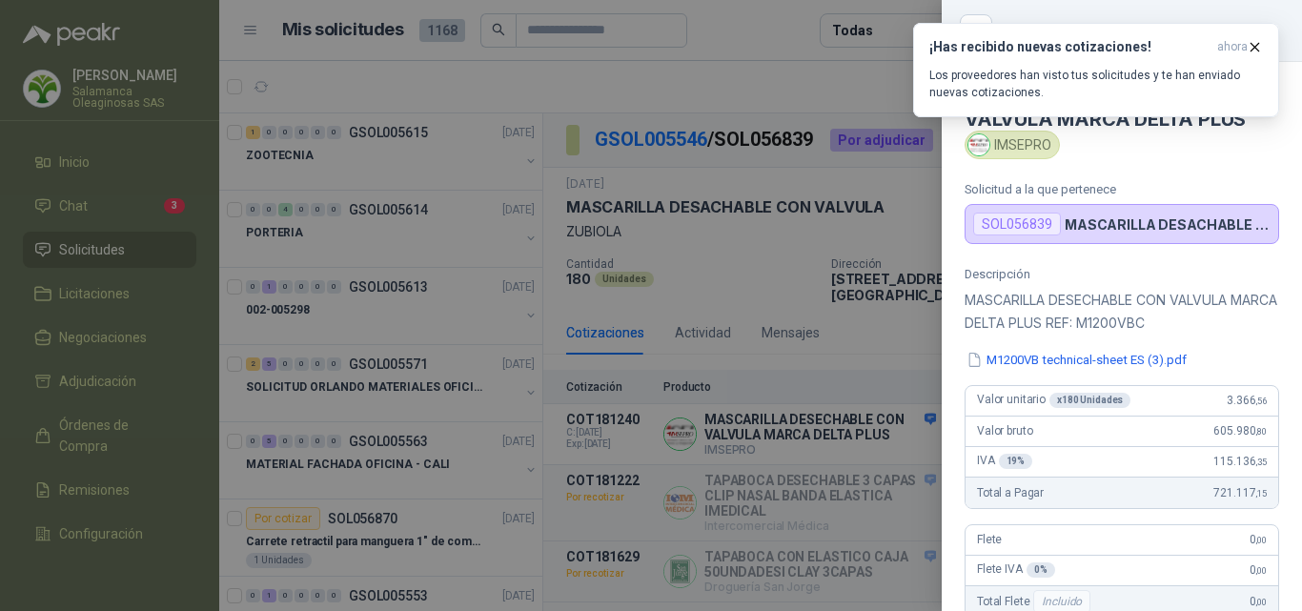
scroll to position [41, 0]
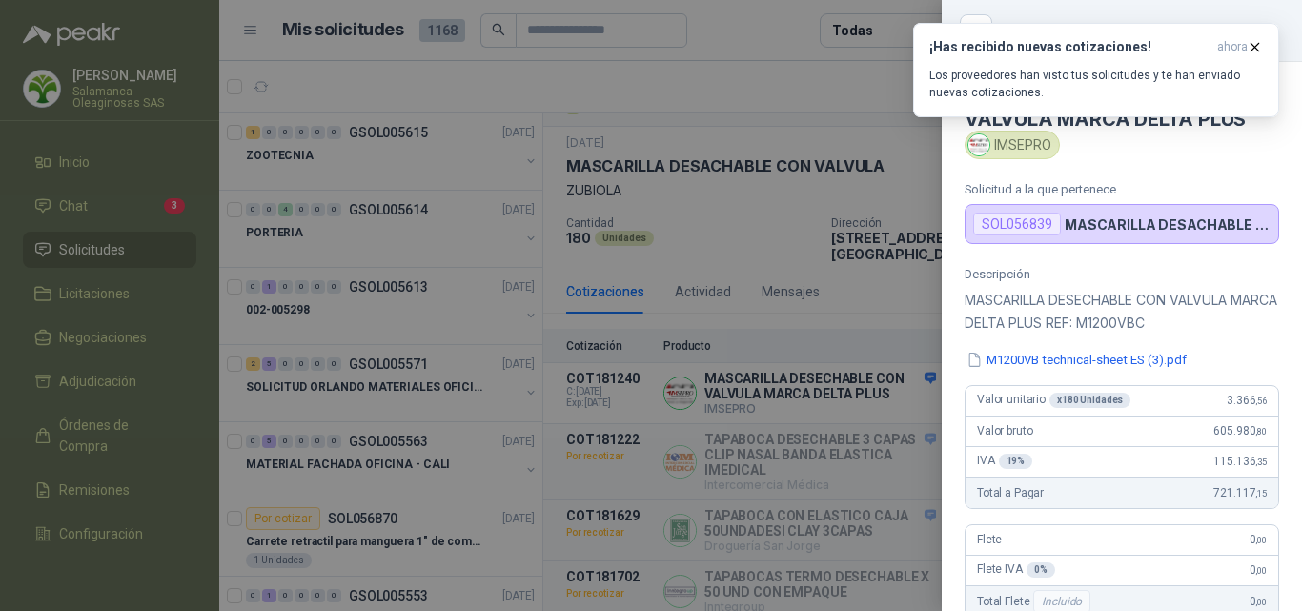
click at [744, 291] on div at bounding box center [651, 305] width 1302 height 611
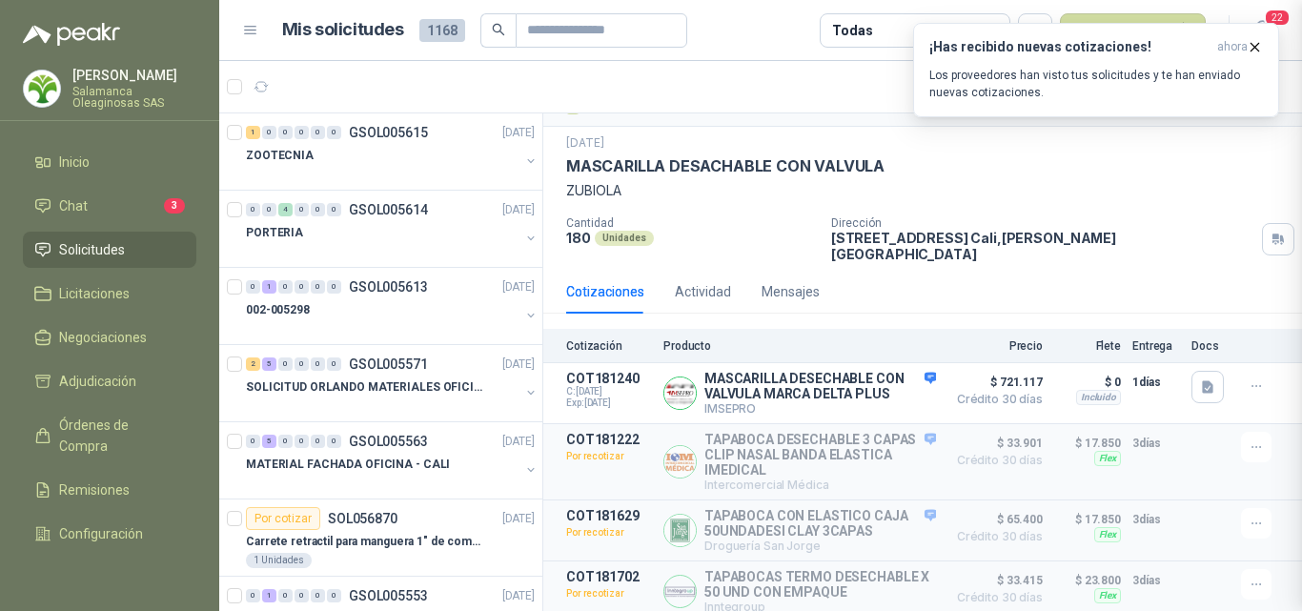
scroll to position [474, 0]
click at [870, 380] on button "Detalles" at bounding box center [891, 393] width 90 height 26
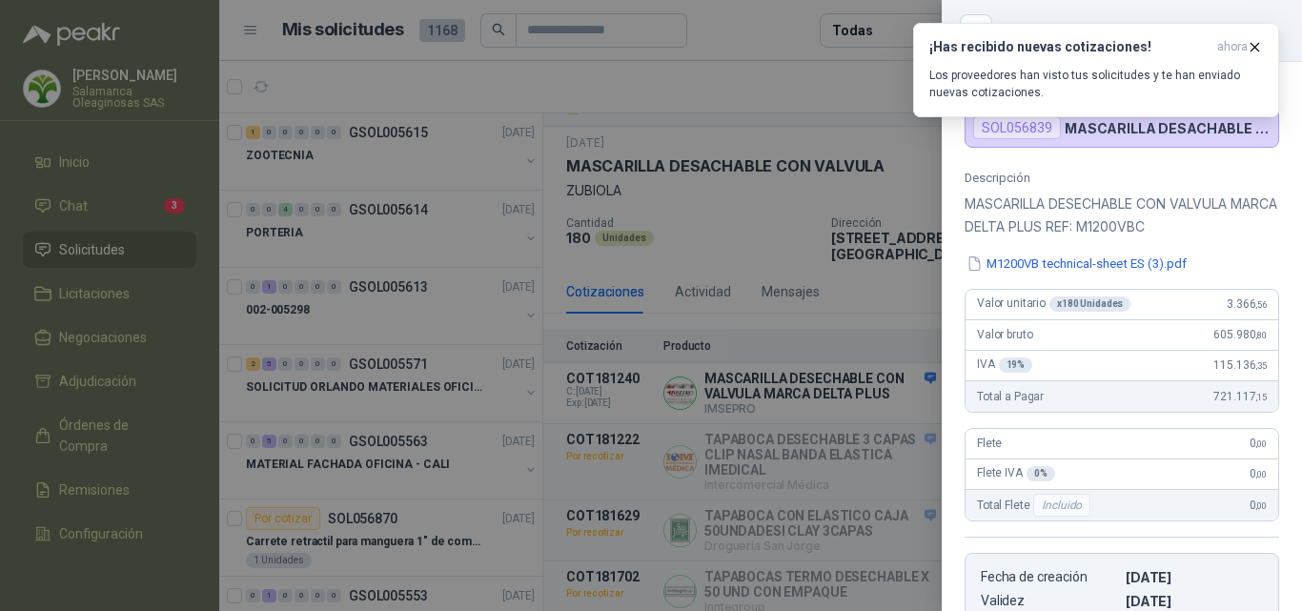
scroll to position [92, 0]
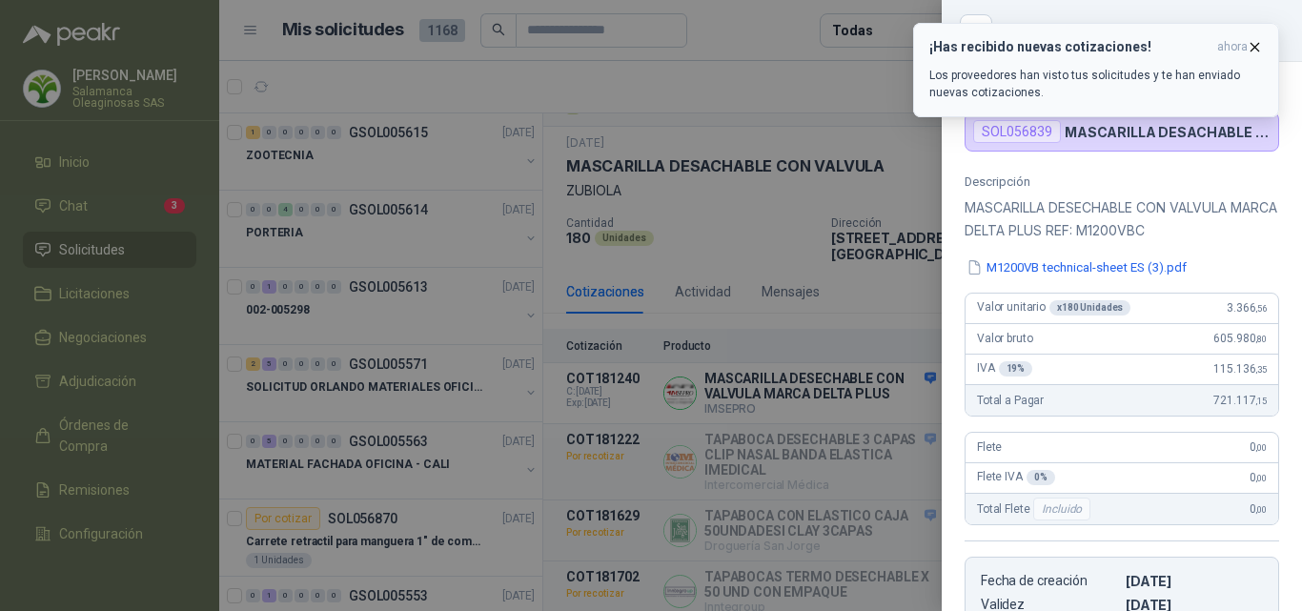
click at [1255, 38] on button "¡Has recibido nuevas cotizaciones! ahora Los proveedores han visto tus solicitu…" at bounding box center [1096, 70] width 366 height 94
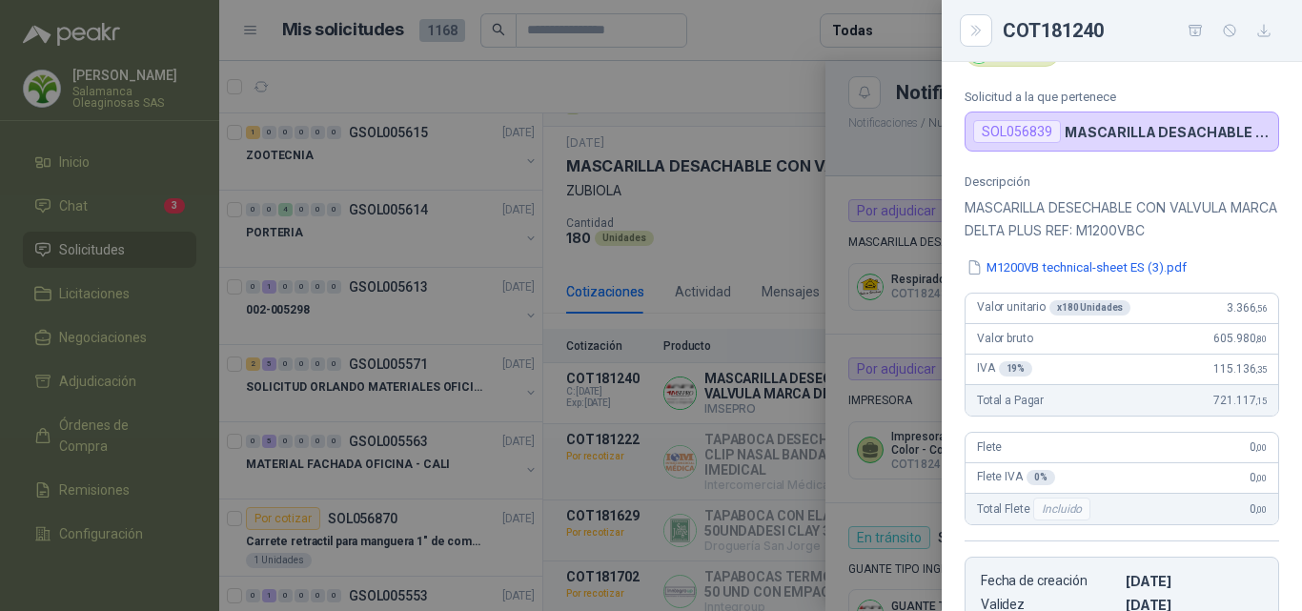
click at [721, 164] on div at bounding box center [651, 305] width 1302 height 611
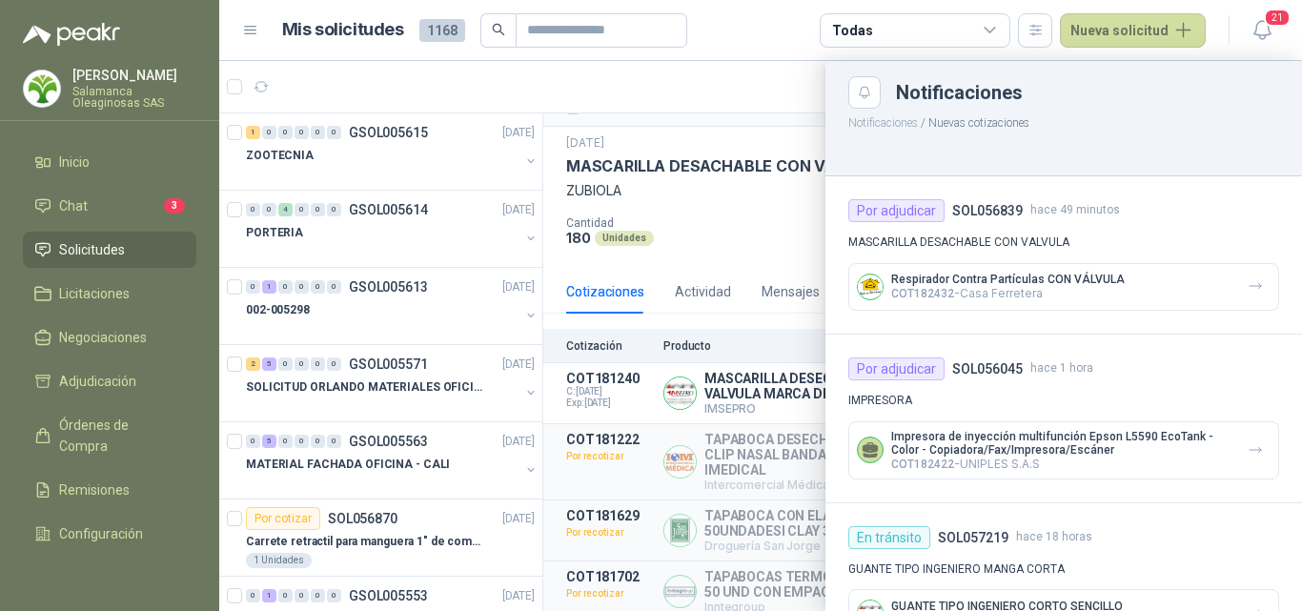
click at [713, 207] on div at bounding box center [760, 336] width 1083 height 550
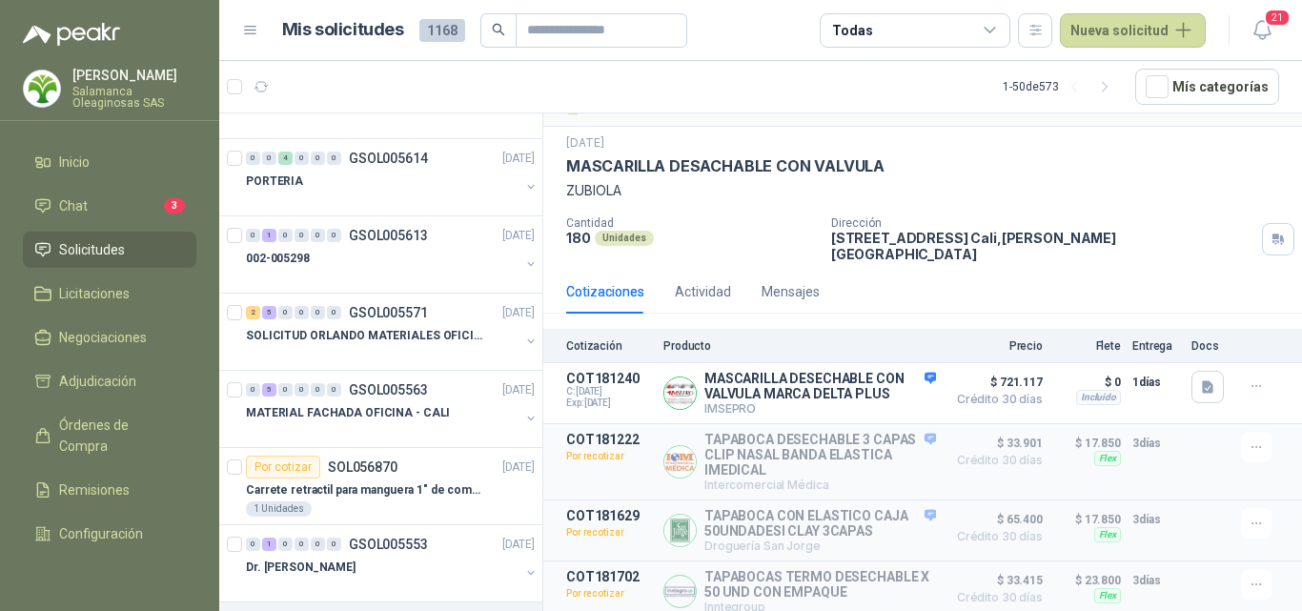
scroll to position [95, 0]
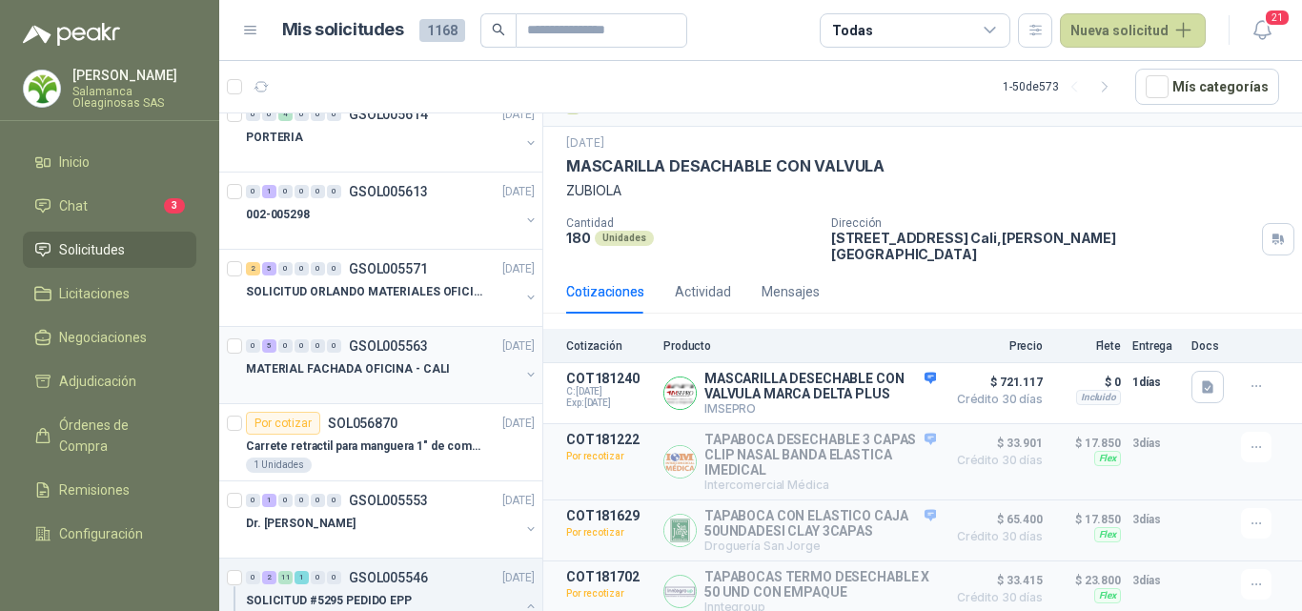
click at [421, 356] on div "0 5 0 0 0 0 GSOL005563 23/09/25" at bounding box center [392, 346] width 293 height 23
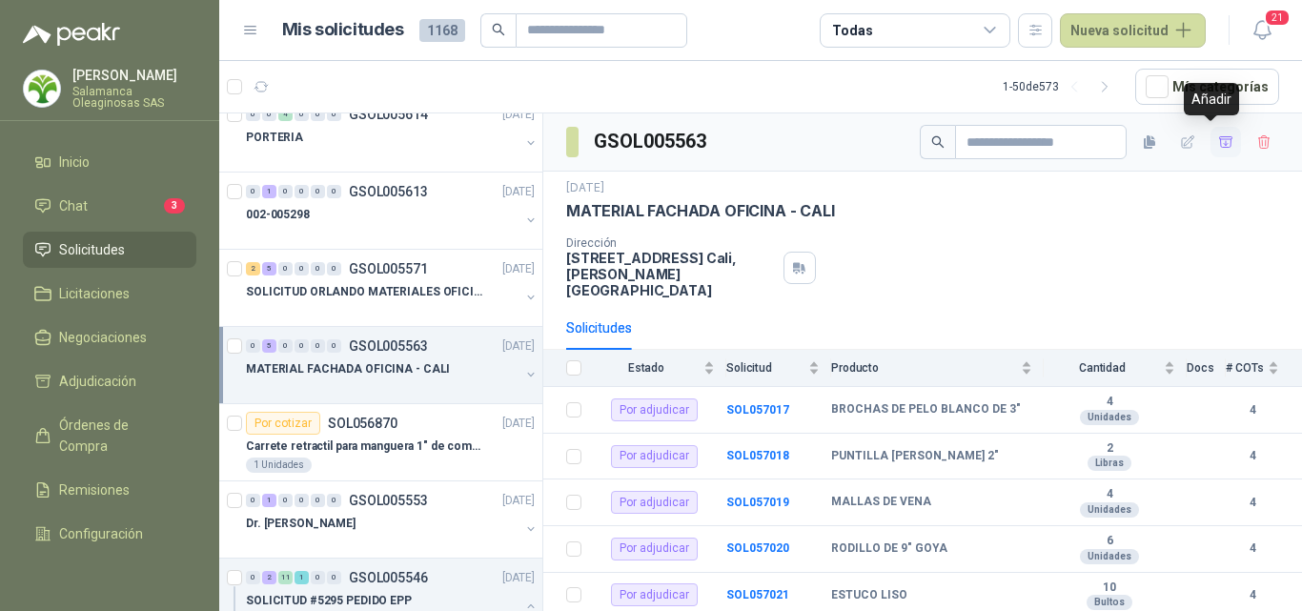
click at [1219, 147] on icon "button" at bounding box center [1225, 141] width 13 height 10
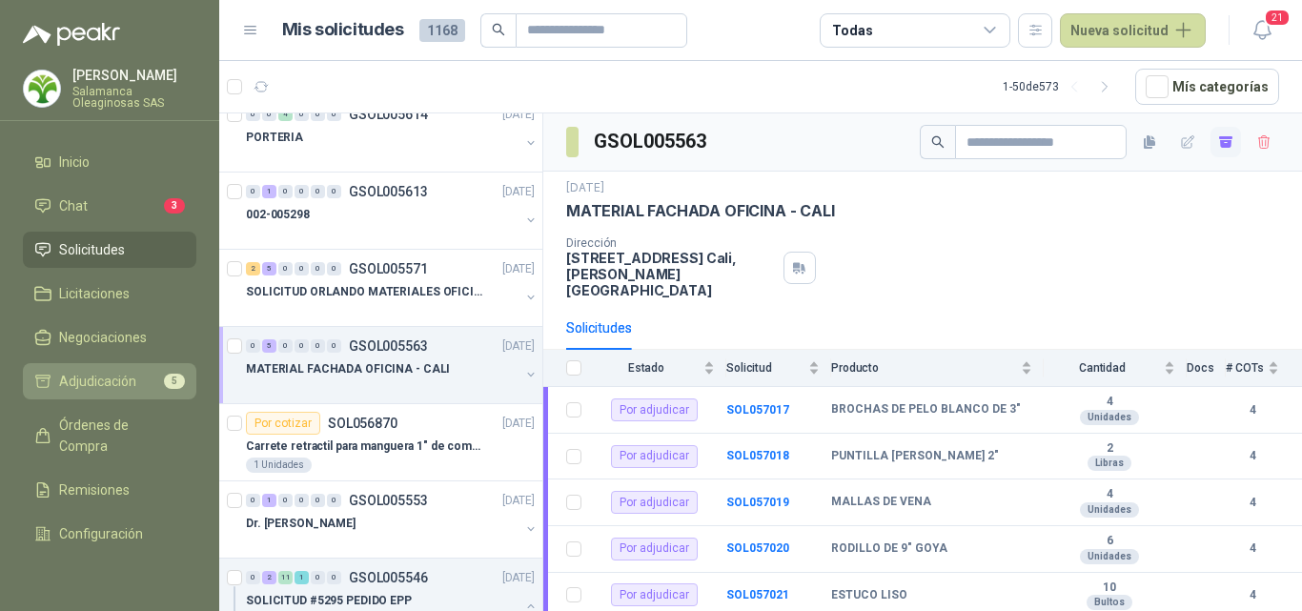
click at [110, 382] on span "Adjudicación" at bounding box center [97, 381] width 77 height 21
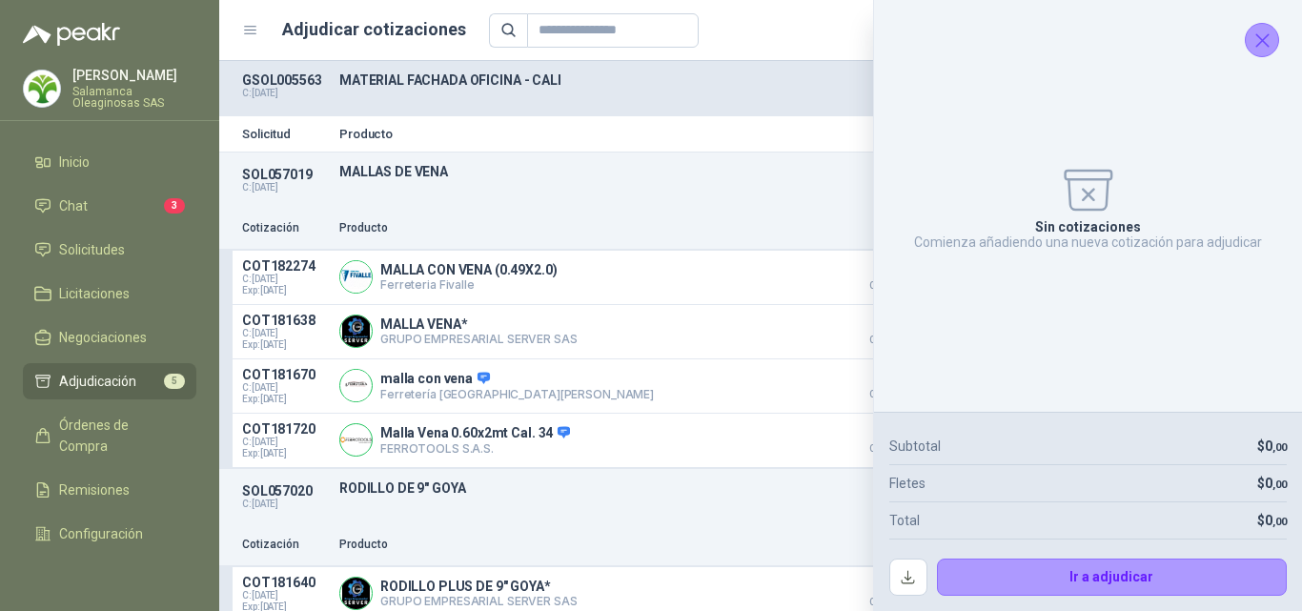
click at [1273, 36] on icon "Cerrar" at bounding box center [1263, 41] width 24 height 24
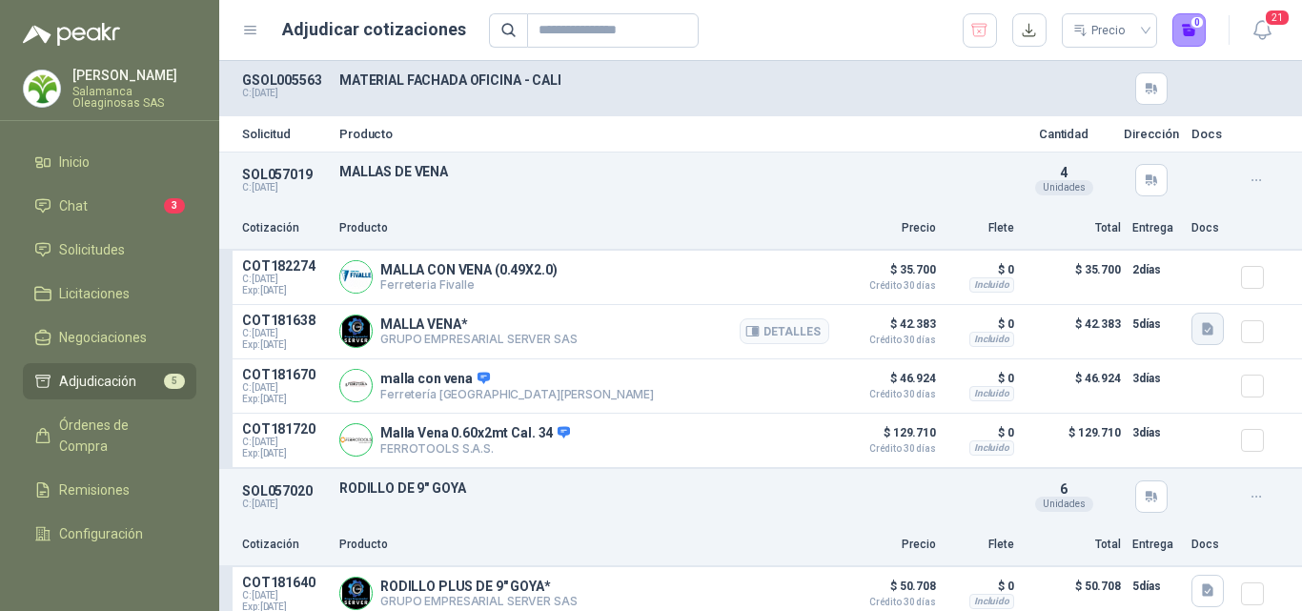
click at [1202, 335] on icon "button" at bounding box center [1207, 328] width 11 height 12
click at [1147, 288] on button "image.png" at bounding box center [1154, 287] width 83 height 20
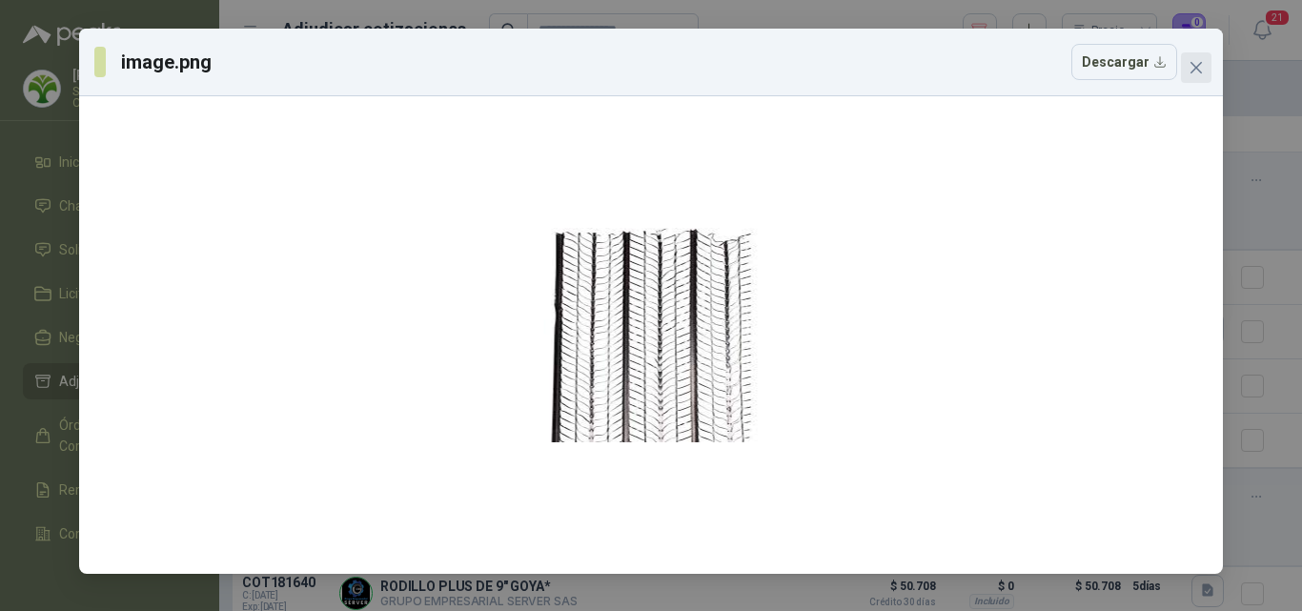
click at [1199, 79] on button "Close" at bounding box center [1196, 67] width 31 height 31
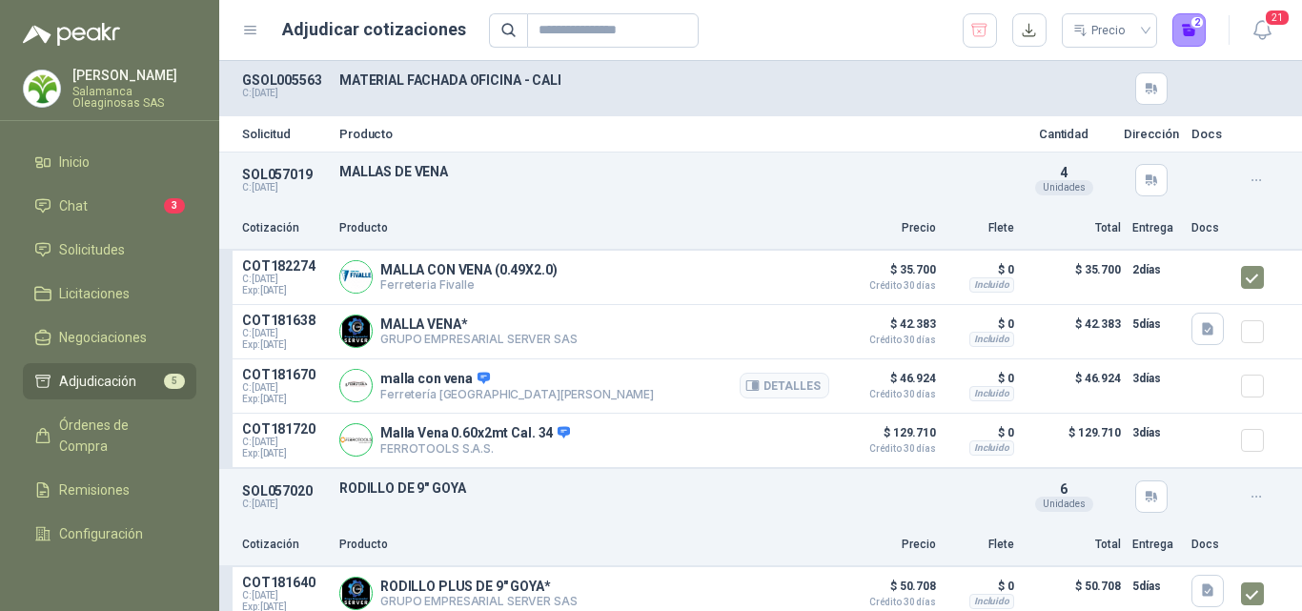
scroll to position [191, 0]
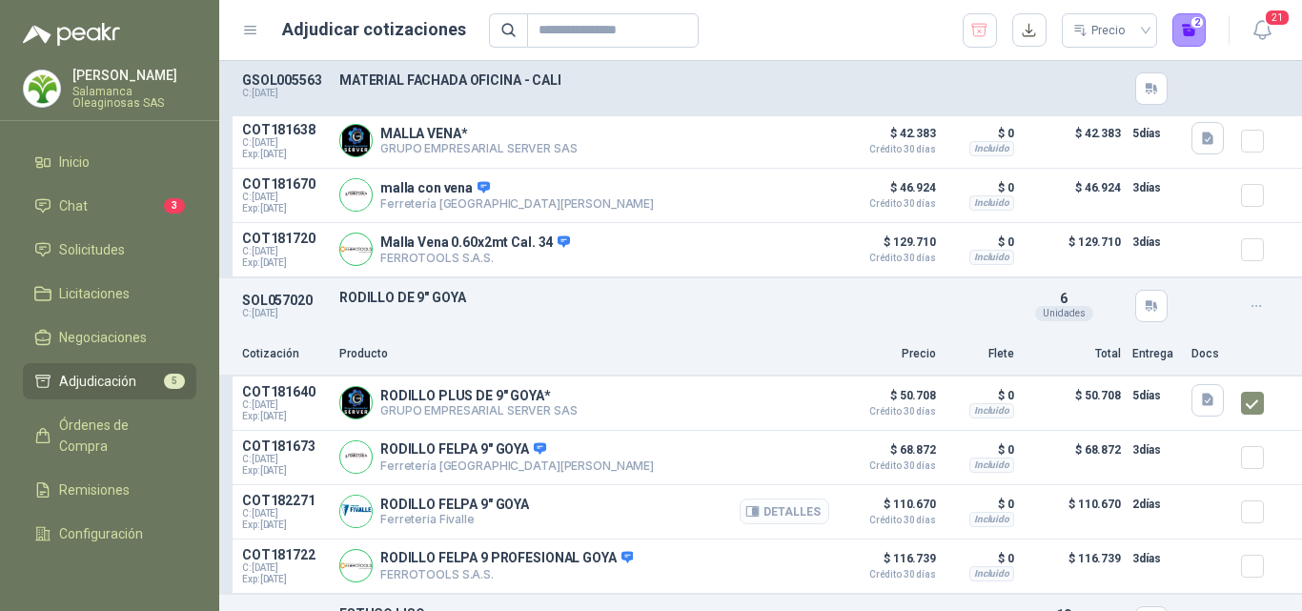
click at [794, 510] on button "Detalles" at bounding box center [785, 512] width 90 height 26
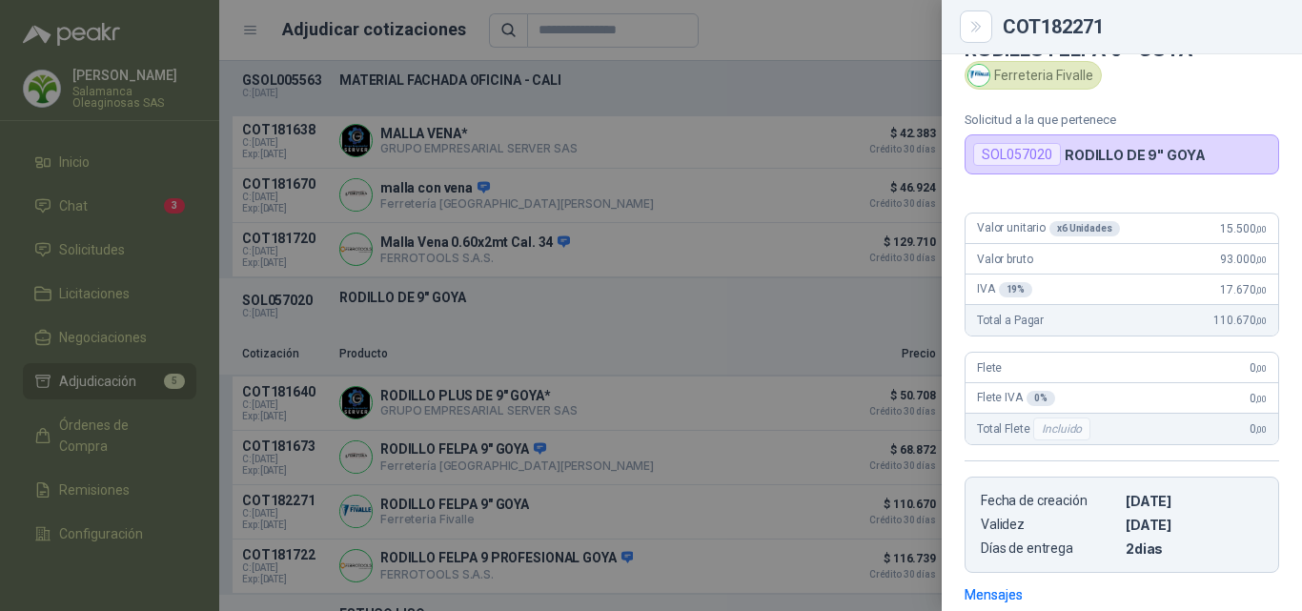
scroll to position [22, 0]
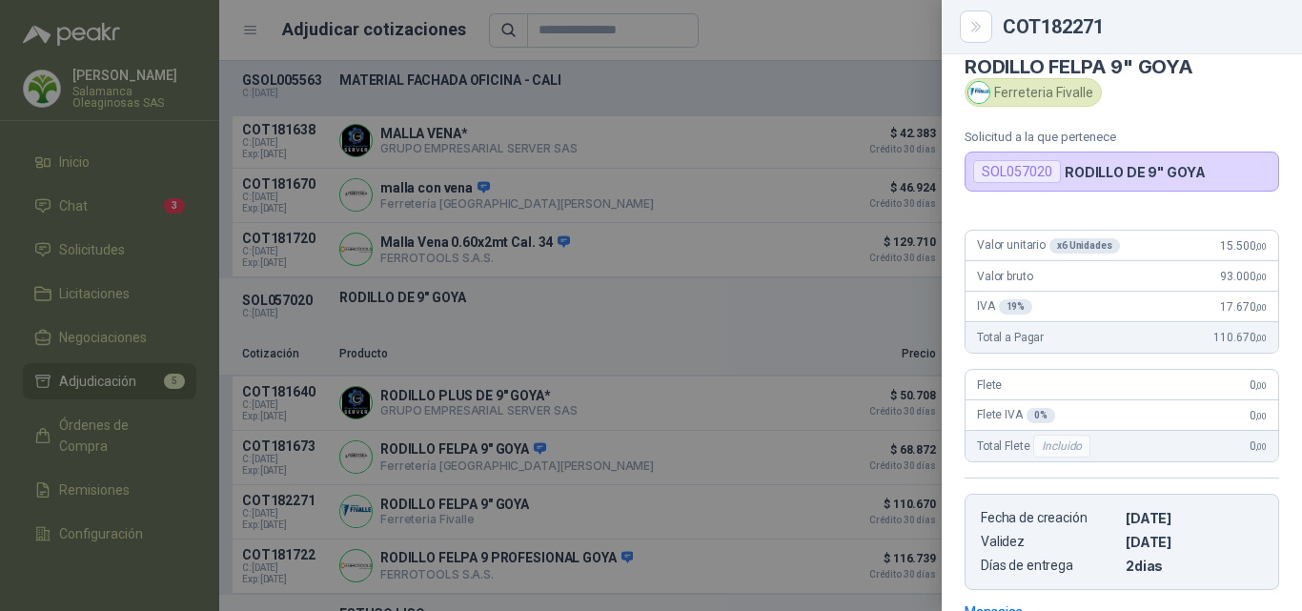
click at [817, 397] on div at bounding box center [651, 305] width 1302 height 611
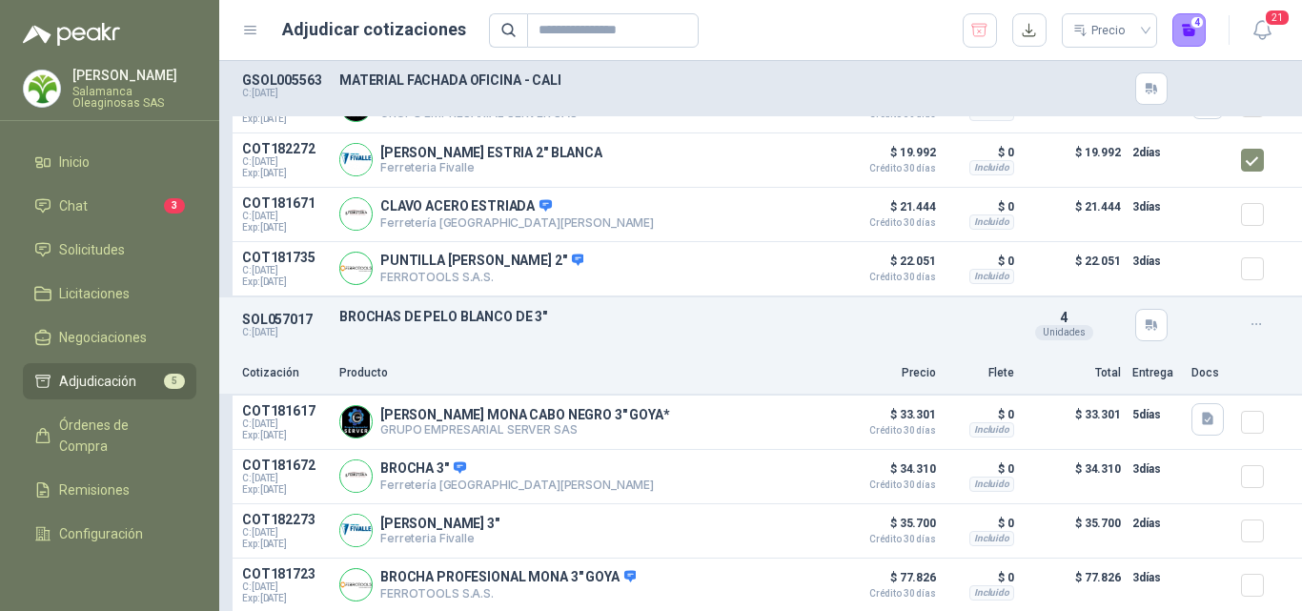
scroll to position [1142, 0]
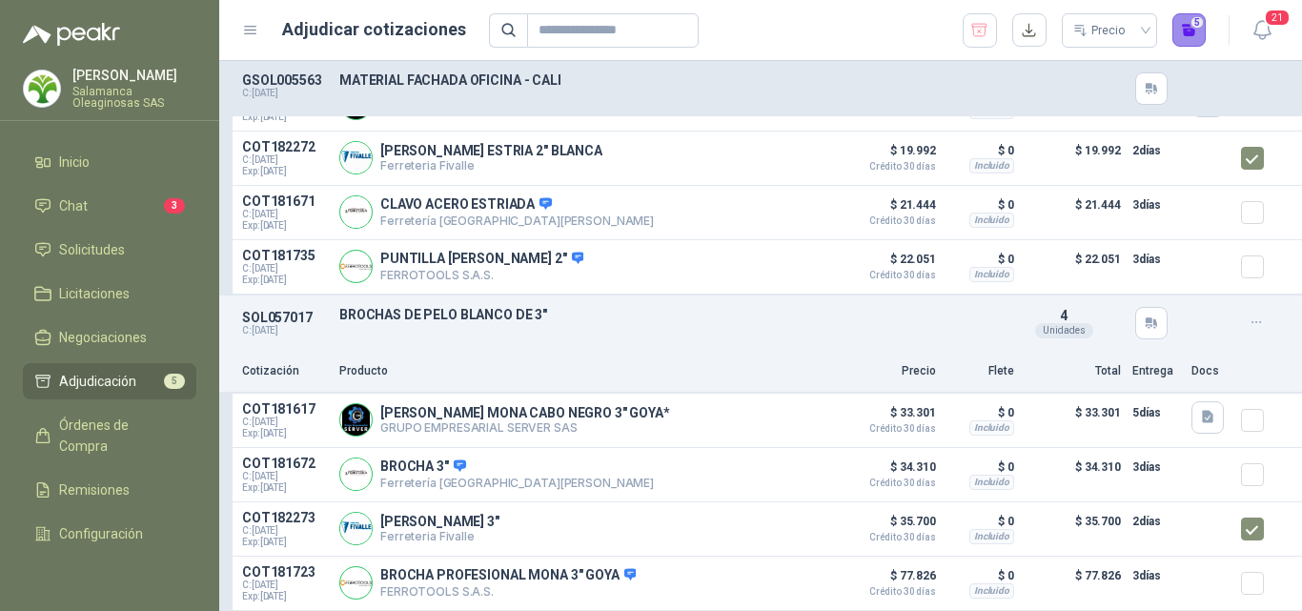
click at [1193, 39] on button "5" at bounding box center [1189, 30] width 34 height 34
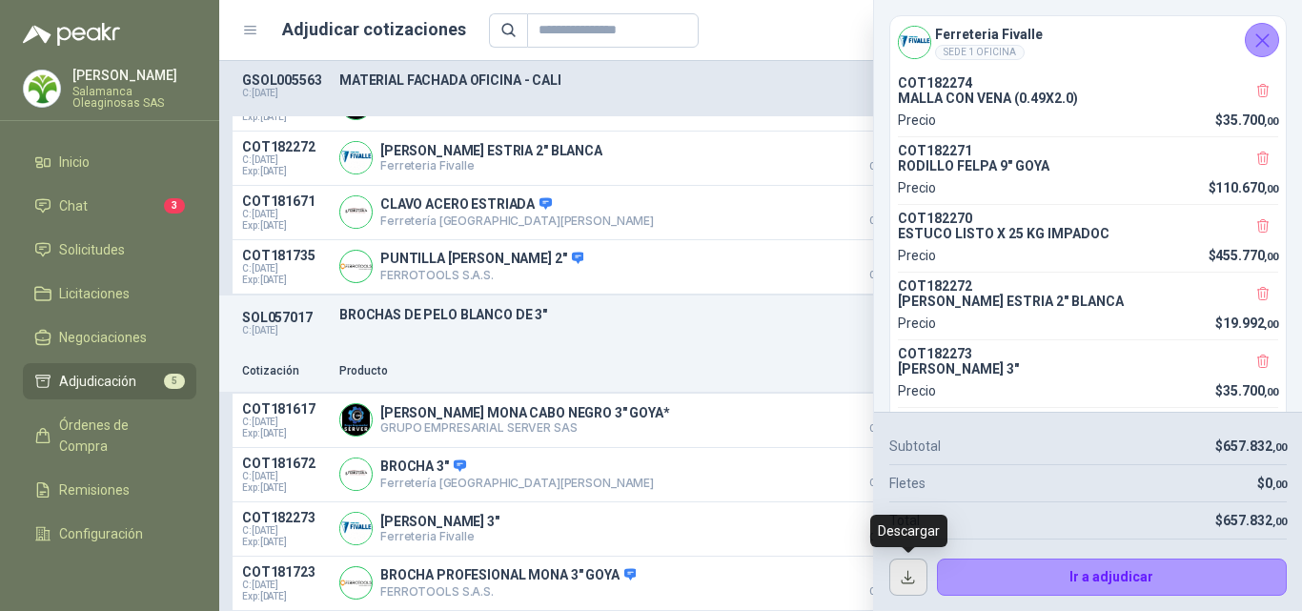
click at [909, 574] on button "button" at bounding box center [908, 578] width 38 height 38
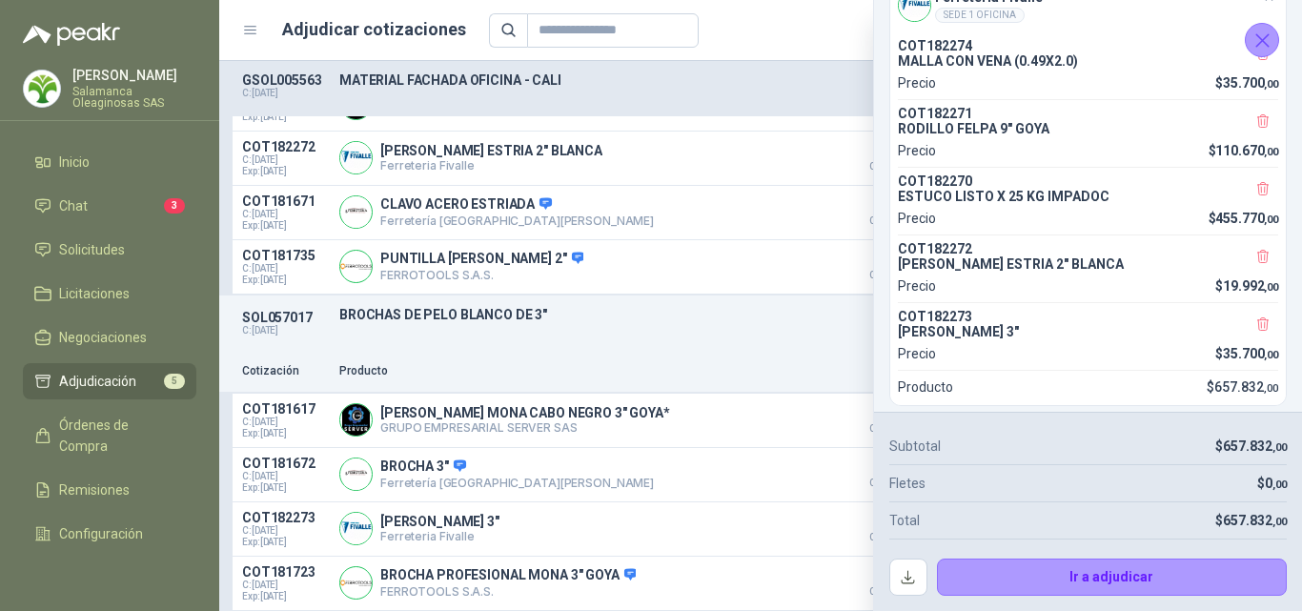
scroll to position [56, 0]
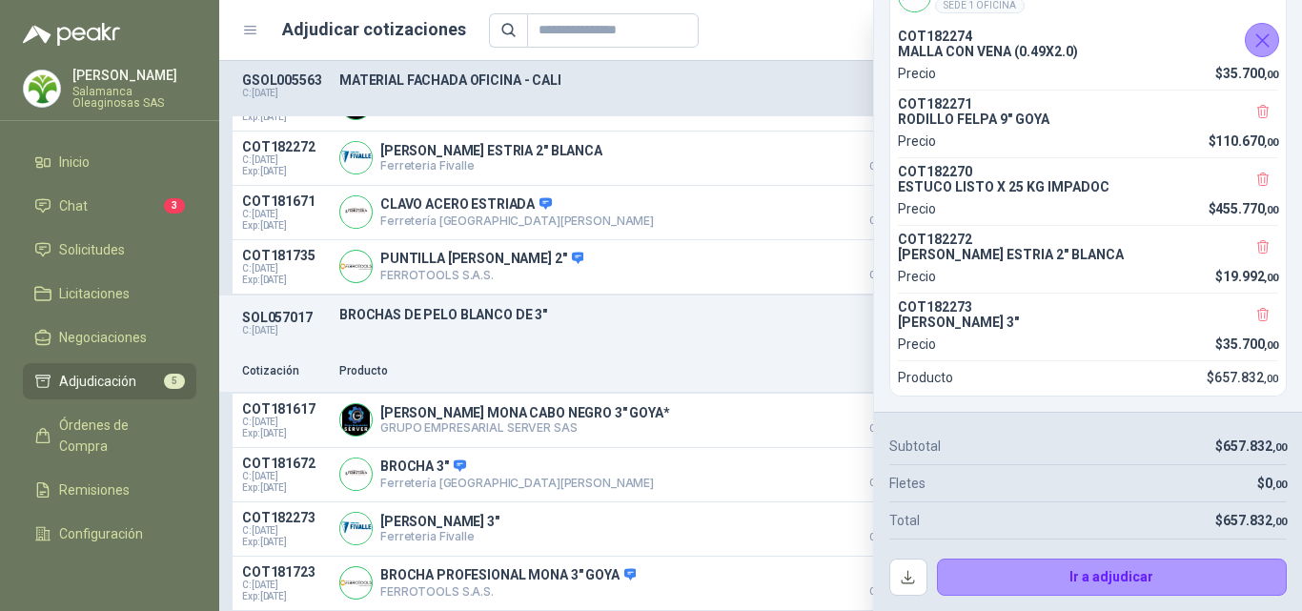
click at [1260, 43] on icon "Cerrar" at bounding box center [1262, 40] width 12 height 12
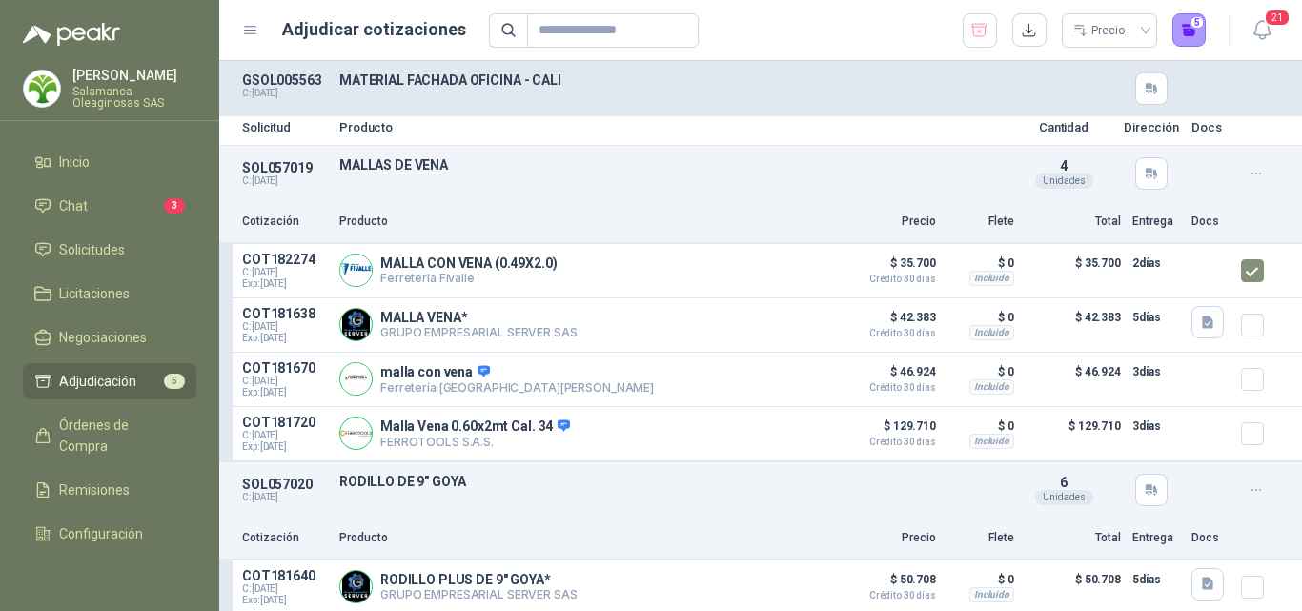
scroll to position [0, 0]
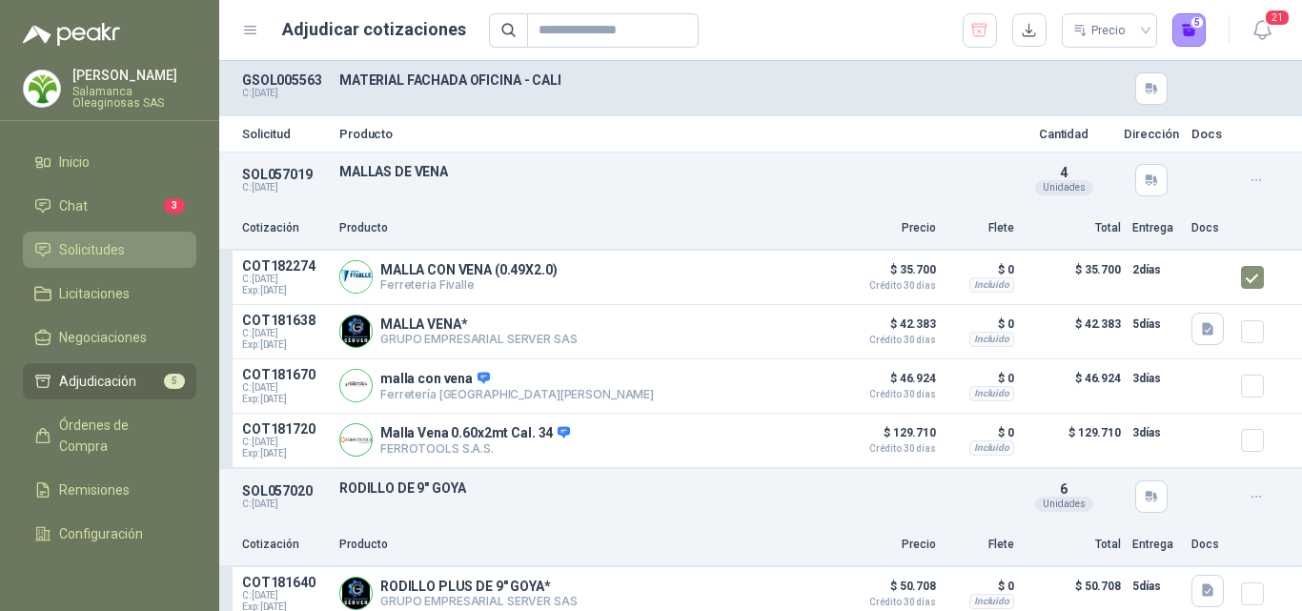
click at [109, 253] on span "Solicitudes" at bounding box center [92, 249] width 66 height 21
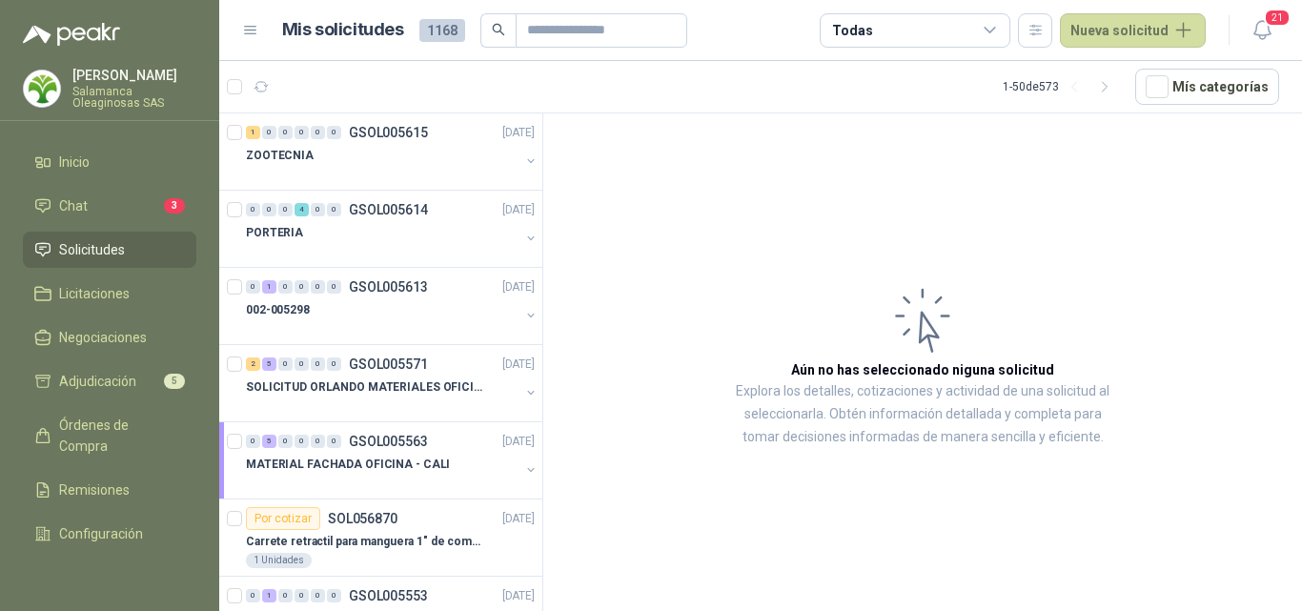
click at [148, 70] on p "[PERSON_NAME]" at bounding box center [134, 75] width 124 height 13
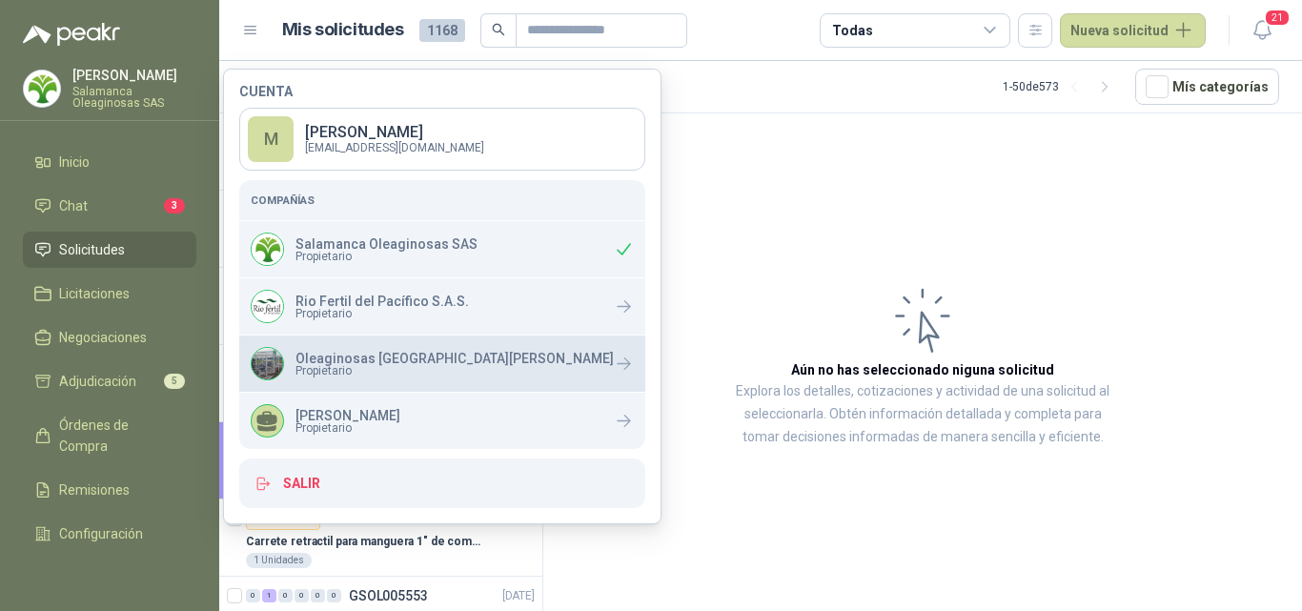
click at [377, 361] on p "Oleaginosas [GEOGRAPHIC_DATA][PERSON_NAME]" at bounding box center [454, 358] width 318 height 13
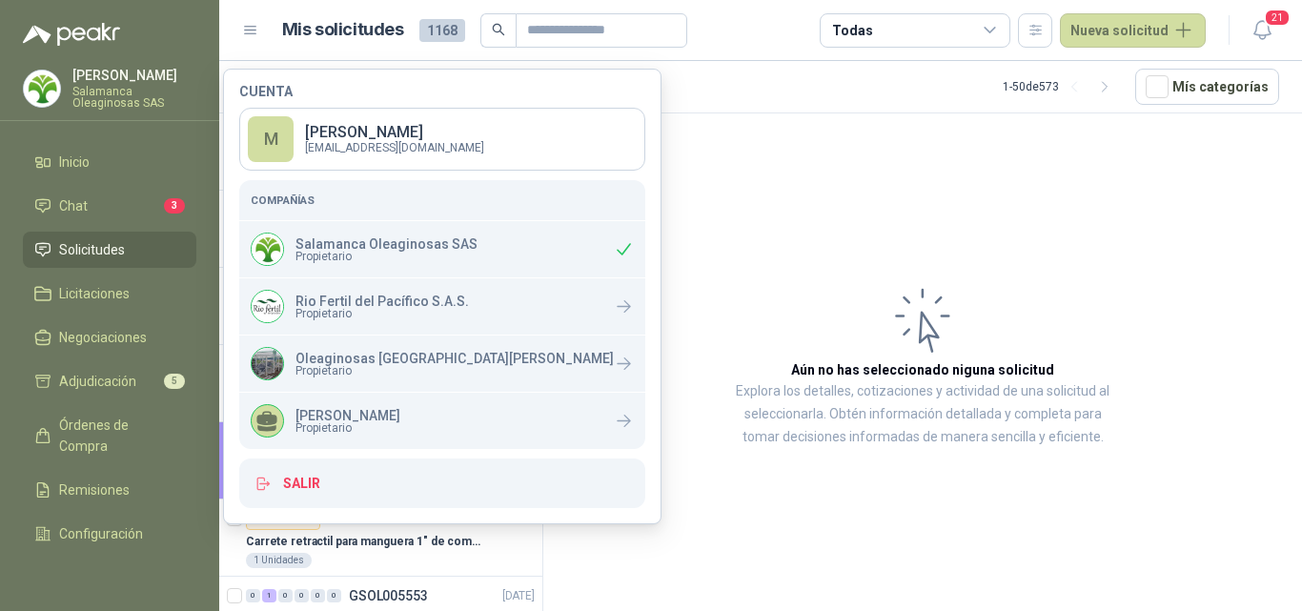
click at [716, 226] on article "Aún no has seleccionado niguna solicitud Explora los detalles, cotizaciones y a…" at bounding box center [922, 365] width 759 height 504
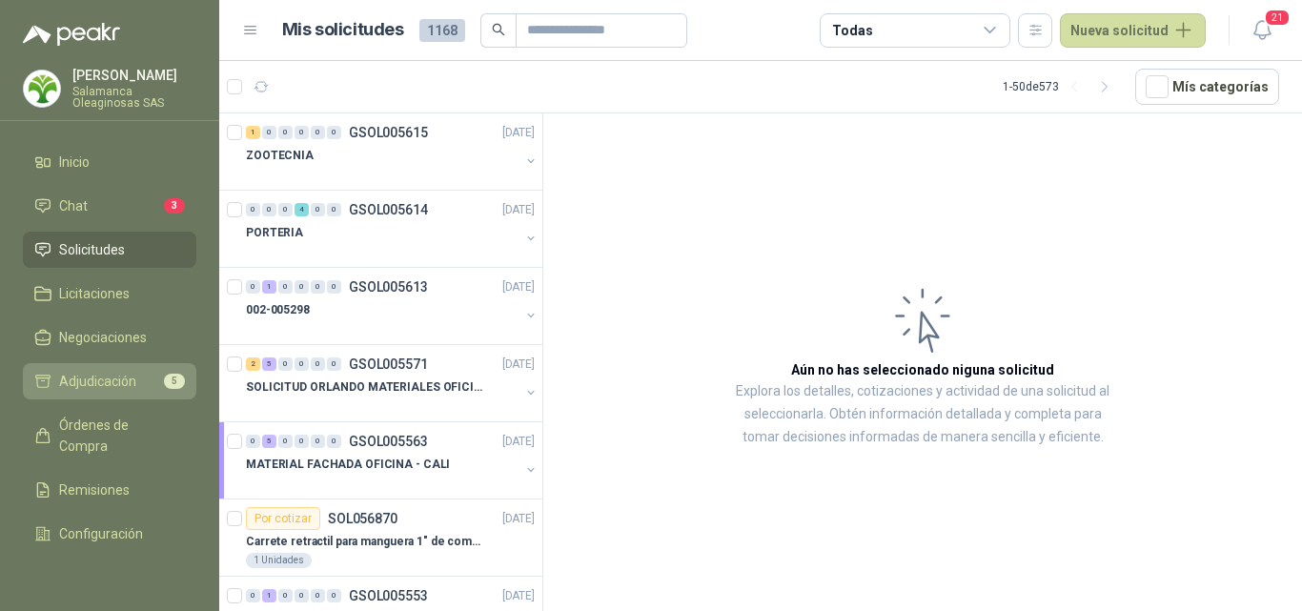
click at [98, 370] on link "Adjudicación 5" at bounding box center [109, 381] width 173 height 36
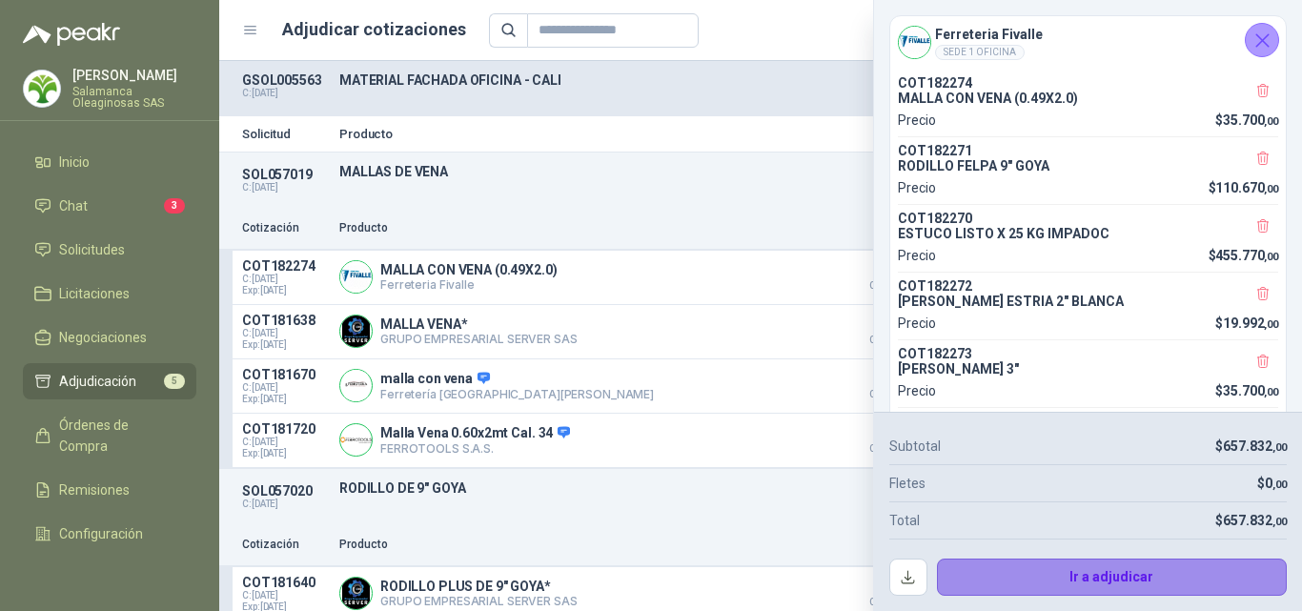
click at [1014, 568] on button "Ir a adjudicar" at bounding box center [1112, 578] width 351 height 38
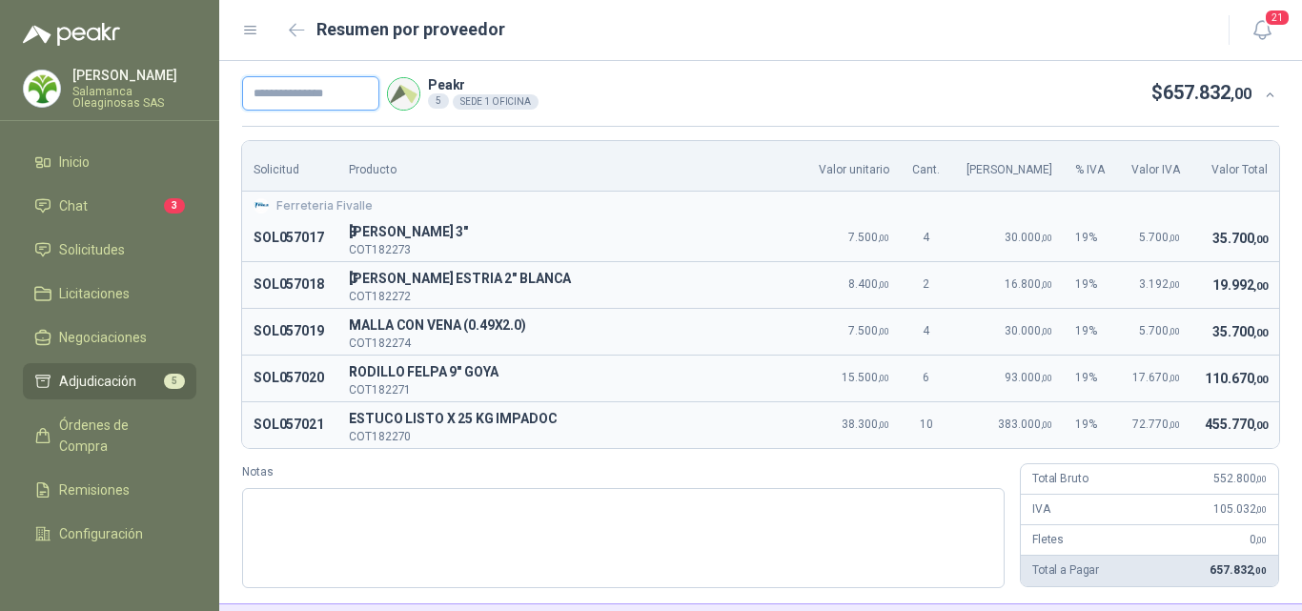
click at [277, 92] on input "text" at bounding box center [310, 93] width 137 height 34
type input "**********"
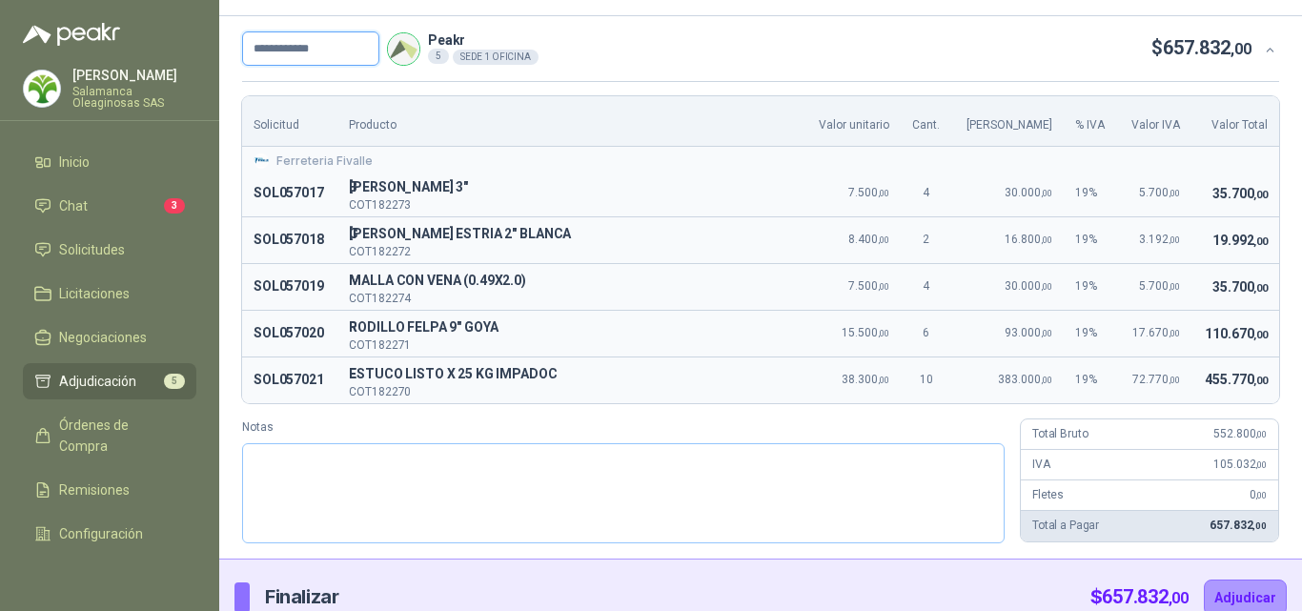
scroll to position [69, 0]
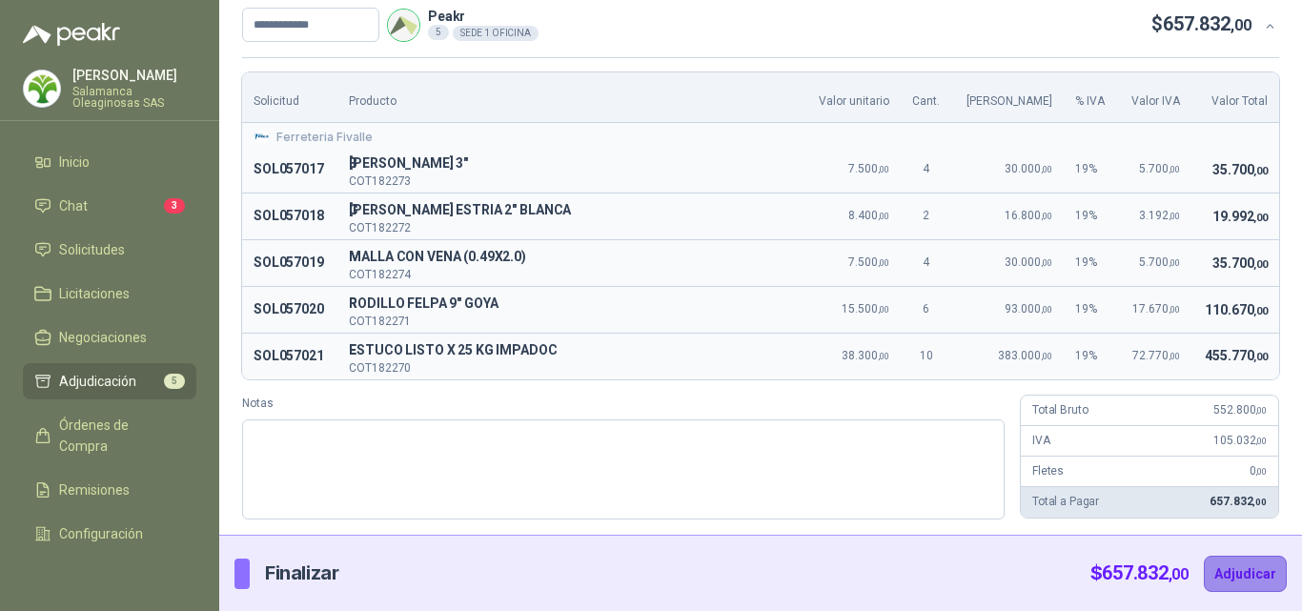
click at [1233, 572] on button "Adjudicar" at bounding box center [1245, 574] width 83 height 36
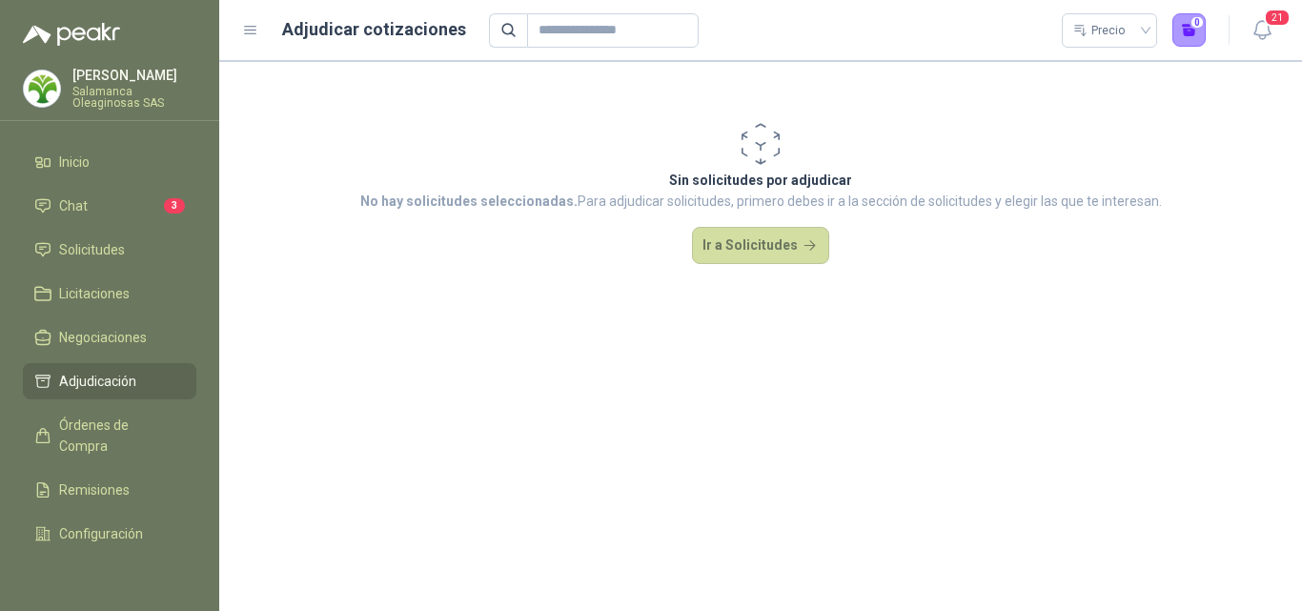
scroll to position [0, 0]
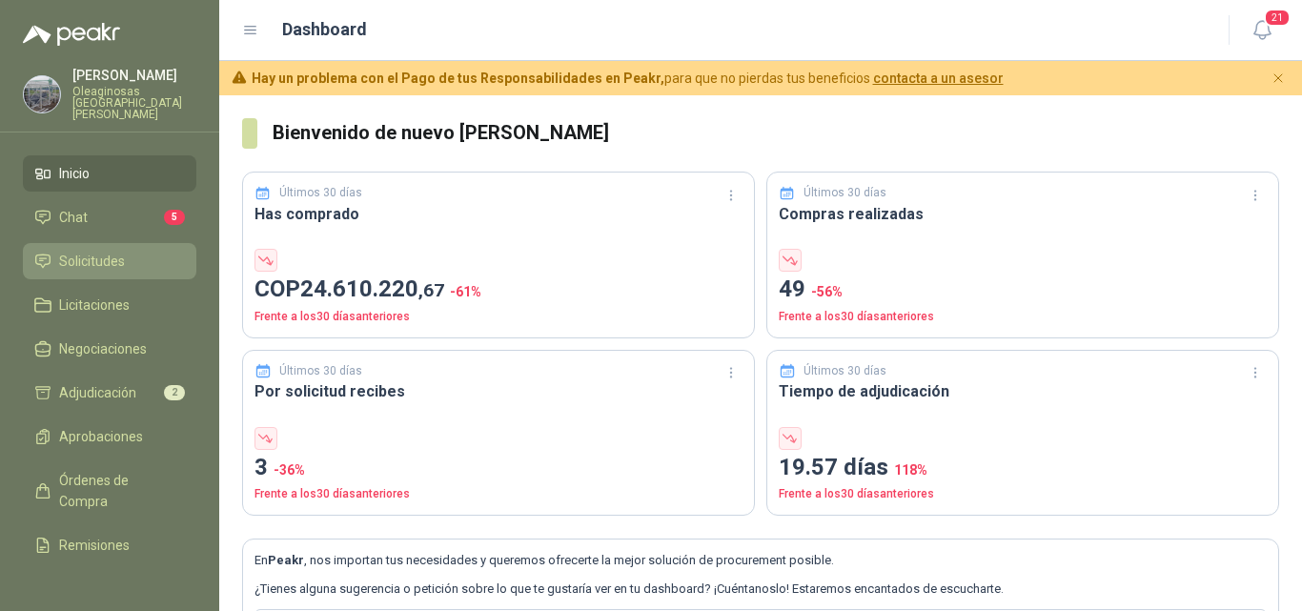
click at [117, 251] on span "Solicitudes" at bounding box center [92, 261] width 66 height 21
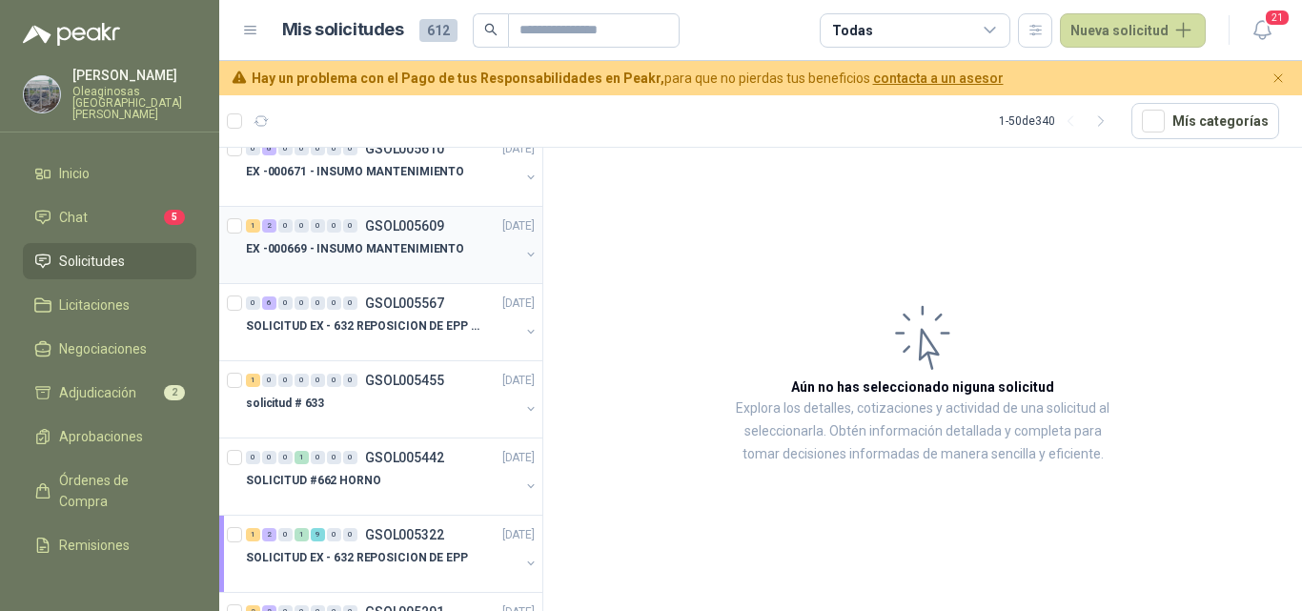
scroll to position [191, 0]
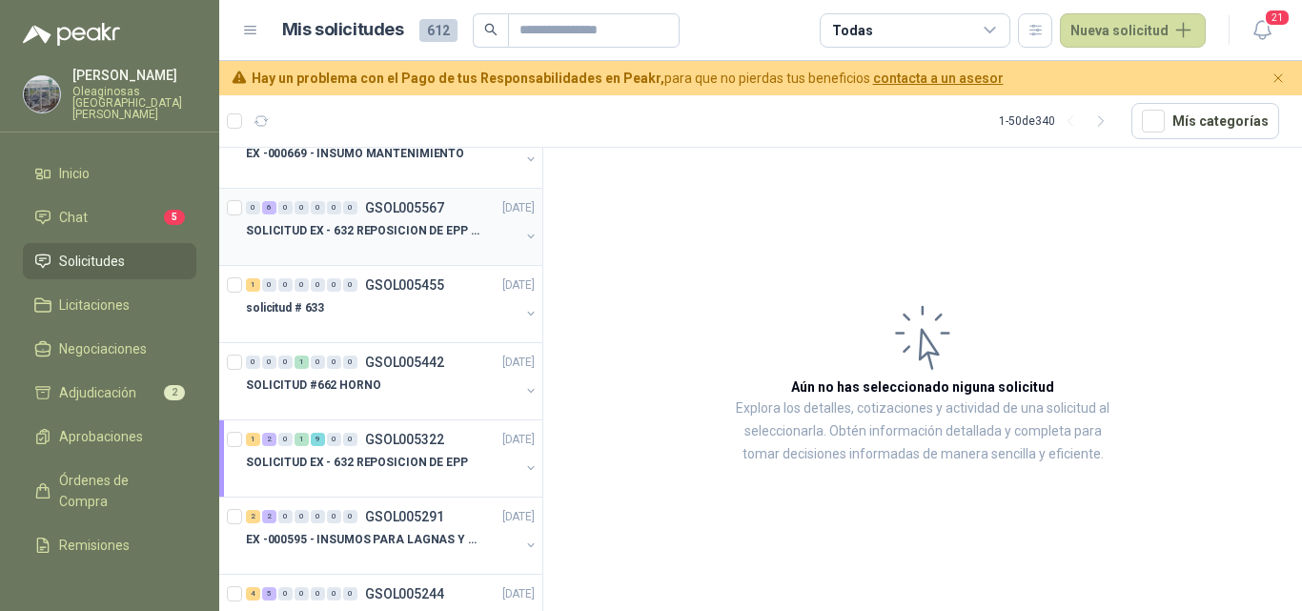
click at [365, 234] on p "SOLICITUD EX - 632 REPOSICION DE EPP #2" at bounding box center [364, 231] width 237 height 18
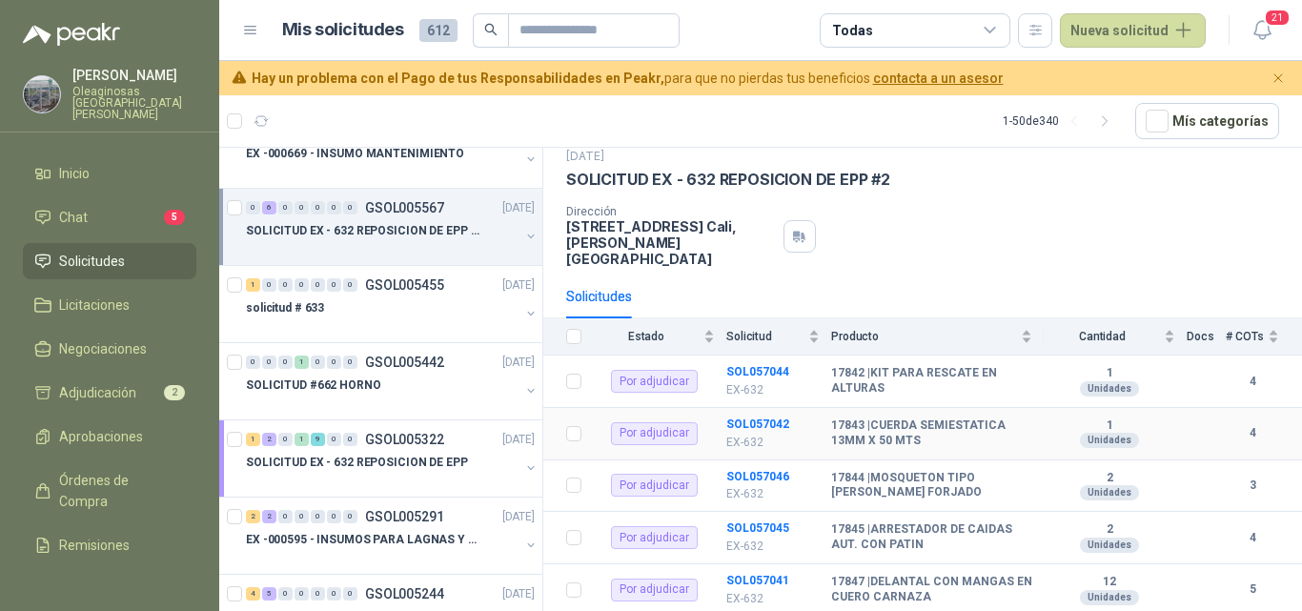
scroll to position [133, 0]
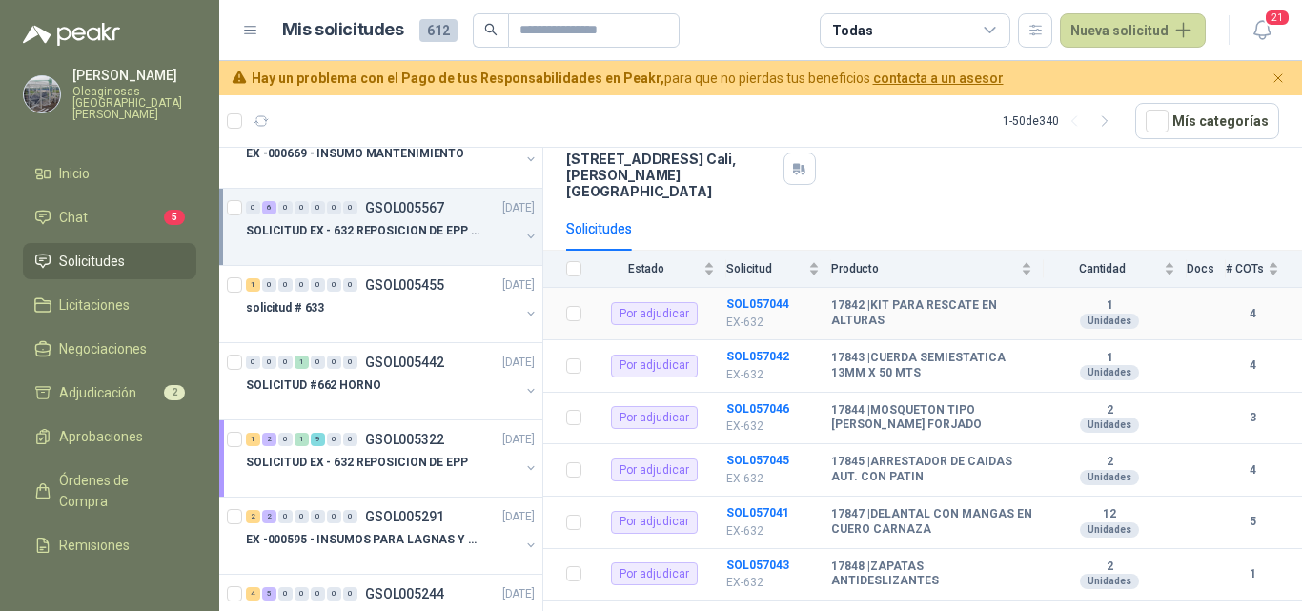
click at [756, 314] on p "EX-632" at bounding box center [772, 323] width 93 height 18
click at [760, 314] on p "EX-632" at bounding box center [772, 323] width 93 height 18
click at [119, 387] on span "Adjudicación" at bounding box center [97, 392] width 77 height 21
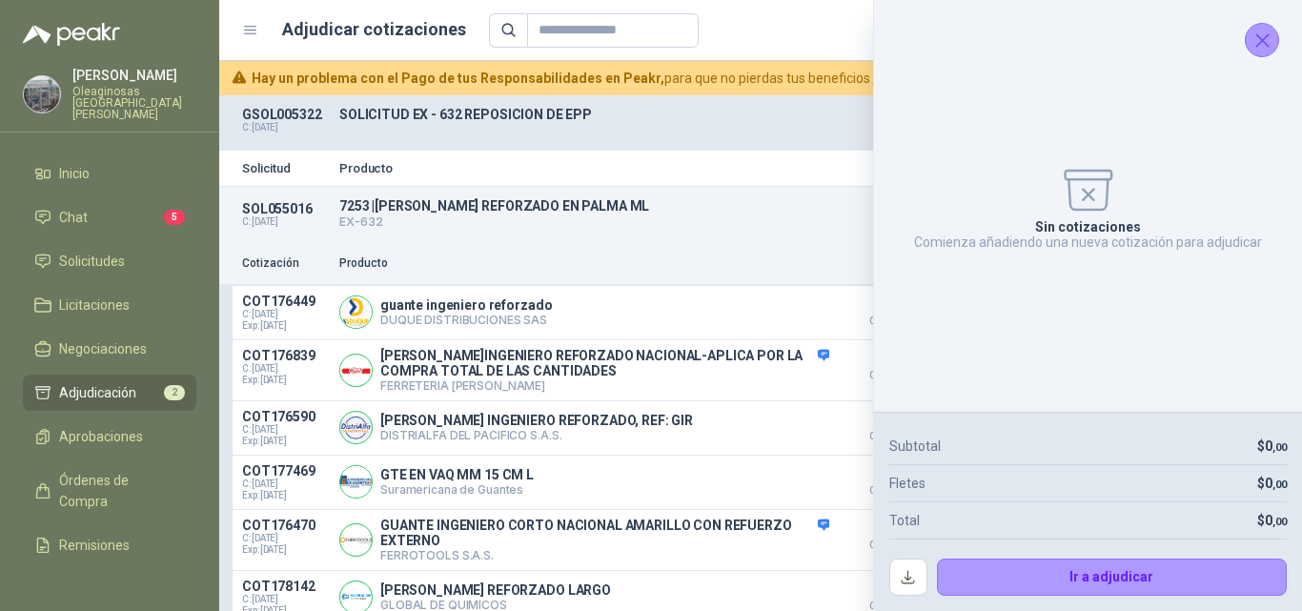
click at [1262, 42] on icon "Cerrar" at bounding box center [1263, 41] width 24 height 24
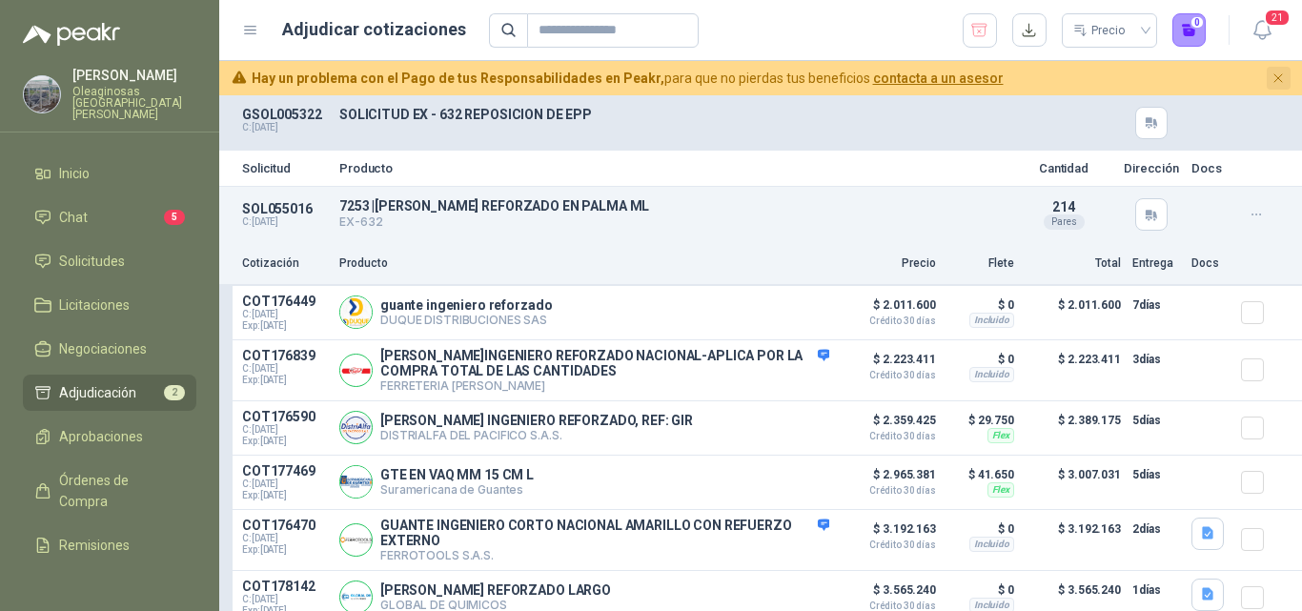
click at [1283, 79] on icon "Cerrar" at bounding box center [1279, 79] width 16 height 16
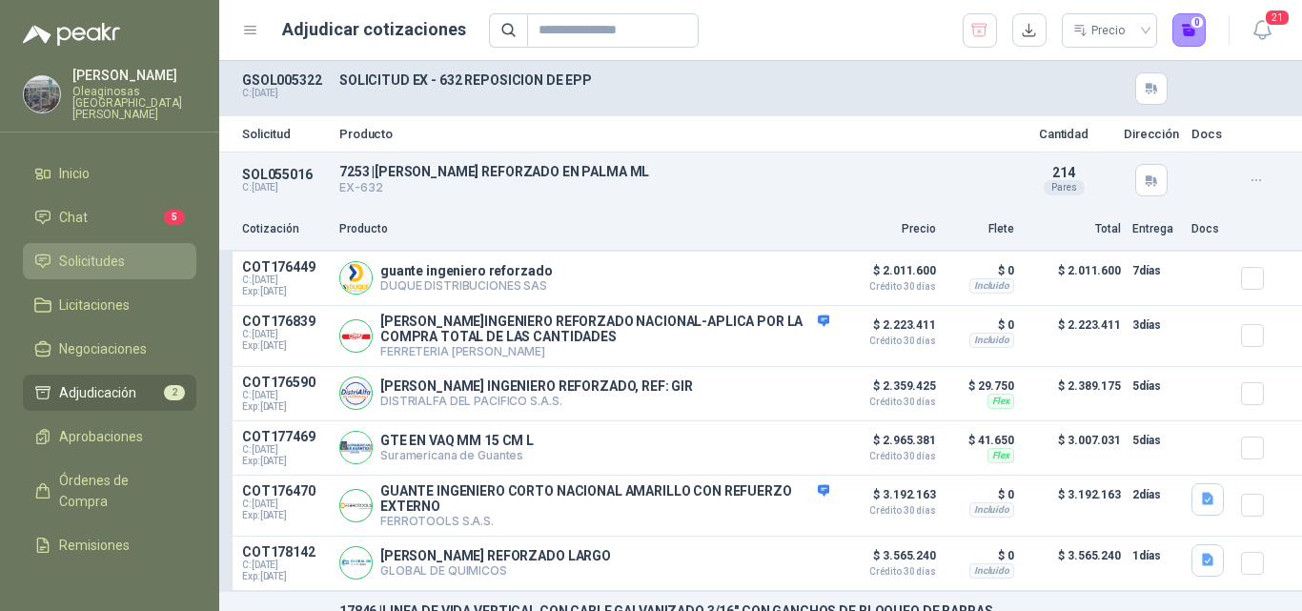
click at [81, 256] on span "Solicitudes" at bounding box center [92, 261] width 66 height 21
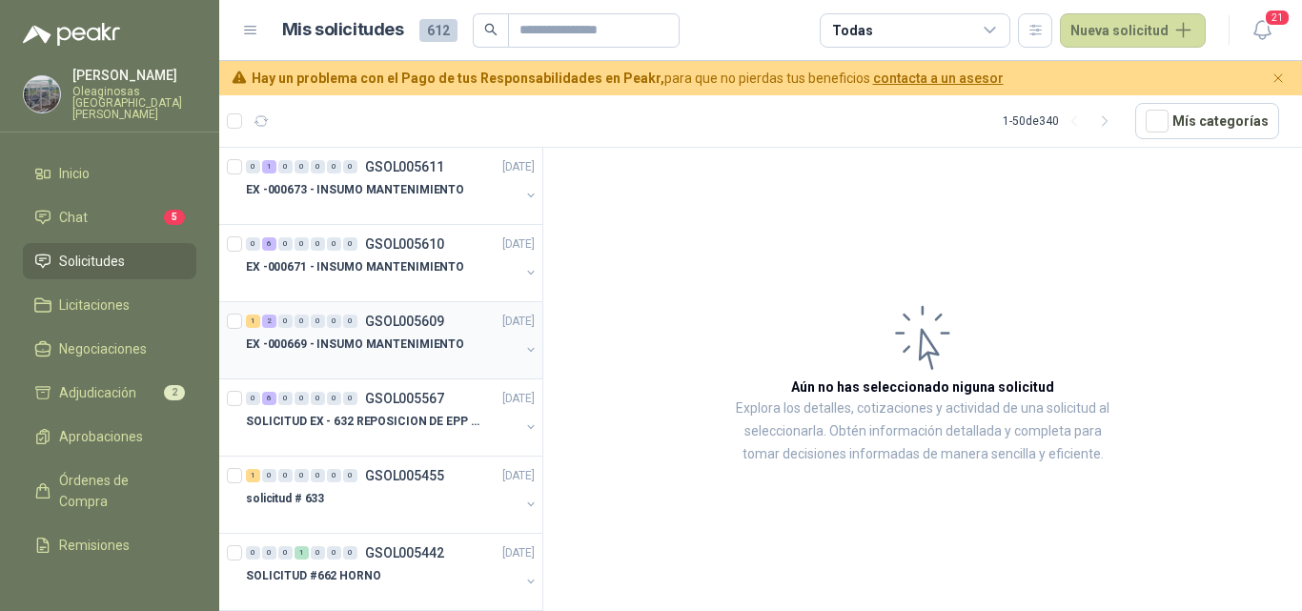
scroll to position [95, 0]
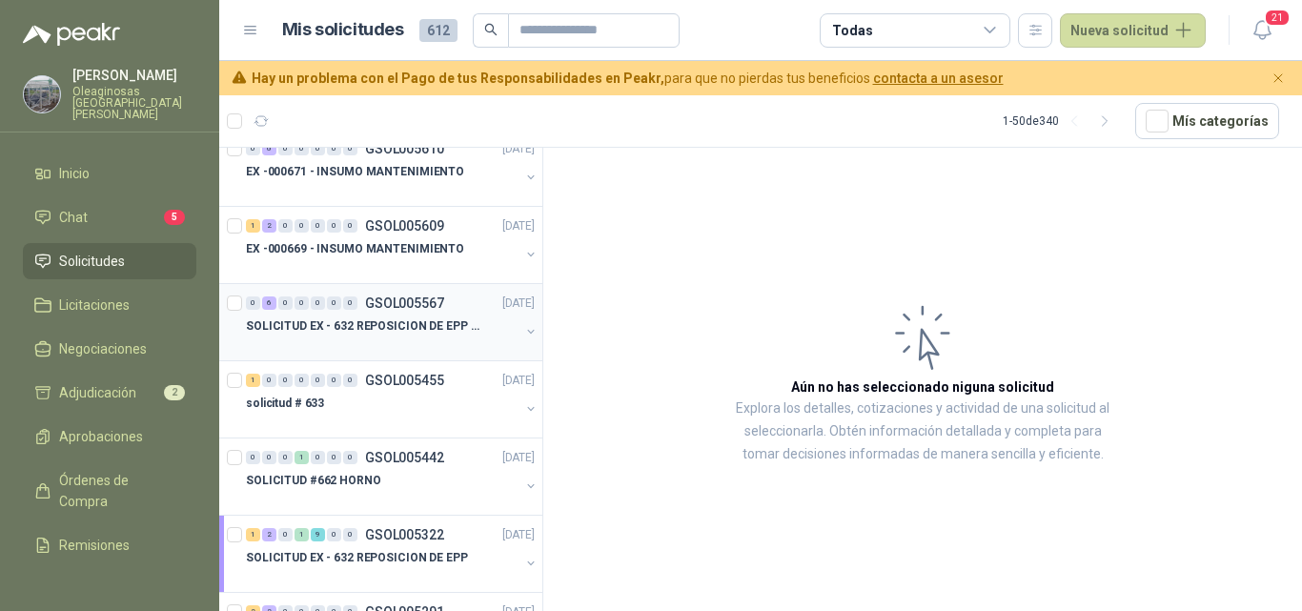
click at [421, 321] on p "SOLICITUD EX - 632 REPOSICION DE EPP #2" at bounding box center [364, 326] width 237 height 18
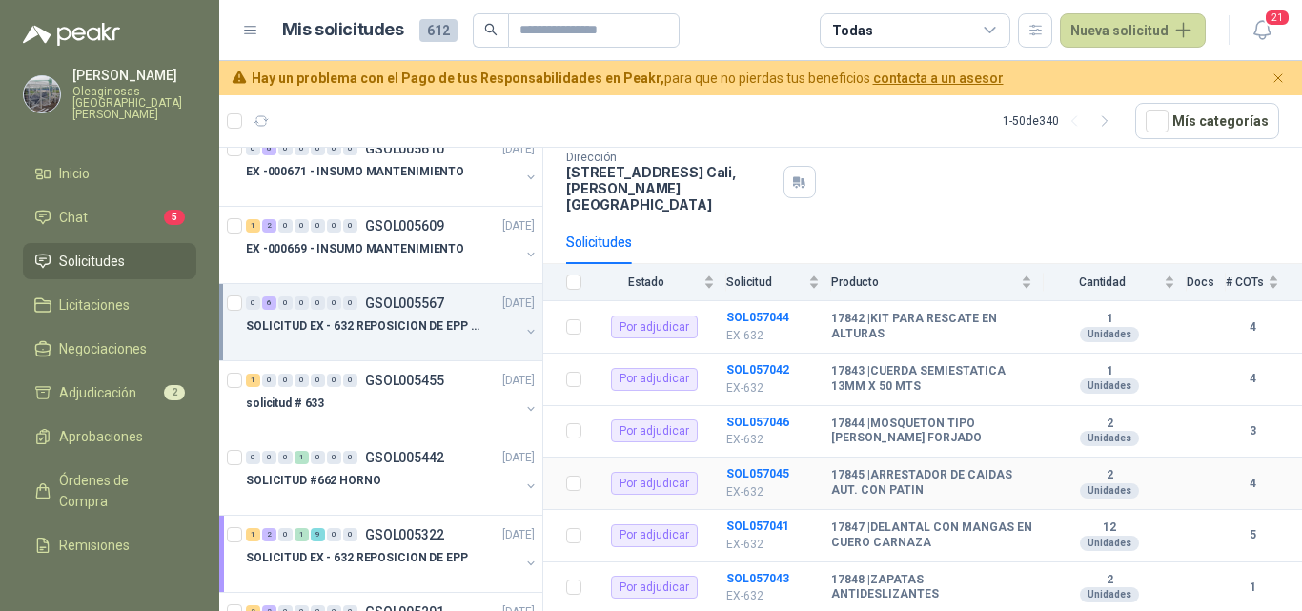
scroll to position [133, 0]
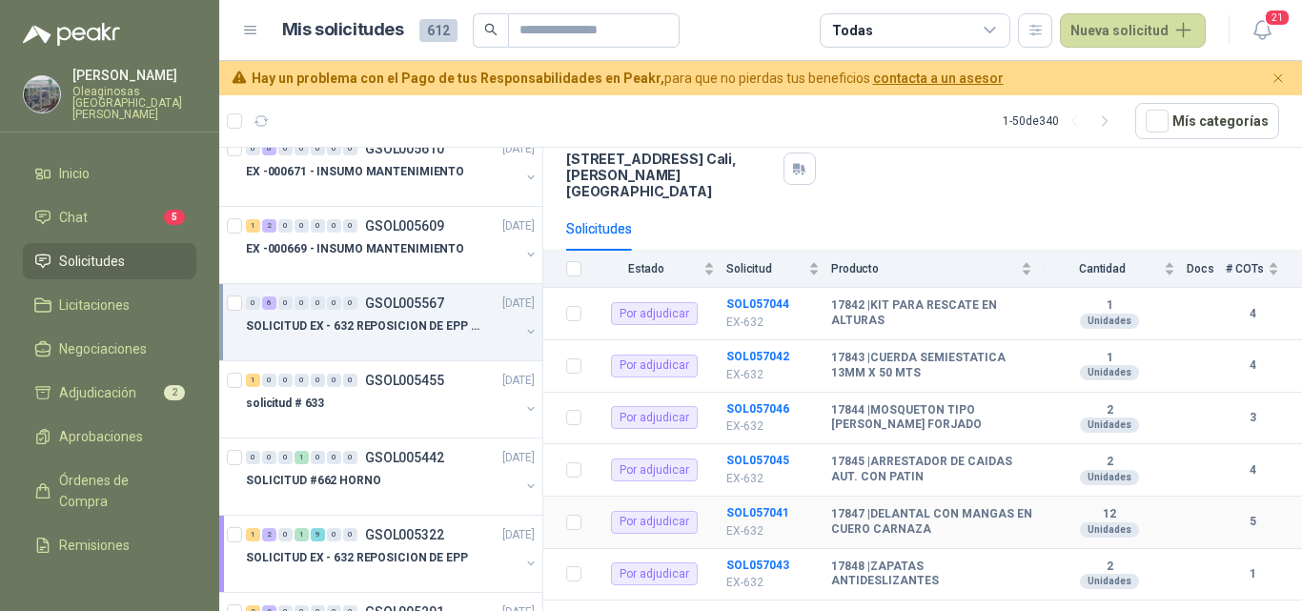
click at [926, 516] on b "17847 | DELANTAL CON MANGAS EN CUERO CARNAZA" at bounding box center [931, 522] width 201 height 30
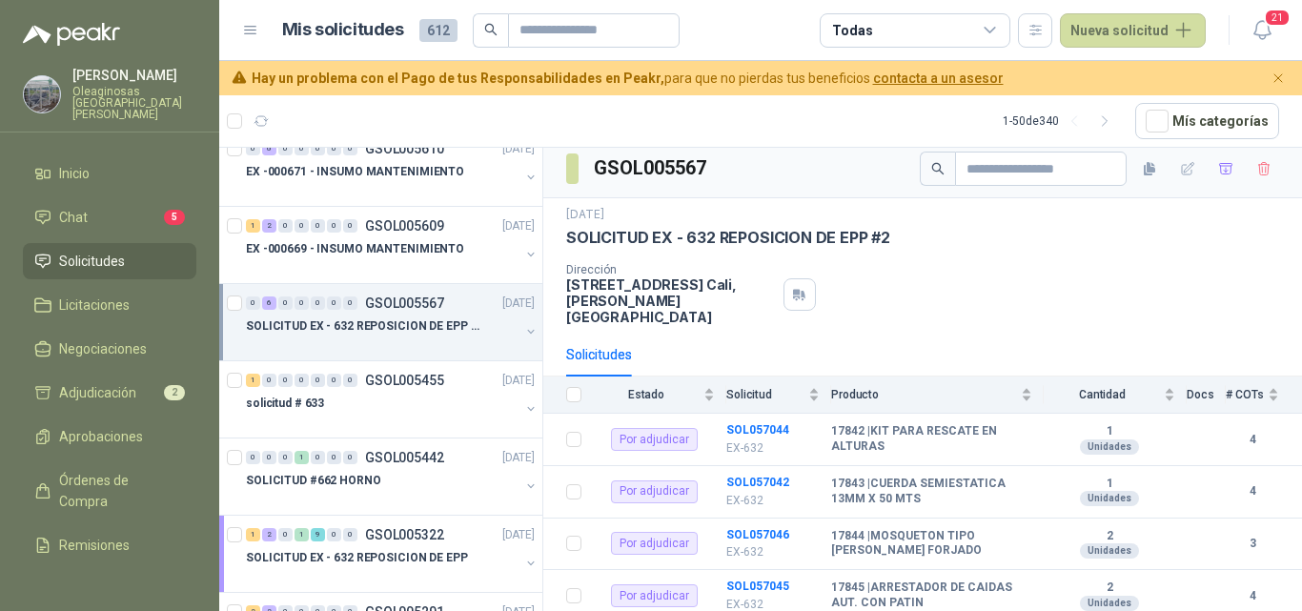
scroll to position [0, 0]
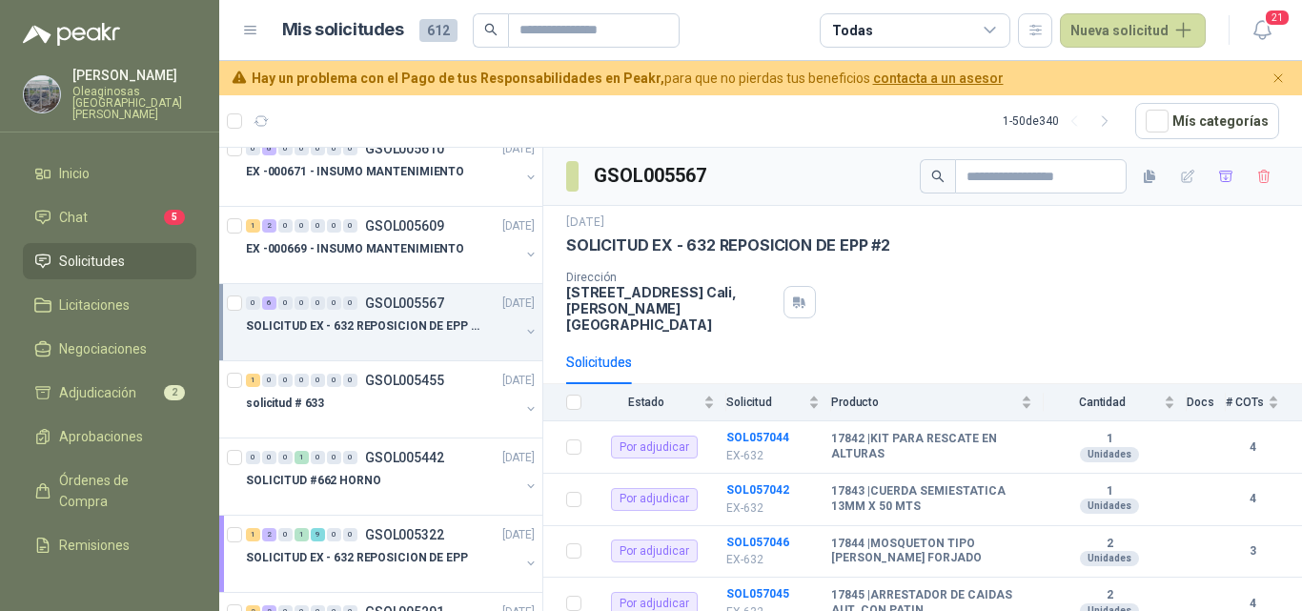
click at [395, 343] on div at bounding box center [383, 344] width 274 height 15
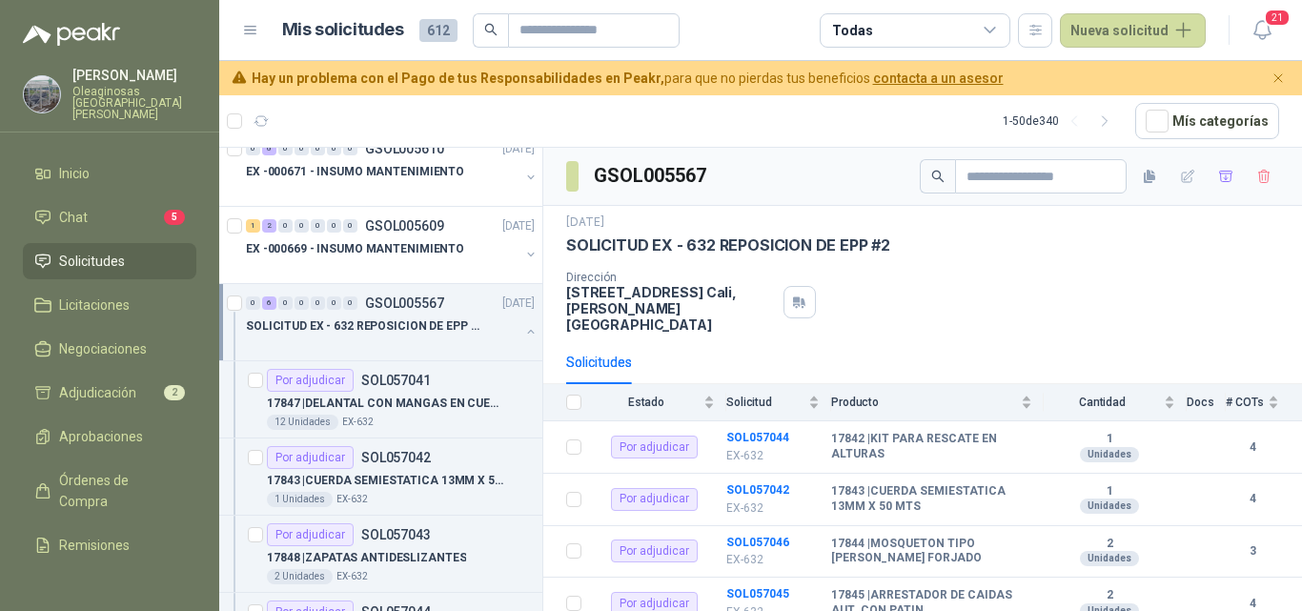
scroll to position [7, 0]
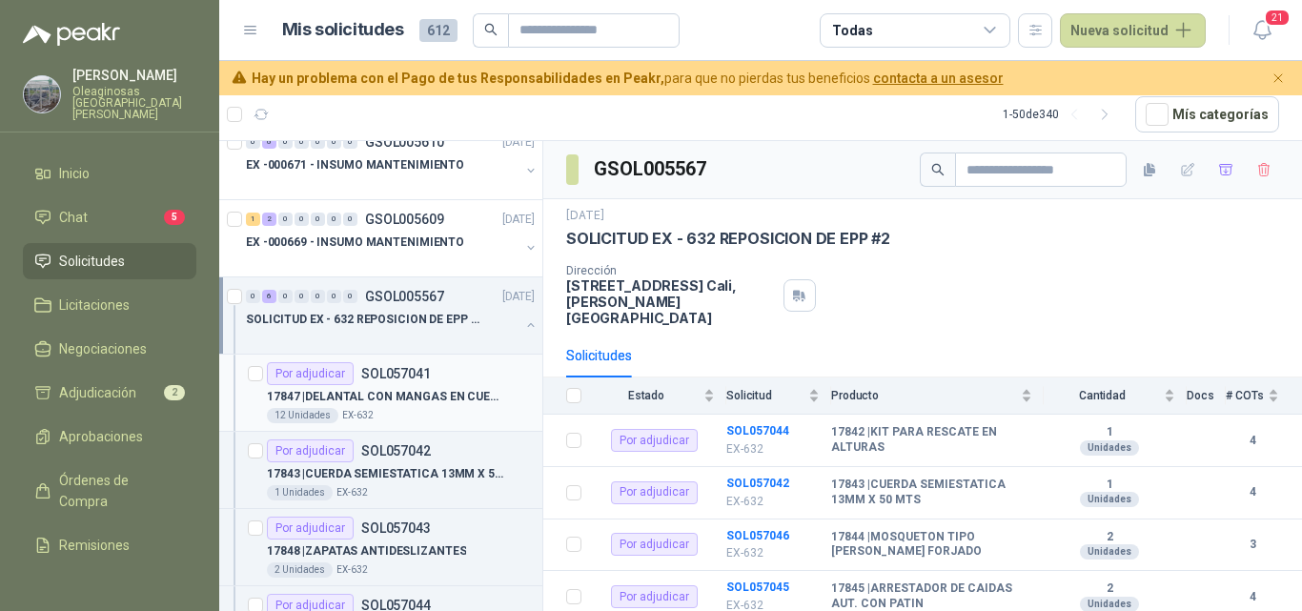
click at [401, 407] on div "17847 | DELANTAL CON MANGAS EN CUERO CARNAZA" at bounding box center [401, 396] width 268 height 23
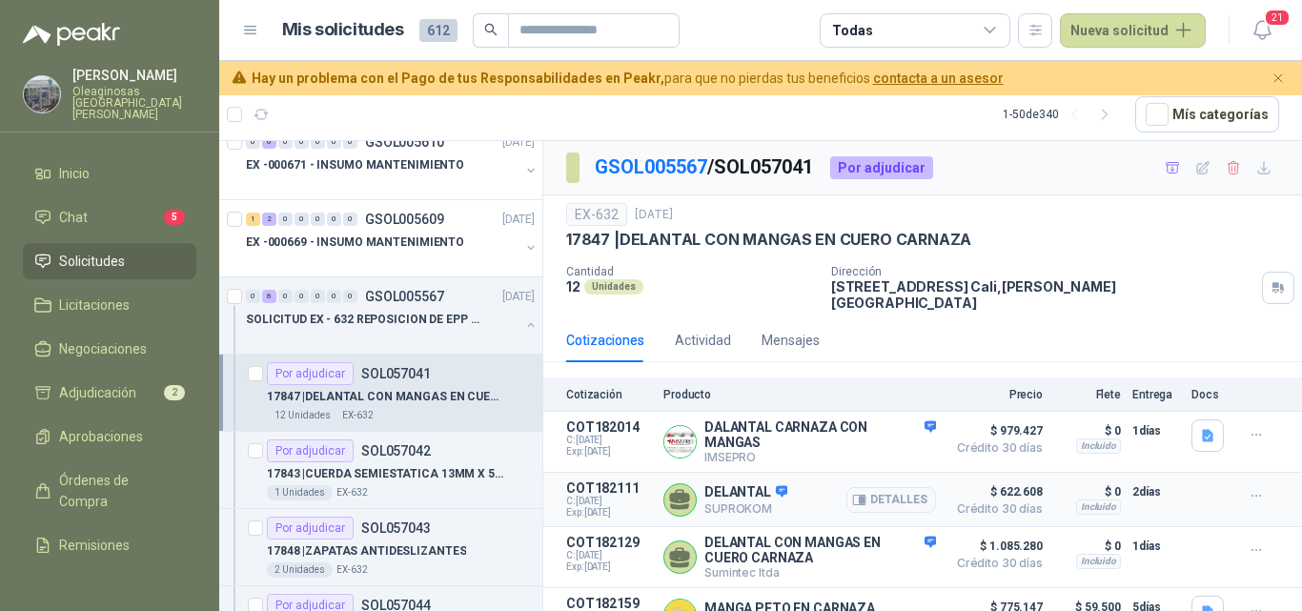
scroll to position [87, 0]
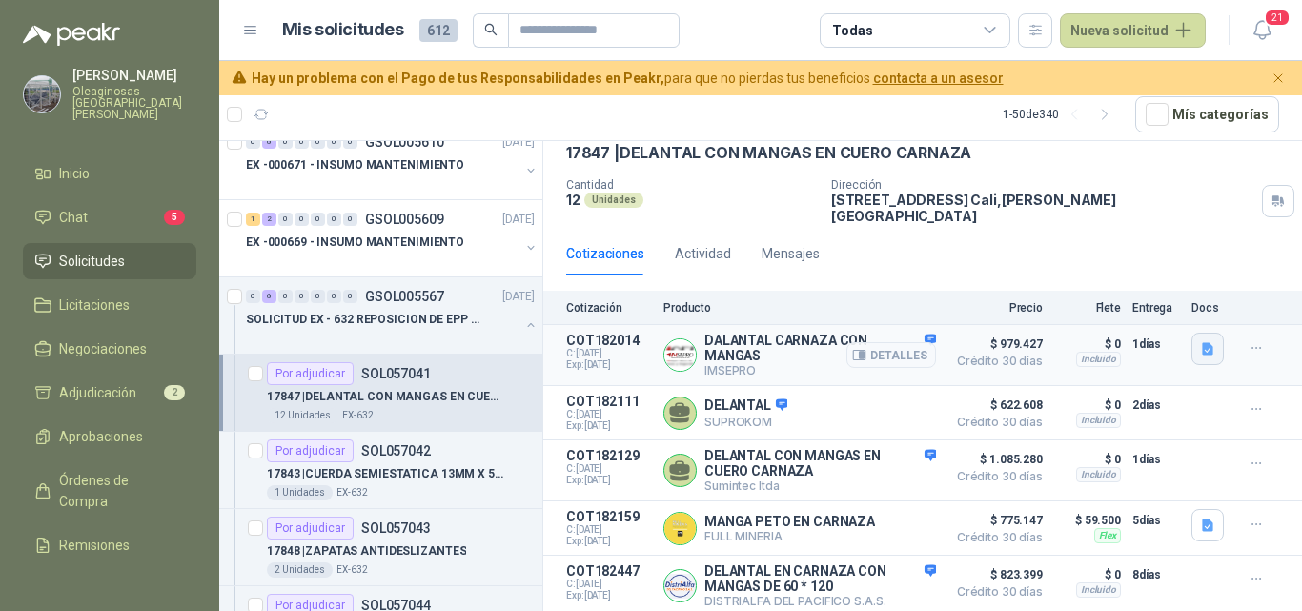
click at [1200, 341] on icon "button" at bounding box center [1208, 349] width 16 height 16
click at [1068, 295] on button "Captura de pantalla [DATE] 170550.png" at bounding box center [1076, 294] width 240 height 20
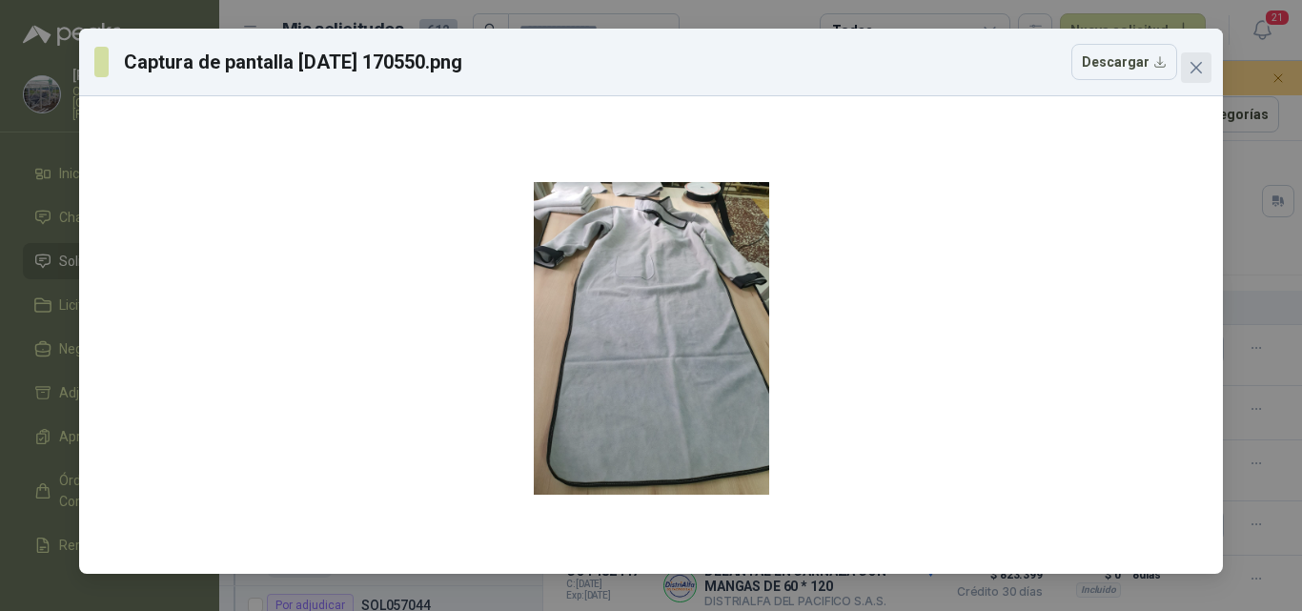
click at [1192, 67] on icon "close" at bounding box center [1196, 67] width 15 height 15
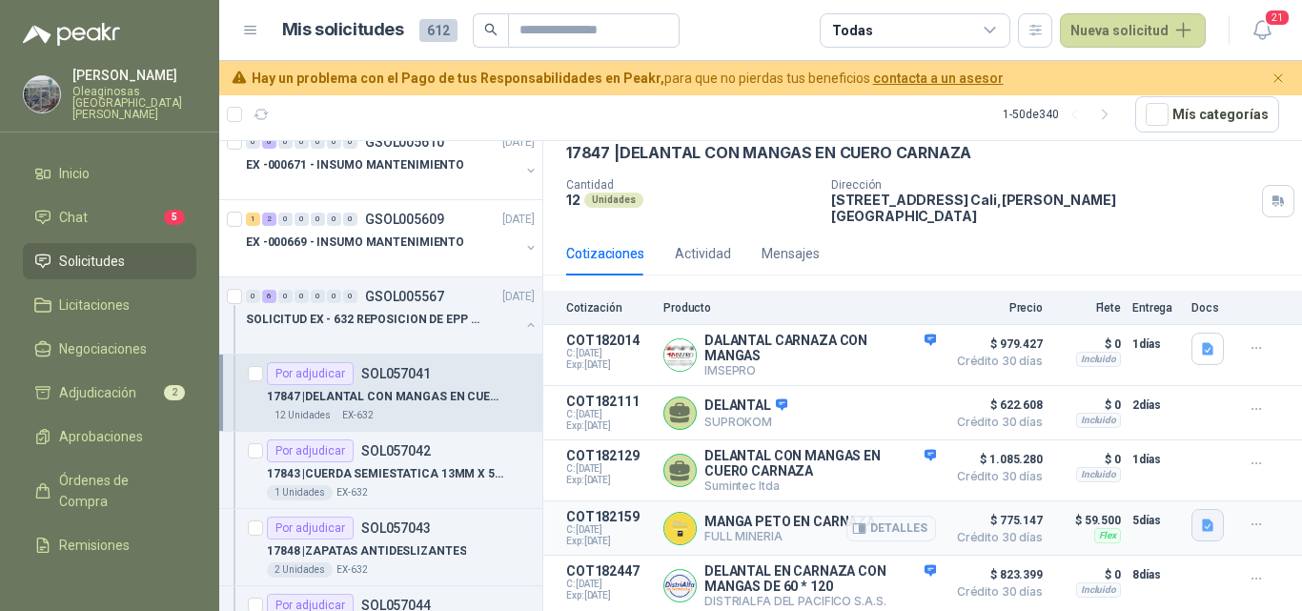
click at [1201, 526] on button "button" at bounding box center [1208, 525] width 32 height 32
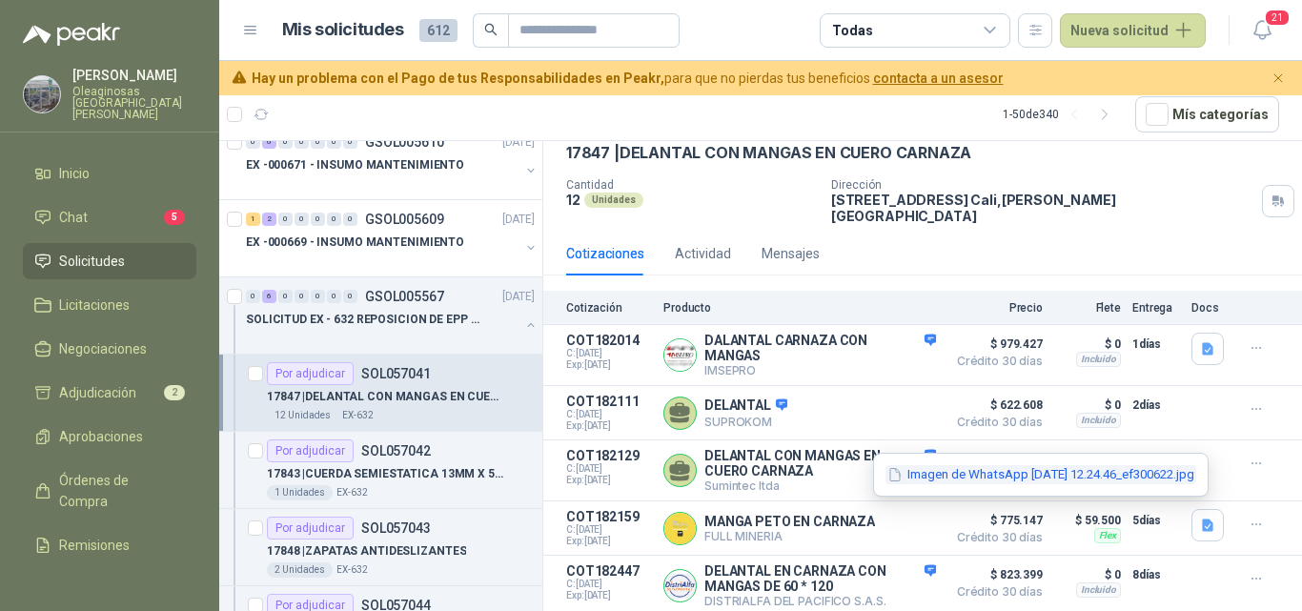
click at [1085, 477] on button "Imagen de WhatsApp [DATE] 12.24.46_ef300622.jpg" at bounding box center [1041, 475] width 311 height 20
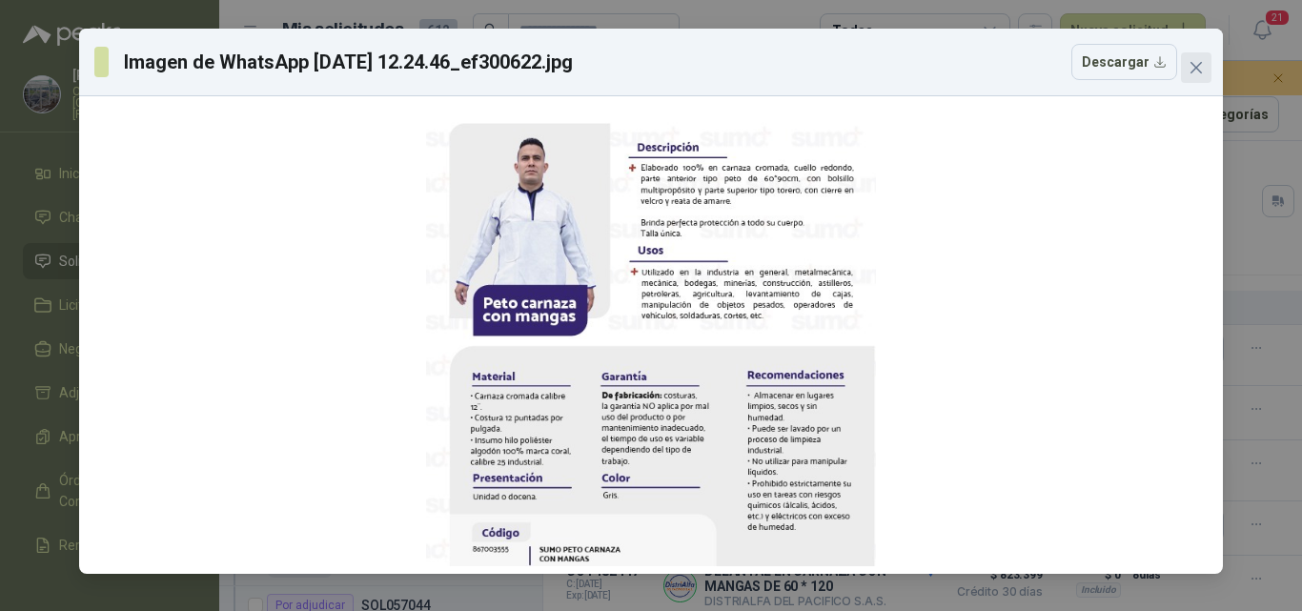
click at [1202, 58] on button "Close" at bounding box center [1196, 67] width 31 height 31
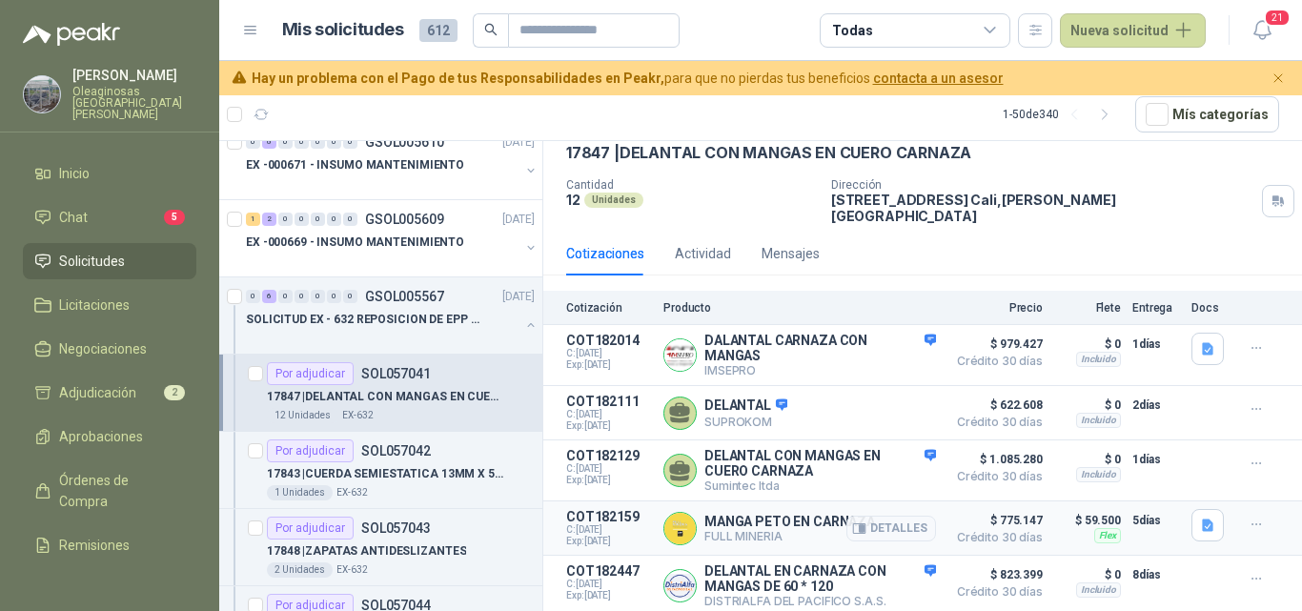
scroll to position [0, 0]
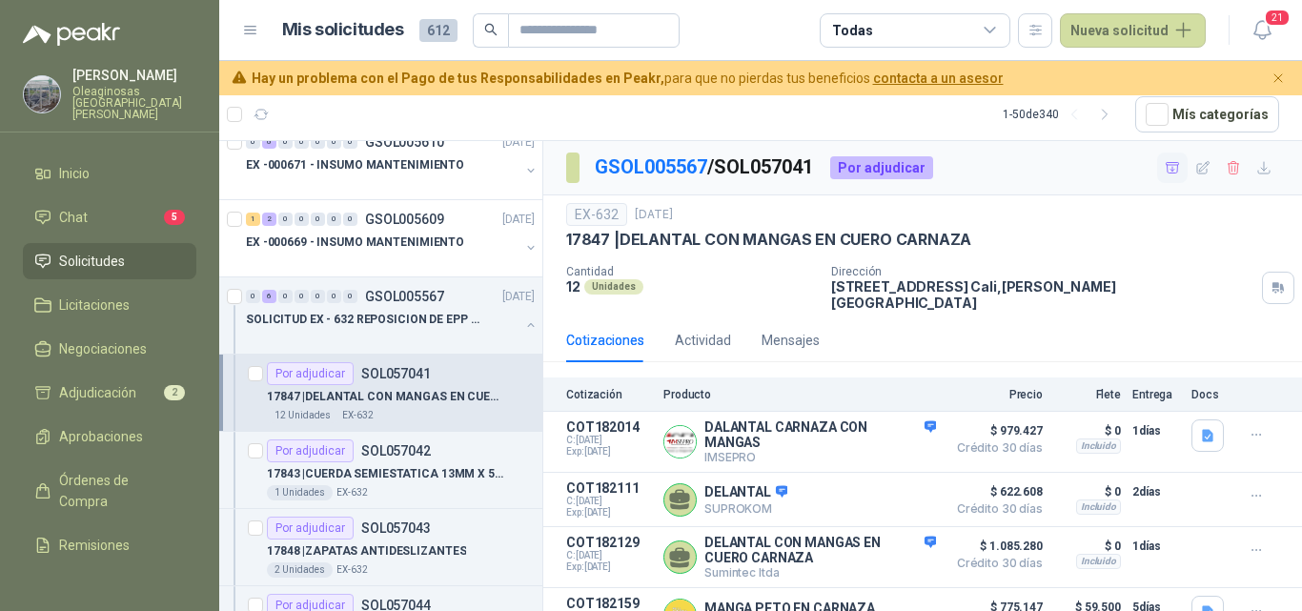
click at [1165, 166] on icon "button" at bounding box center [1173, 168] width 16 height 16
click at [440, 466] on p "17843 | CUERDA SEMIESTATICA 13MM X 50 MTS" at bounding box center [385, 474] width 237 height 18
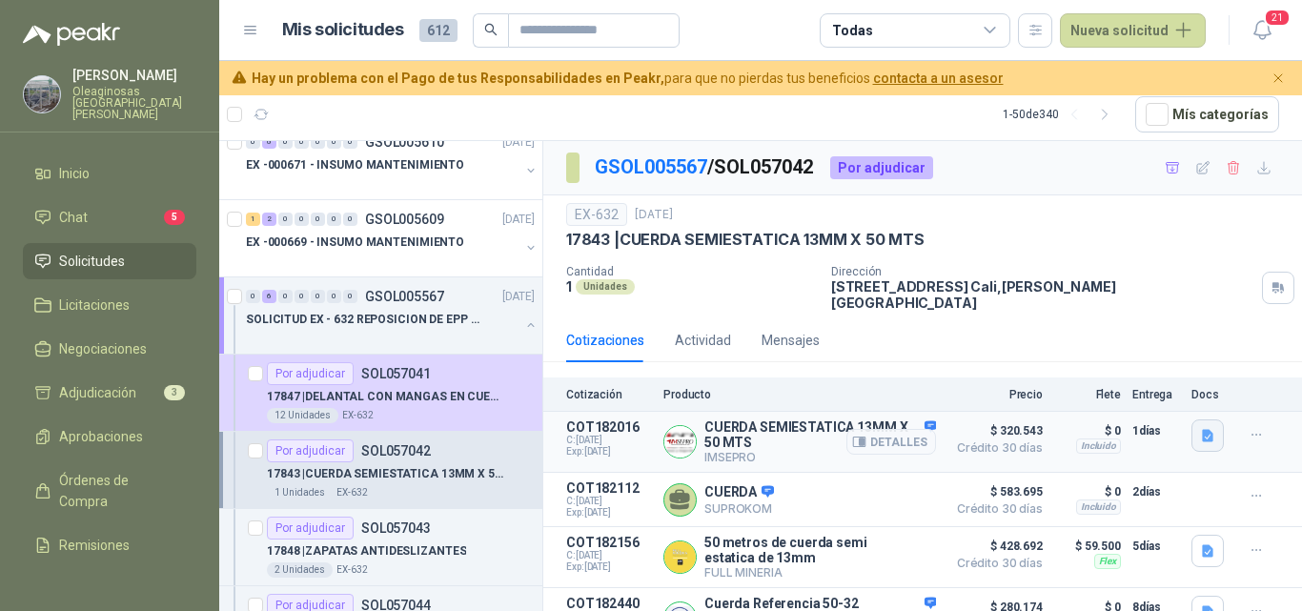
click at [1202, 430] on icon "button" at bounding box center [1207, 436] width 11 height 12
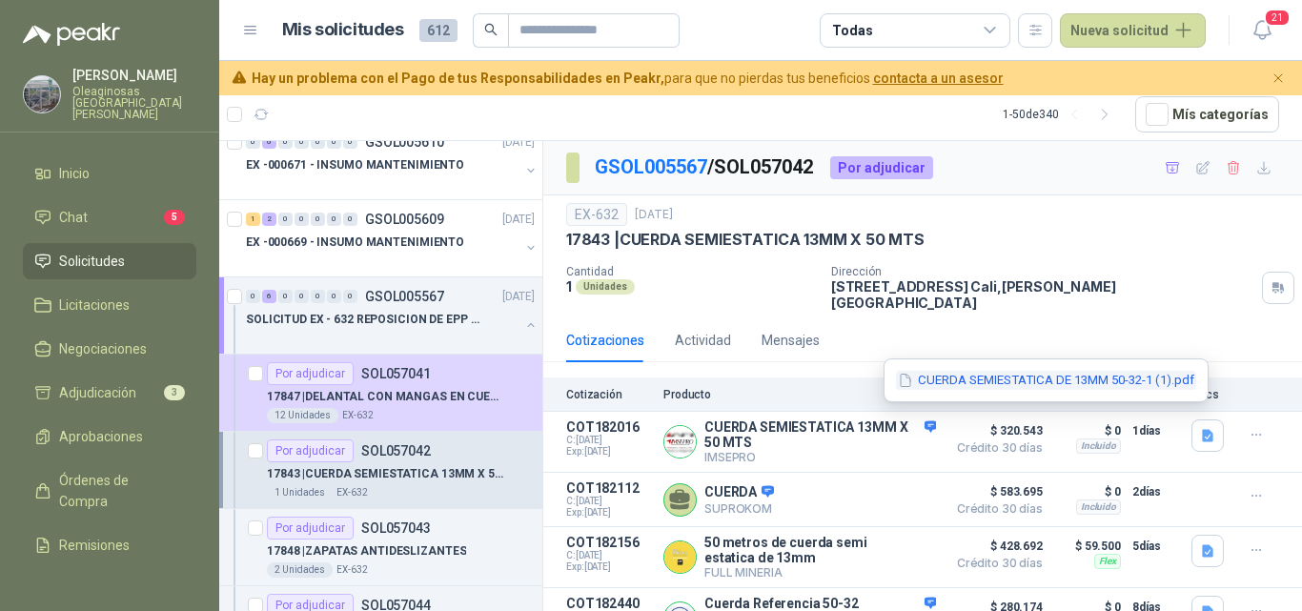
click at [1070, 382] on button "CUERDA SEMIESTATICA DE 13MM 50-32-1 (1).pdf" at bounding box center [1046, 381] width 300 height 20
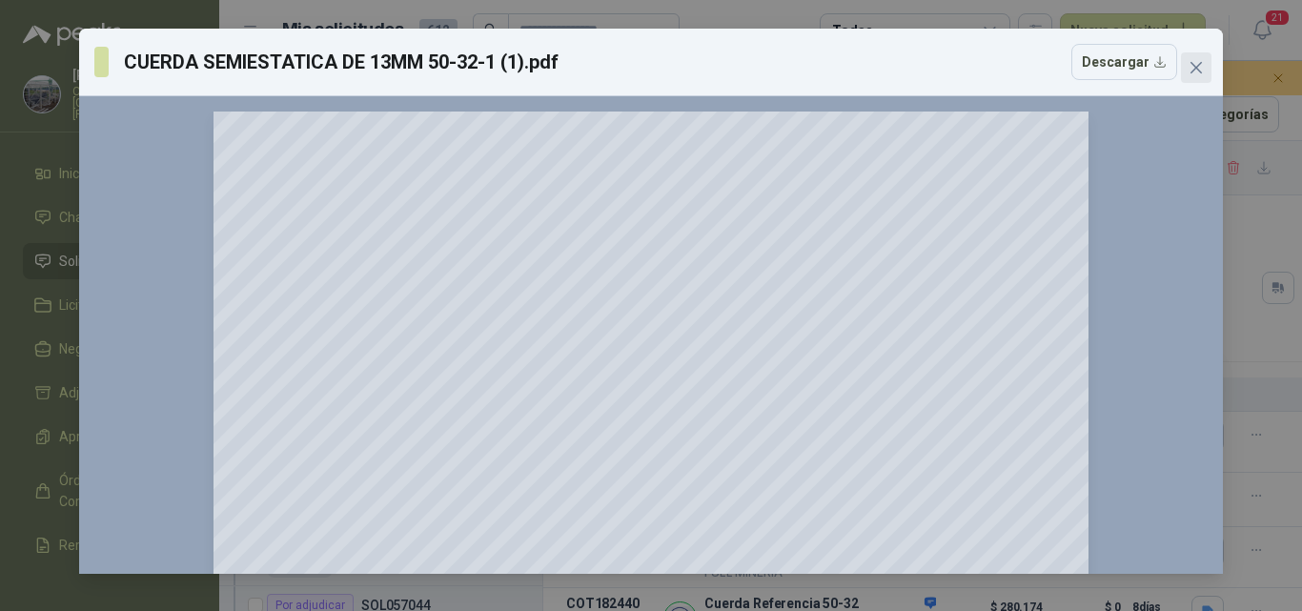
click at [1196, 73] on icon "close" at bounding box center [1196, 67] width 15 height 15
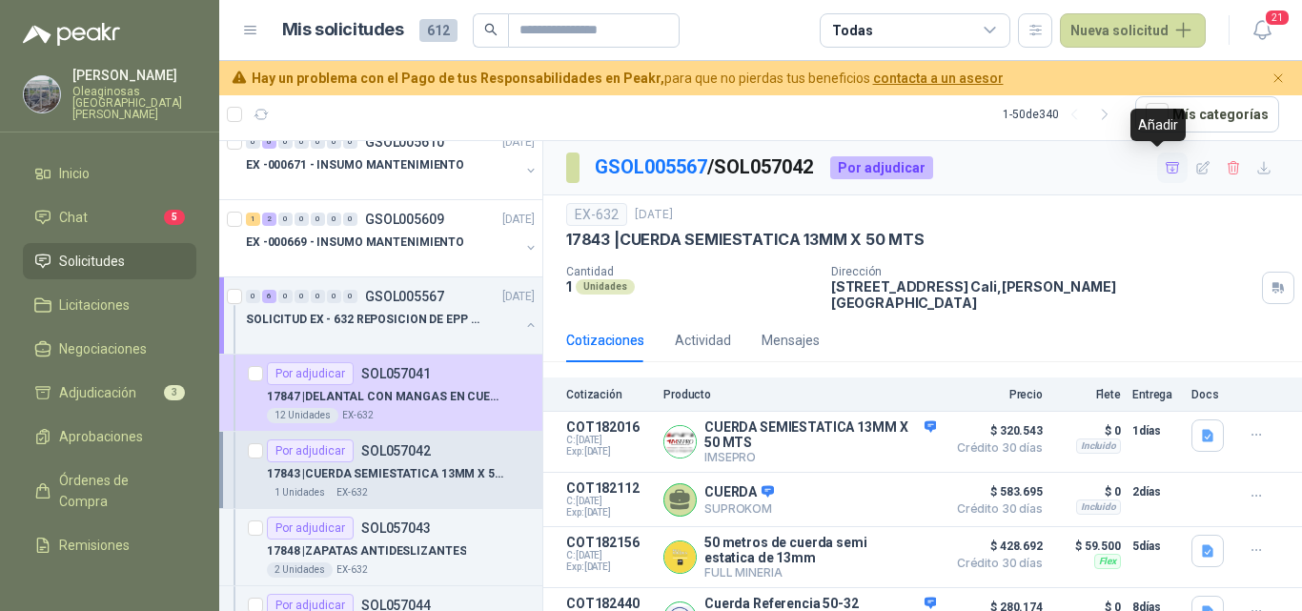
click at [1165, 174] on icon "button" at bounding box center [1173, 168] width 16 height 16
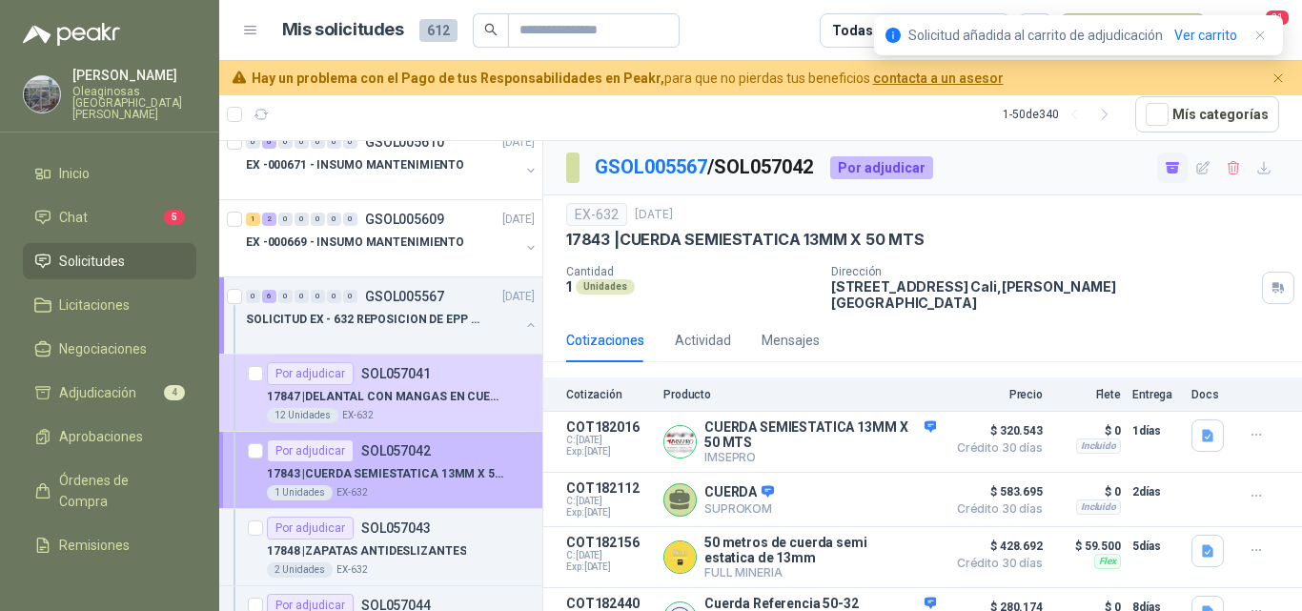
click at [405, 483] on div "17843 | CUERDA SEMIESTATICA 13MM X 50 MTS" at bounding box center [401, 473] width 268 height 23
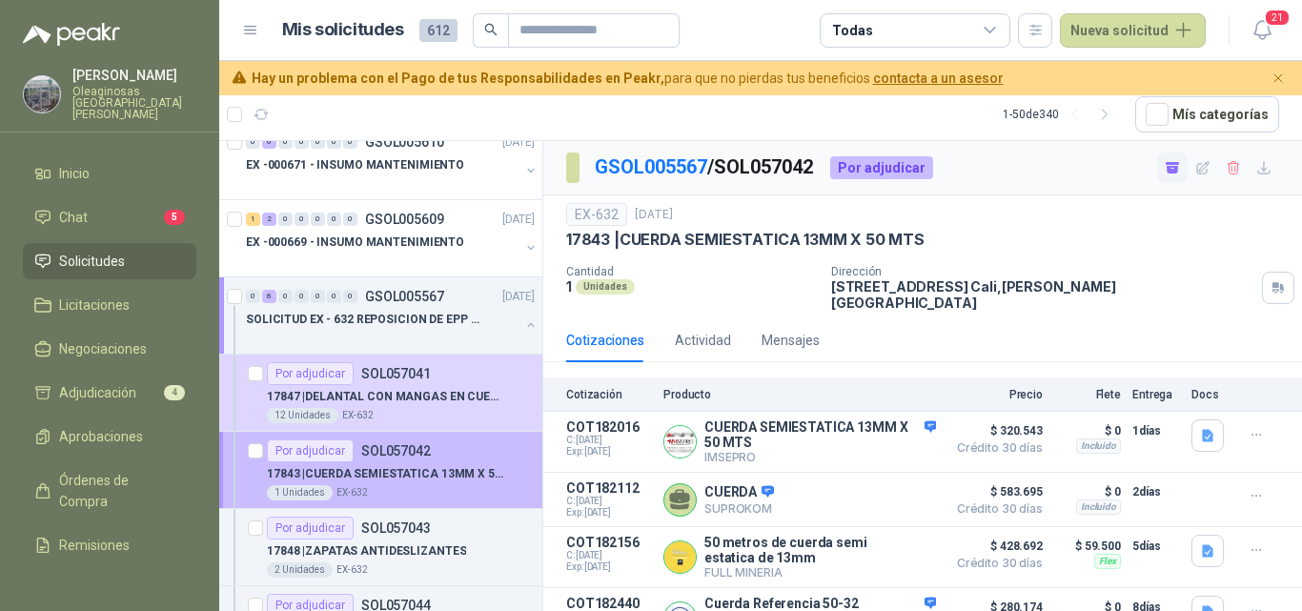
scroll to position [191, 0]
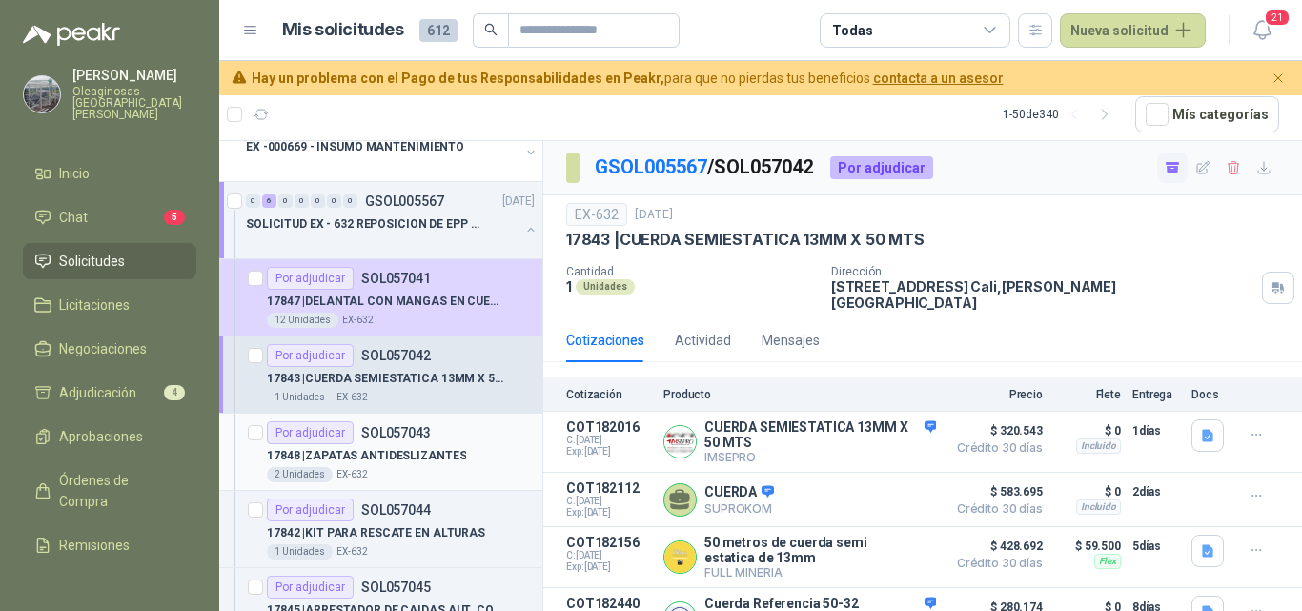
click at [422, 467] on div "2 Unidades EX-632" at bounding box center [401, 474] width 268 height 15
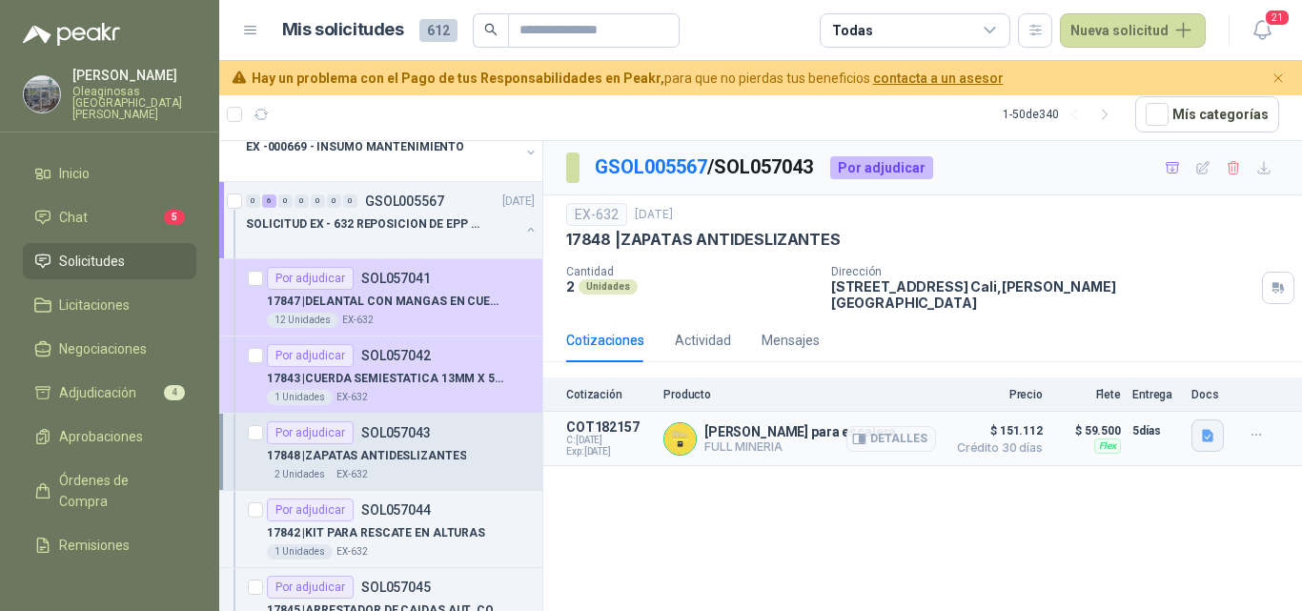
click at [1203, 419] on button "button" at bounding box center [1208, 435] width 32 height 32
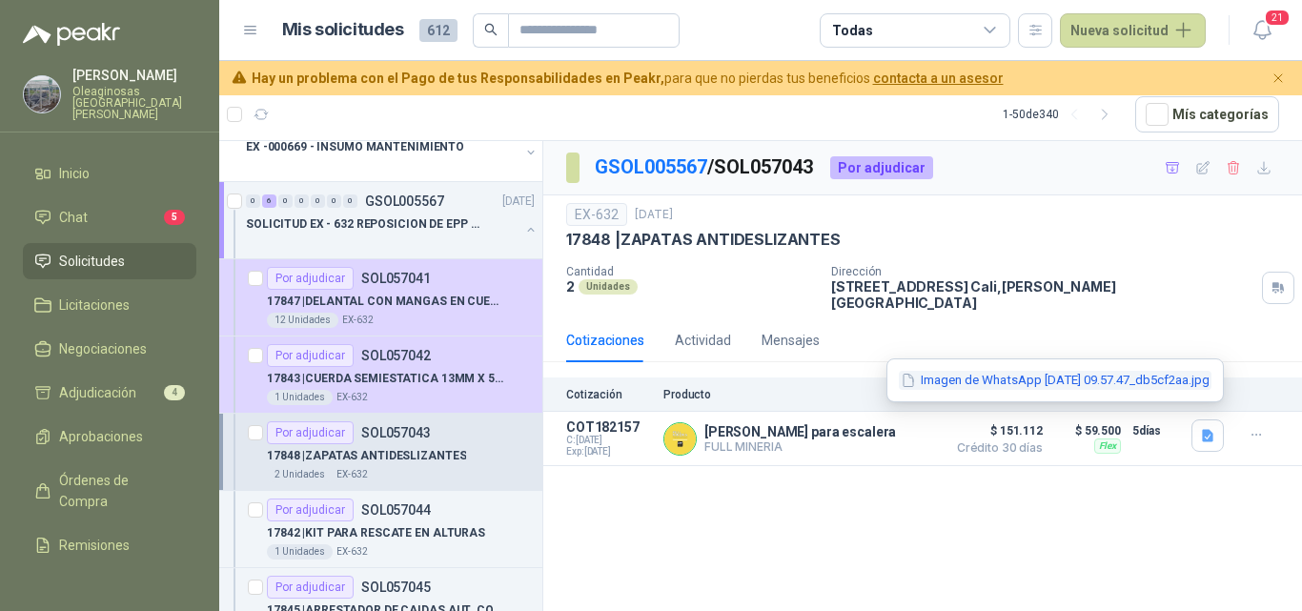
click at [1020, 383] on button "Imagen de WhatsApp [DATE] 09.57.47_db5cf2aa.jpg" at bounding box center [1055, 381] width 313 height 20
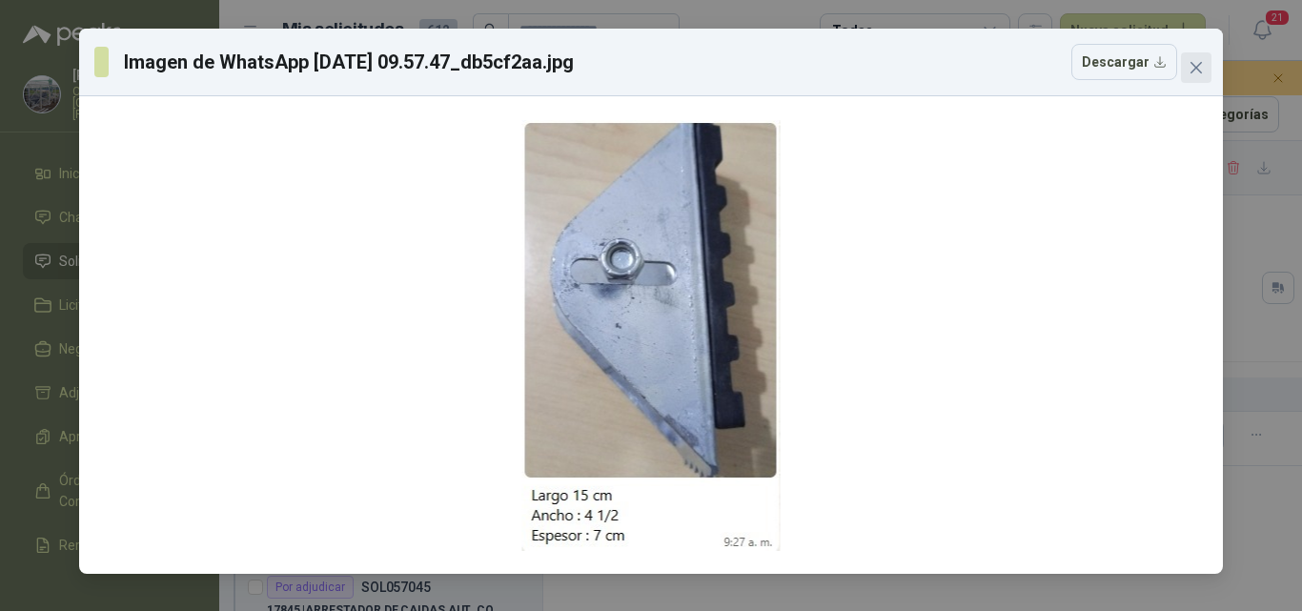
click at [1192, 73] on icon "close" at bounding box center [1196, 67] width 11 height 11
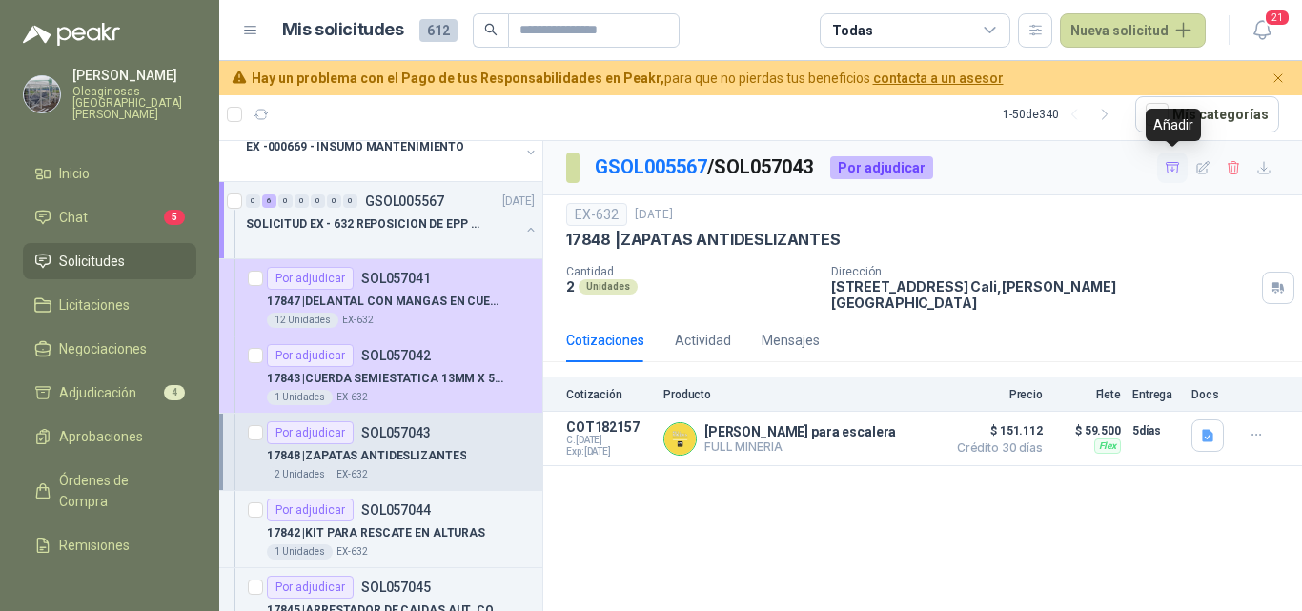
click at [1179, 173] on icon "button" at bounding box center [1173, 168] width 16 height 16
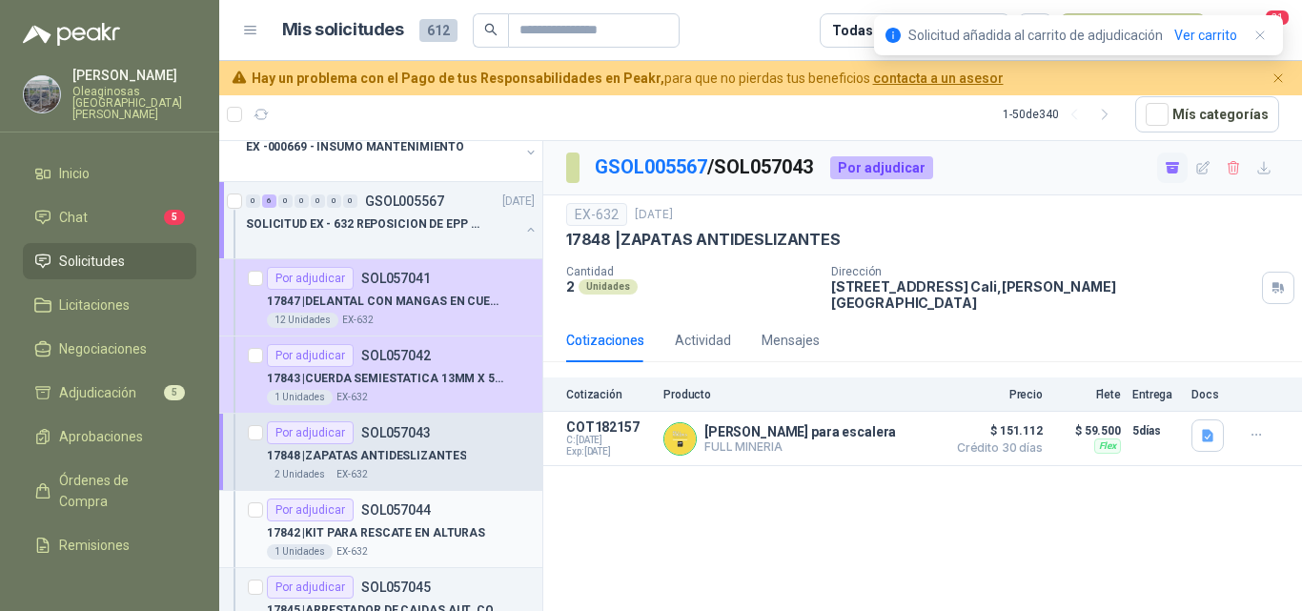
click at [414, 533] on p "17842 | KIT PARA RESCATE EN ALTURAS" at bounding box center [376, 533] width 218 height 18
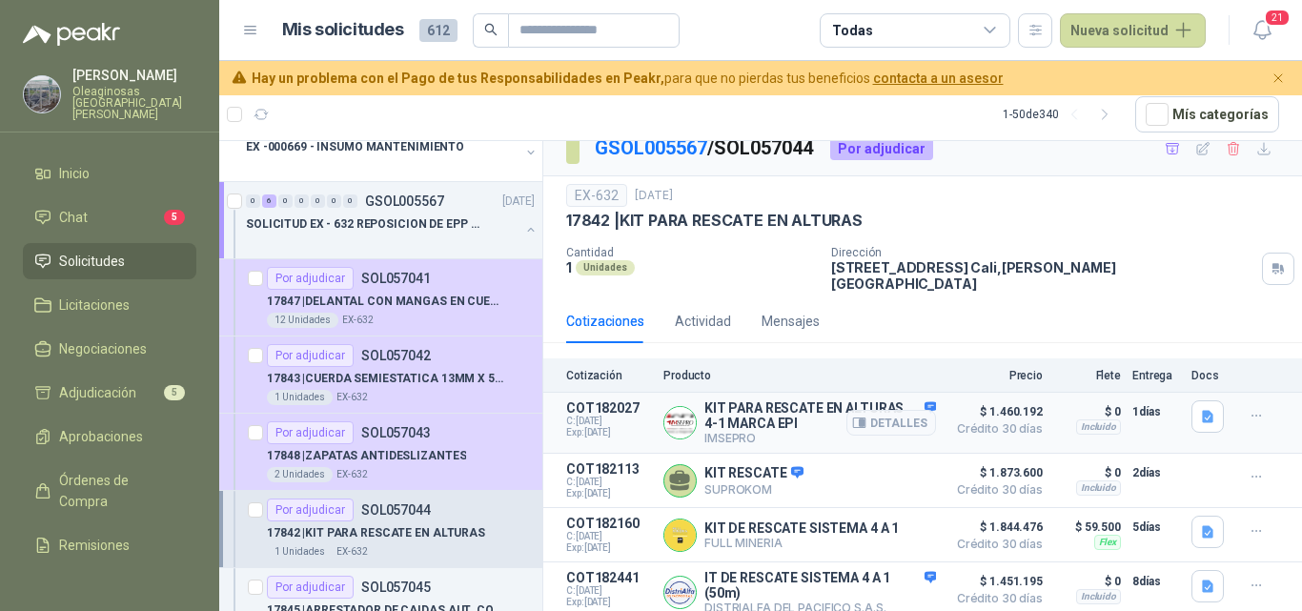
scroll to position [24, 0]
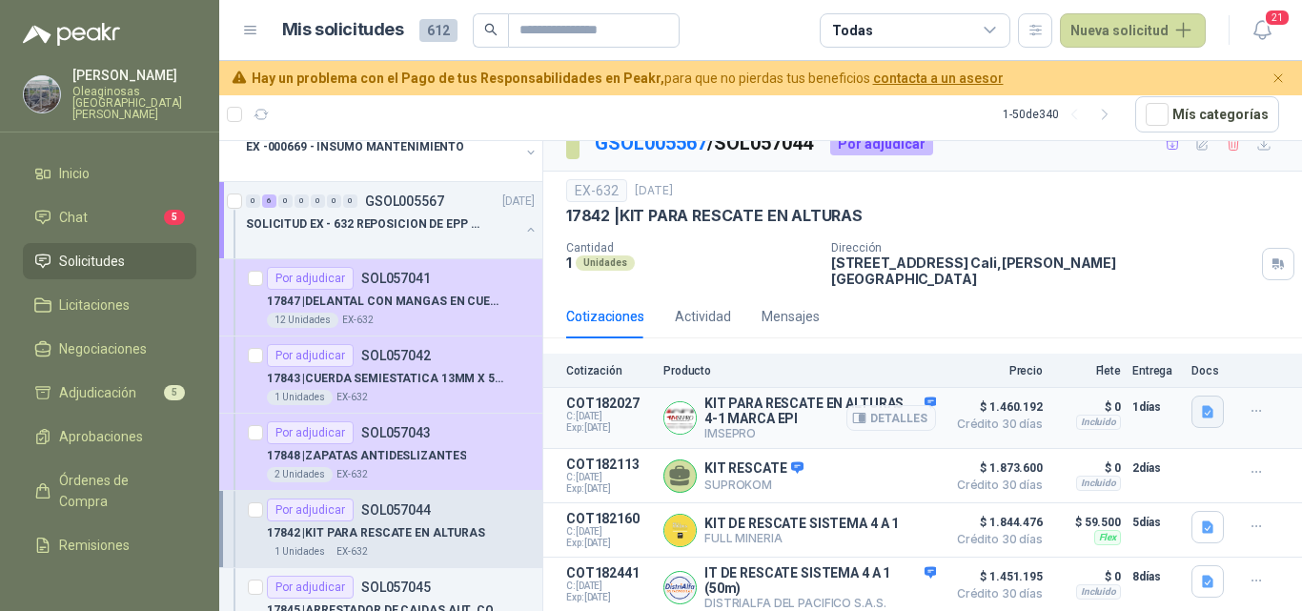
click at [1200, 408] on button "button" at bounding box center [1208, 412] width 32 height 32
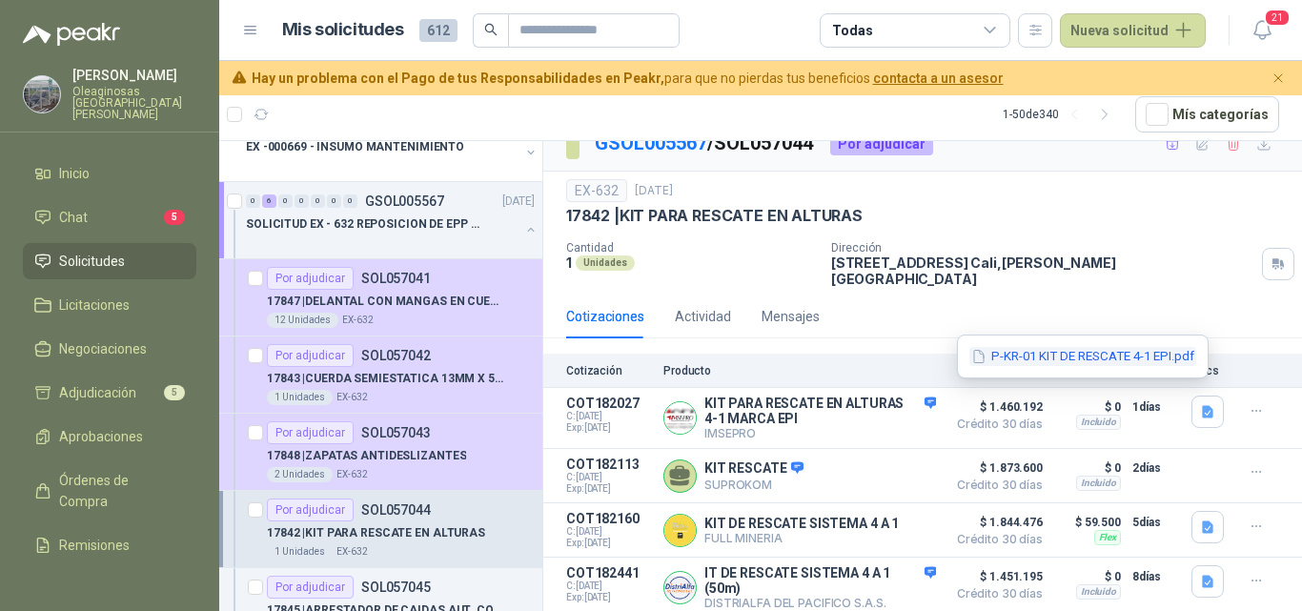
click at [1095, 354] on button "P-KR-01 KIT DE RESCATE 4-1 EPI.pdf" at bounding box center [1082, 357] width 227 height 20
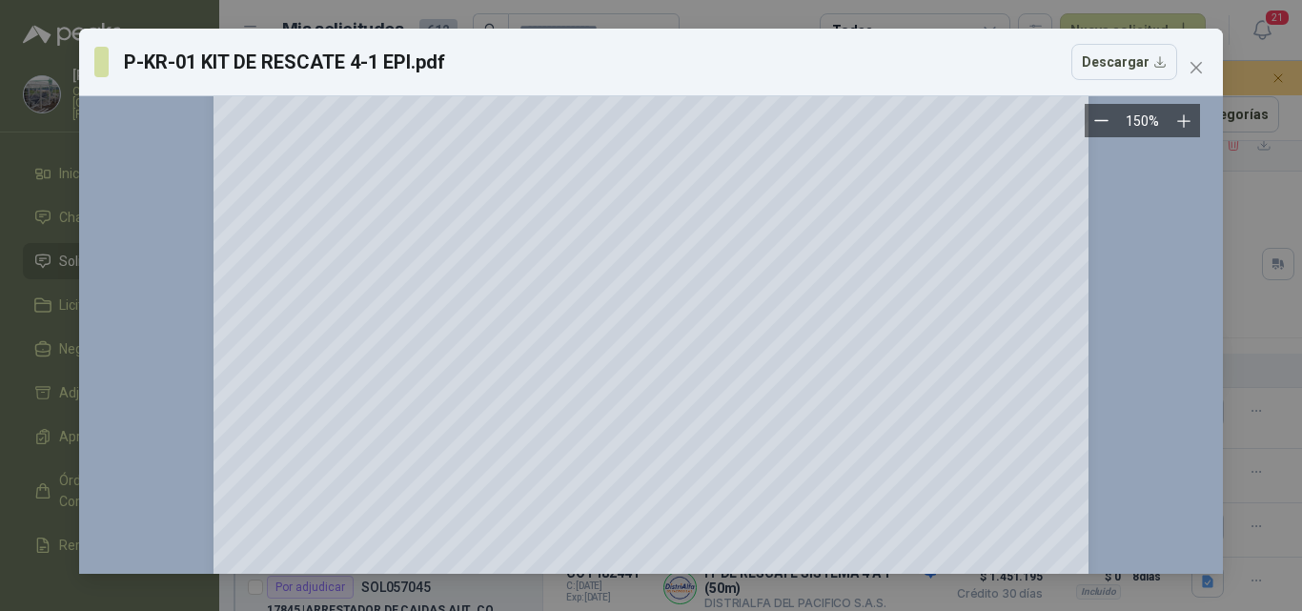
scroll to position [95, 0]
click at [1201, 69] on icon "close" at bounding box center [1196, 67] width 15 height 15
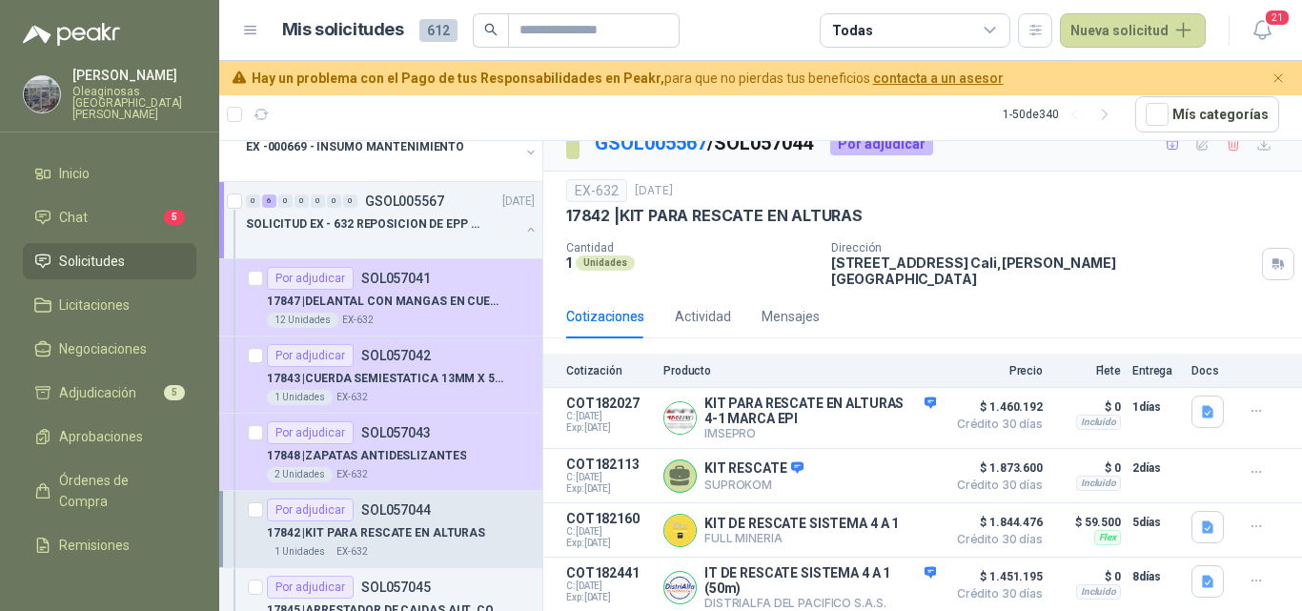
click at [422, 540] on p "17842 | KIT PARA RESCATE EN ALTURAS" at bounding box center [376, 533] width 218 height 18
click at [418, 539] on p "17842 | KIT PARA RESCATE EN ALTURAS" at bounding box center [376, 533] width 218 height 18
click at [459, 540] on p "17842 | KIT PARA RESCATE EN ALTURAS" at bounding box center [376, 533] width 218 height 18
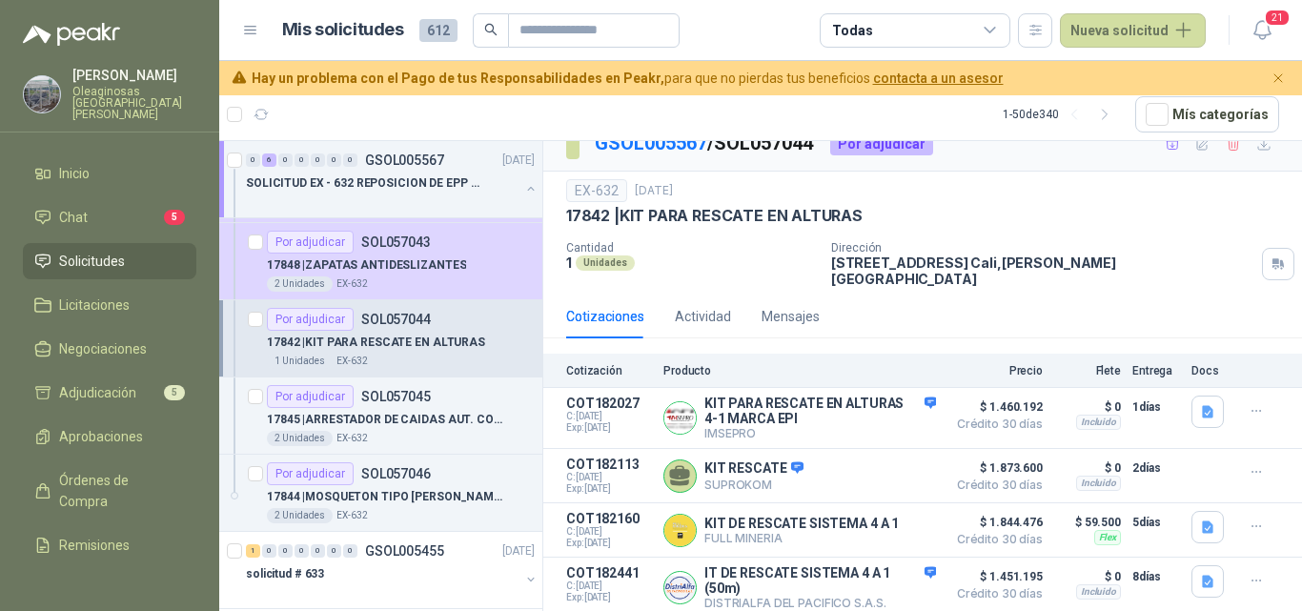
scroll to position [286, 0]
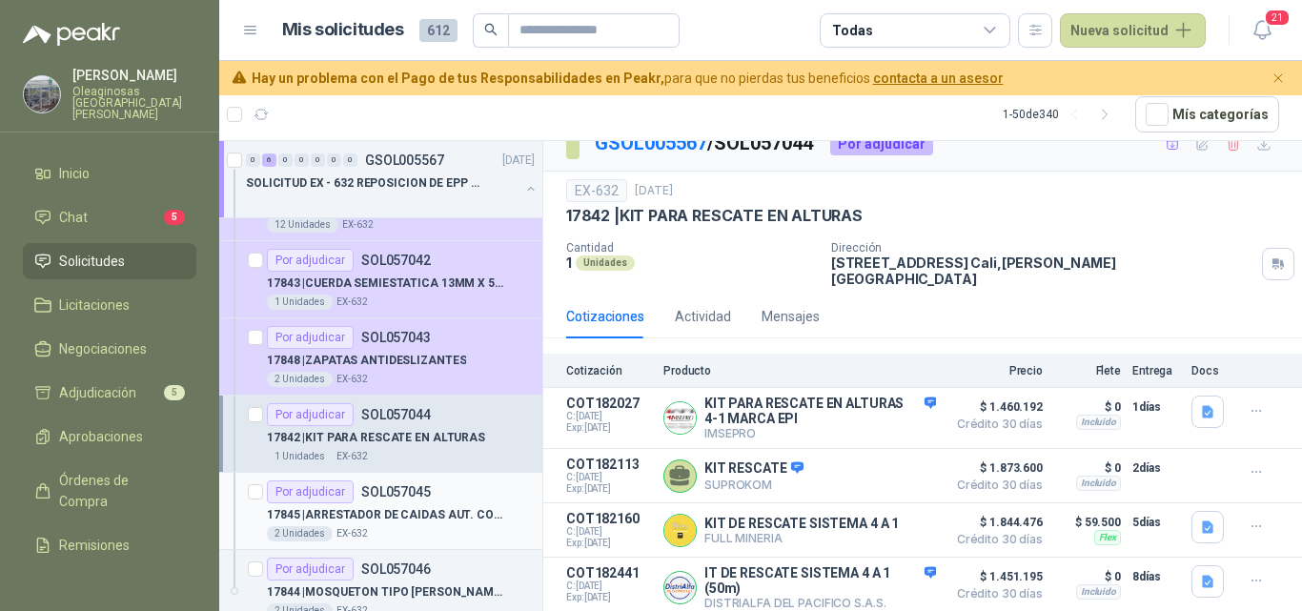
click at [439, 504] on div "17845 | ARRESTADOR DE CAIDAS AUT. CON PATIN" at bounding box center [401, 514] width 268 height 23
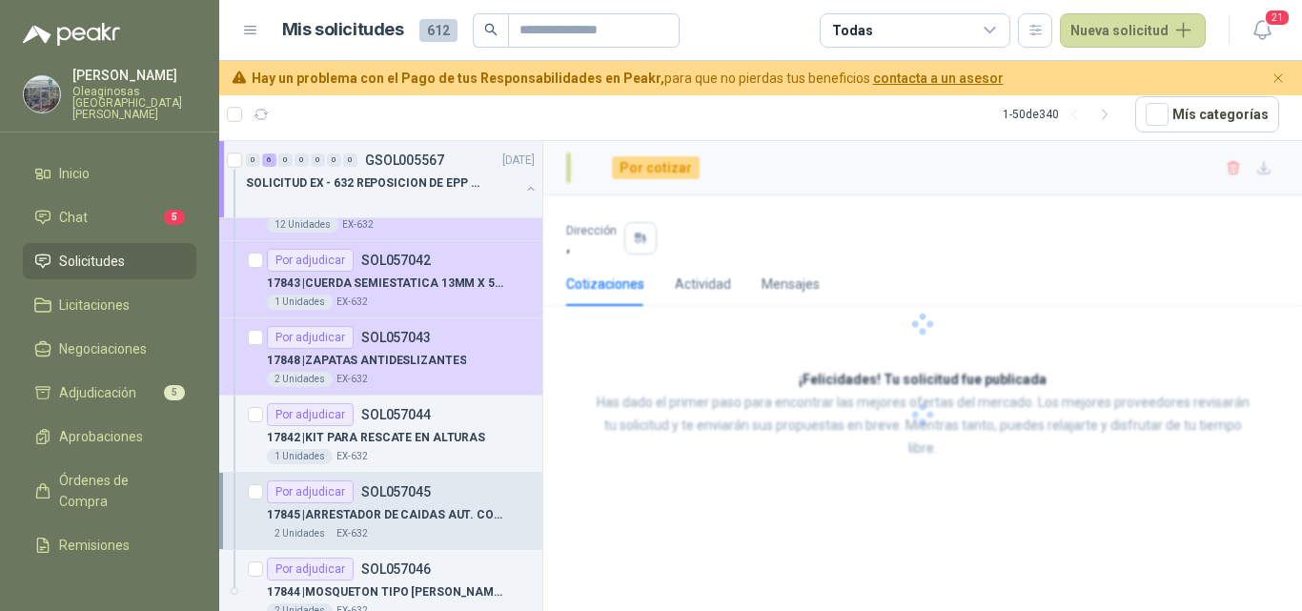
click at [438, 517] on p "17845 | ARRESTADOR DE CAIDAS AUT. CON PATIN" at bounding box center [385, 515] width 237 height 18
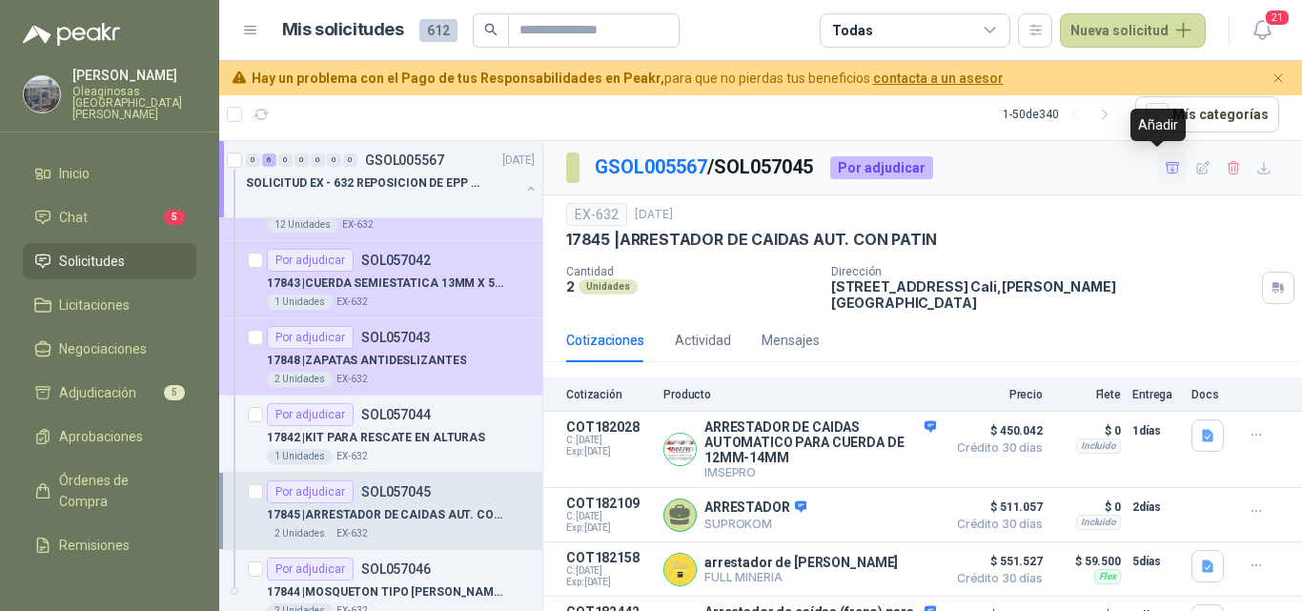
click at [1157, 174] on button "button" at bounding box center [1172, 168] width 31 height 31
click at [443, 449] on div "1 Unidades EX-632" at bounding box center [401, 456] width 268 height 15
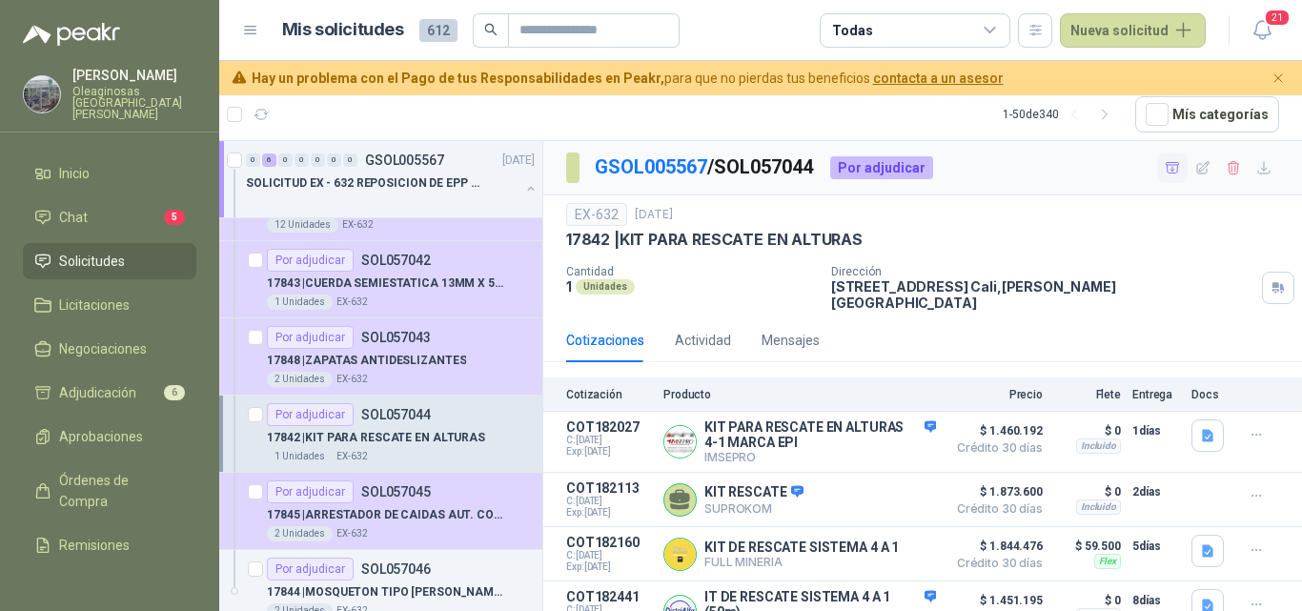
click at [1166, 170] on icon "button" at bounding box center [1172, 167] width 13 height 10
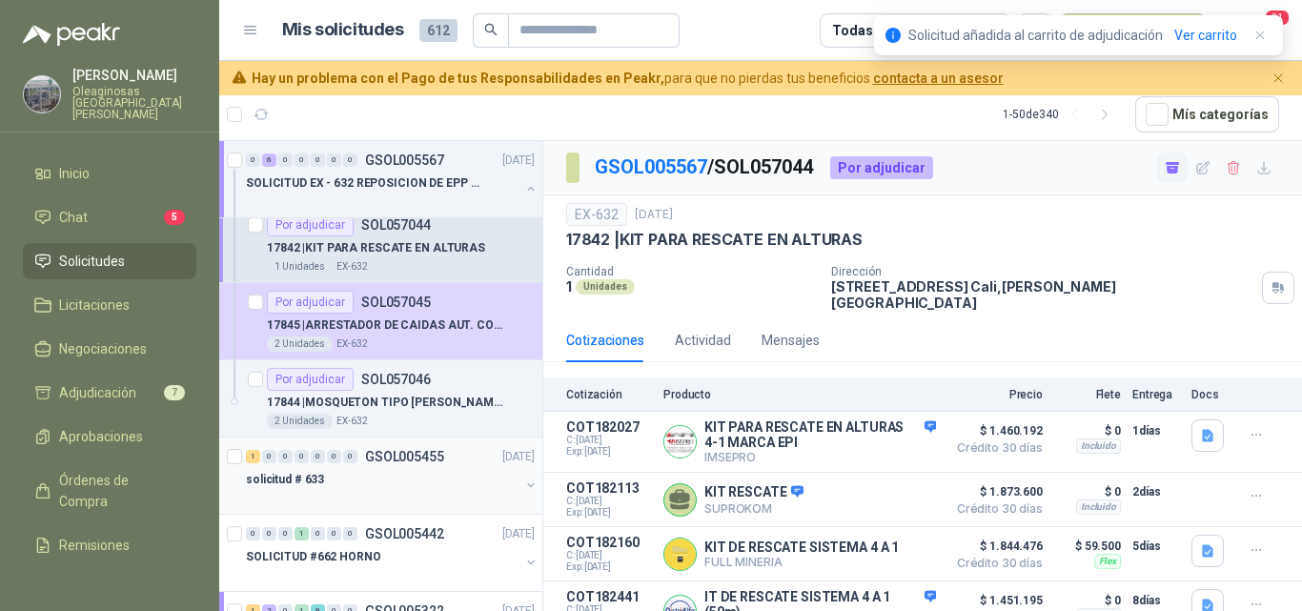
scroll to position [477, 0]
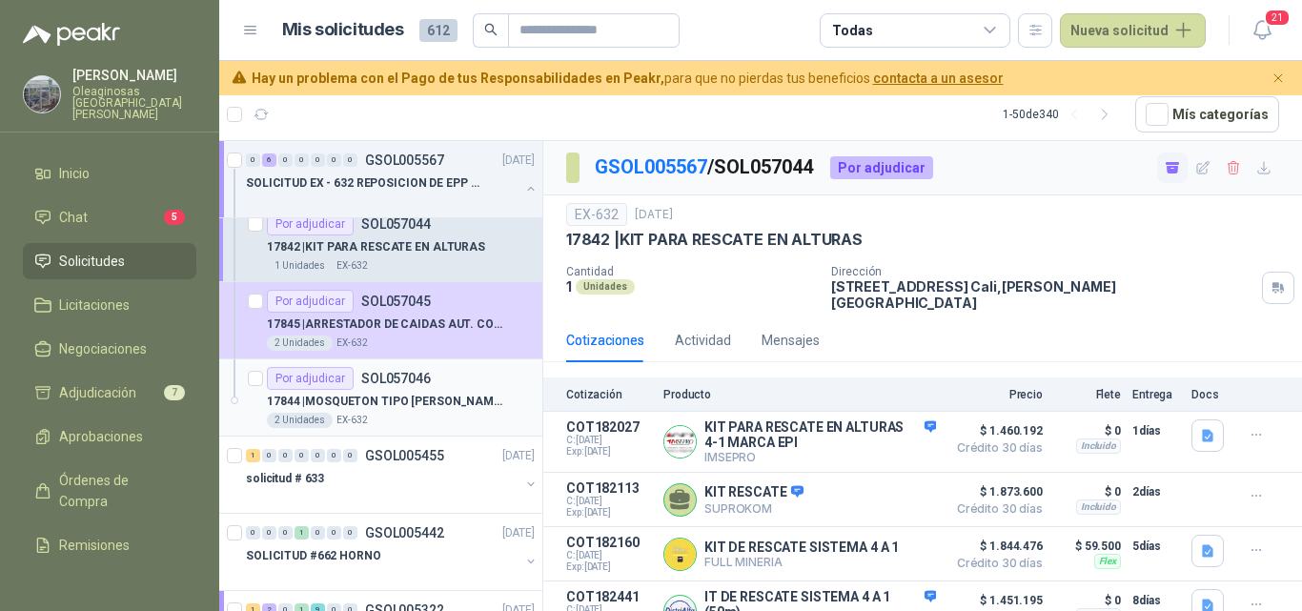
click at [371, 397] on p "17844 | MOSQUETON TIPO [PERSON_NAME] FORJADO" at bounding box center [385, 402] width 237 height 18
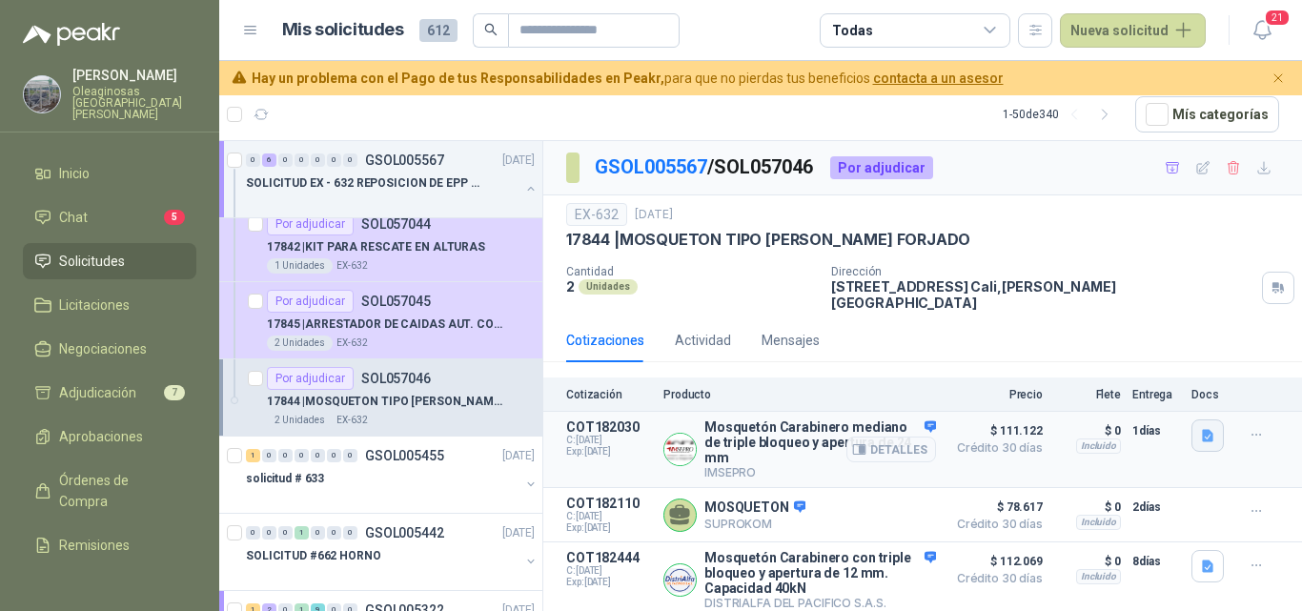
click at [1212, 430] on icon "button" at bounding box center [1207, 436] width 11 height 12
click at [1178, 383] on button "50412.pdf" at bounding box center [1171, 381] width 80 height 20
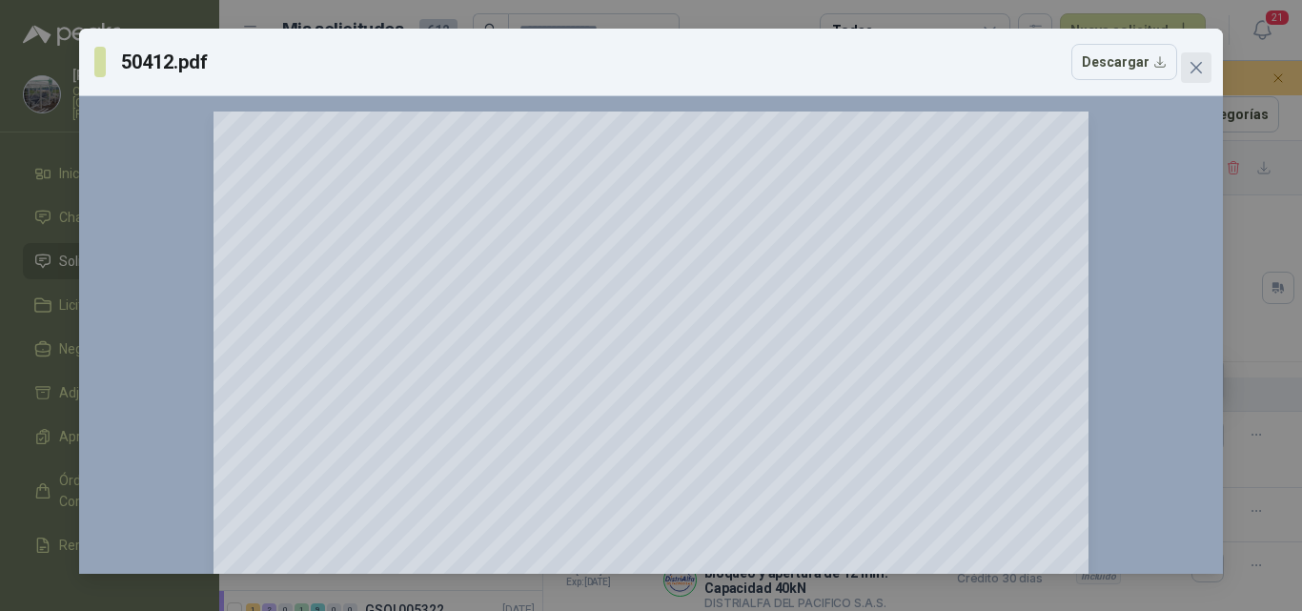
click at [1202, 68] on icon "close" at bounding box center [1196, 67] width 15 height 15
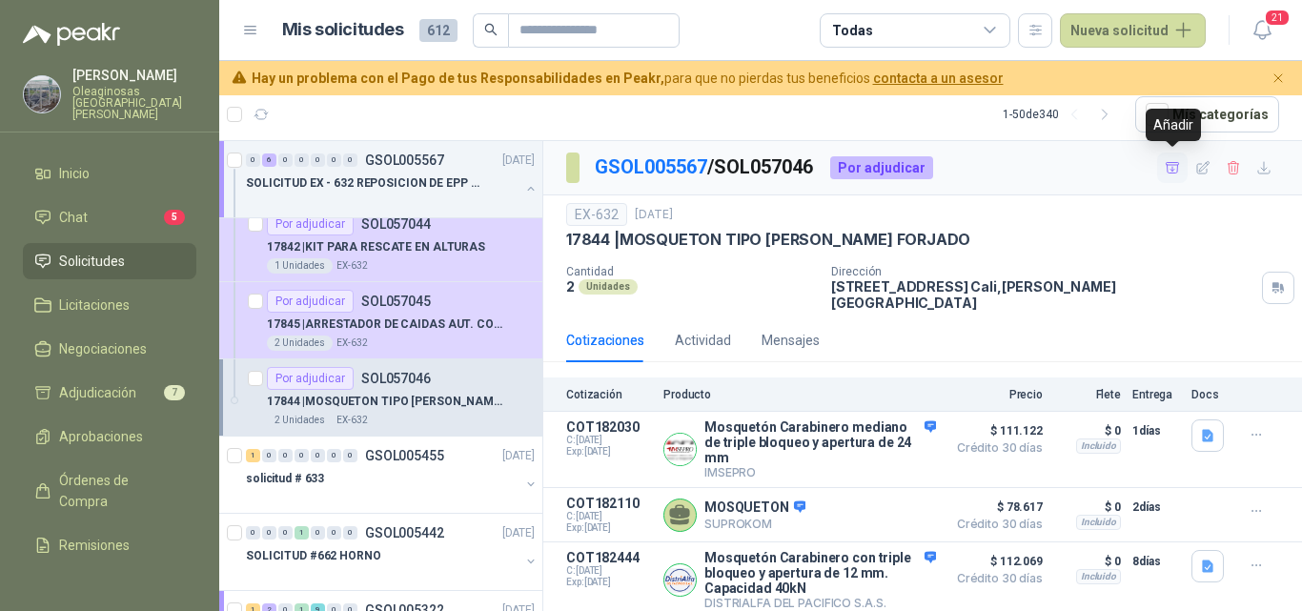
click at [1169, 174] on icon "button" at bounding box center [1173, 168] width 16 height 16
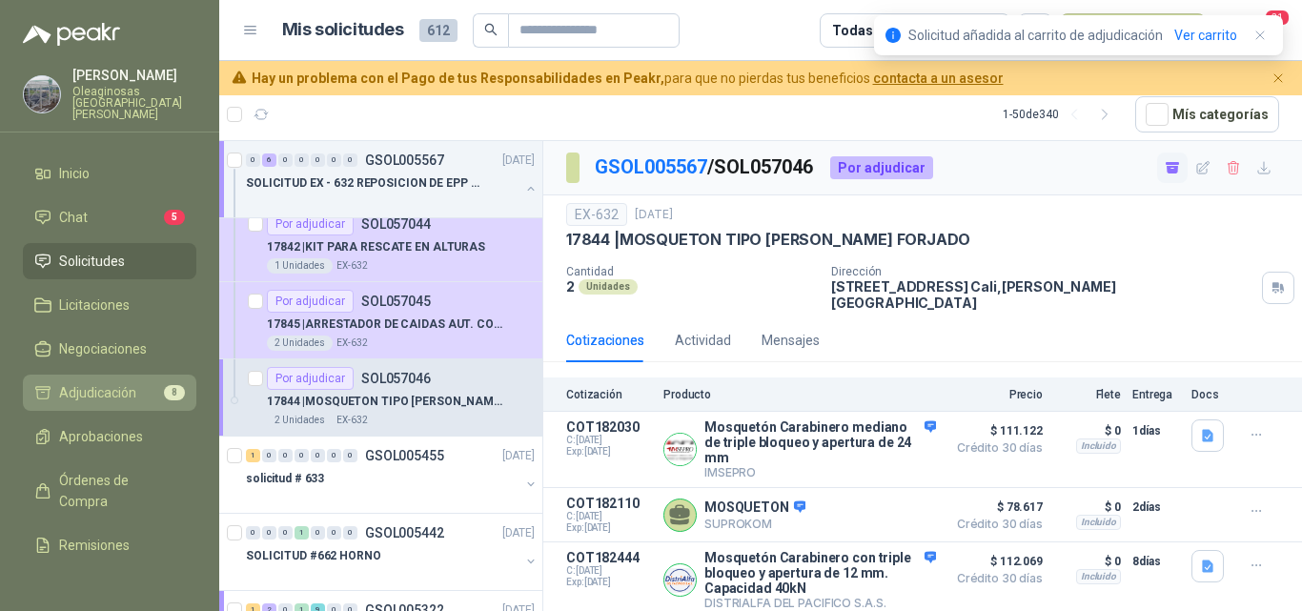
click at [106, 387] on span "Adjudicación" at bounding box center [97, 392] width 77 height 21
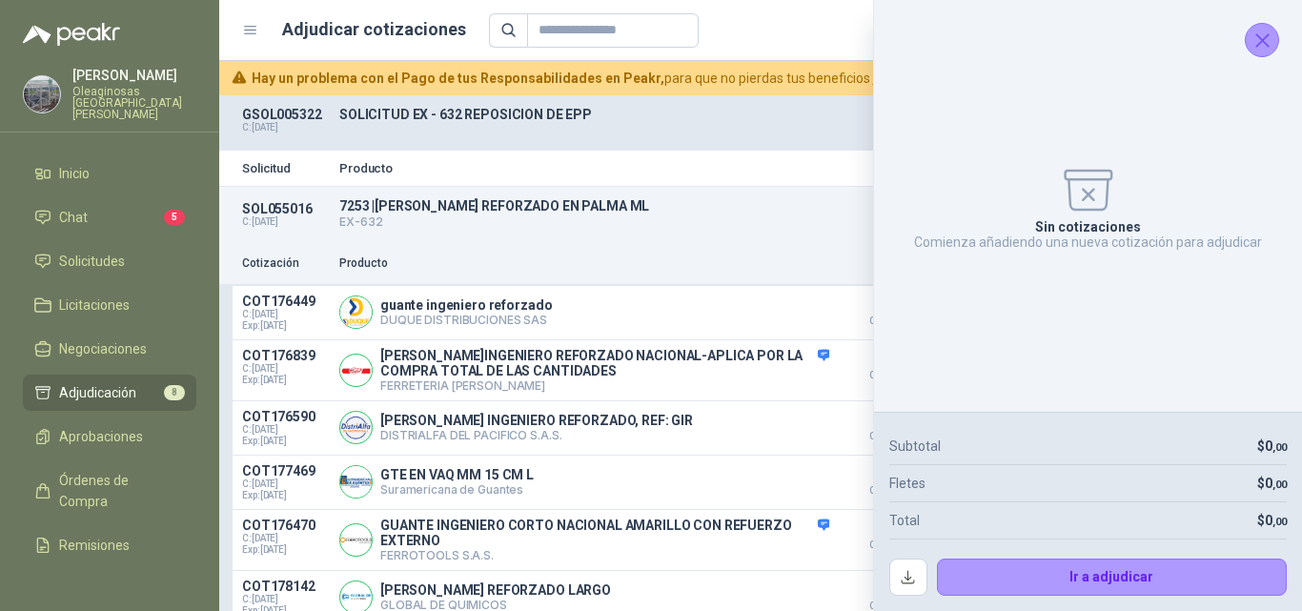
click at [1267, 49] on icon "Cerrar" at bounding box center [1263, 41] width 24 height 24
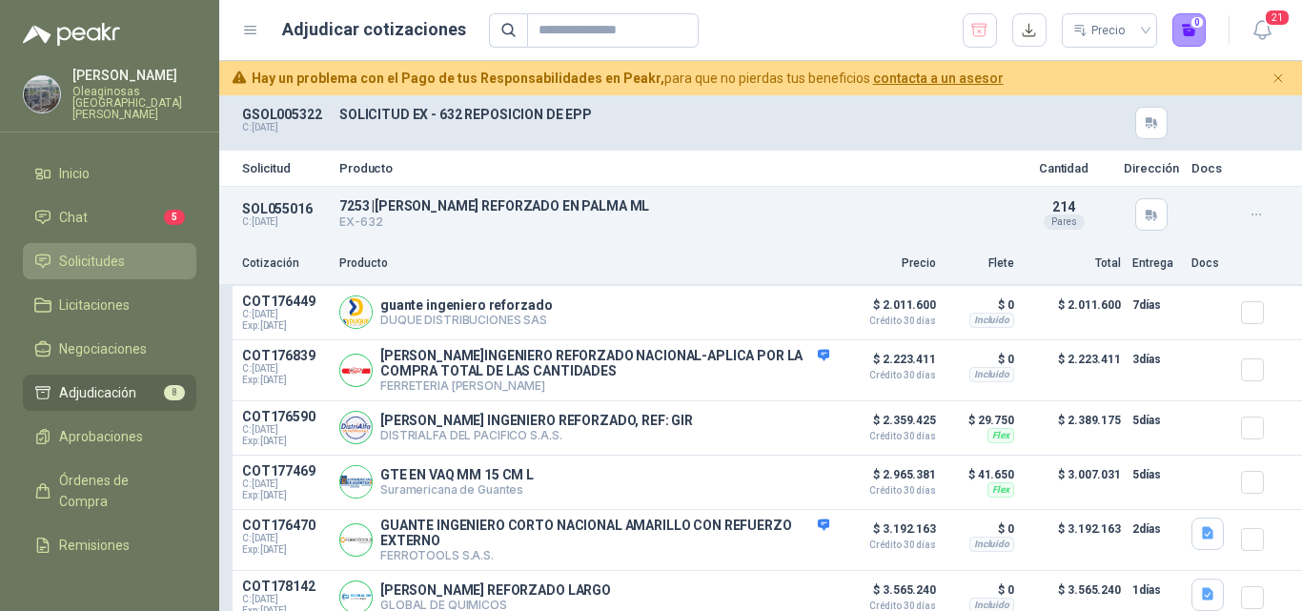
click at [122, 252] on span "Solicitudes" at bounding box center [92, 261] width 66 height 21
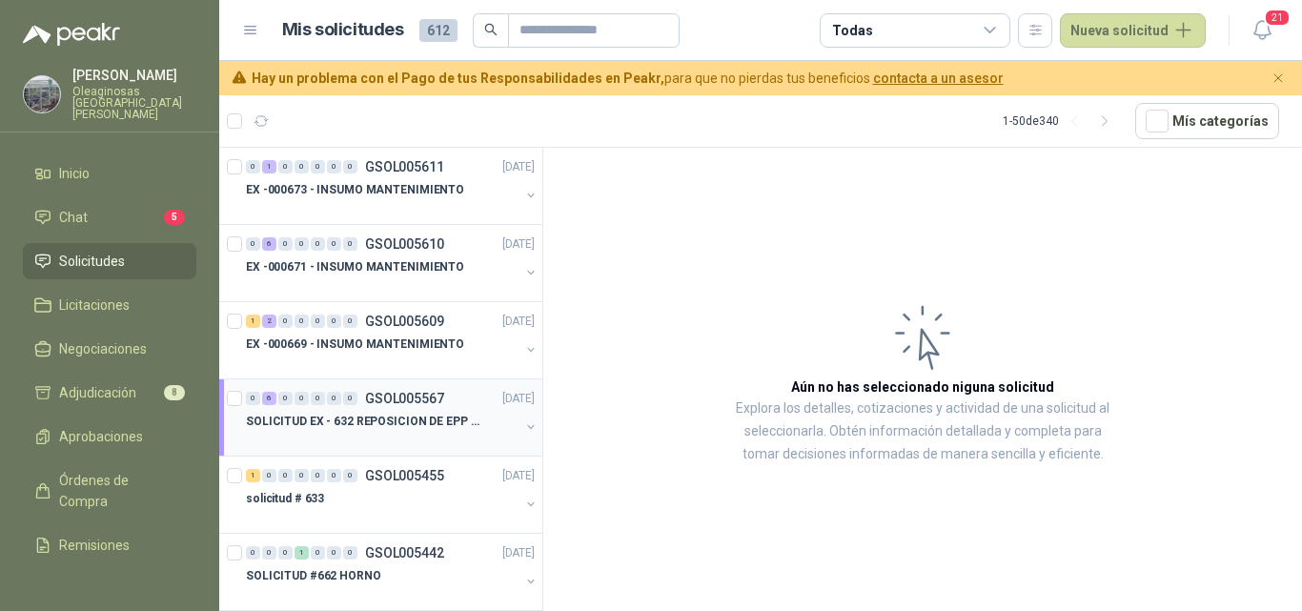
click at [357, 432] on div "SOLICITUD EX - 632 REPOSICION DE EPP #2" at bounding box center [383, 421] width 274 height 23
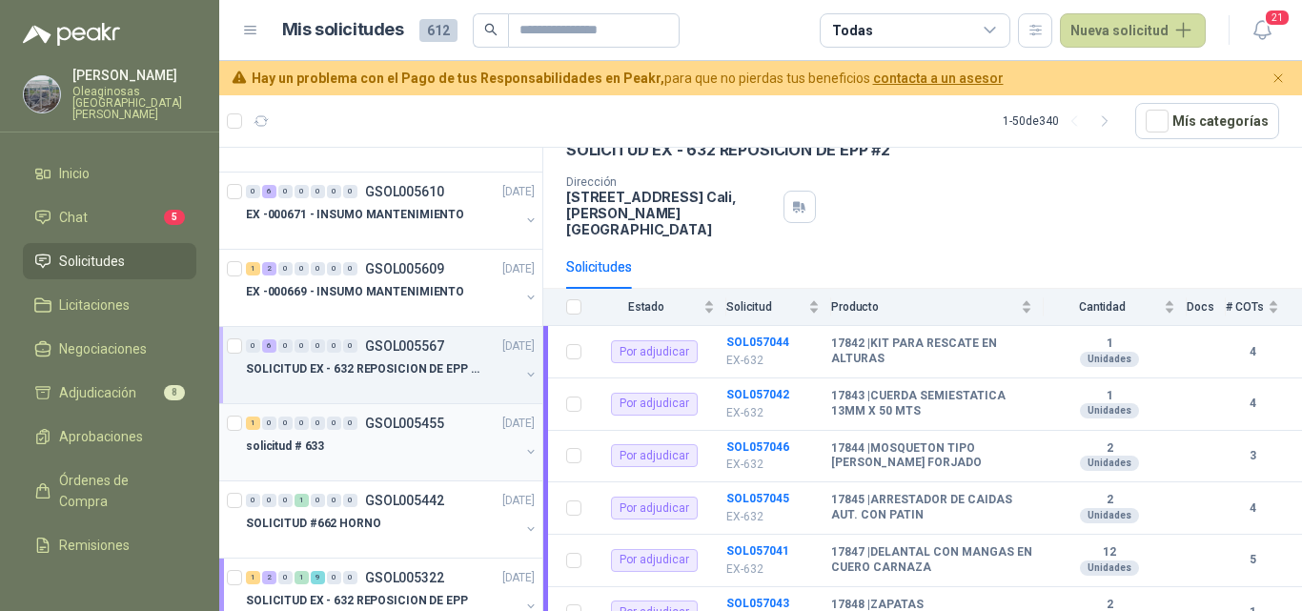
scroll to position [95, 0]
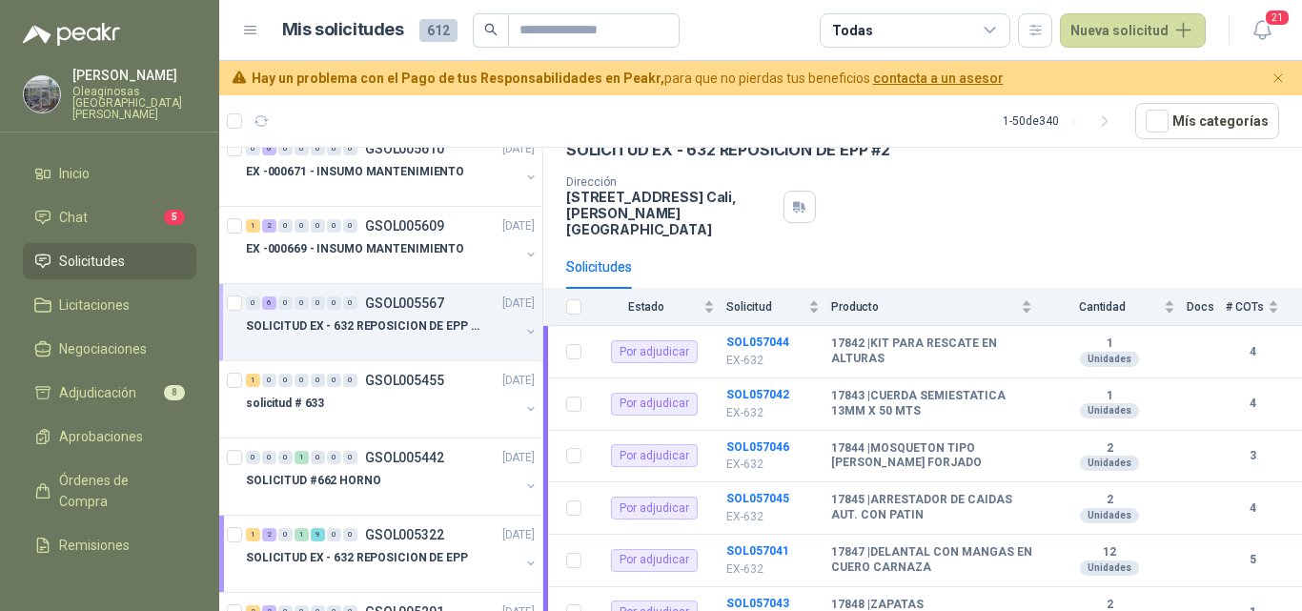
click at [386, 348] on div at bounding box center [383, 344] width 274 height 15
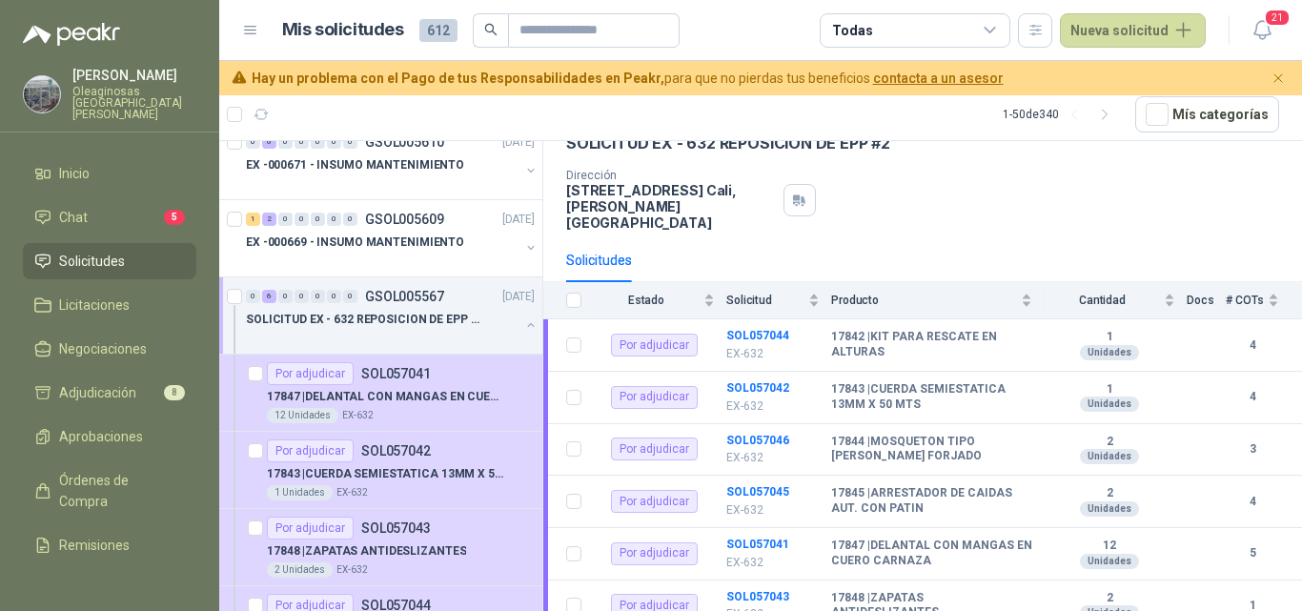
click at [397, 330] on div "SOLICITUD EX - 632 REPOSICION DE EPP #2" at bounding box center [383, 319] width 274 height 23
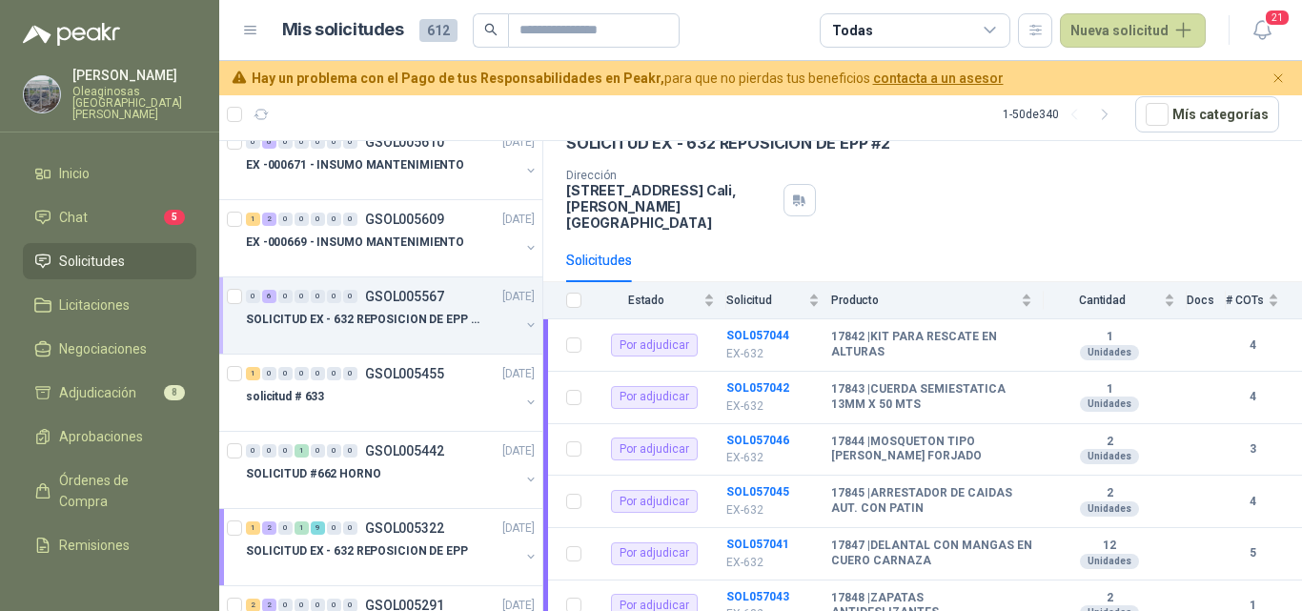
click at [397, 330] on div "SOLICITUD EX - 632 REPOSICION DE EPP #2" at bounding box center [383, 319] width 274 height 23
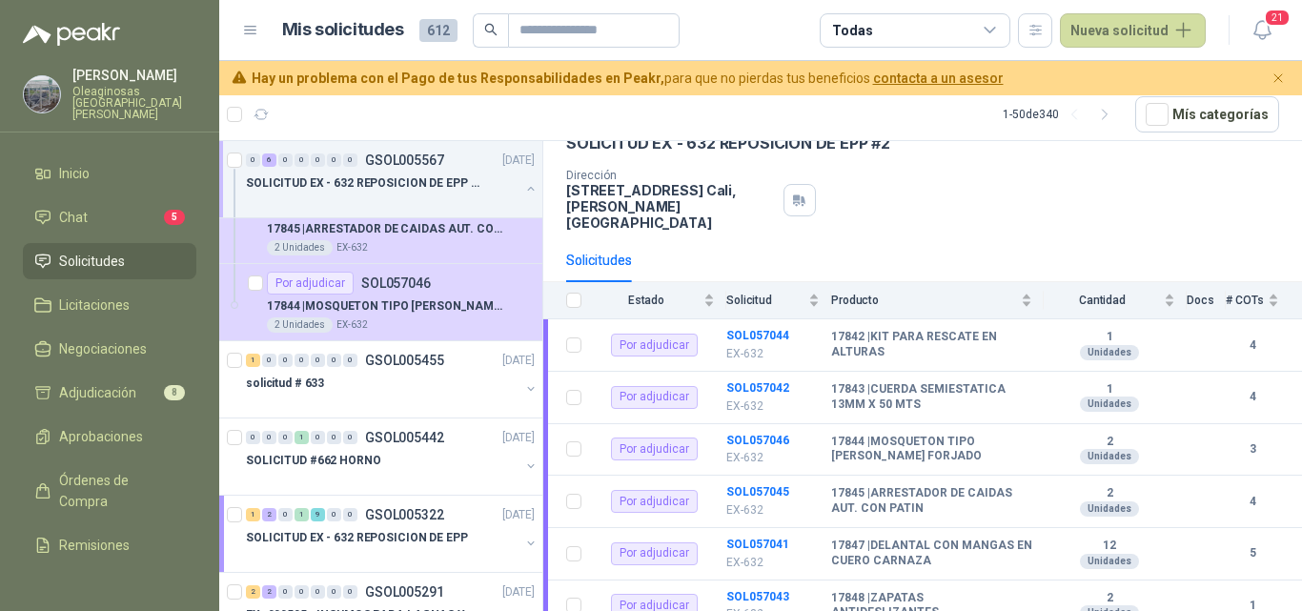
scroll to position [667, 0]
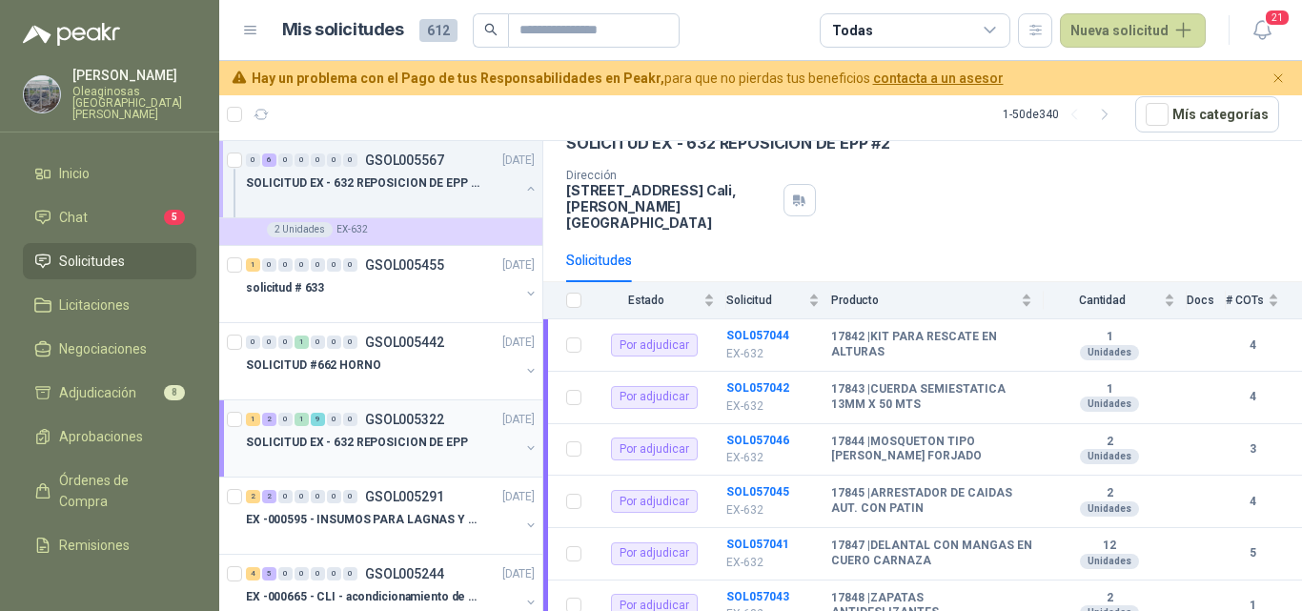
click at [401, 455] on div at bounding box center [383, 461] width 274 height 15
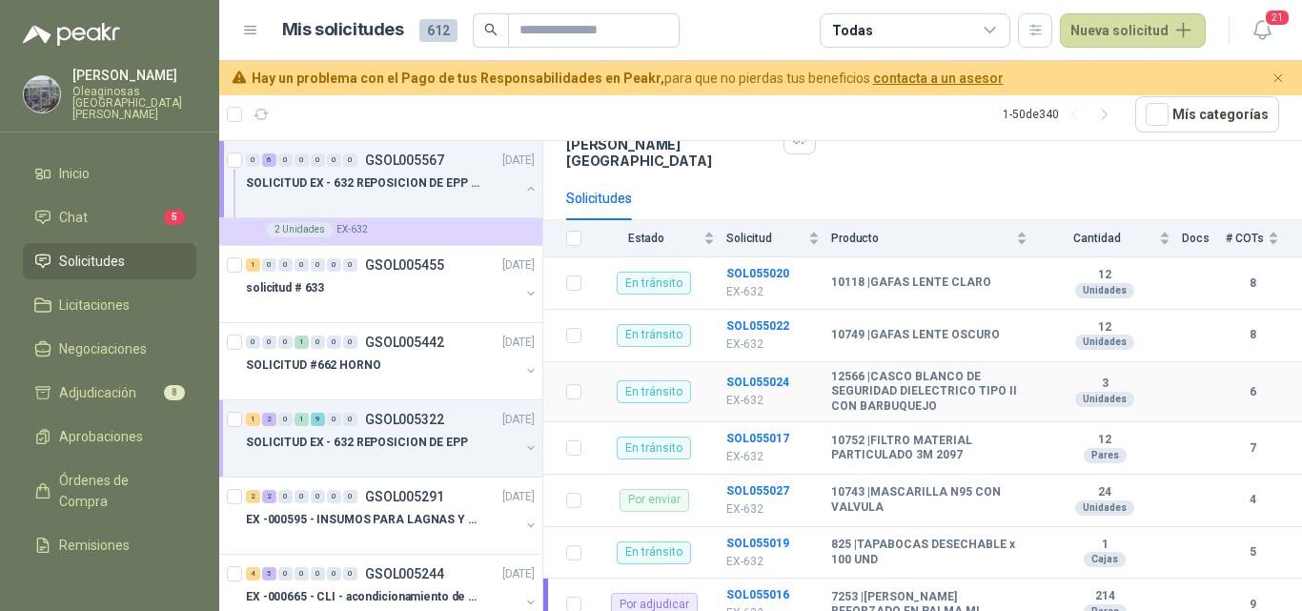
scroll to position [191, 0]
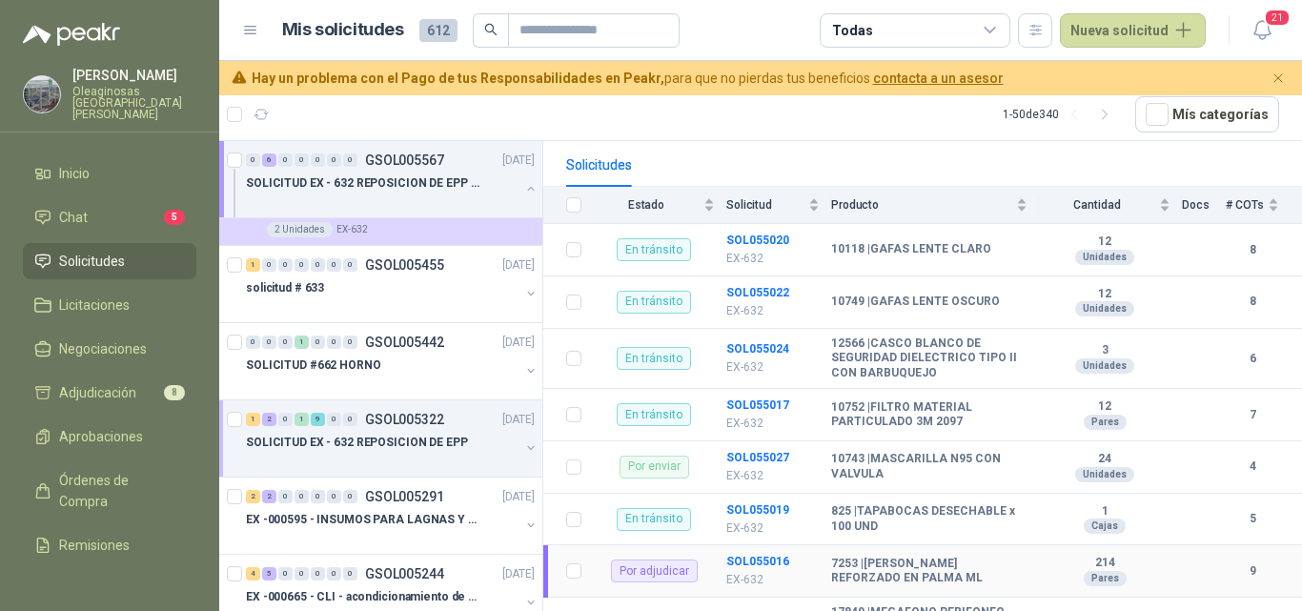
click at [849, 560] on b "7253 | GUANTE VAQUETA REFORZADO EN PALMA ML" at bounding box center [929, 572] width 196 height 30
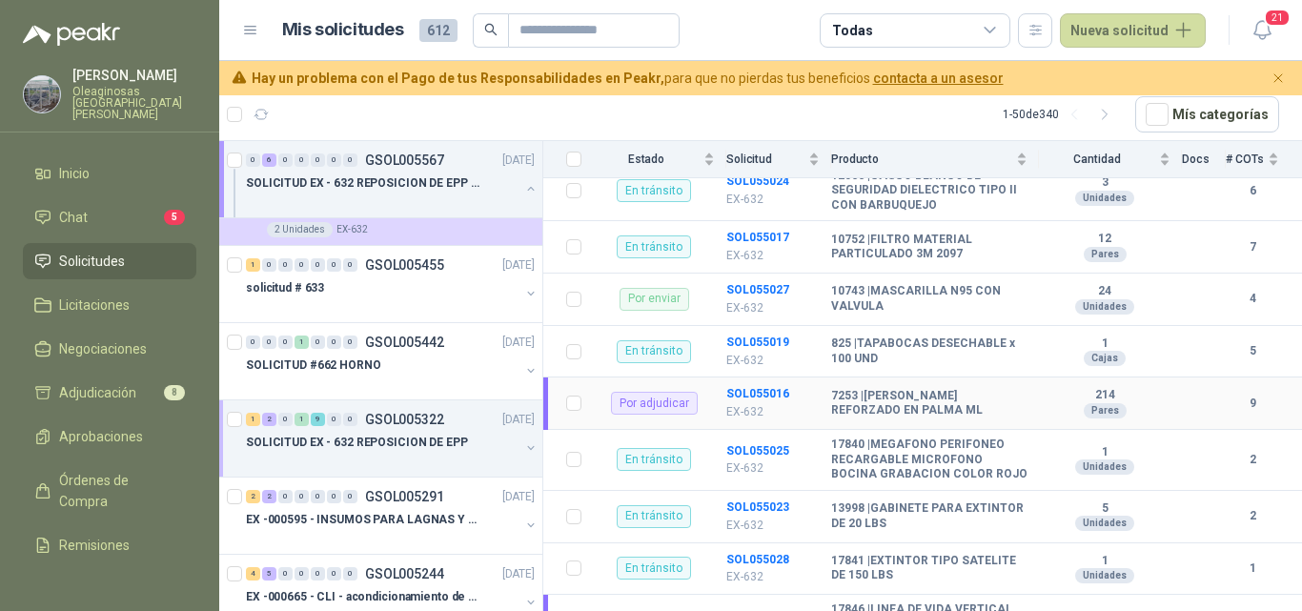
scroll to position [381, 0]
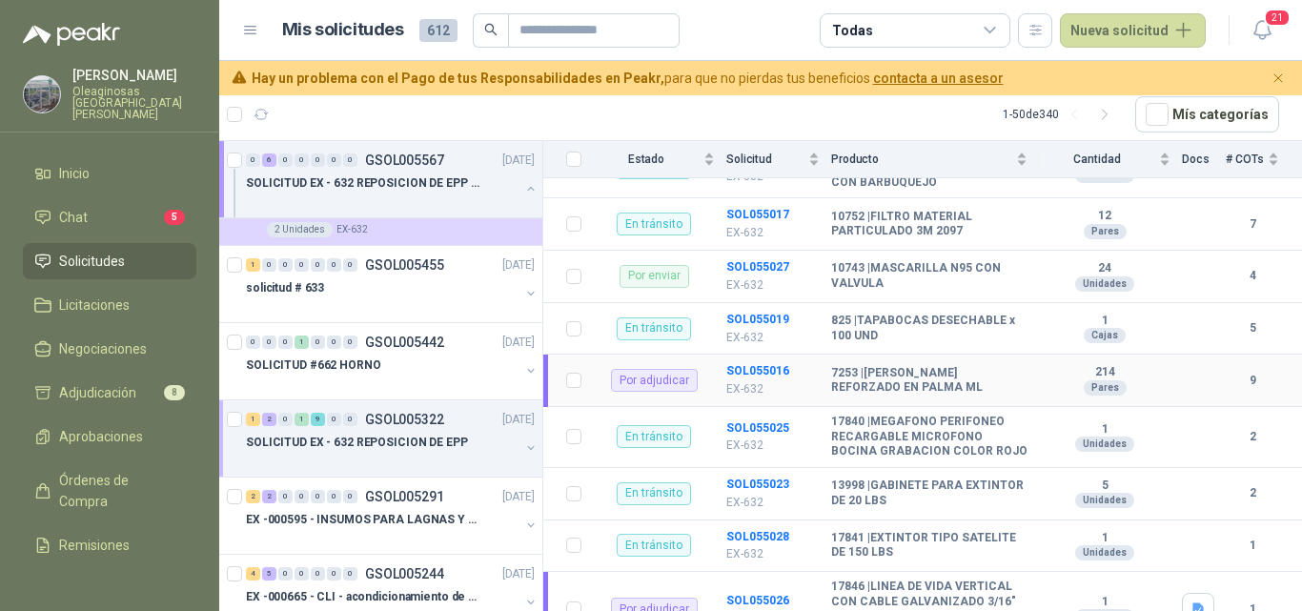
click at [875, 366] on b "7253 | GUANTE VAQUETA REFORZADO EN PALMA ML" at bounding box center [929, 381] width 196 height 30
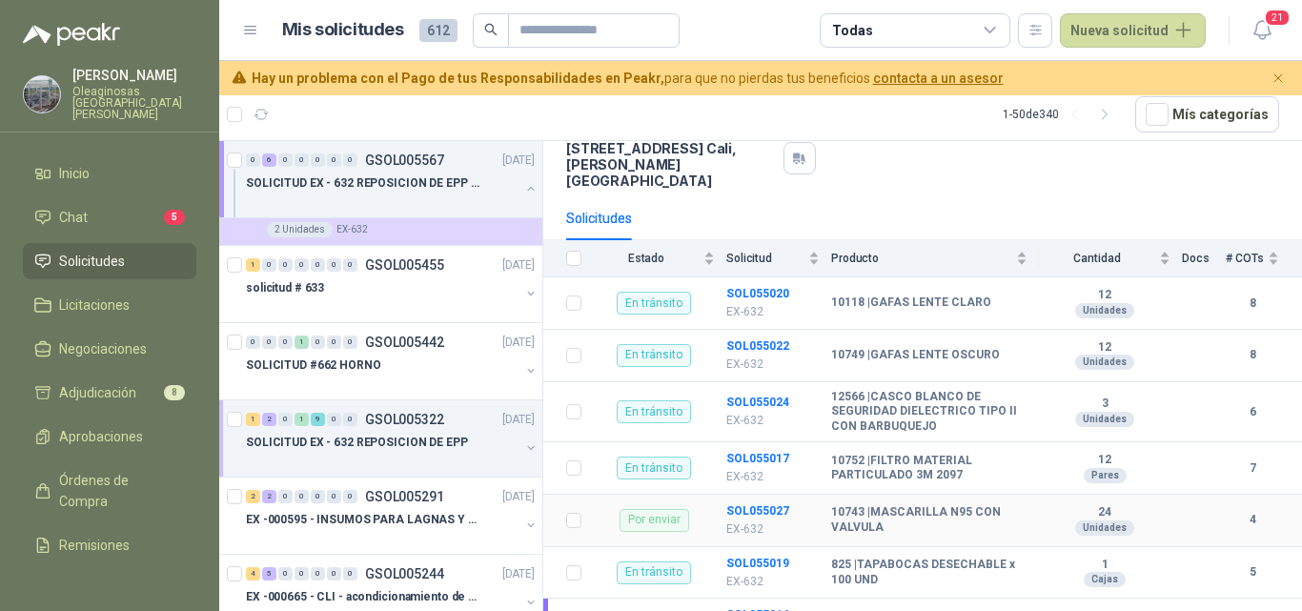
scroll to position [0, 0]
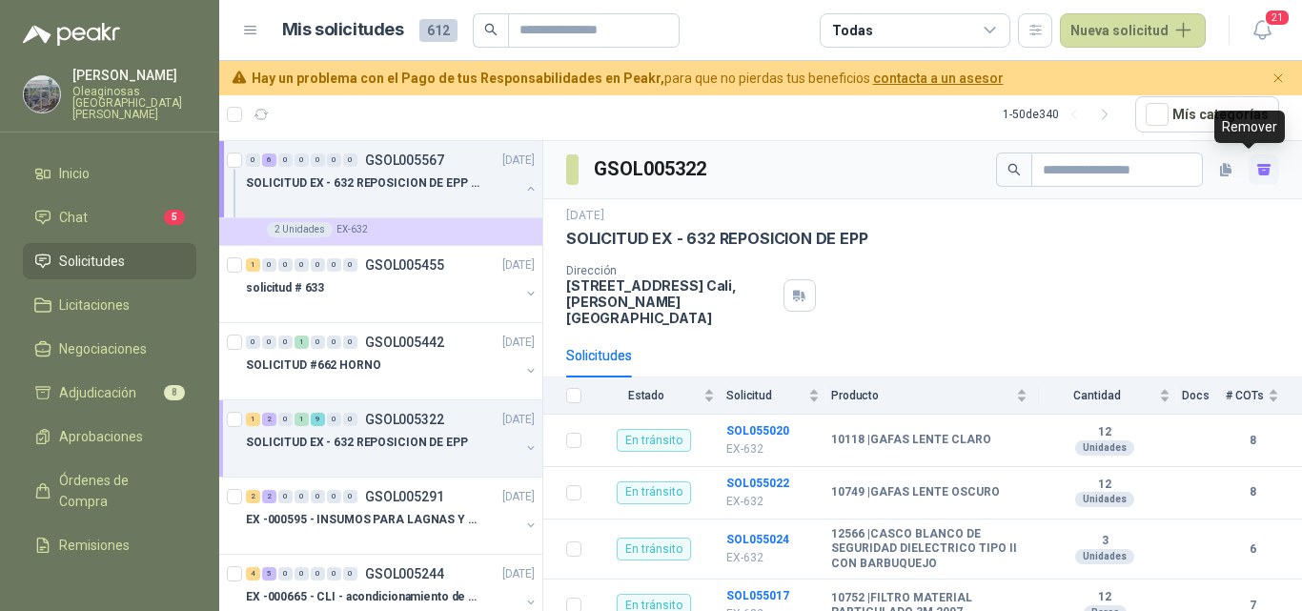
click at [1256, 177] on icon "button" at bounding box center [1264, 170] width 16 height 16
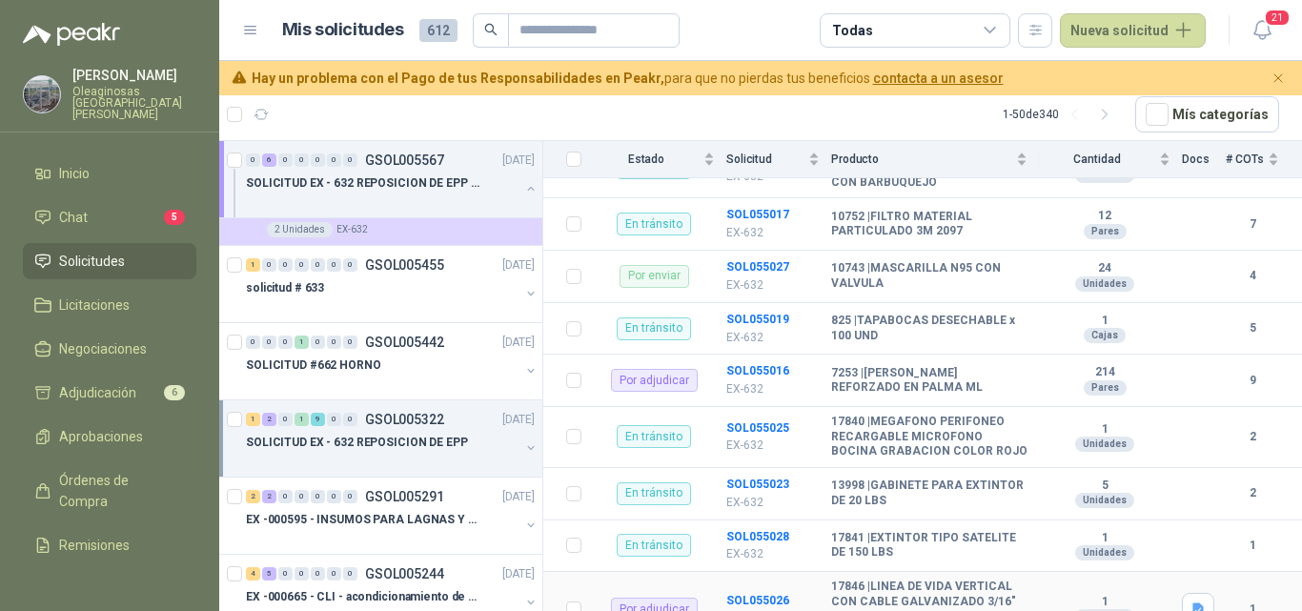
scroll to position [348, 0]
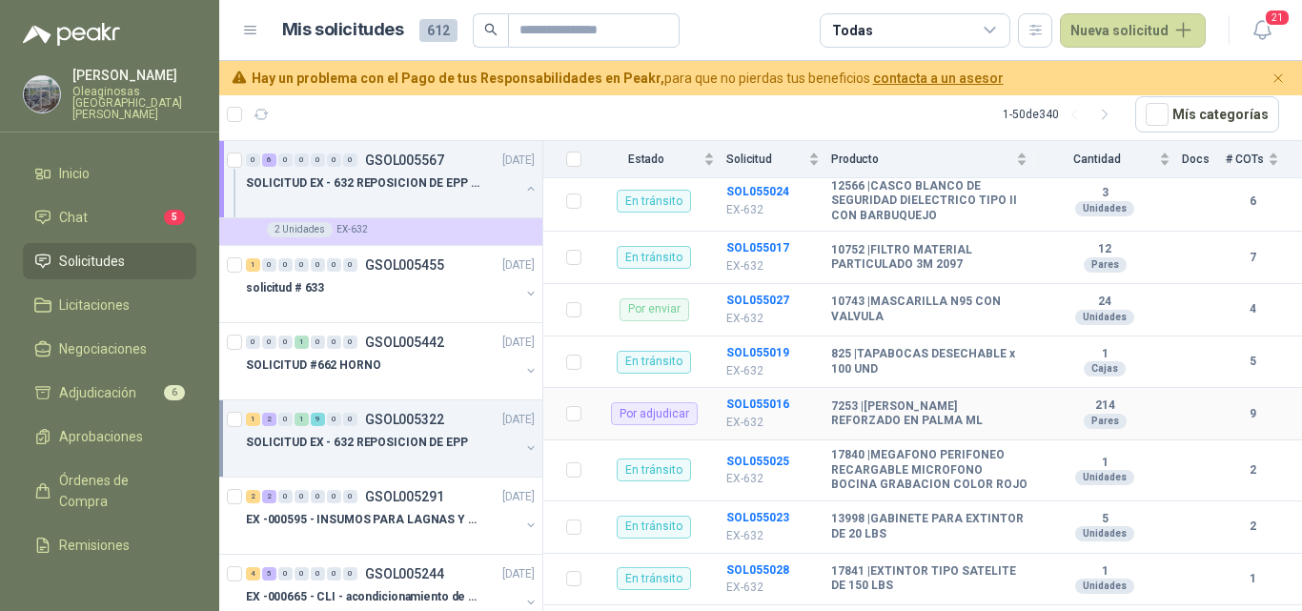
click at [667, 402] on div "Por adjudicar" at bounding box center [654, 413] width 87 height 23
click at [679, 402] on div "Por adjudicar" at bounding box center [654, 413] width 87 height 23
click at [746, 414] on p "EX-632" at bounding box center [772, 423] width 93 height 18
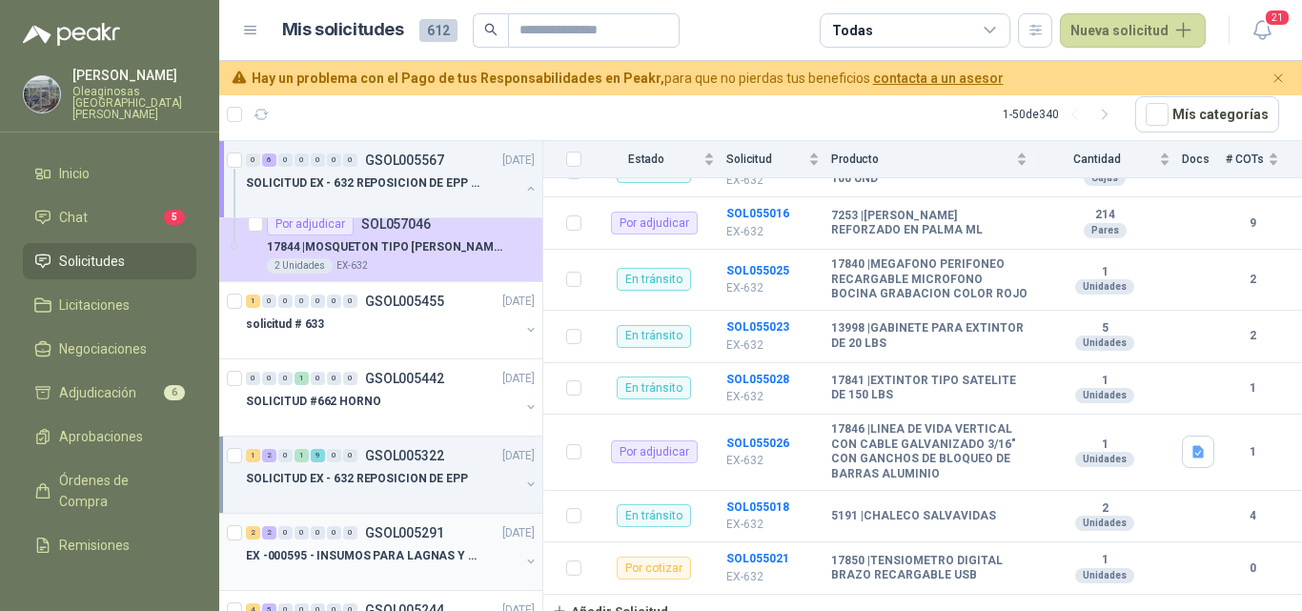
scroll to position [667, 0]
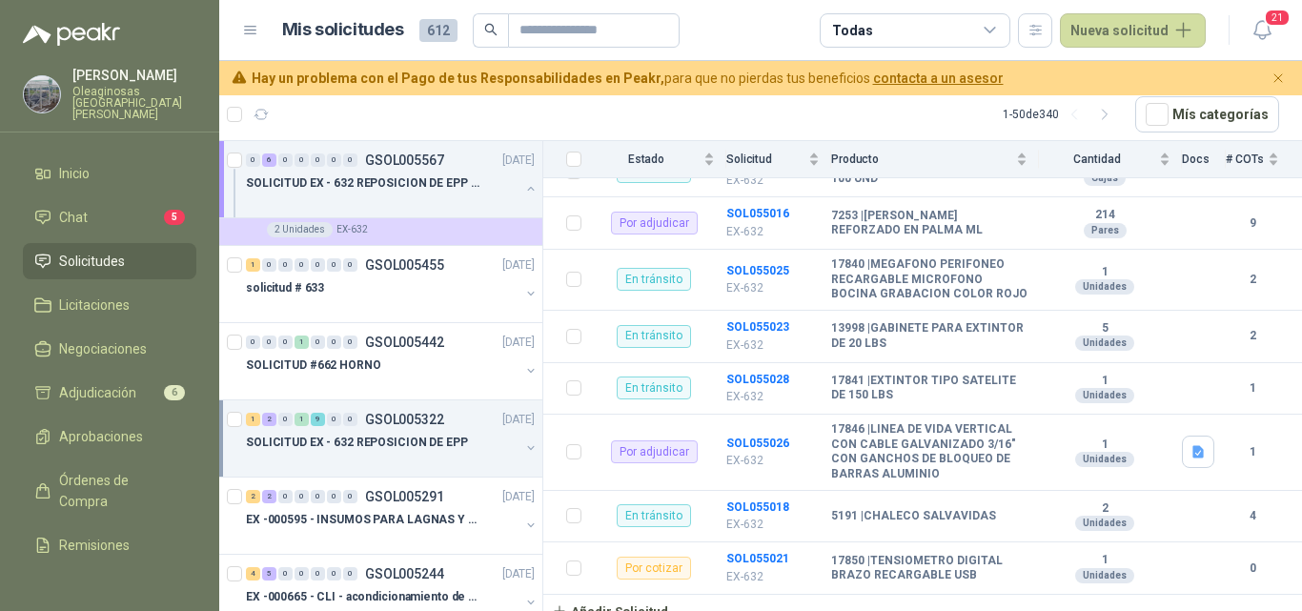
click at [440, 466] on div at bounding box center [383, 461] width 274 height 15
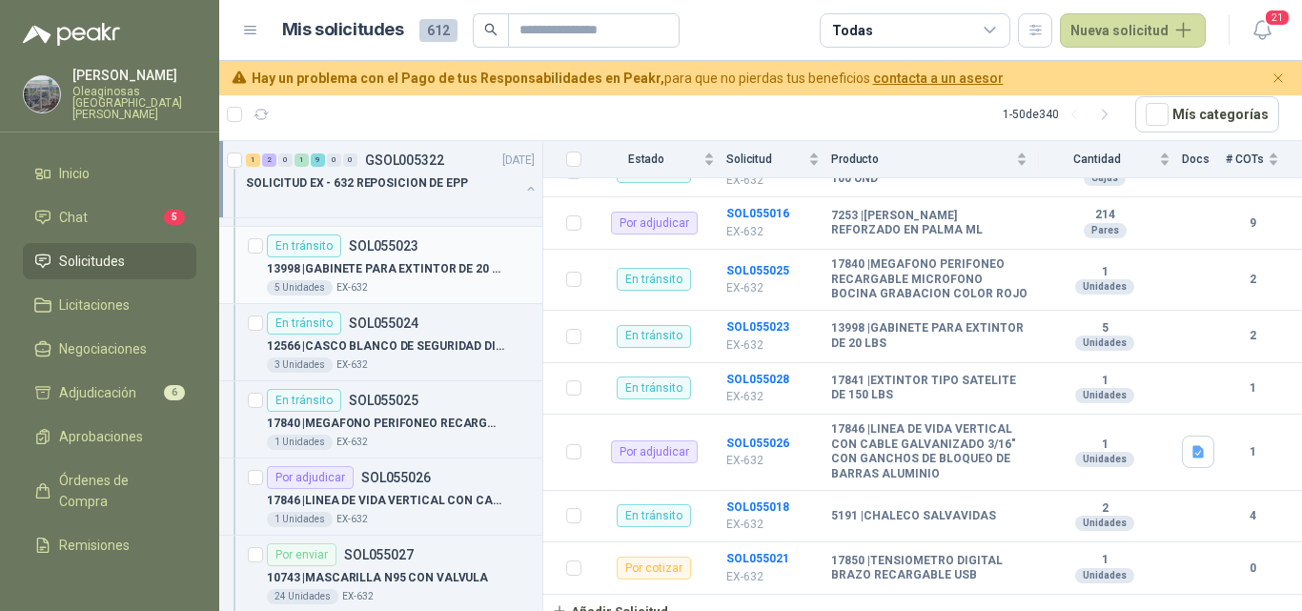
scroll to position [1525, 0]
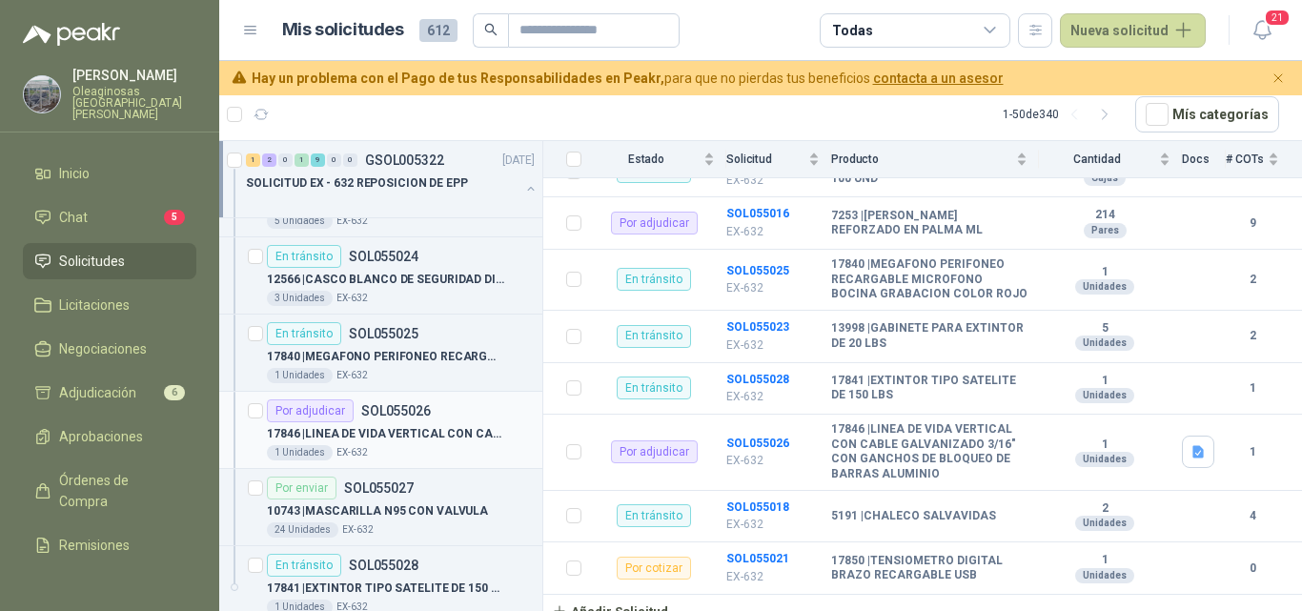
click at [369, 442] on p "17846 | LINEA DE VIDA VERTICAL CON CABLE GALVANIZADO 3/16" CON GANCHOS DE BLOQU…" at bounding box center [385, 434] width 237 height 18
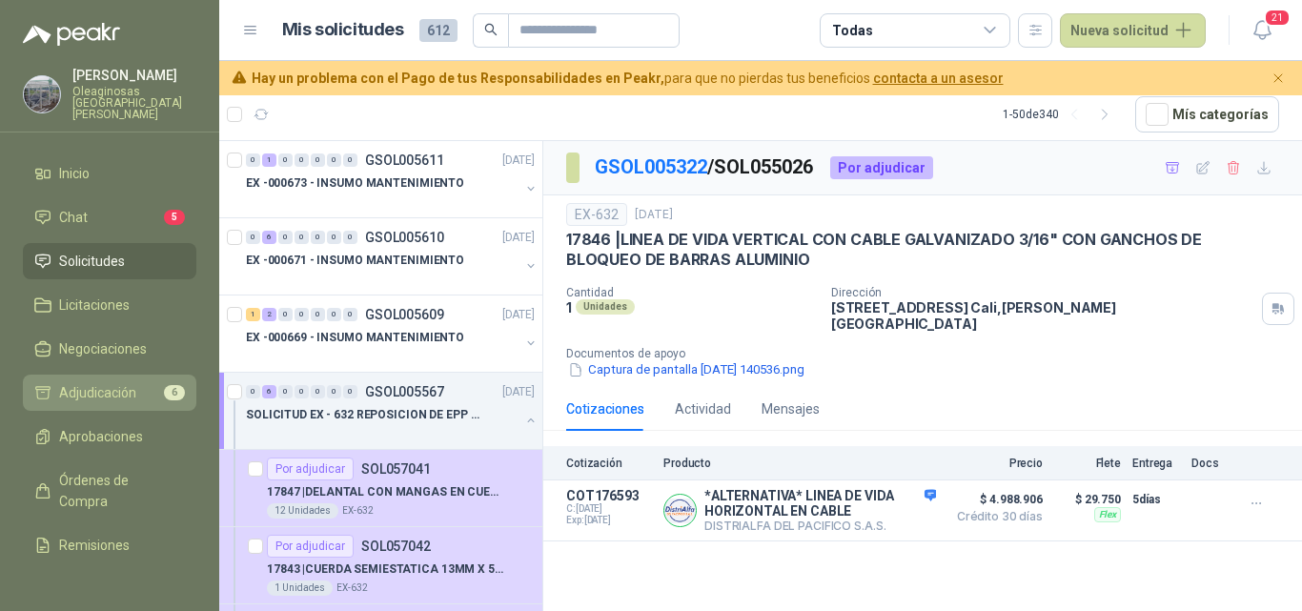
click at [89, 382] on span "Adjudicación" at bounding box center [97, 392] width 77 height 21
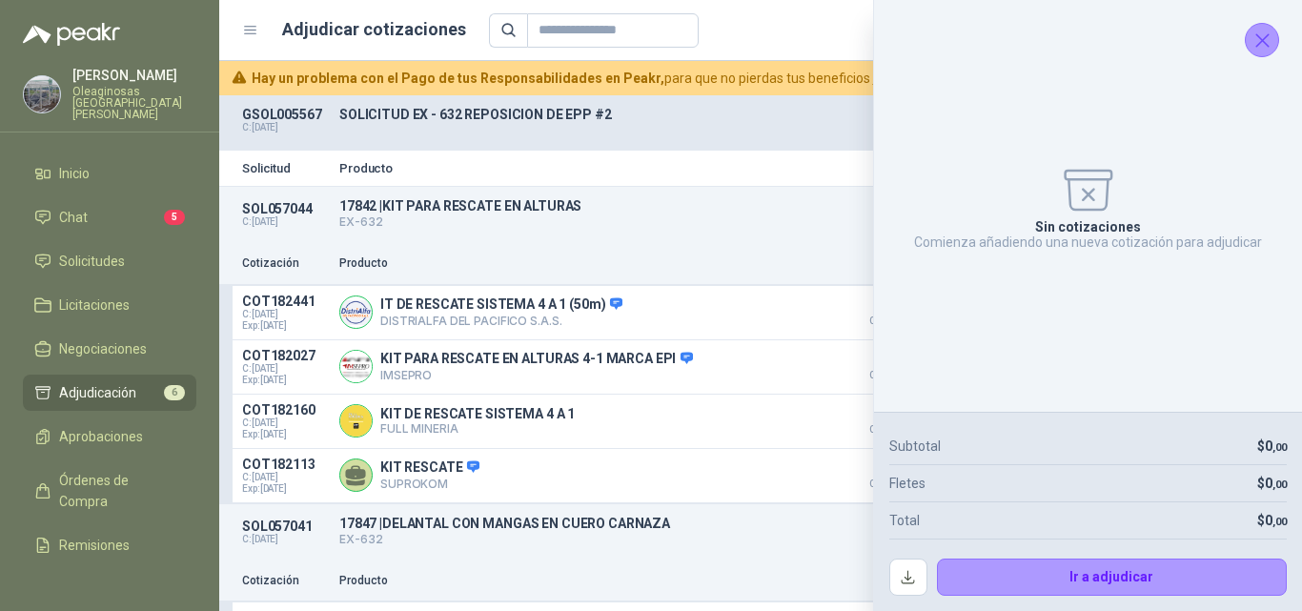
click at [1273, 52] on button "Cerrar" at bounding box center [1262, 40] width 34 height 34
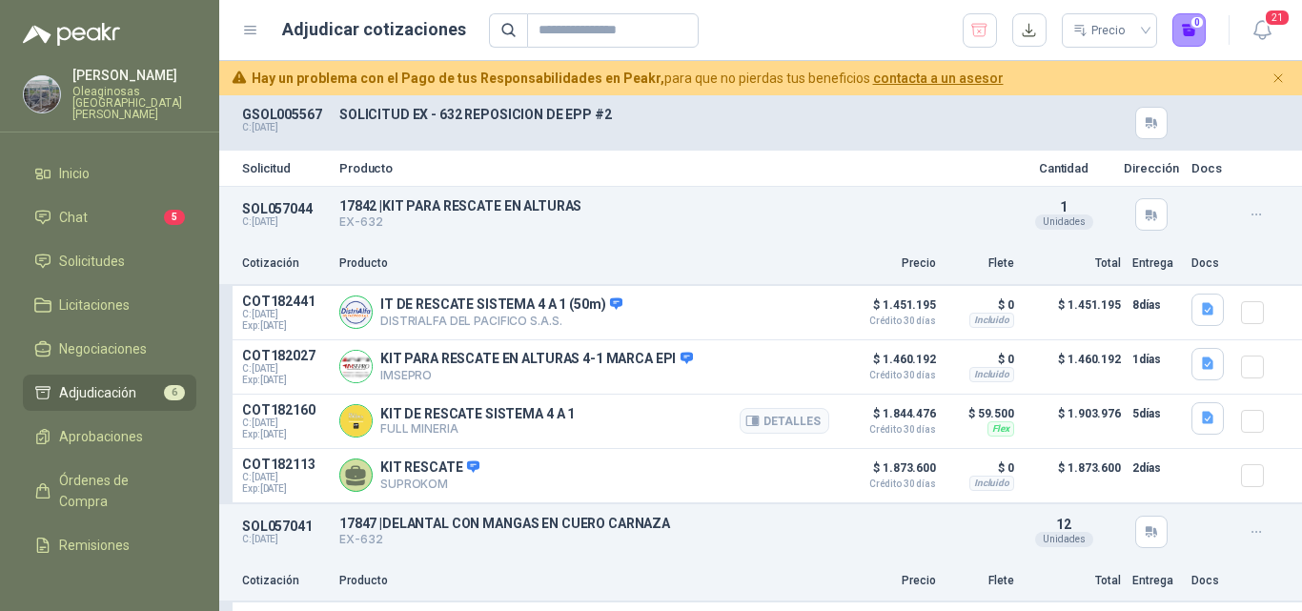
scroll to position [95, 0]
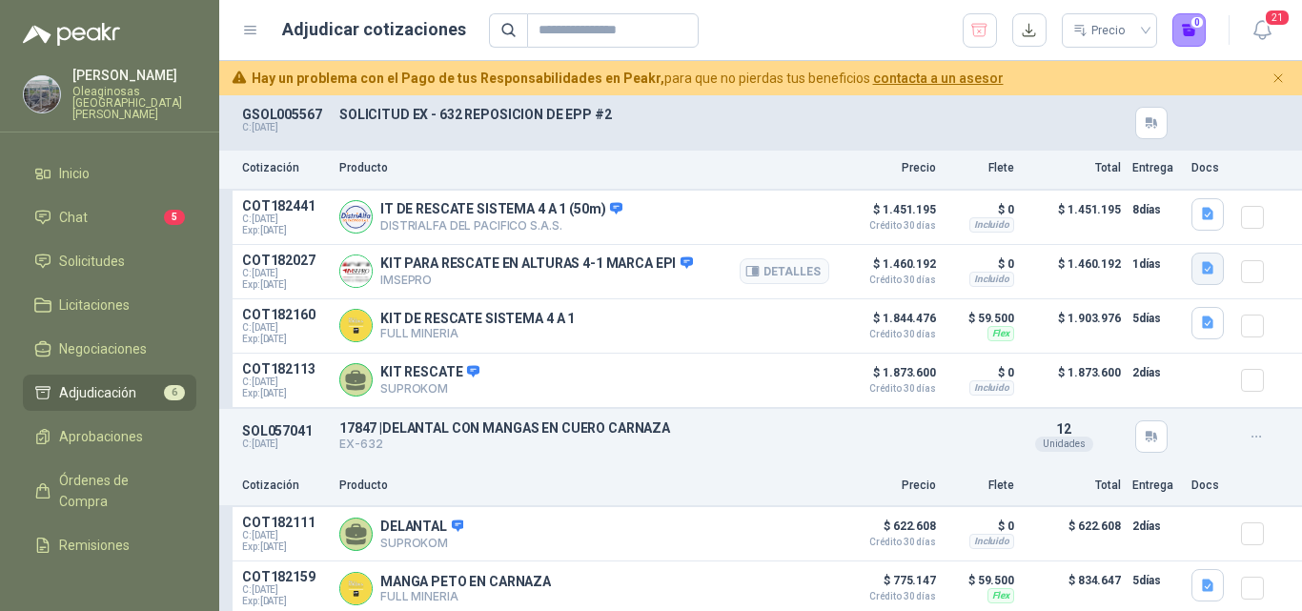
click at [1200, 273] on icon "button" at bounding box center [1208, 268] width 16 height 16
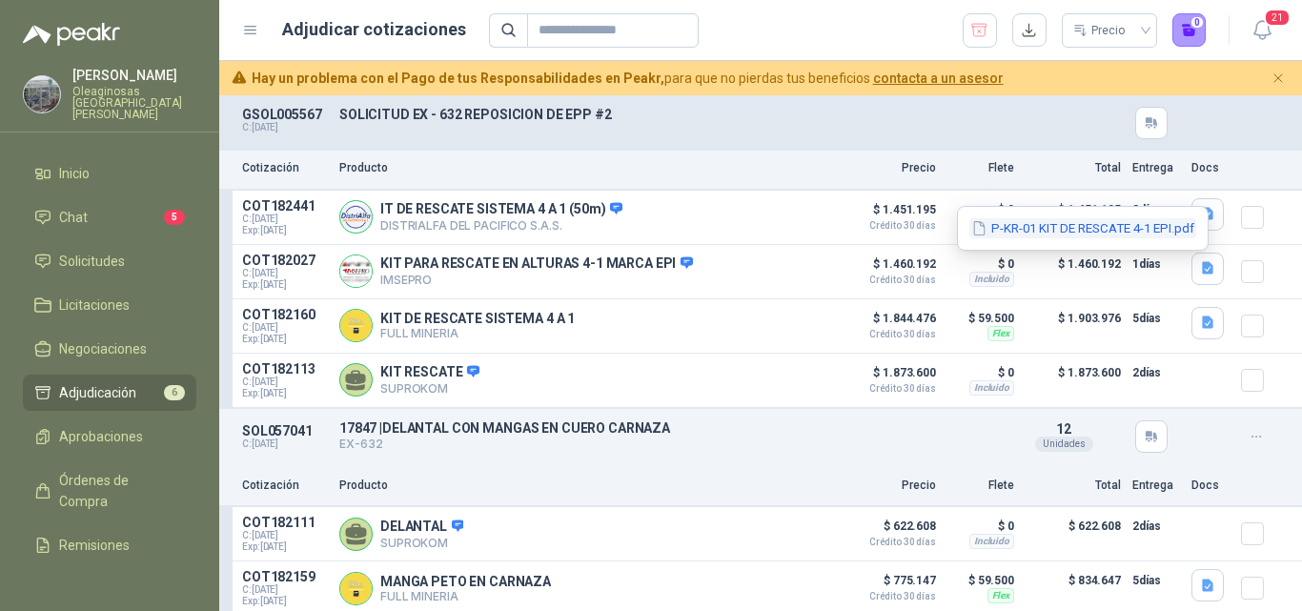
click at [1090, 227] on button "P-KR-01 KIT DE RESCATE 4-1 EPI.pdf" at bounding box center [1082, 228] width 227 height 20
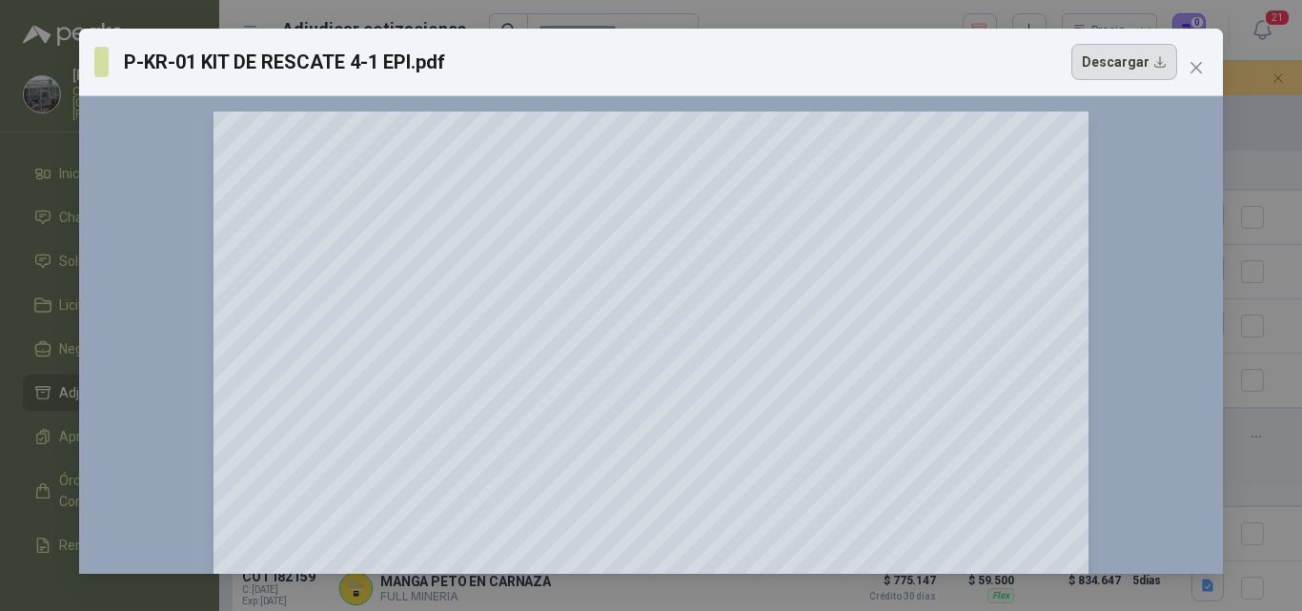
click at [1131, 58] on button "Descargar" at bounding box center [1124, 62] width 106 height 36
click at [1269, 332] on div "P-KR-01 KIT DE RESCATE 4-1 EPI.pdf Descargar 150 %" at bounding box center [651, 305] width 1302 height 611
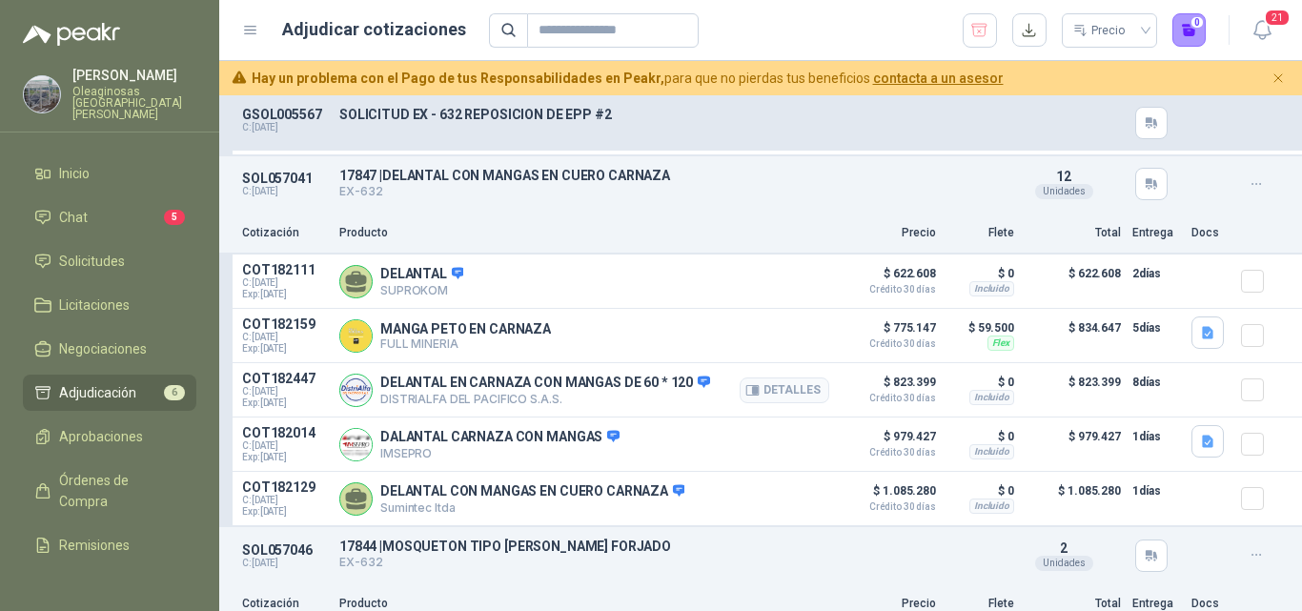
scroll to position [381, 0]
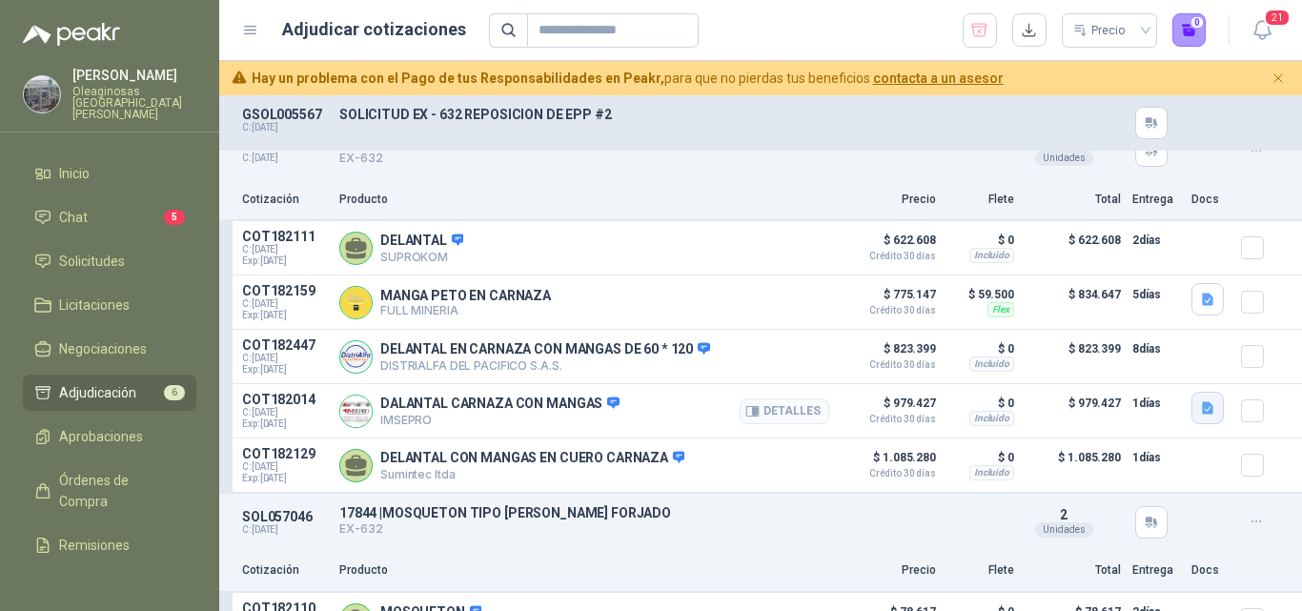
click at [1200, 417] on icon "button" at bounding box center [1208, 408] width 16 height 16
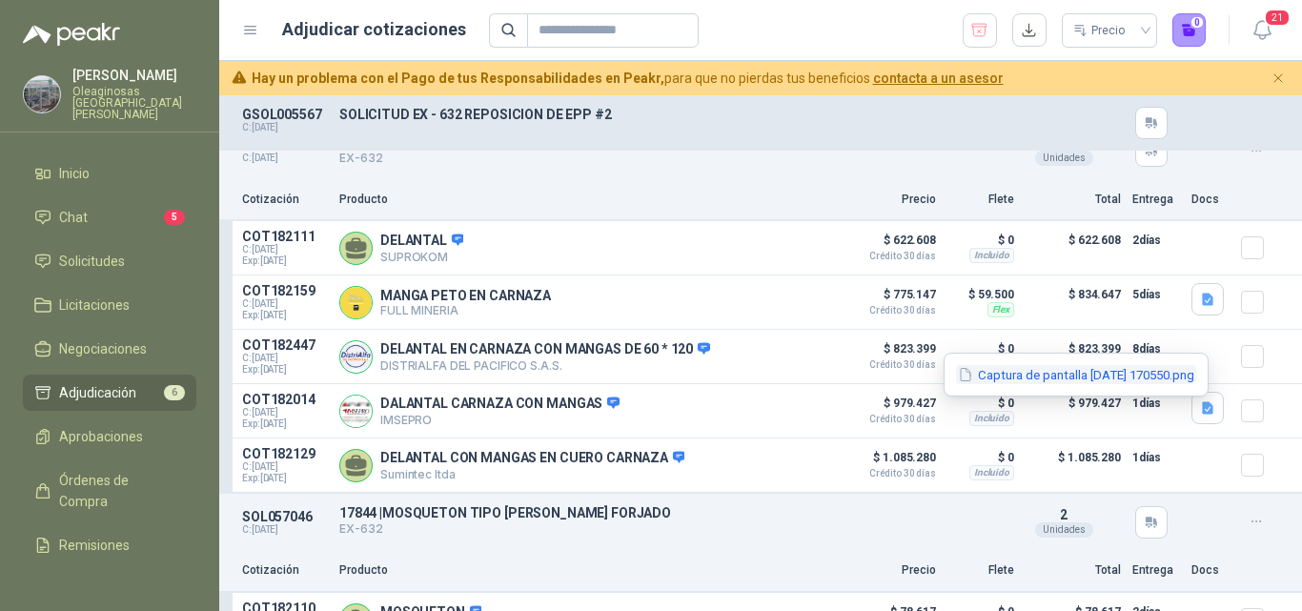
click at [1105, 382] on button "Captura de pantalla 2025-09-23 170550.png" at bounding box center [1076, 375] width 240 height 20
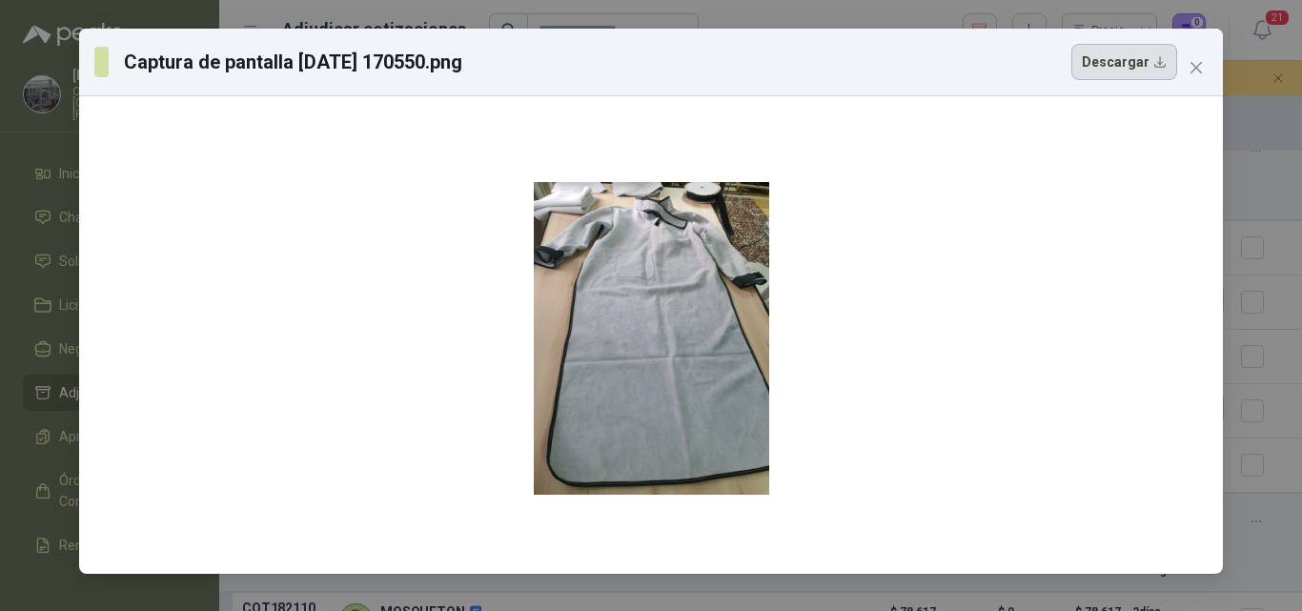
click at [1148, 79] on button "Descargar" at bounding box center [1124, 62] width 106 height 36
click at [1271, 364] on div "Captura de pantalla 2025-09-23 170550.png Descargar" at bounding box center [651, 305] width 1302 height 611
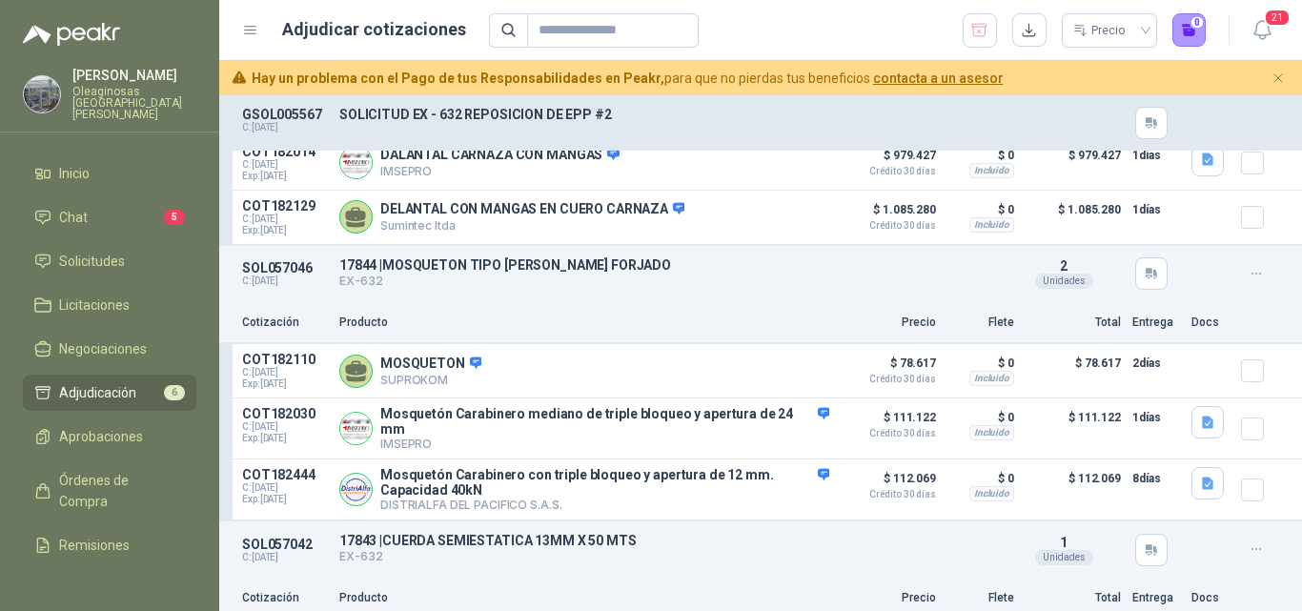
scroll to position [667, 0]
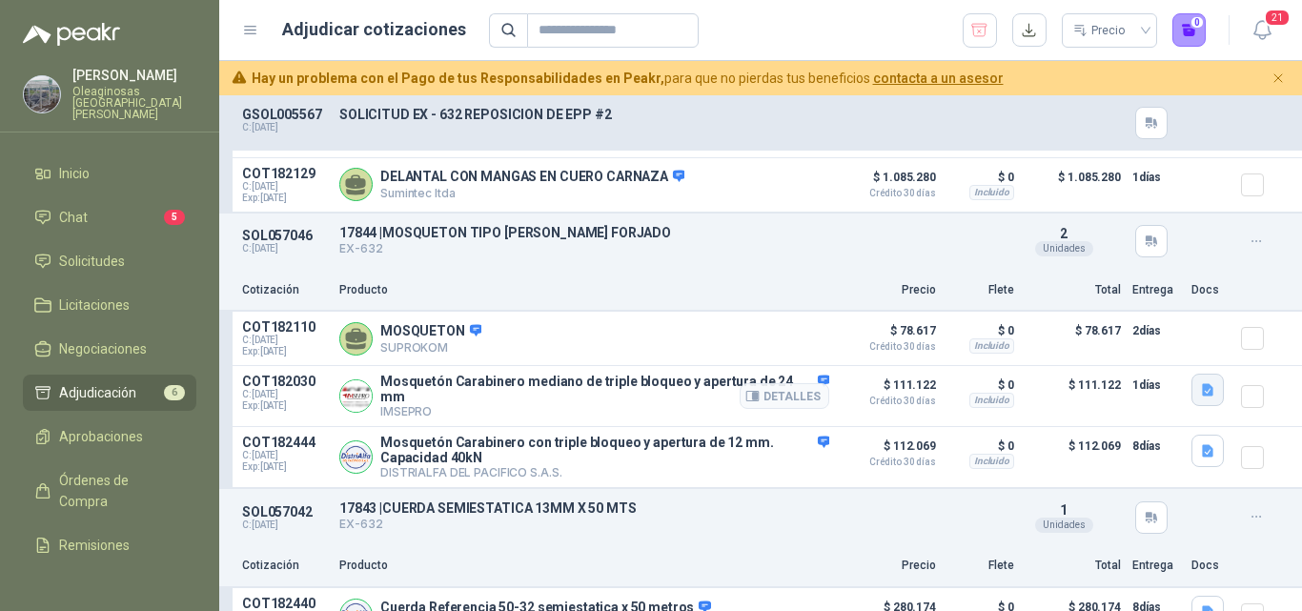
click at [1200, 398] on icon "button" at bounding box center [1208, 390] width 16 height 16
click at [1154, 359] on button "50412.pdf" at bounding box center [1156, 356] width 80 height 20
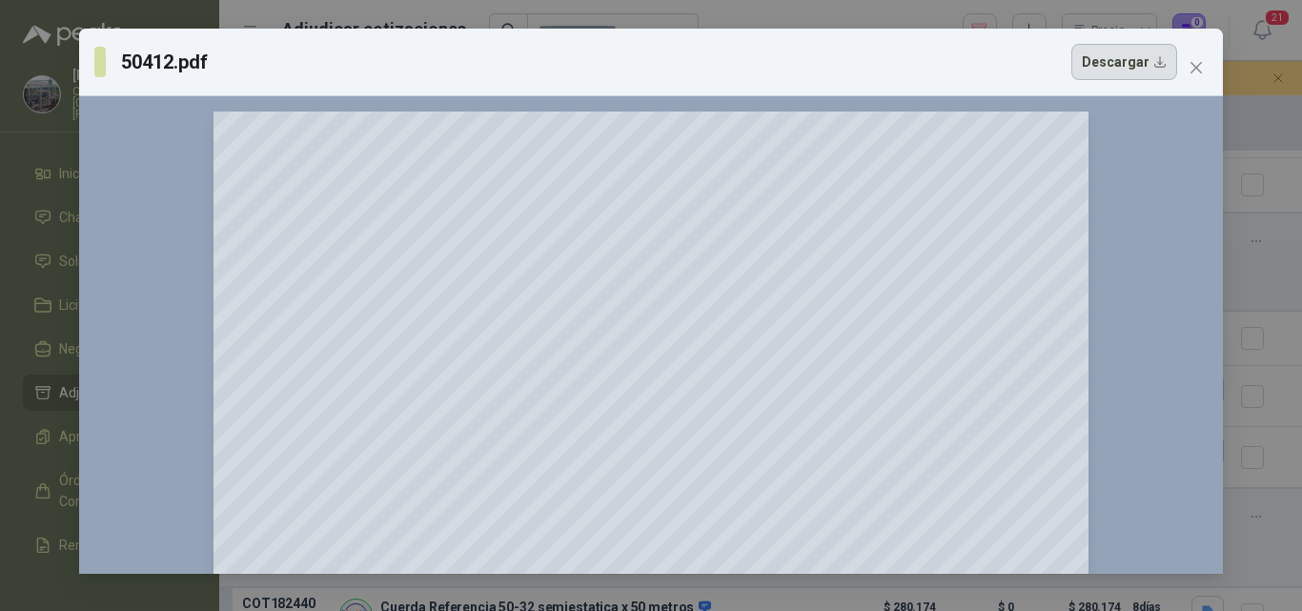
click at [1119, 53] on button "Descargar" at bounding box center [1124, 62] width 106 height 36
click at [1270, 456] on div "50412.pdf Descargar 150 %" at bounding box center [651, 305] width 1302 height 611
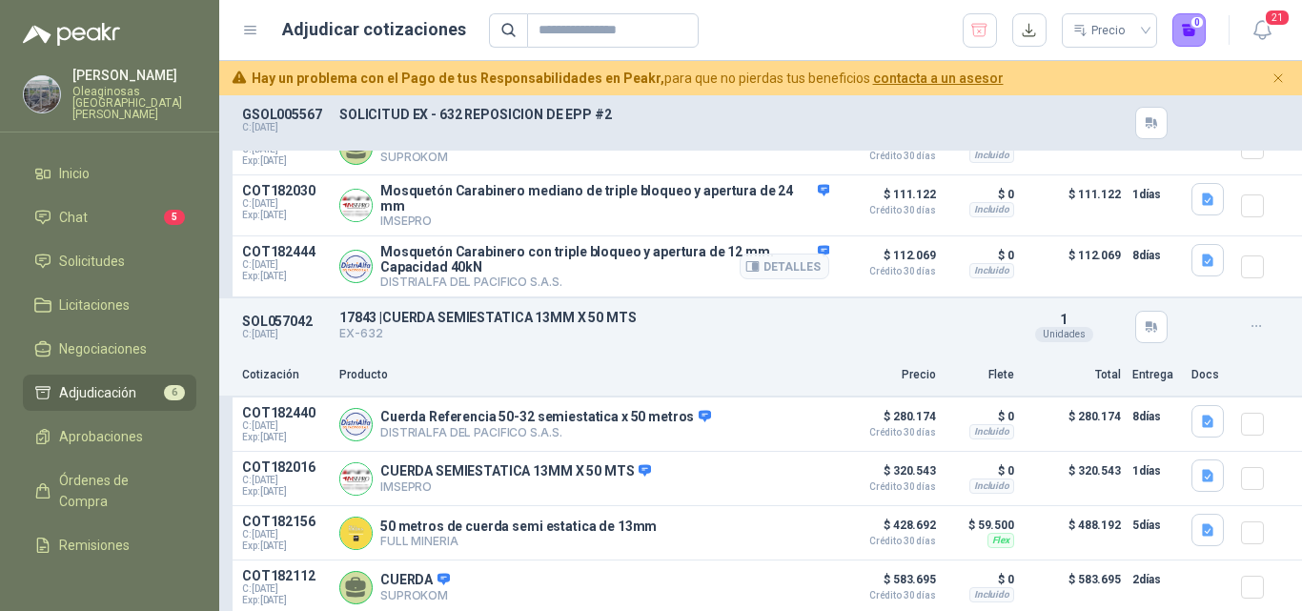
scroll to position [953, 0]
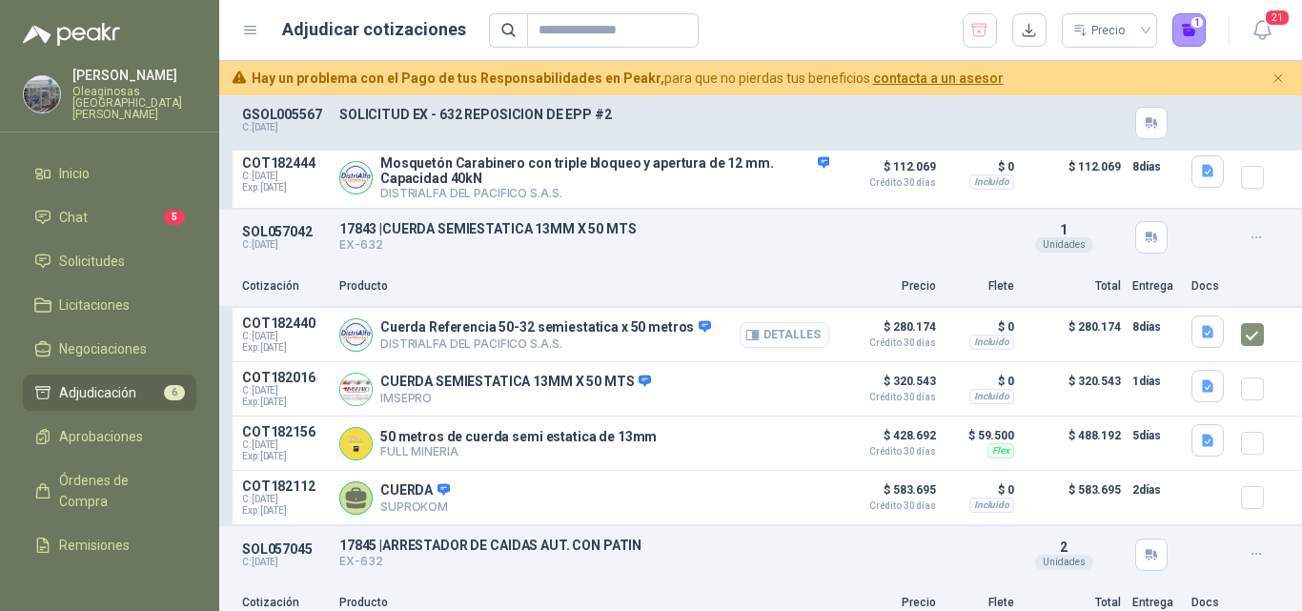
click at [776, 336] on button "Detalles" at bounding box center [785, 335] width 90 height 26
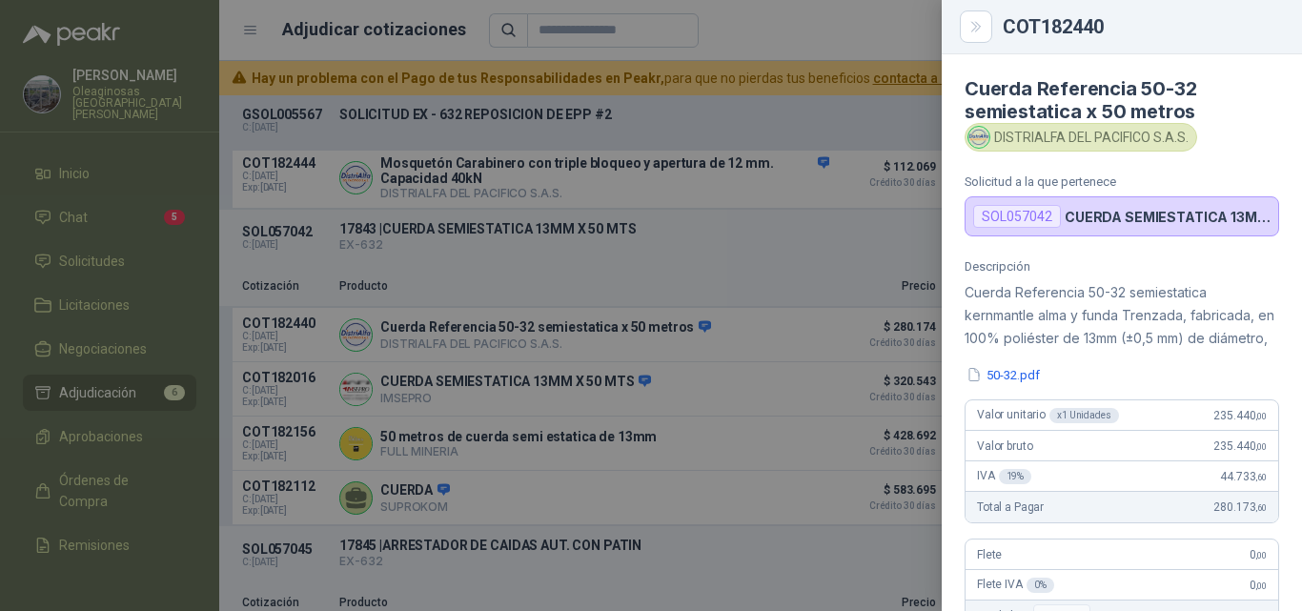
scroll to position [479, 0]
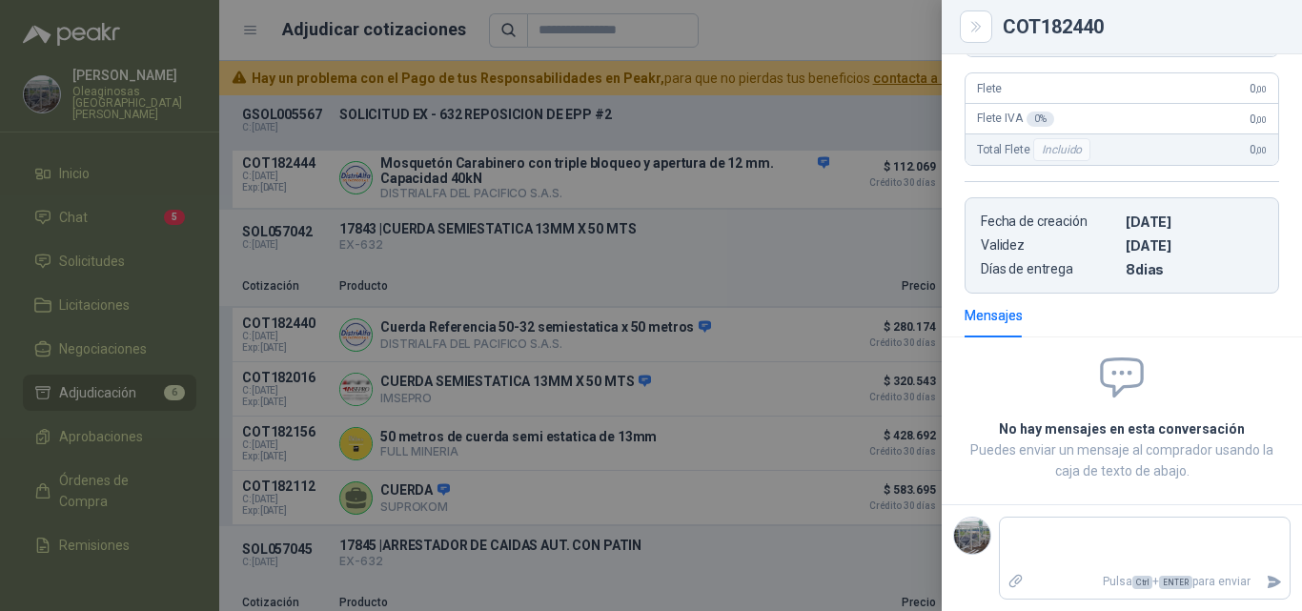
click at [787, 344] on div at bounding box center [651, 305] width 1302 height 611
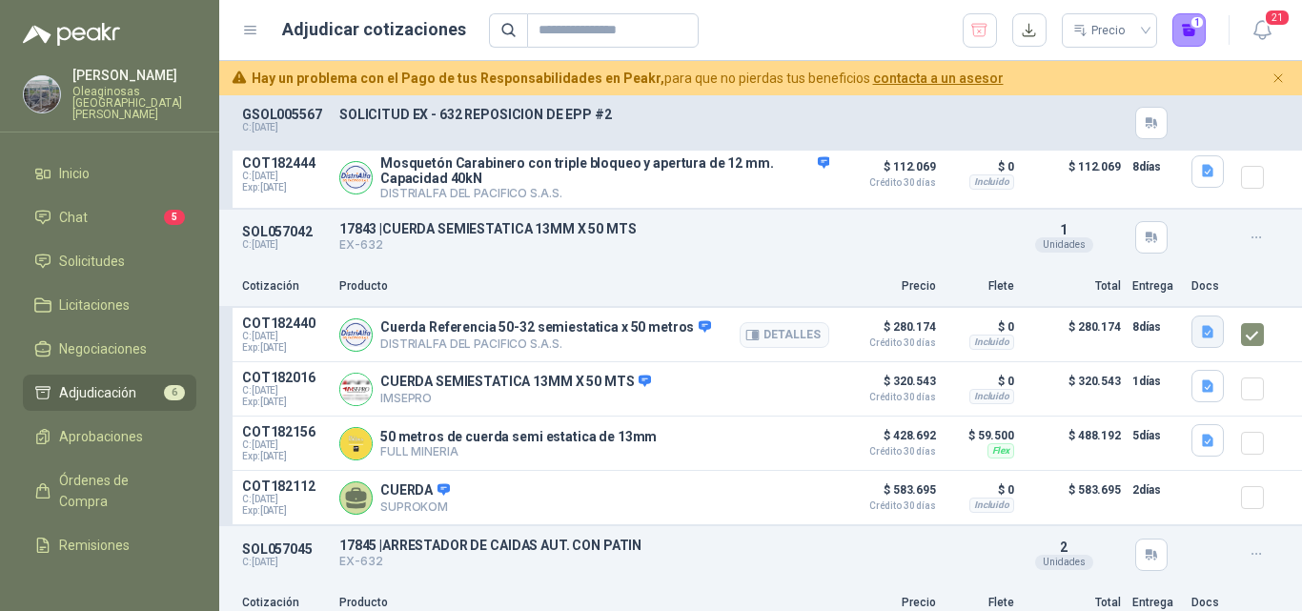
click at [1200, 333] on icon "button" at bounding box center [1208, 332] width 16 height 16
click at [1157, 290] on button "50-32.pdf" at bounding box center [1157, 289] width 77 height 20
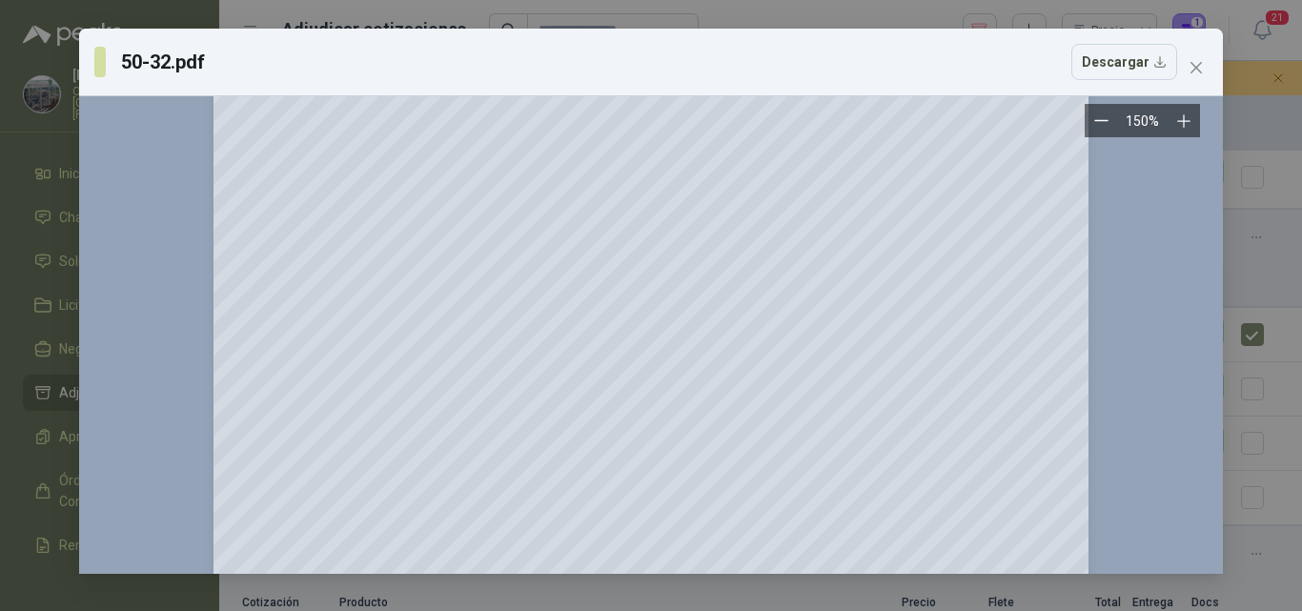
scroll to position [95, 0]
click at [1136, 60] on button "Descargar" at bounding box center [1124, 62] width 106 height 36
click at [1261, 378] on div "50-32.pdf Descargar 150 %" at bounding box center [651, 305] width 1302 height 611
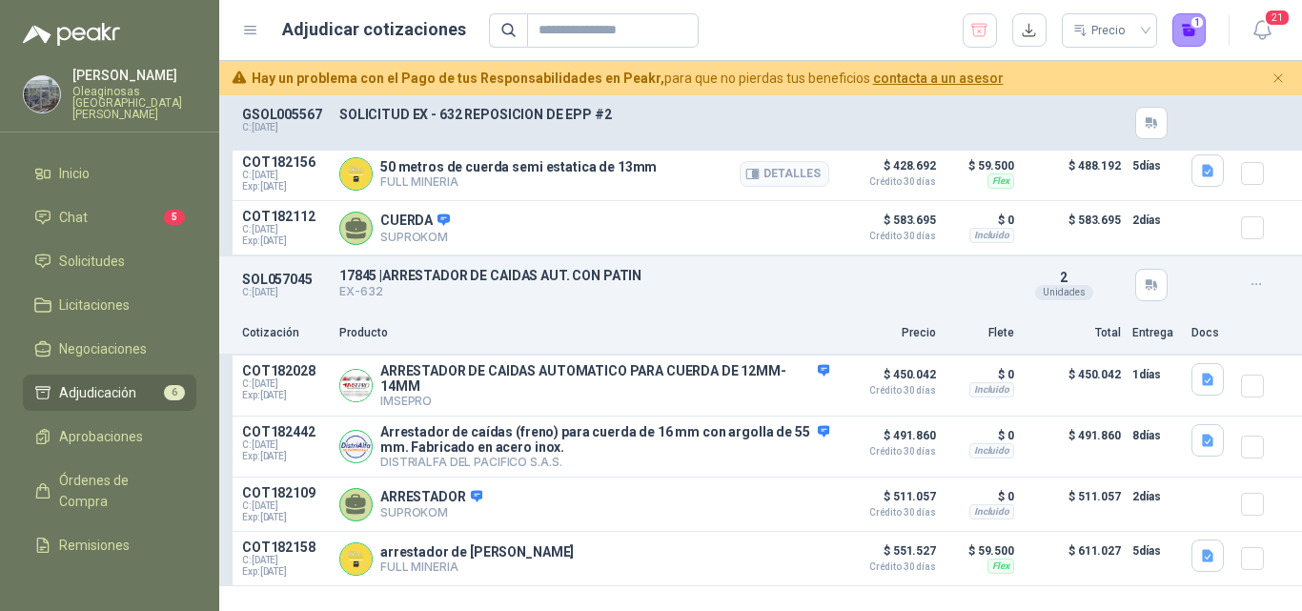
scroll to position [1239, 0]
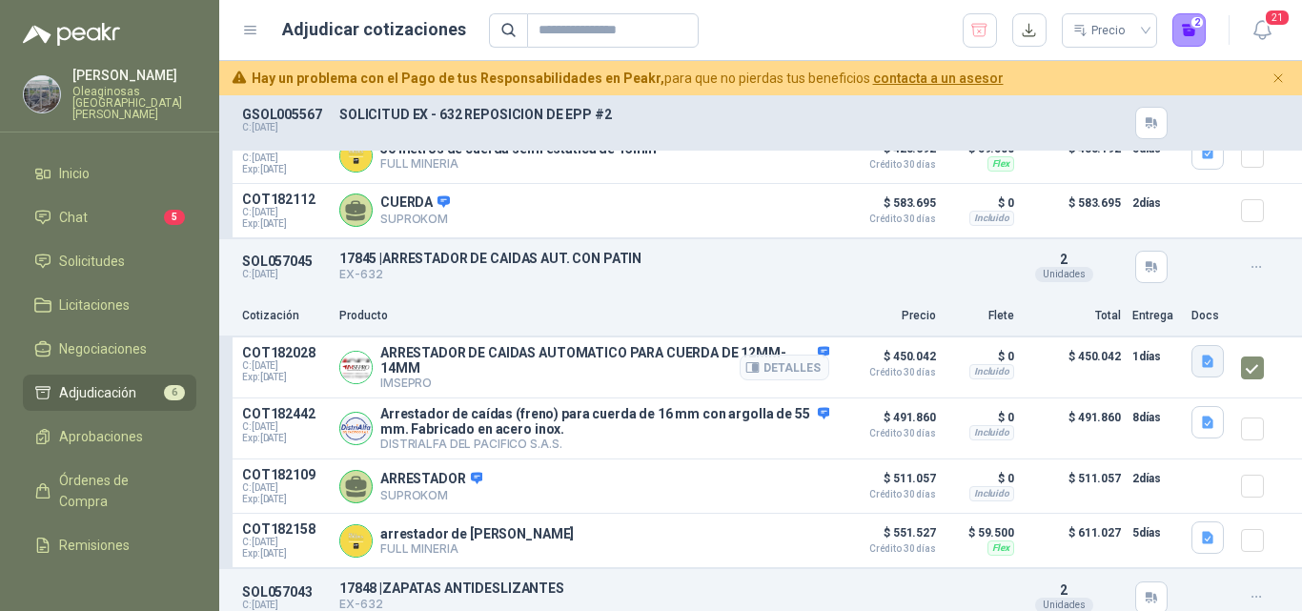
click at [1202, 368] on icon "button" at bounding box center [1207, 362] width 11 height 12
click at [1148, 332] on button "50-40A5.pdf" at bounding box center [1150, 326] width 92 height 20
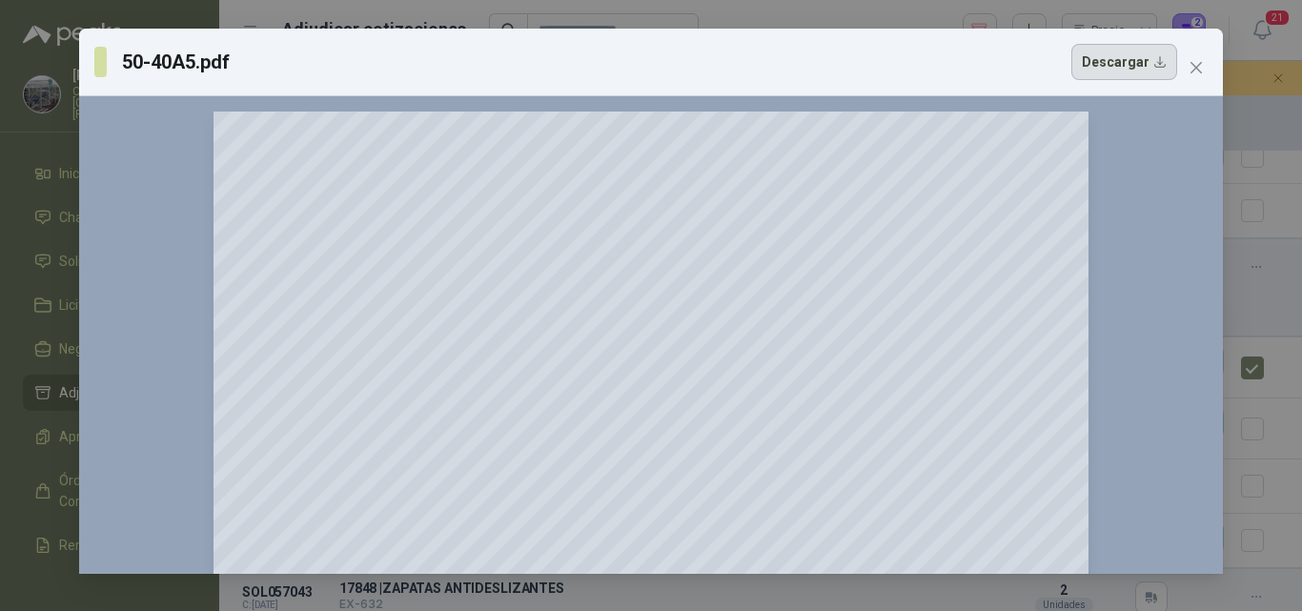
click at [1130, 65] on button "Descargar" at bounding box center [1124, 62] width 106 height 36
click at [1256, 276] on div "50-40A5.pdf Descargar 150 %" at bounding box center [651, 305] width 1302 height 611
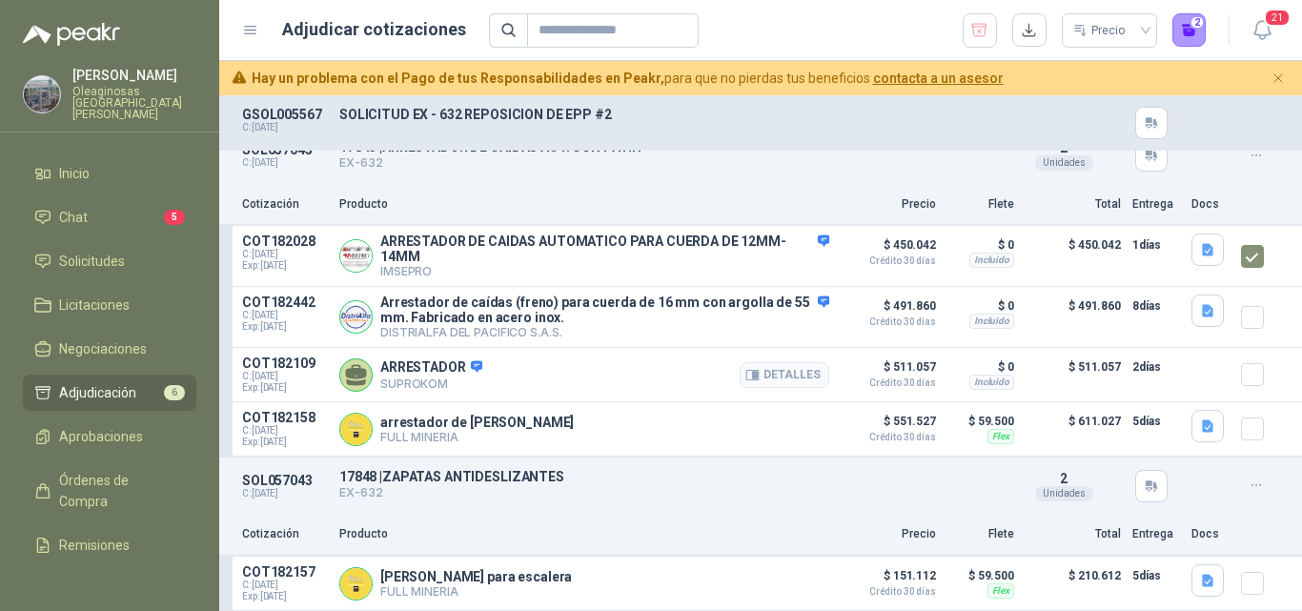
scroll to position [1364, 0]
click at [1200, 573] on icon "button" at bounding box center [1208, 581] width 16 height 16
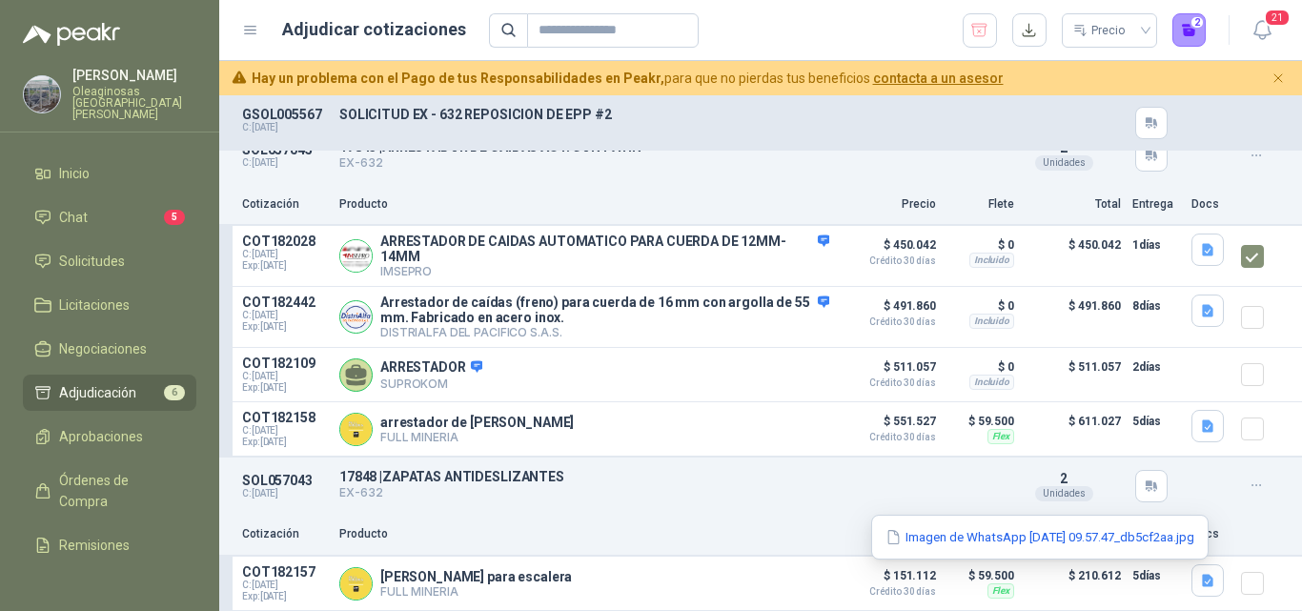
click at [1118, 529] on button "Imagen de WhatsApp 2025-09-24 a las 09.57.47_db5cf2aa.jpg" at bounding box center [1040, 537] width 313 height 20
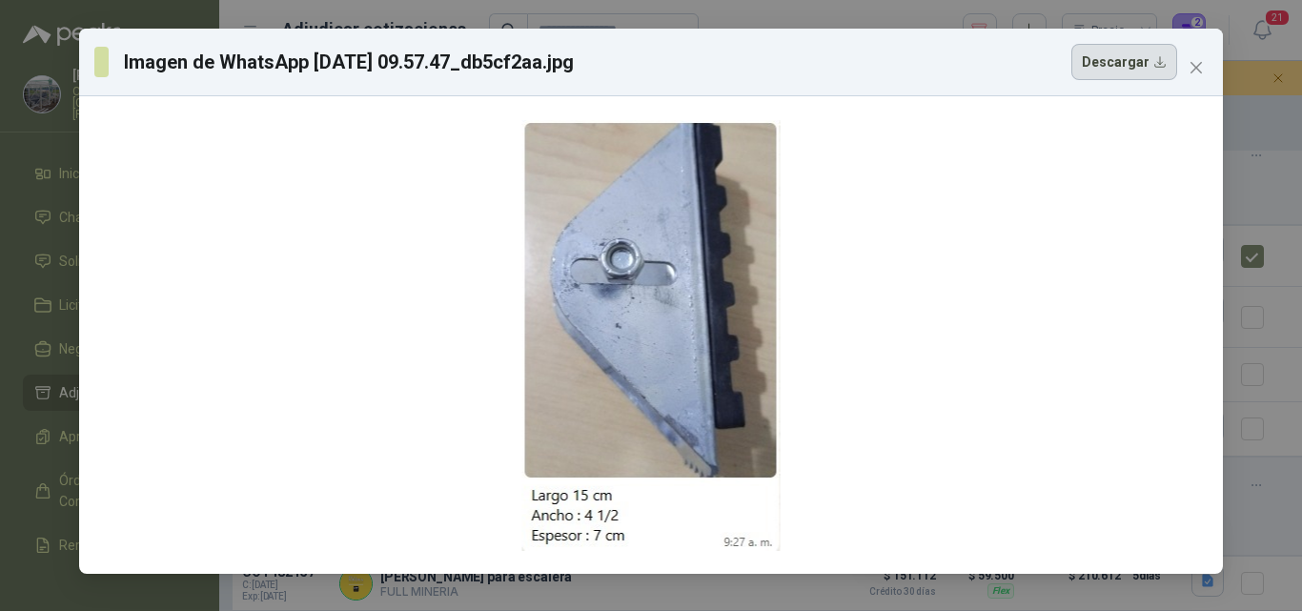
click at [1127, 60] on button "Descargar" at bounding box center [1124, 62] width 106 height 36
click at [1193, 77] on button "Close" at bounding box center [1196, 67] width 31 height 31
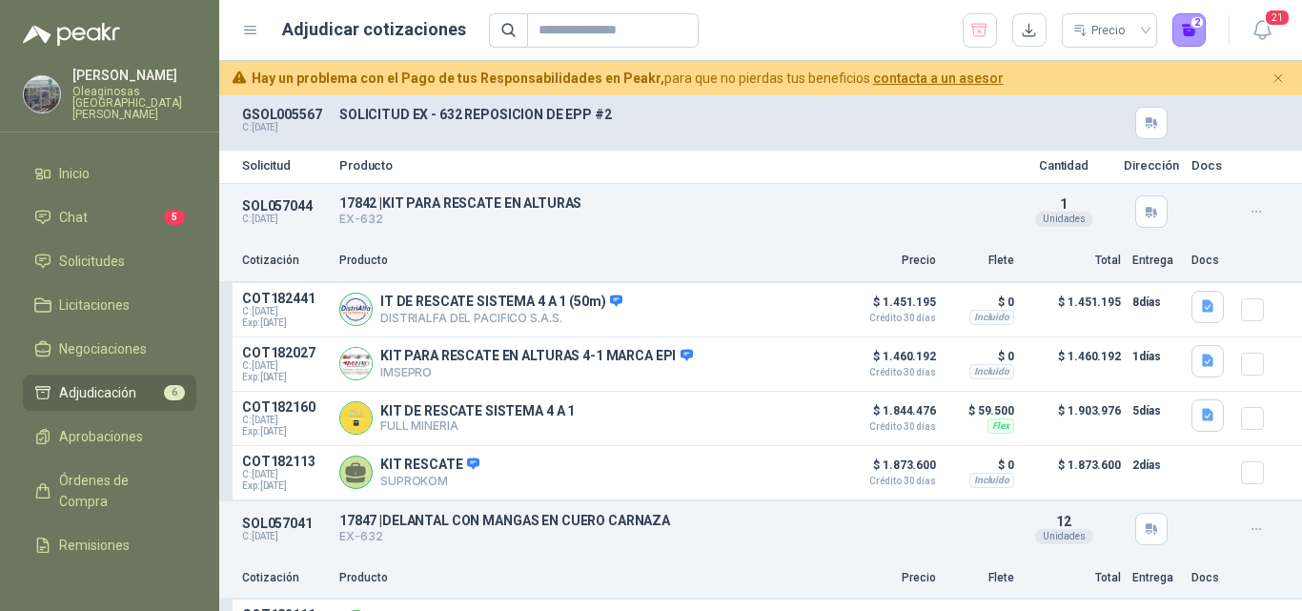
scroll to position [0, 0]
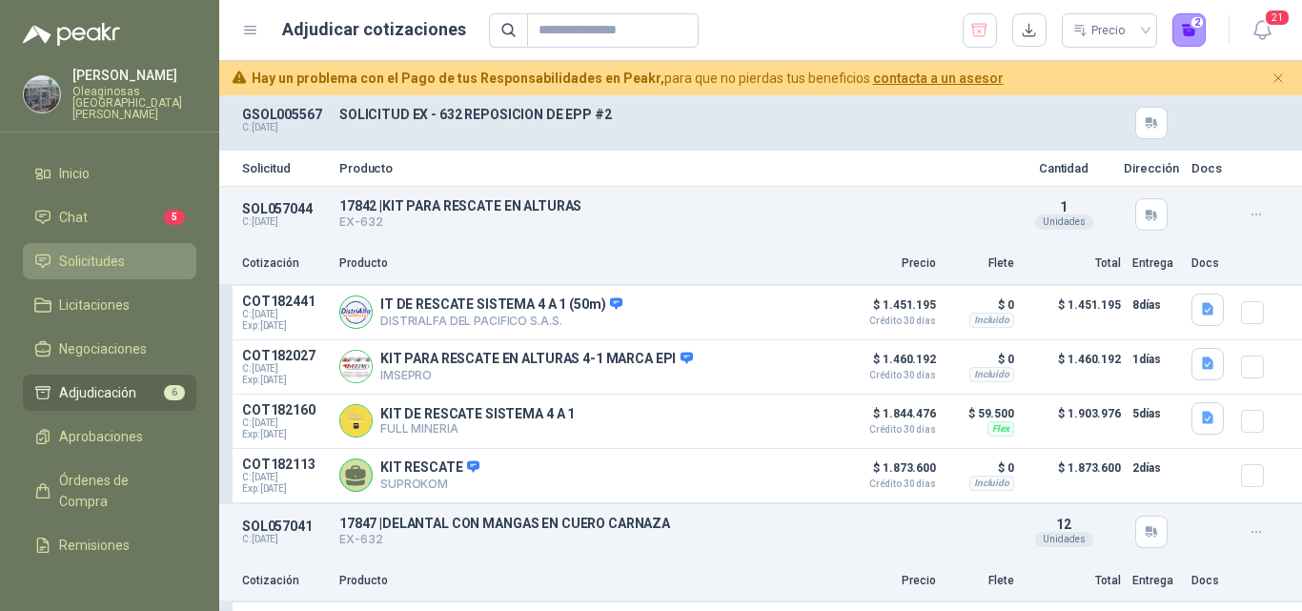
click at [123, 251] on span "Solicitudes" at bounding box center [92, 261] width 66 height 21
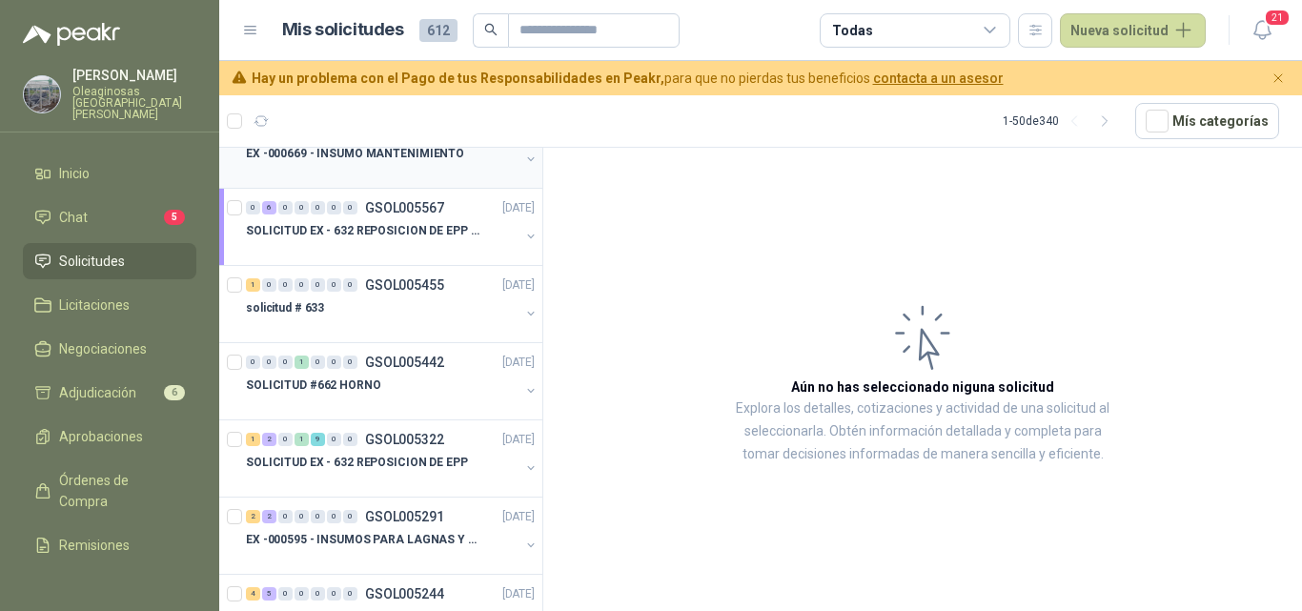
scroll to position [286, 0]
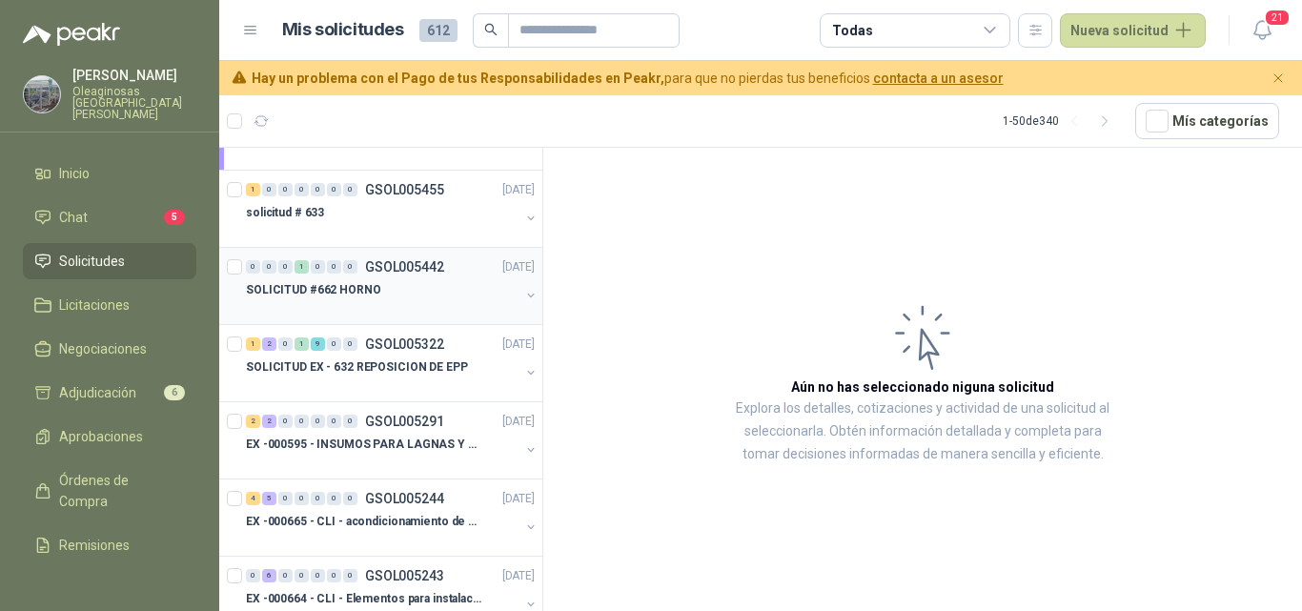
click at [401, 308] on div at bounding box center [383, 308] width 274 height 15
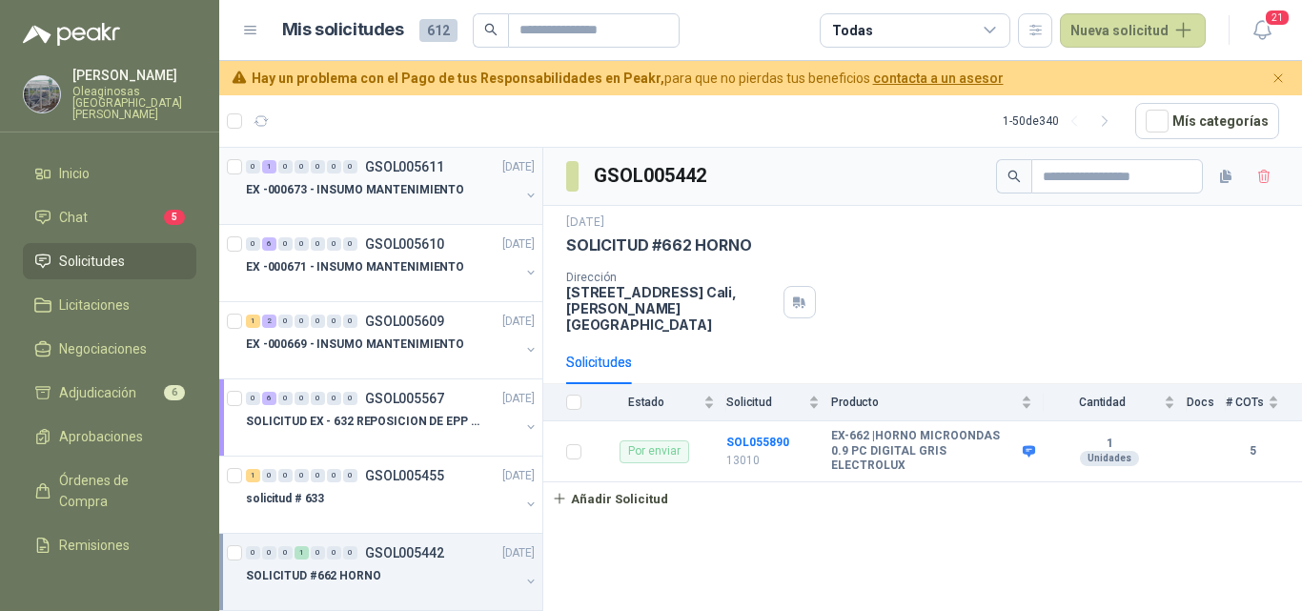
click at [347, 198] on p "EX -000673 - INSUMO MANTENIMIENTO" at bounding box center [355, 190] width 218 height 18
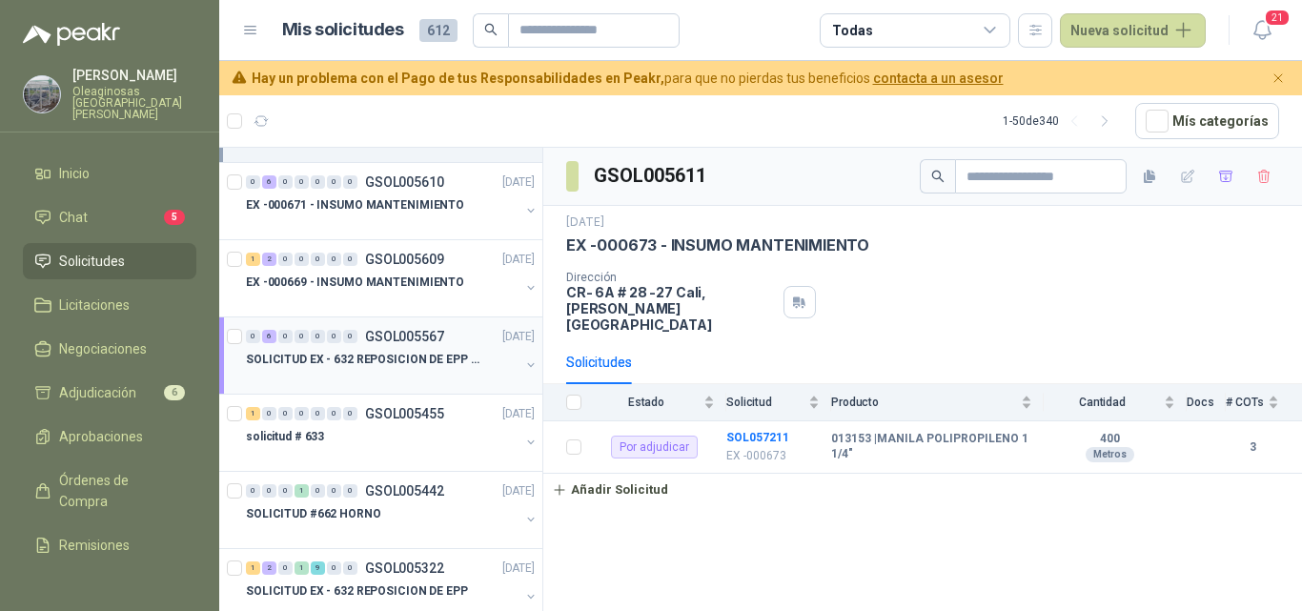
scroll to position [95, 0]
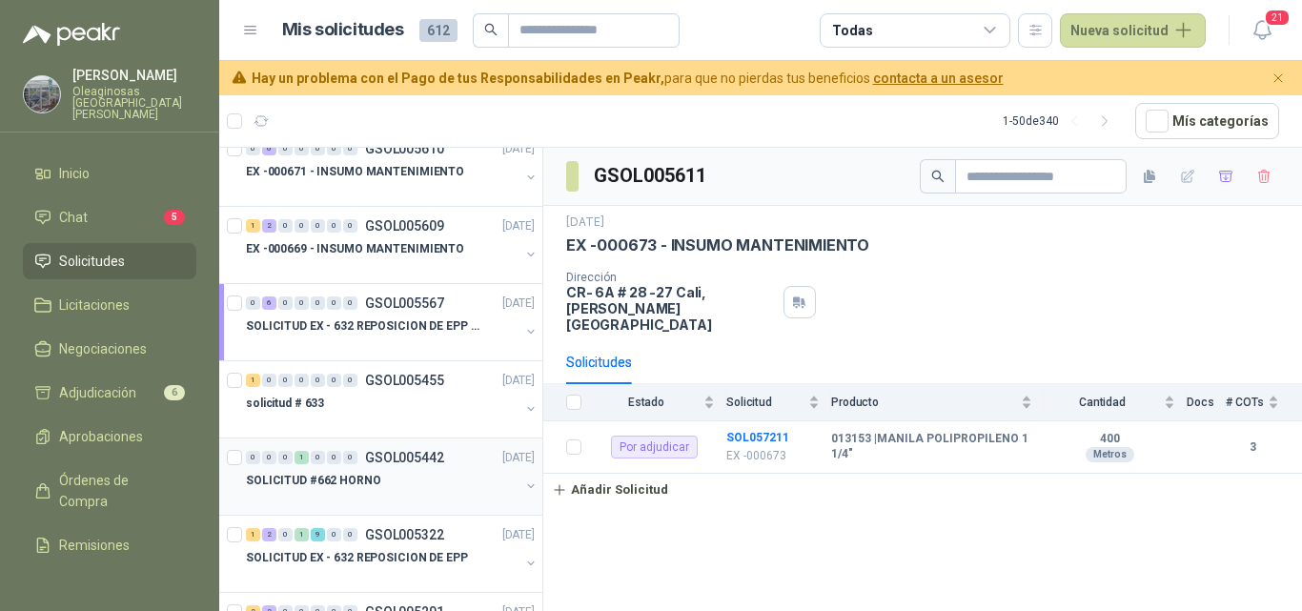
click at [382, 488] on div "SOLICITUD #662 HORNO" at bounding box center [383, 480] width 274 height 23
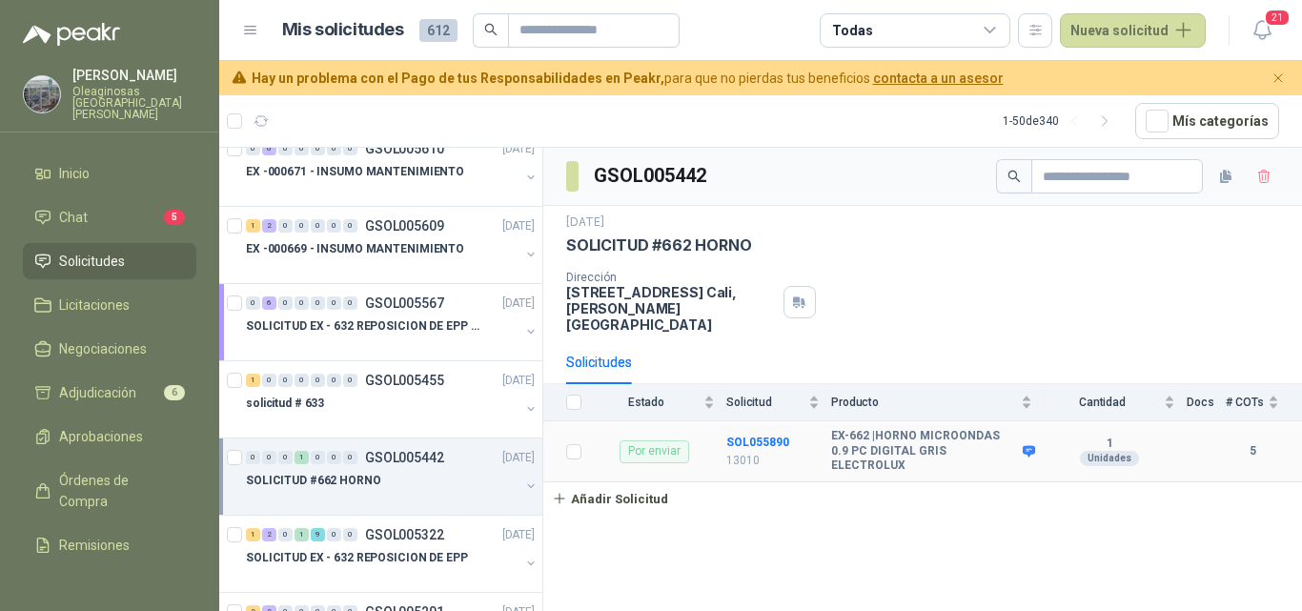
click at [919, 436] on b "EX-662 | HORNO MICROONDAS 0.9 PC DIGITAL GRIS ELECTROLUX" at bounding box center [924, 451] width 187 height 45
click at [890, 441] on b "EX-662 | HORNO MICROONDAS 0.9 PC DIGITAL GRIS ELECTROLUX" at bounding box center [924, 451] width 187 height 45
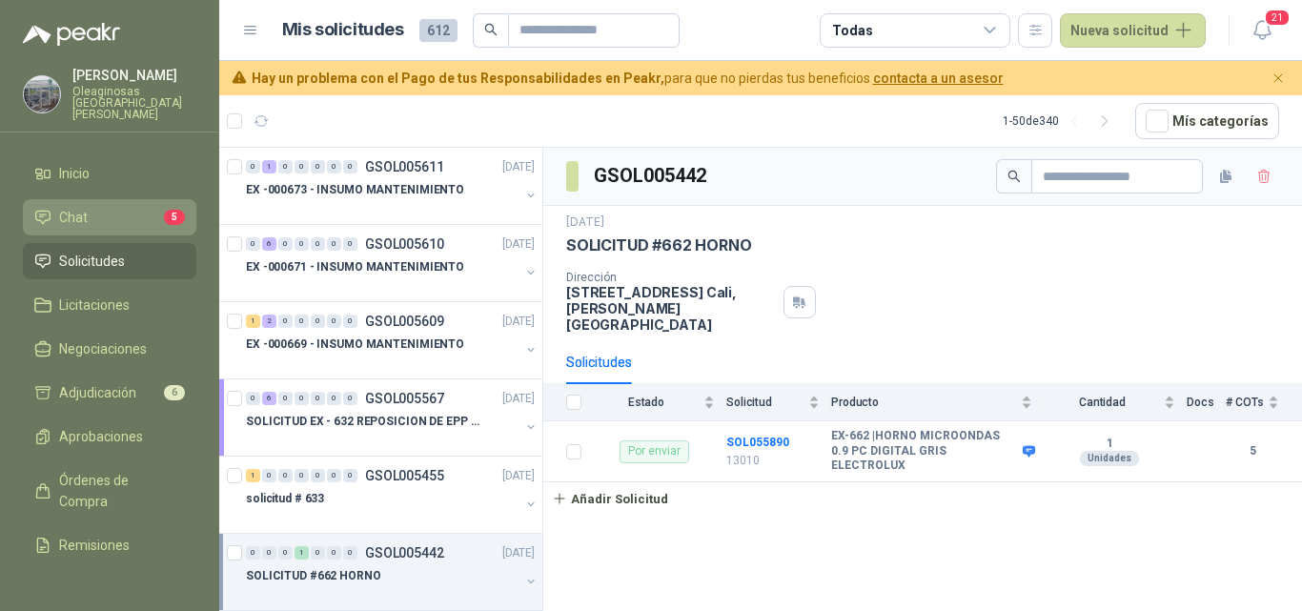
click at [104, 215] on li "Chat 5" at bounding box center [109, 217] width 151 height 21
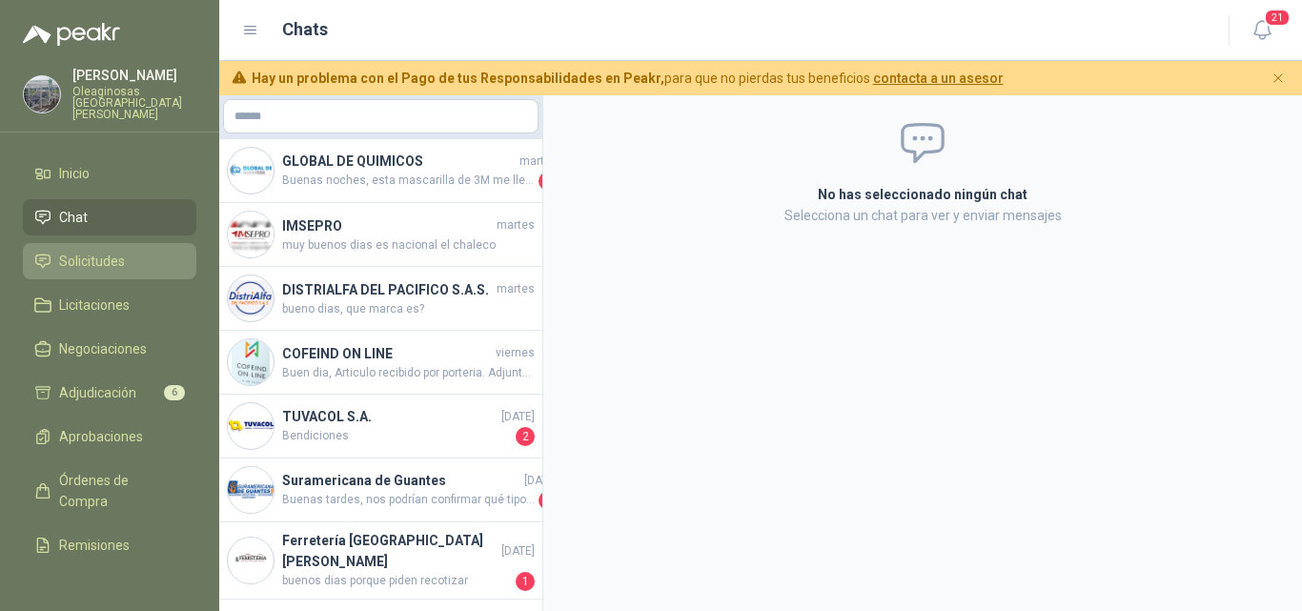
click at [109, 251] on span "Solicitudes" at bounding box center [92, 261] width 66 height 21
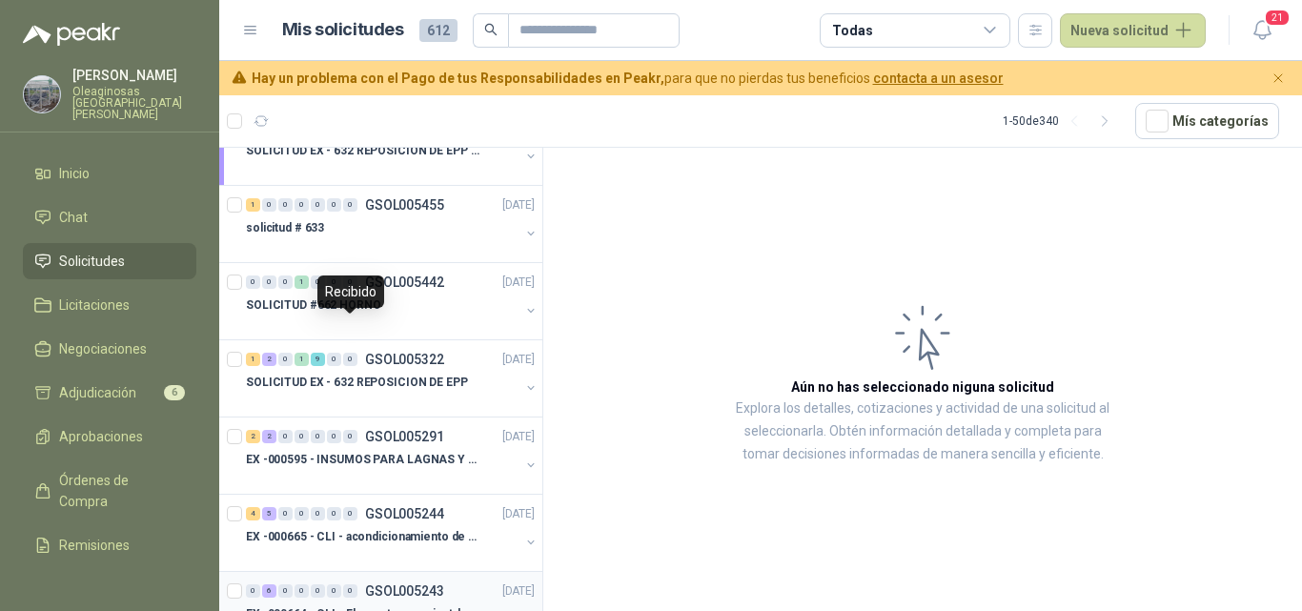
scroll to position [381, 0]
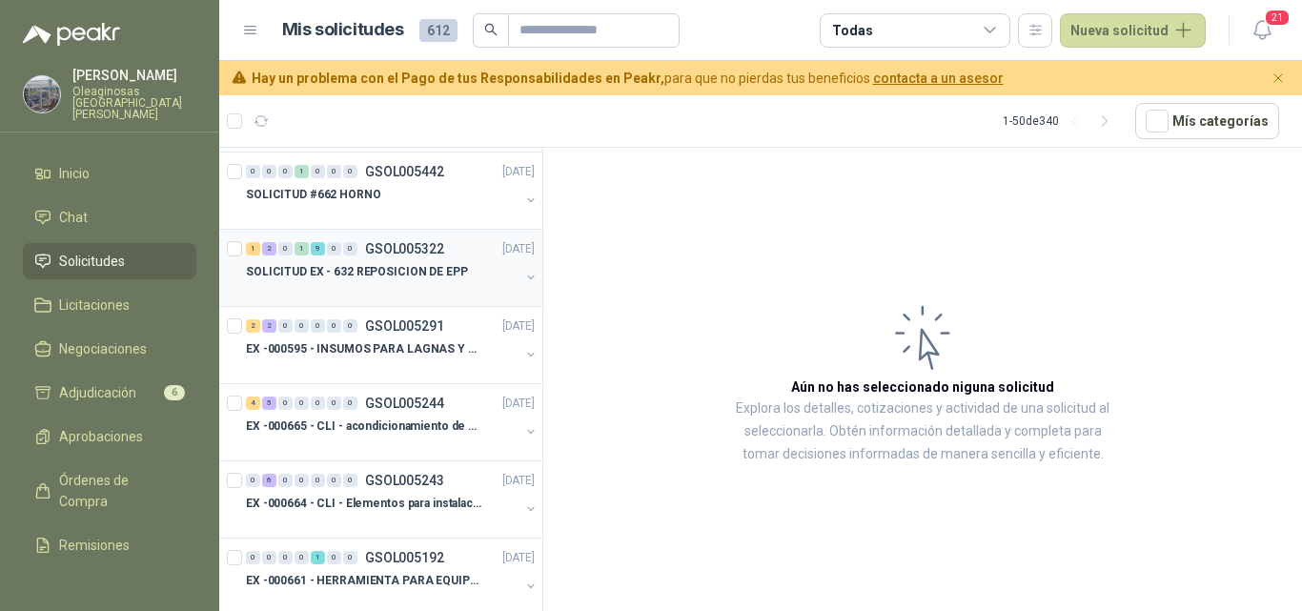
click at [396, 295] on div at bounding box center [383, 290] width 274 height 15
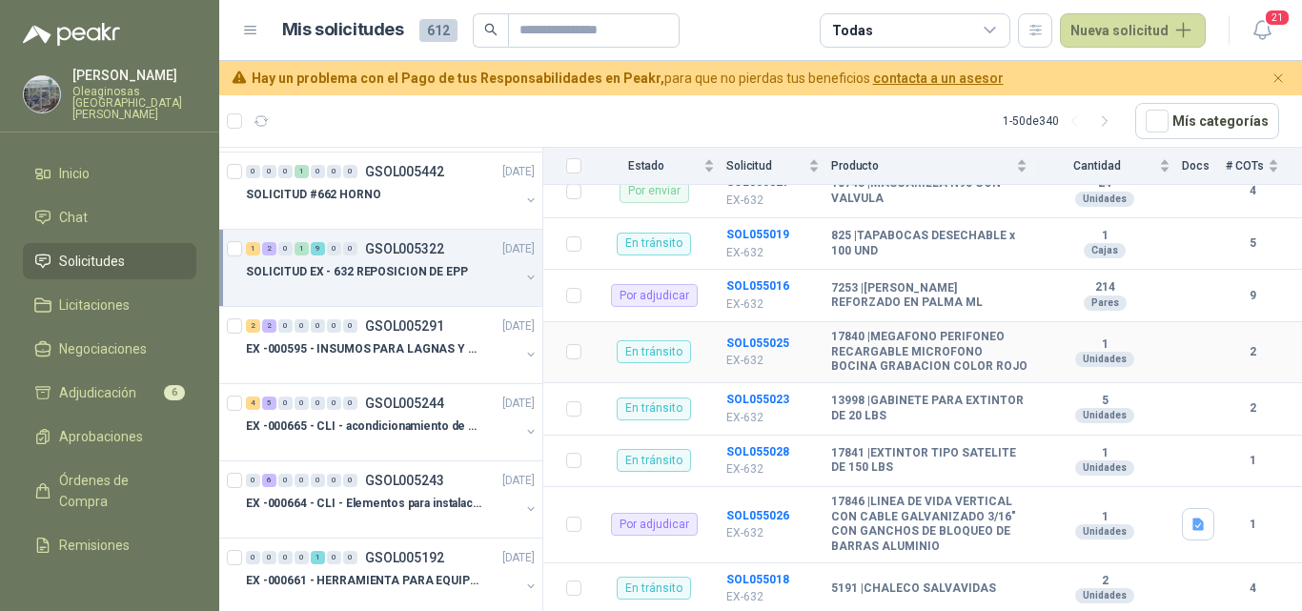
scroll to position [477, 0]
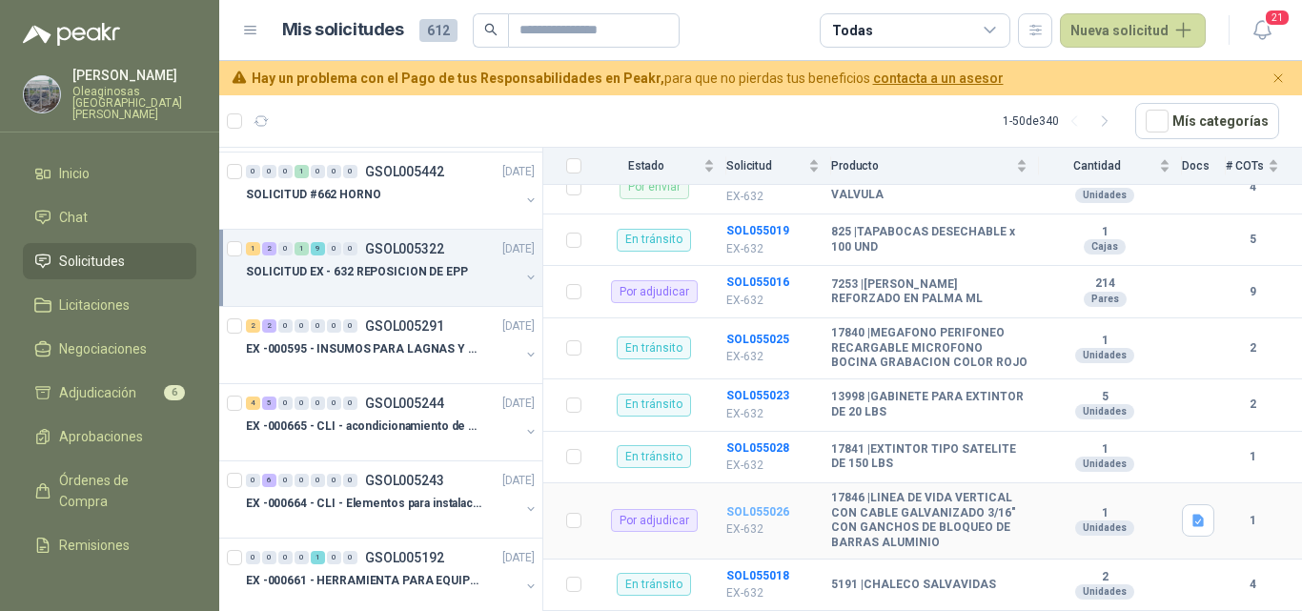
click at [766, 505] on b "SOL055026" at bounding box center [757, 511] width 63 height 13
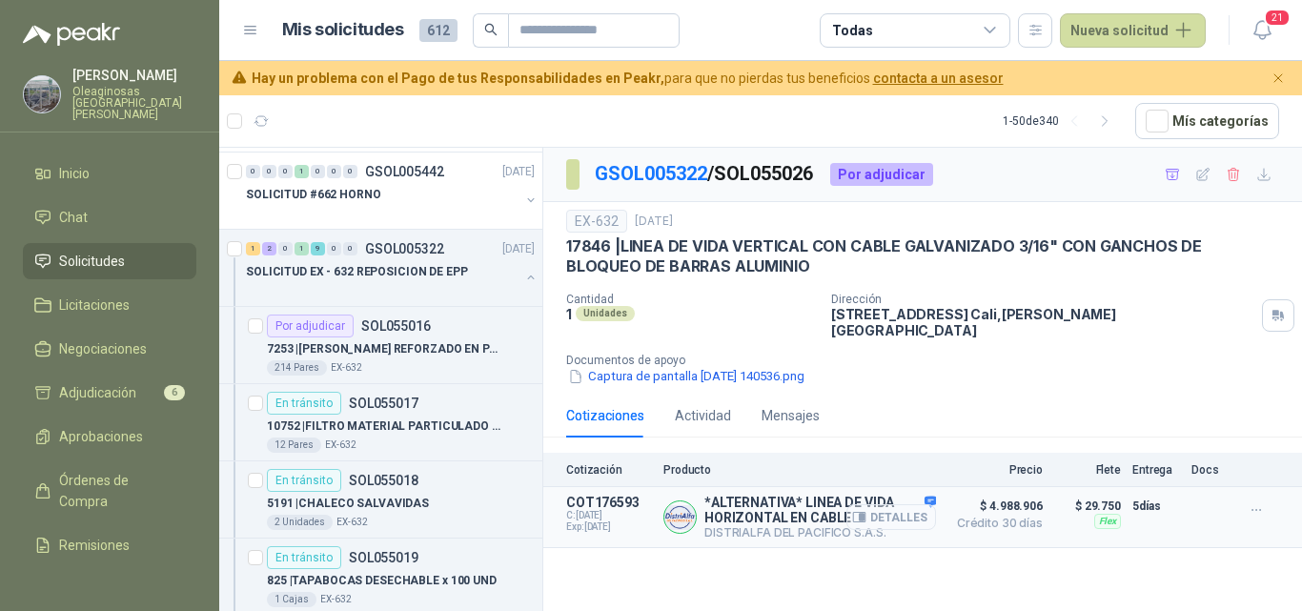
click at [900, 504] on button "Detalles" at bounding box center [891, 517] width 90 height 26
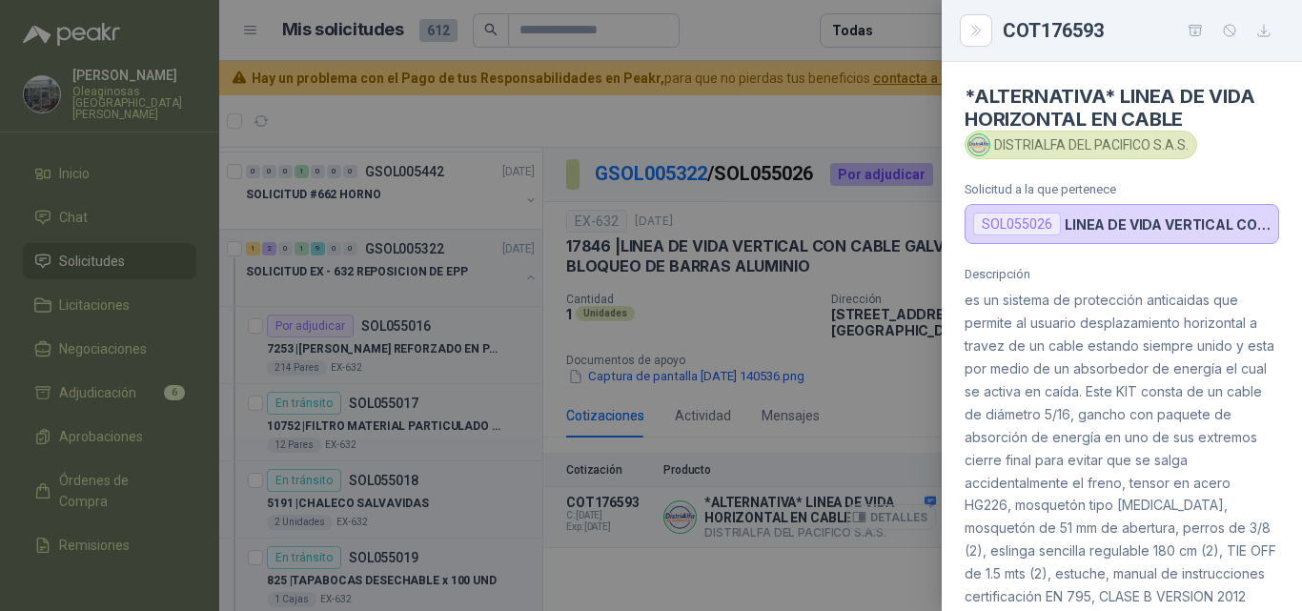
scroll to position [741, 0]
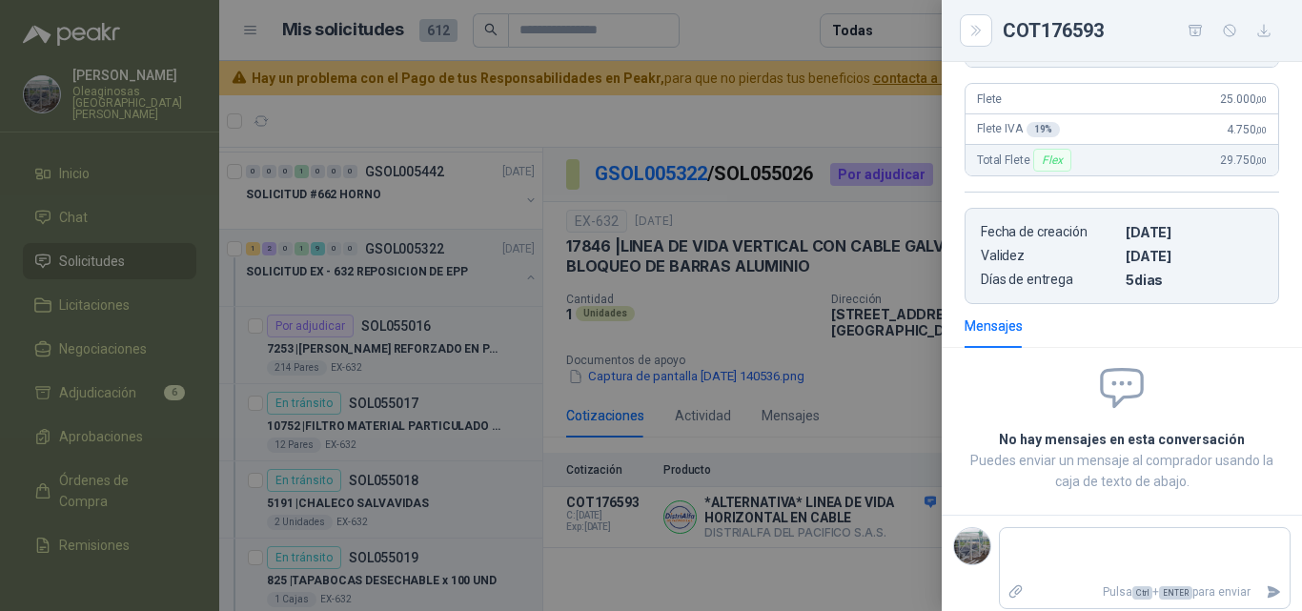
click at [872, 381] on div at bounding box center [651, 305] width 1302 height 611
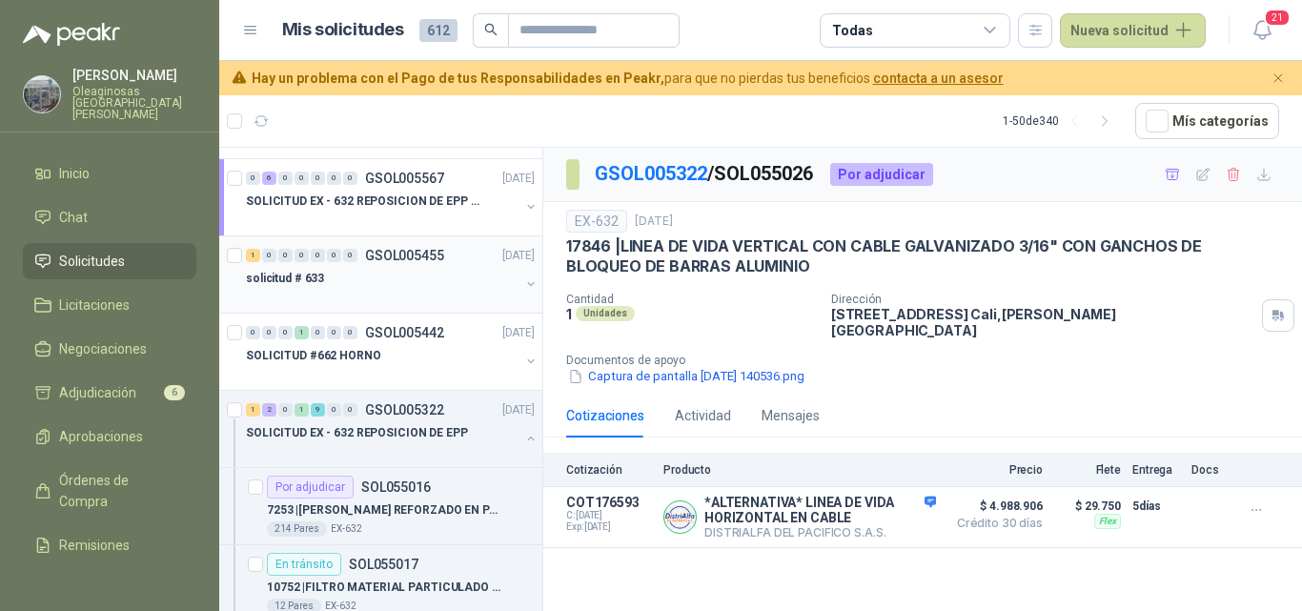
scroll to position [191, 0]
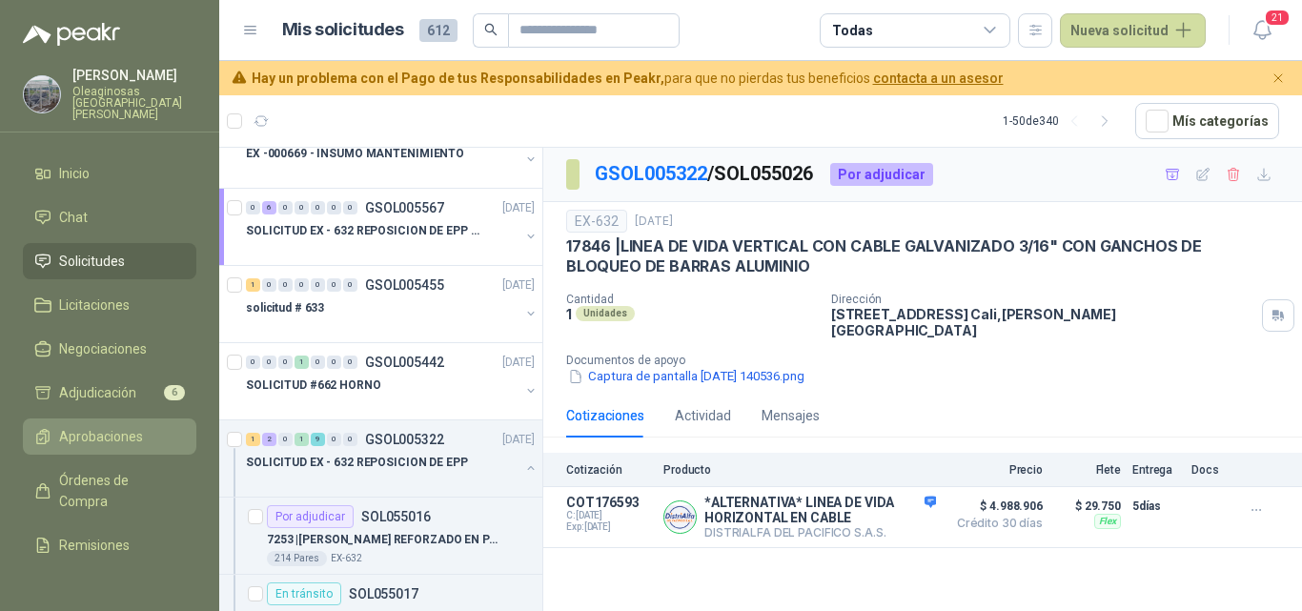
click at [106, 426] on span "Aprobaciones" at bounding box center [101, 436] width 84 height 21
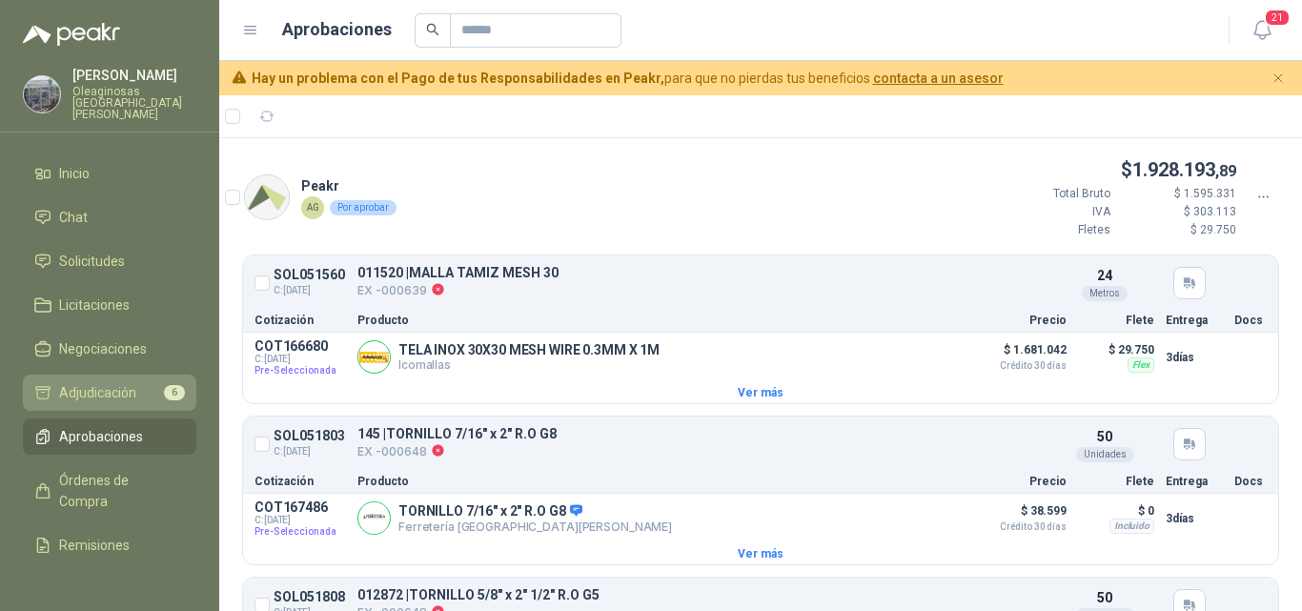
click at [87, 382] on span "Adjudicación" at bounding box center [97, 392] width 77 height 21
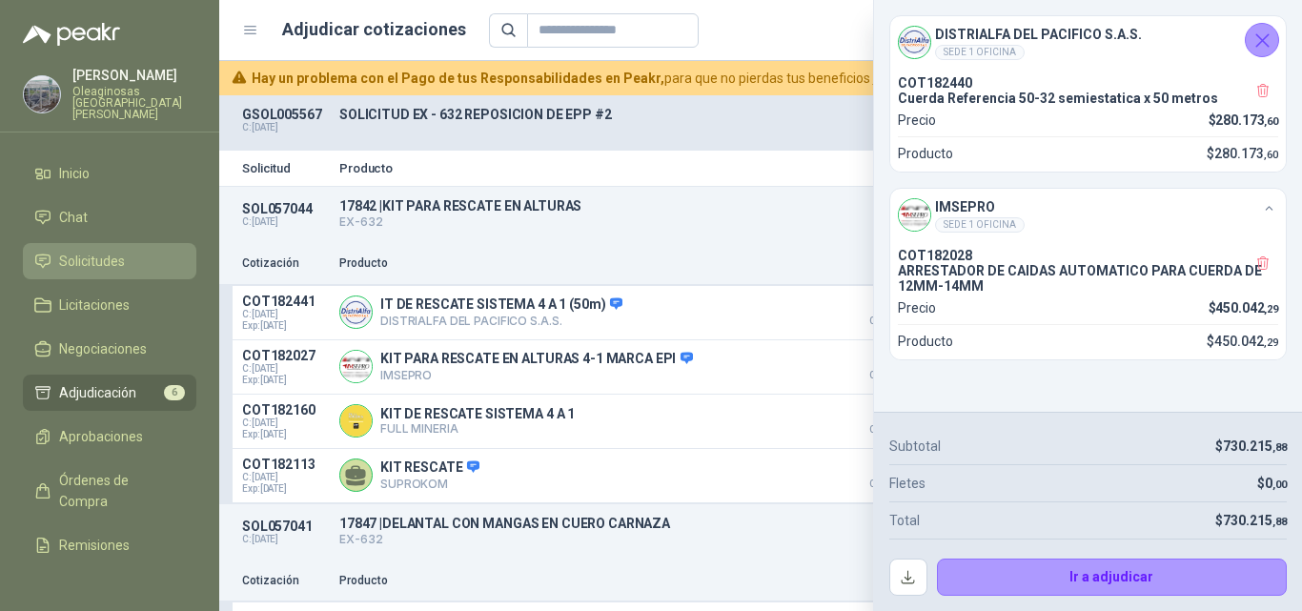
click at [131, 243] on link "Solicitudes" at bounding box center [109, 261] width 173 height 36
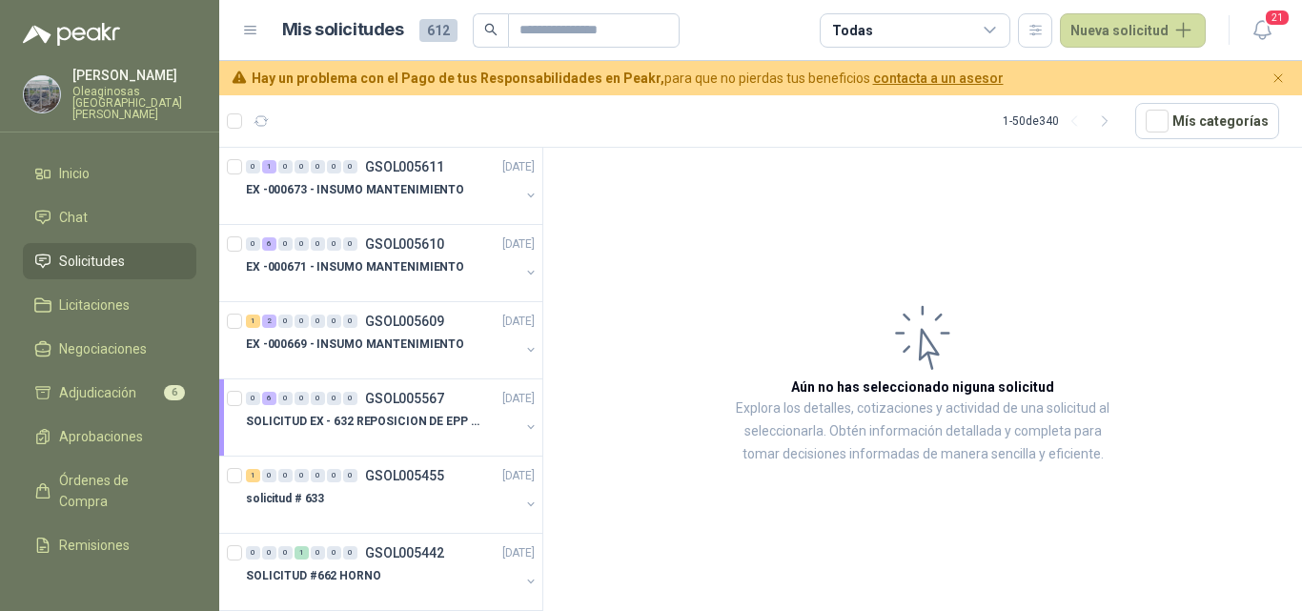
click at [132, 258] on li "Solicitudes" at bounding box center [109, 261] width 151 height 21
click at [364, 418] on p "SOLICITUD EX - 632 REPOSICION DE EPP #2" at bounding box center [364, 422] width 237 height 18
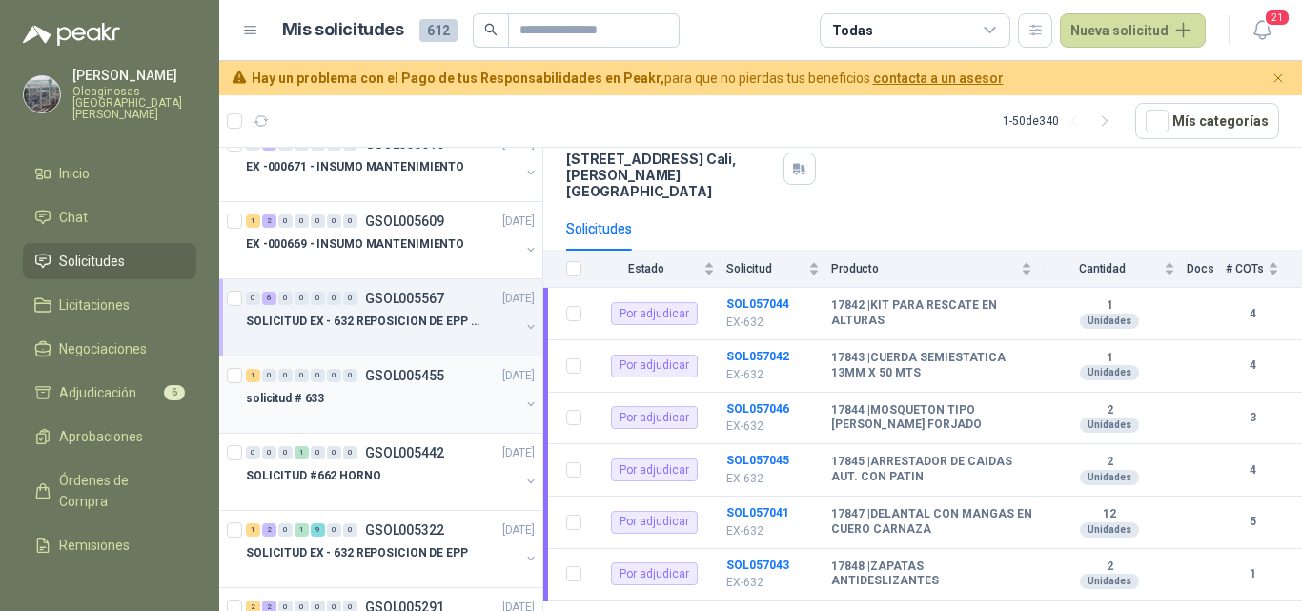
scroll to position [191, 0]
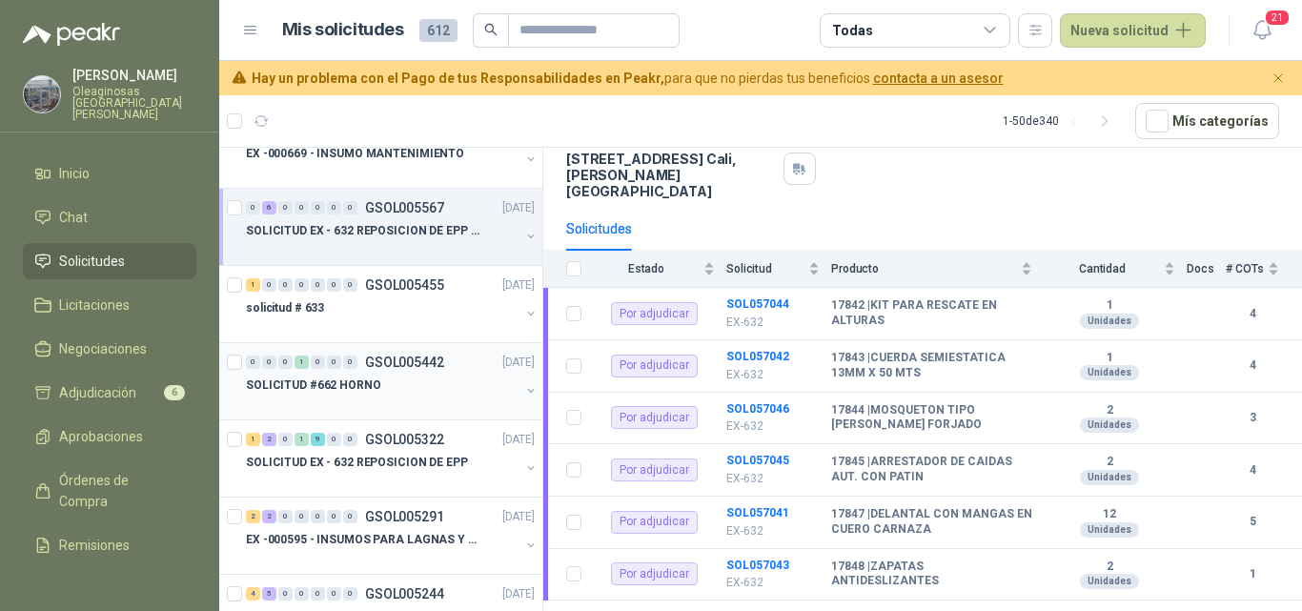
click at [381, 404] on div at bounding box center [383, 404] width 274 height 15
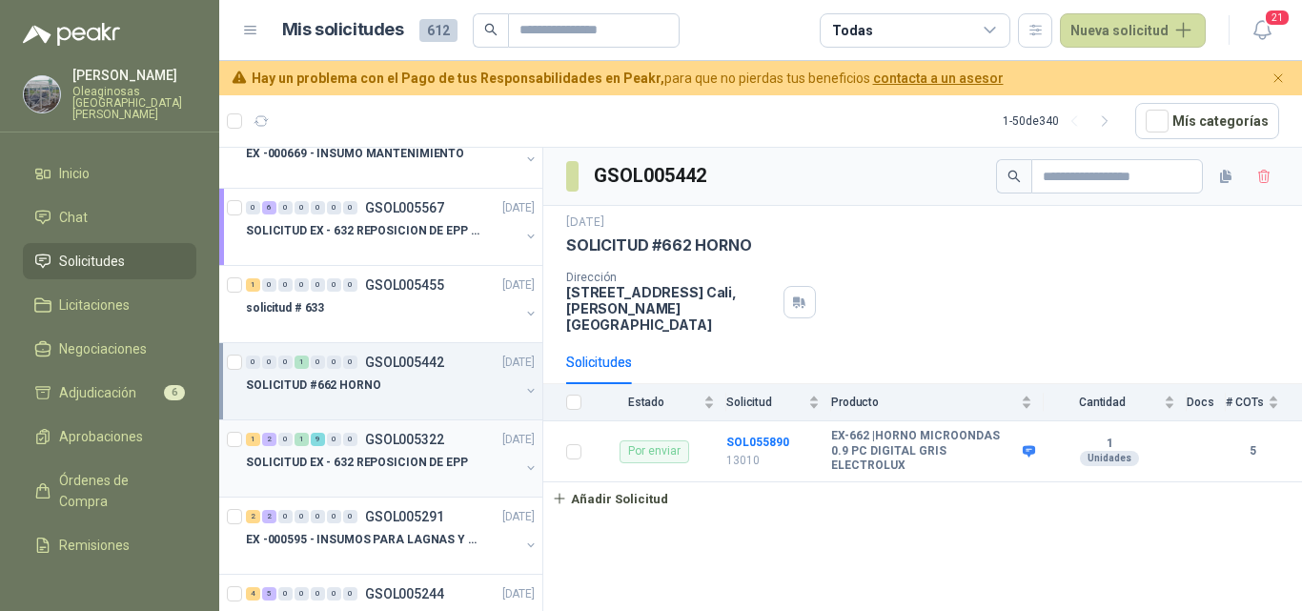
click at [375, 463] on p "SOLICITUD EX - 632 REPOSICION DE EPP" at bounding box center [357, 463] width 222 height 18
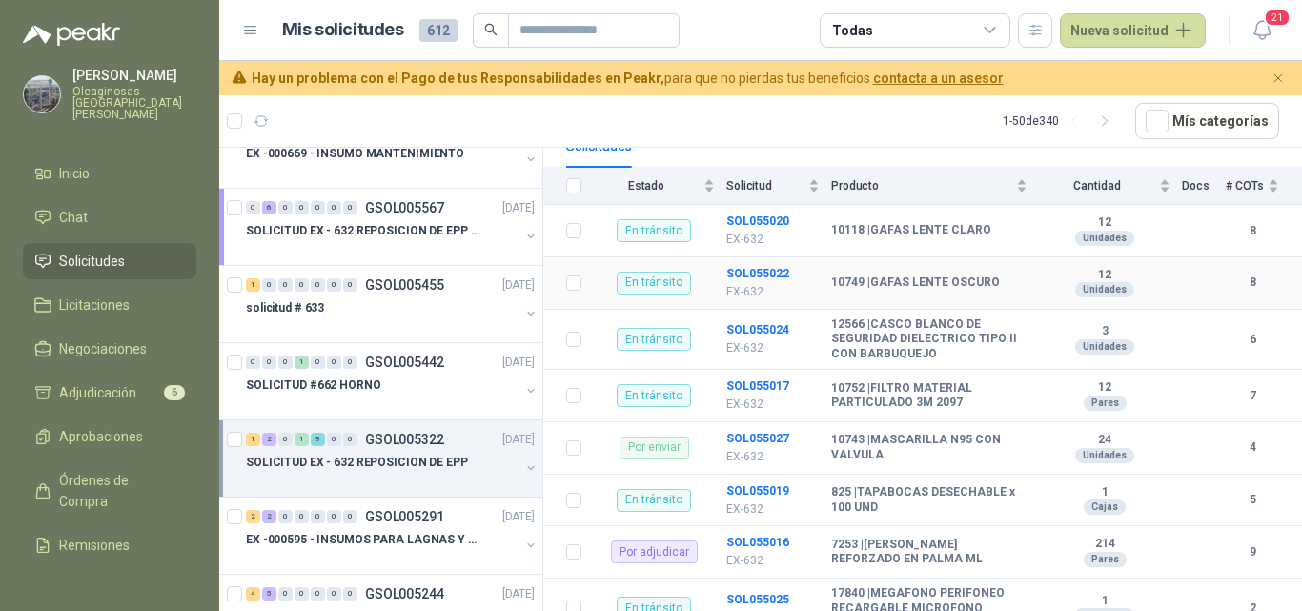
scroll to position [286, 0]
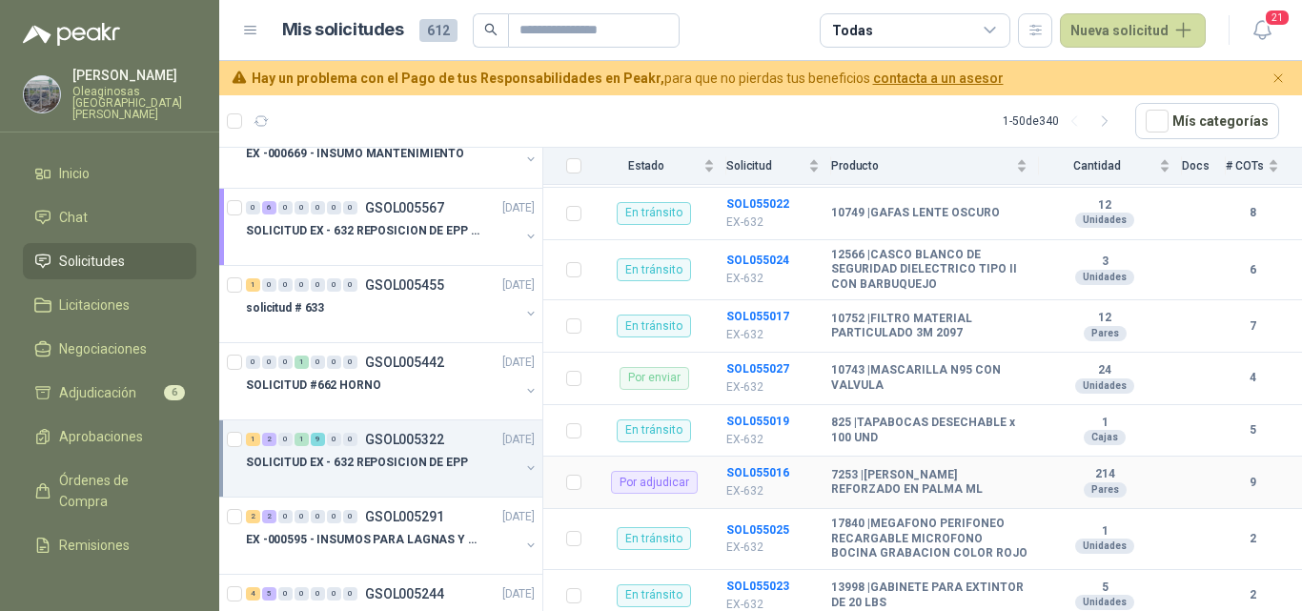
click at [753, 482] on p "EX-632" at bounding box center [772, 491] width 93 height 18
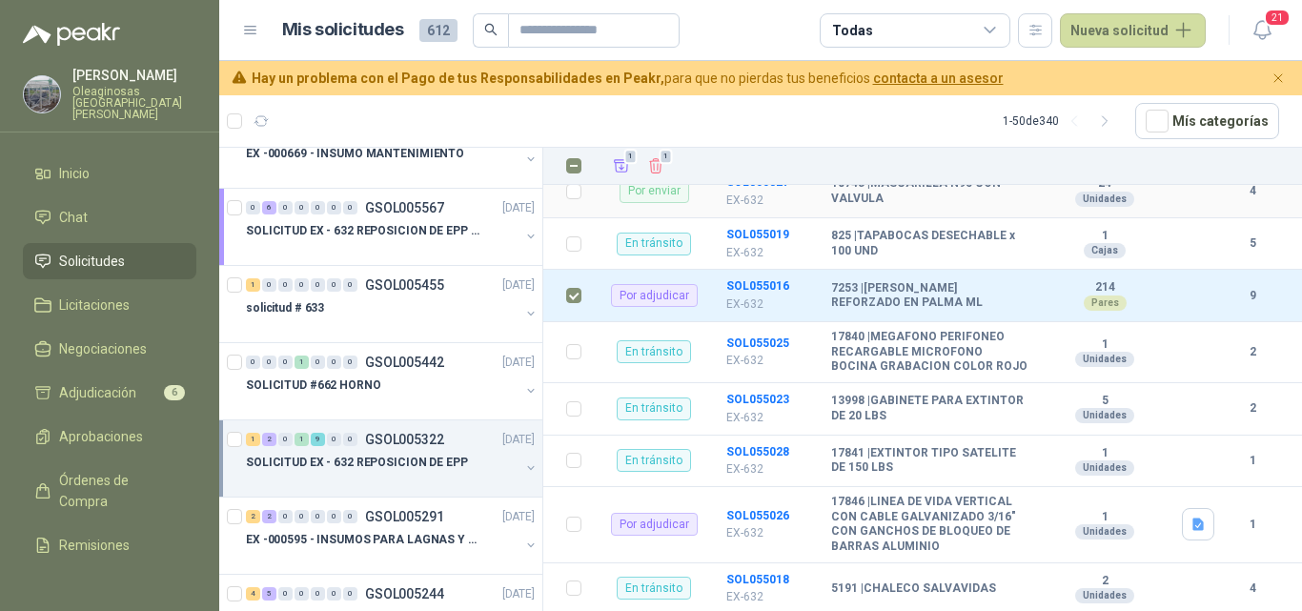
scroll to position [477, 0]
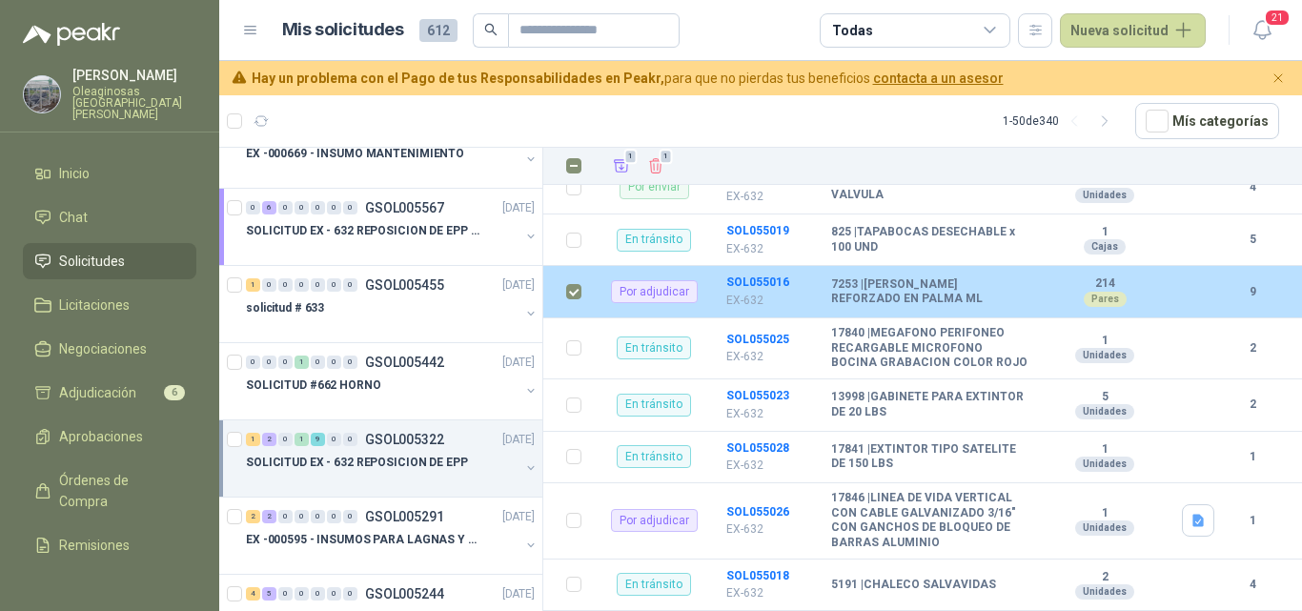
click at [1234, 286] on td "9" at bounding box center [1264, 292] width 76 height 52
click at [1237, 283] on b "9" at bounding box center [1252, 292] width 53 height 18
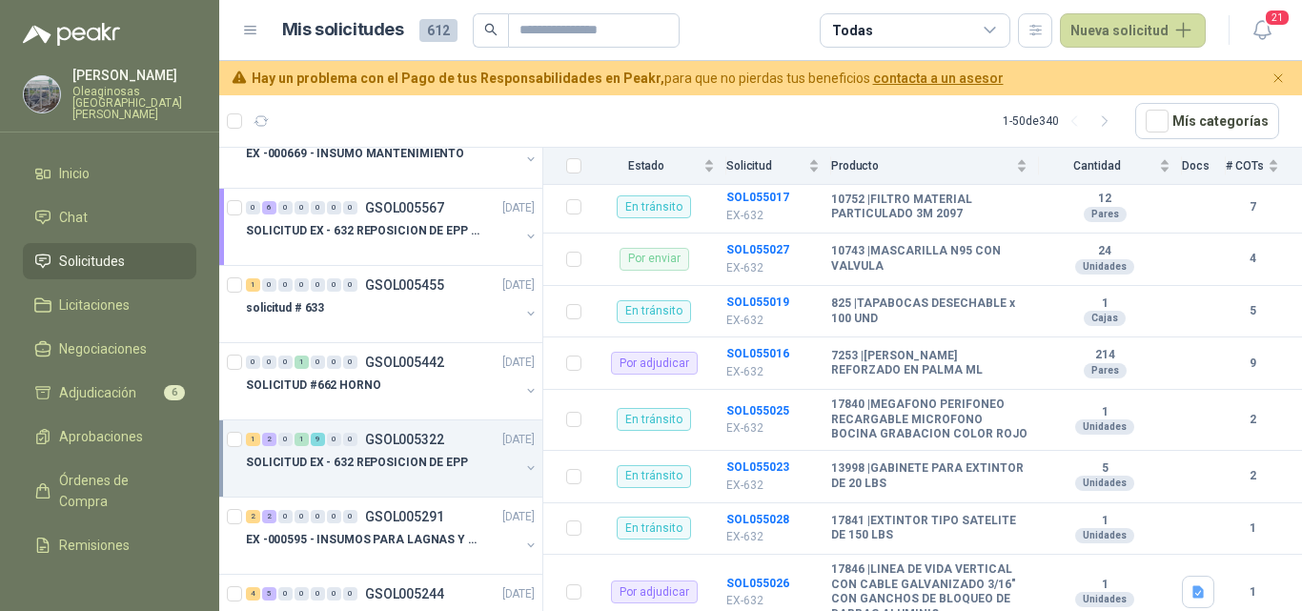
scroll to position [348, 0]
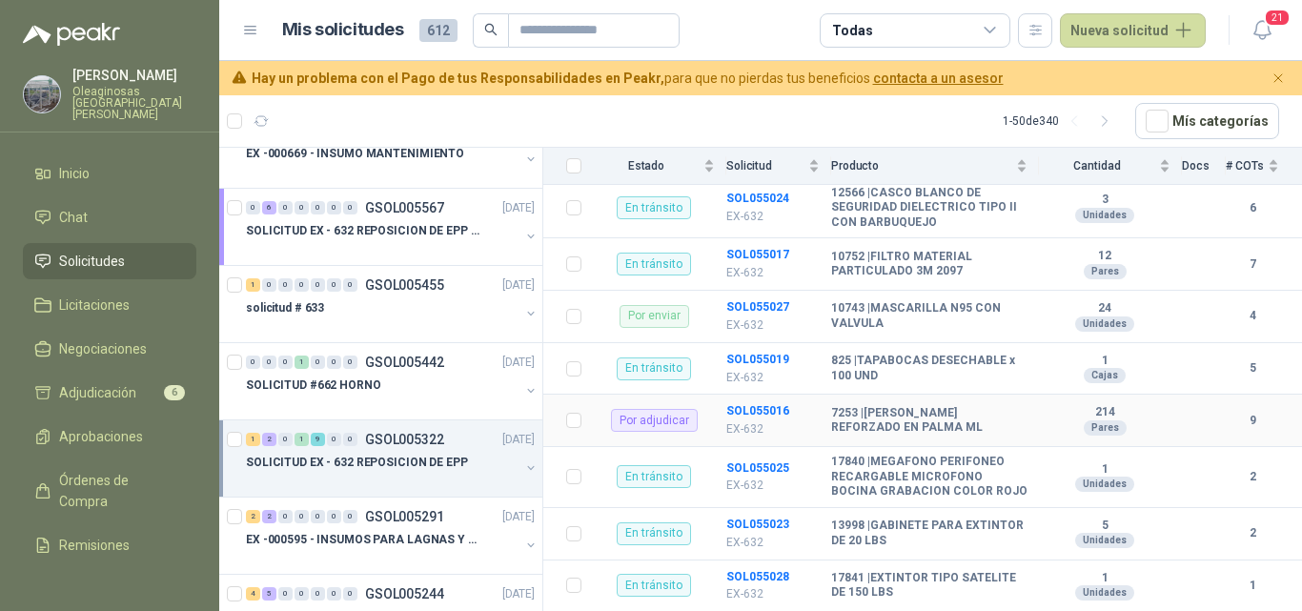
click at [1006, 415] on b "7253 | GUANTE VAQUETA REFORZADO EN PALMA ML" at bounding box center [929, 421] width 196 height 30
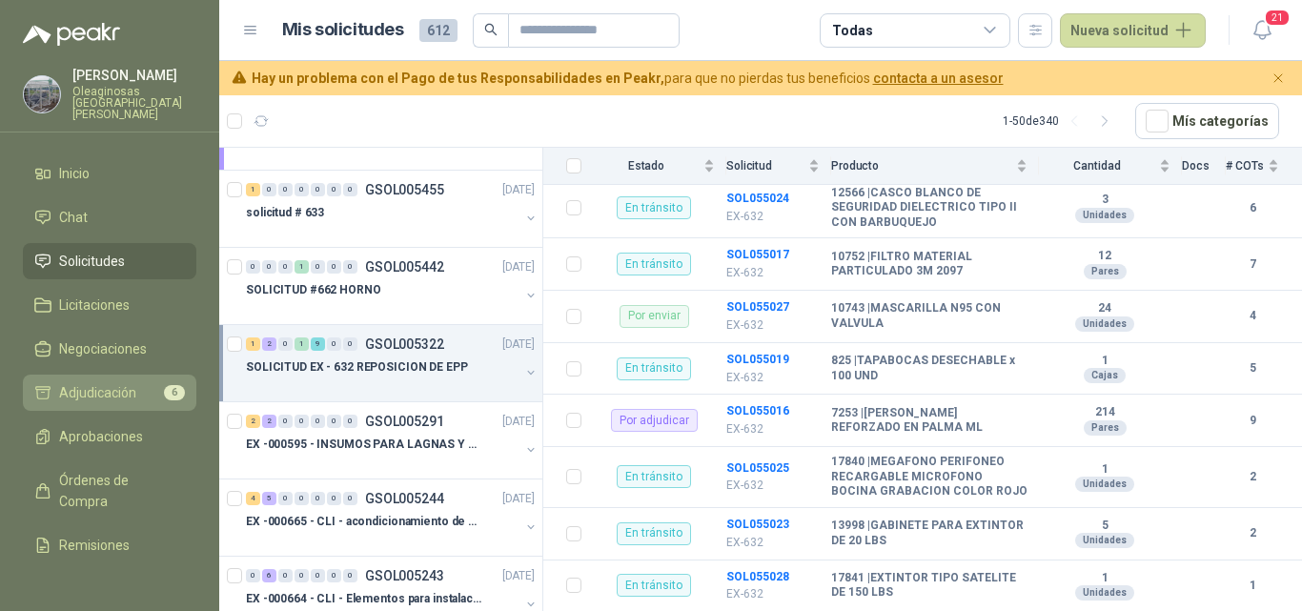
click at [116, 382] on span "Adjudicación" at bounding box center [97, 392] width 77 height 21
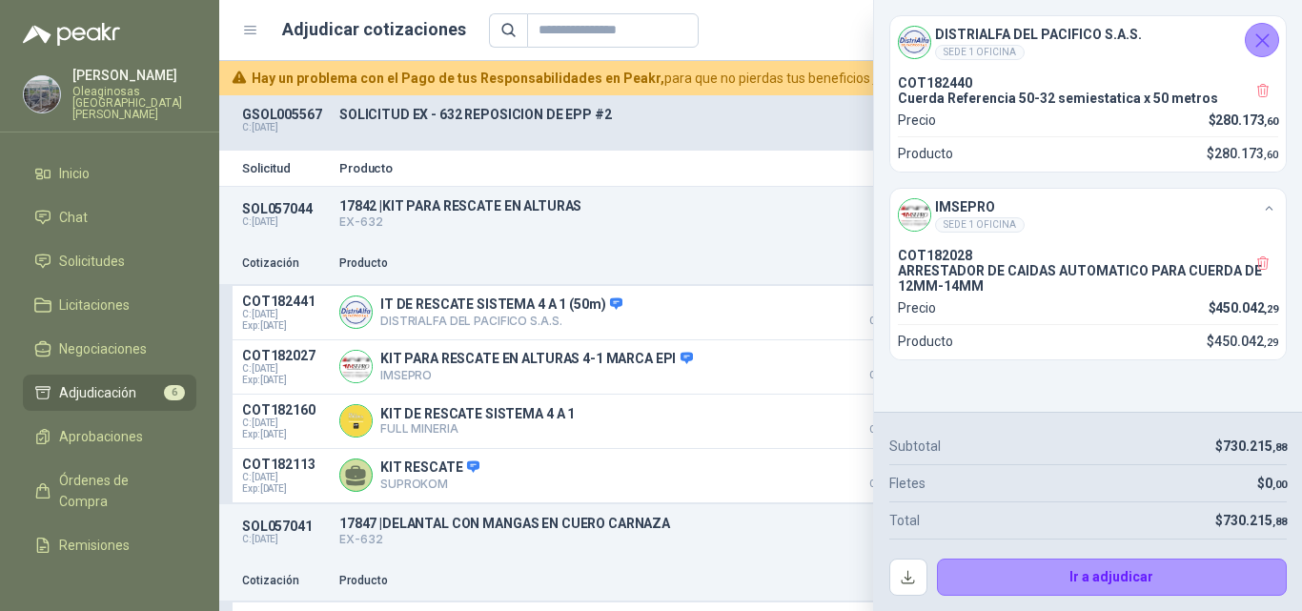
click at [1263, 31] on icon "Cerrar" at bounding box center [1263, 41] width 24 height 24
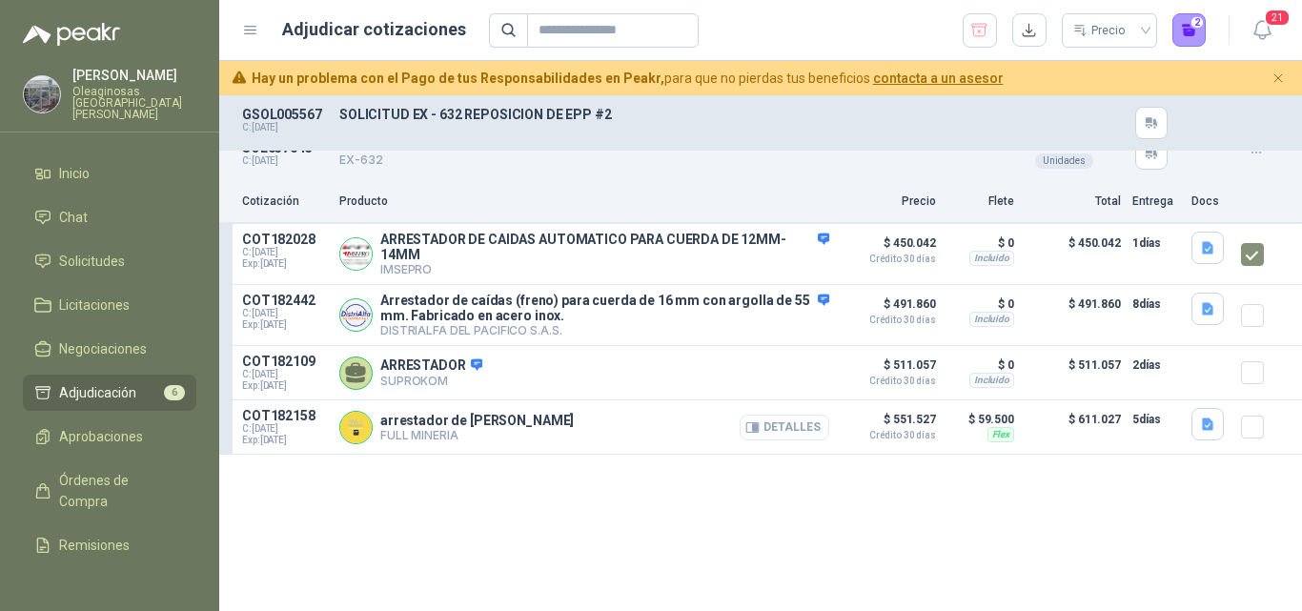
scroll to position [1364, 0]
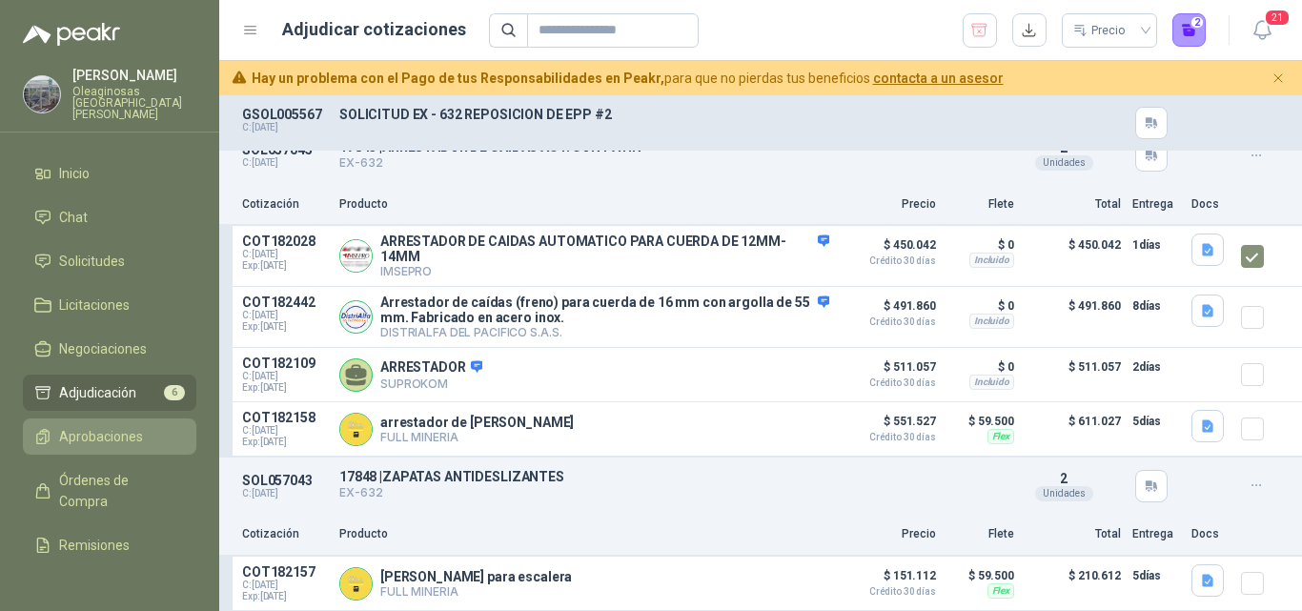
click at [91, 426] on span "Aprobaciones" at bounding box center [101, 436] width 84 height 21
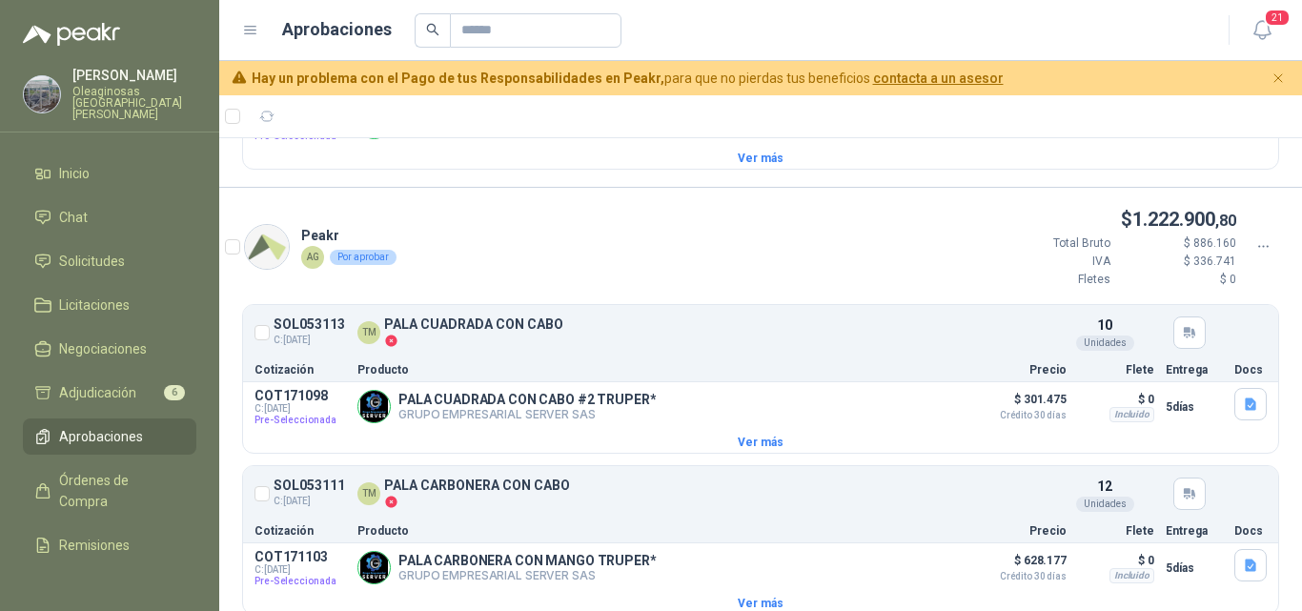
scroll to position [878, 0]
click at [112, 199] on link "Chat" at bounding box center [109, 217] width 173 height 36
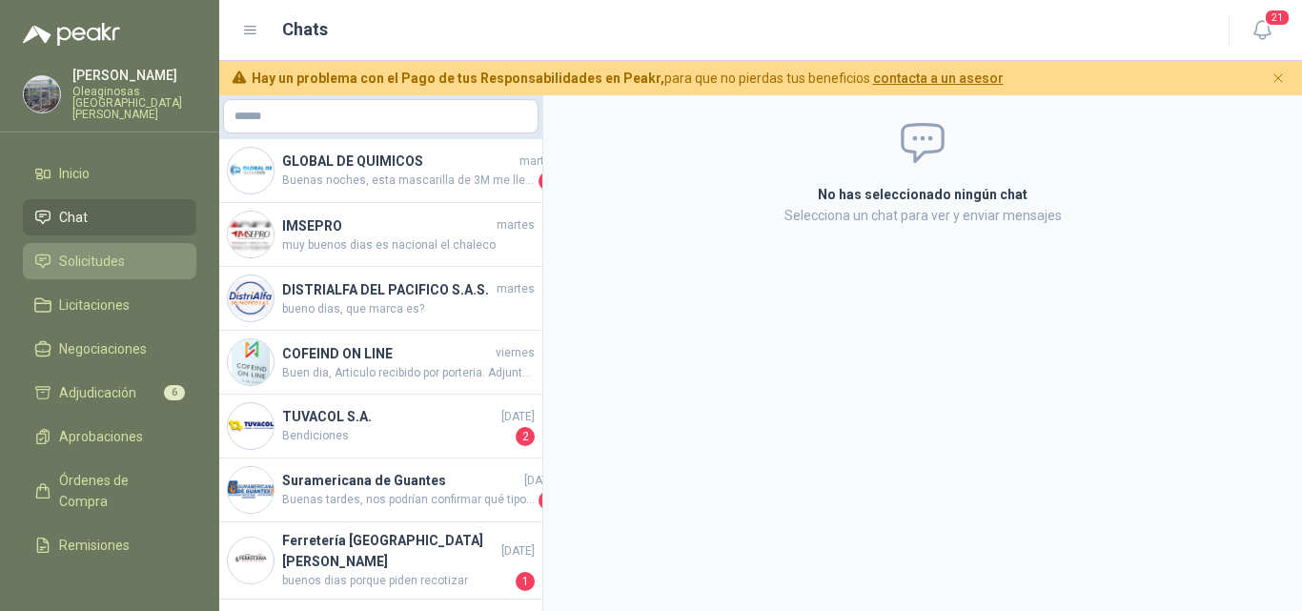
click at [113, 251] on span "Solicitudes" at bounding box center [92, 261] width 66 height 21
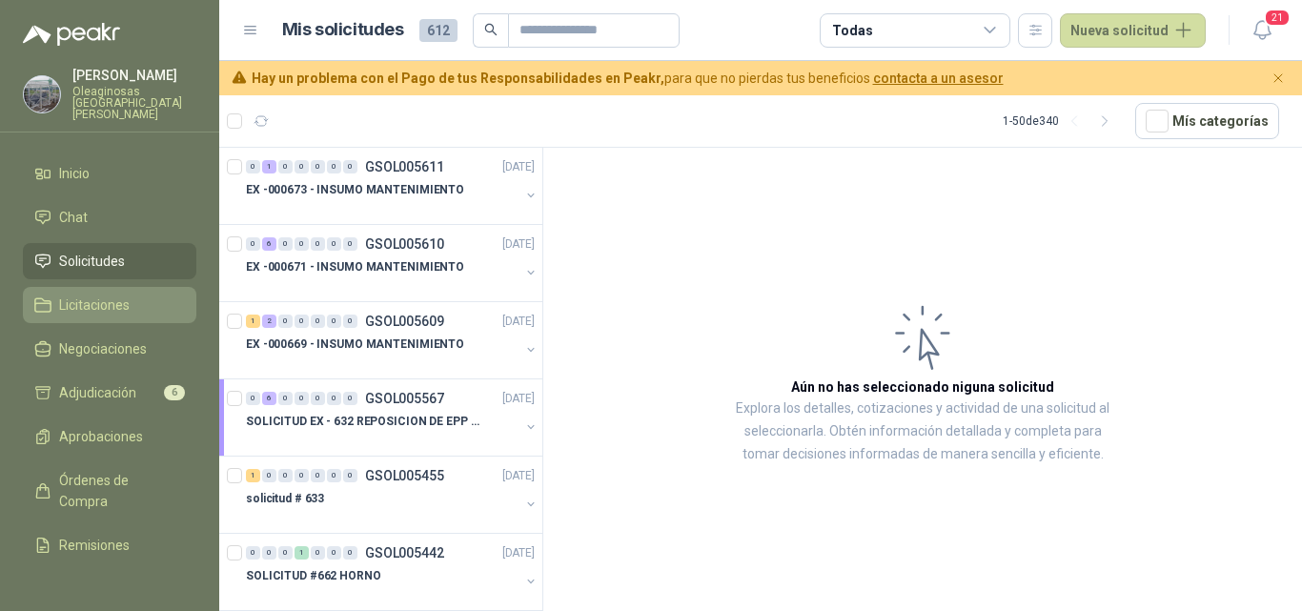
click at [117, 295] on span "Licitaciones" at bounding box center [94, 305] width 71 height 21
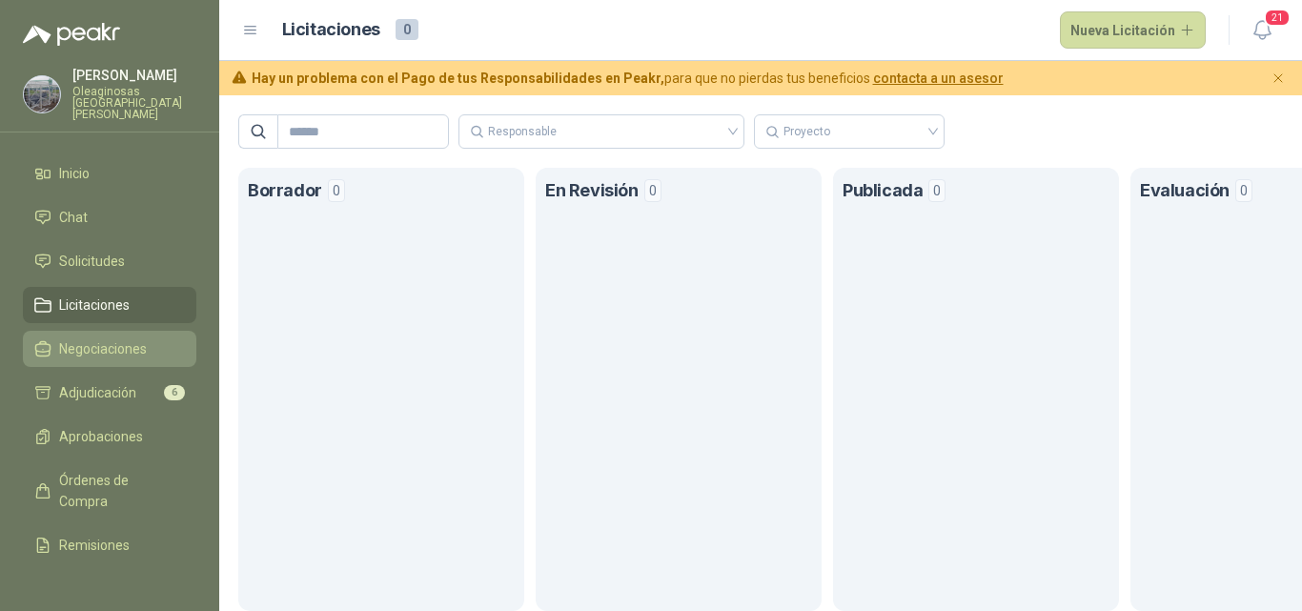
click at [116, 338] on span "Negociaciones" at bounding box center [103, 348] width 88 height 21
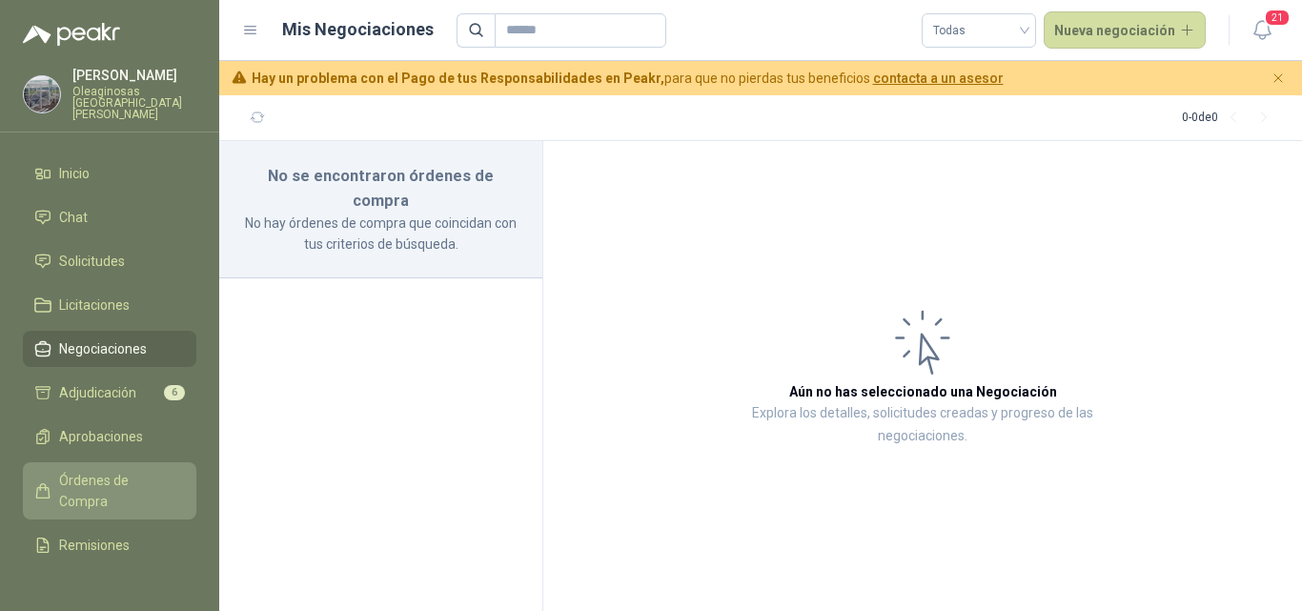
click at [96, 484] on span "Órdenes de Compra" at bounding box center [118, 491] width 119 height 42
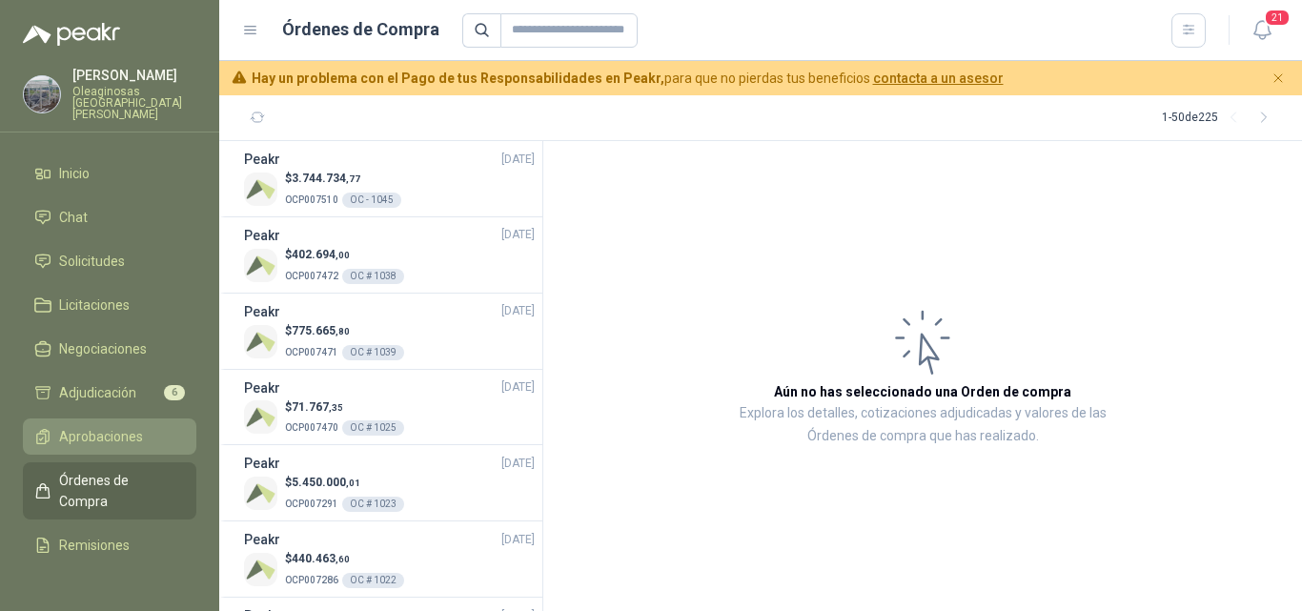
click at [107, 426] on span "Aprobaciones" at bounding box center [101, 436] width 84 height 21
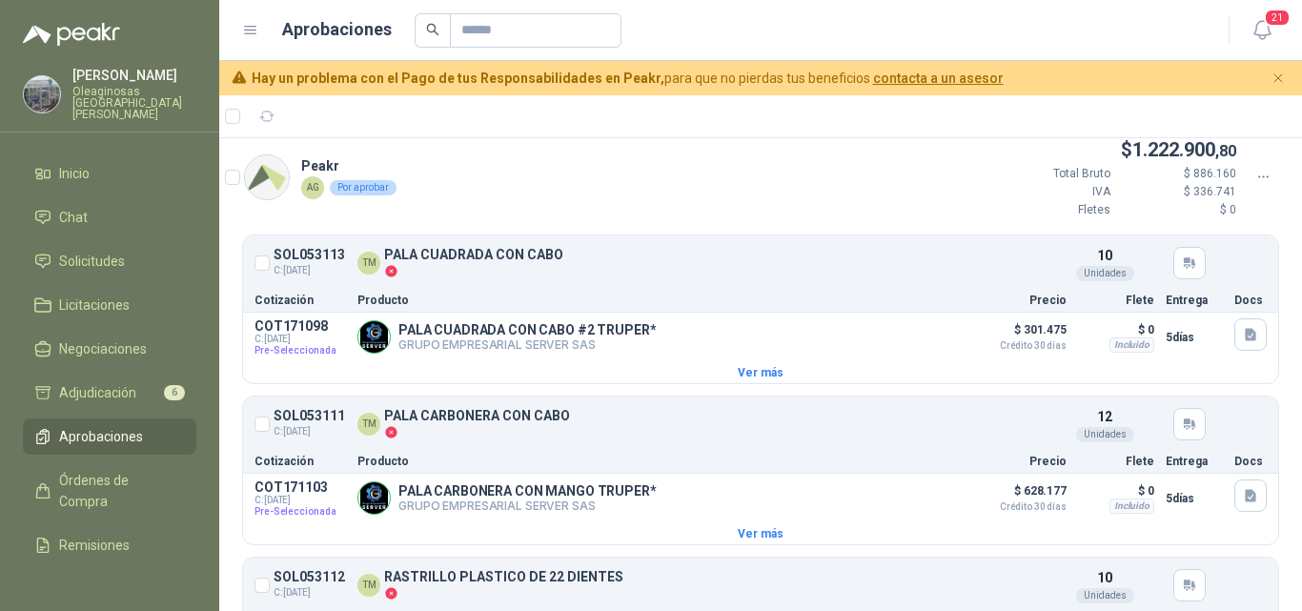
scroll to position [1069, 0]
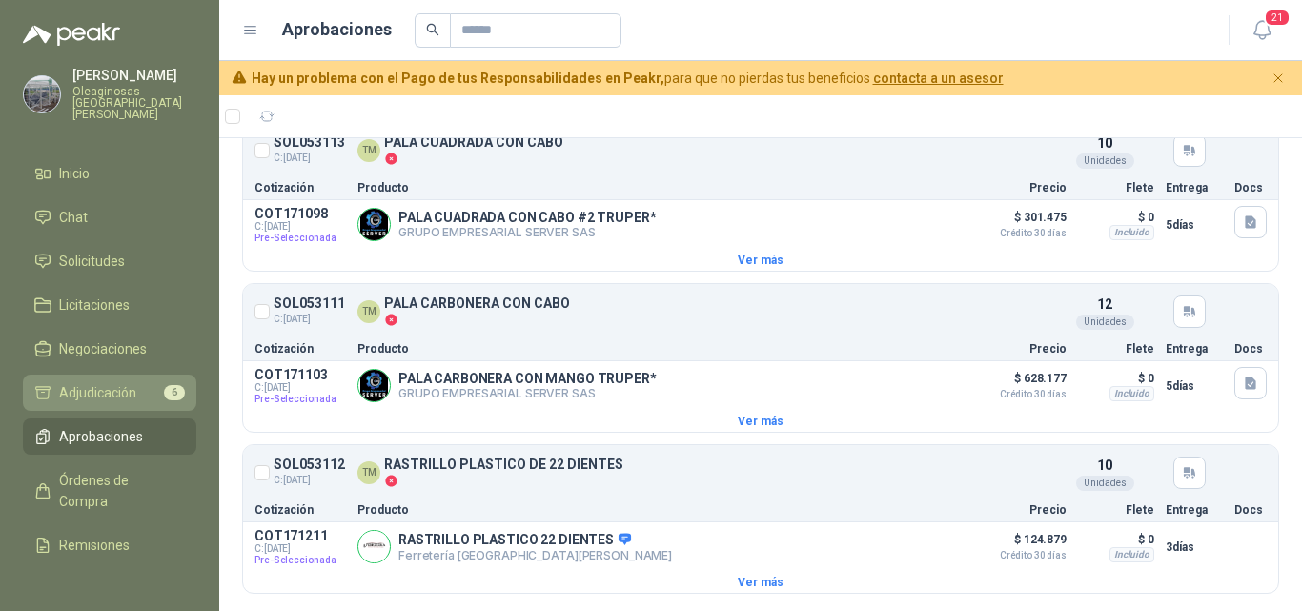
click at [129, 388] on span "Adjudicación" at bounding box center [97, 392] width 77 height 21
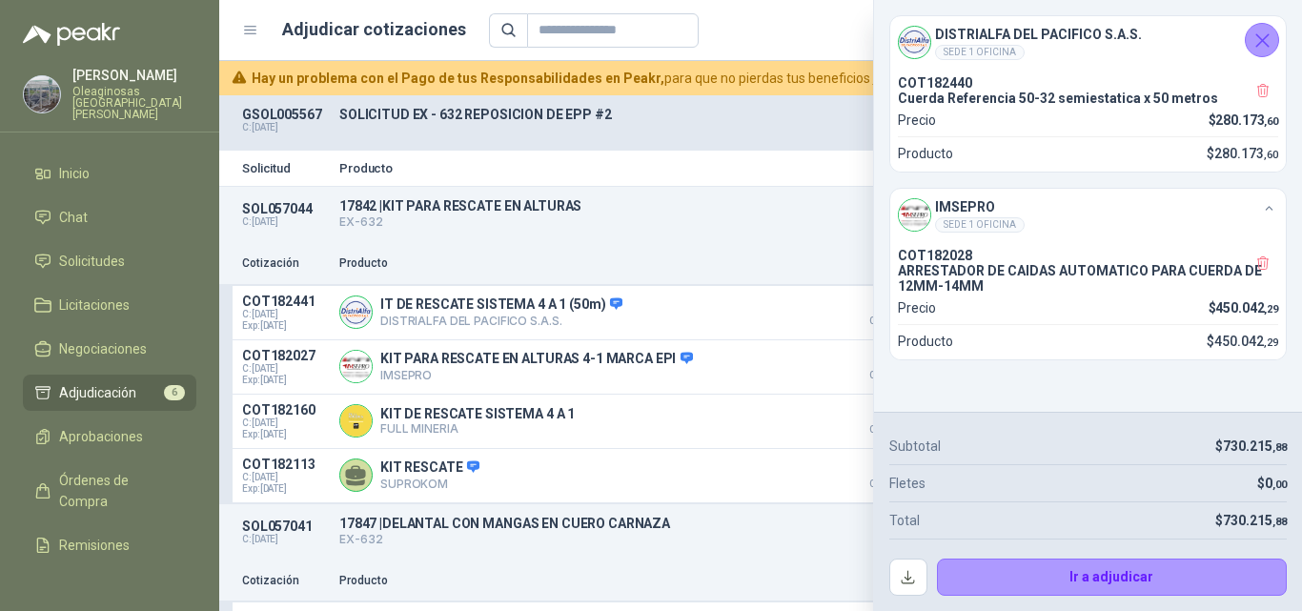
click at [1269, 51] on icon "Cerrar" at bounding box center [1263, 41] width 24 height 24
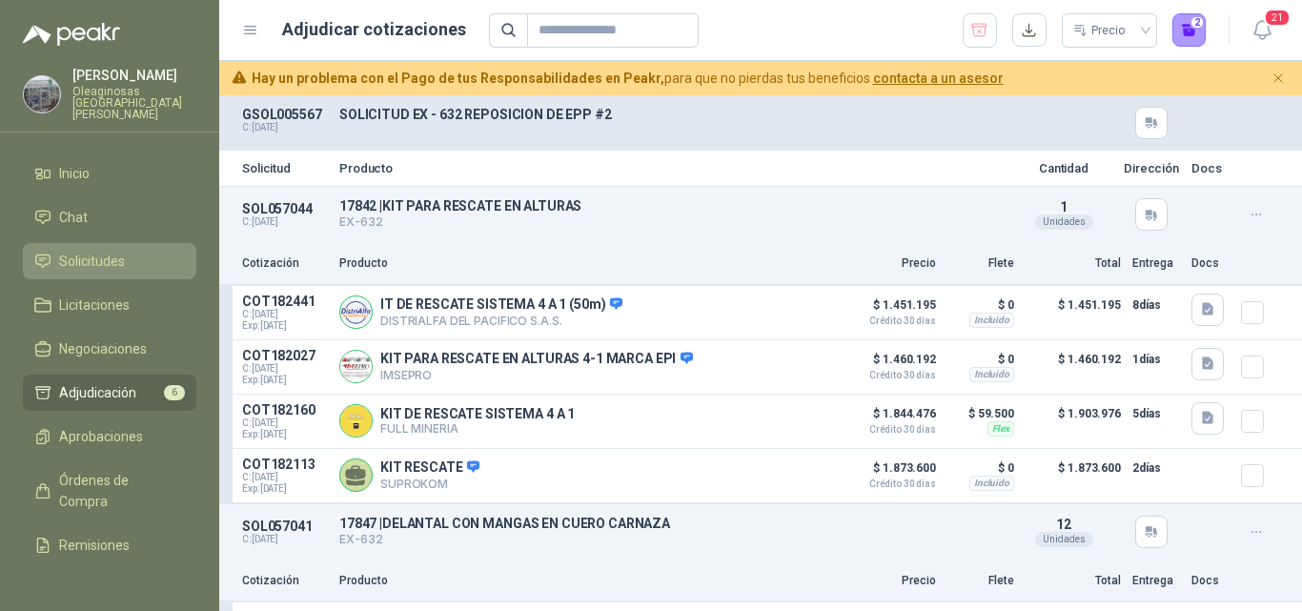
click at [112, 252] on span "Solicitudes" at bounding box center [92, 261] width 66 height 21
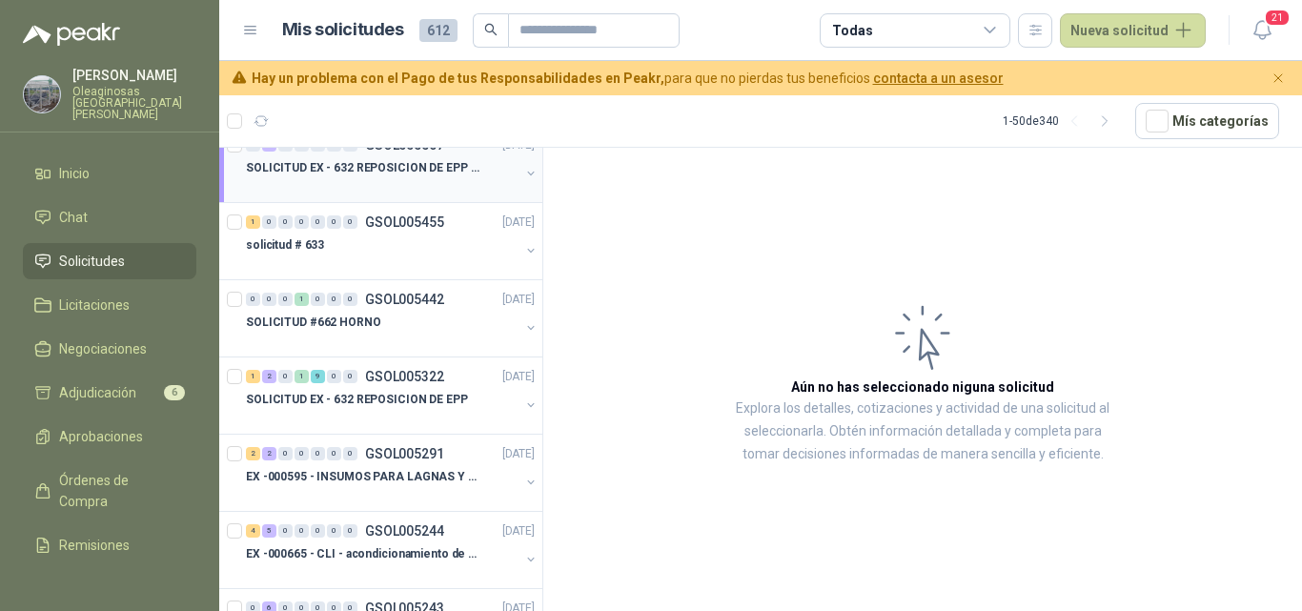
scroll to position [286, 0]
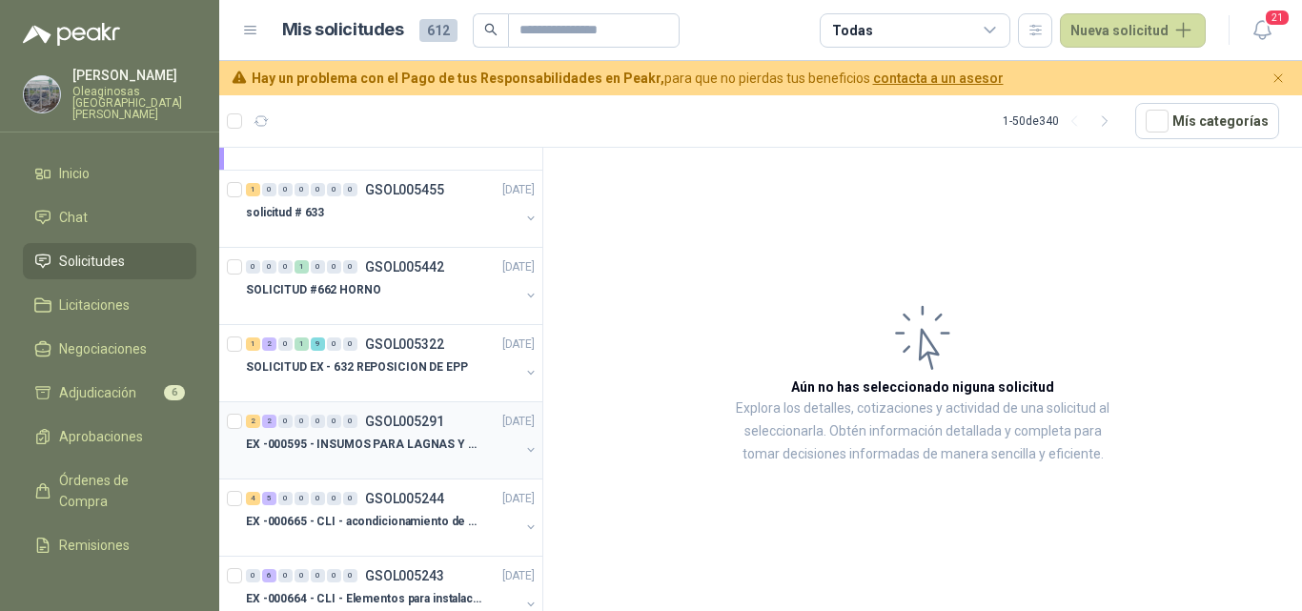
click at [415, 451] on p "EX -000595 - INSUMOS PARA LAGNAS Y OFICINAS PLANTA" at bounding box center [364, 445] width 237 height 18
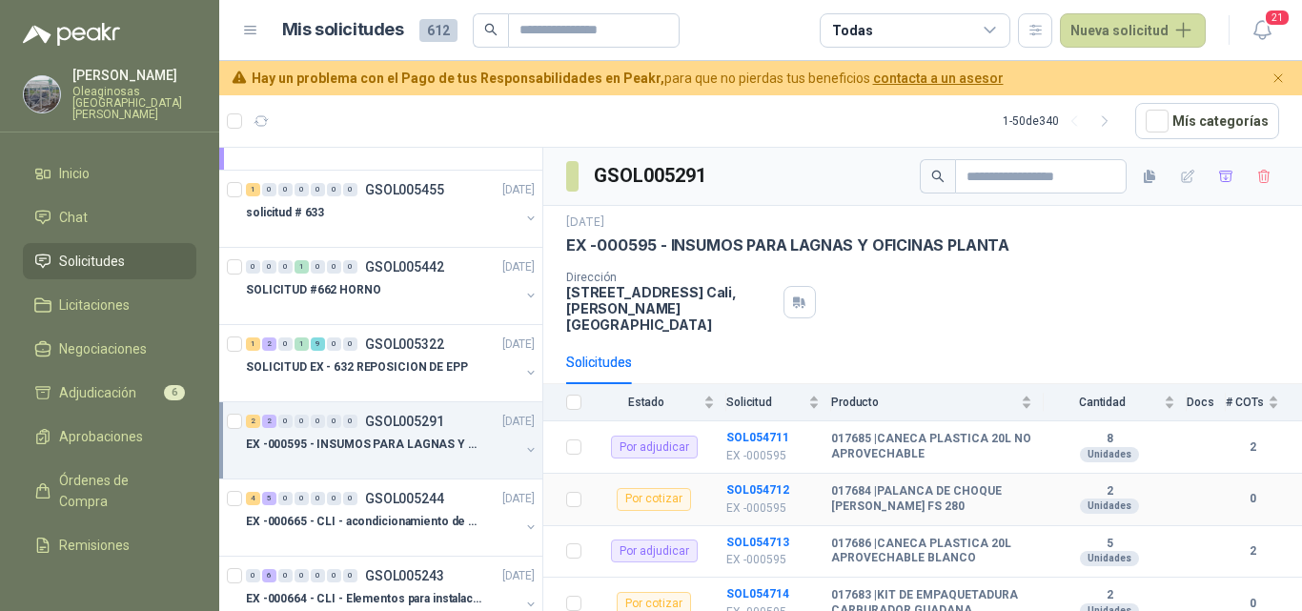
scroll to position [29, 0]
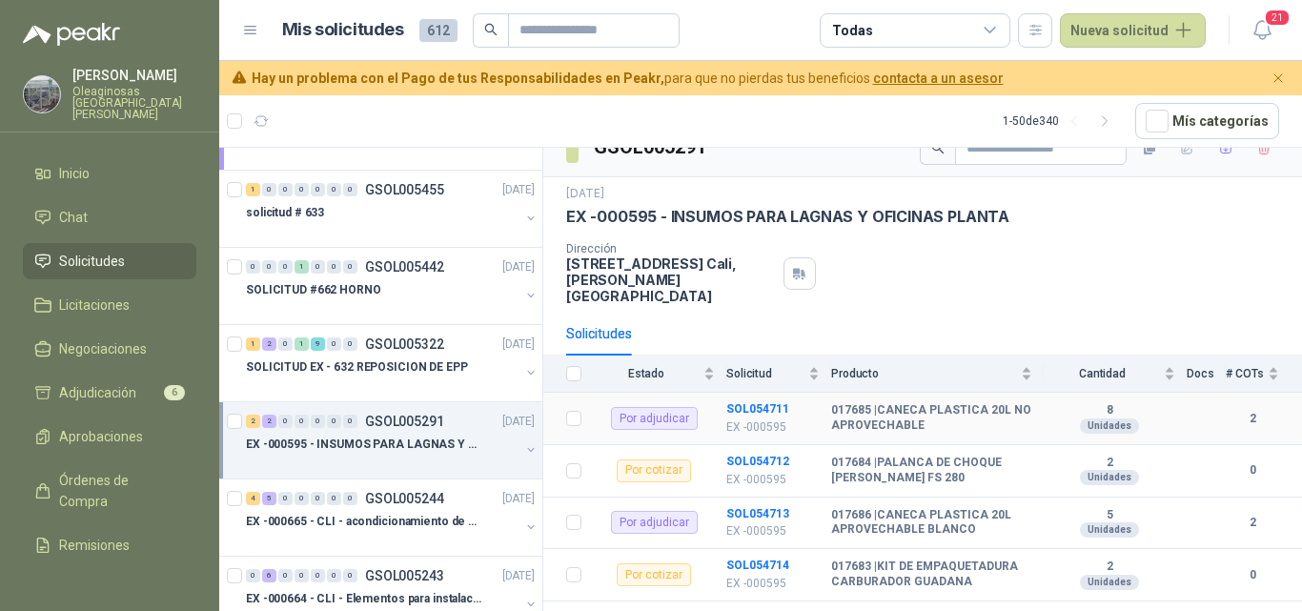
click at [764, 418] on p "EX -000595" at bounding box center [772, 427] width 93 height 18
click at [875, 520] on b "017686 | CANECA PLASTICA 20L APROVECHABLE BLANCO" at bounding box center [931, 523] width 201 height 30
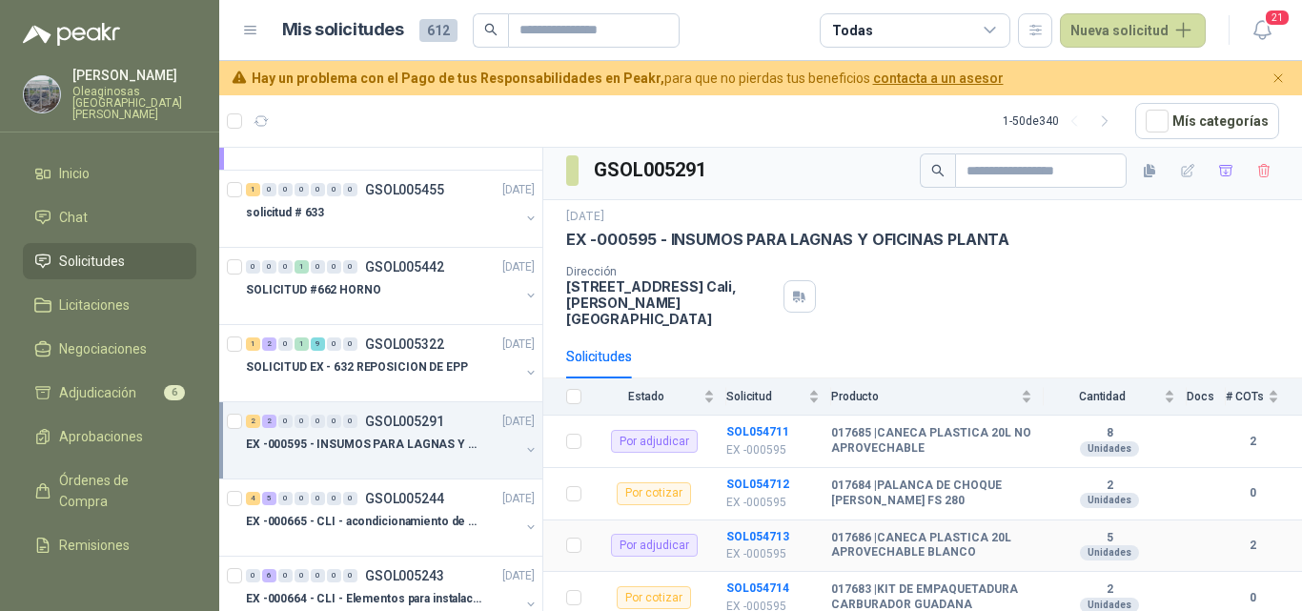
scroll to position [0, 0]
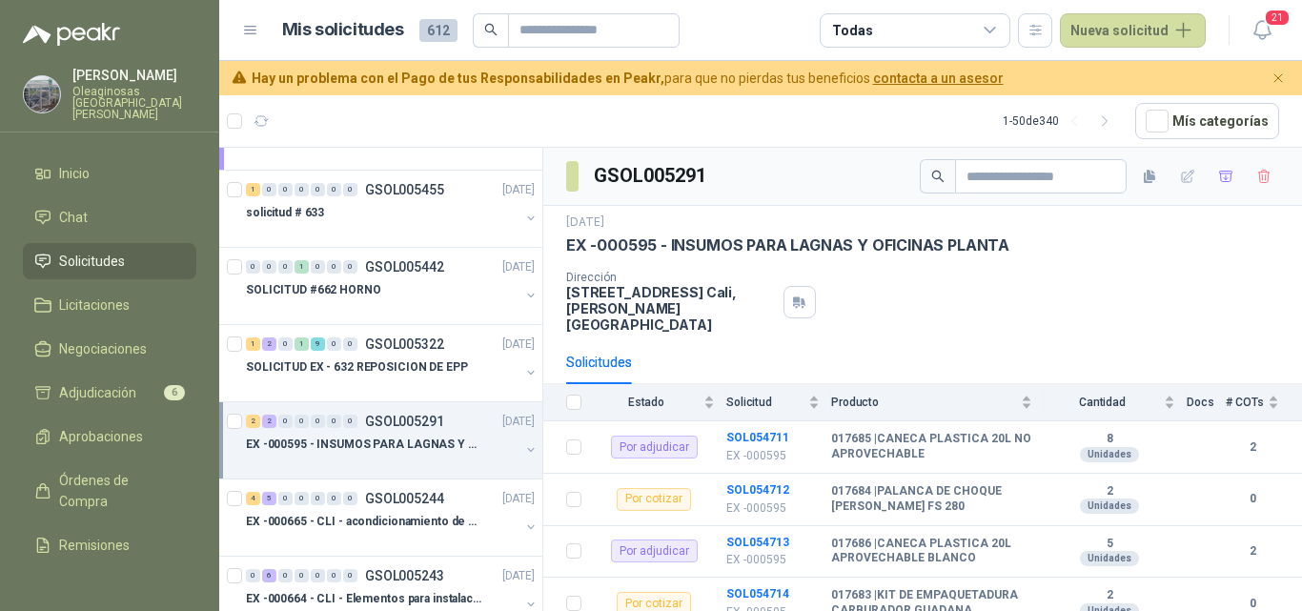
click at [367, 454] on div "EX -000595 - INSUMOS PARA LAGNAS Y OFICINAS PLANTA" at bounding box center [383, 444] width 274 height 23
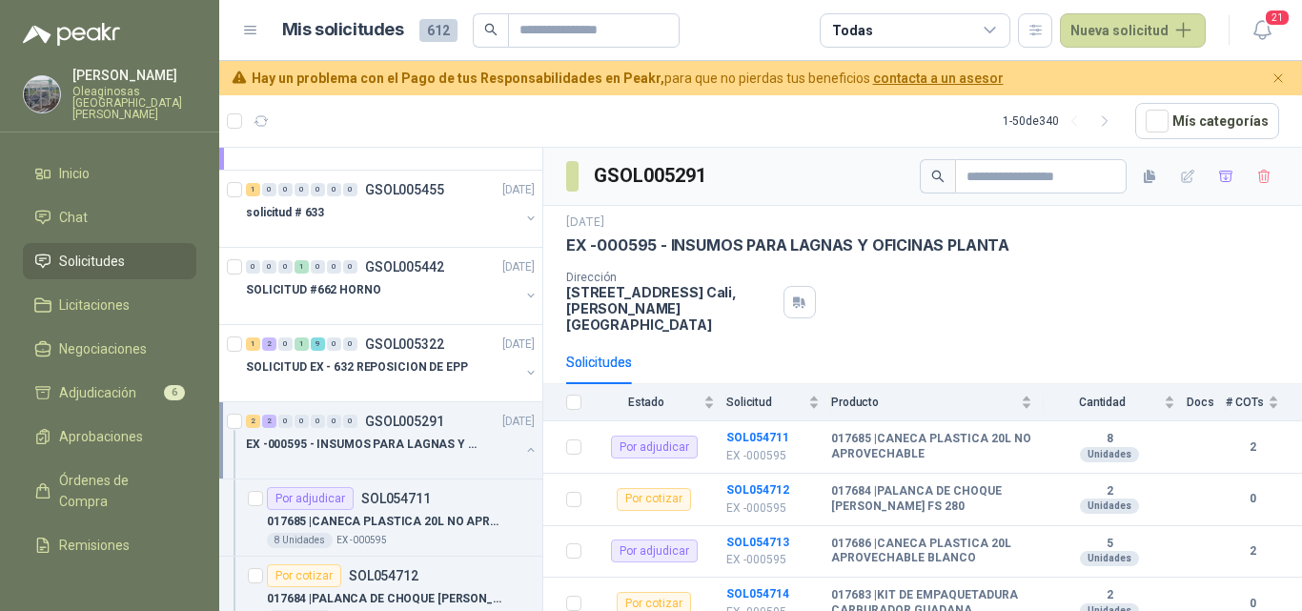
scroll to position [7, 0]
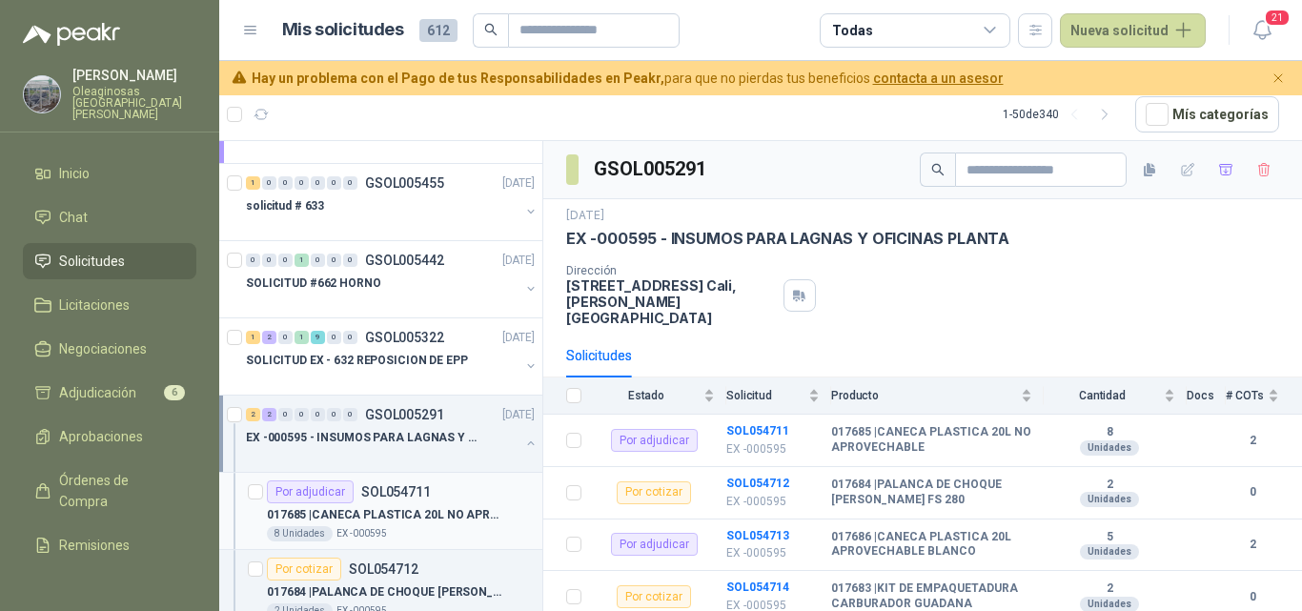
click at [409, 517] on p "017685 | CANECA PLASTICA 20L NO APROVECHABLE" at bounding box center [385, 515] width 237 height 18
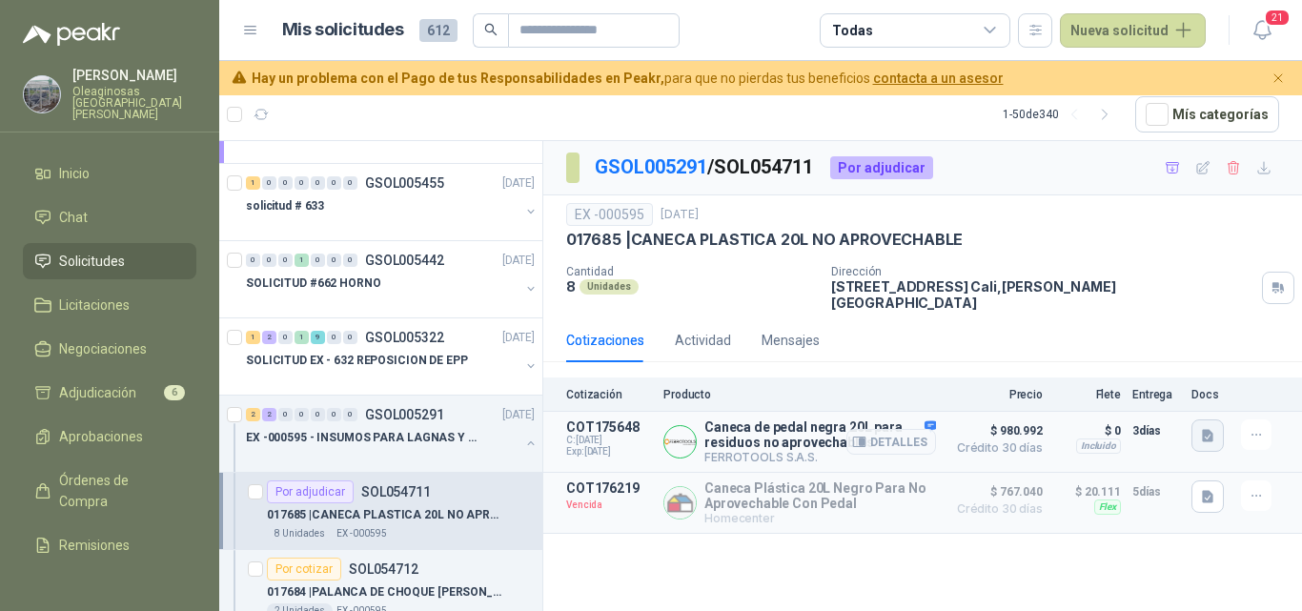
click at [1216, 423] on button "button" at bounding box center [1208, 435] width 32 height 32
click at [1164, 377] on button "image.png" at bounding box center [1170, 381] width 83 height 20
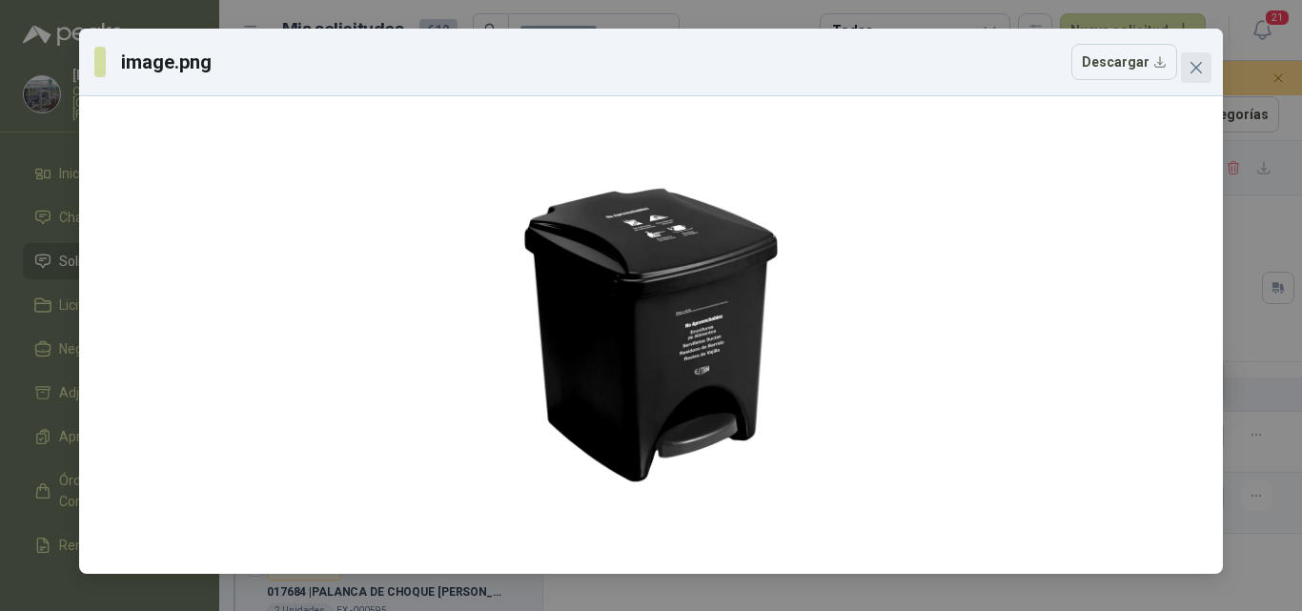
click at [1192, 73] on icon "close" at bounding box center [1196, 67] width 11 height 11
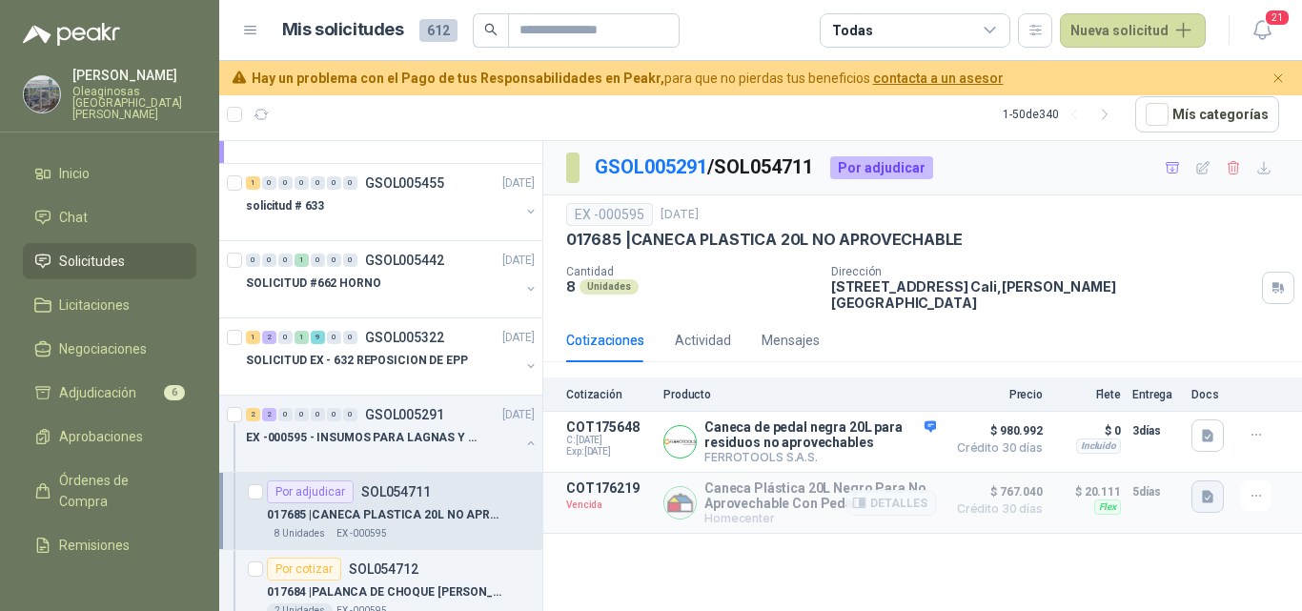
click at [1198, 489] on button "button" at bounding box center [1208, 496] width 32 height 32
click at [1161, 449] on button "image.png" at bounding box center [1170, 444] width 83 height 20
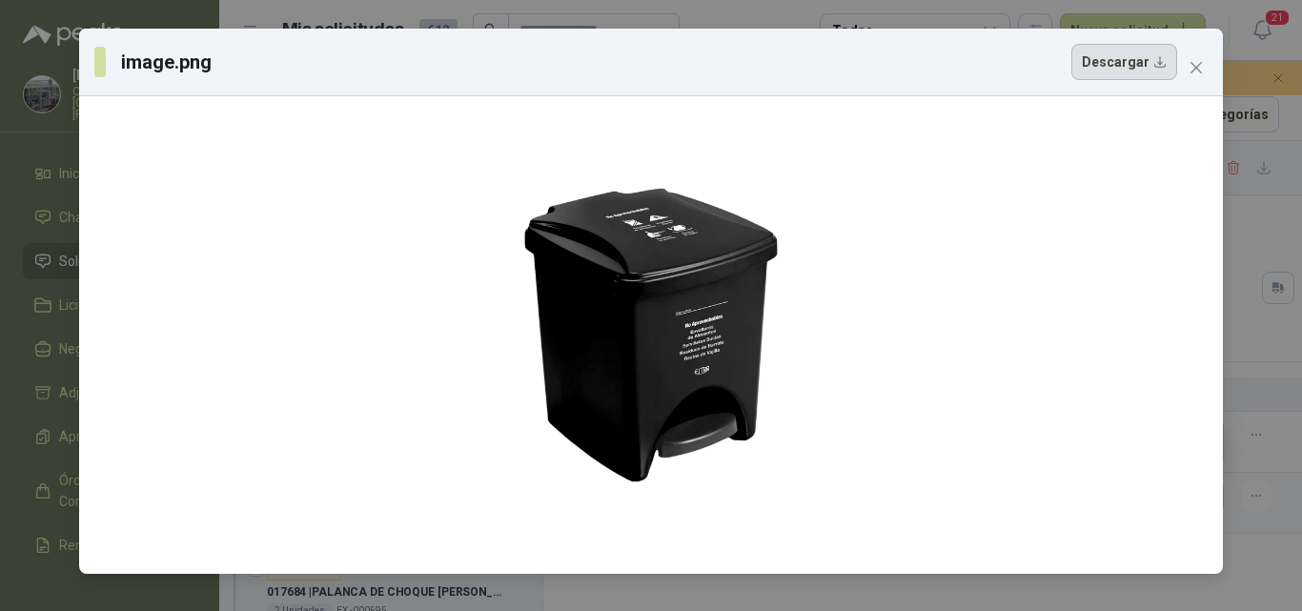
click at [1138, 69] on button "Descargar" at bounding box center [1124, 62] width 106 height 36
click at [1254, 560] on div "image.png Descargar" at bounding box center [651, 305] width 1302 height 611
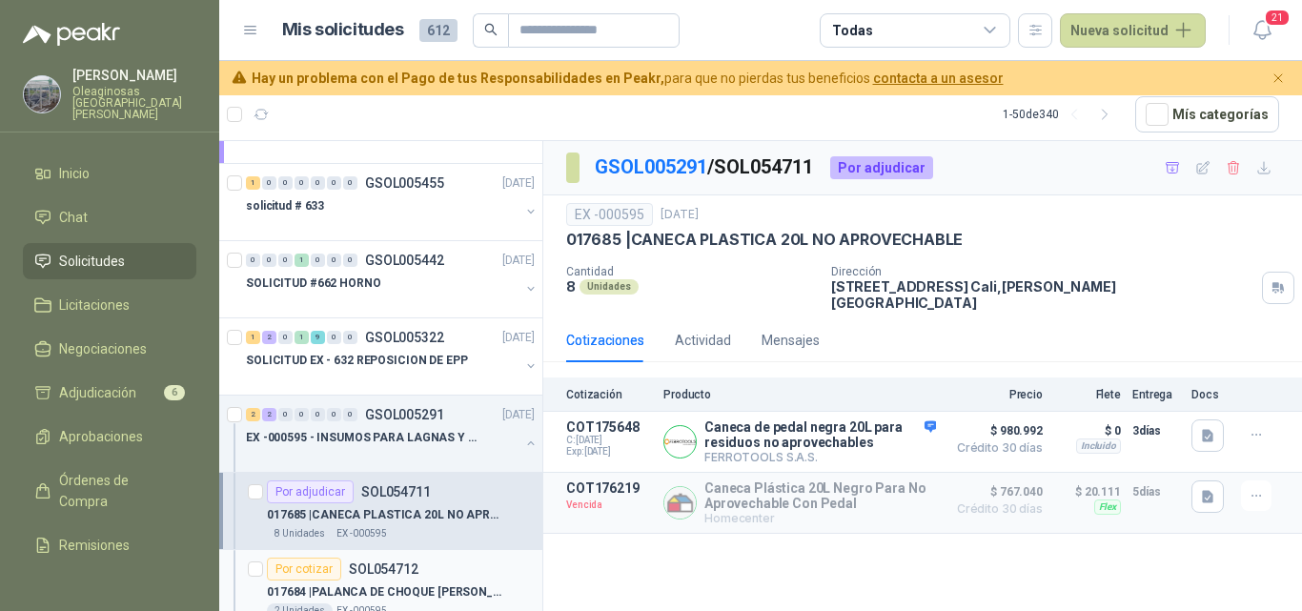
scroll to position [381, 0]
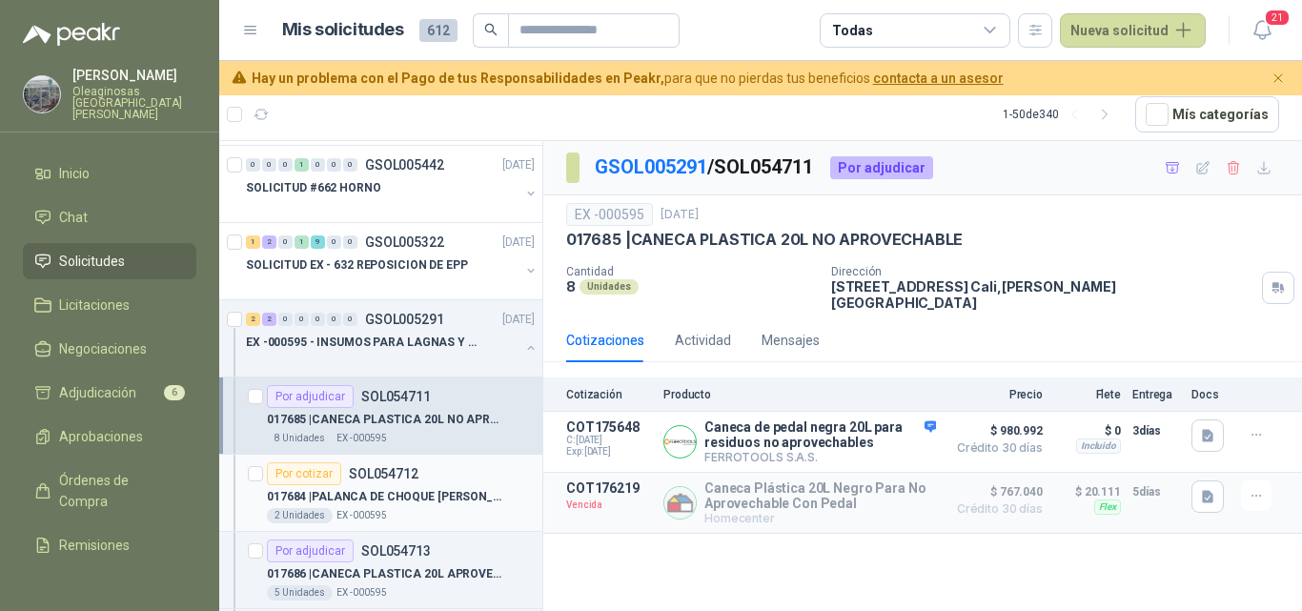
click at [422, 504] on p "017684 | PALANCA DE CHOQUE GUADANA STIHL FS 280" at bounding box center [385, 497] width 237 height 18
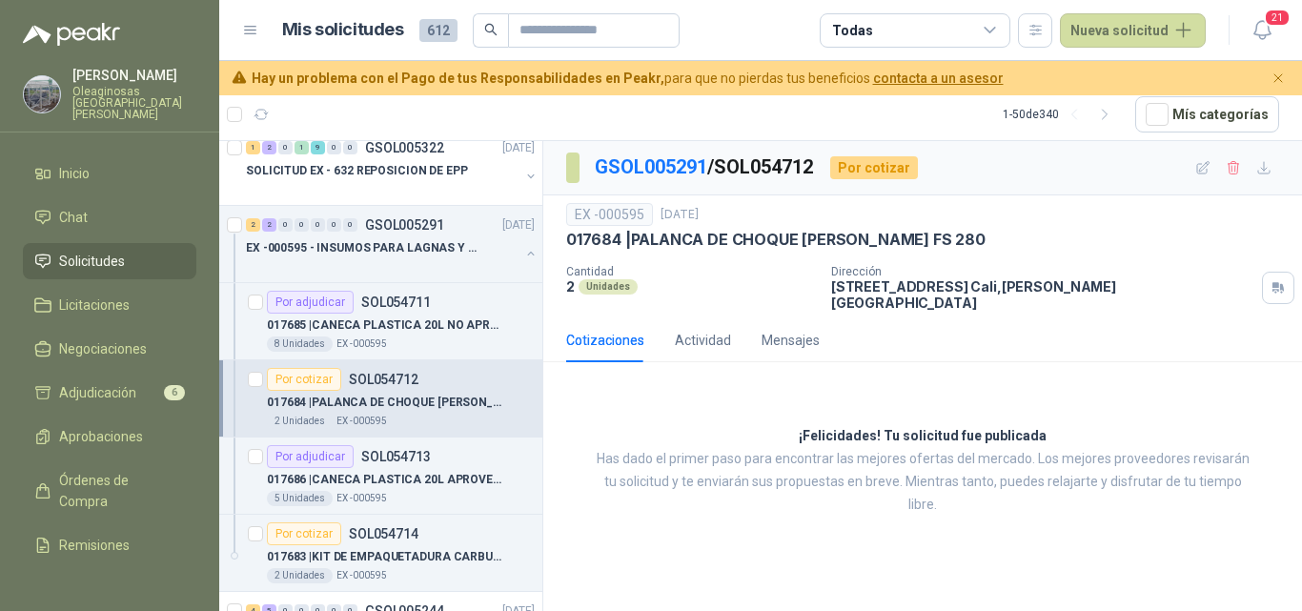
scroll to position [477, 0]
click at [423, 485] on p "017686 | CANECA PLASTICA 20L APROVECHABLE BLANCO" at bounding box center [385, 479] width 237 height 18
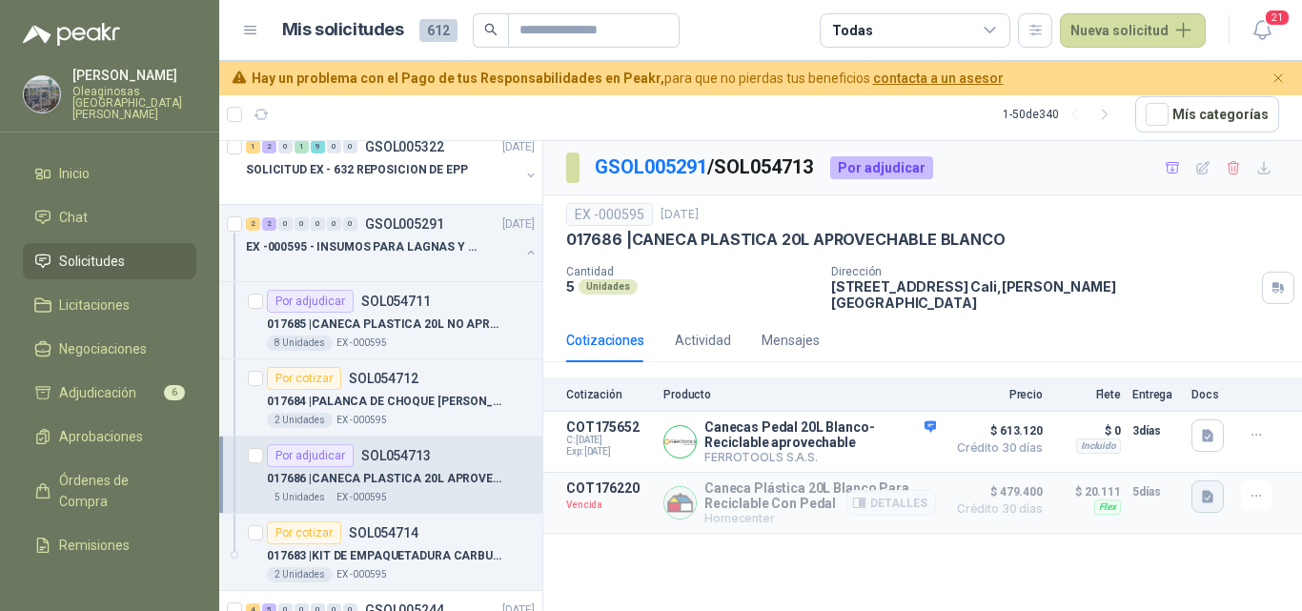
click at [1211, 491] on icon "button" at bounding box center [1207, 497] width 11 height 12
click at [1186, 453] on button "image.png" at bounding box center [1170, 444] width 83 height 20
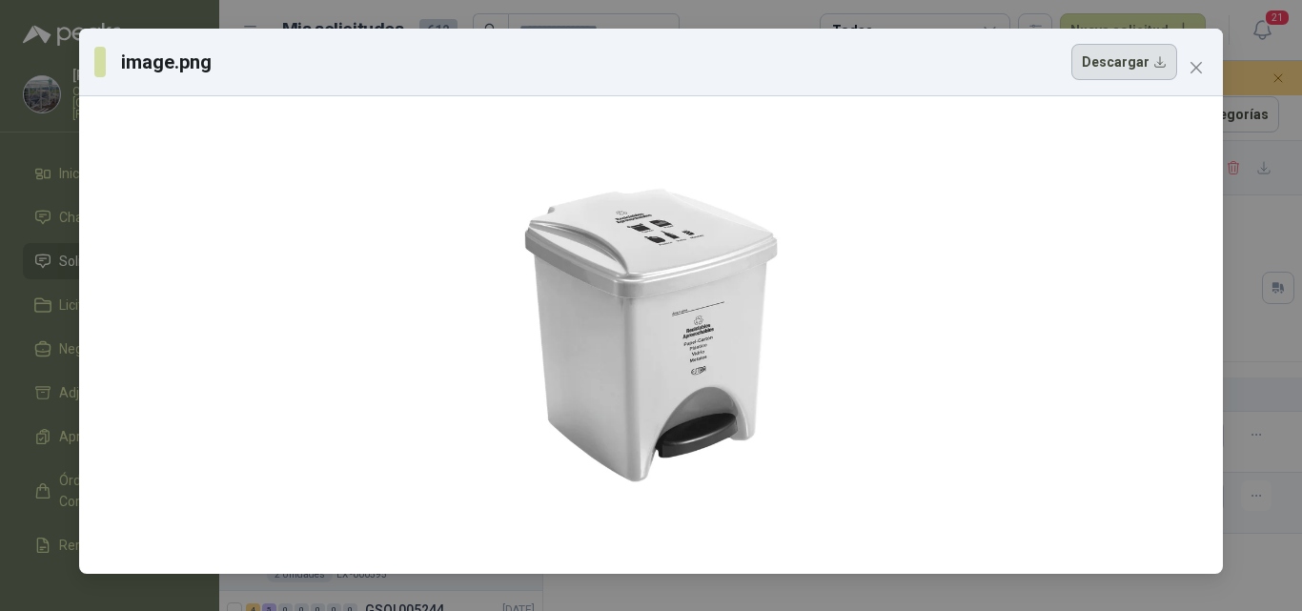
click at [1126, 75] on button "Descargar" at bounding box center [1124, 62] width 106 height 36
click at [1192, 71] on icon "close" at bounding box center [1196, 67] width 11 height 11
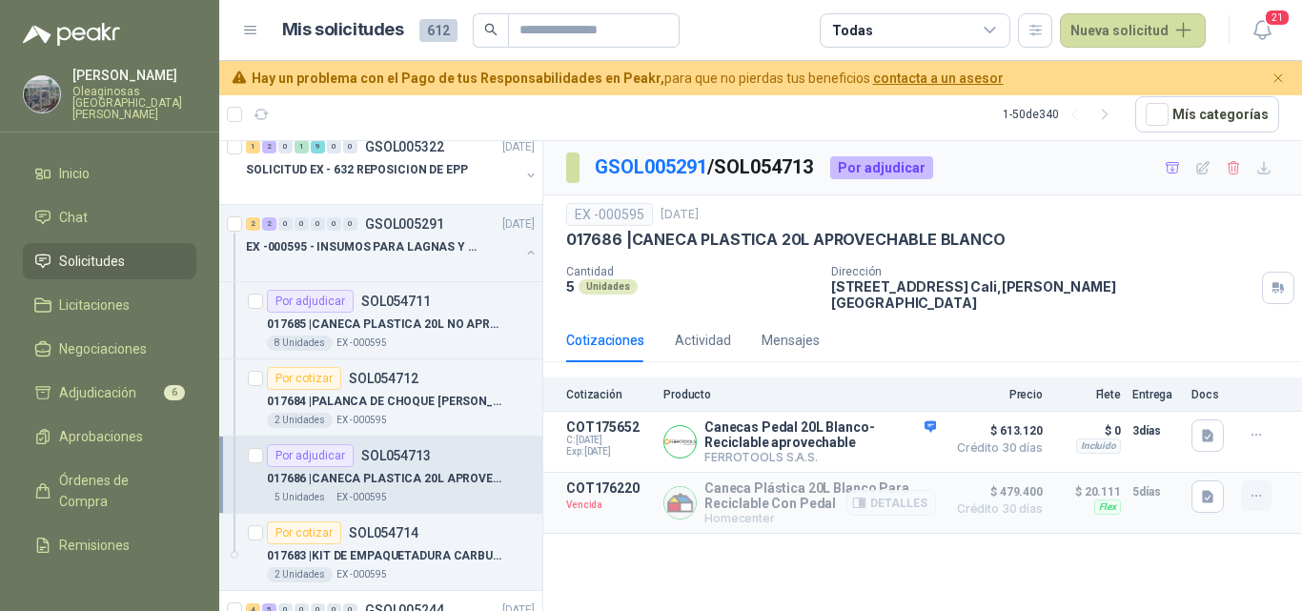
click at [1253, 489] on icon "button" at bounding box center [1257, 496] width 16 height 16
click at [1208, 441] on button "Solicitar Recotización" at bounding box center [1218, 442] width 153 height 31
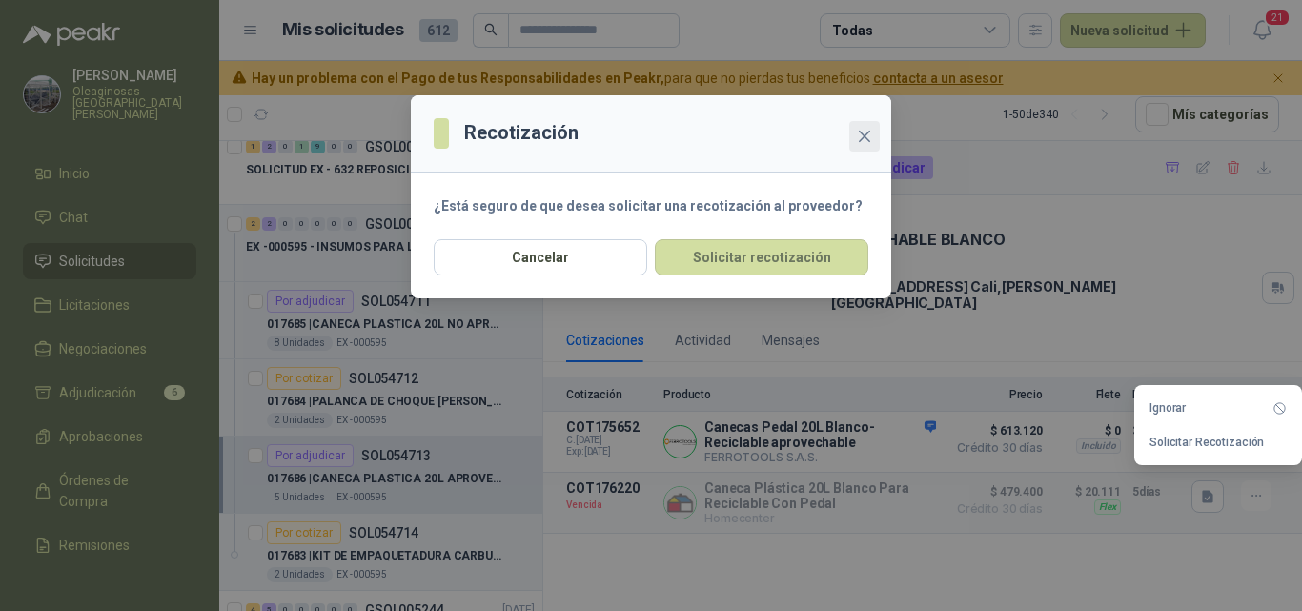
click at [863, 134] on icon "close" at bounding box center [864, 136] width 11 height 11
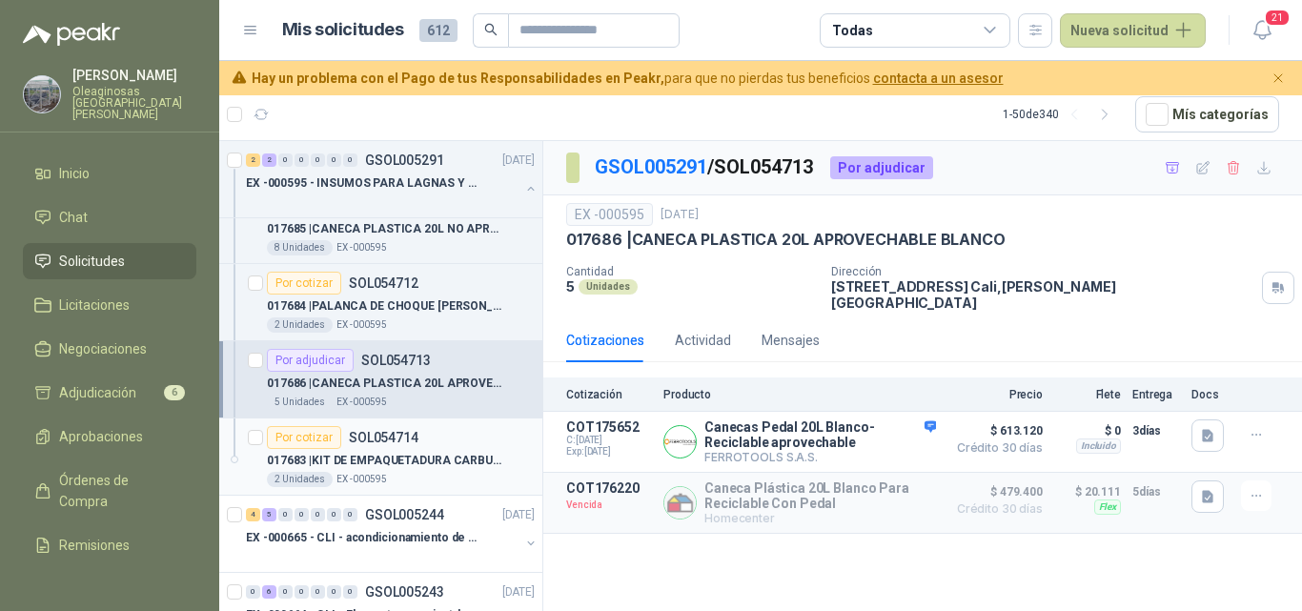
scroll to position [477, 0]
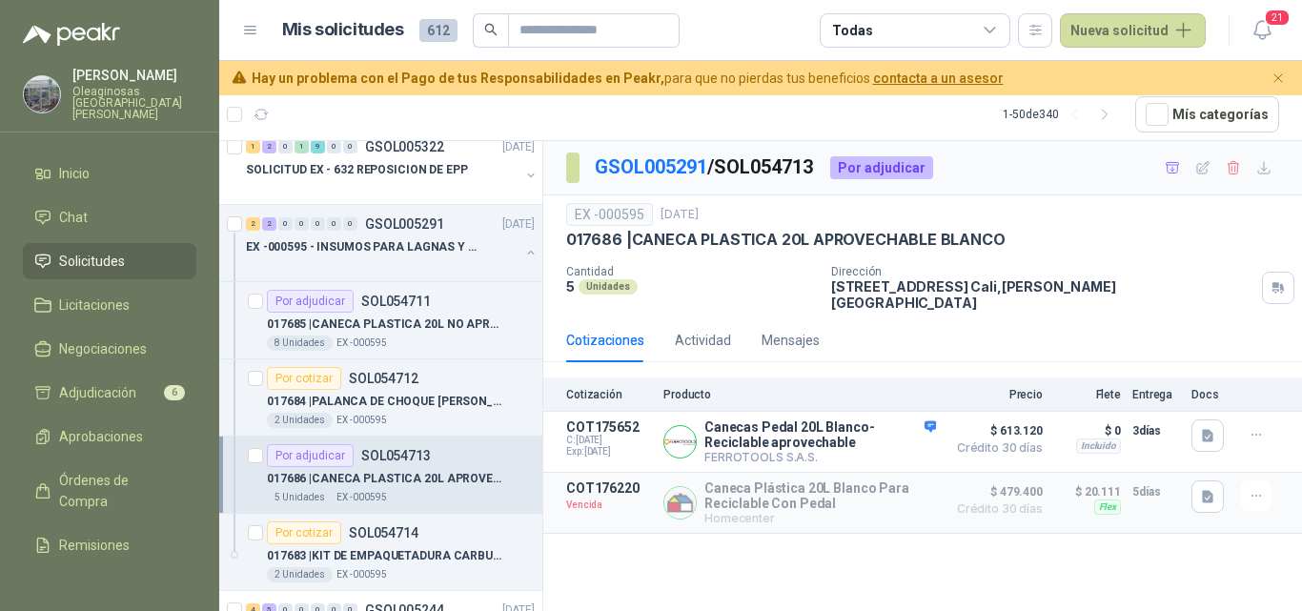
click at [440, 491] on div "5 Unidades EX -000595" at bounding box center [401, 497] width 268 height 15
click at [1256, 488] on icon "button" at bounding box center [1257, 496] width 16 height 16
click at [1206, 446] on button "Solicitar Recotización" at bounding box center [1218, 442] width 153 height 31
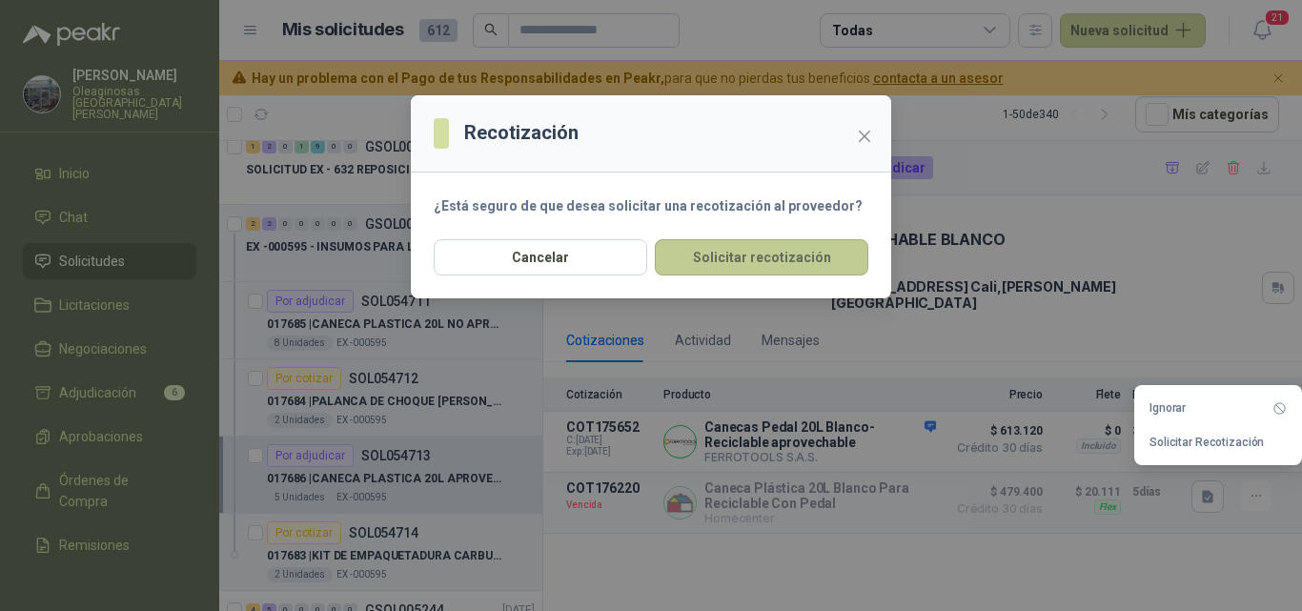
click at [770, 260] on button "Solicitar recotización" at bounding box center [762, 257] width 214 height 36
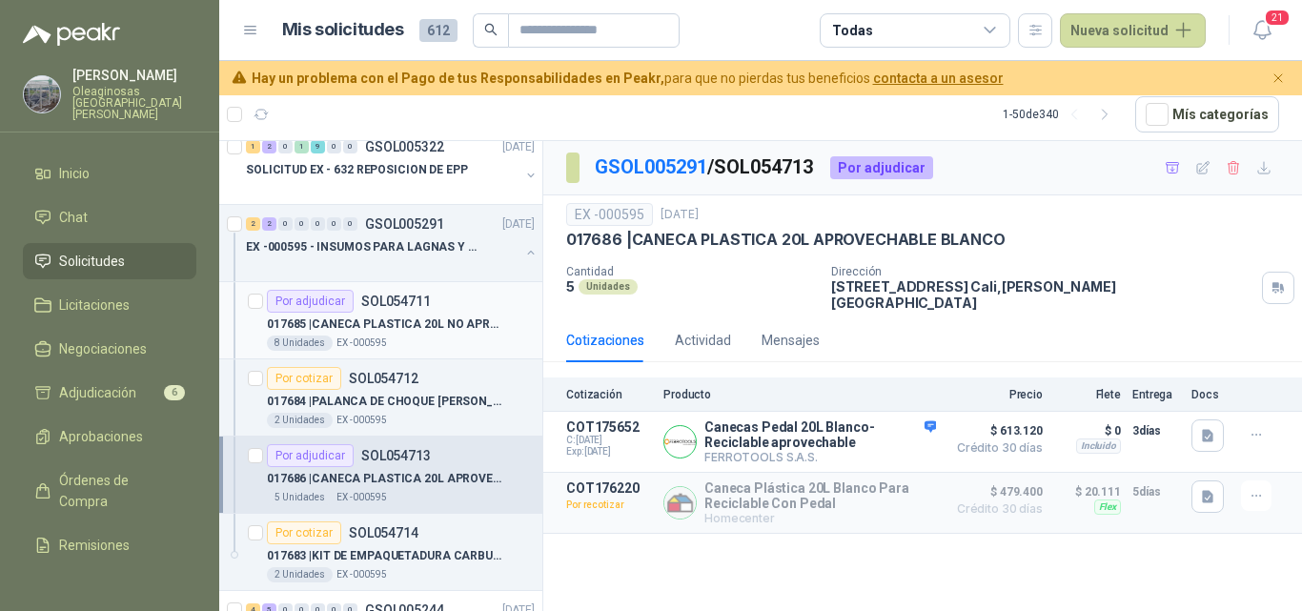
click at [403, 328] on p "017685 | CANECA PLASTICA 20L NO APROVECHABLE" at bounding box center [385, 325] width 237 height 18
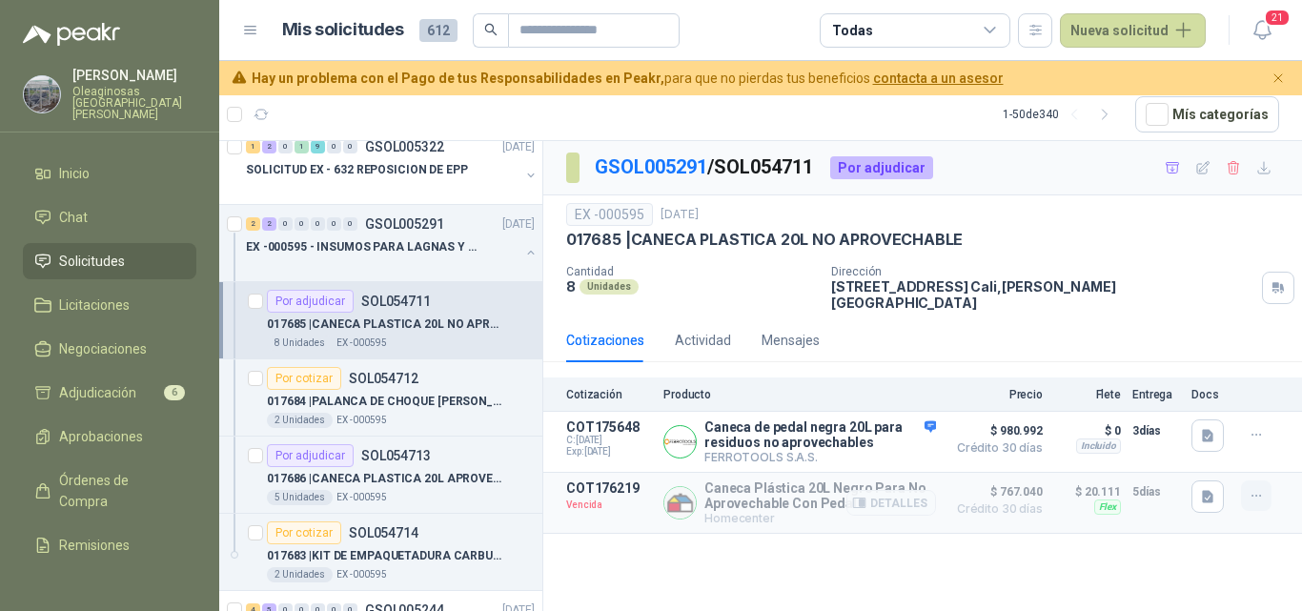
click at [1261, 488] on icon "button" at bounding box center [1257, 496] width 16 height 16
click at [1210, 444] on button "Solicitar Recotización" at bounding box center [1218, 442] width 153 height 31
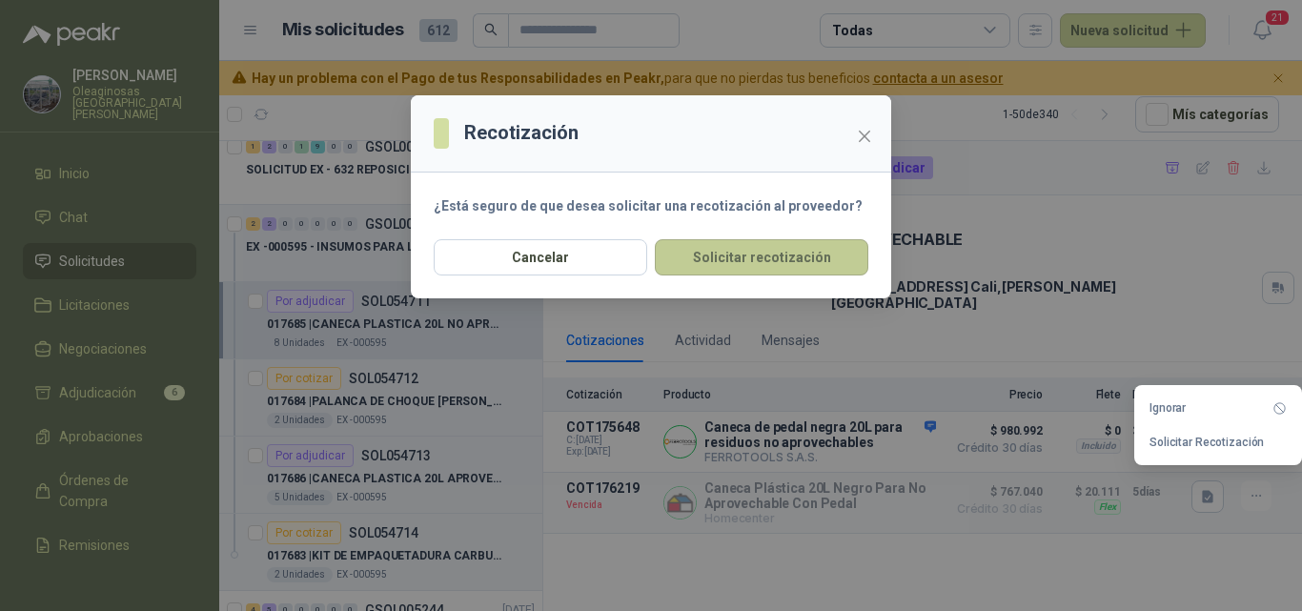
click at [742, 264] on button "Solicitar recotización" at bounding box center [762, 257] width 214 height 36
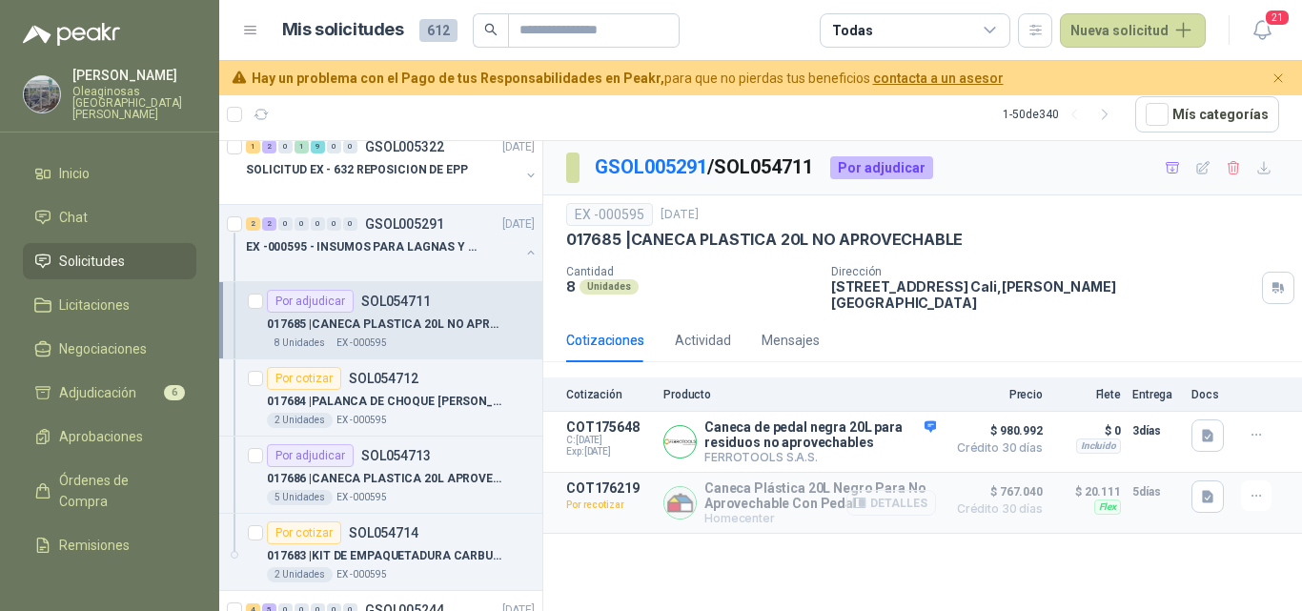
click at [892, 490] on button "Detalles" at bounding box center [891, 503] width 90 height 26
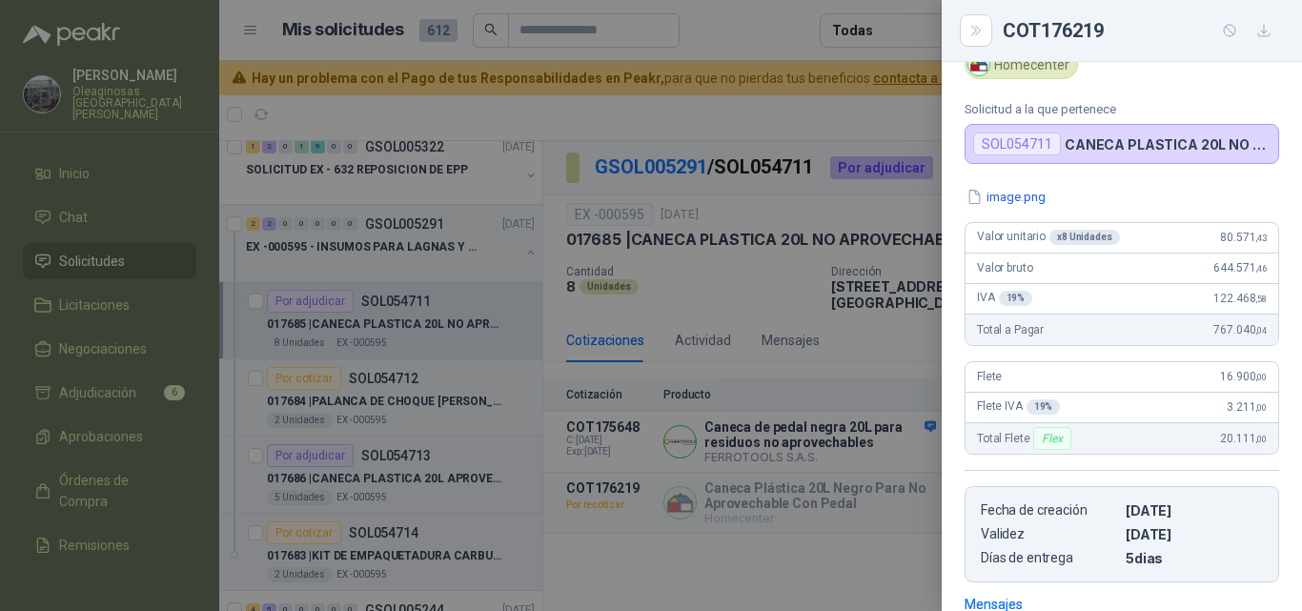
scroll to position [72, 0]
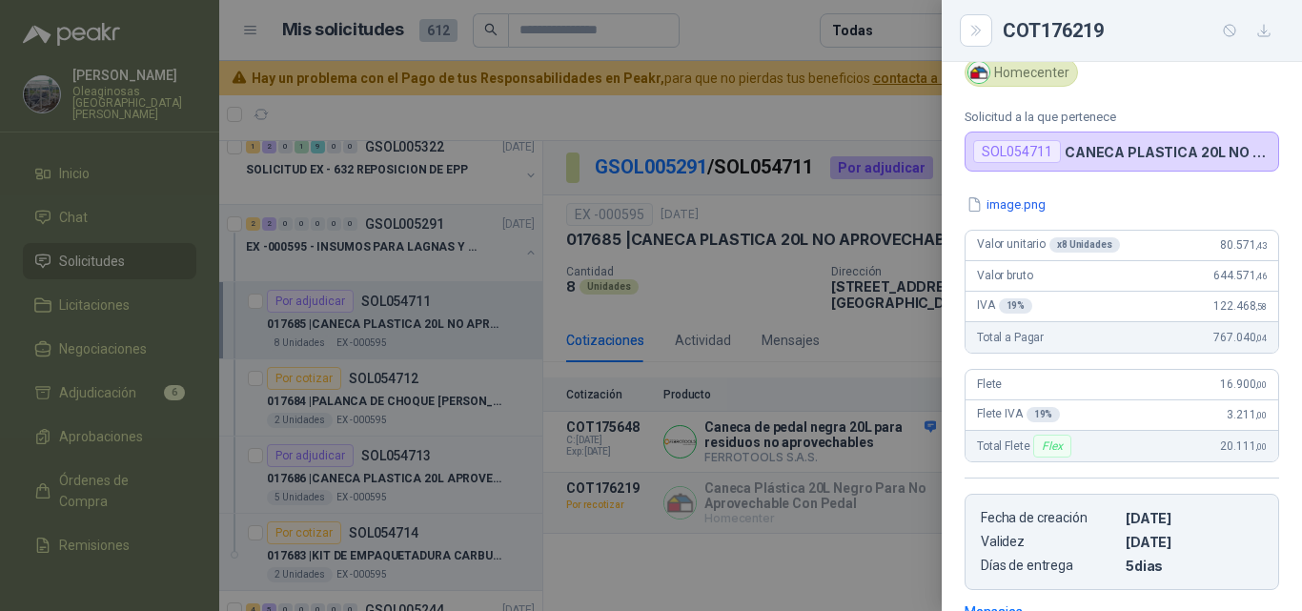
click at [845, 444] on div at bounding box center [651, 305] width 1302 height 611
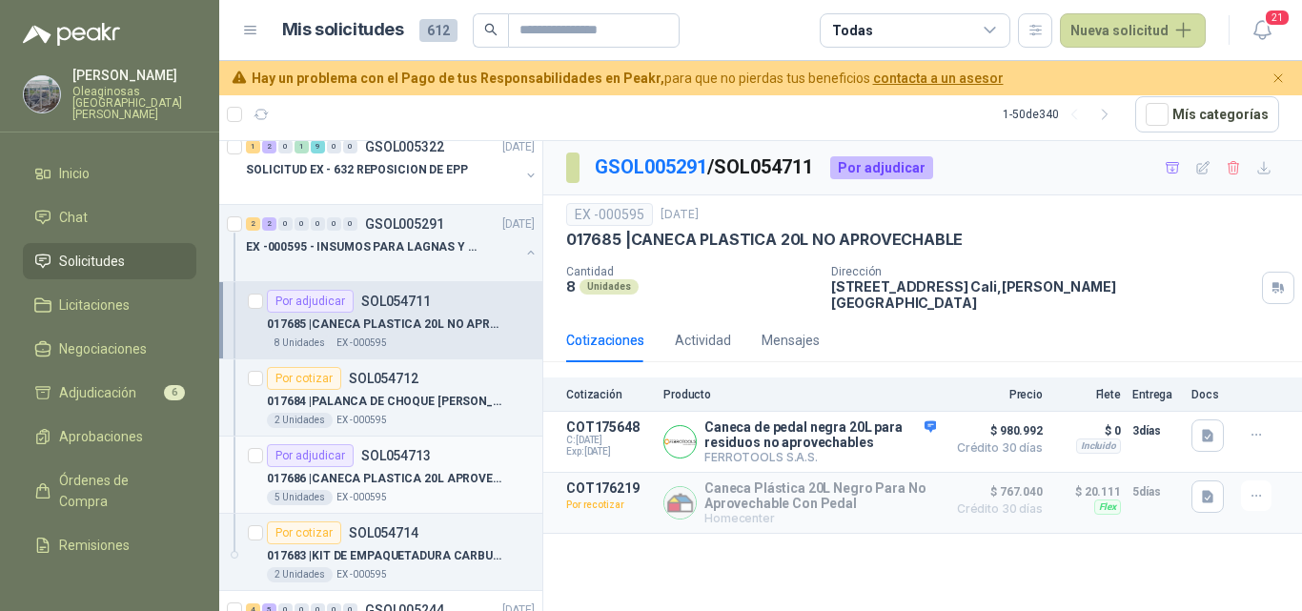
scroll to position [572, 0]
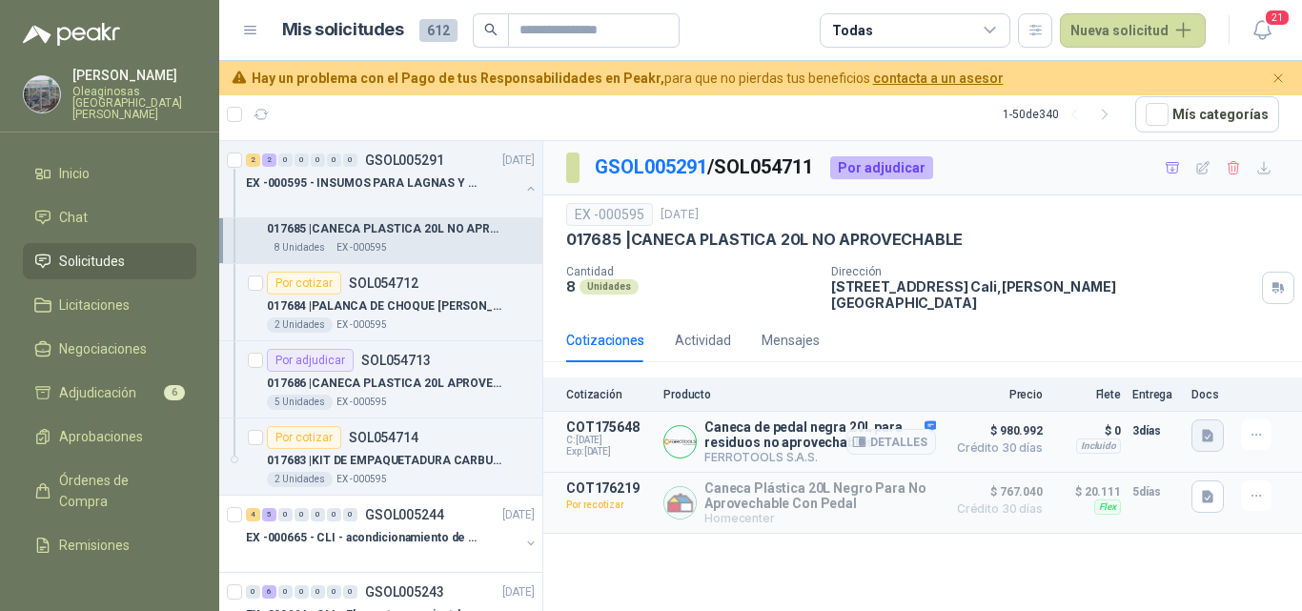
click at [1213, 428] on icon "button" at bounding box center [1208, 436] width 16 height 16
click at [1173, 379] on button "image.png" at bounding box center [1170, 381] width 83 height 20
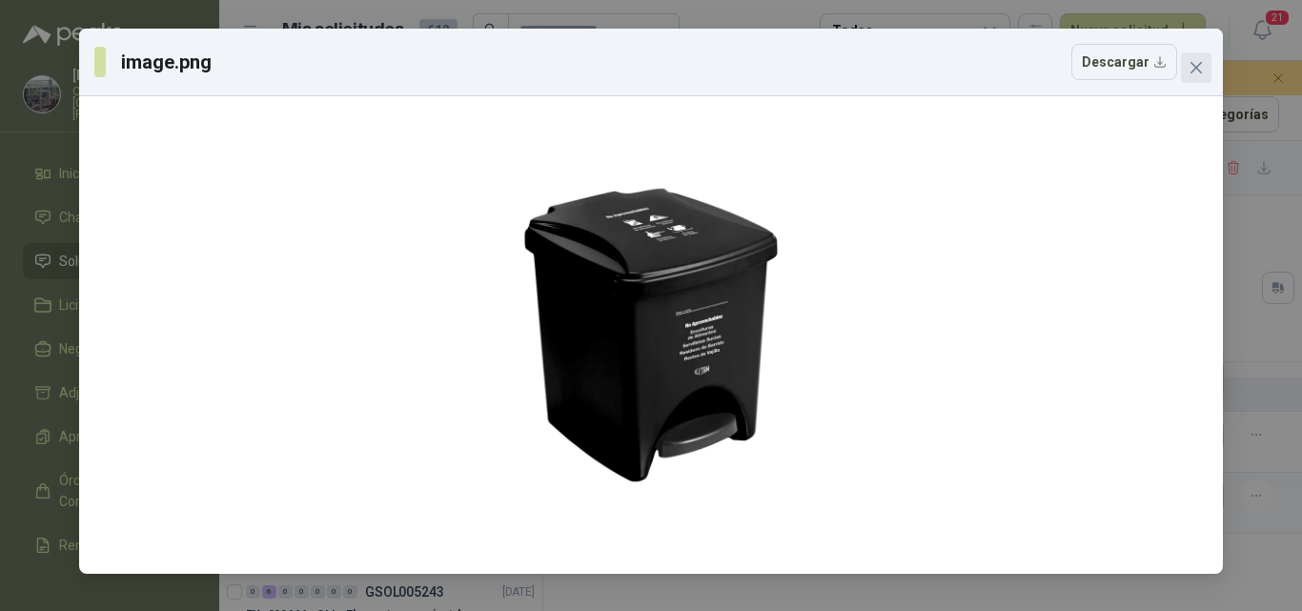
click at [1189, 69] on icon "close" at bounding box center [1196, 67] width 15 height 15
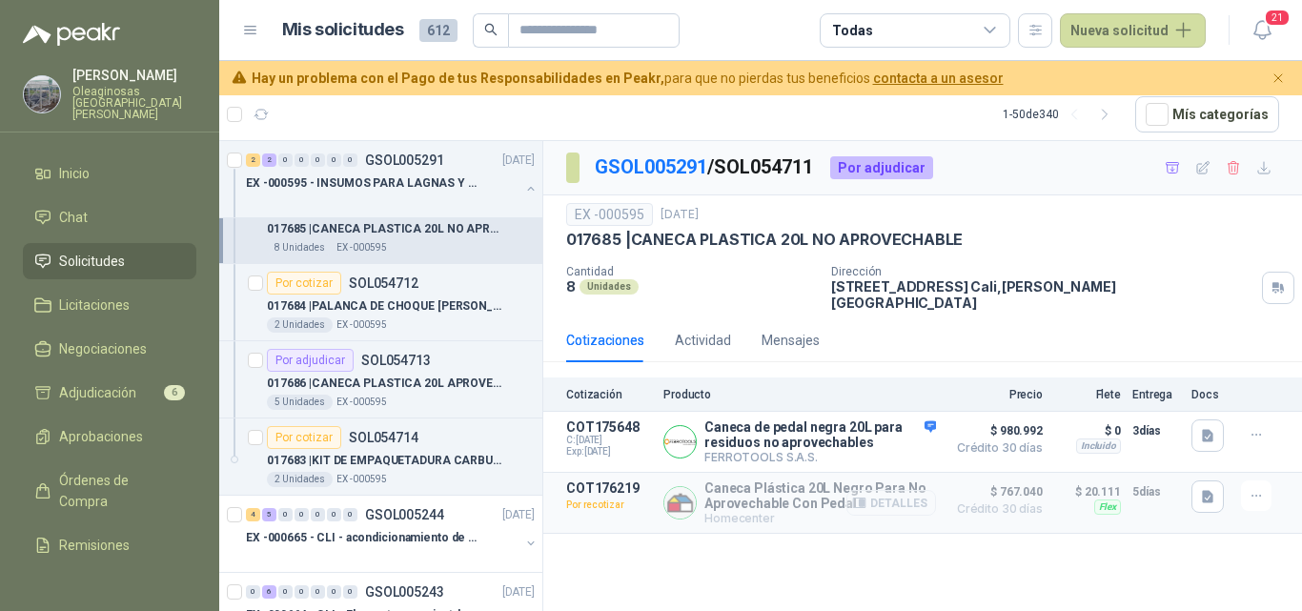
click at [888, 492] on button "Detalles" at bounding box center [891, 503] width 90 height 26
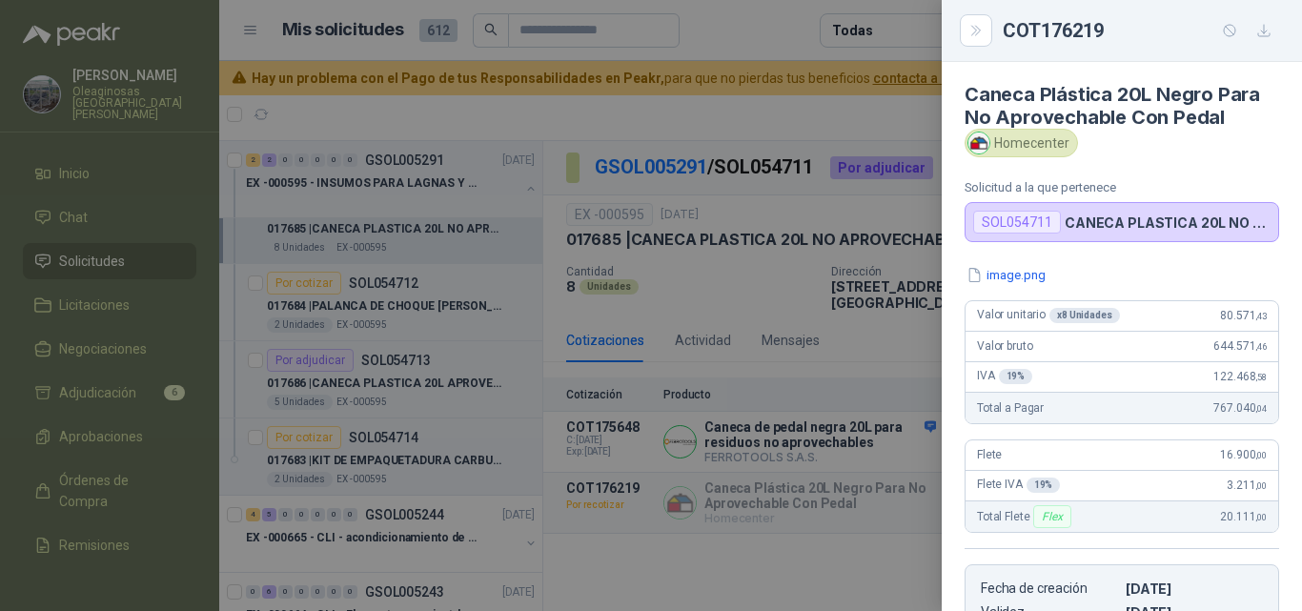
scroll to position [0, 0]
click at [1008, 277] on button "image.png" at bounding box center [1006, 277] width 83 height 20
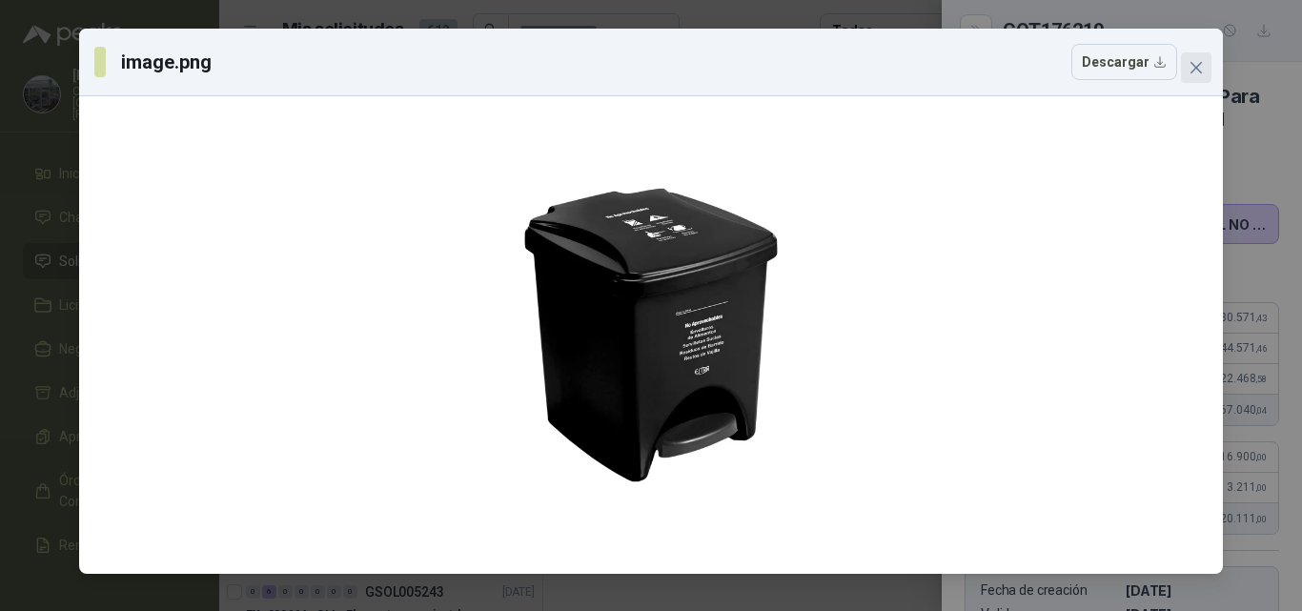
click at [1197, 76] on button "Close" at bounding box center [1196, 67] width 31 height 31
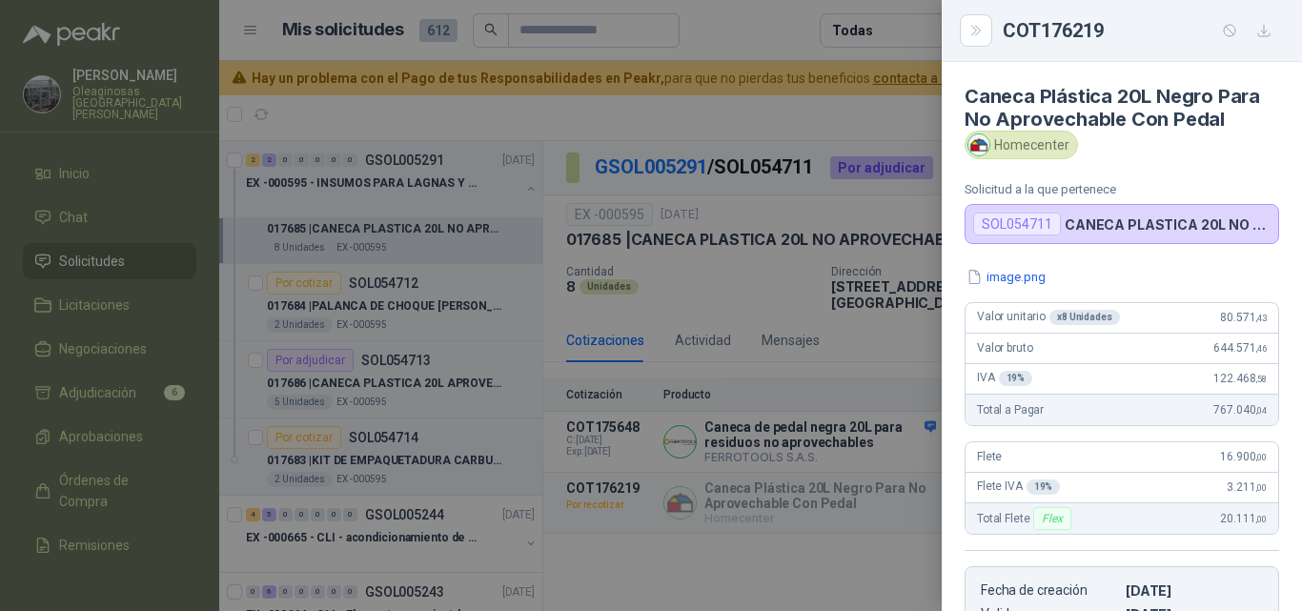
click at [626, 559] on div at bounding box center [651, 305] width 1302 height 611
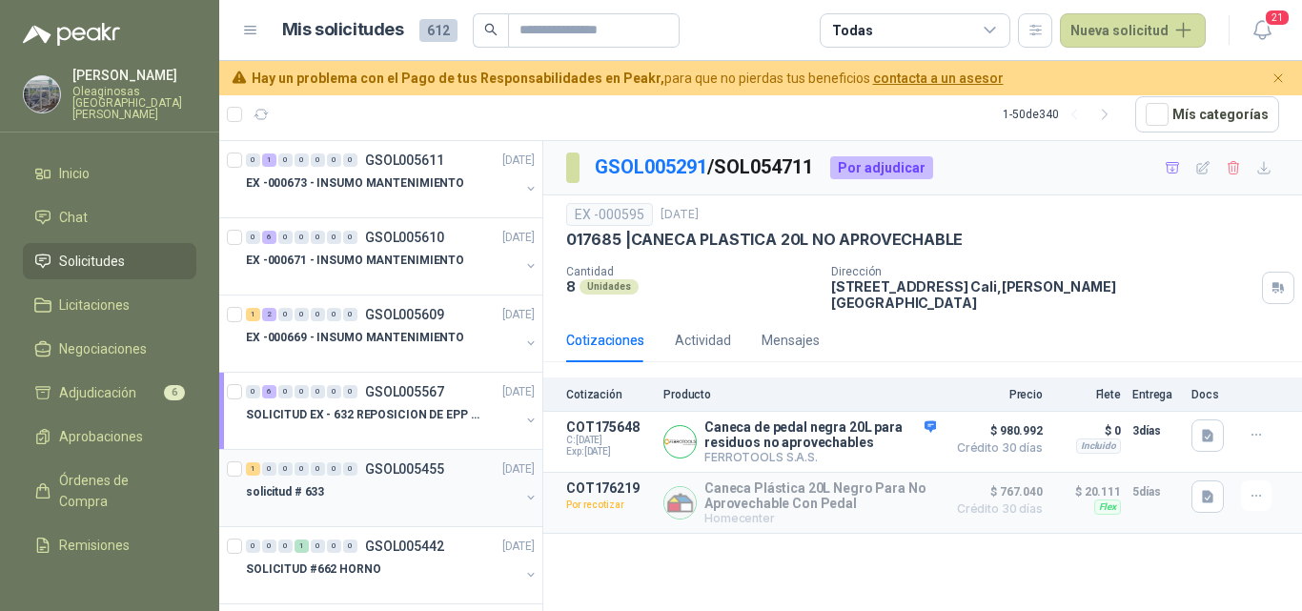
click at [387, 509] on div at bounding box center [383, 510] width 274 height 15
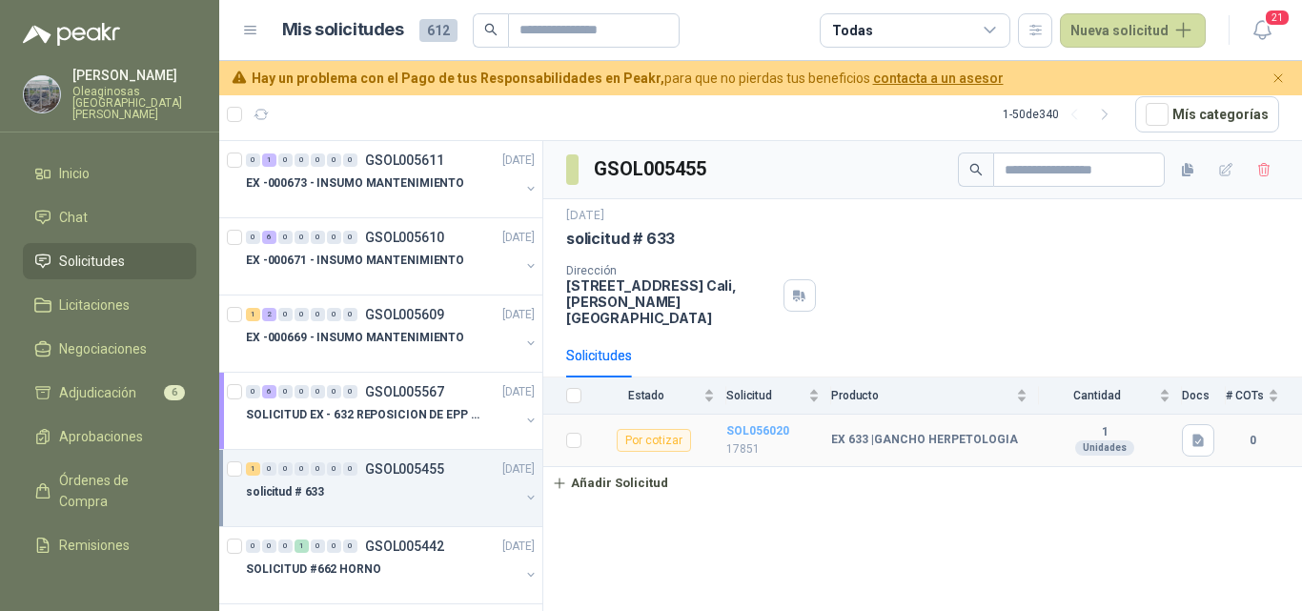
click at [752, 424] on b "SOL056020" at bounding box center [757, 430] width 63 height 13
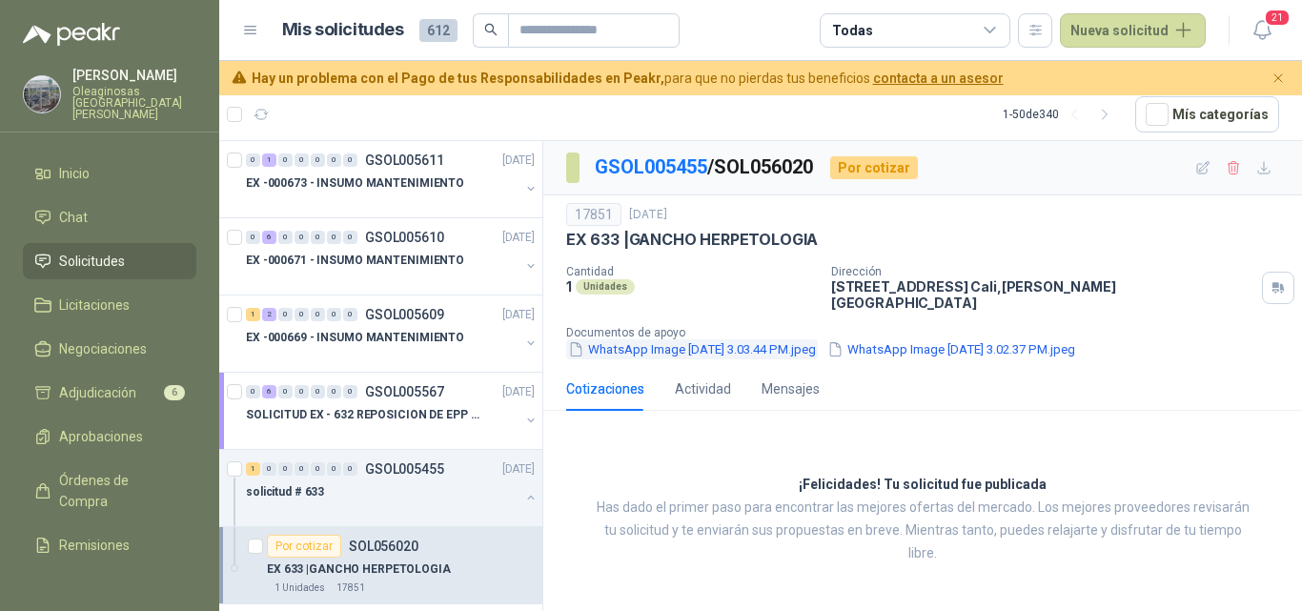
click at [686, 339] on button "WhatsApp Image 2025-09-15 at 3.03.44 PM.jpeg" at bounding box center [692, 349] width 252 height 20
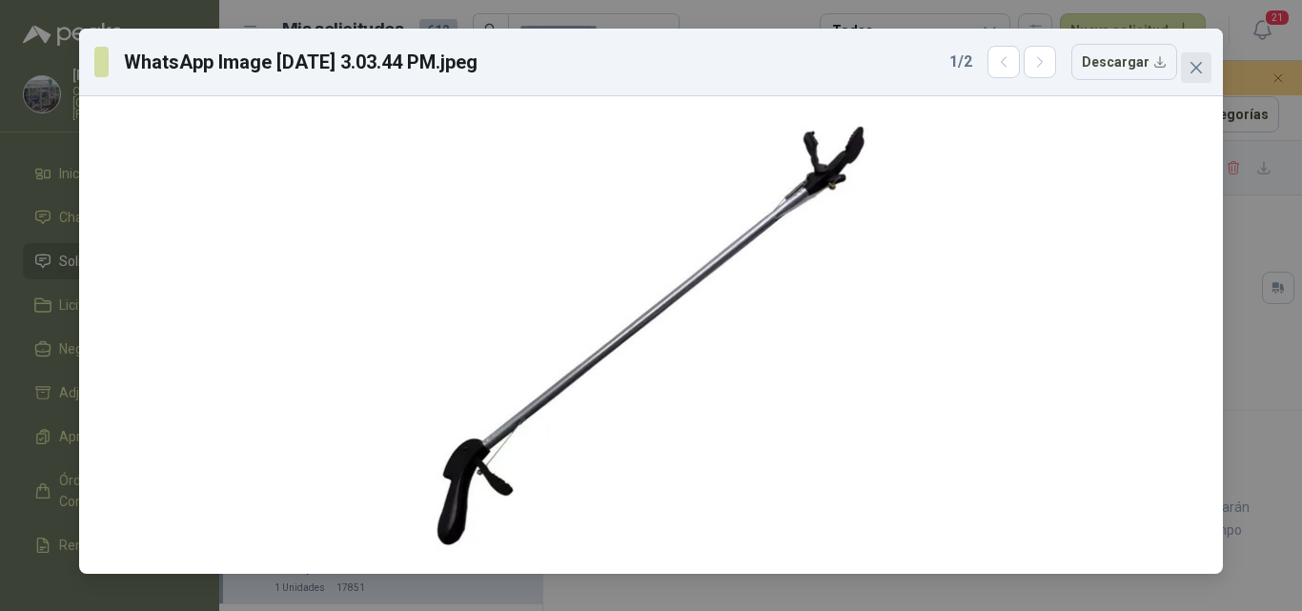
click at [1194, 71] on icon "close" at bounding box center [1196, 67] width 11 height 11
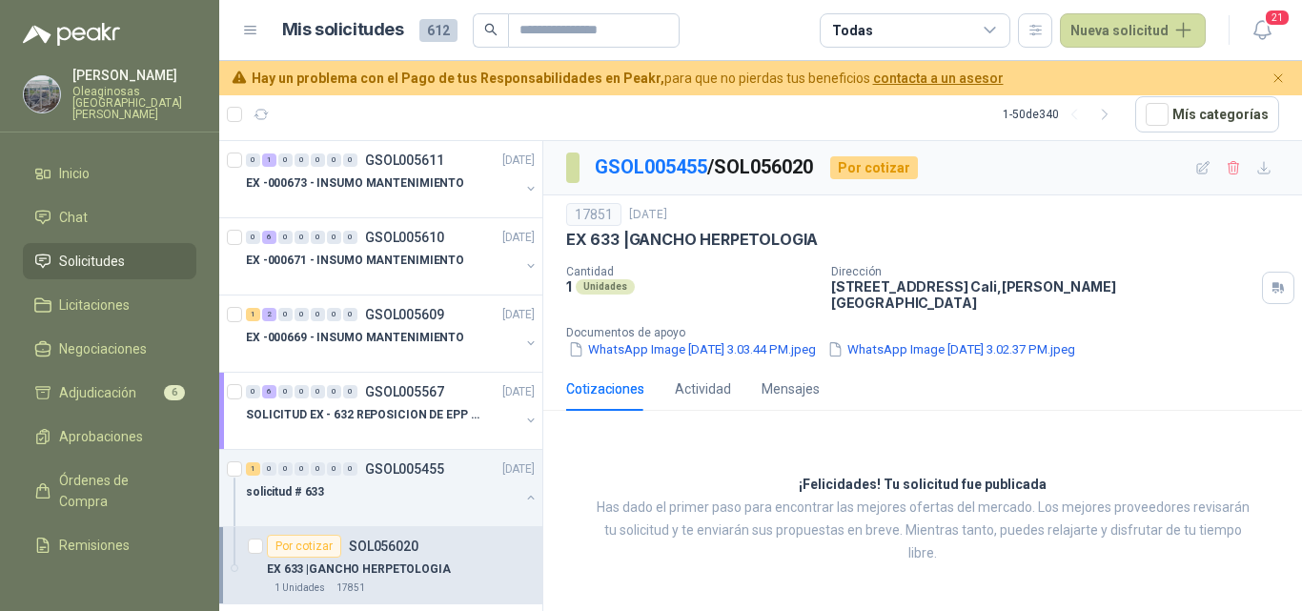
click at [136, 95] on p "Oleaginosas San Fernando" at bounding box center [134, 103] width 124 height 34
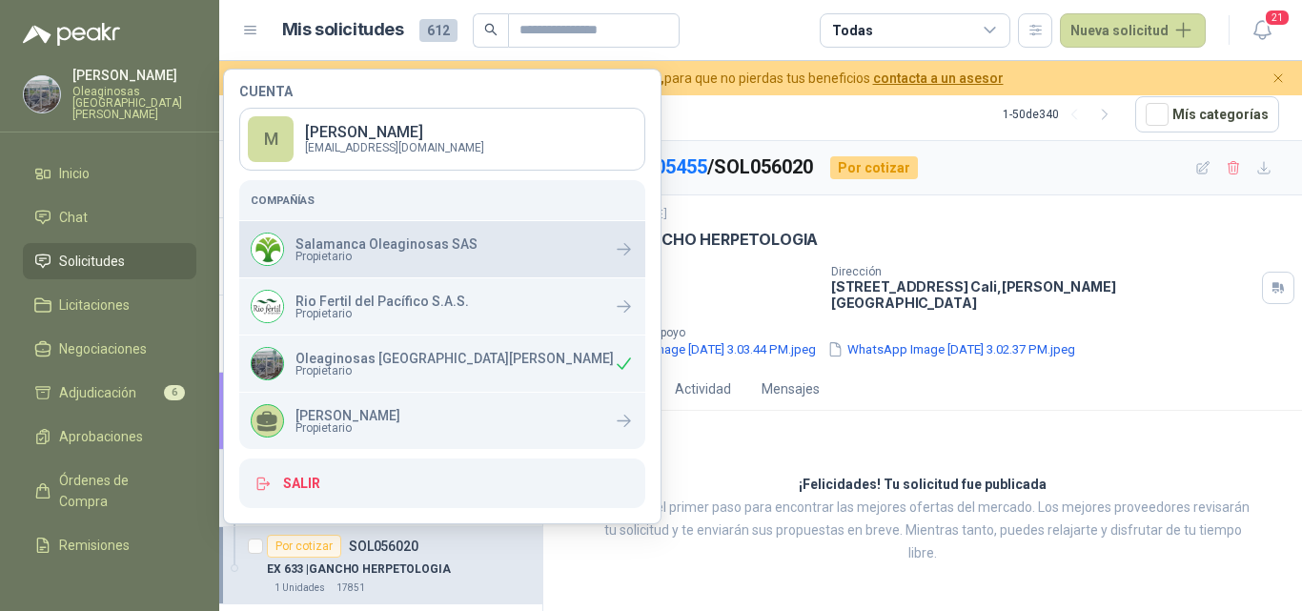
click at [352, 254] on span "Propietario" at bounding box center [386, 256] width 182 height 11
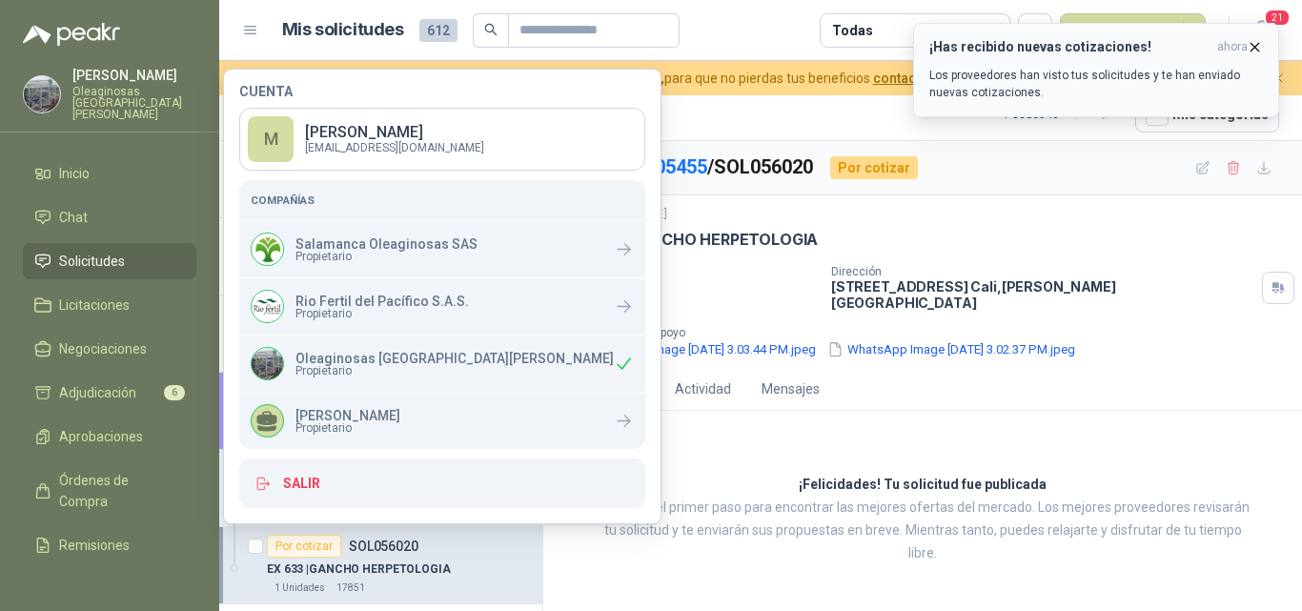
click at [1143, 66] on div "¡Has recibido nuevas cotizaciones! ahora Los proveedores han visto tus solicitu…" at bounding box center [1096, 70] width 334 height 62
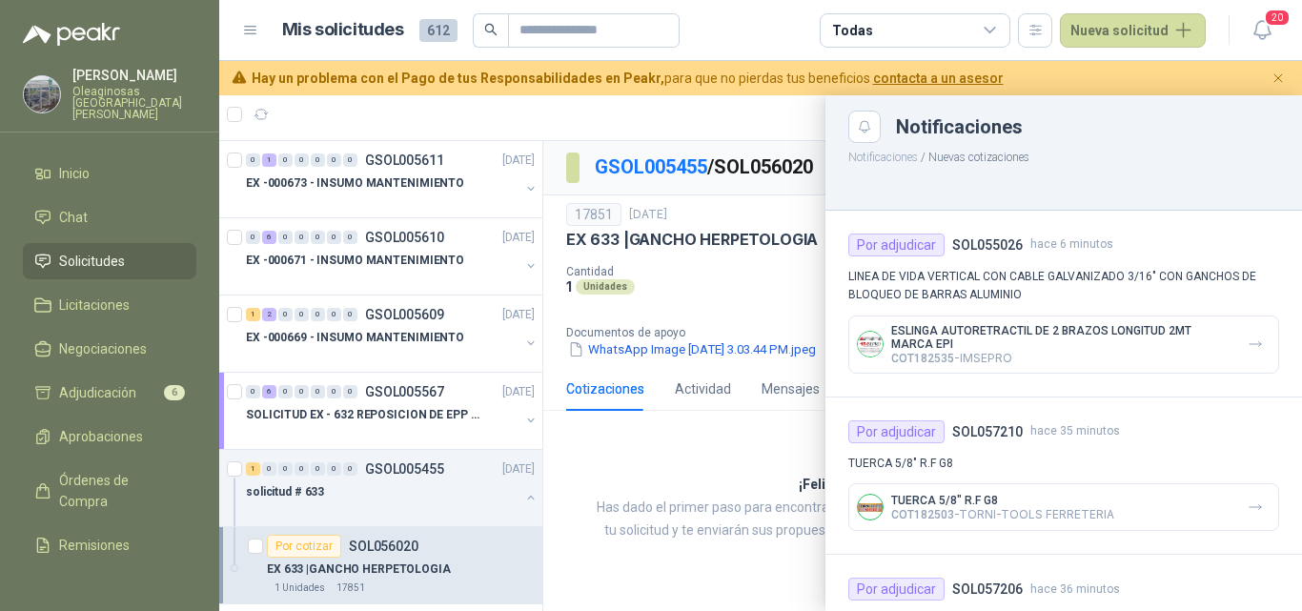
click at [1054, 288] on p "LINEA DE VIDA VERTICAL CON CABLE GALVANIZADO 3/16" CON GANCHOS DE BLOQUEO DE BA…" at bounding box center [1063, 286] width 431 height 36
click at [1057, 351] on p "COT182535 - IMSEPRO" at bounding box center [1061, 358] width 341 height 14
click at [1248, 346] on icon "button" at bounding box center [1256, 344] width 16 height 16
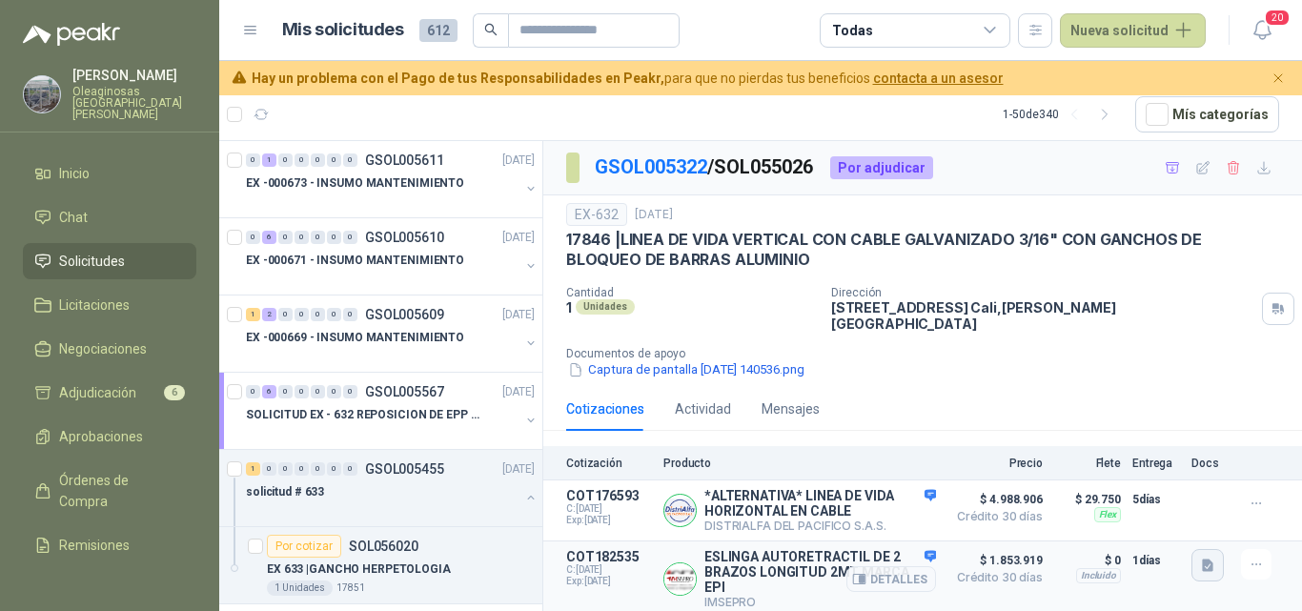
click at [1203, 560] on icon "button" at bounding box center [1207, 566] width 11 height 12
click at [1146, 513] on button "HB-2N+N.pdf" at bounding box center [1162, 512] width 97 height 20
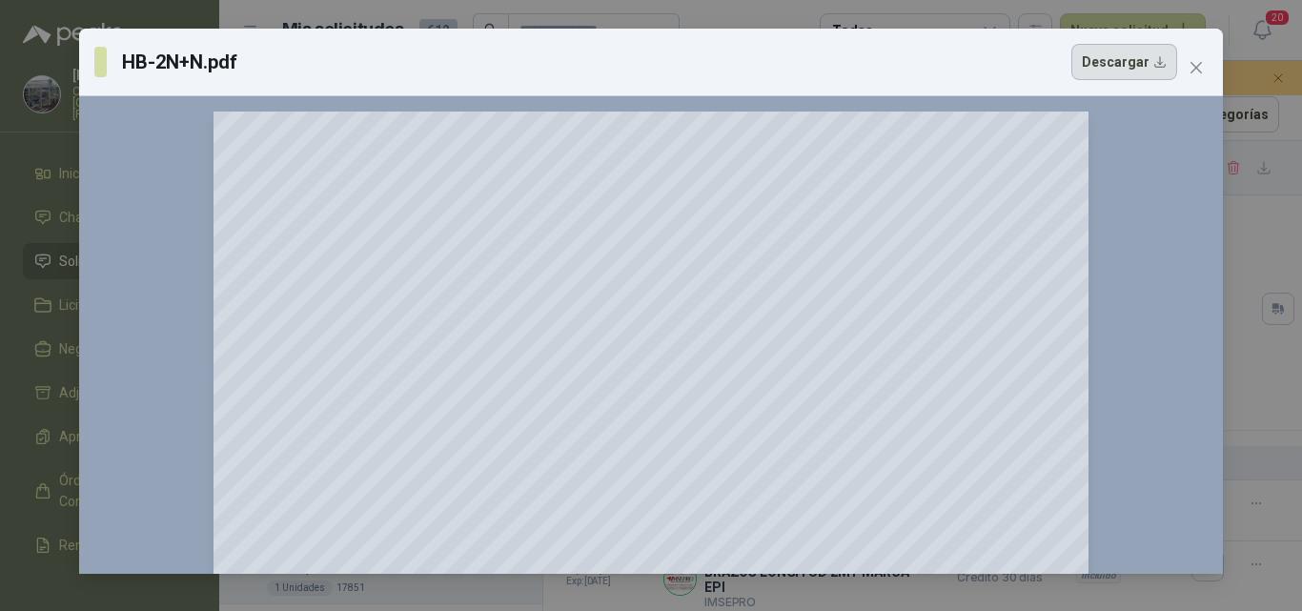
click at [1102, 76] on button "Descargar" at bounding box center [1124, 62] width 106 height 36
click at [1265, 283] on div "HB-2N+N.pdf Descargar 150 %" at bounding box center [651, 305] width 1302 height 611
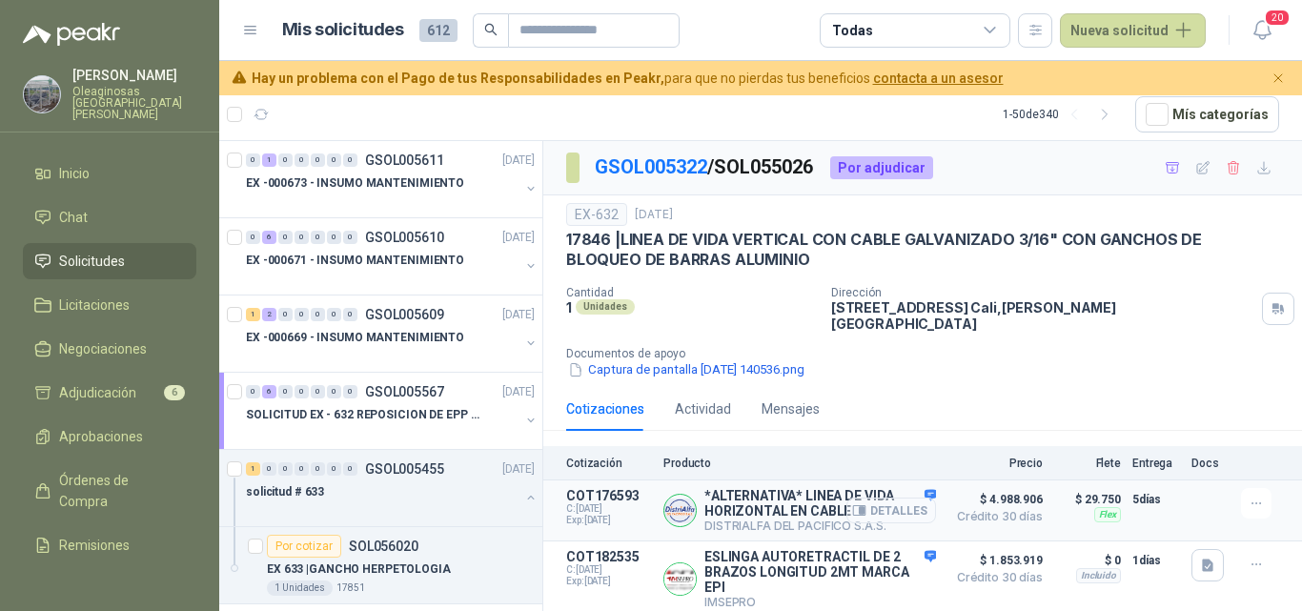
click at [888, 498] on button "Detalles" at bounding box center [891, 511] width 90 height 26
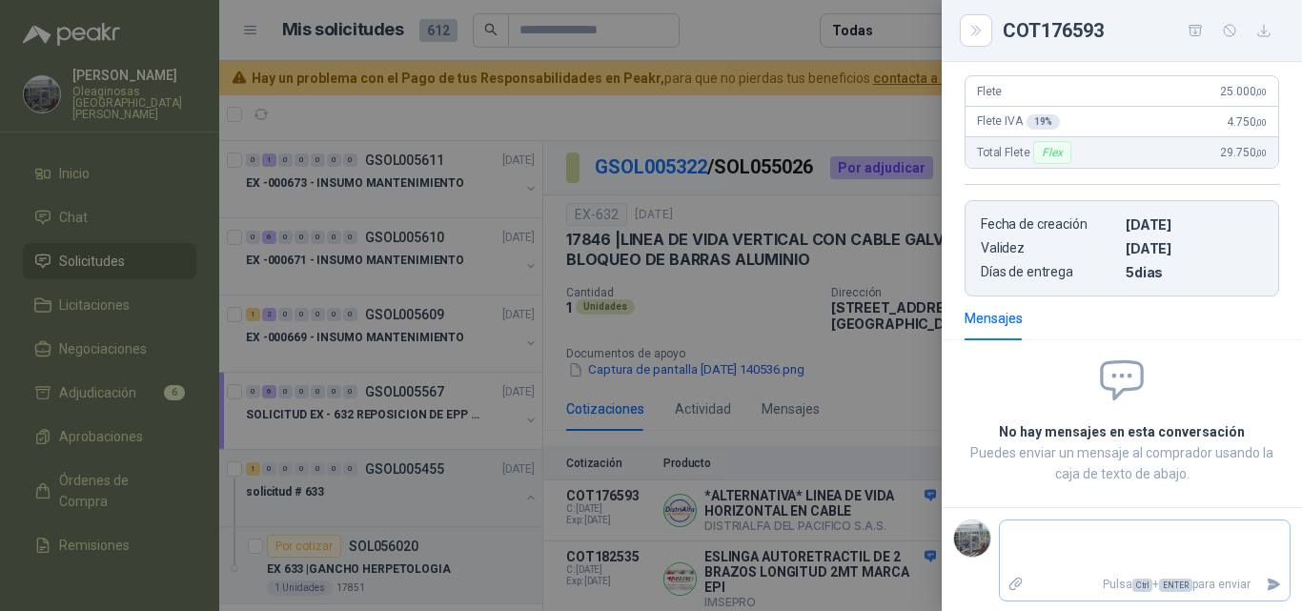
scroll to position [750, 0]
click at [1045, 532] on textarea at bounding box center [1145, 544] width 290 height 44
type textarea "*"
type textarea "**"
type textarea "***"
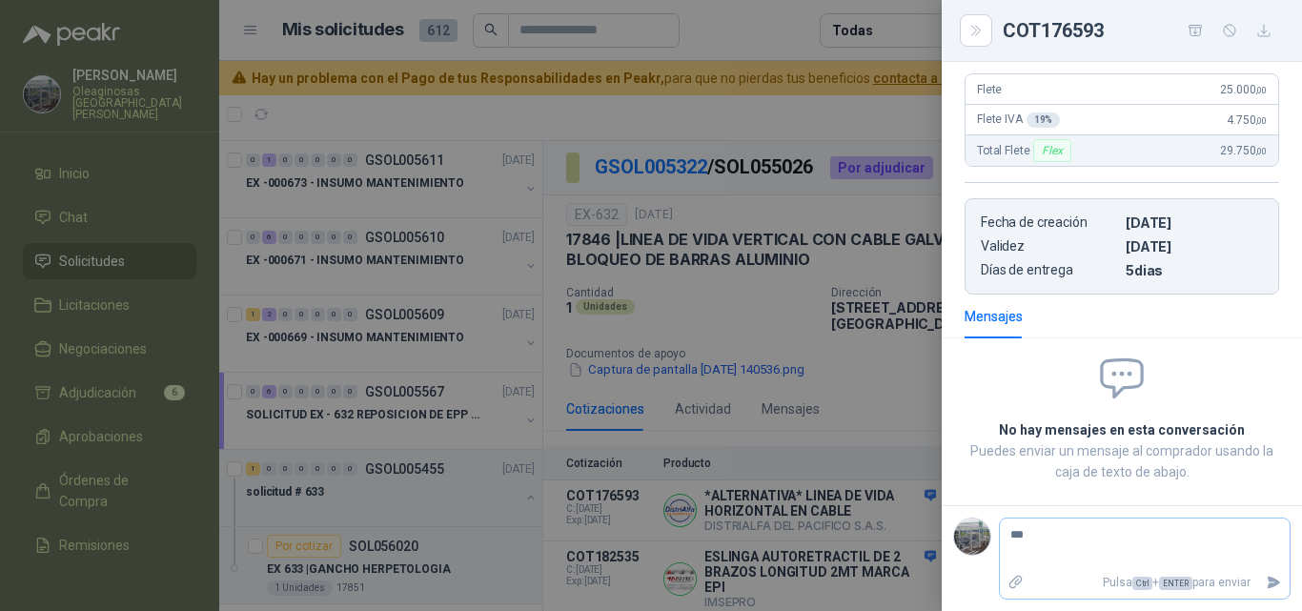
type textarea "***"
type textarea "*****"
type textarea "******"
type textarea "*******"
type textarea "********"
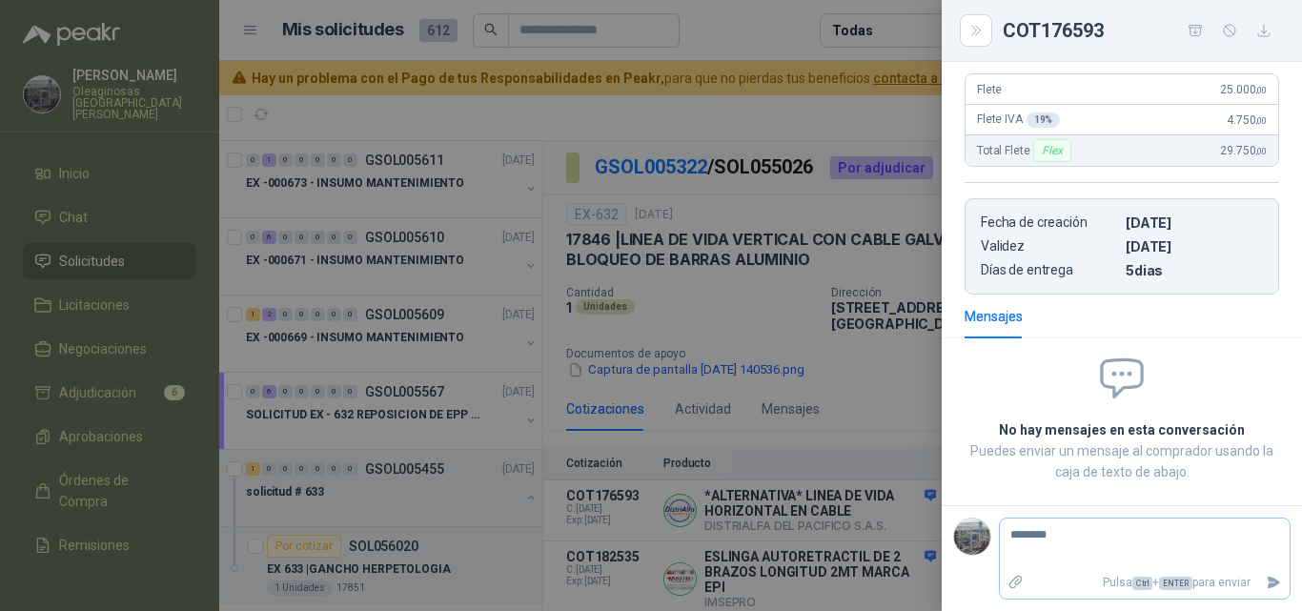
type textarea "*********"
type textarea "**********"
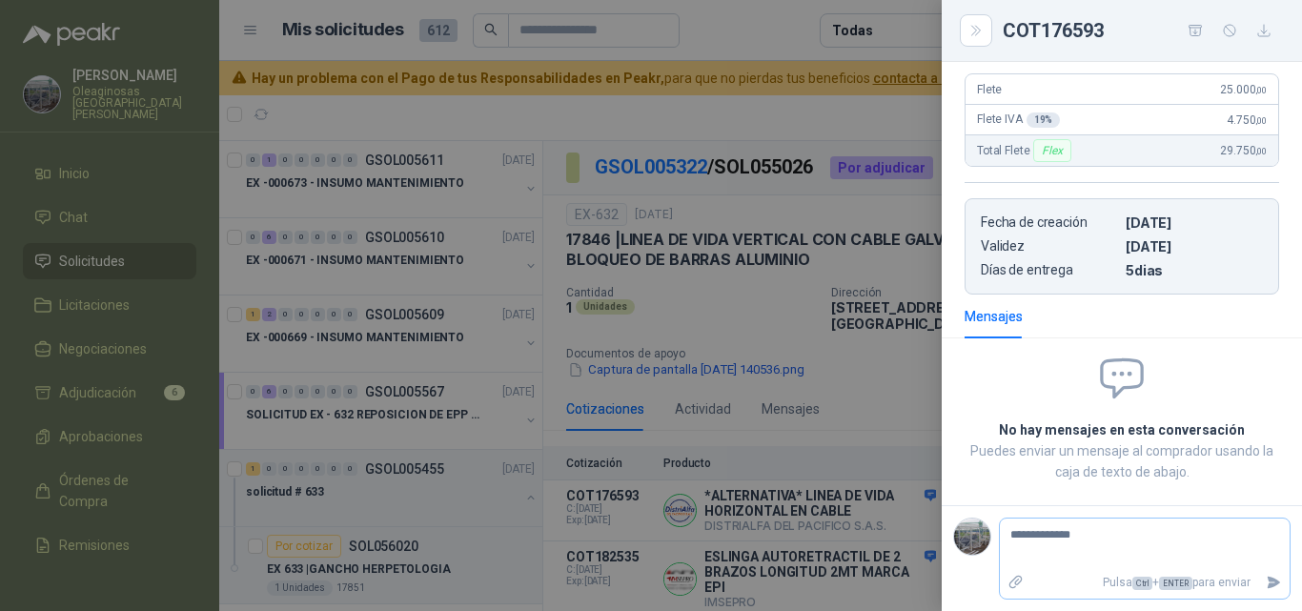
type textarea "**********"
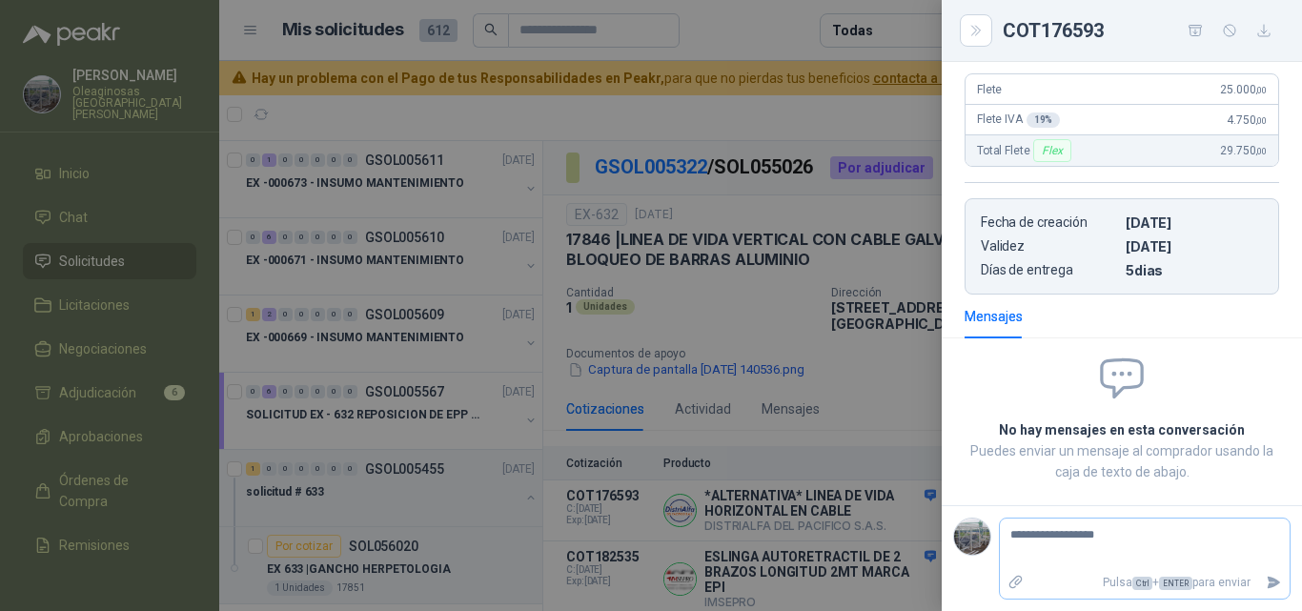
type textarea "**********"
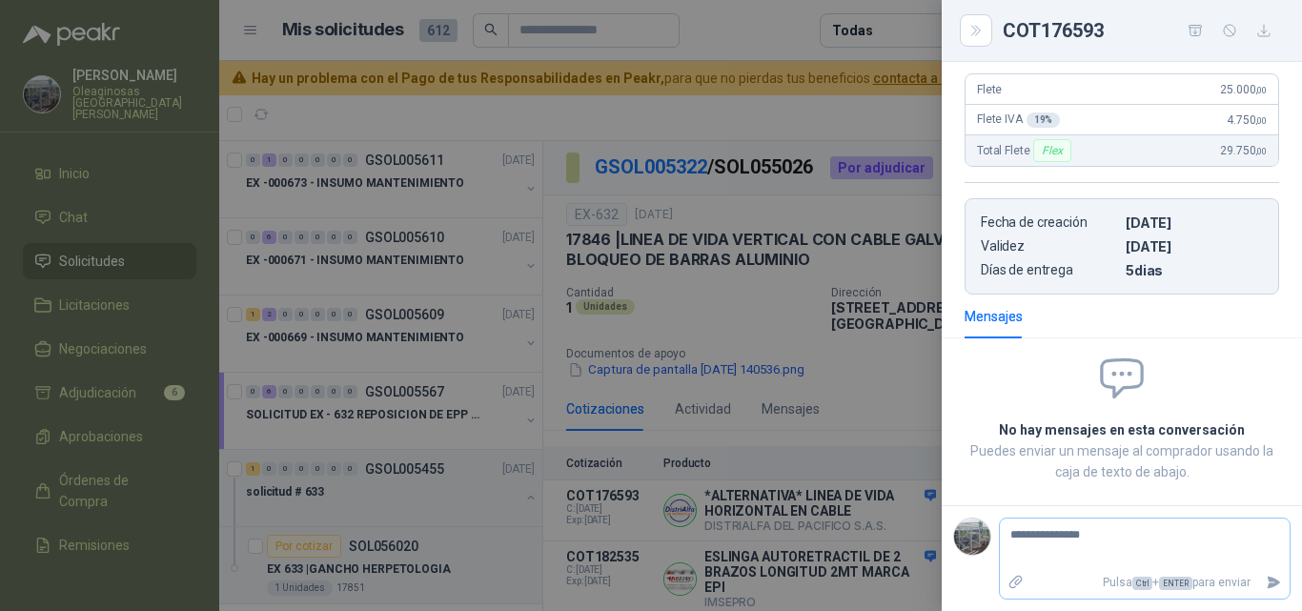
type textarea "**********"
type textarea "*********"
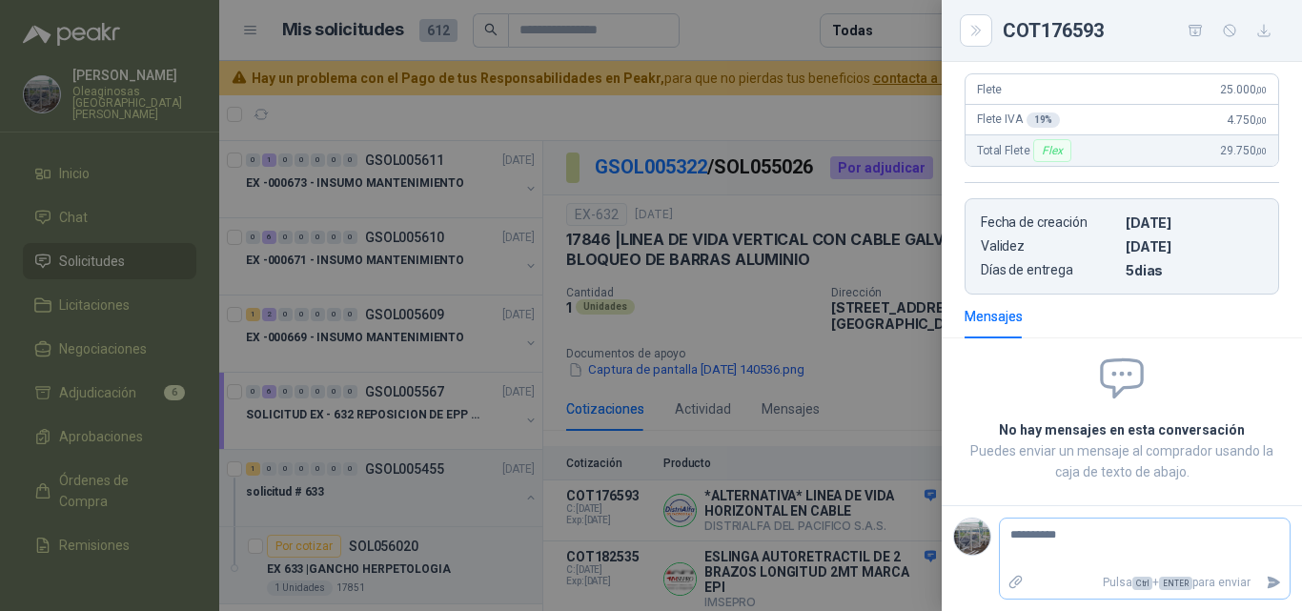
type textarea "*********"
type textarea "********"
type textarea "*******"
type textarea "******"
type textarea "*****"
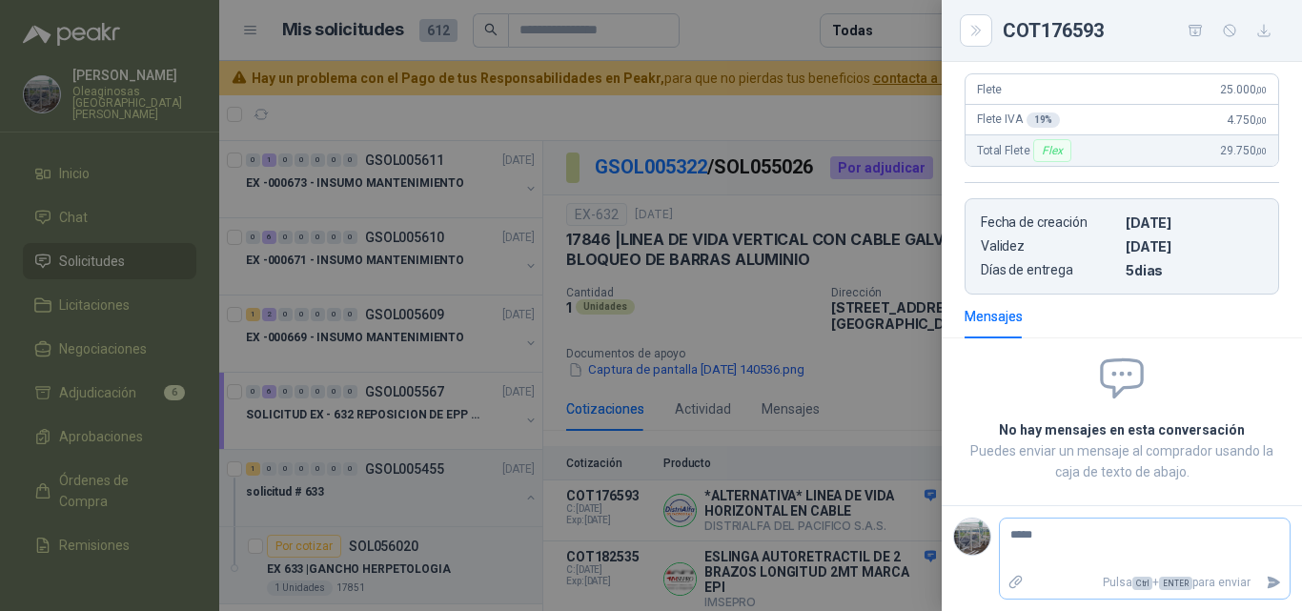
type textarea "***"
type textarea "**"
type textarea "*"
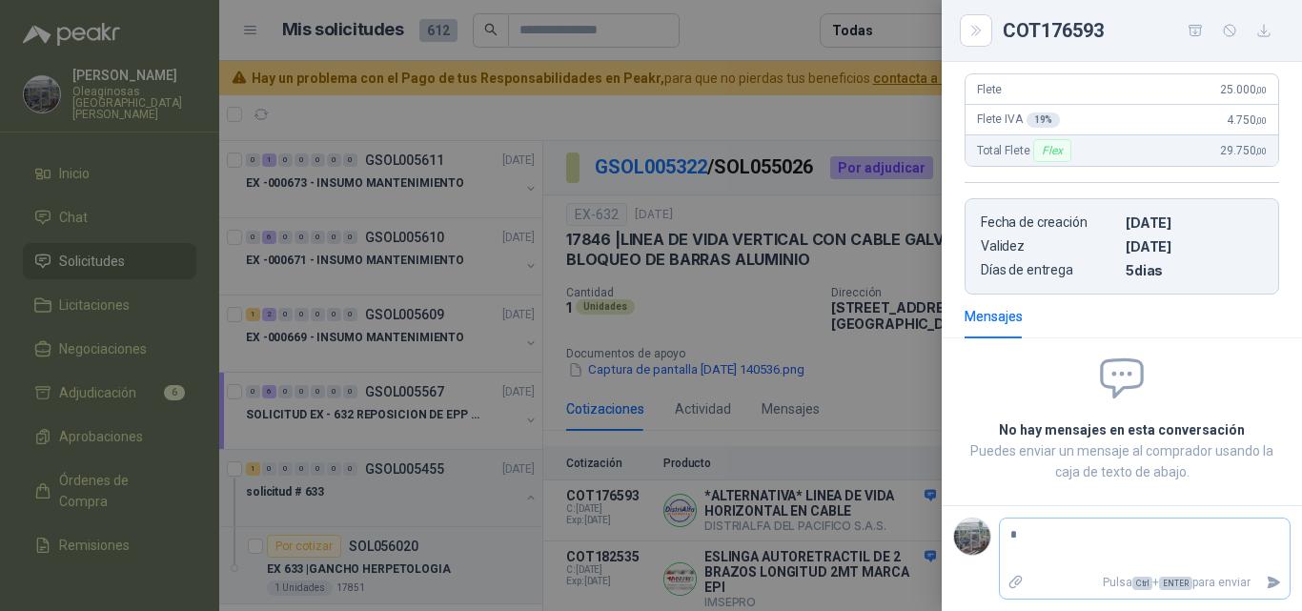
type textarea "**"
type textarea "***"
type textarea "****"
type textarea "*****"
type textarea "******"
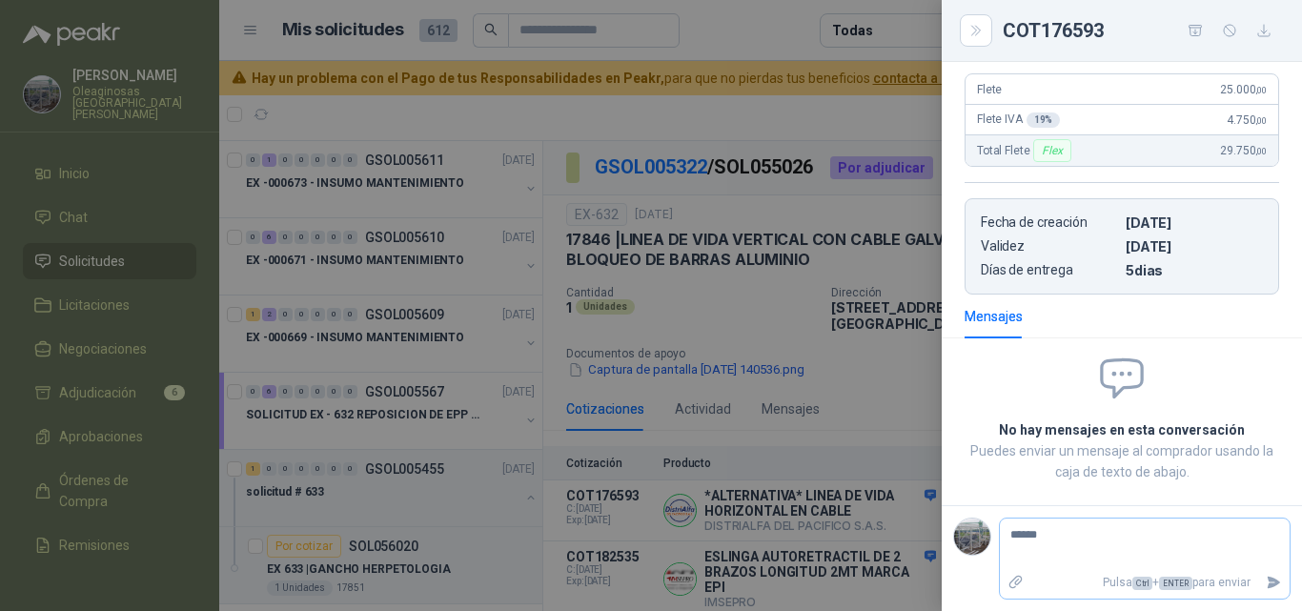
type textarea "******"
type textarea "********"
type textarea "******"
type textarea "*****"
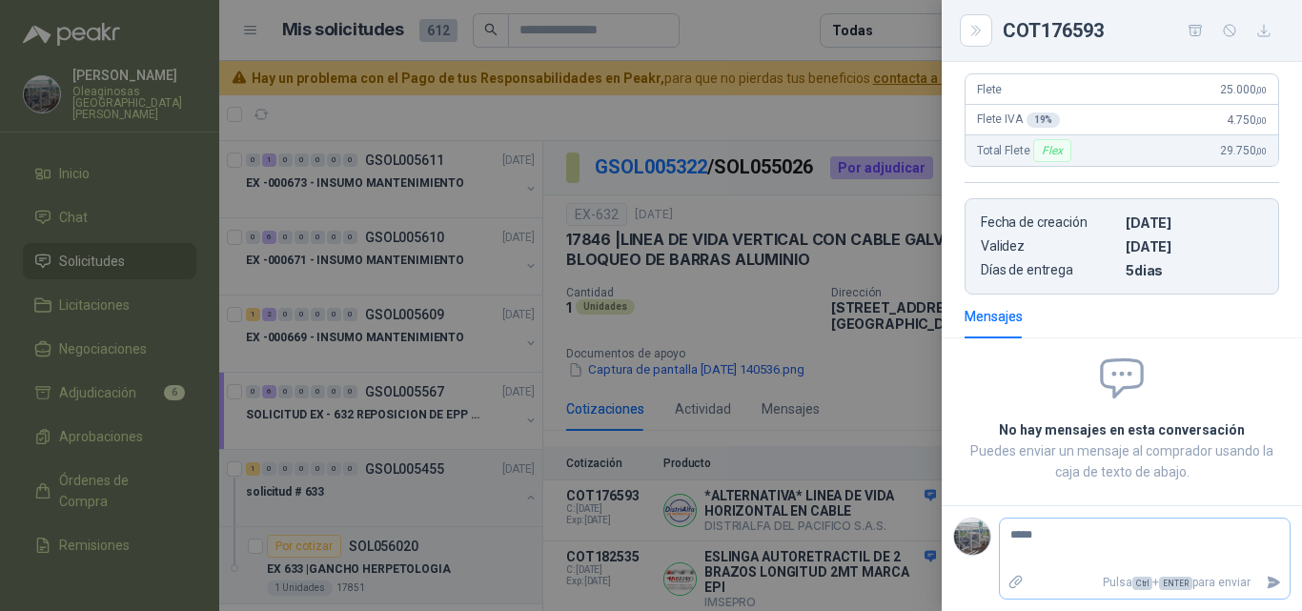
type textarea "****"
type textarea "*****"
type textarea "******"
type textarea "********"
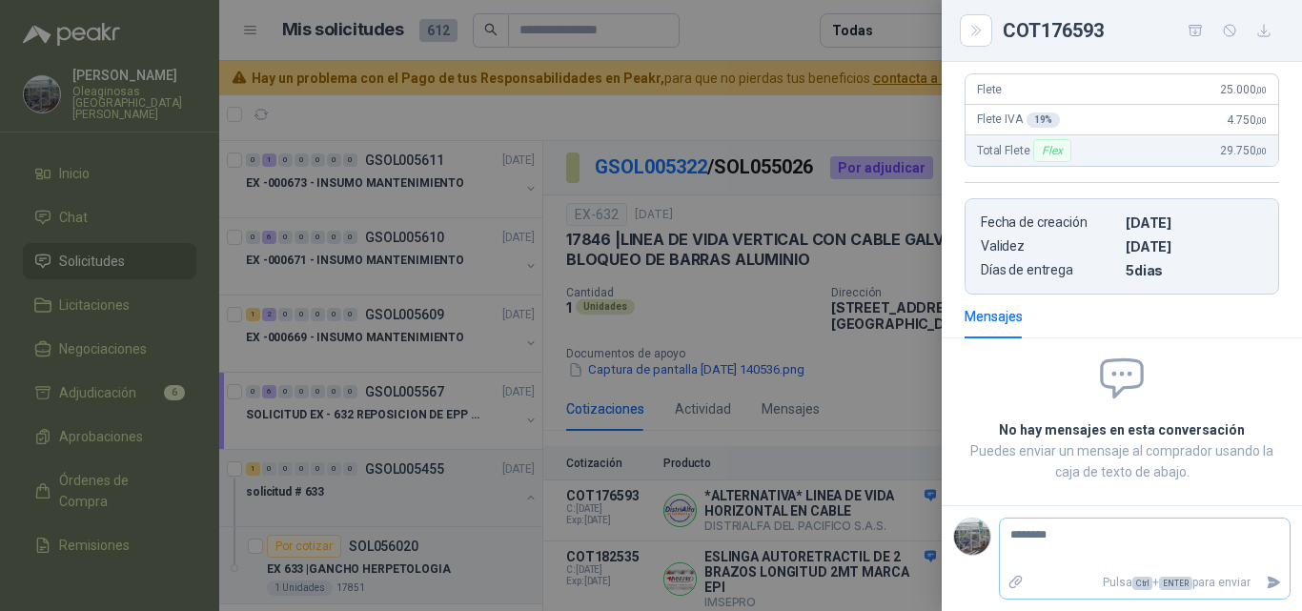
type textarea "*********"
type textarea "**********"
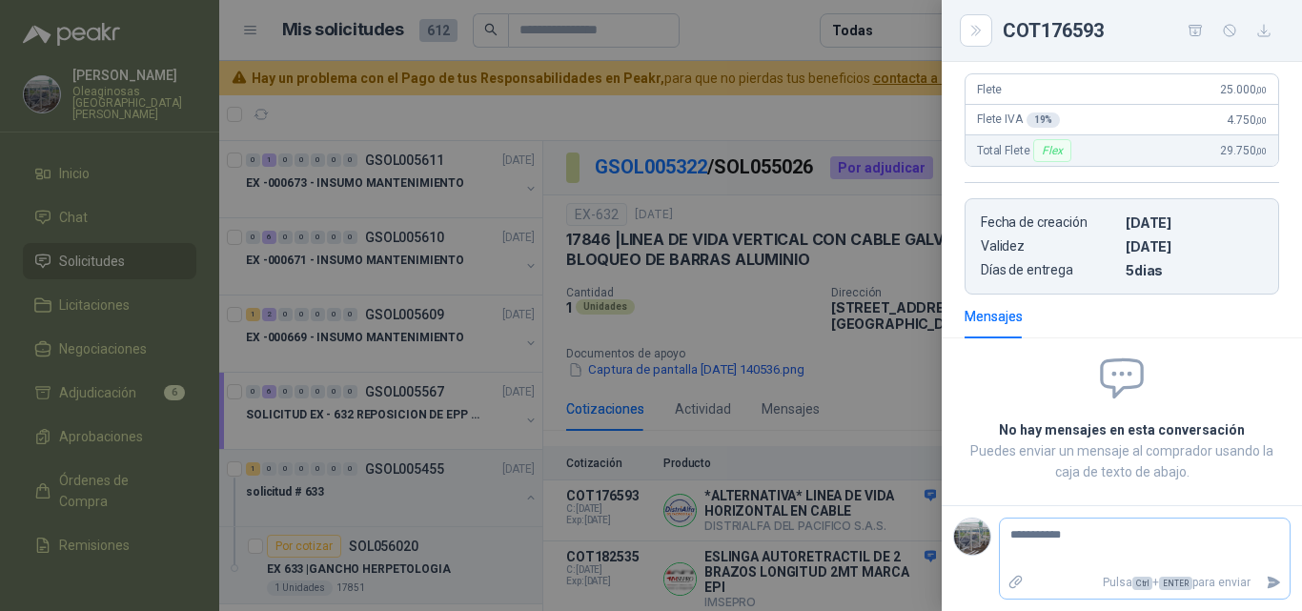
type textarea "**********"
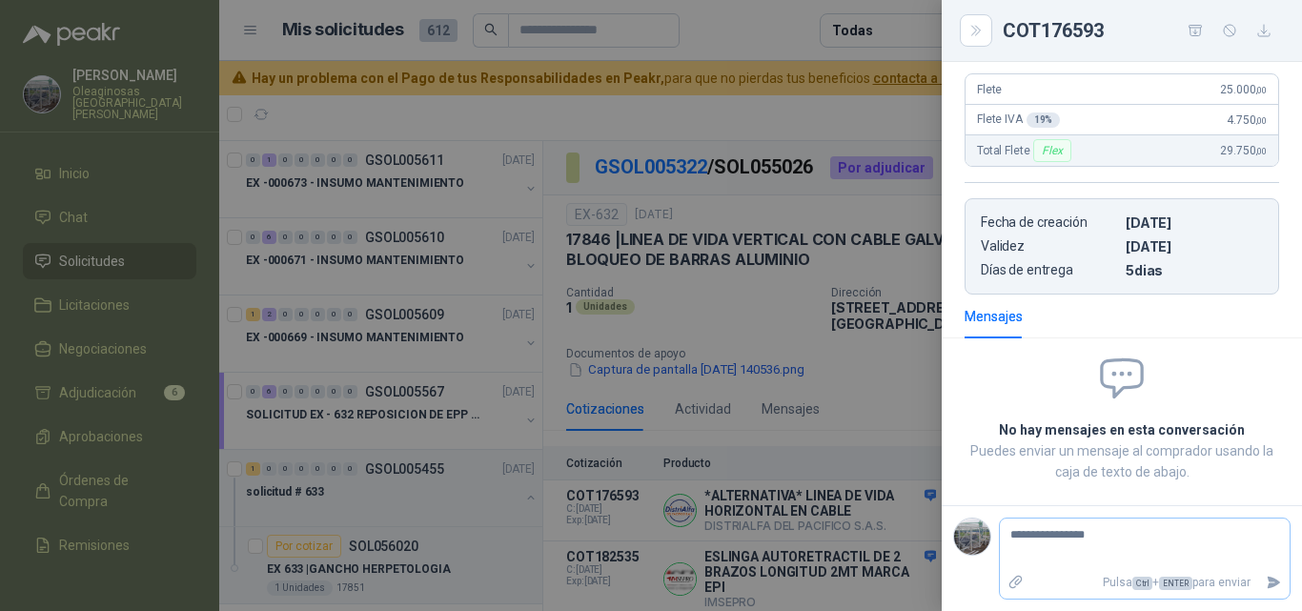
type textarea "**********"
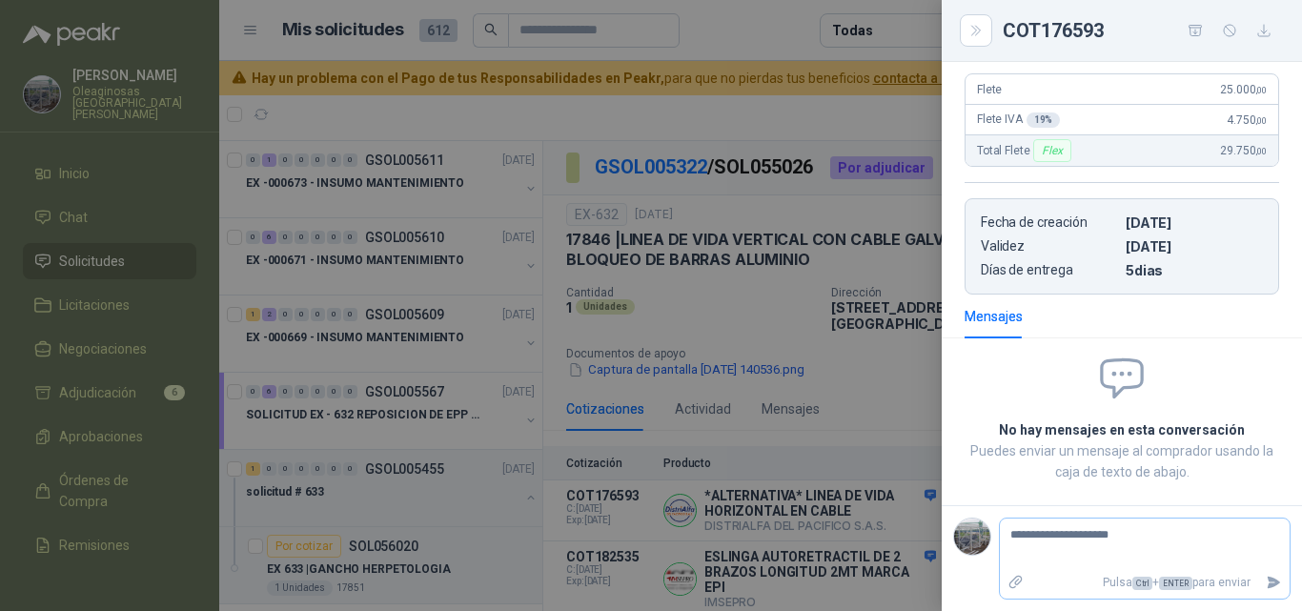
type textarea "**********"
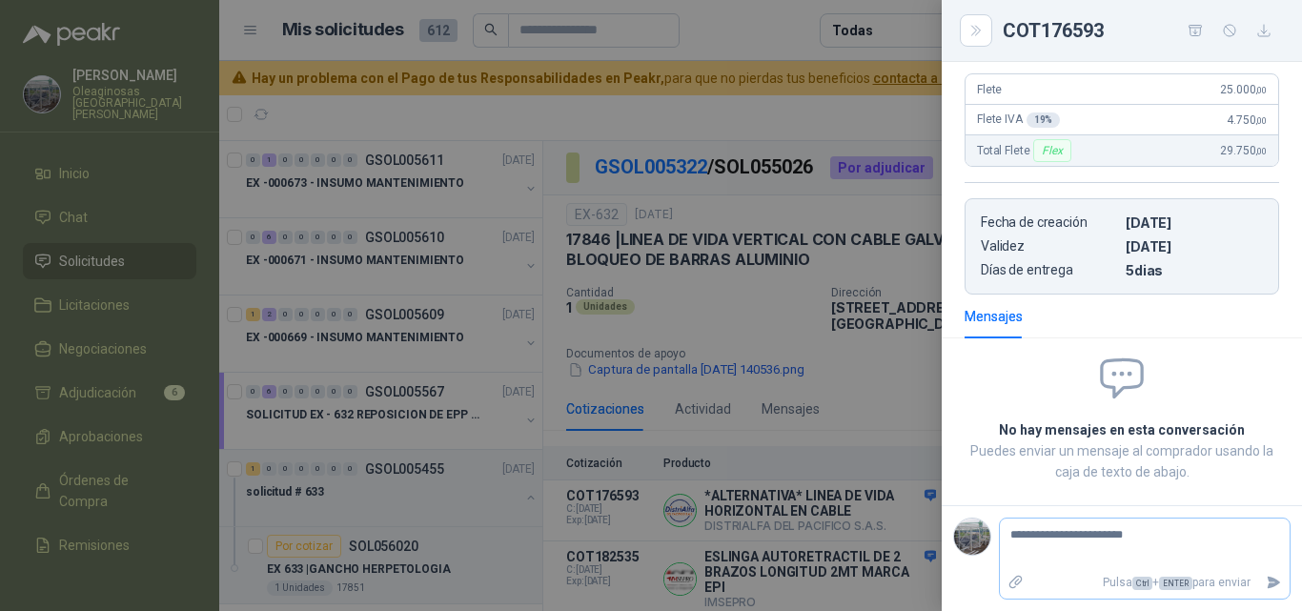
type textarea "**********"
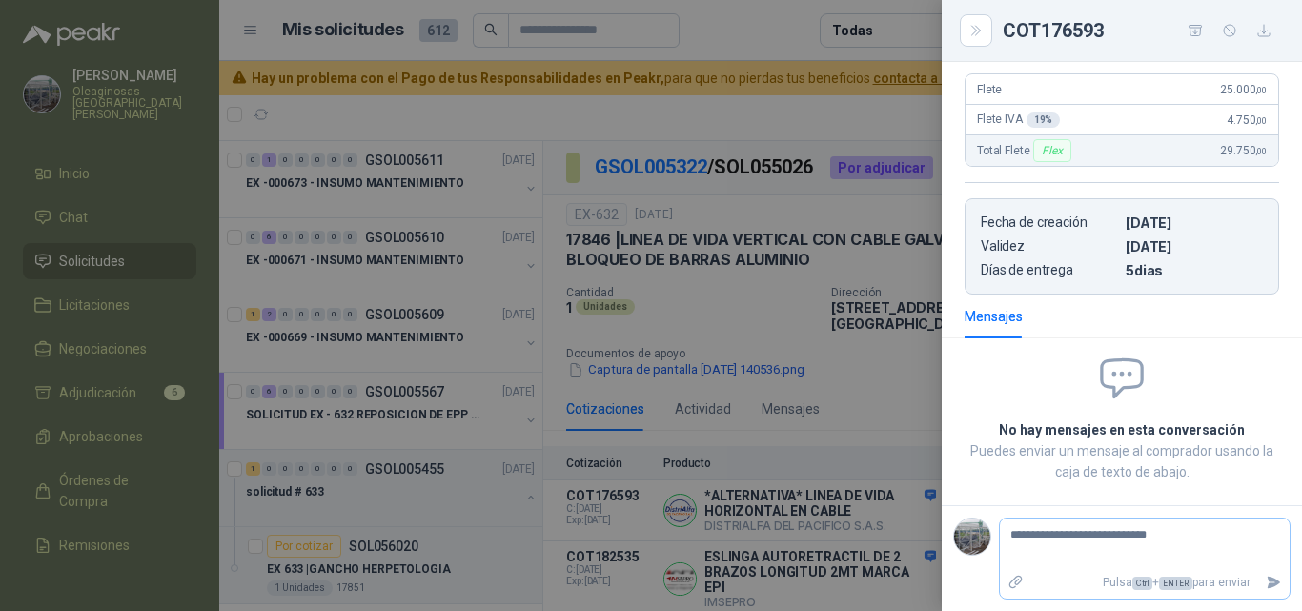
type textarea "**********"
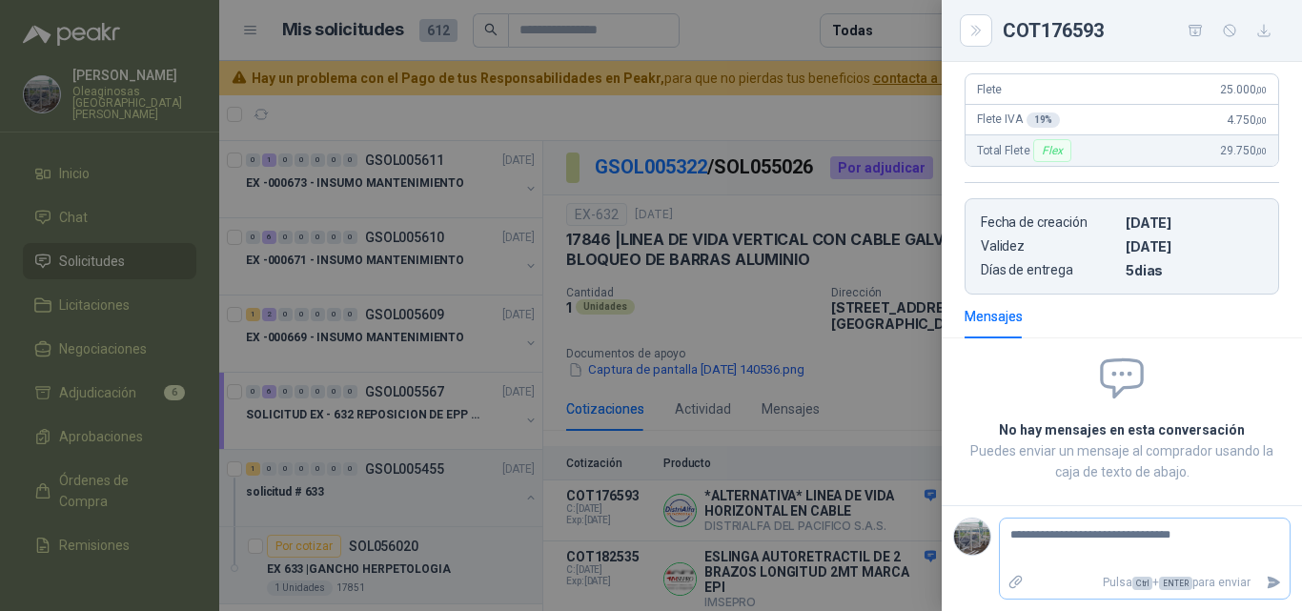
type textarea "**********"
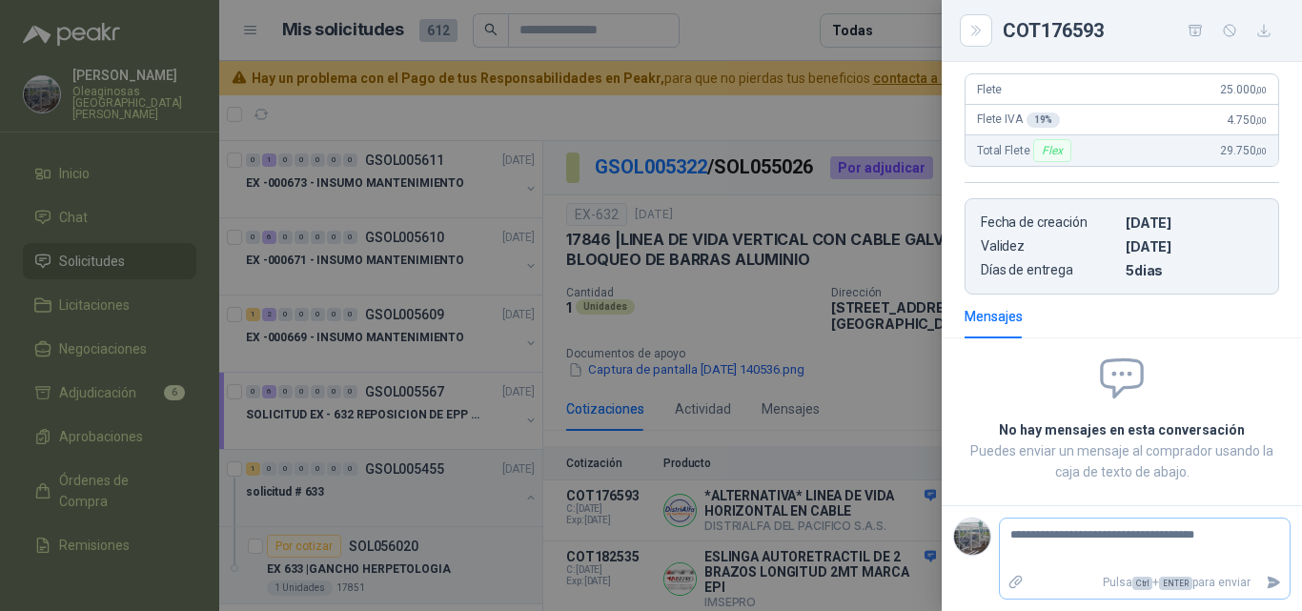
type textarea "**********"
click at [1268, 584] on icon "Enviar" at bounding box center [1274, 582] width 13 height 12
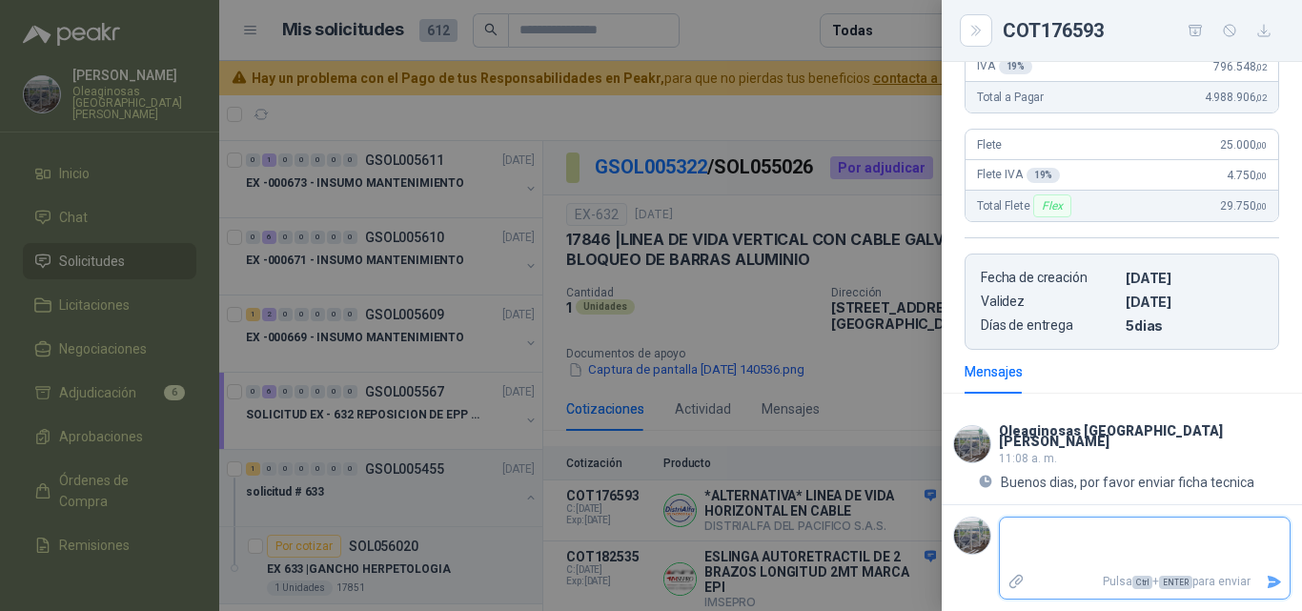
scroll to position [685, 0]
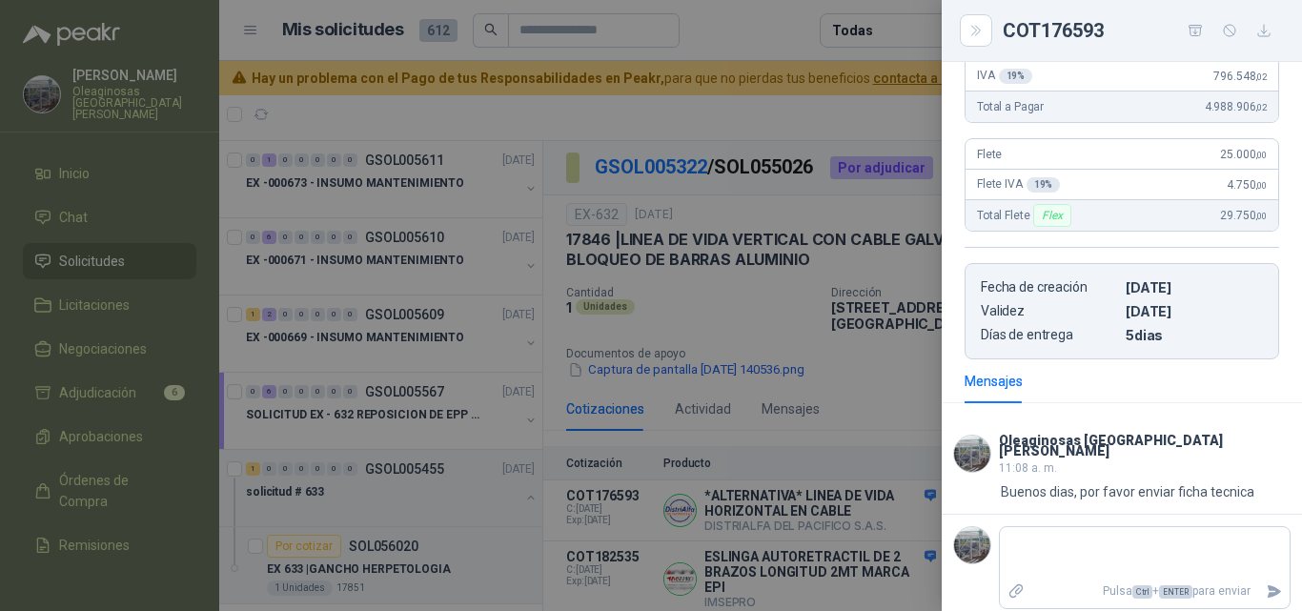
click at [937, 519] on div at bounding box center [651, 305] width 1302 height 611
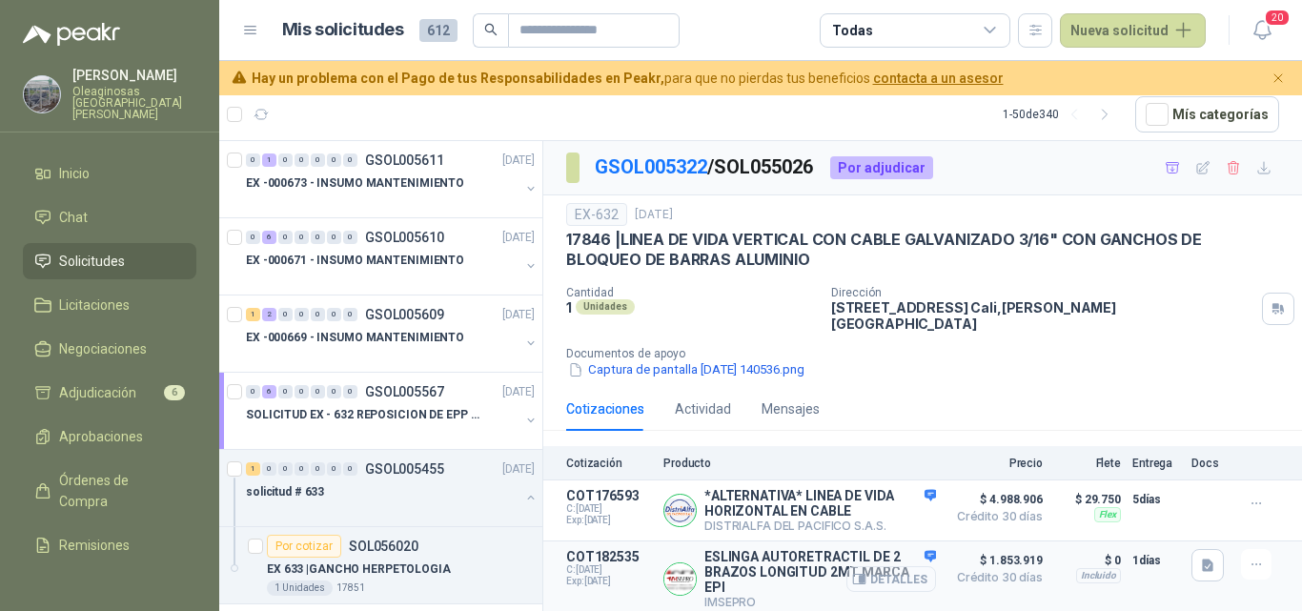
click at [906, 569] on button "Detalles" at bounding box center [891, 579] width 90 height 26
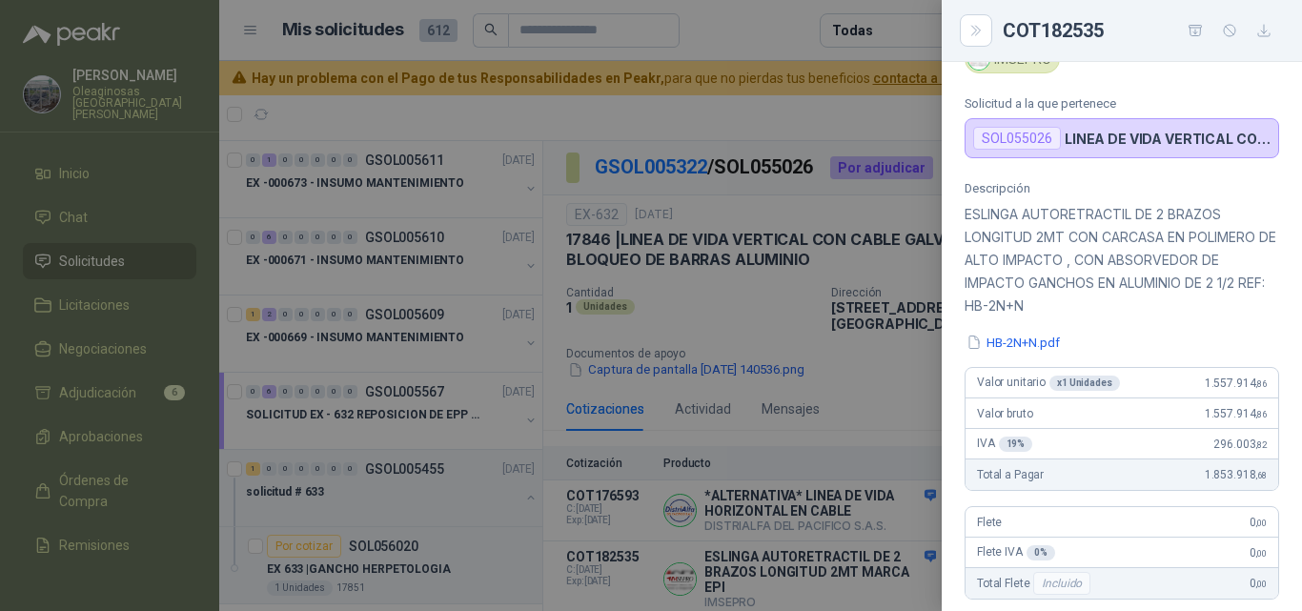
scroll to position [95, 0]
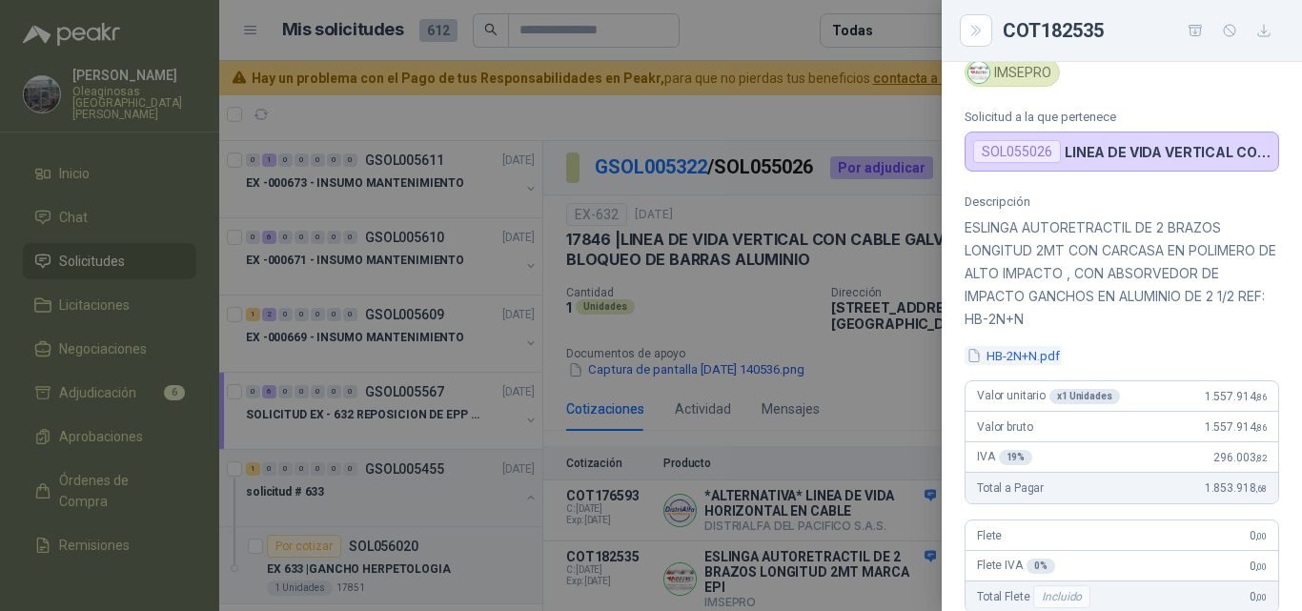
click at [1030, 363] on button "HB-2N+N.pdf" at bounding box center [1013, 356] width 97 height 20
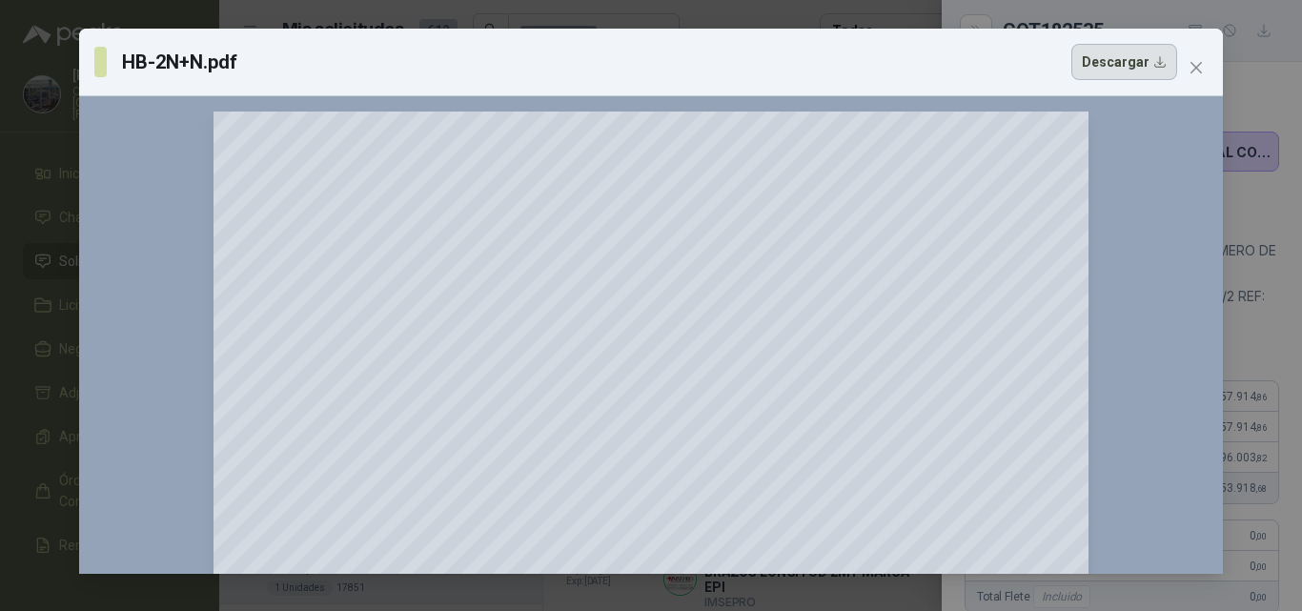
click at [1117, 69] on button "Descargar" at bounding box center [1124, 62] width 106 height 36
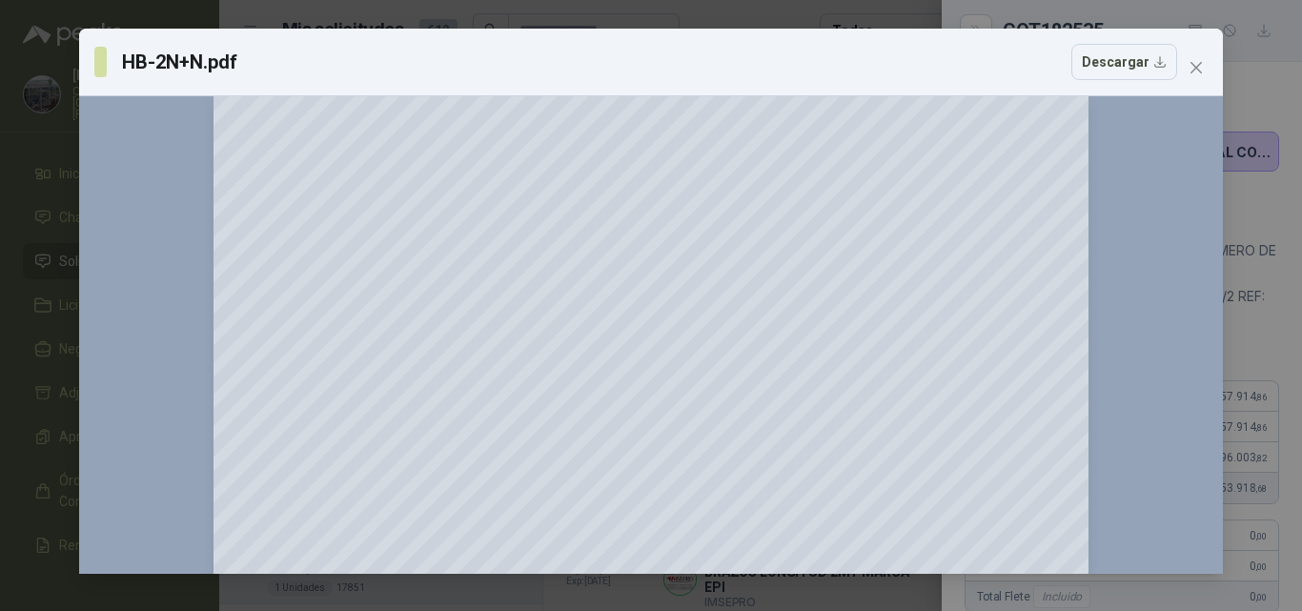
scroll to position [0, 0]
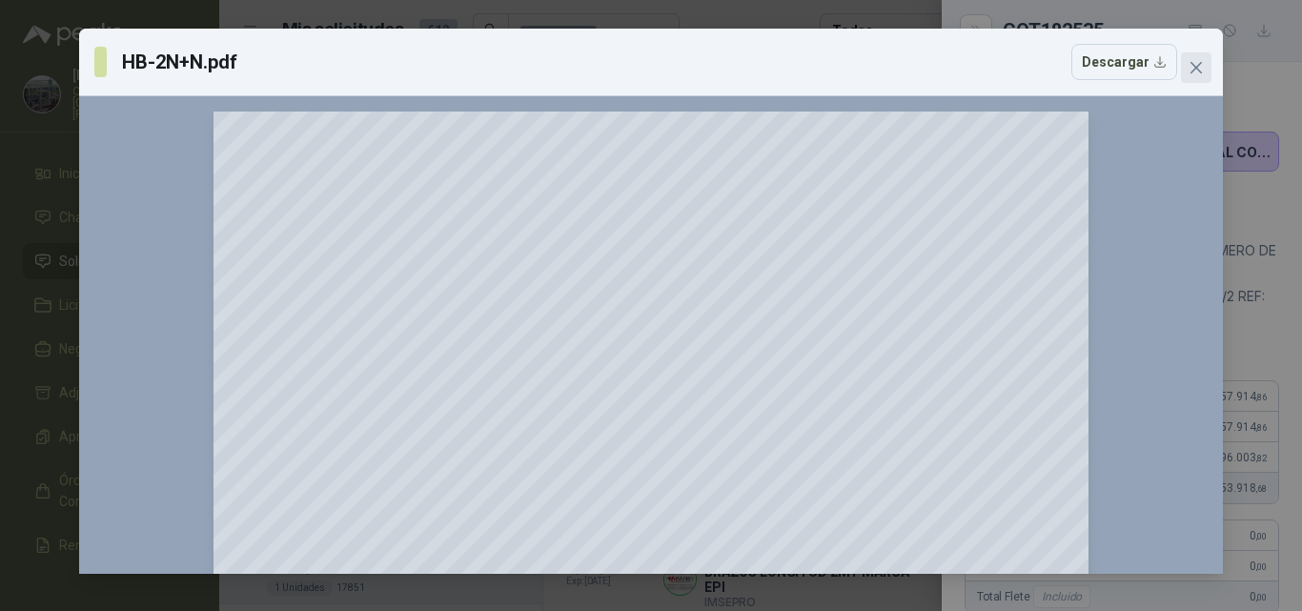
click at [1195, 63] on icon "close" at bounding box center [1196, 67] width 15 height 15
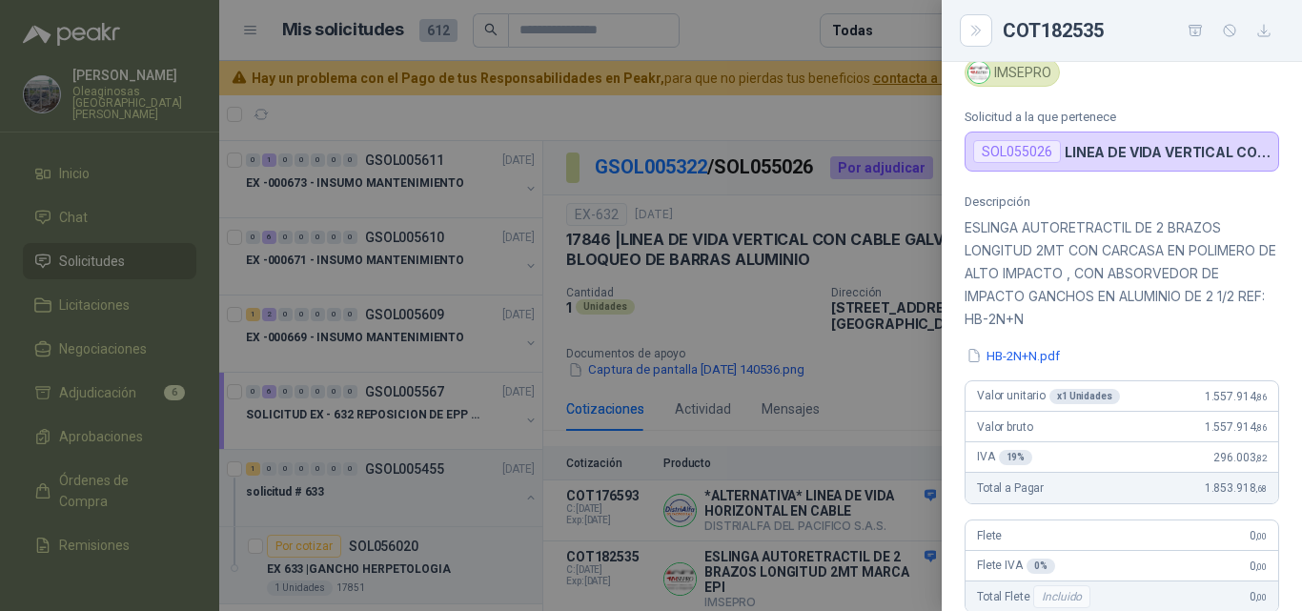
click at [912, 368] on div at bounding box center [651, 305] width 1302 height 611
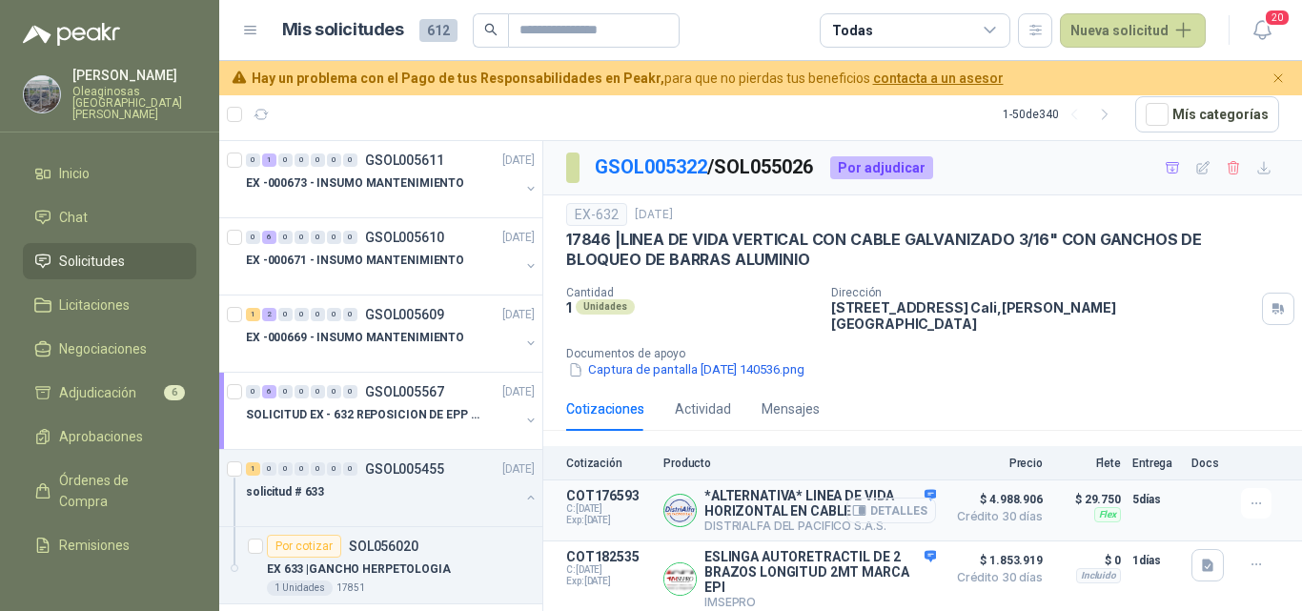
click at [897, 502] on button "Detalles" at bounding box center [891, 511] width 90 height 26
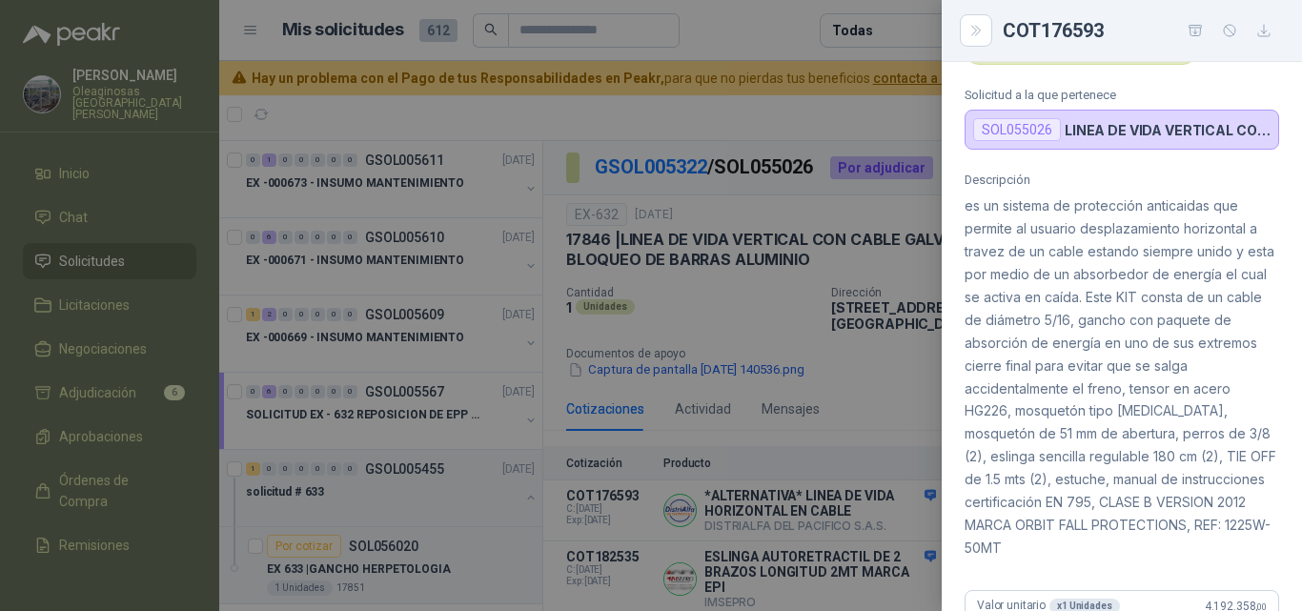
scroll to position [95, 0]
click at [842, 370] on div at bounding box center [651, 305] width 1302 height 611
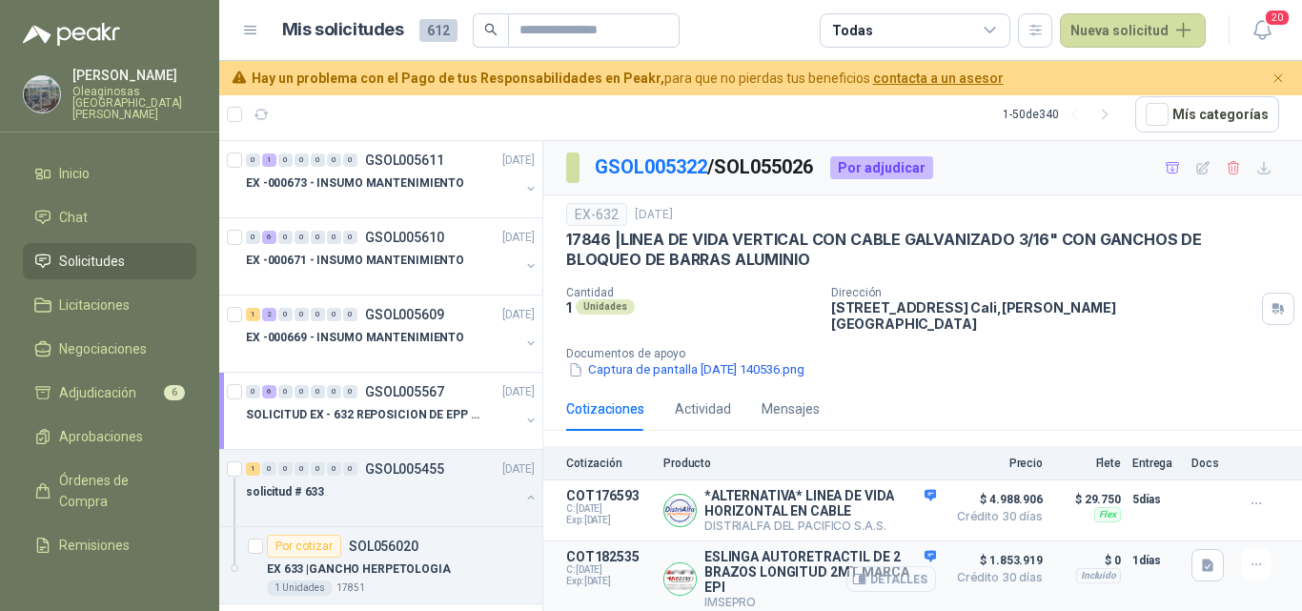
click at [902, 574] on button "Detalles" at bounding box center [891, 579] width 90 height 26
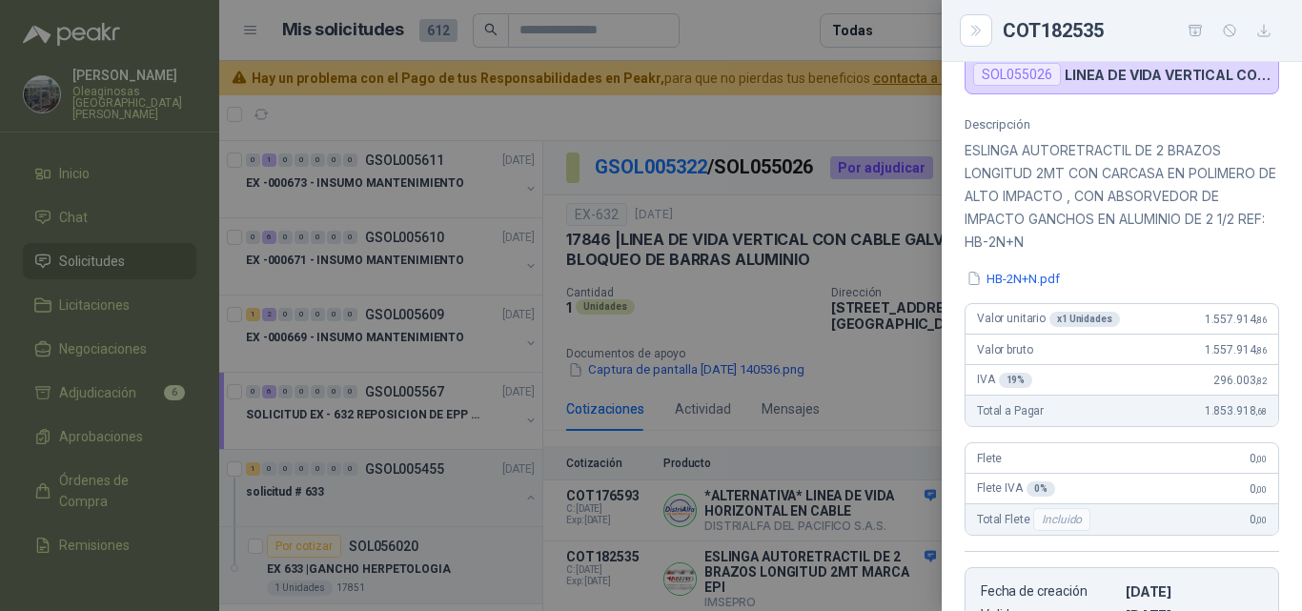
scroll to position [66, 0]
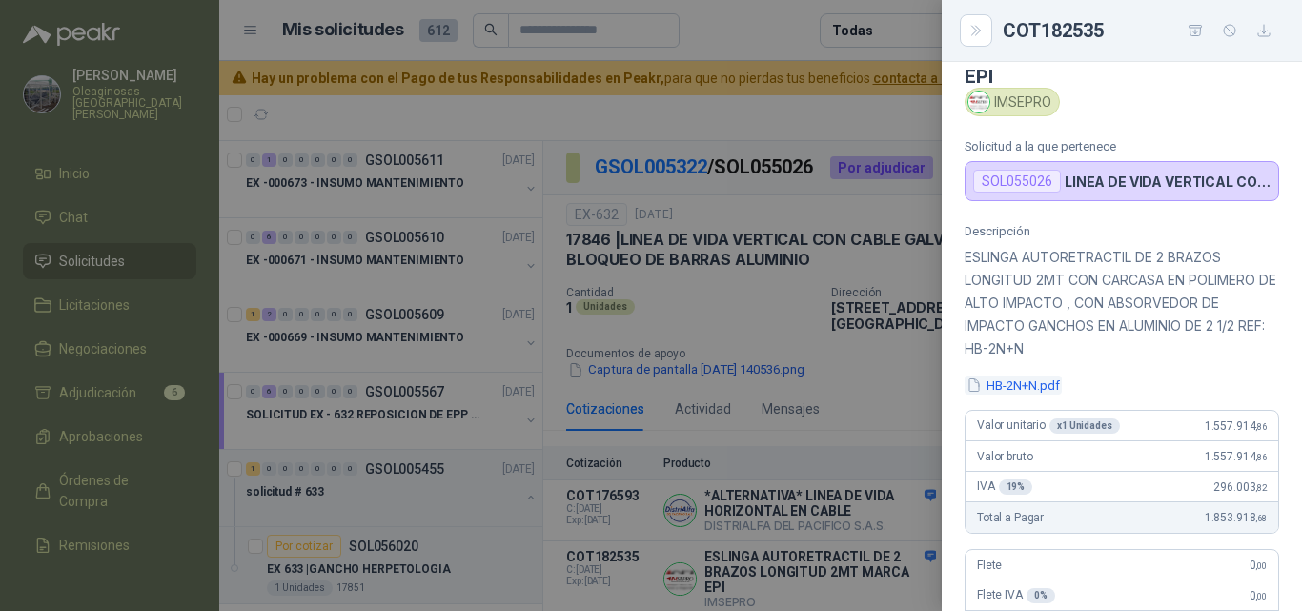
click at [1016, 391] on button "HB-2N+N.pdf" at bounding box center [1013, 386] width 97 height 20
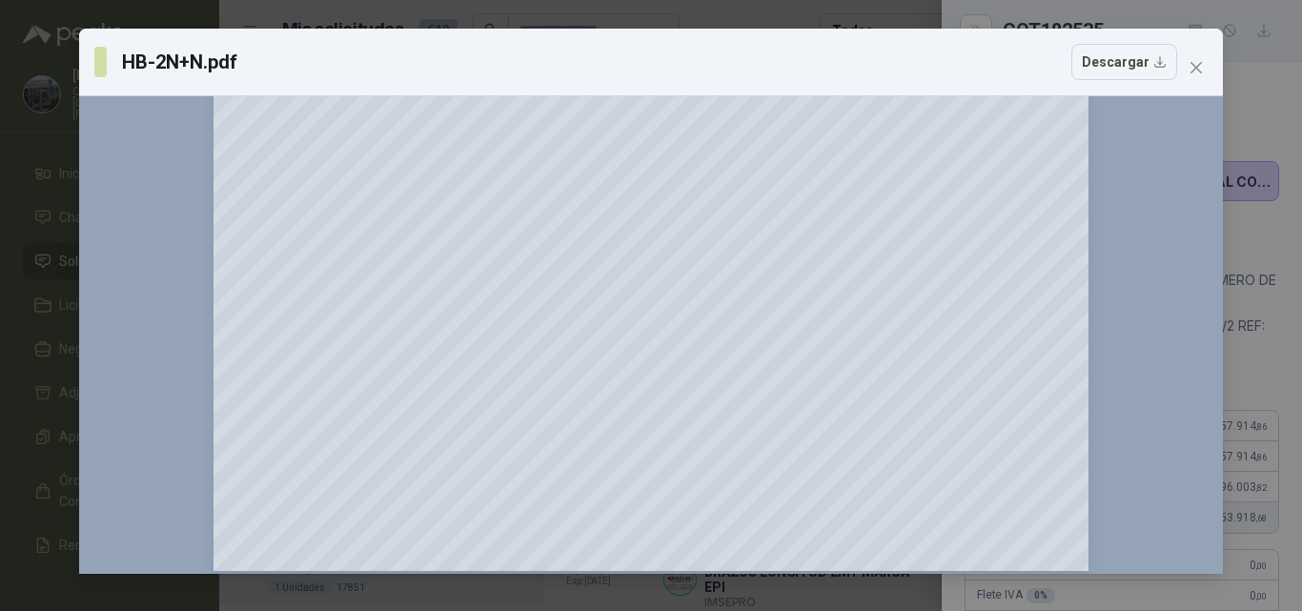
scroll to position [685, 0]
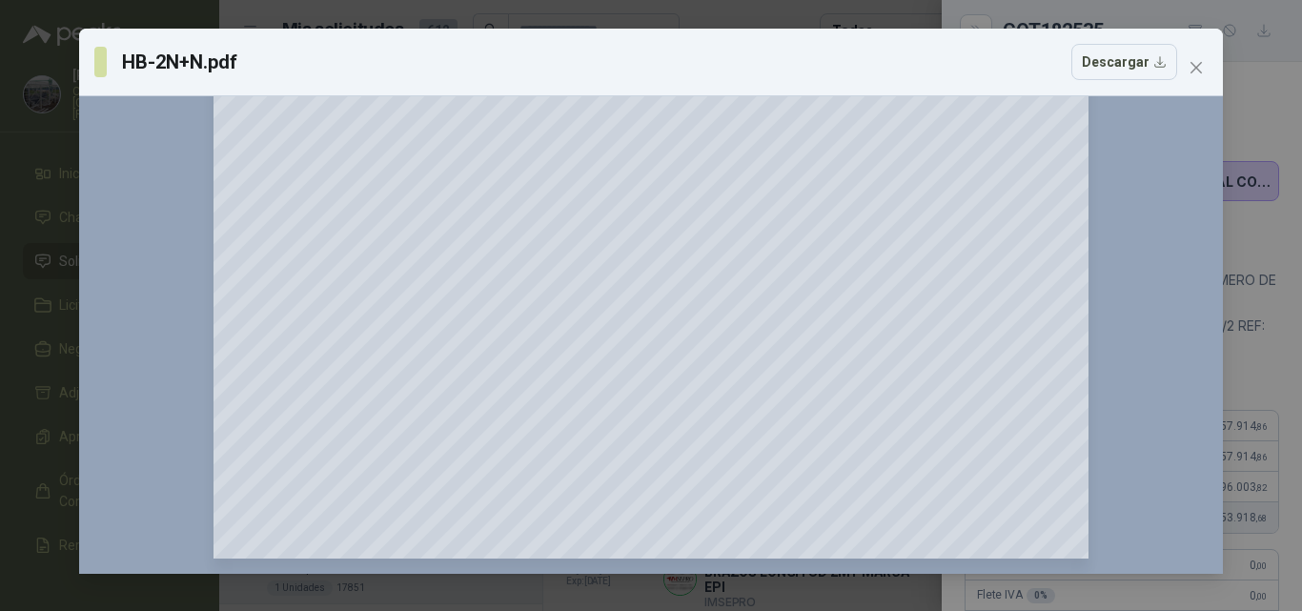
click at [1195, 71] on icon "close" at bounding box center [1196, 67] width 15 height 15
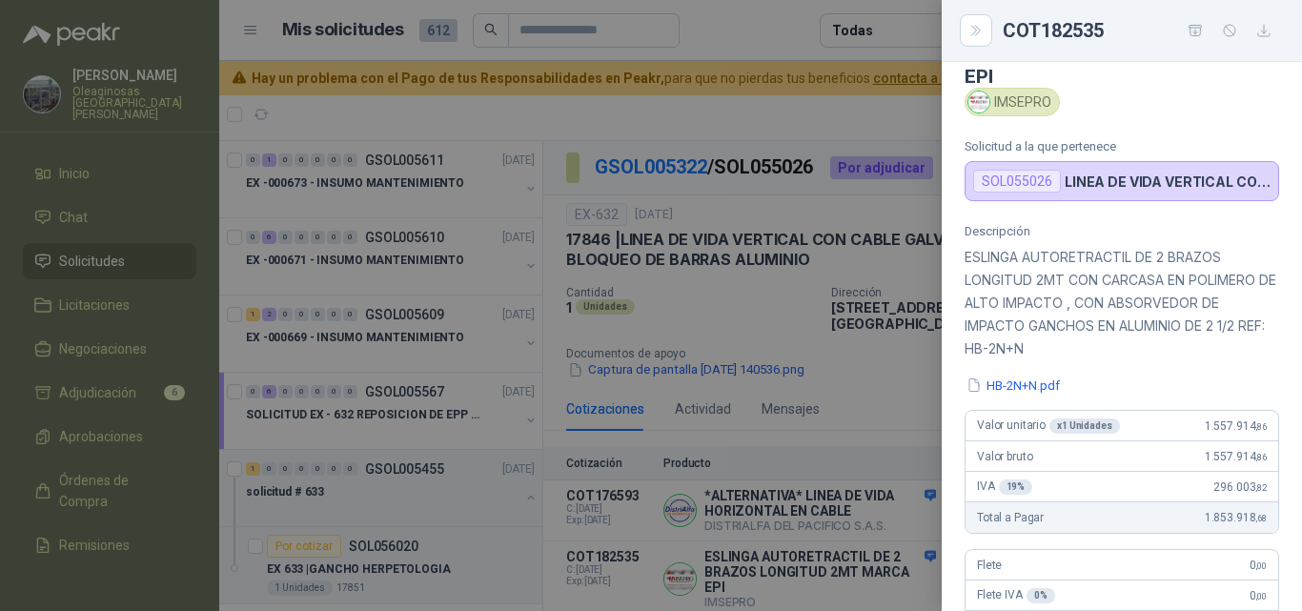
click at [826, 435] on div at bounding box center [651, 305] width 1302 height 611
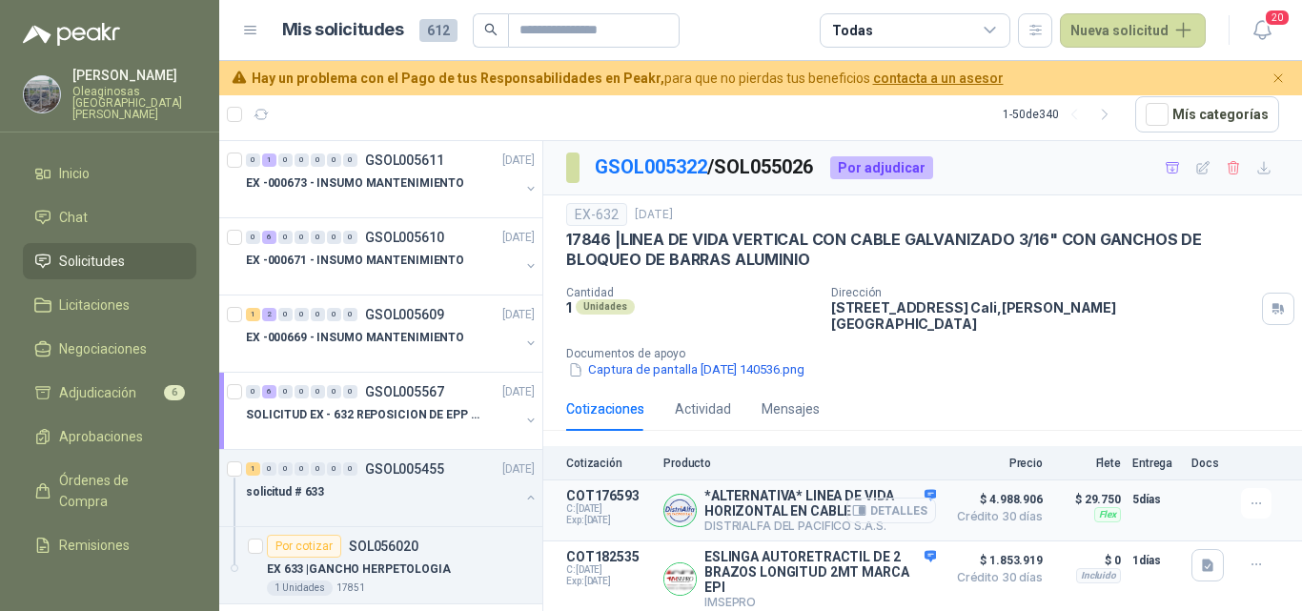
click at [913, 498] on button "Detalles" at bounding box center [891, 511] width 90 height 26
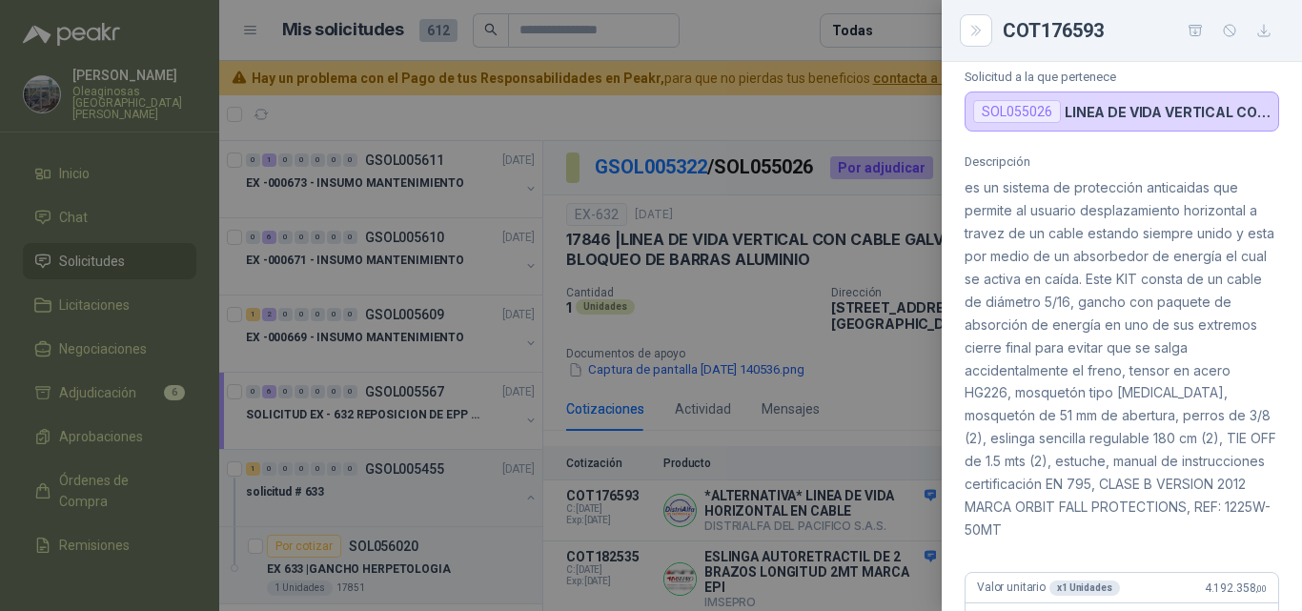
scroll to position [113, 0]
click at [903, 411] on div at bounding box center [651, 305] width 1302 height 611
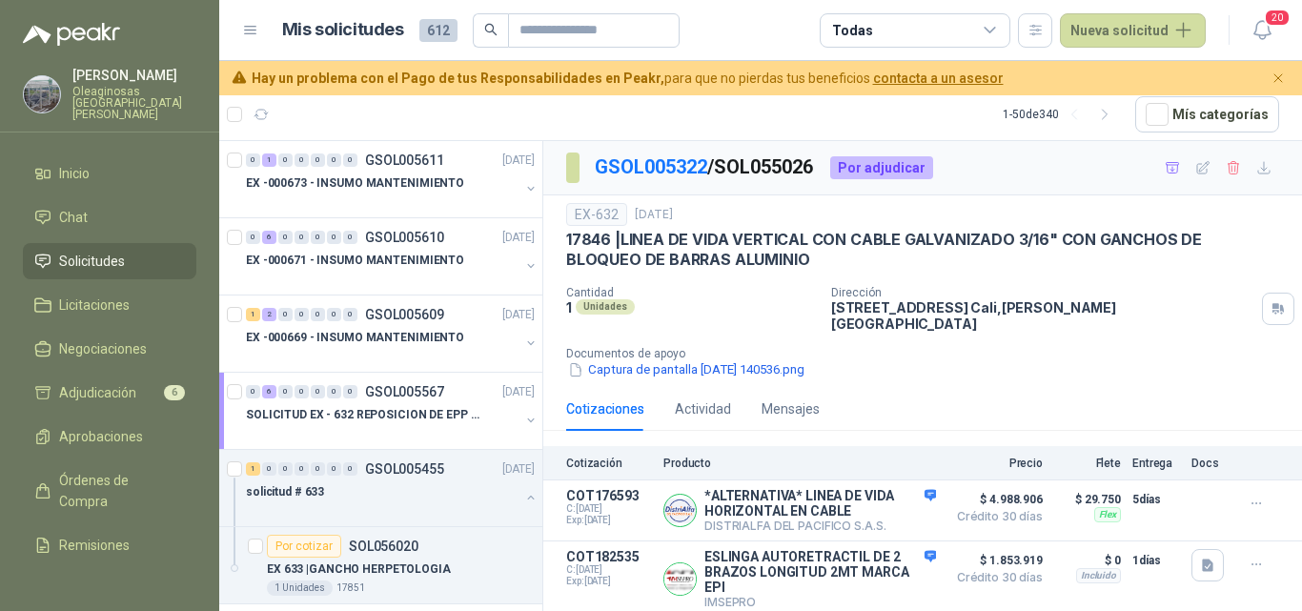
click at [906, 405] on div "Cotizaciones Actividad Mensajes" at bounding box center [922, 409] width 713 height 44
click at [906, 498] on button "Detalles" at bounding box center [891, 511] width 90 height 26
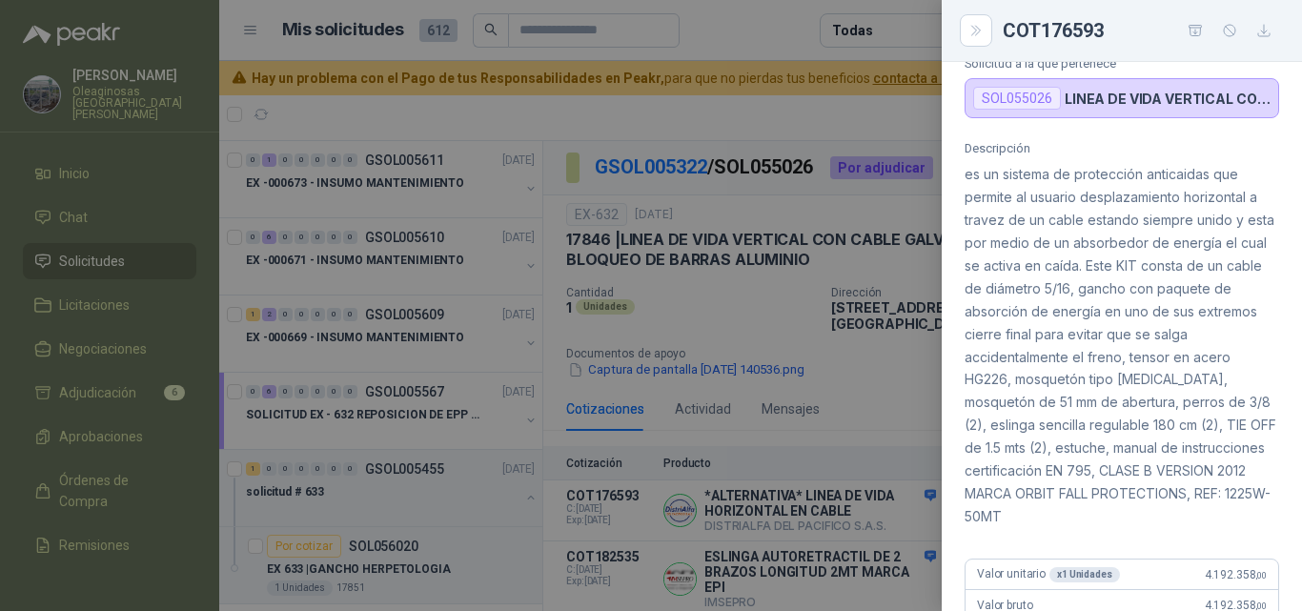
scroll to position [113, 0]
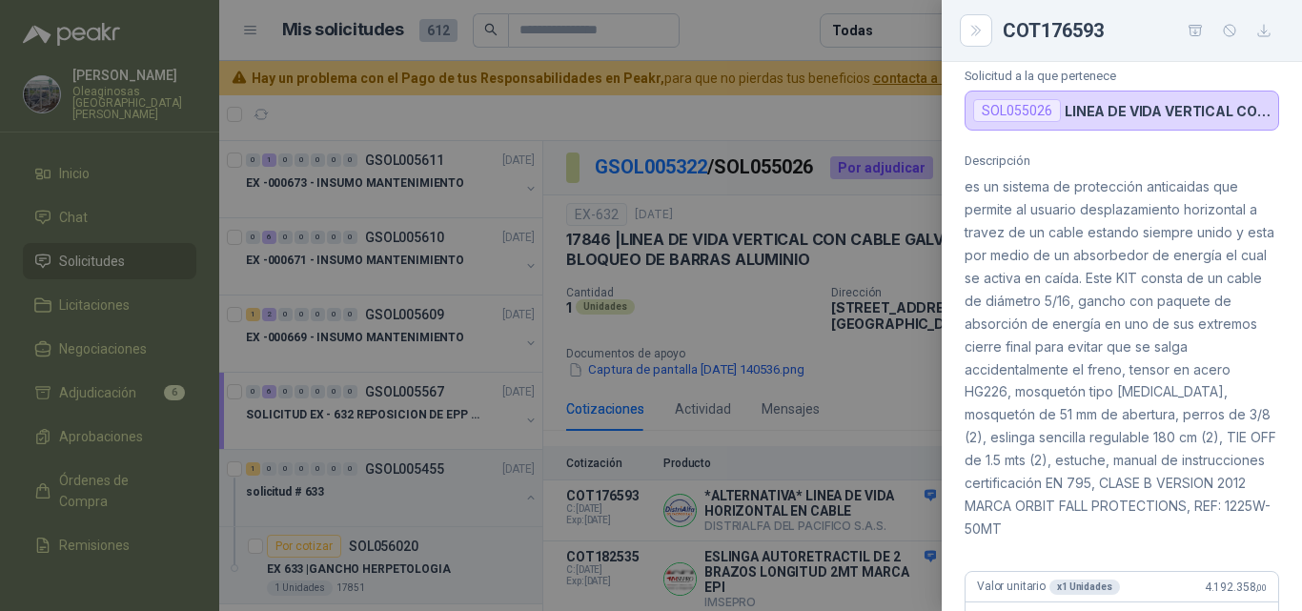
click at [877, 559] on div at bounding box center [651, 305] width 1302 height 611
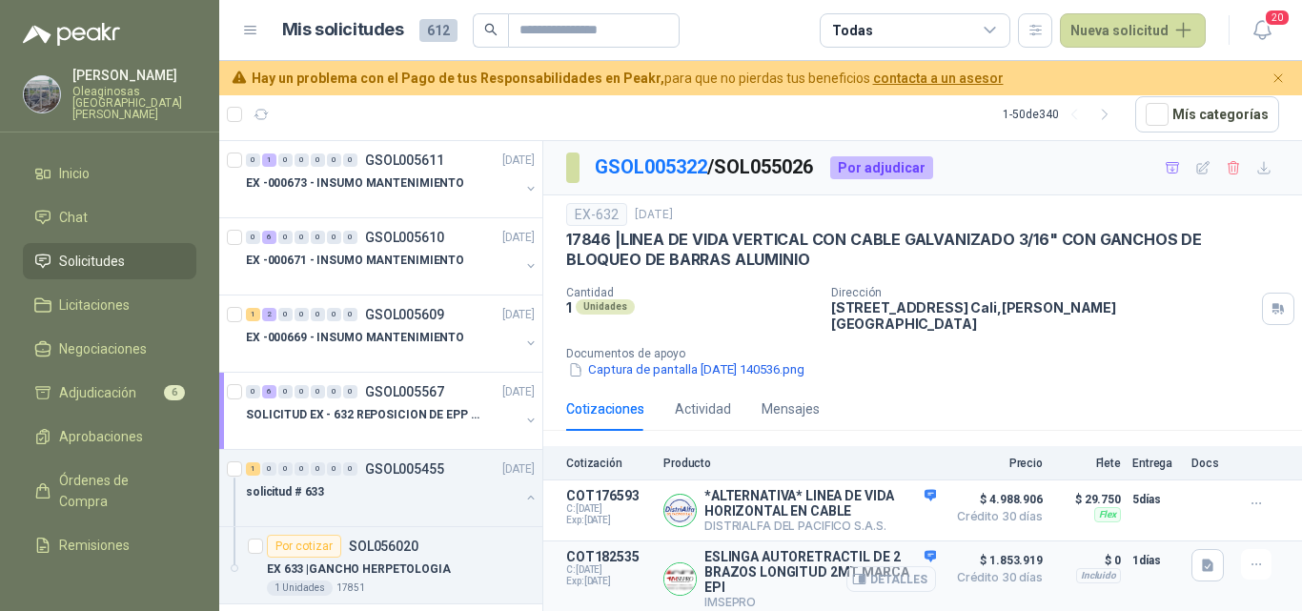
click at [897, 566] on button "Detalles" at bounding box center [891, 579] width 90 height 26
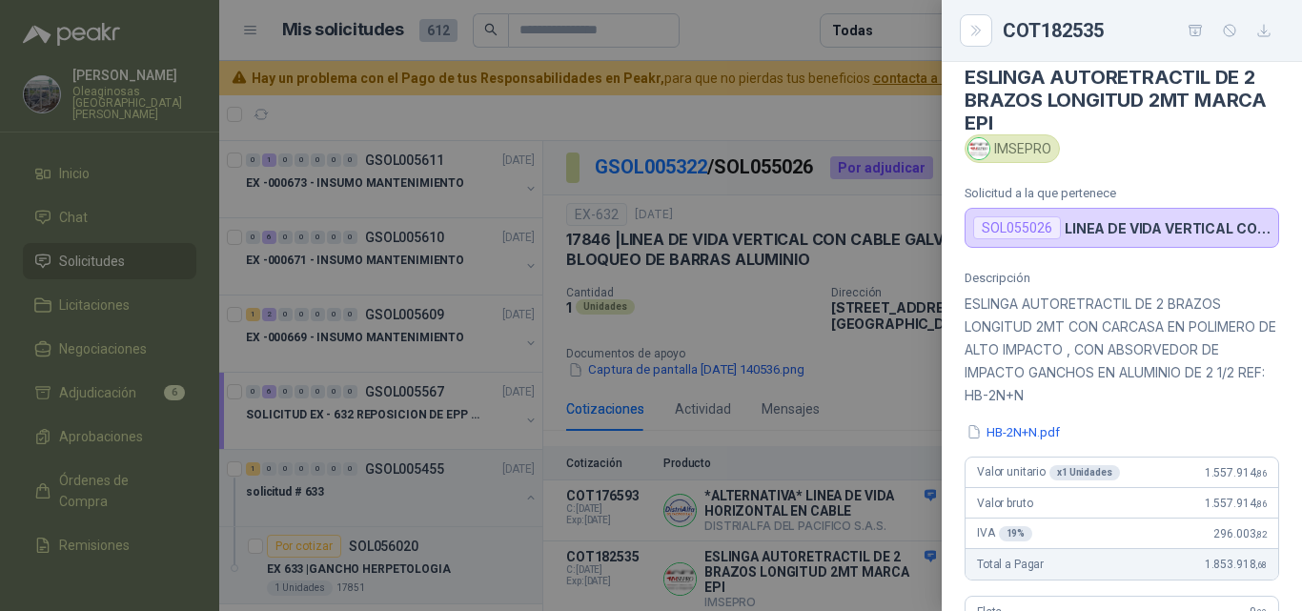
scroll to position [0, 0]
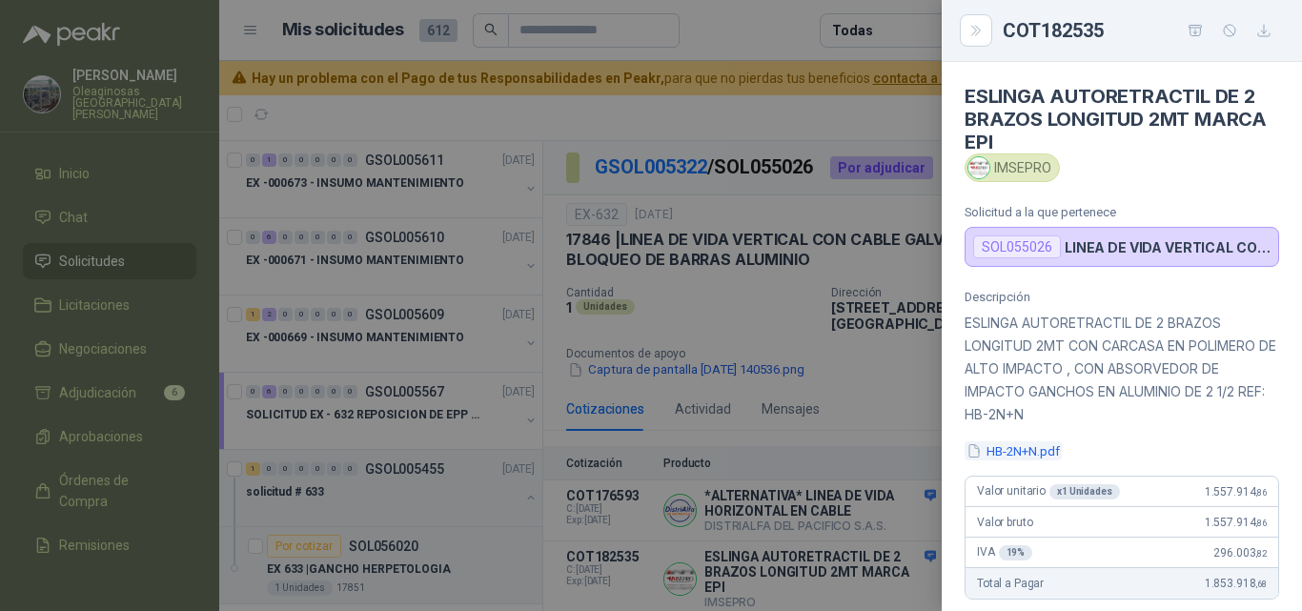
click at [1022, 454] on button "HB-2N+N.pdf" at bounding box center [1013, 451] width 97 height 20
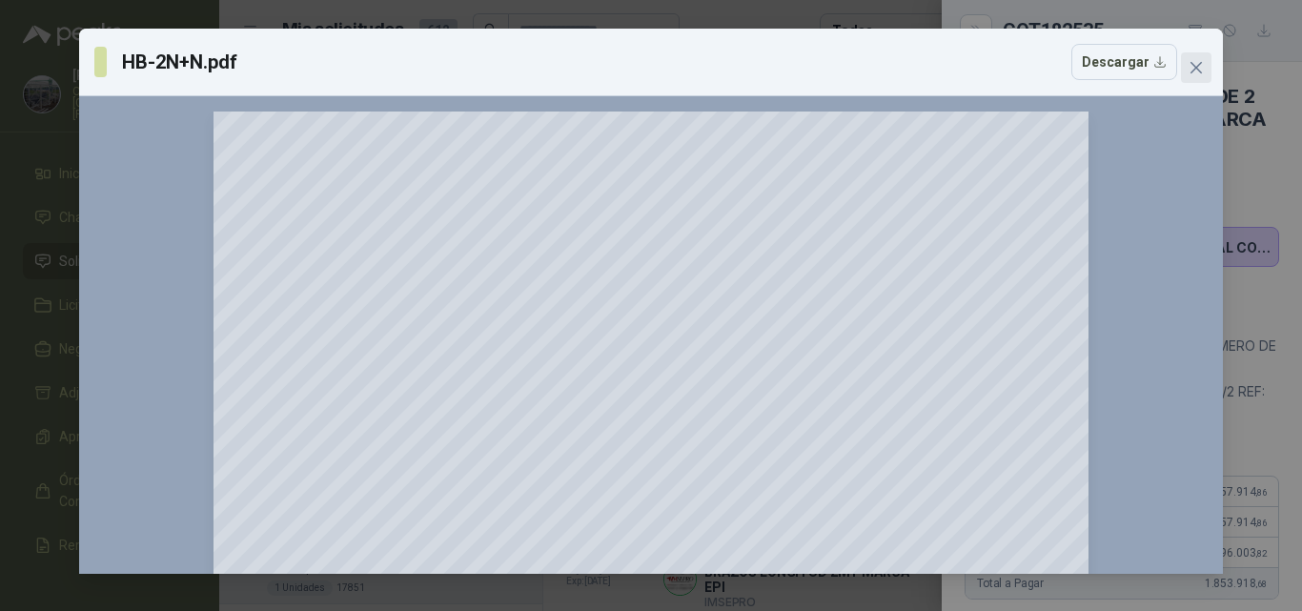
click at [1195, 67] on icon "close" at bounding box center [1196, 67] width 11 height 11
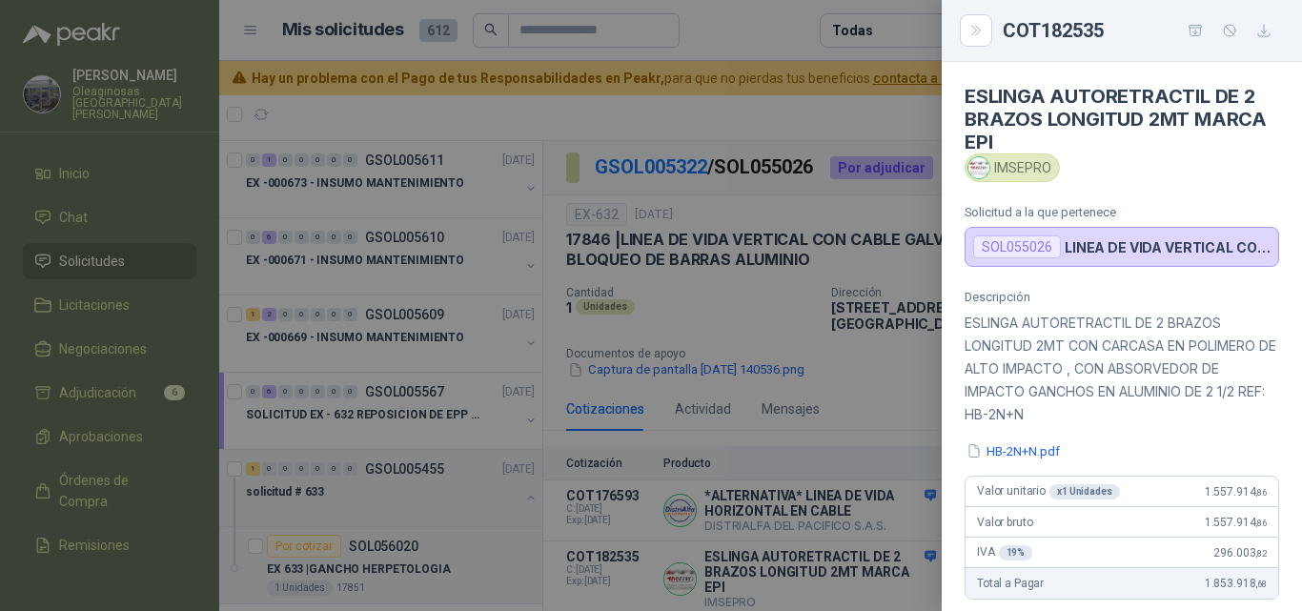
click at [831, 554] on div at bounding box center [651, 305] width 1302 height 611
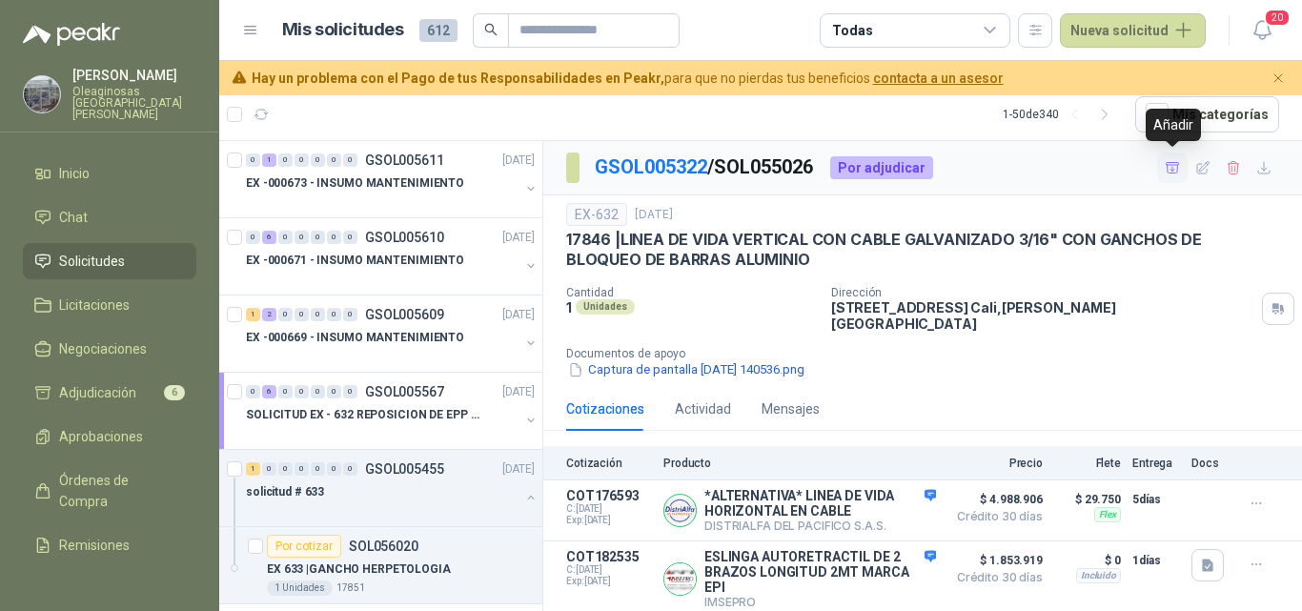
click at [1170, 173] on icon "button" at bounding box center [1172, 167] width 13 height 10
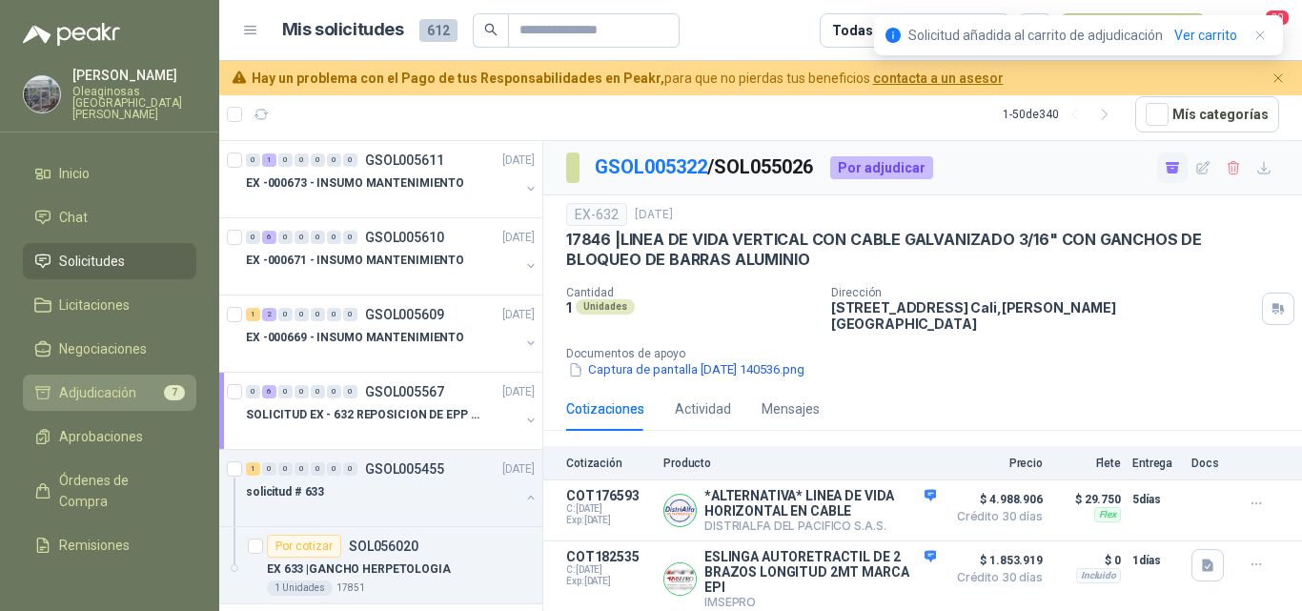
click at [132, 382] on span "Adjudicación" at bounding box center [97, 392] width 77 height 21
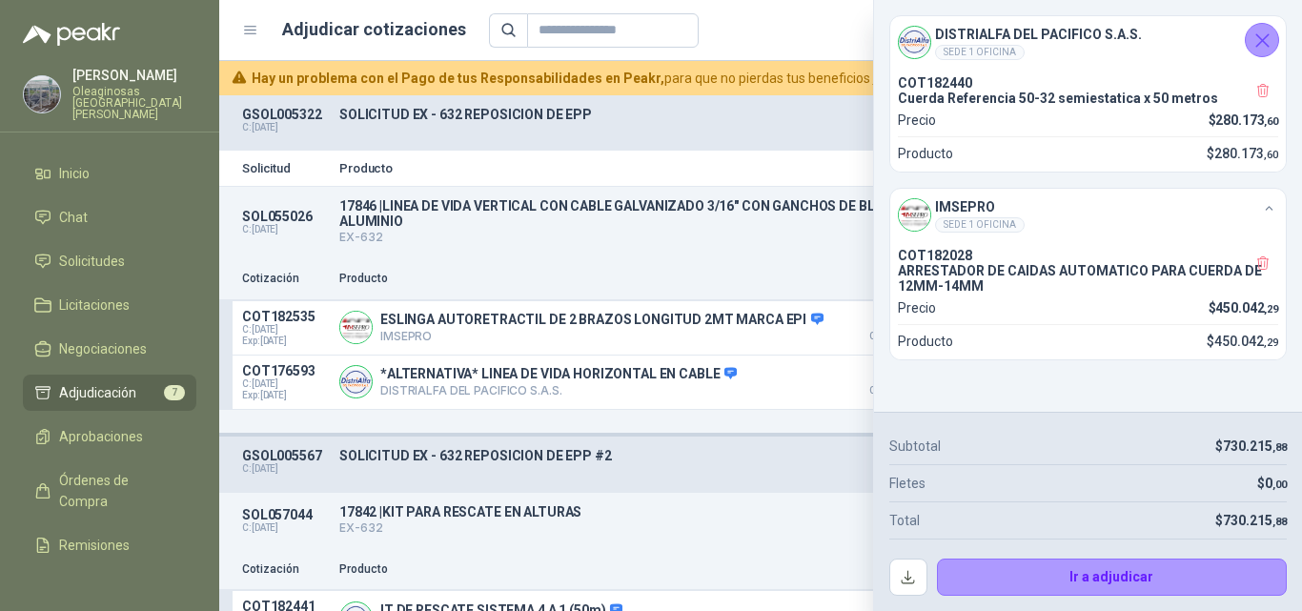
click at [1268, 42] on icon "Cerrar" at bounding box center [1263, 41] width 24 height 24
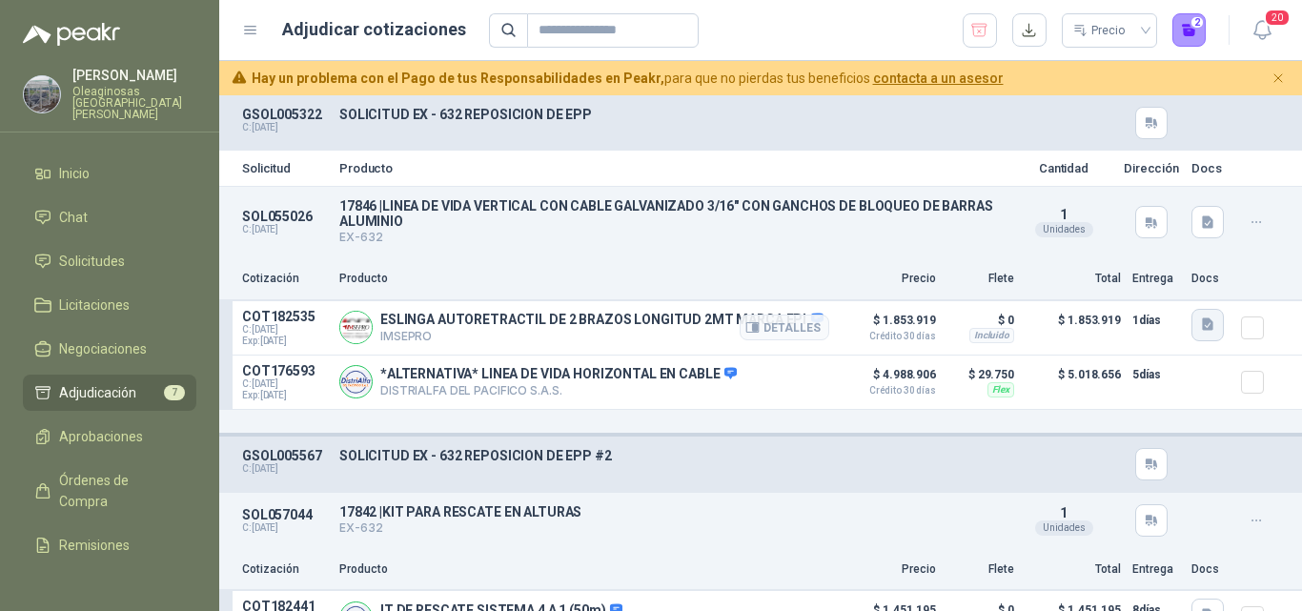
click at [1202, 325] on icon "button" at bounding box center [1207, 324] width 11 height 12
click at [1159, 283] on button "HB-2N+N.pdf" at bounding box center [1147, 285] width 97 height 20
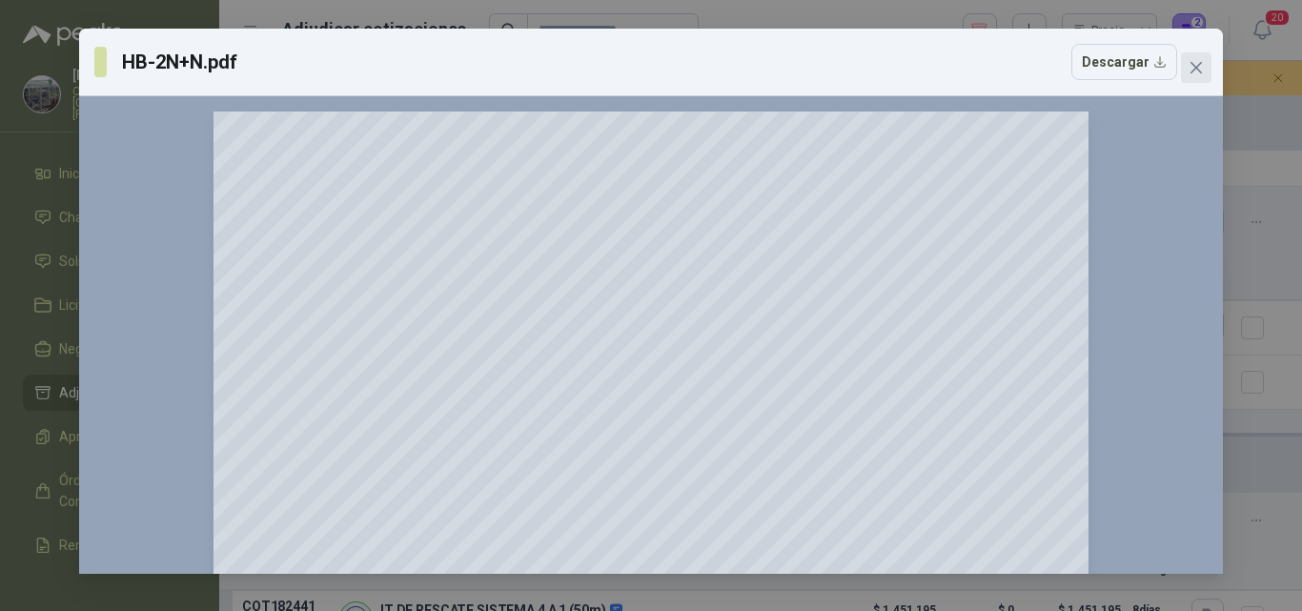
click at [1190, 72] on icon "close" at bounding box center [1196, 67] width 15 height 15
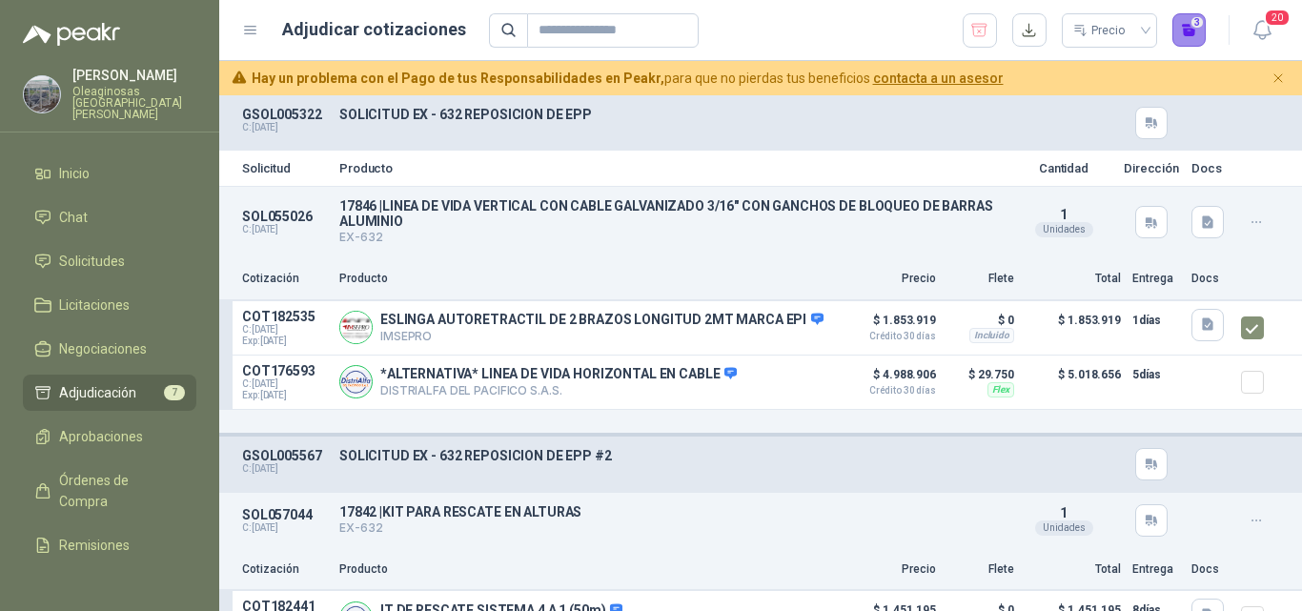
click at [1180, 35] on button "3" at bounding box center [1189, 30] width 34 height 34
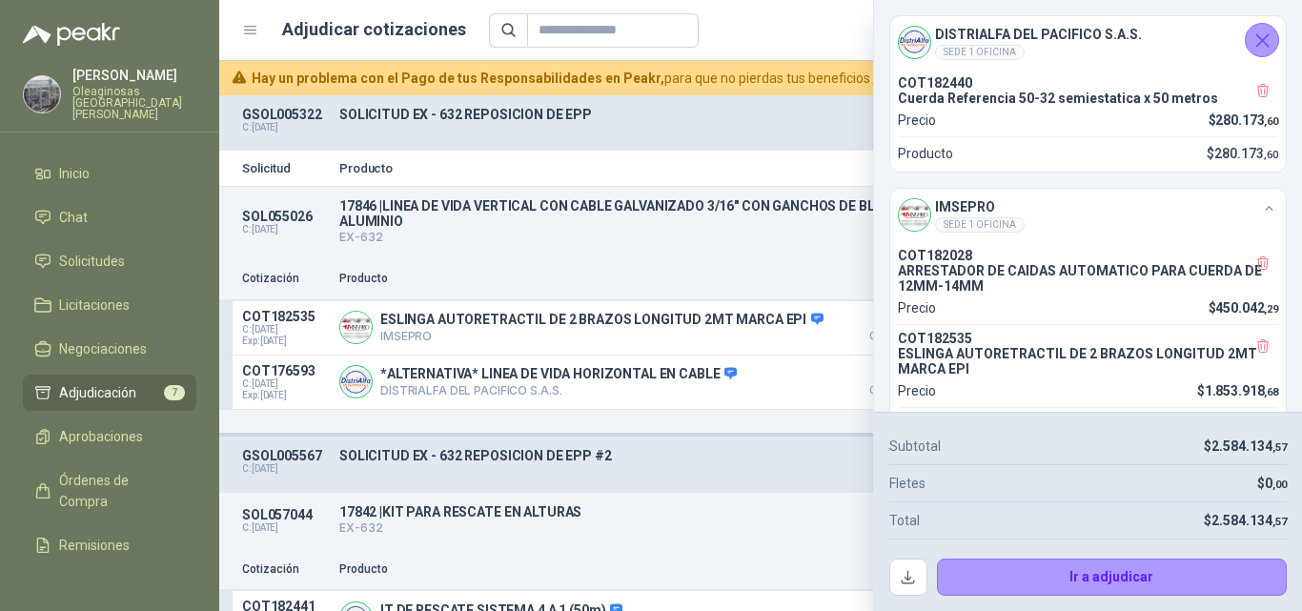
click at [1256, 51] on icon "Cerrar" at bounding box center [1263, 41] width 24 height 24
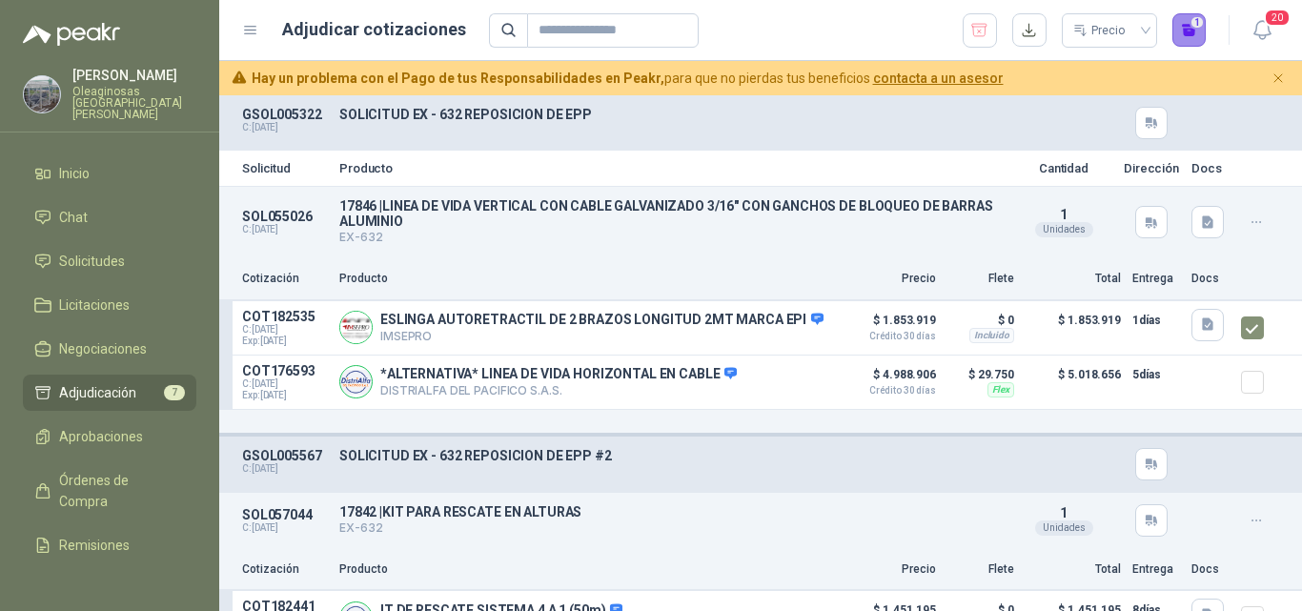
click at [1191, 40] on button "1" at bounding box center [1189, 30] width 34 height 34
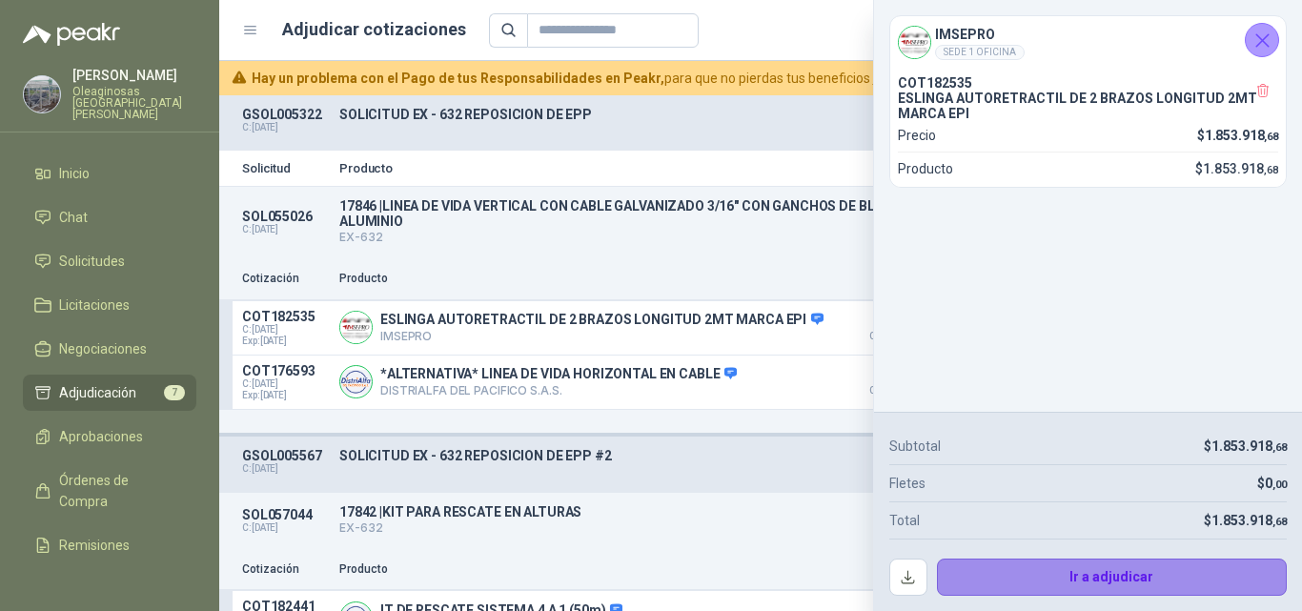
click at [1060, 581] on button "Ir a adjudicar" at bounding box center [1112, 578] width 351 height 38
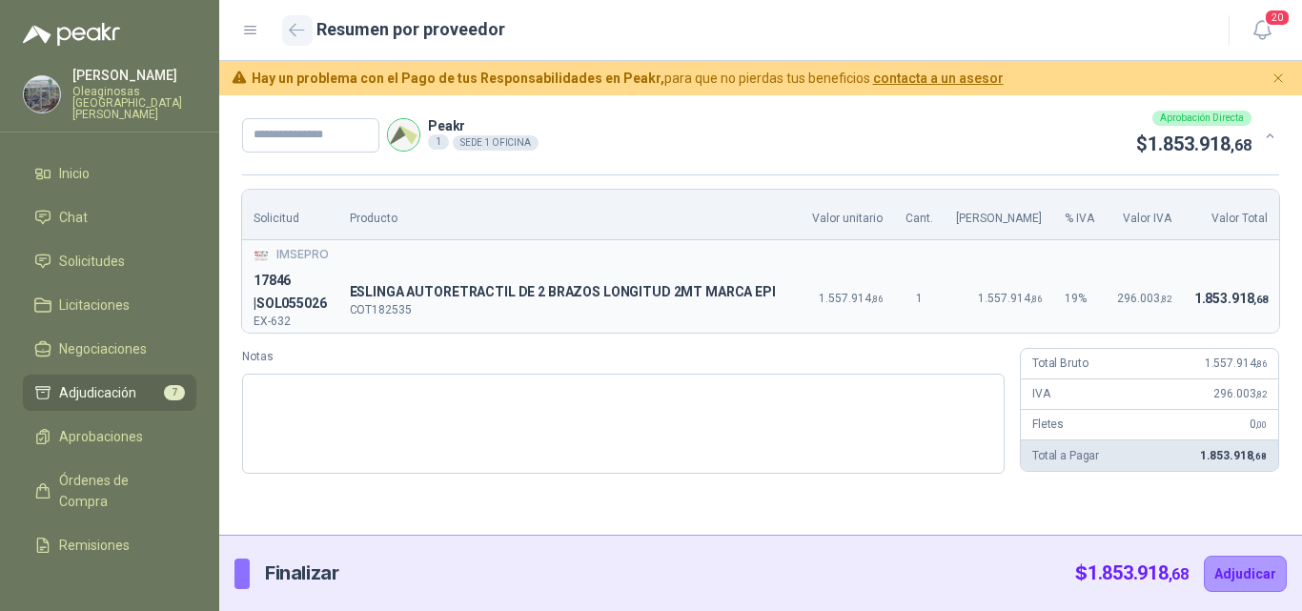
click at [286, 28] on button "button" at bounding box center [297, 30] width 31 height 31
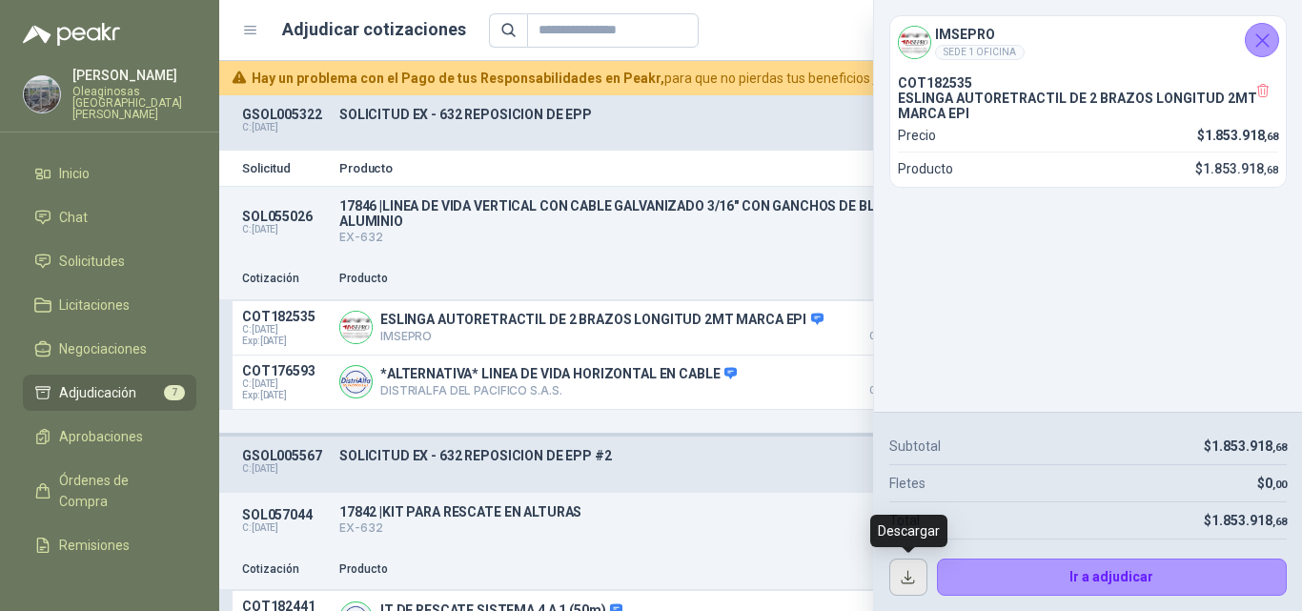
click at [906, 575] on button "button" at bounding box center [908, 578] width 38 height 38
click at [782, 265] on div "Cotización Producto Precio Flete Total Entrega Docs" at bounding box center [760, 279] width 1083 height 43
click at [1259, 41] on icon "Cerrar" at bounding box center [1263, 41] width 24 height 24
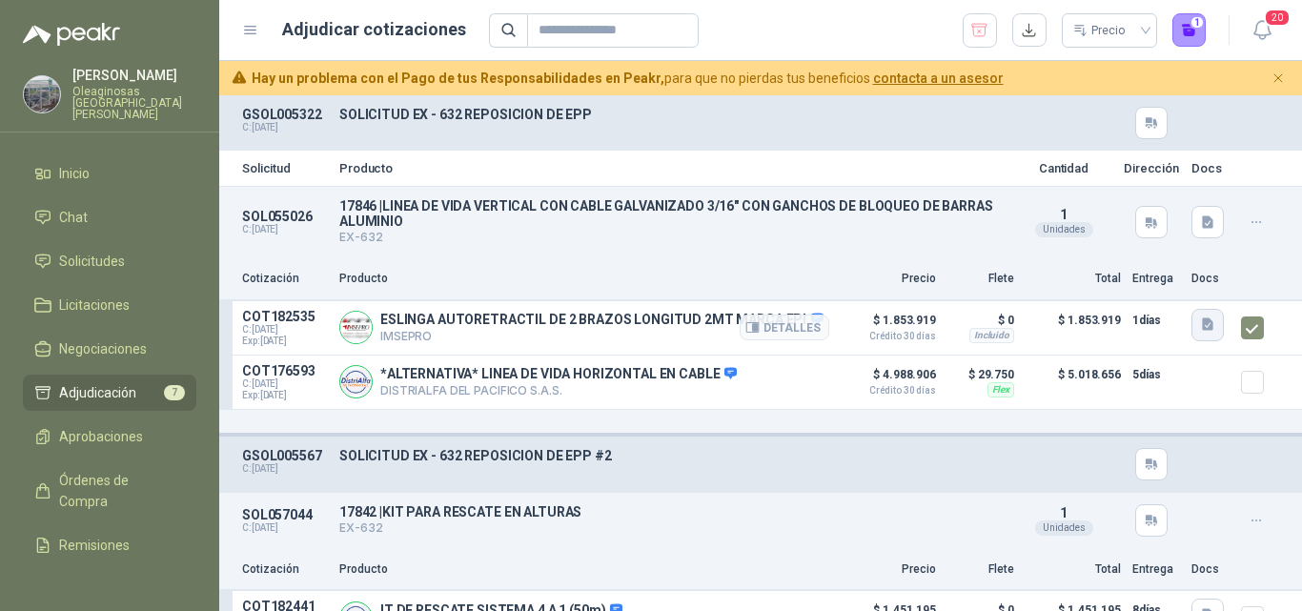
click at [1202, 330] on icon "button" at bounding box center [1207, 324] width 11 height 12
click at [1149, 289] on button "HB-2N+N.pdf" at bounding box center [1147, 285] width 97 height 20
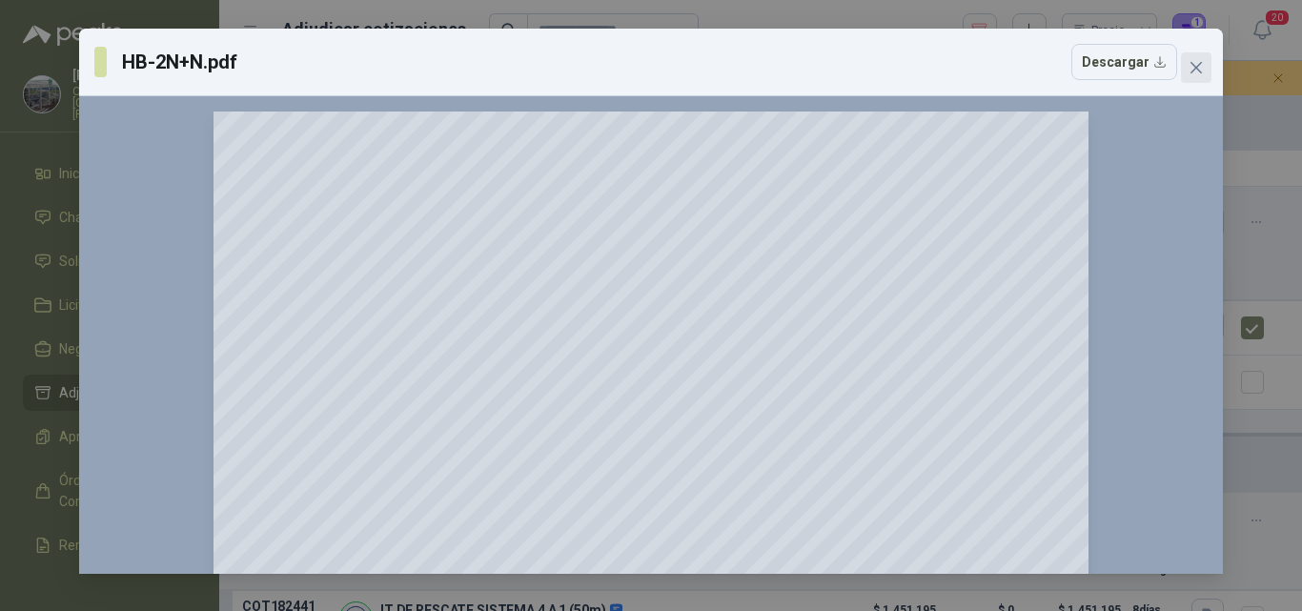
click at [1201, 74] on icon "close" at bounding box center [1196, 67] width 15 height 15
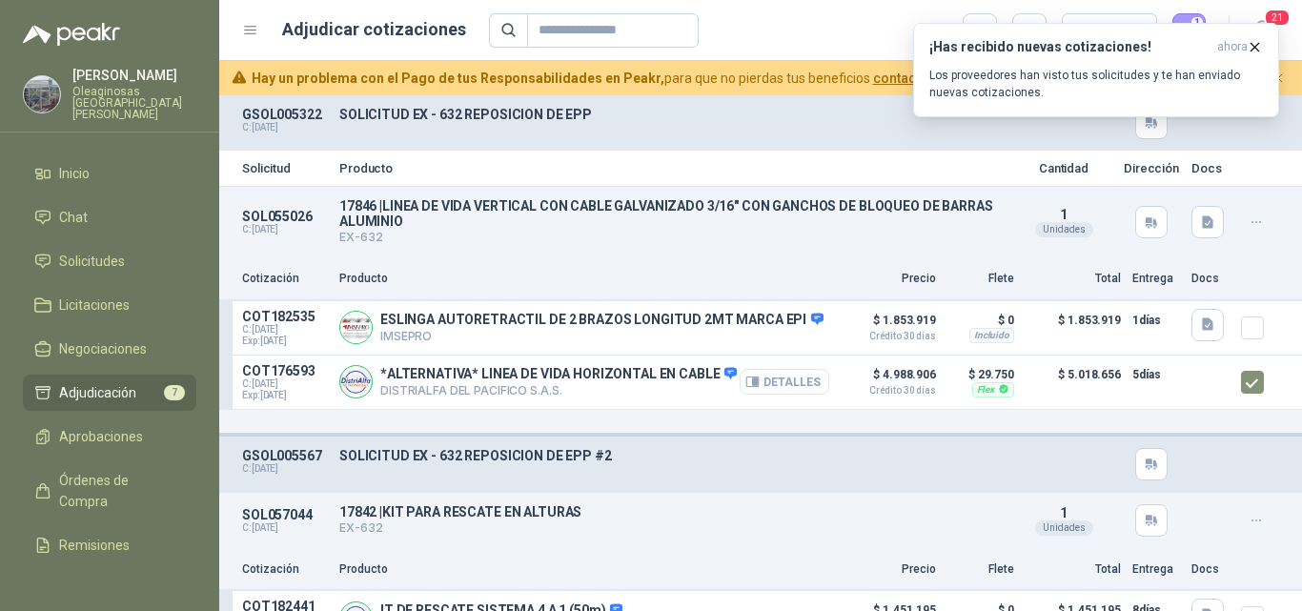
click at [767, 393] on button "Detalles" at bounding box center [785, 382] width 90 height 26
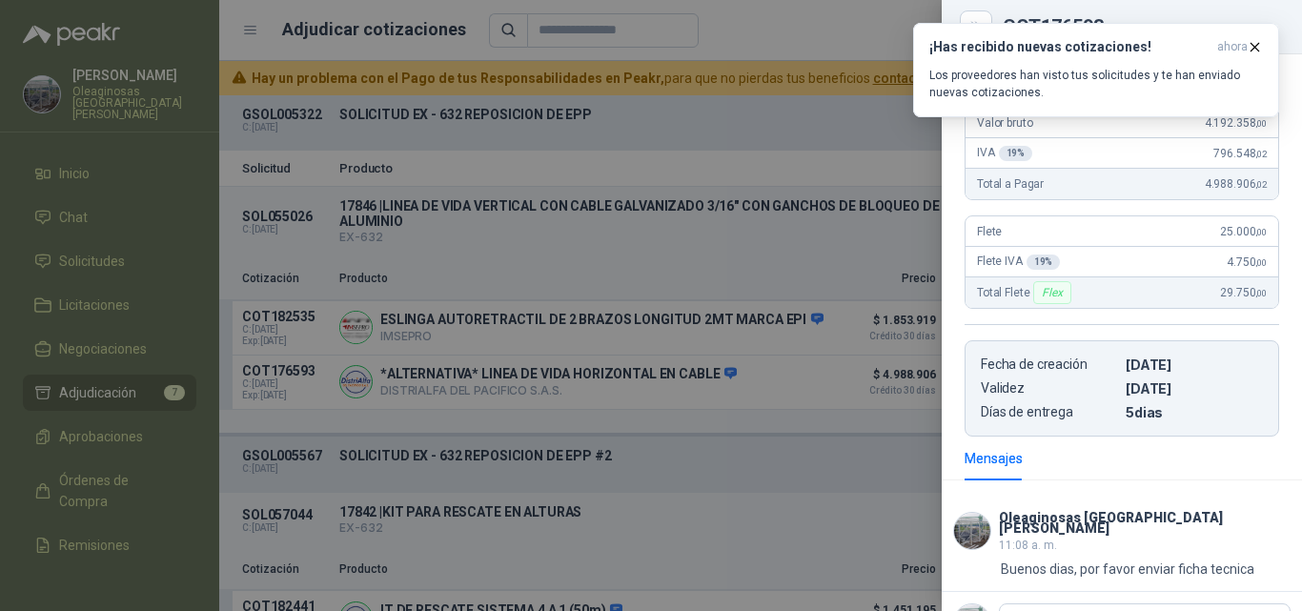
scroll to position [573, 0]
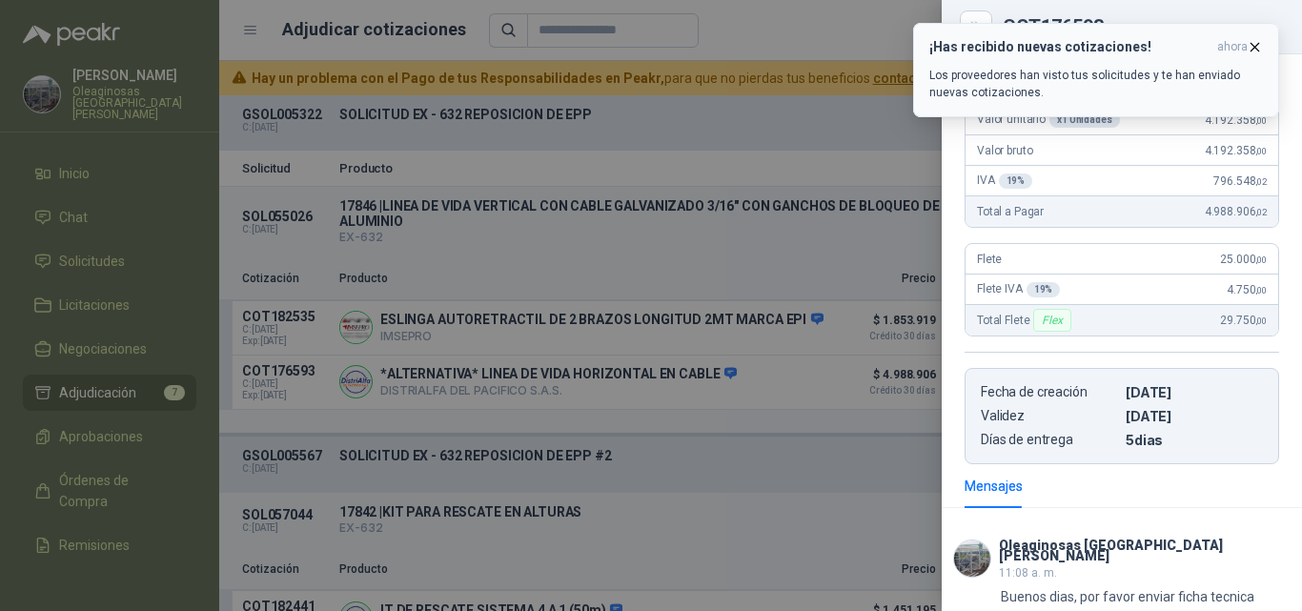
click at [1252, 46] on icon "button" at bounding box center [1255, 47] width 16 height 16
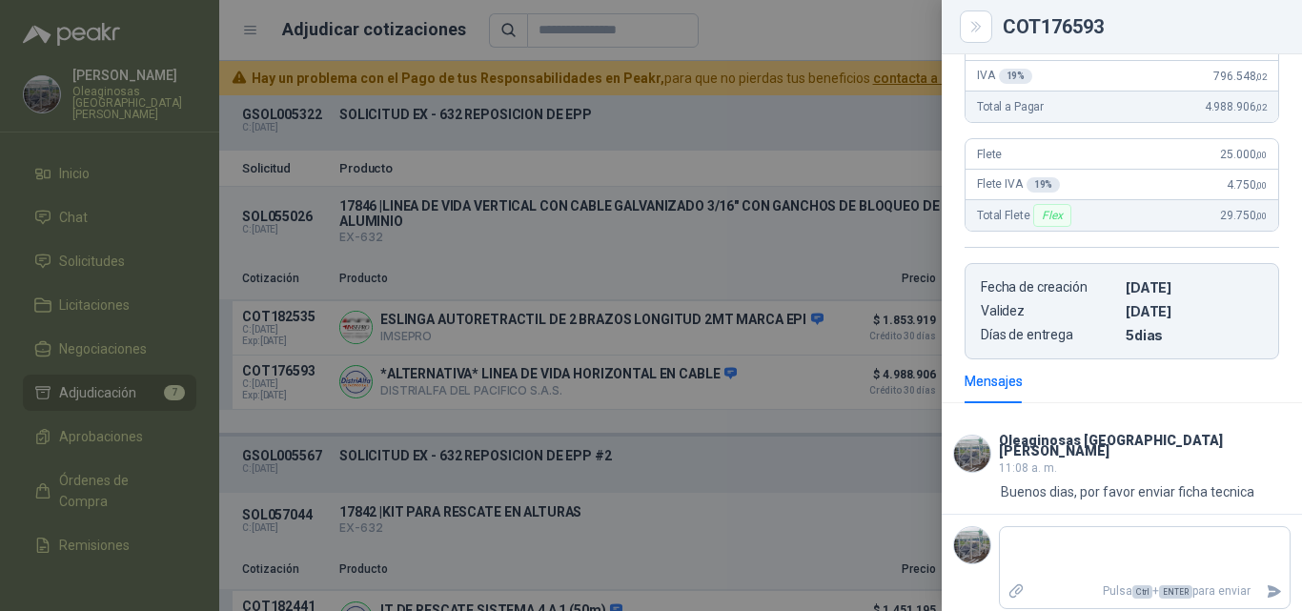
scroll to position [582, 0]
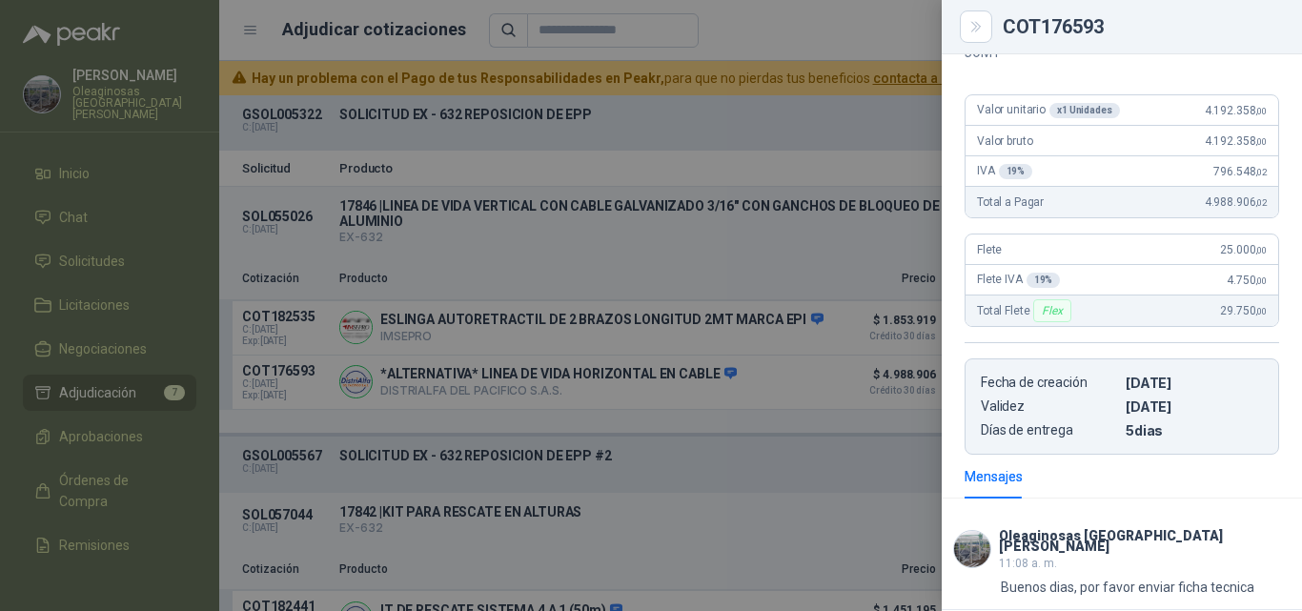
click at [901, 496] on div at bounding box center [651, 305] width 1302 height 611
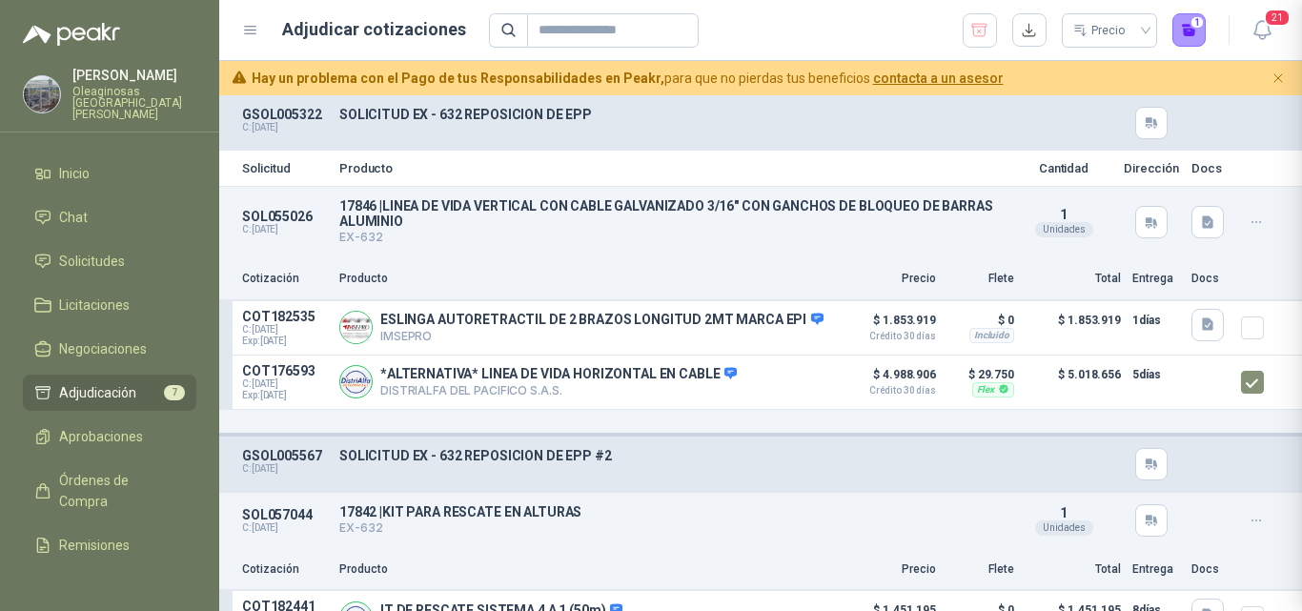
scroll to position [678, 0]
click at [775, 390] on button "Detalles" at bounding box center [785, 382] width 90 height 26
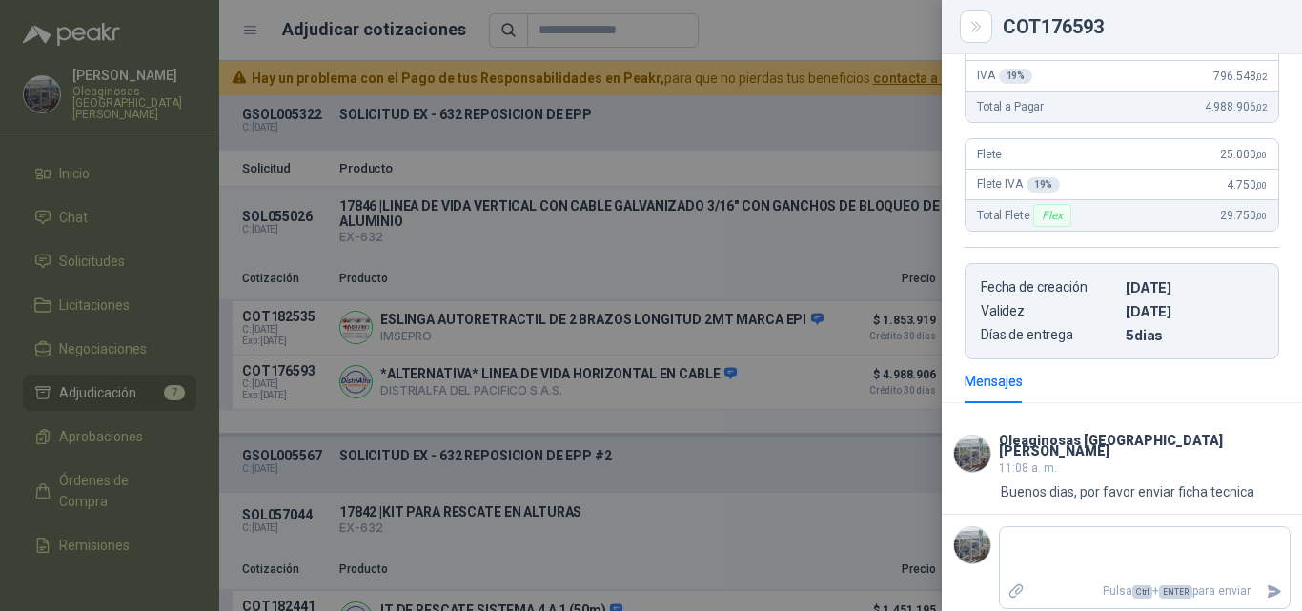
click at [775, 416] on div at bounding box center [651, 305] width 1302 height 611
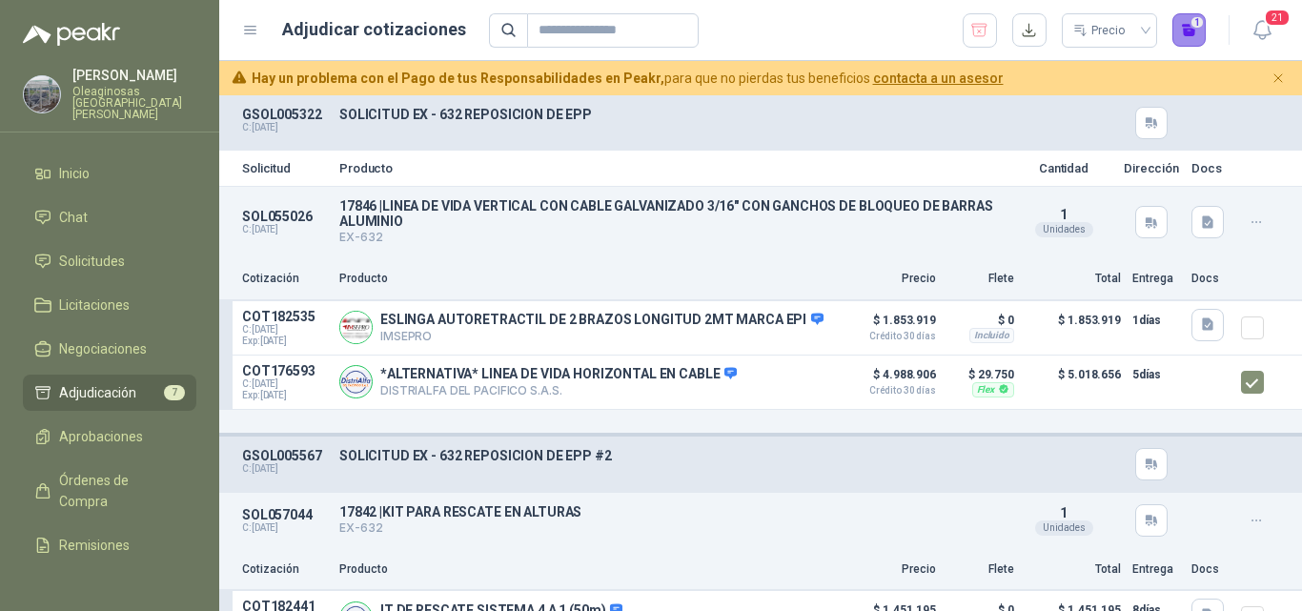
click at [1192, 40] on button "1" at bounding box center [1189, 30] width 34 height 34
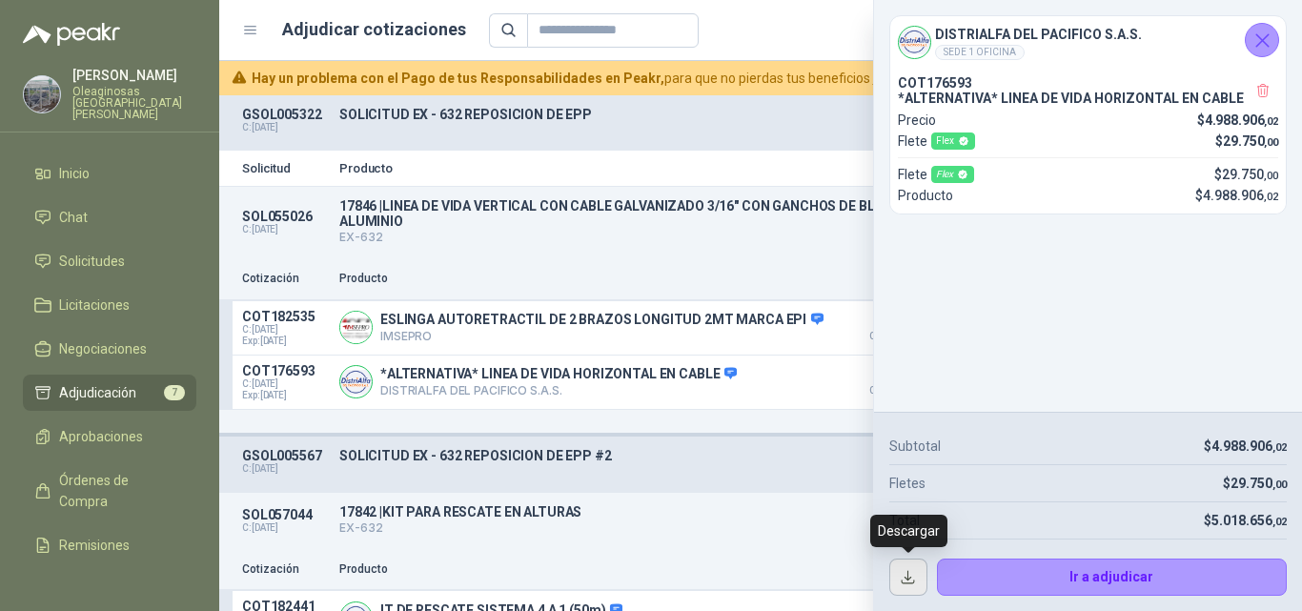
click at [901, 576] on button "button" at bounding box center [908, 578] width 38 height 38
click at [771, 401] on div "Detalles" at bounding box center [785, 382] width 90 height 38
click at [1247, 50] on div "DISTRIALFA DEL PACIFICO S.A.S. SEDE 1 OFICINA" at bounding box center [1074, 42] width 353 height 36
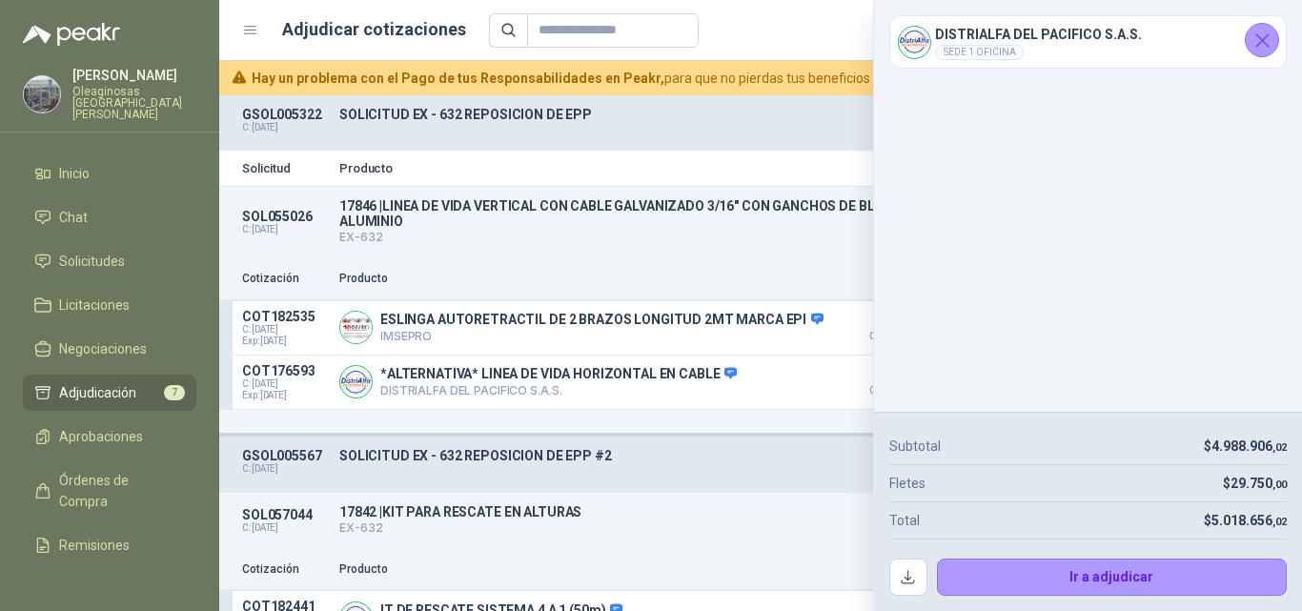
click at [1256, 43] on icon "Cerrar" at bounding box center [1263, 41] width 24 height 24
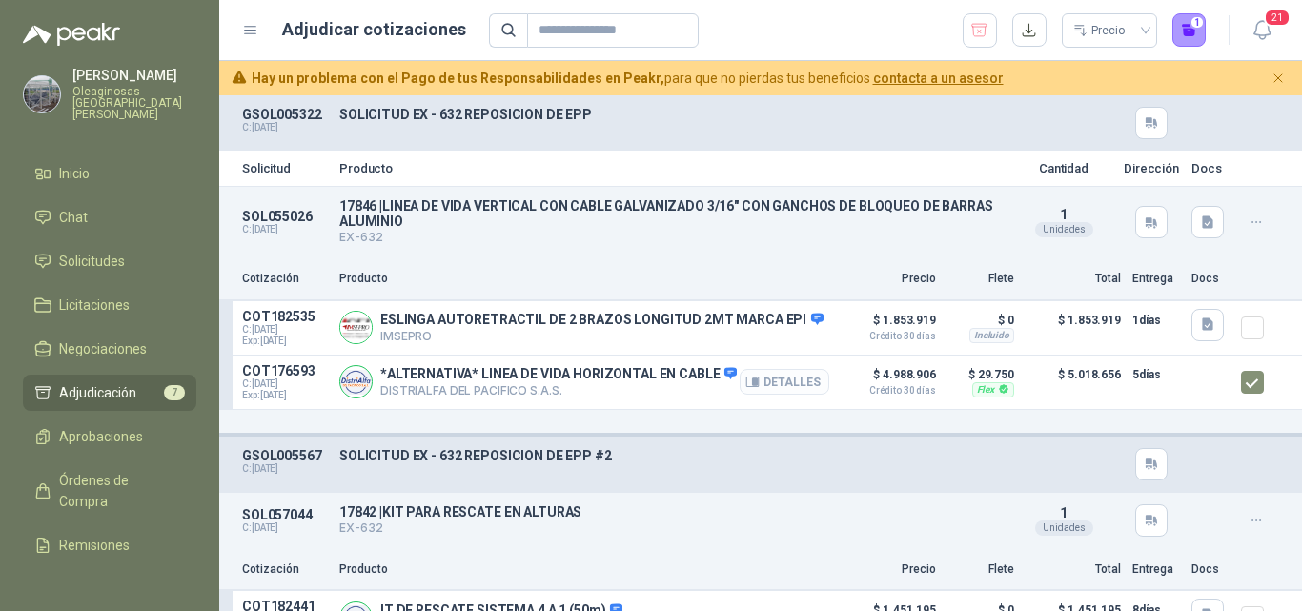
click at [776, 383] on button "Detalles" at bounding box center [785, 382] width 90 height 26
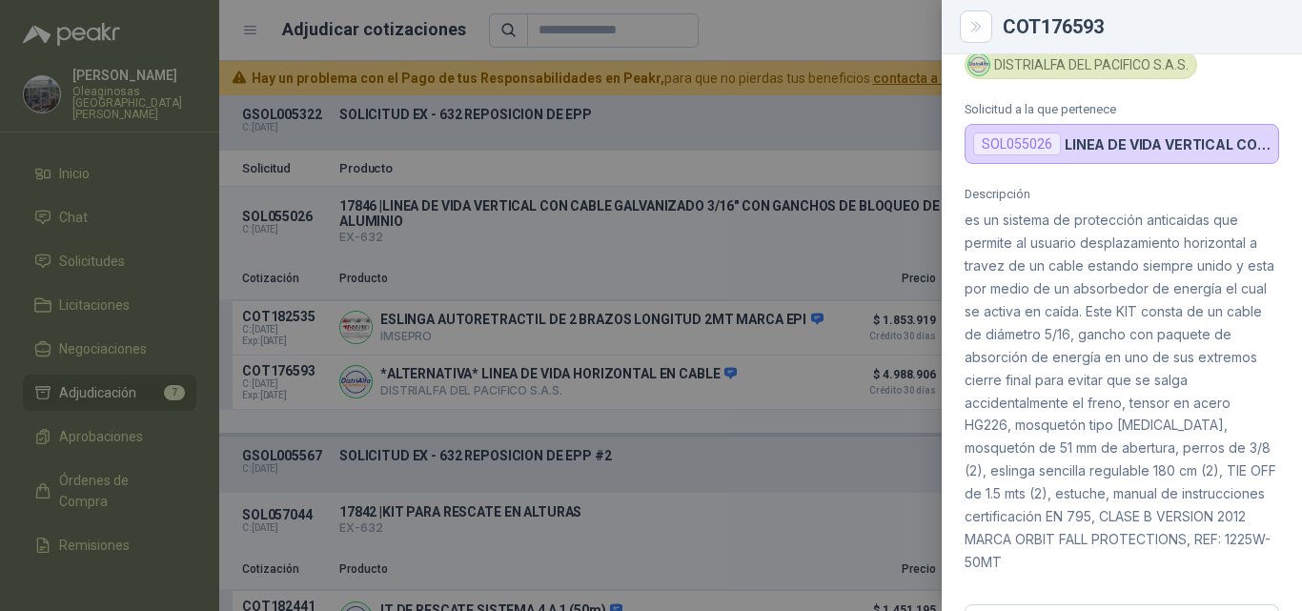
scroll to position [106, 0]
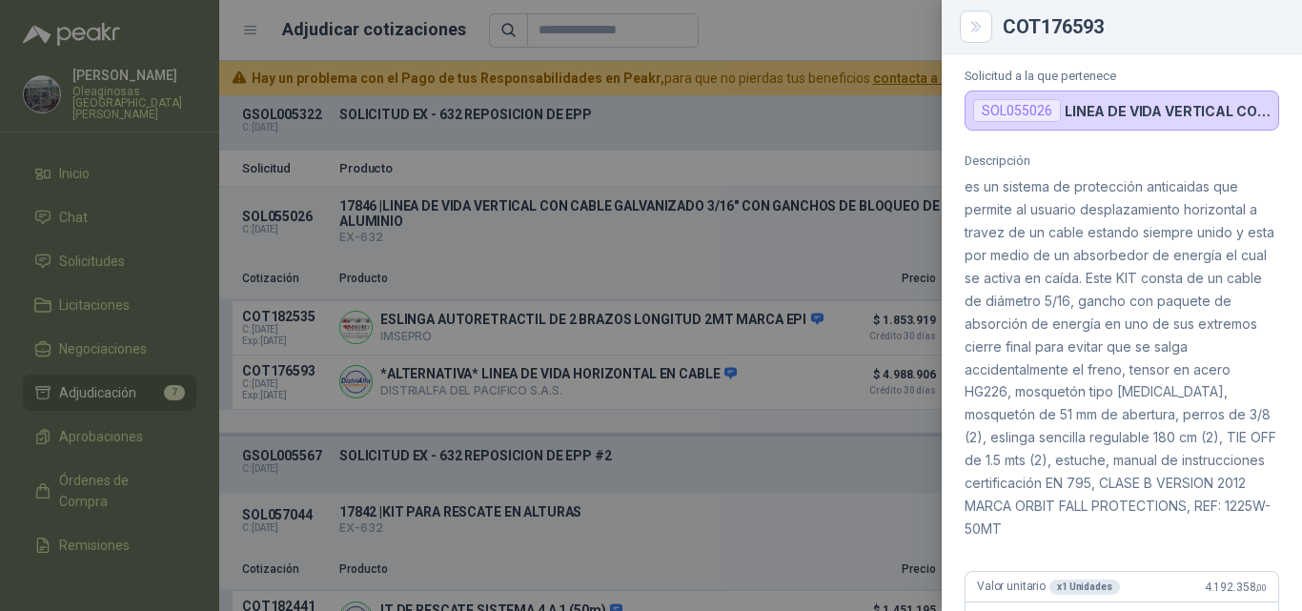
click at [722, 165] on div at bounding box center [651, 305] width 1302 height 611
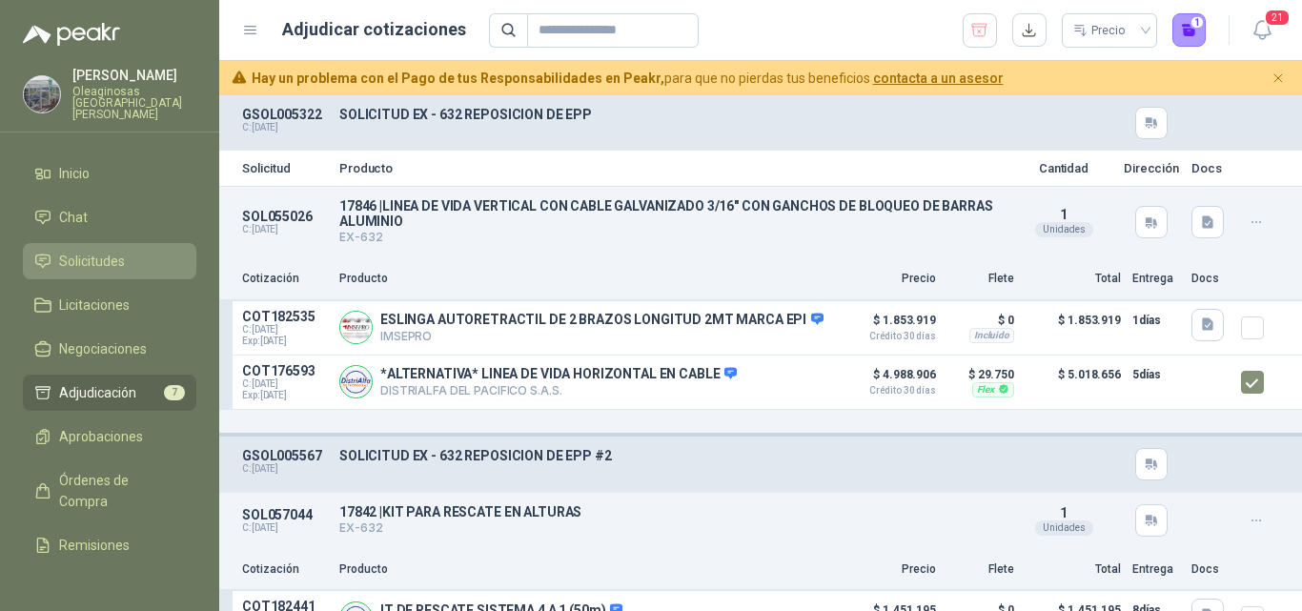
click at [103, 253] on span "Solicitudes" at bounding box center [92, 261] width 66 height 21
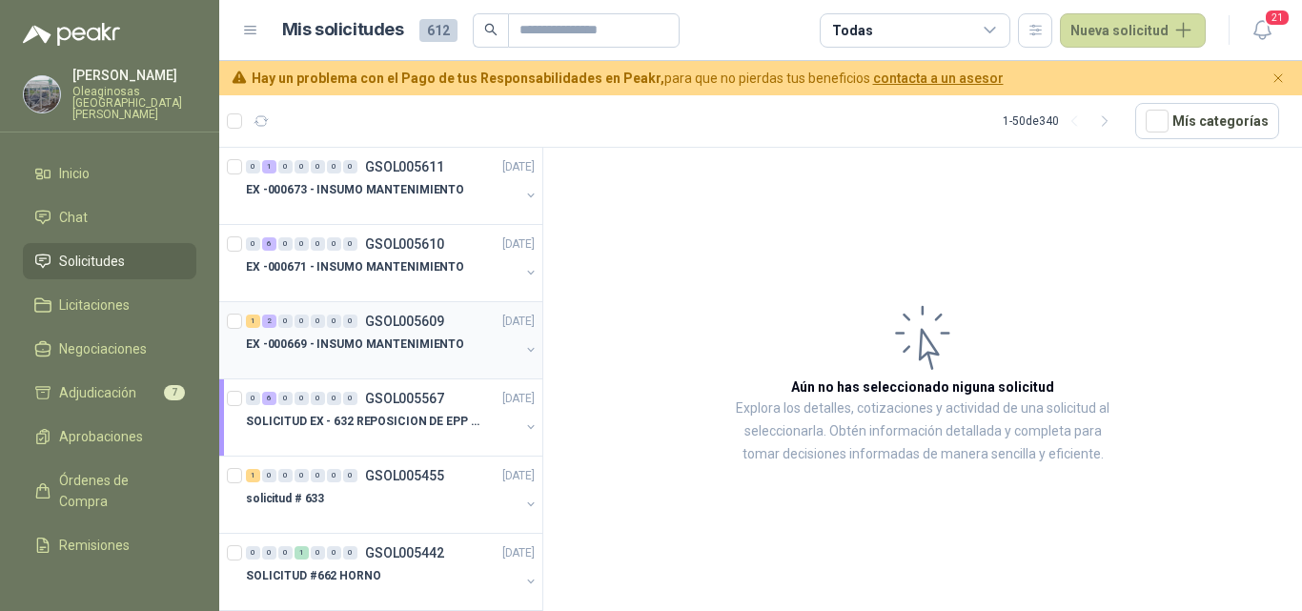
scroll to position [191, 0]
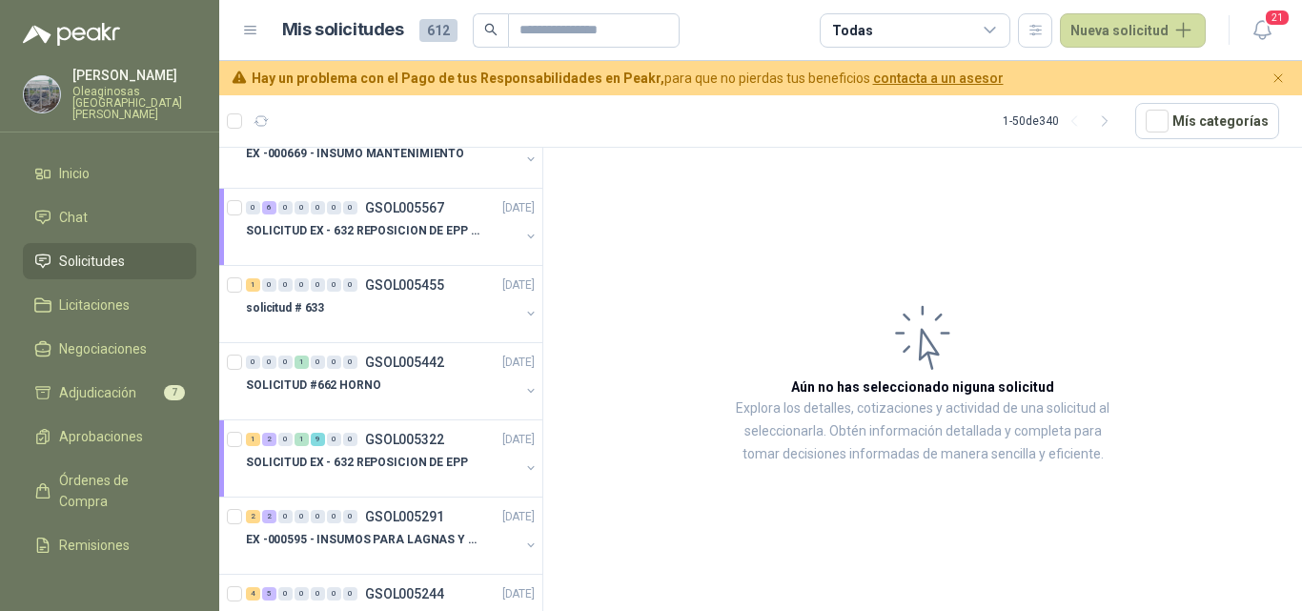
click at [132, 82] on p "[PERSON_NAME]" at bounding box center [134, 75] width 124 height 13
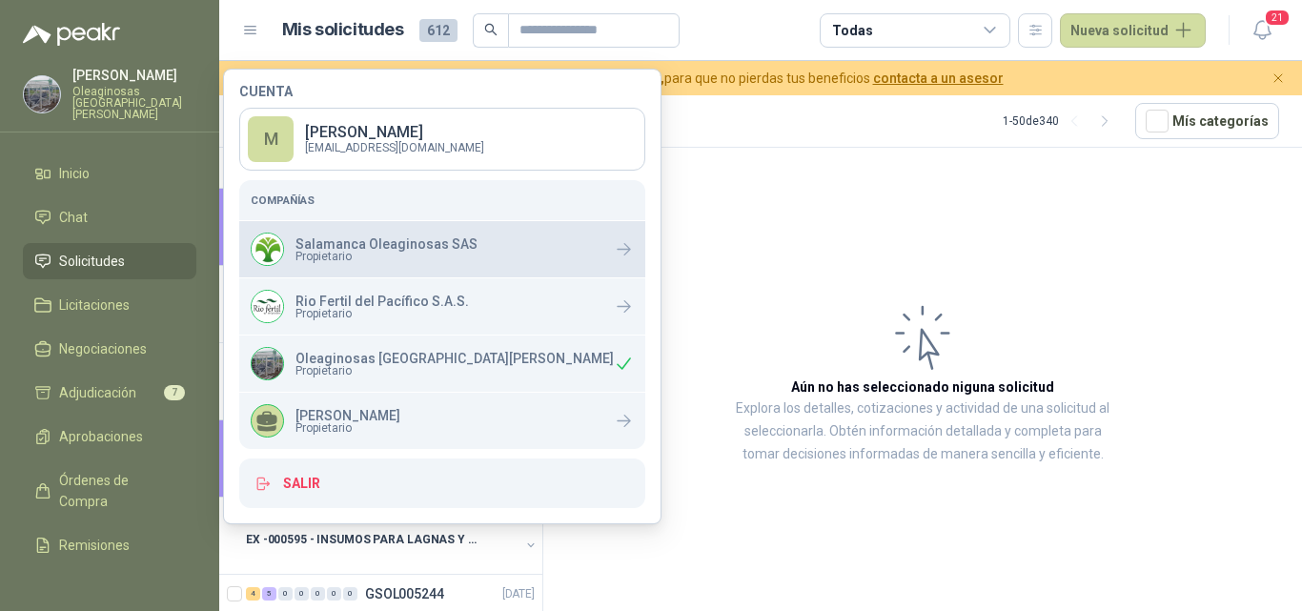
click at [316, 239] on p "Salamanca Oleaginosas SAS" at bounding box center [386, 243] width 182 height 13
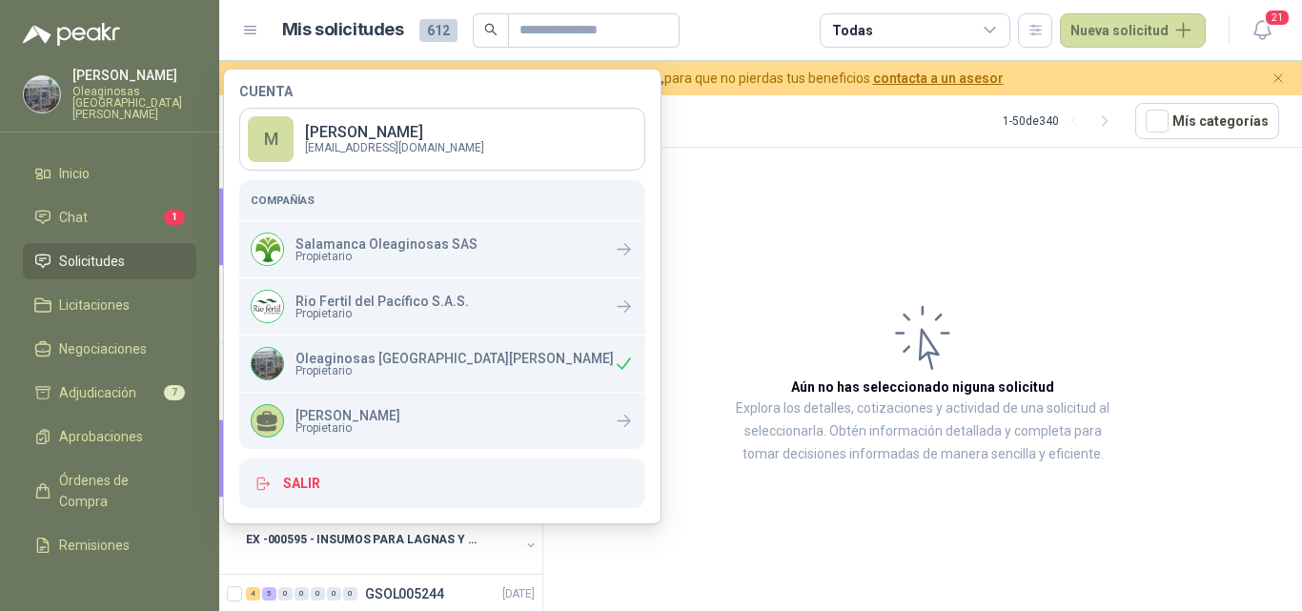
click at [412, 352] on p "Oleaginosas San Fernando" at bounding box center [454, 358] width 318 height 13
click at [91, 88] on p "Oleaginosas San Fernando" at bounding box center [134, 103] width 124 height 34
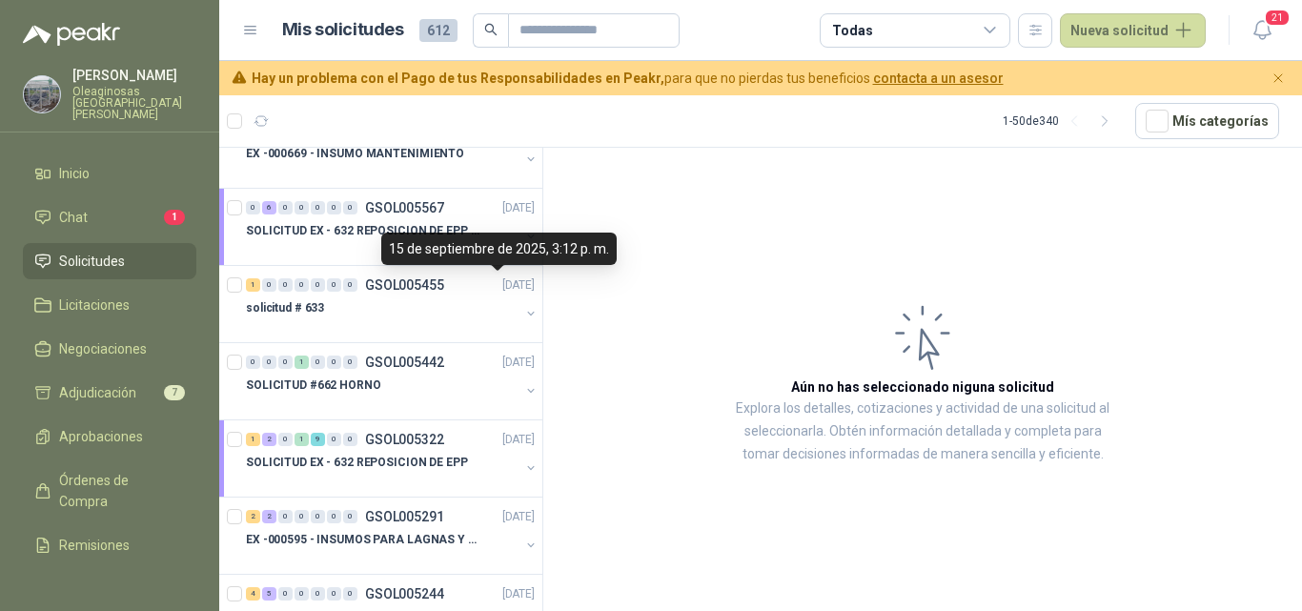
click at [406, 234] on div "15 de septiembre de 2025, 3:12 p. m." at bounding box center [498, 249] width 235 height 32
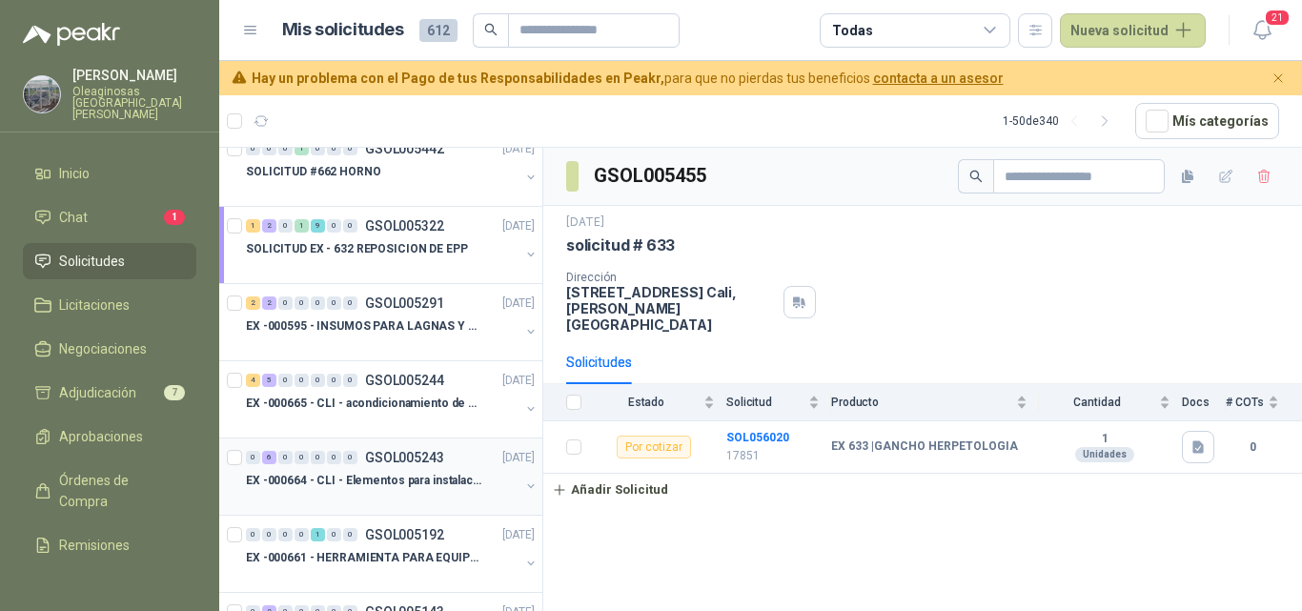
scroll to position [381, 0]
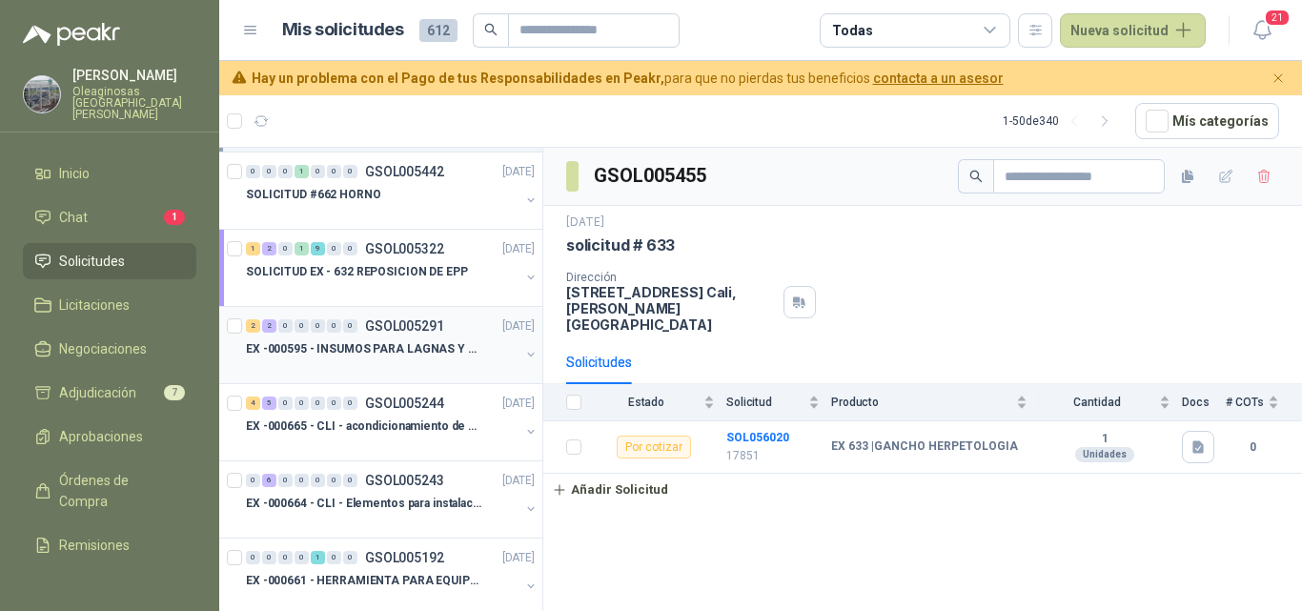
click at [365, 354] on p "EX -000595 - INSUMOS PARA LAGNAS Y OFICINAS PLANTA" at bounding box center [364, 349] width 237 height 18
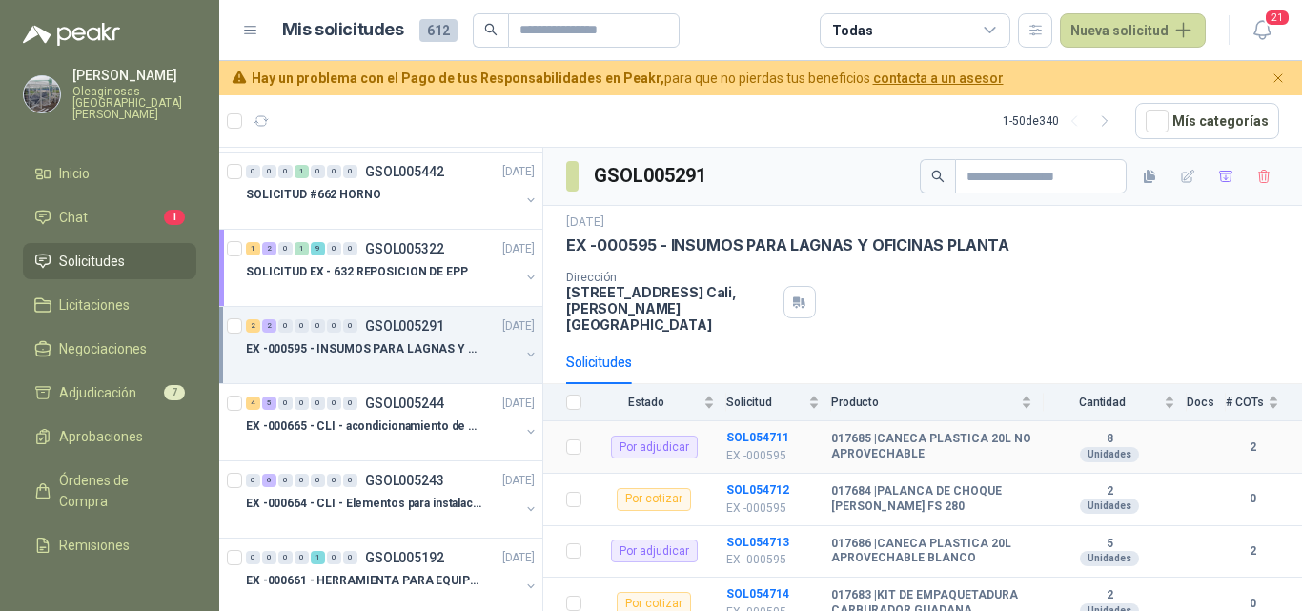
scroll to position [29, 0]
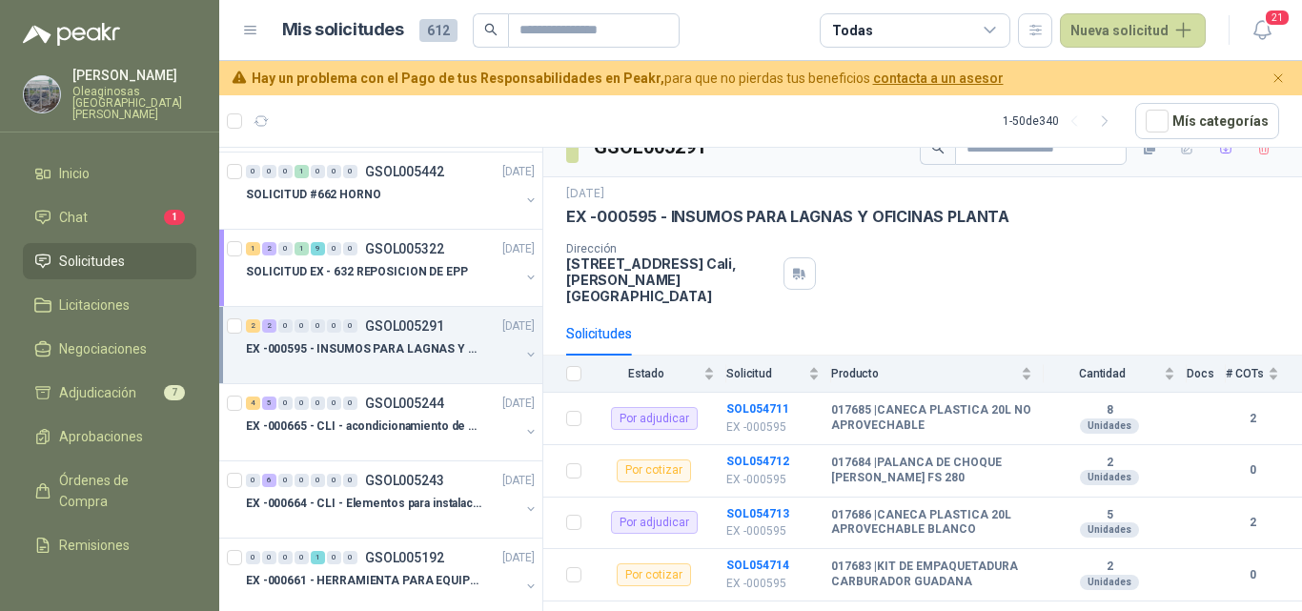
click at [393, 370] on div at bounding box center [383, 367] width 274 height 15
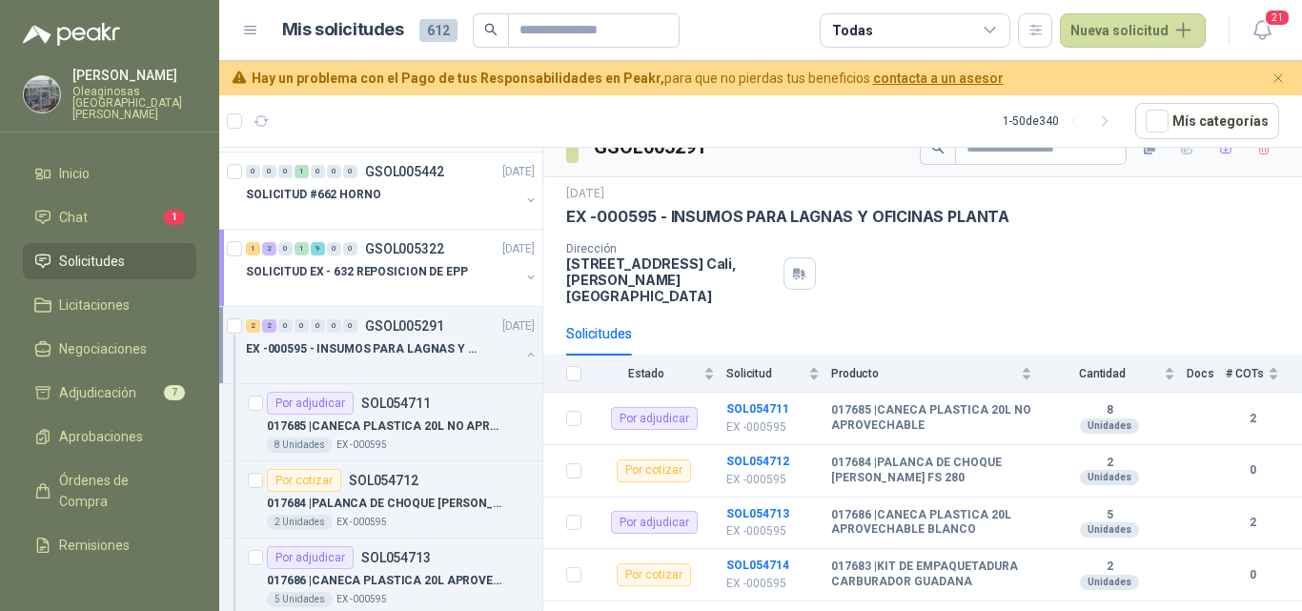
scroll to position [7, 0]
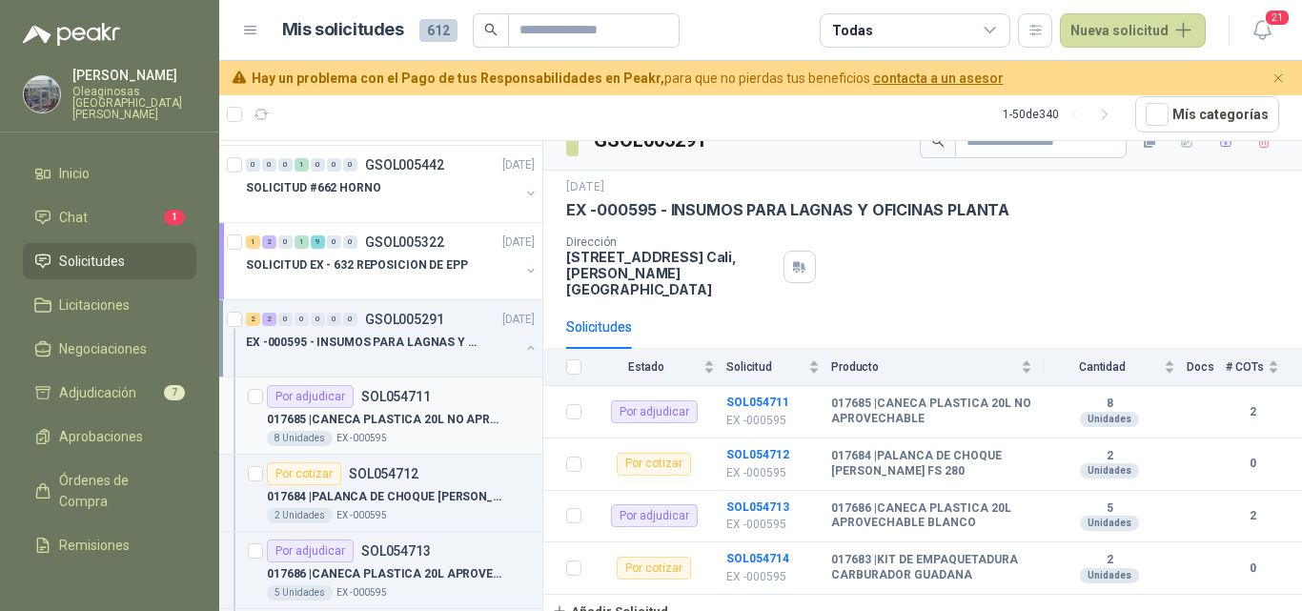
click at [400, 427] on p "017685 | CANECA PLASTICA 20L NO APROVECHABLE" at bounding box center [385, 420] width 237 height 18
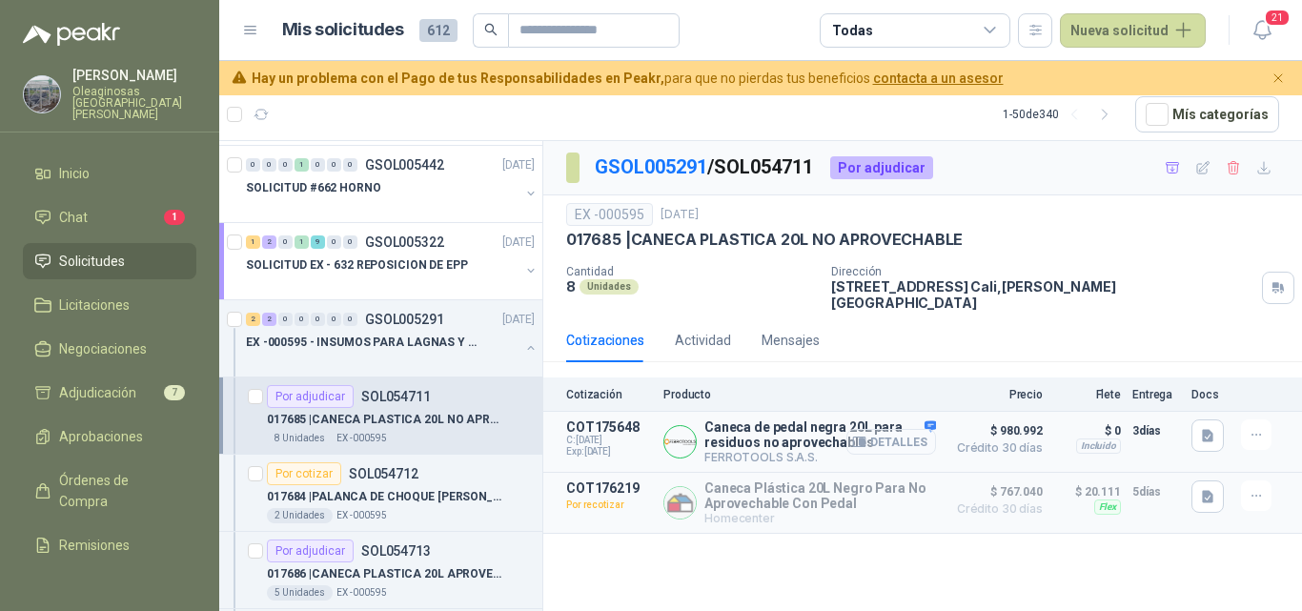
click at [909, 432] on button "Detalles" at bounding box center [891, 442] width 90 height 26
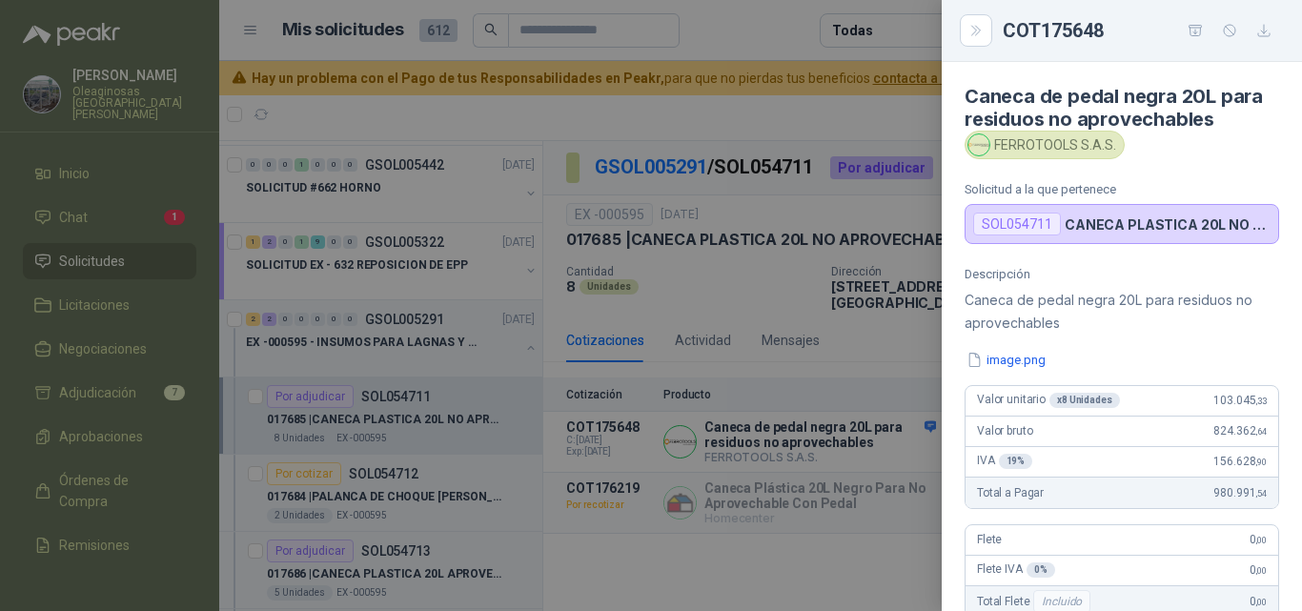
click at [418, 586] on div at bounding box center [651, 305] width 1302 height 611
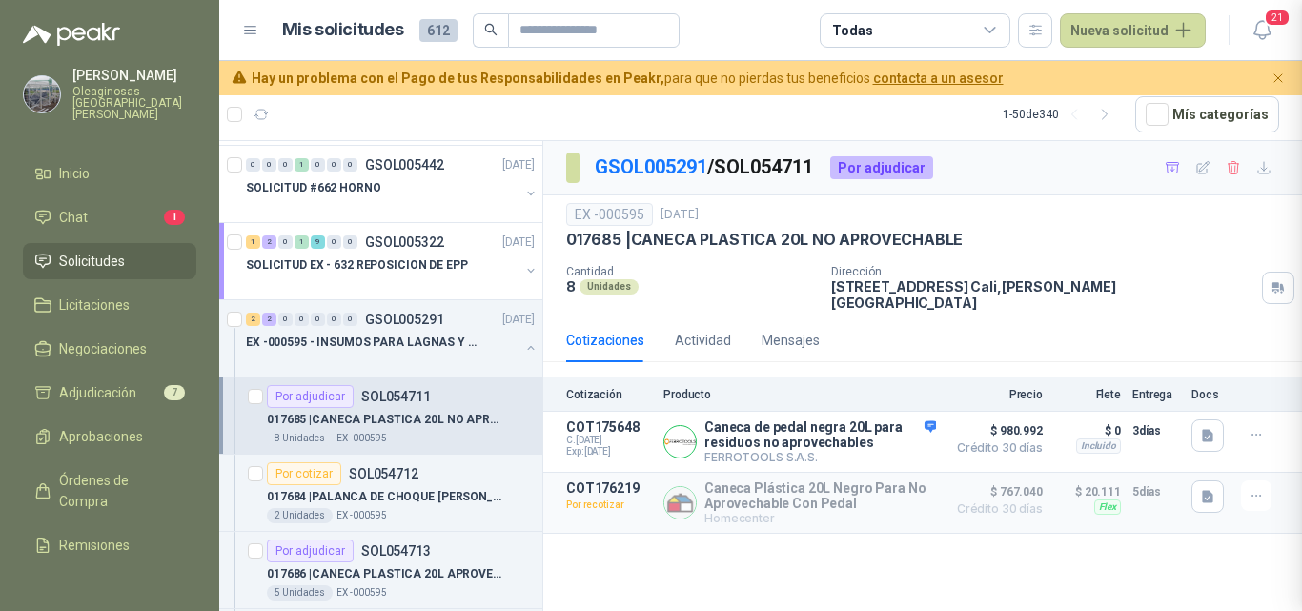
scroll to position [451, 0]
click at [861, 429] on button "Detalles" at bounding box center [891, 442] width 90 height 26
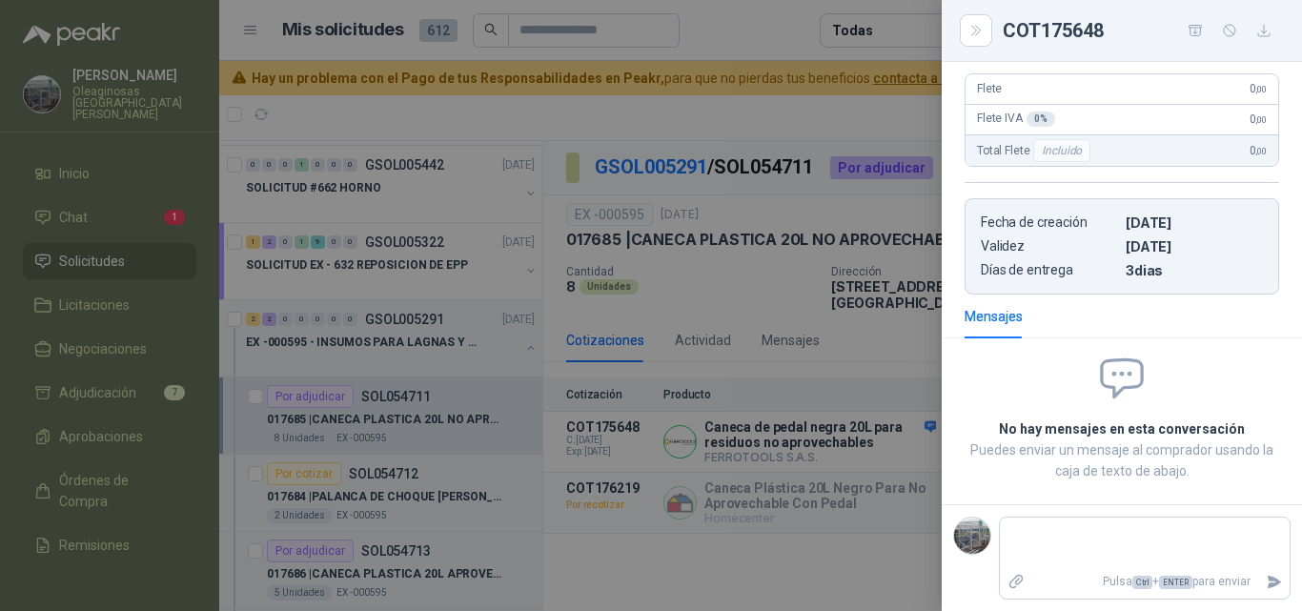
click at [860, 454] on div at bounding box center [651, 305] width 1302 height 611
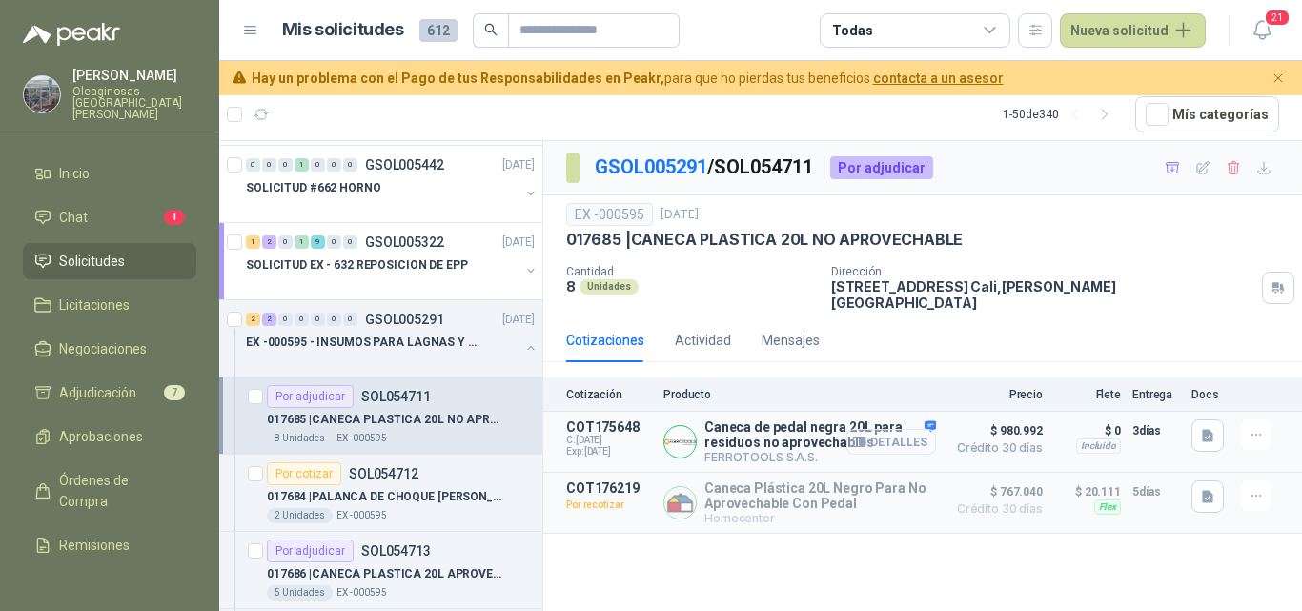
click at [899, 431] on button "Detalles" at bounding box center [891, 442] width 90 height 26
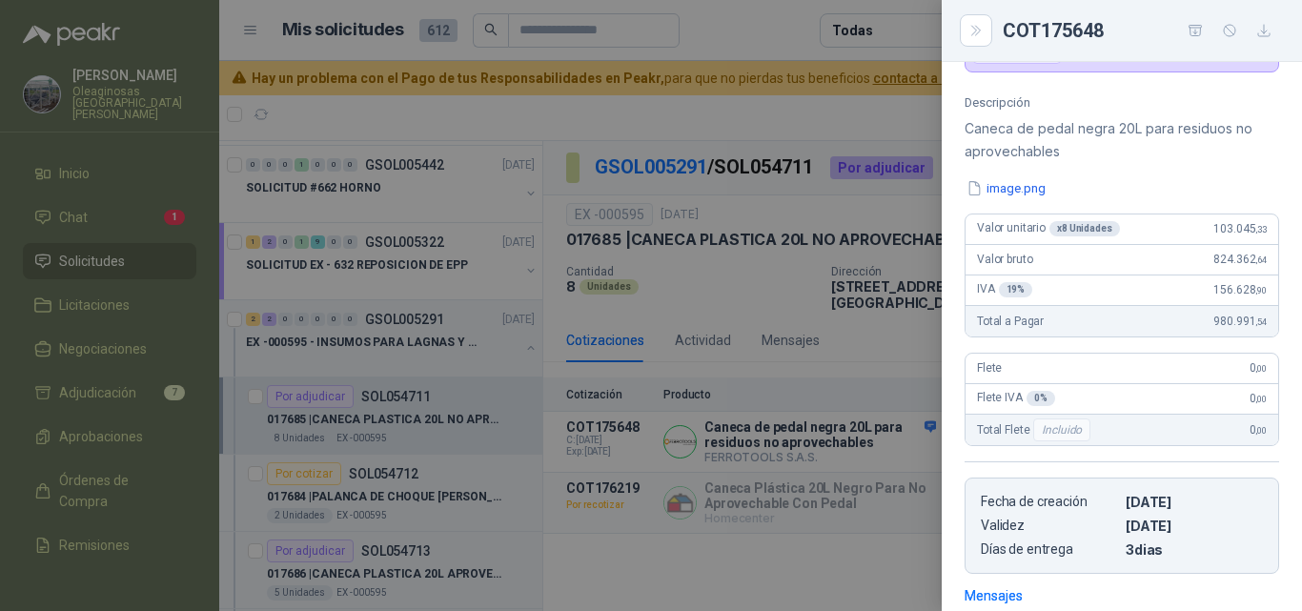
scroll to position [0, 0]
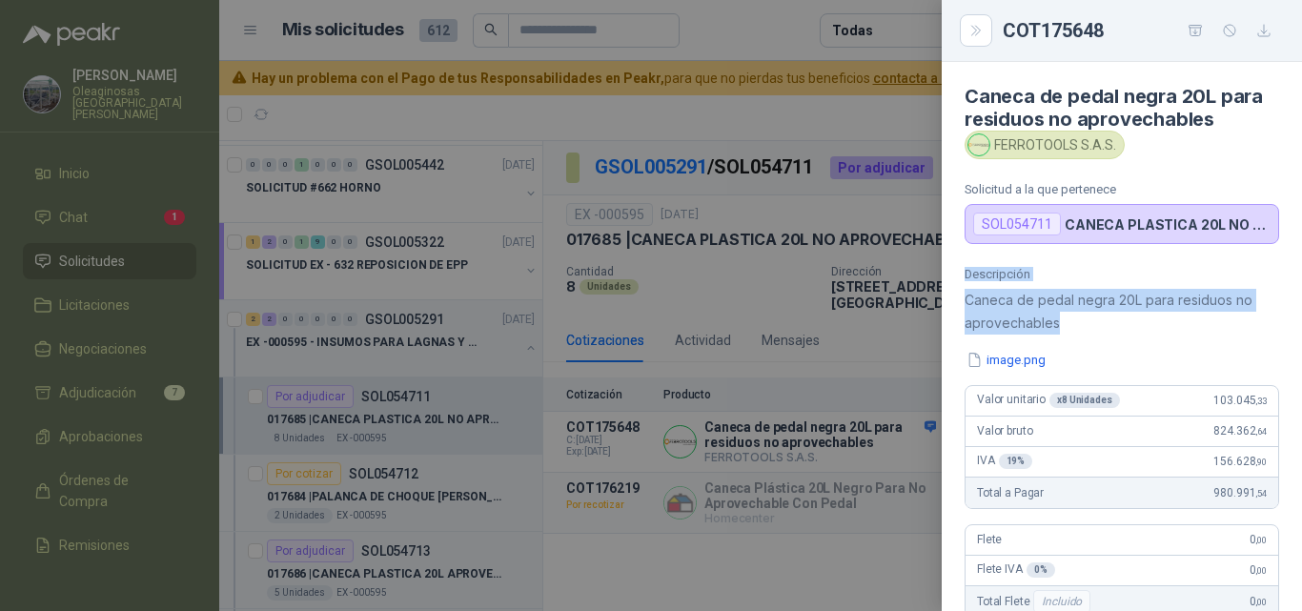
drag, startPoint x: 964, startPoint y: 270, endPoint x: 1177, endPoint y: 328, distance: 221.3
click at [1177, 328] on div "Descripción Caneca de pedal negra 20L para residuos no aprovechables image.png …" at bounding box center [1122, 506] width 360 height 479
copy div "Descripción Caneca de pedal negra 20L para residuos no aprovechables"
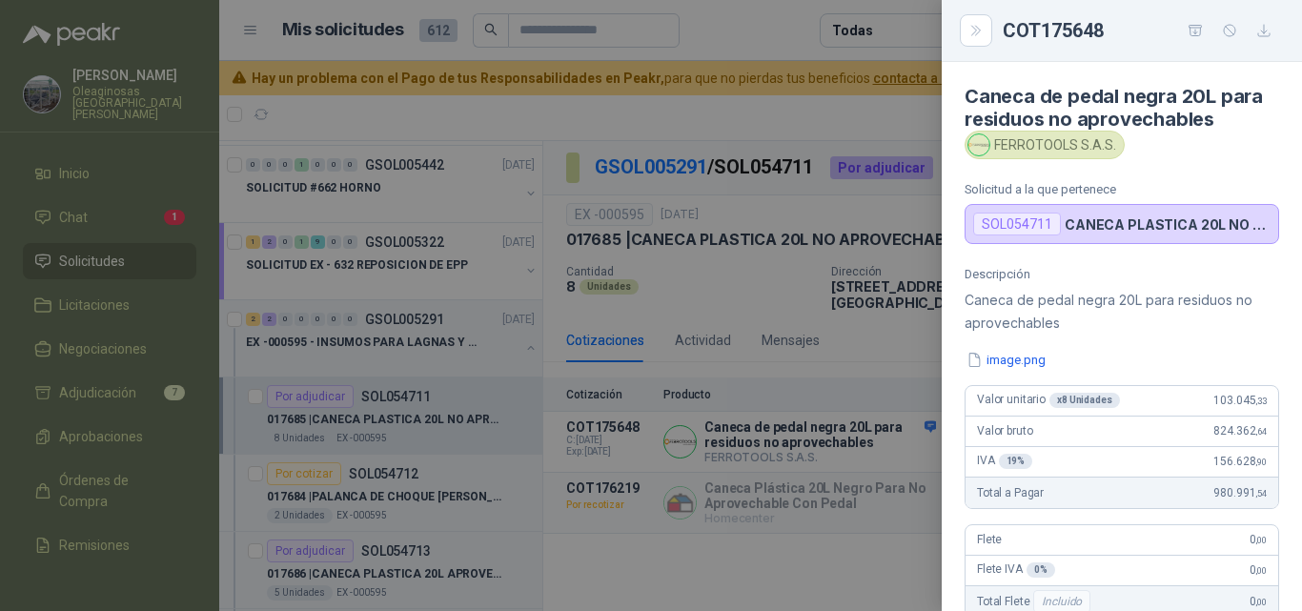
click at [425, 443] on div at bounding box center [651, 305] width 1302 height 611
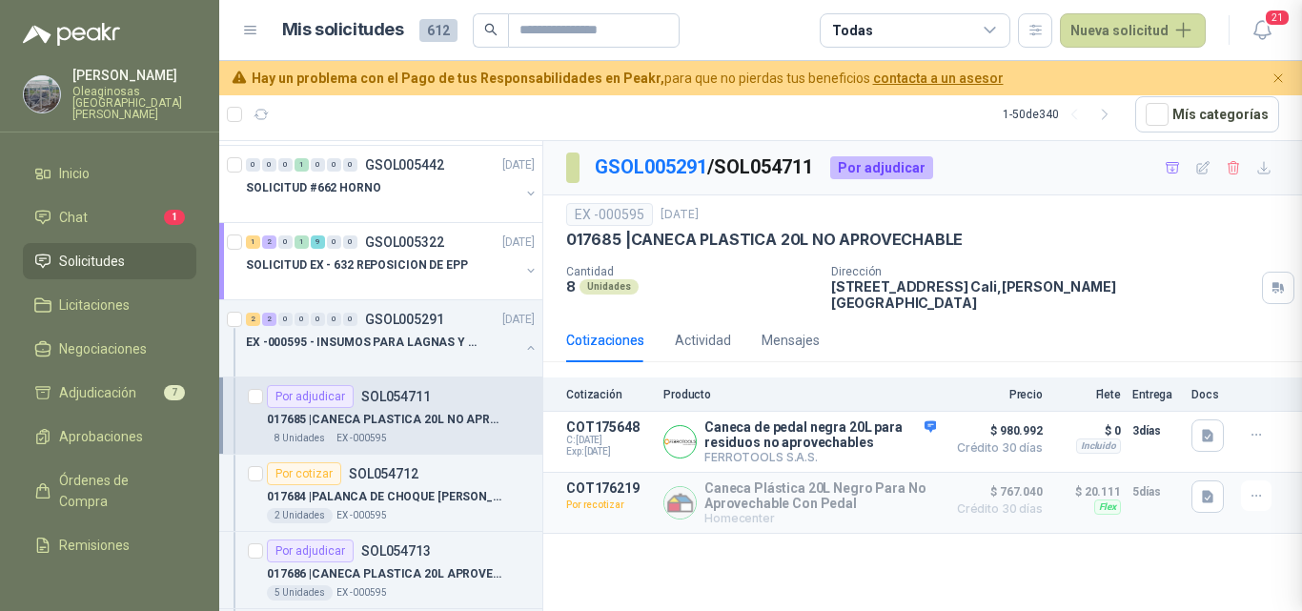
scroll to position [451, 0]
click at [436, 438] on div "8 Unidades EX -000595" at bounding box center [401, 438] width 268 height 15
click at [888, 434] on button "Detalles" at bounding box center [891, 442] width 90 height 26
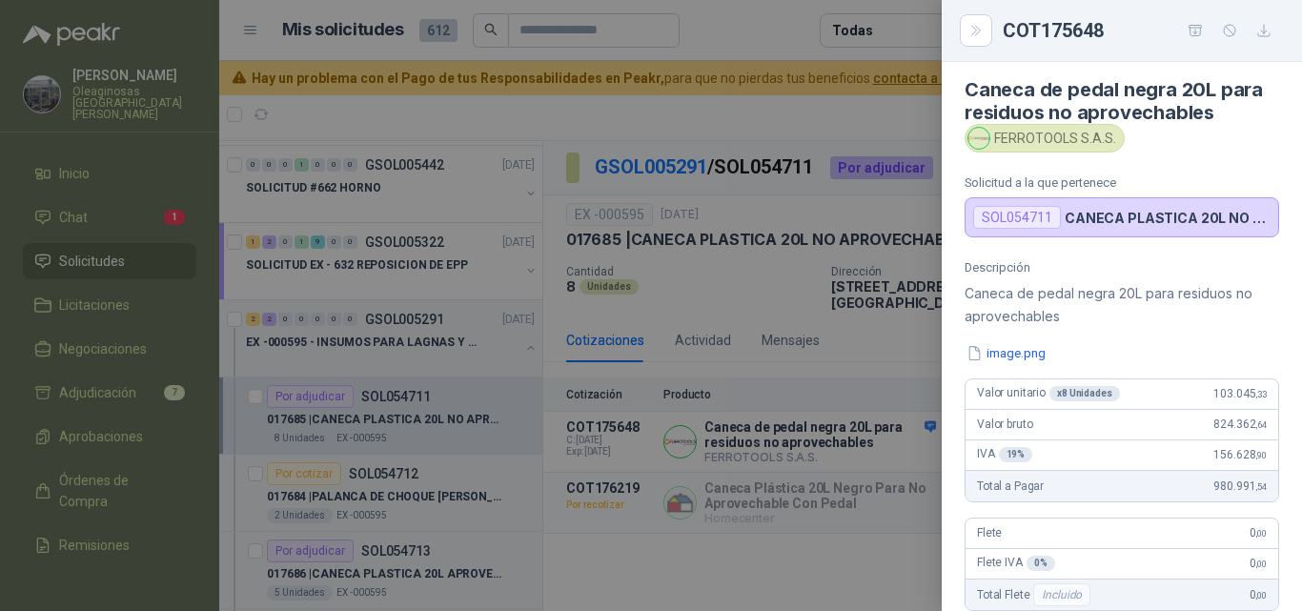
scroll to position [0, 0]
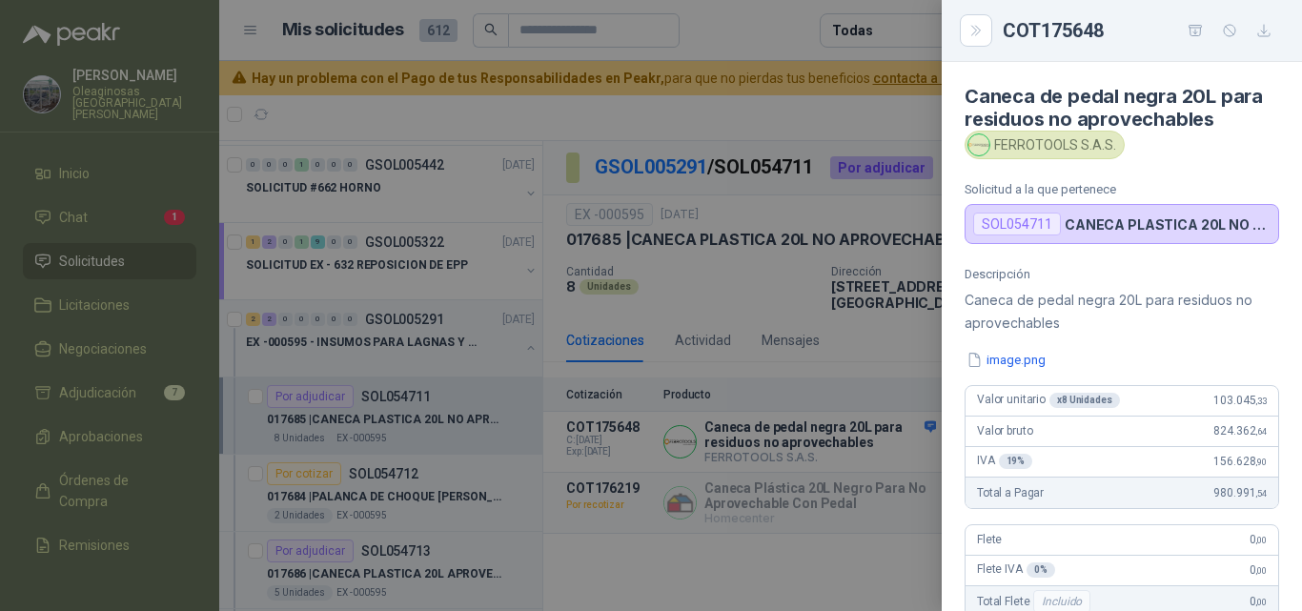
click at [454, 448] on div at bounding box center [651, 305] width 1302 height 611
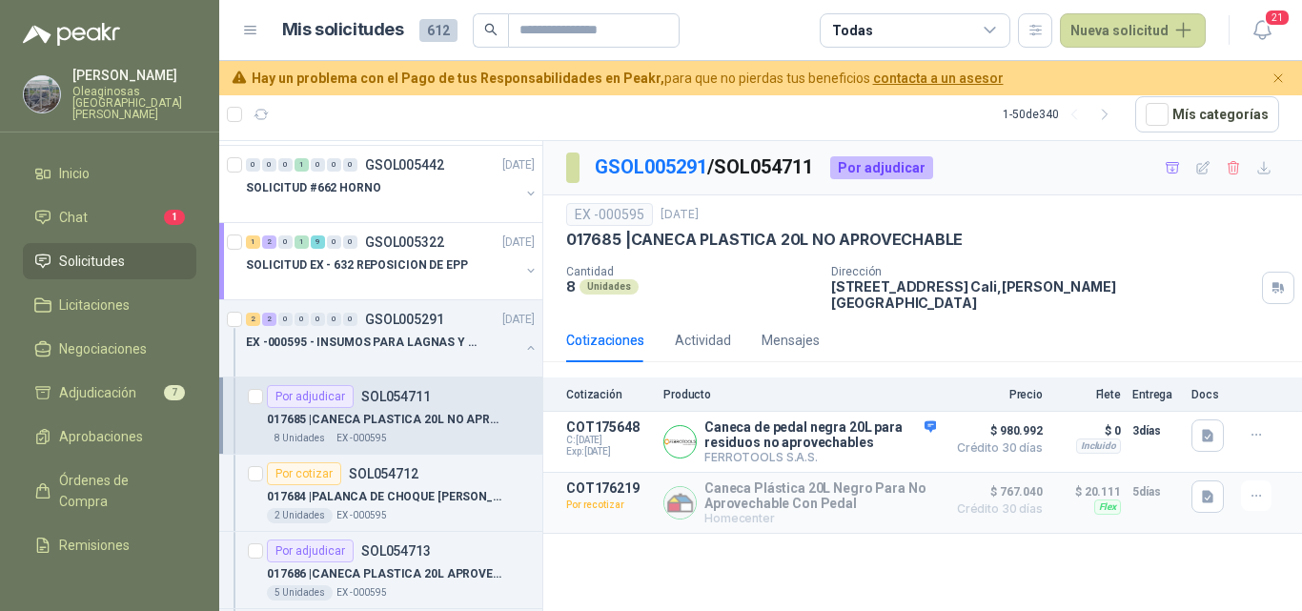
scroll to position [477, 0]
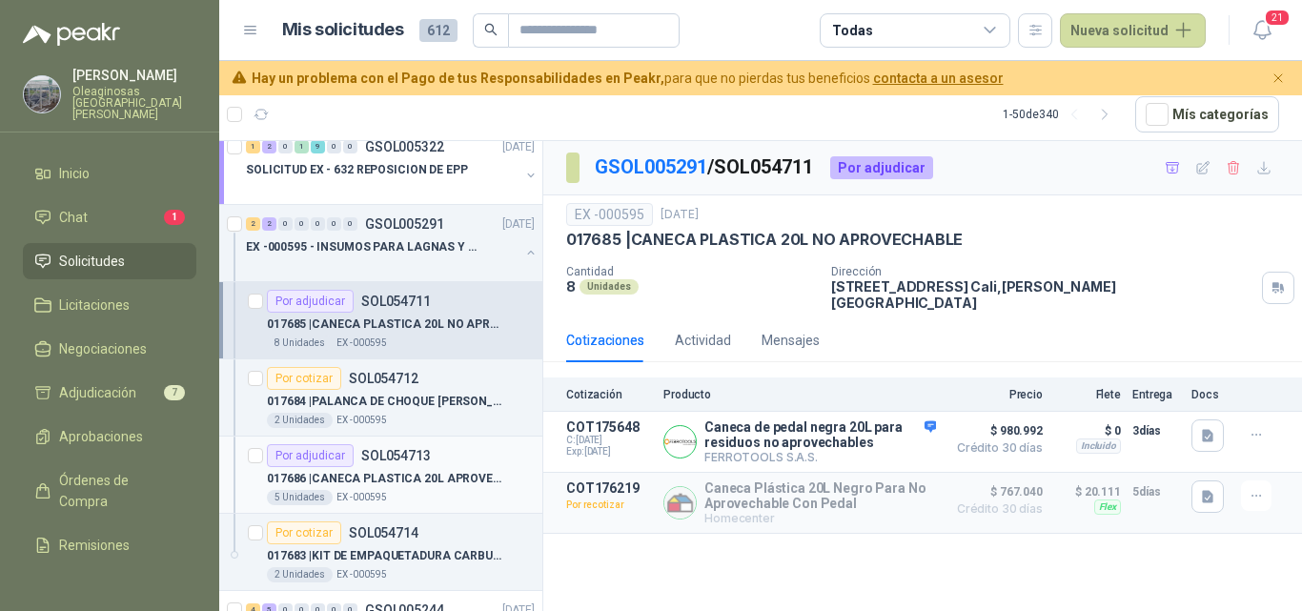
click at [459, 480] on p "017686 | CANECA PLASTICA 20L APROVECHABLE BLANCO" at bounding box center [385, 479] width 237 height 18
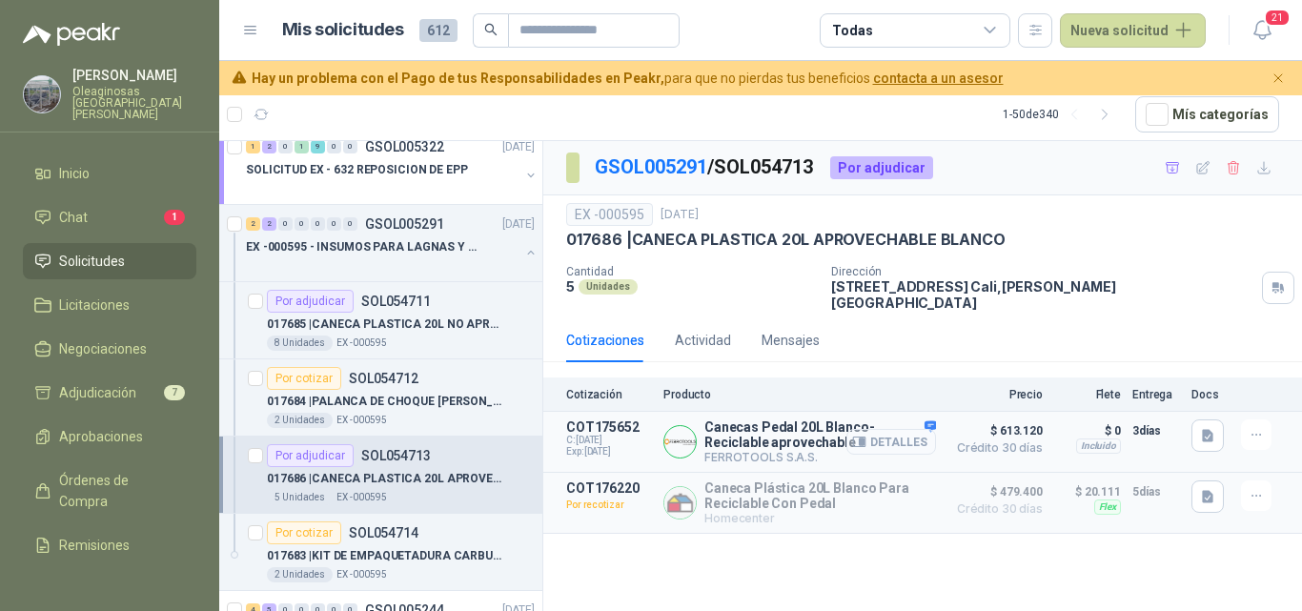
click at [918, 433] on button "Detalles" at bounding box center [891, 442] width 90 height 26
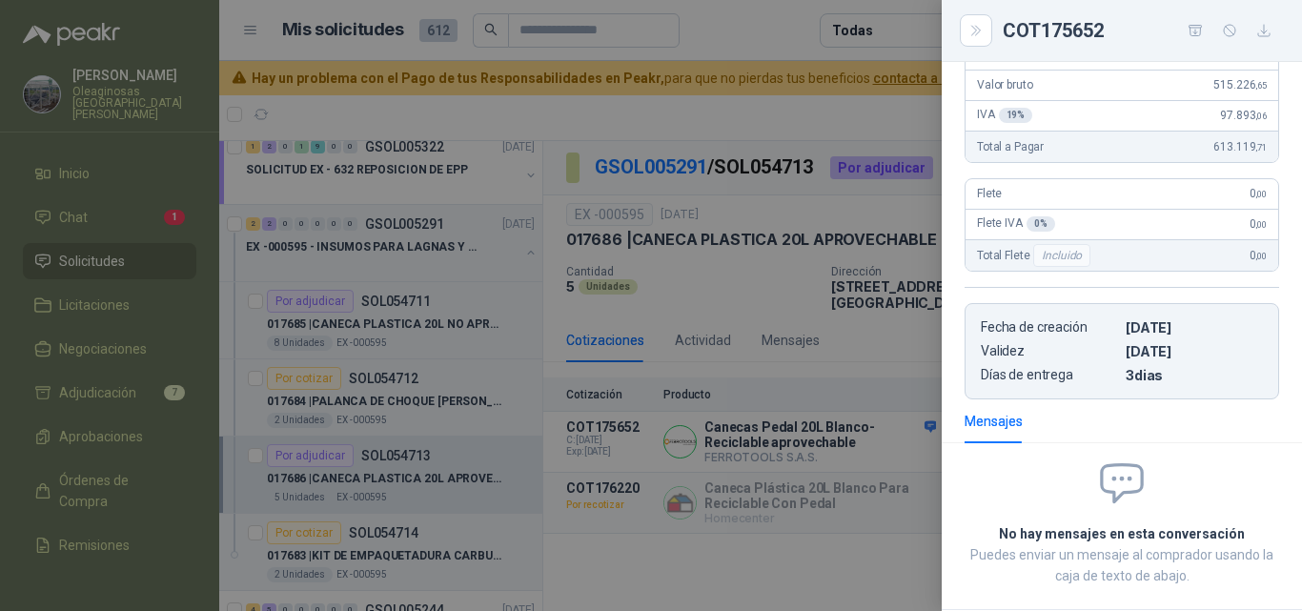
scroll to position [60, 0]
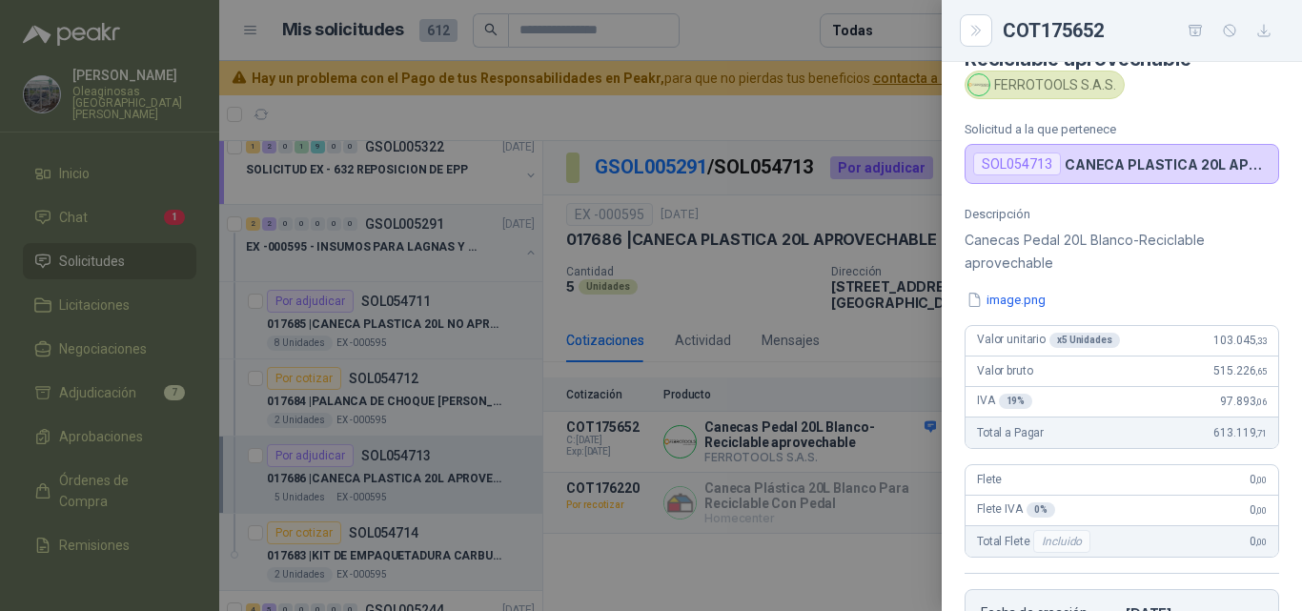
click at [461, 319] on div at bounding box center [651, 305] width 1302 height 611
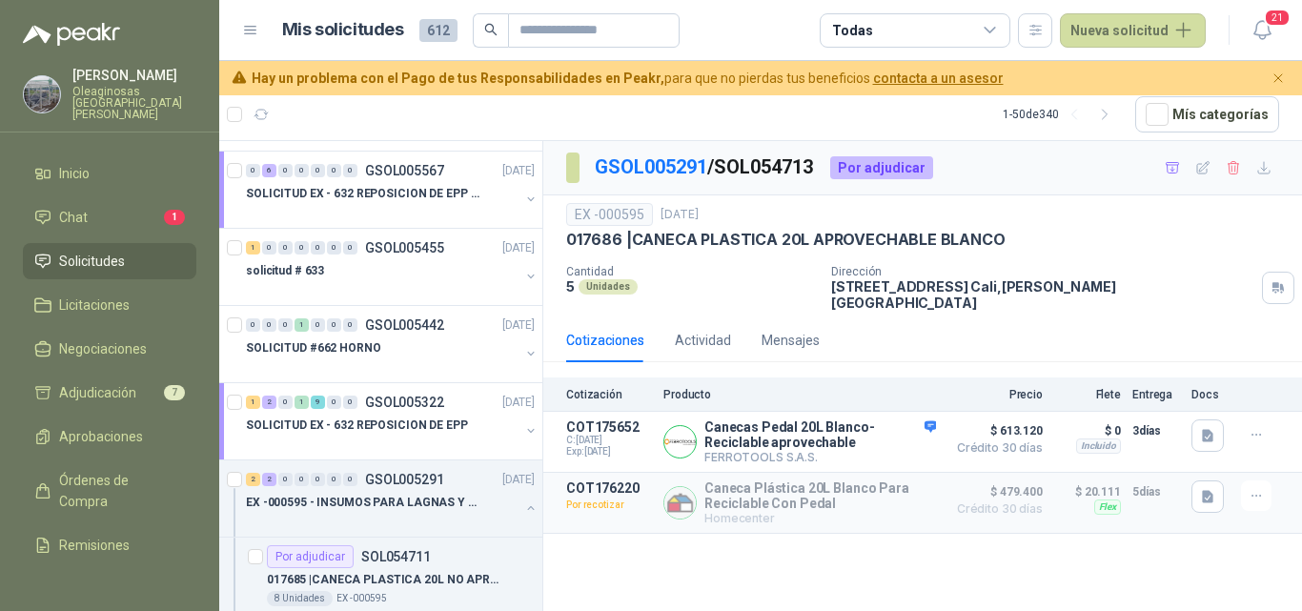
scroll to position [191, 0]
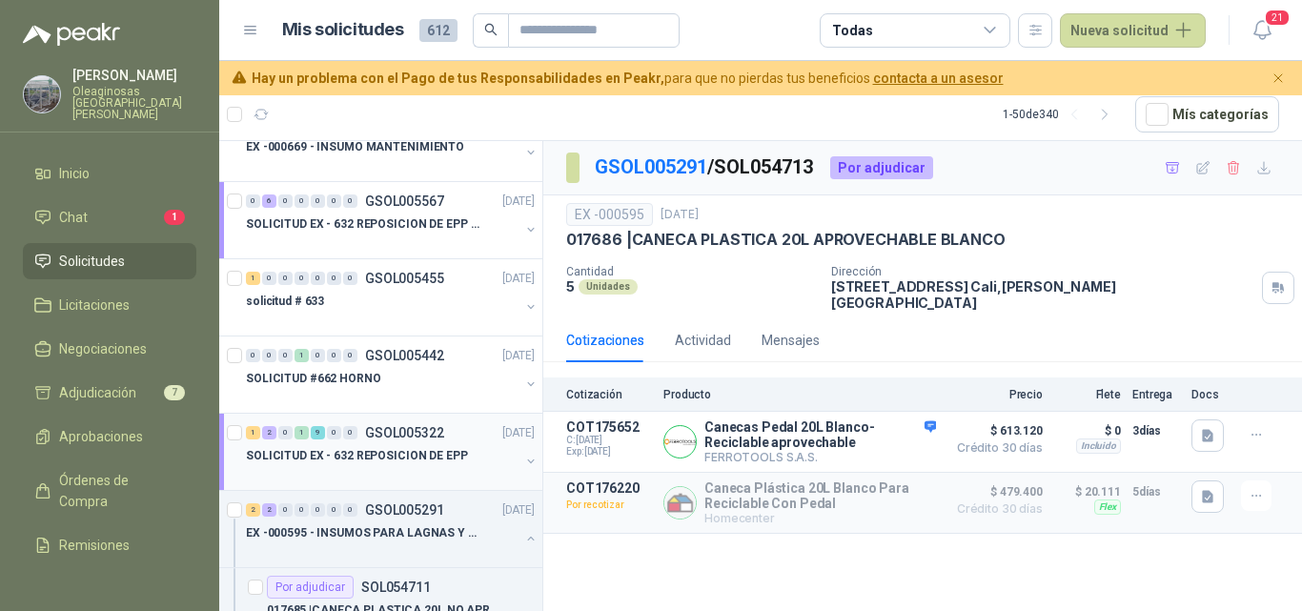
click at [447, 461] on p "SOLICITUD EX - 632 REPOSICION DE EPP" at bounding box center [357, 456] width 222 height 18
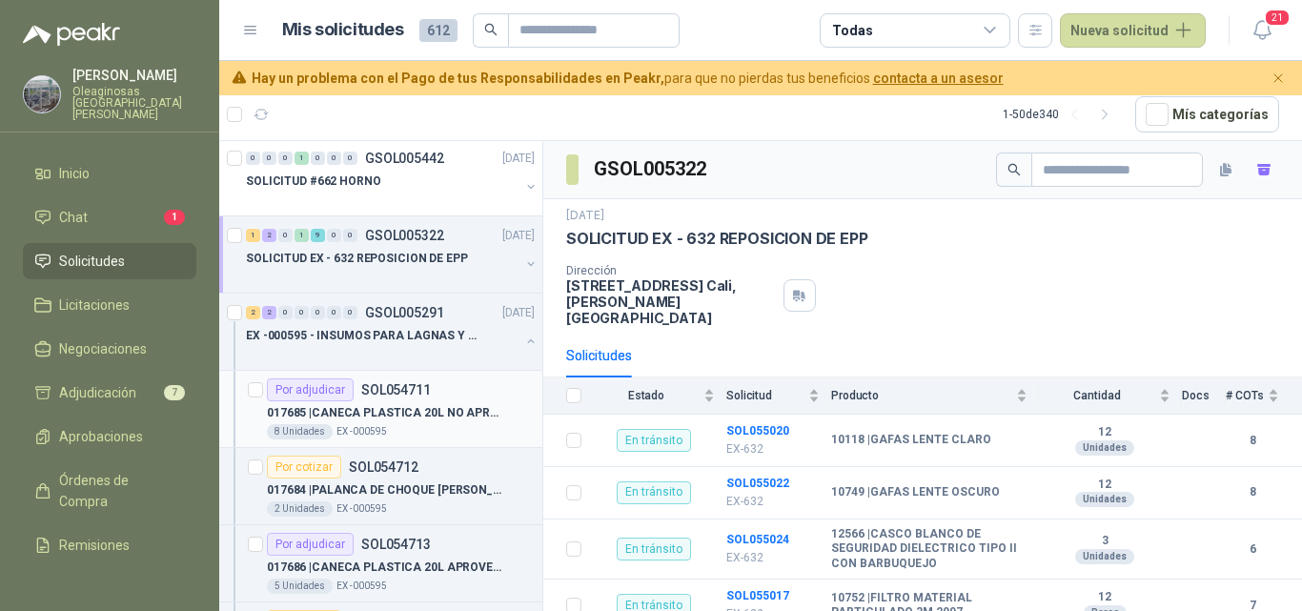
scroll to position [381, 0]
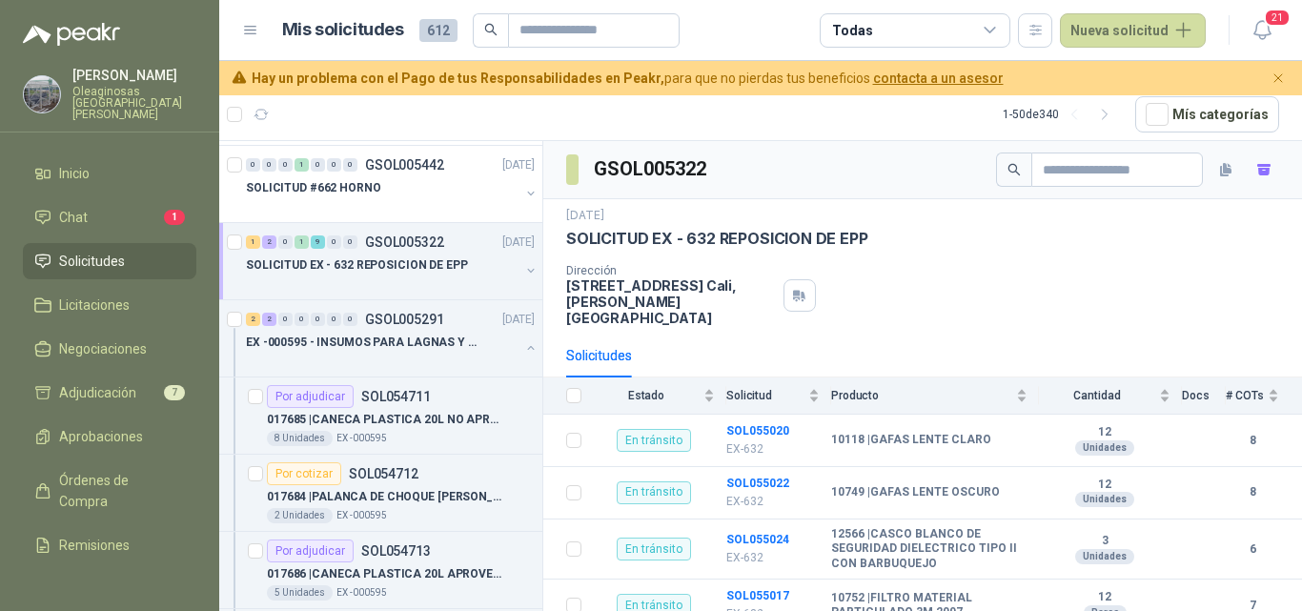
click at [450, 288] on div at bounding box center [383, 283] width 274 height 15
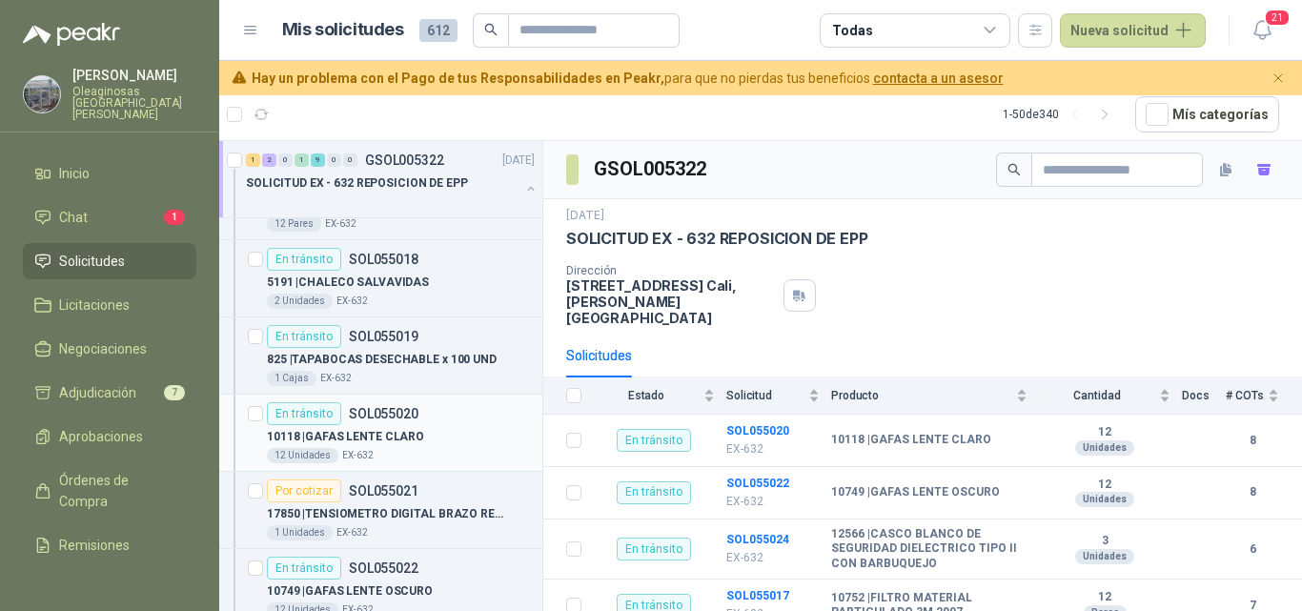
scroll to position [667, 0]
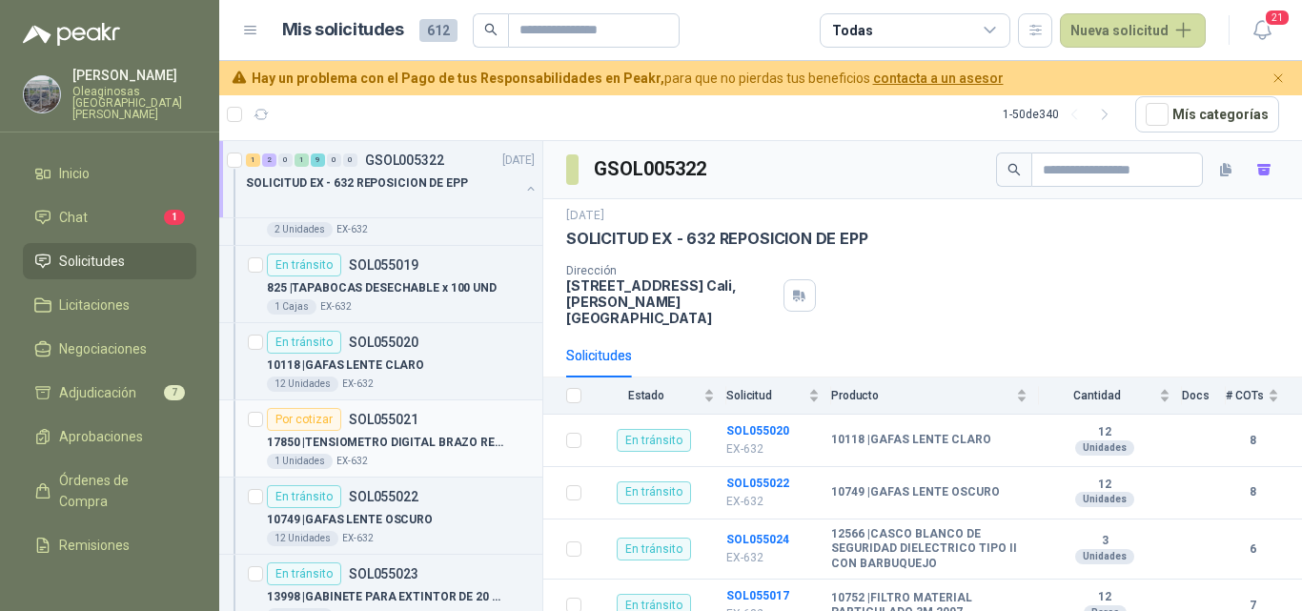
click at [480, 456] on div "1 Unidades EX-632" at bounding box center [401, 461] width 268 height 15
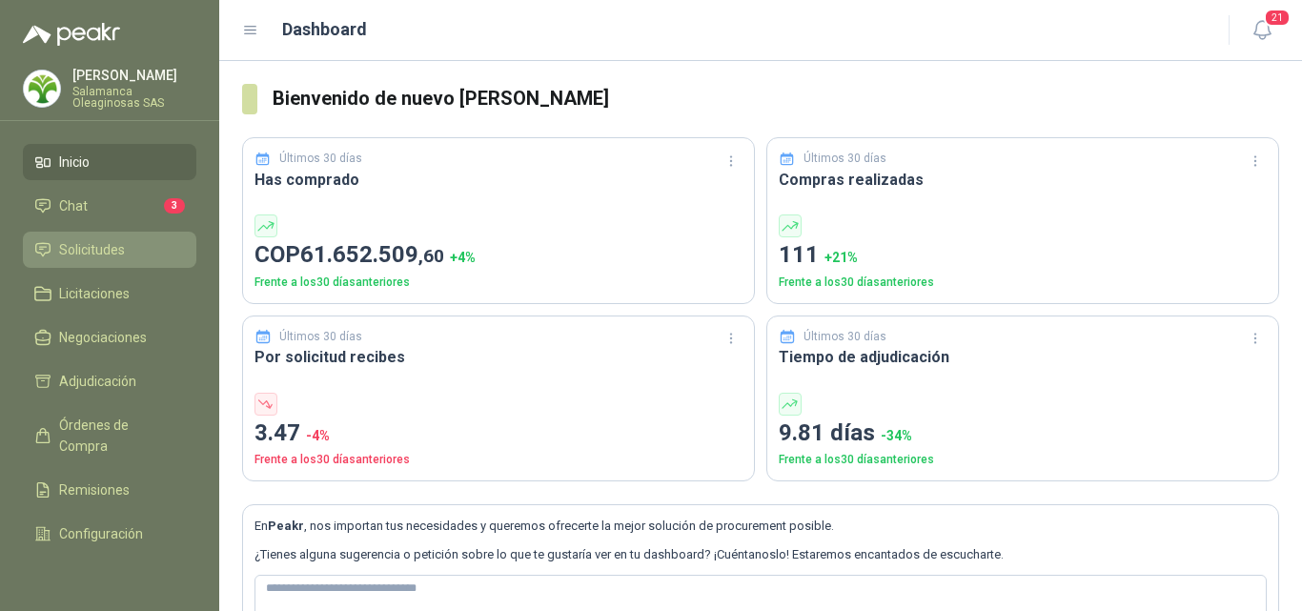
click at [122, 252] on span "Solicitudes" at bounding box center [92, 249] width 66 height 21
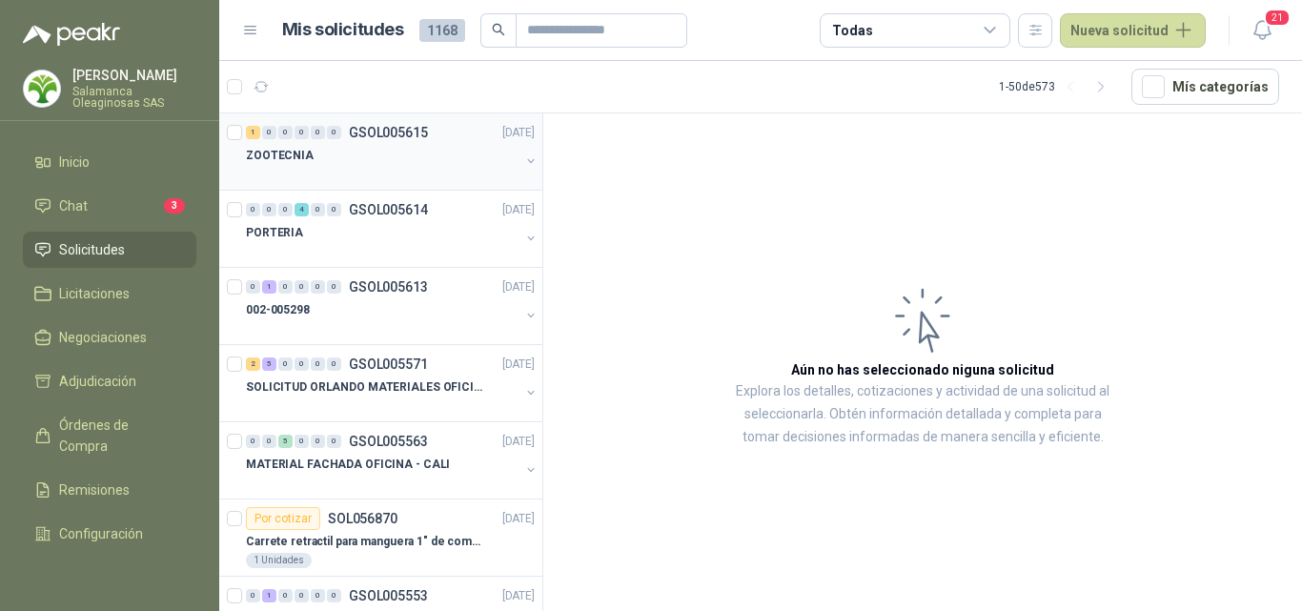
click at [400, 177] on div at bounding box center [383, 174] width 274 height 15
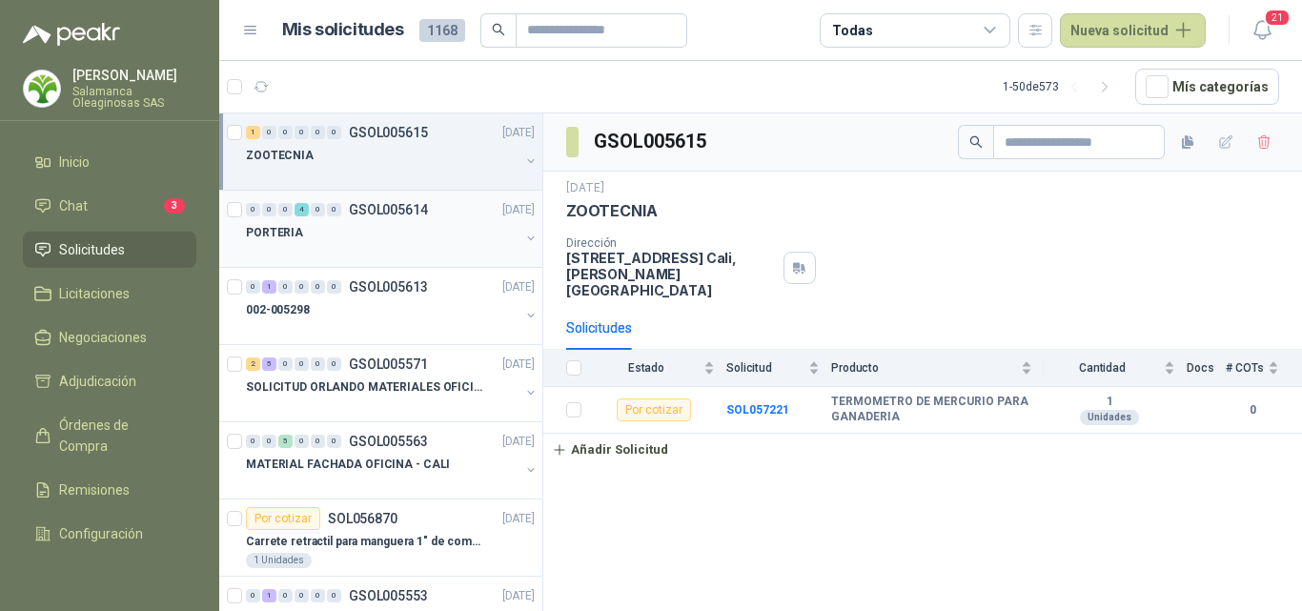
click at [341, 257] on div at bounding box center [383, 251] width 274 height 15
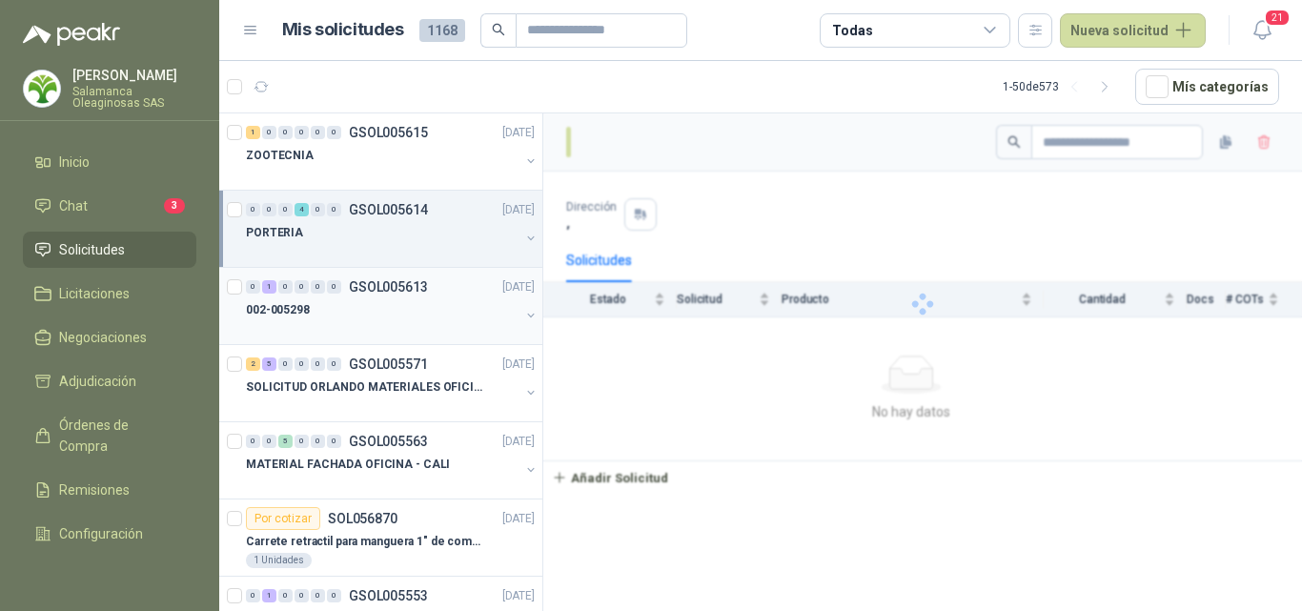
click at [341, 325] on div at bounding box center [383, 328] width 274 height 15
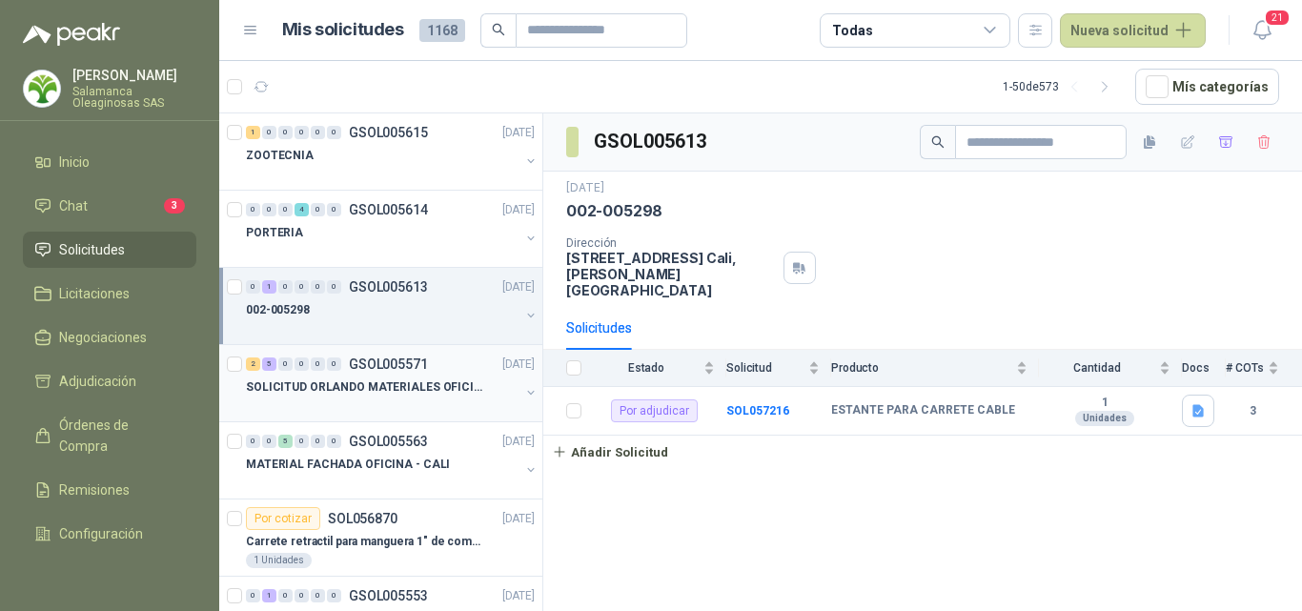
click at [352, 390] on p "SOLICITUD ORLANDO MATERIALES OFICINA - CALI" at bounding box center [364, 387] width 237 height 18
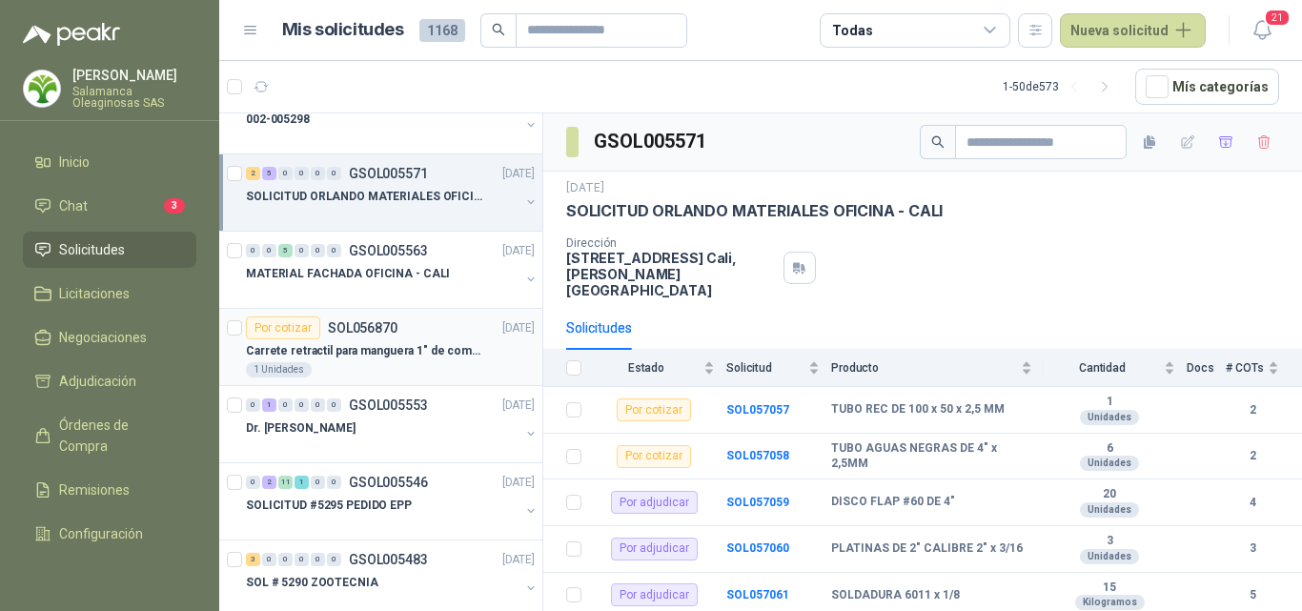
scroll to position [286, 0]
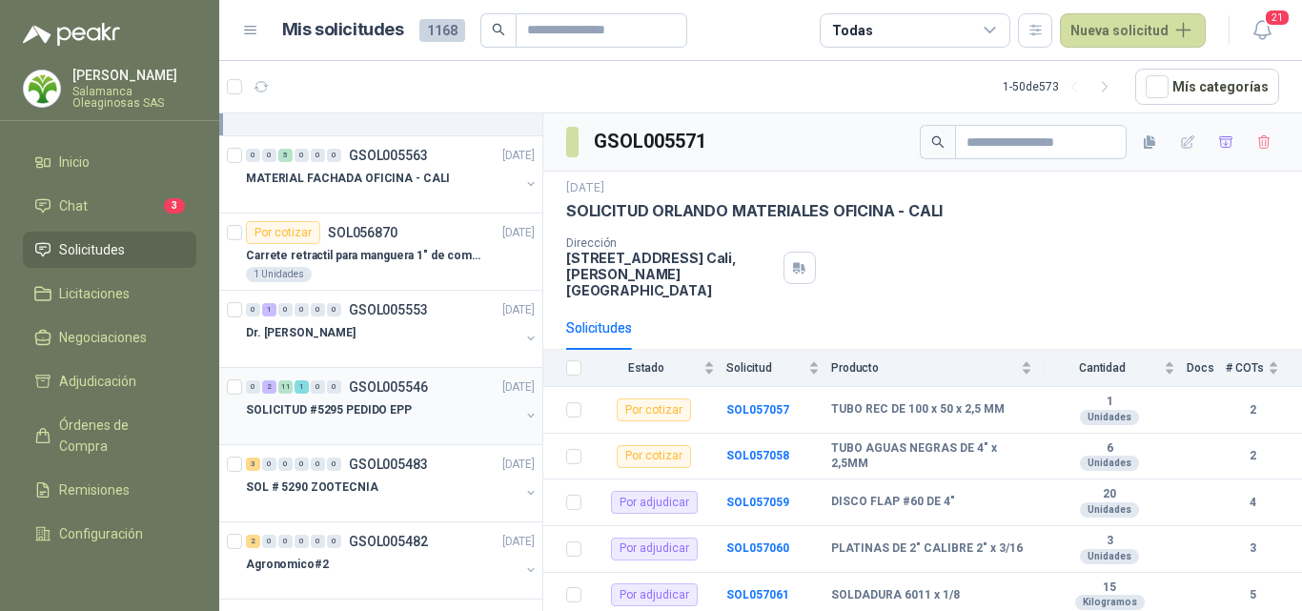
click at [357, 424] on div at bounding box center [383, 428] width 274 height 15
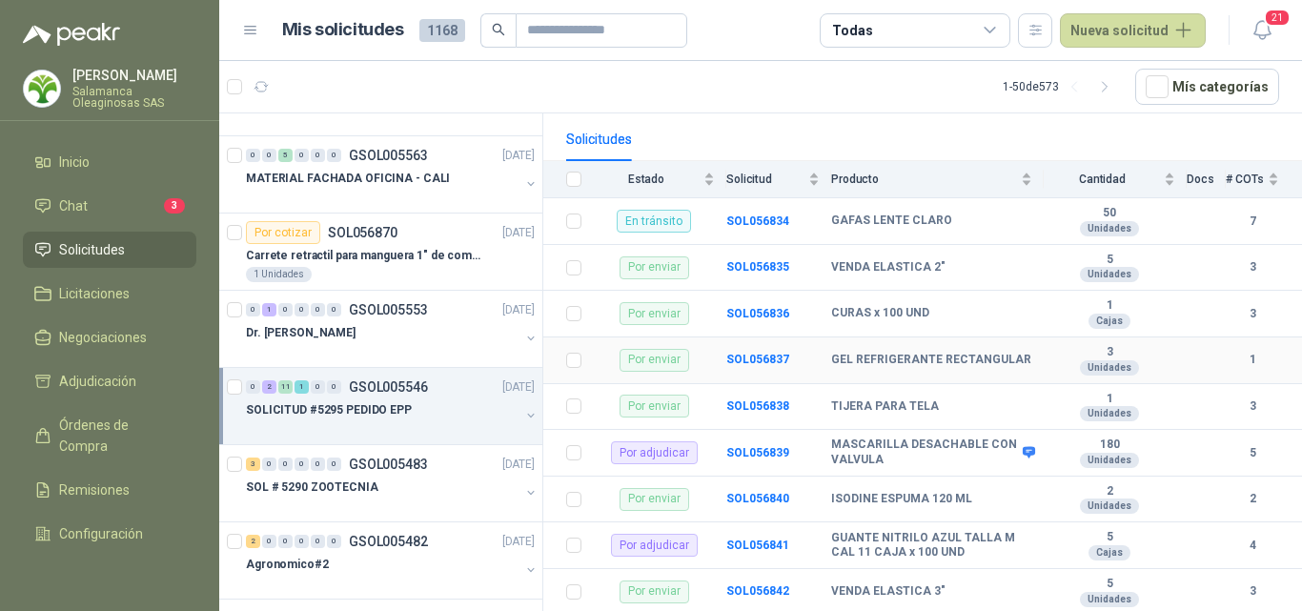
scroll to position [191, 0]
click at [751, 444] on b "SOL056839" at bounding box center [757, 450] width 63 height 13
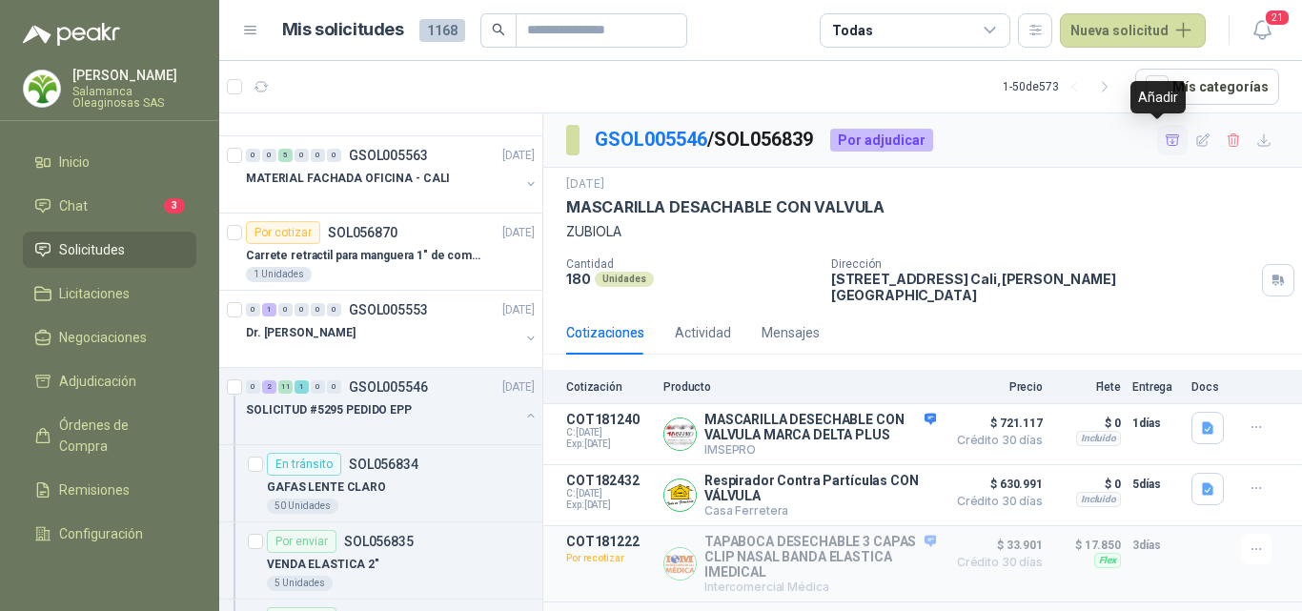
click at [1166, 142] on icon "button" at bounding box center [1172, 139] width 13 height 10
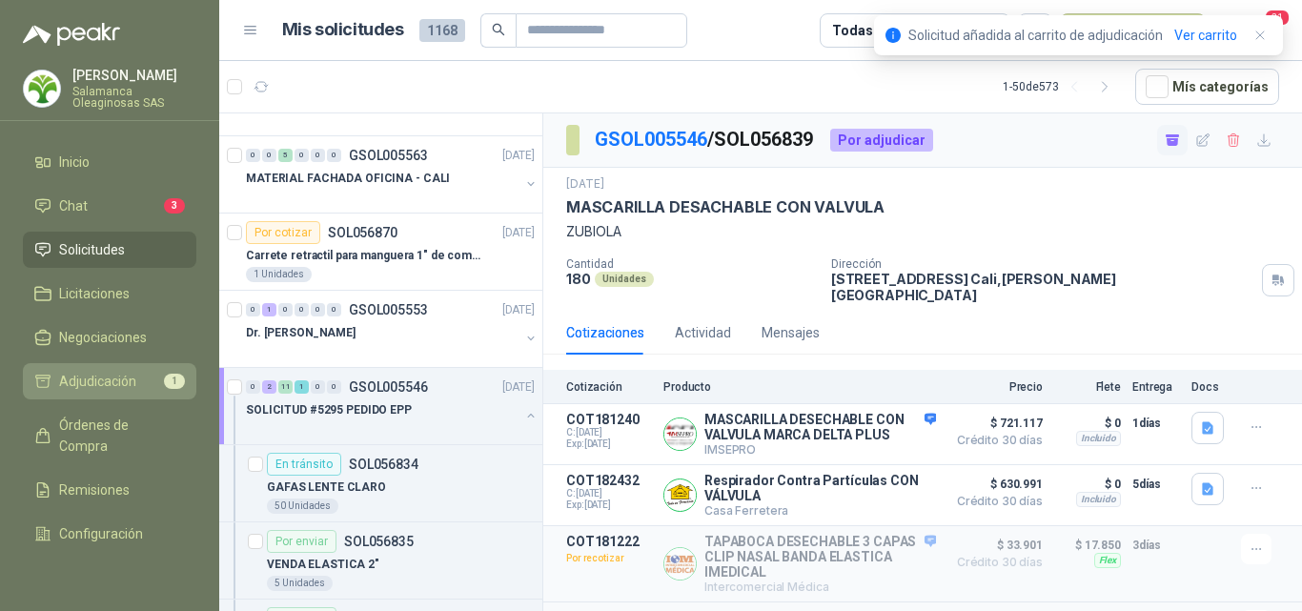
click at [85, 385] on span "Adjudicación" at bounding box center [97, 381] width 77 height 21
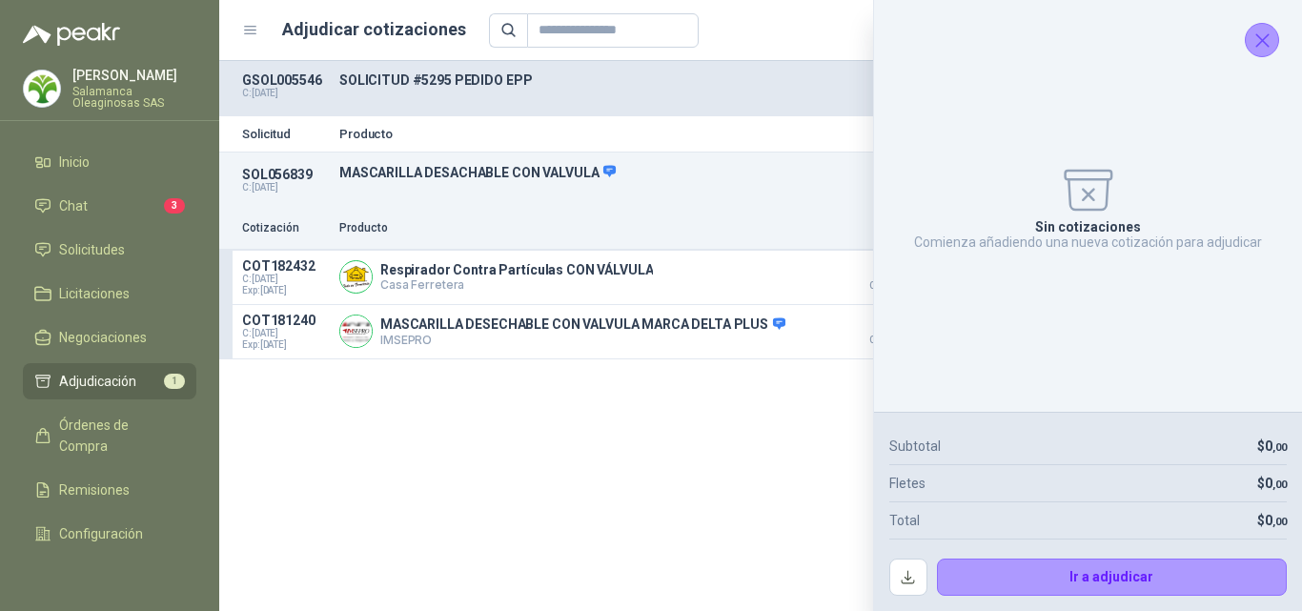
click at [1264, 51] on icon "Cerrar" at bounding box center [1263, 41] width 24 height 24
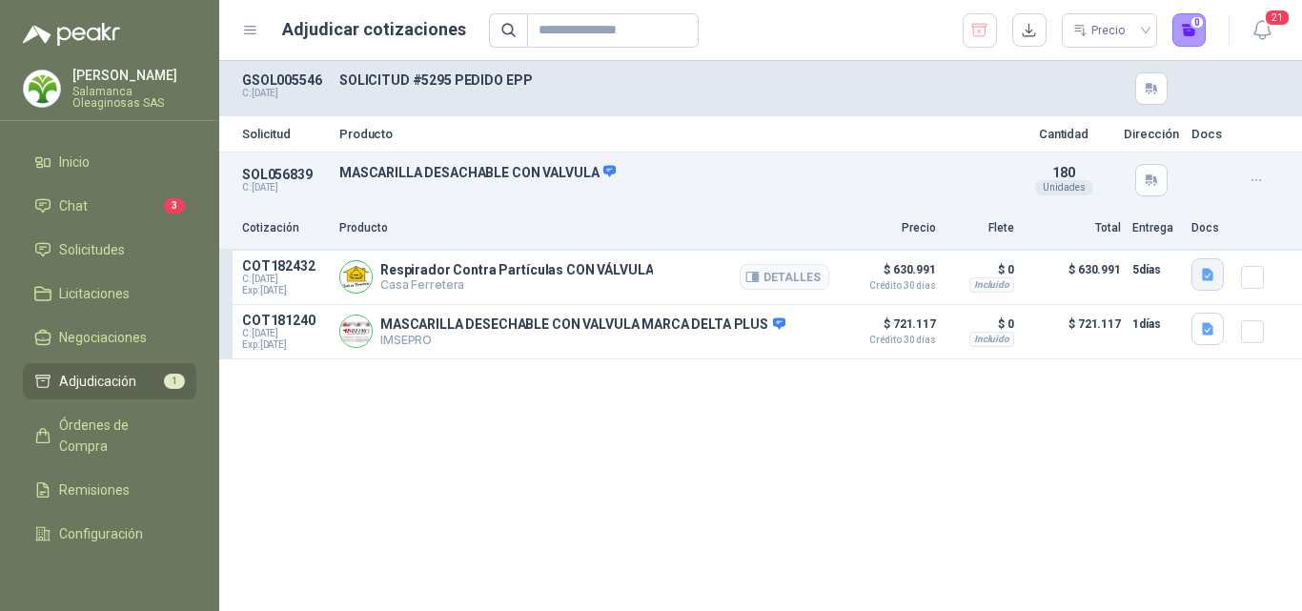
click at [1207, 277] on icon "button" at bounding box center [1208, 275] width 16 height 16
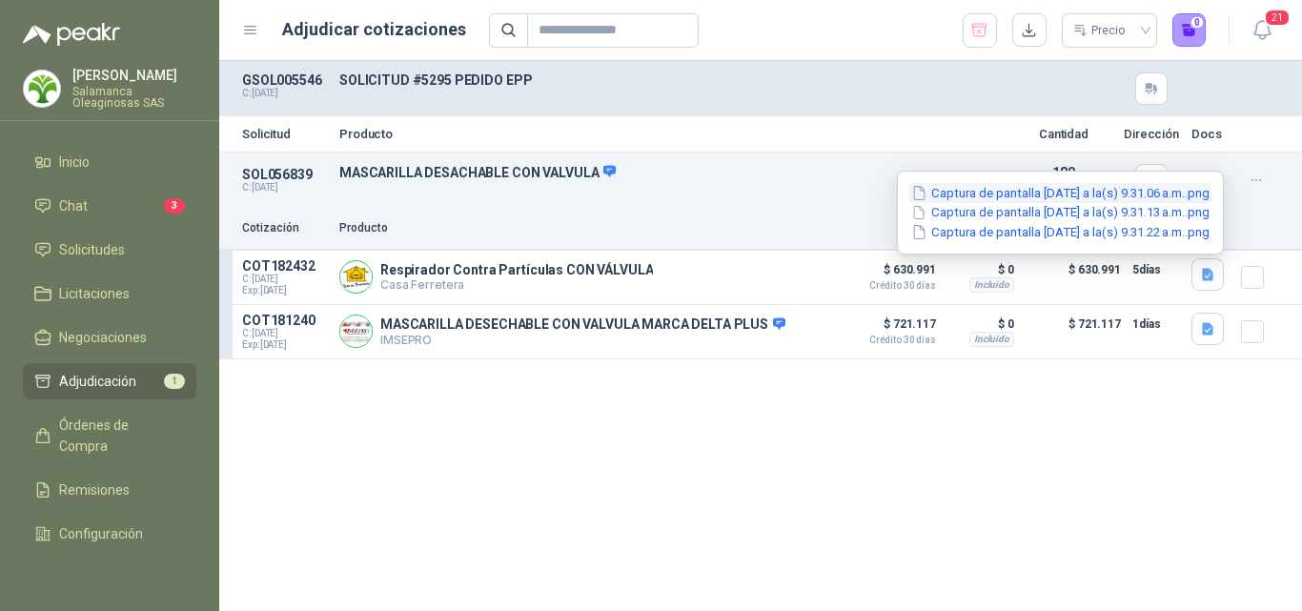
click at [1007, 188] on button "Captura de pantalla 2025-09-25 a la(s) 9.31.06 a.m..png" at bounding box center [1060, 193] width 302 height 20
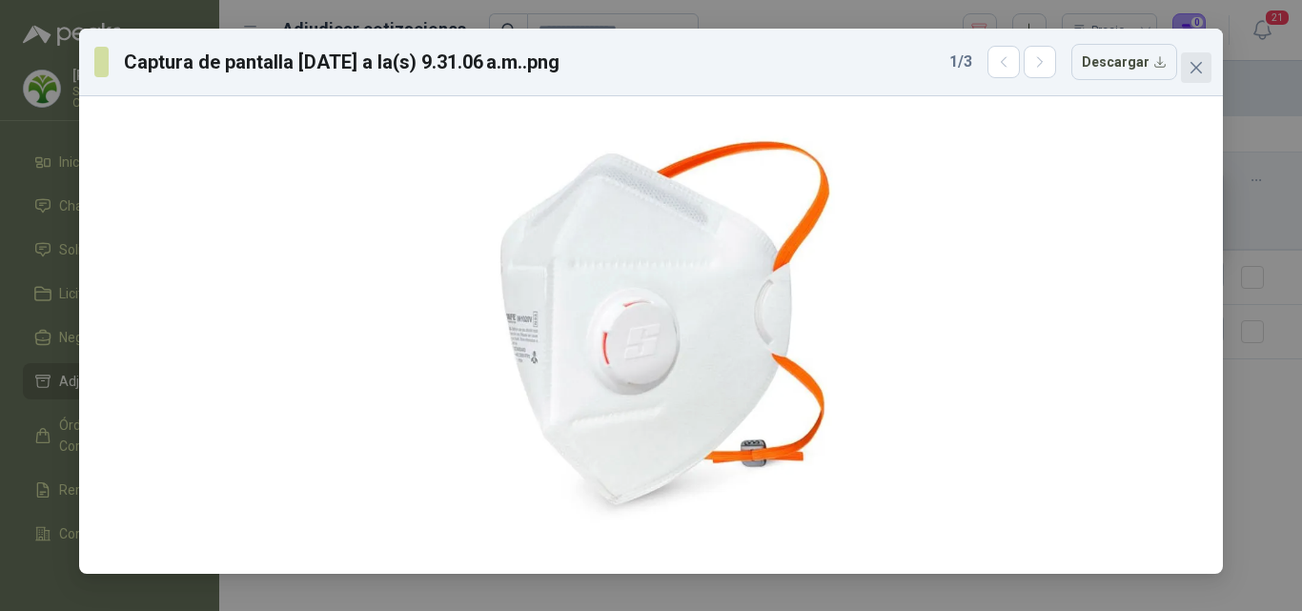
click at [1196, 72] on icon "close" at bounding box center [1196, 67] width 15 height 15
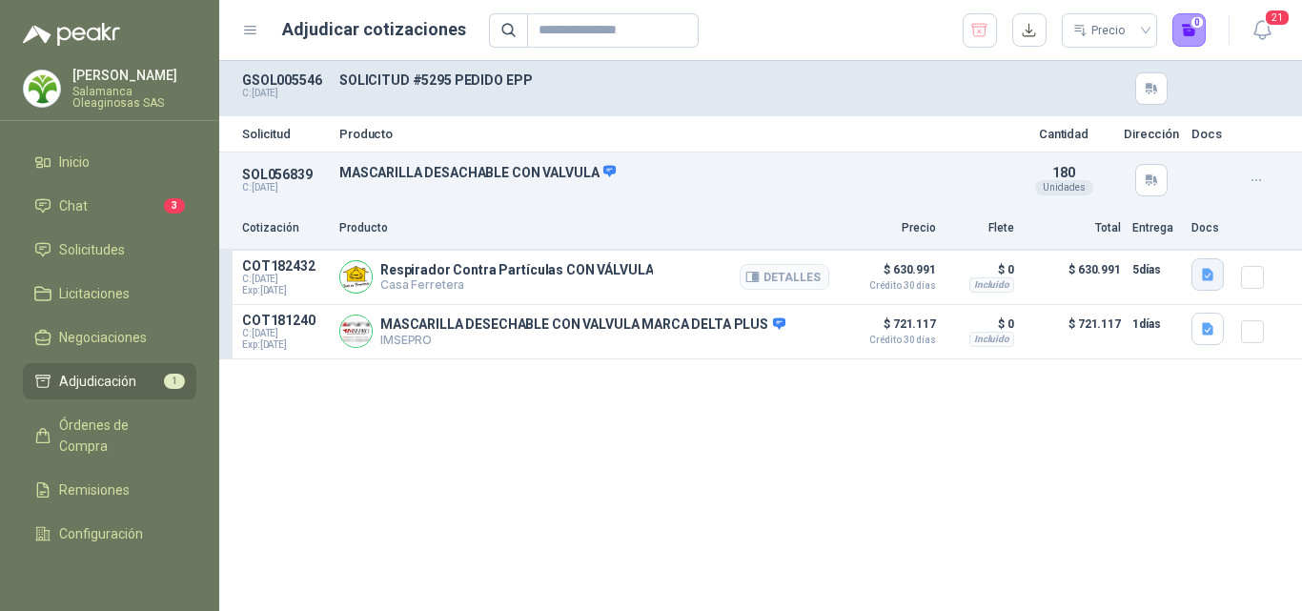
click at [1213, 281] on icon "button" at bounding box center [1208, 275] width 16 height 16
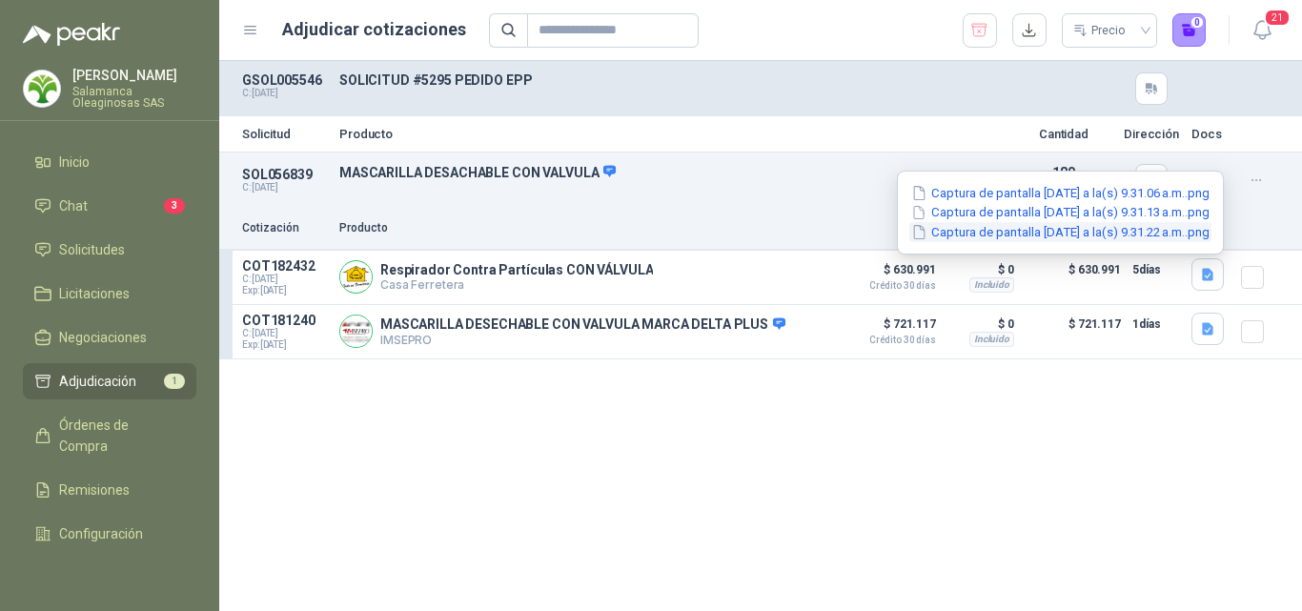
click at [1049, 226] on button "Captura de pantalla 2025-09-25 a la(s) 9.31.22 a.m..png" at bounding box center [1060, 232] width 302 height 20
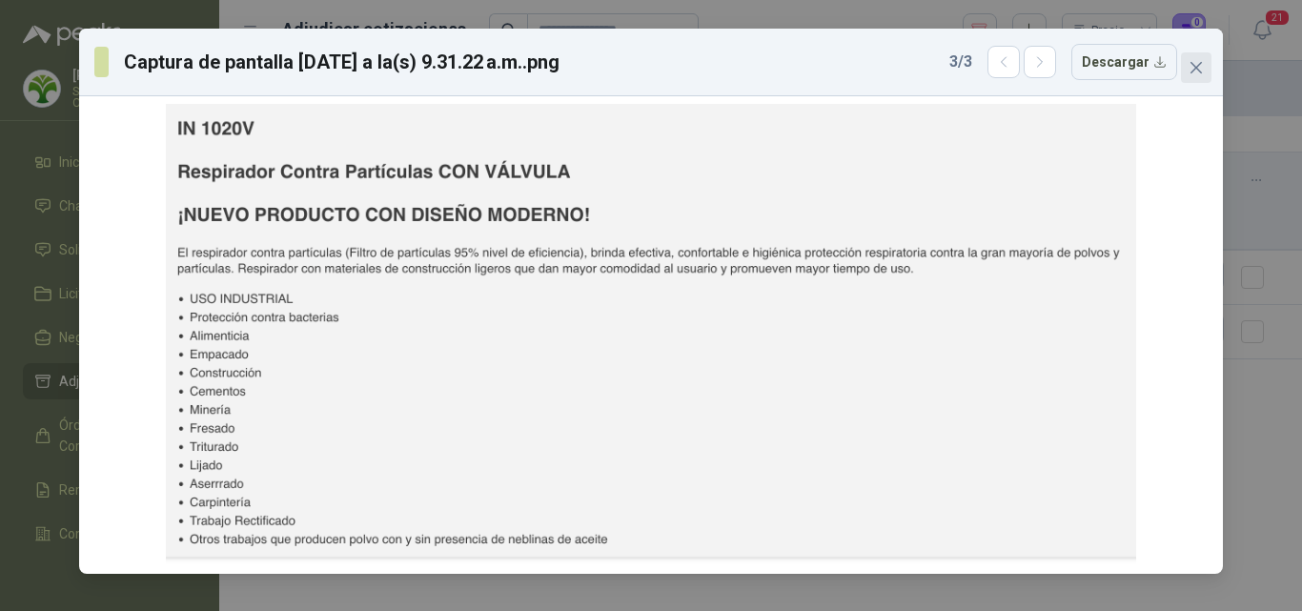
click at [1194, 77] on button "Close" at bounding box center [1196, 67] width 31 height 31
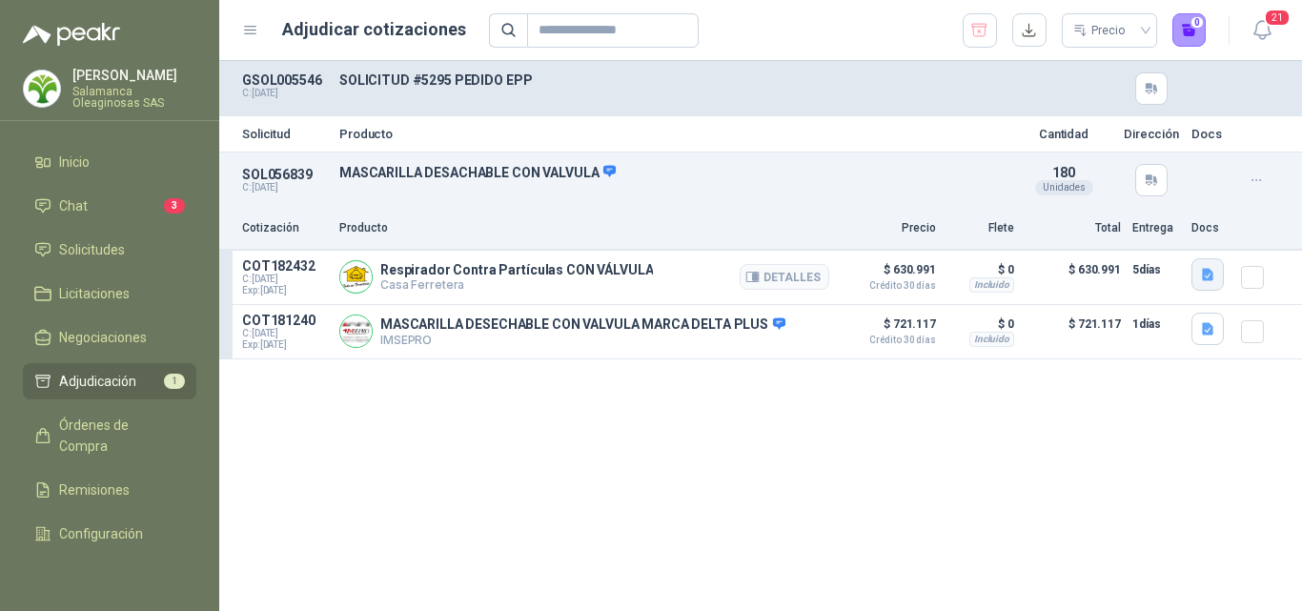
click at [1207, 275] on icon "button" at bounding box center [1207, 274] width 11 height 12
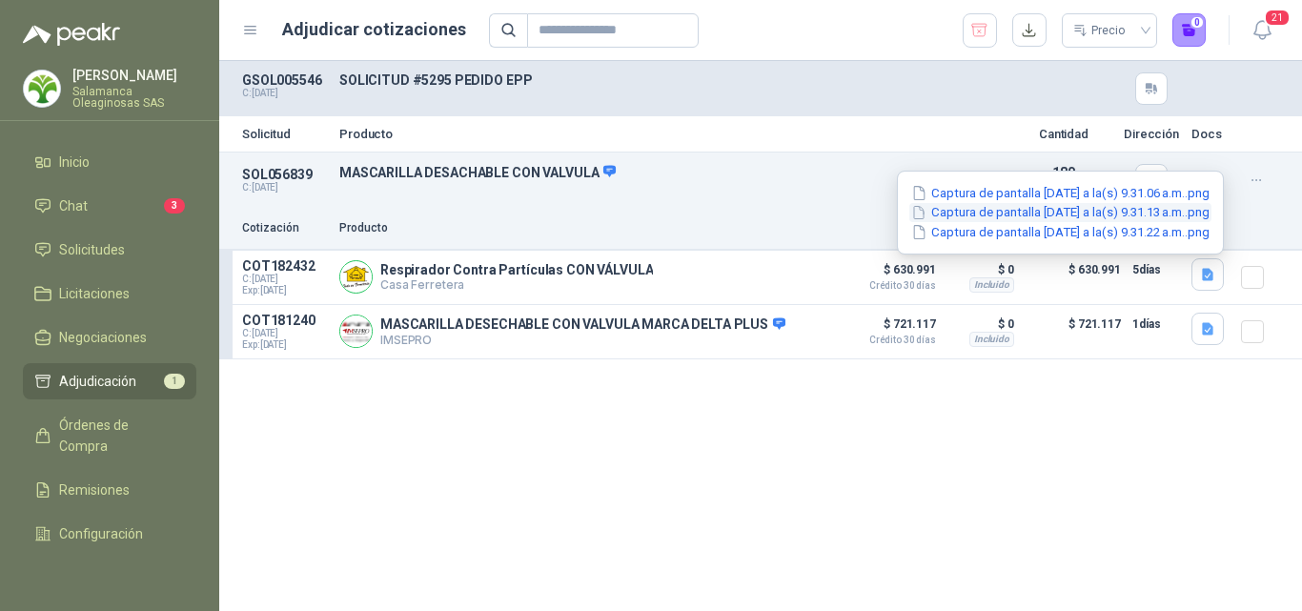
click at [1058, 211] on button "Captura de pantalla 2025-09-25 a la(s) 9.31.13 a.m..png" at bounding box center [1060, 213] width 302 height 20
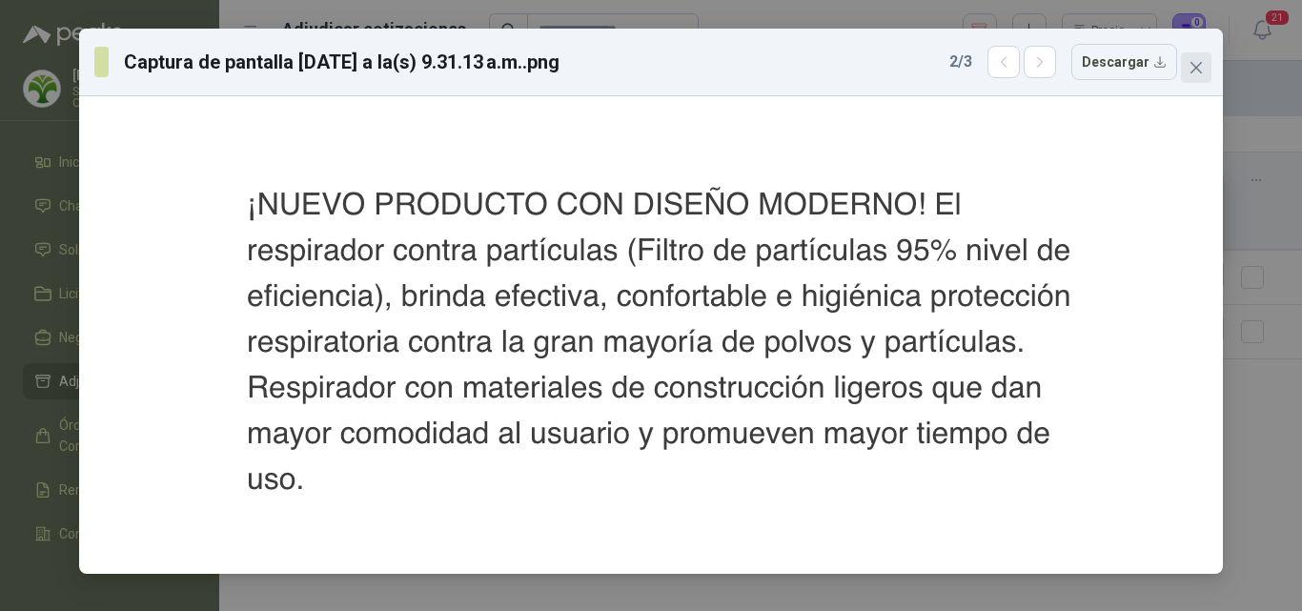
click at [1190, 71] on icon "close" at bounding box center [1196, 67] width 15 height 15
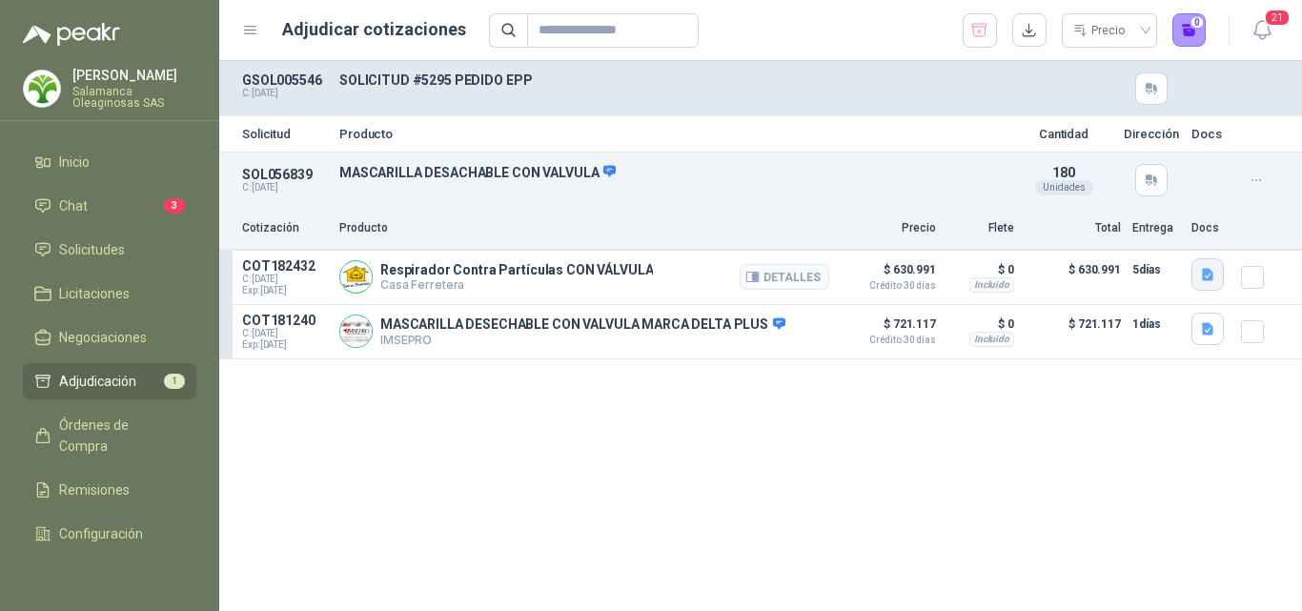
drag, startPoint x: 1208, startPoint y: 282, endPoint x: 1198, endPoint y: 279, distance: 10.0
click at [1208, 283] on button "button" at bounding box center [1208, 274] width 32 height 32
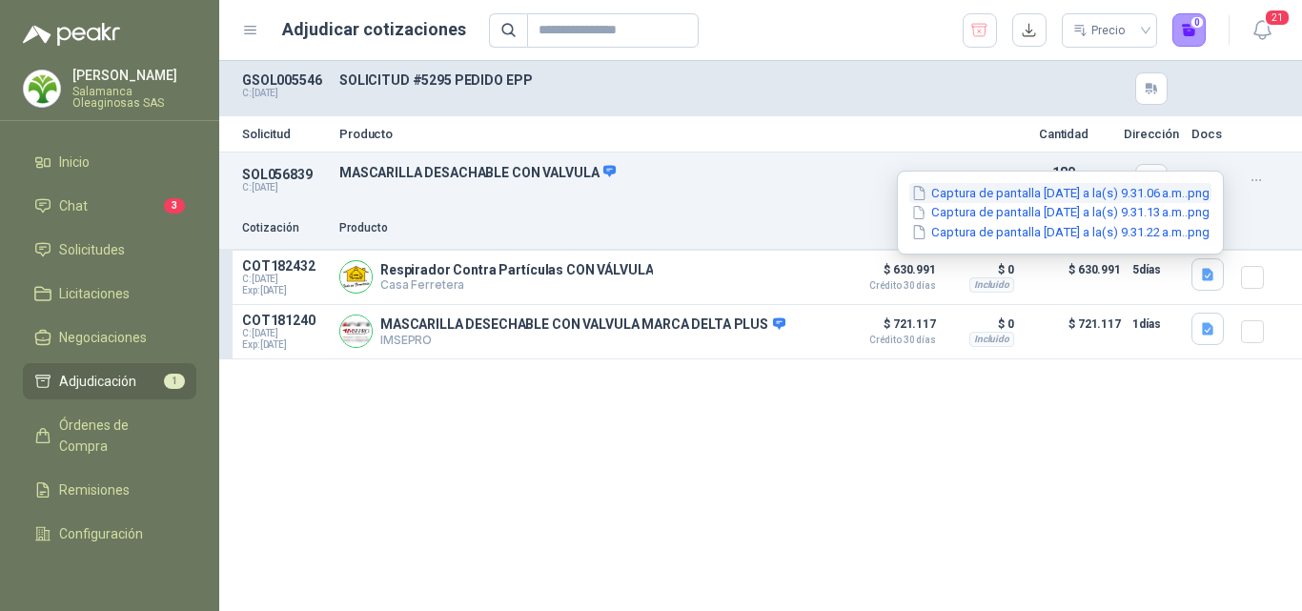
click at [1020, 192] on button "Captura de pantalla 2025-09-25 a la(s) 9.31.06 a.m..png" at bounding box center [1060, 193] width 302 height 20
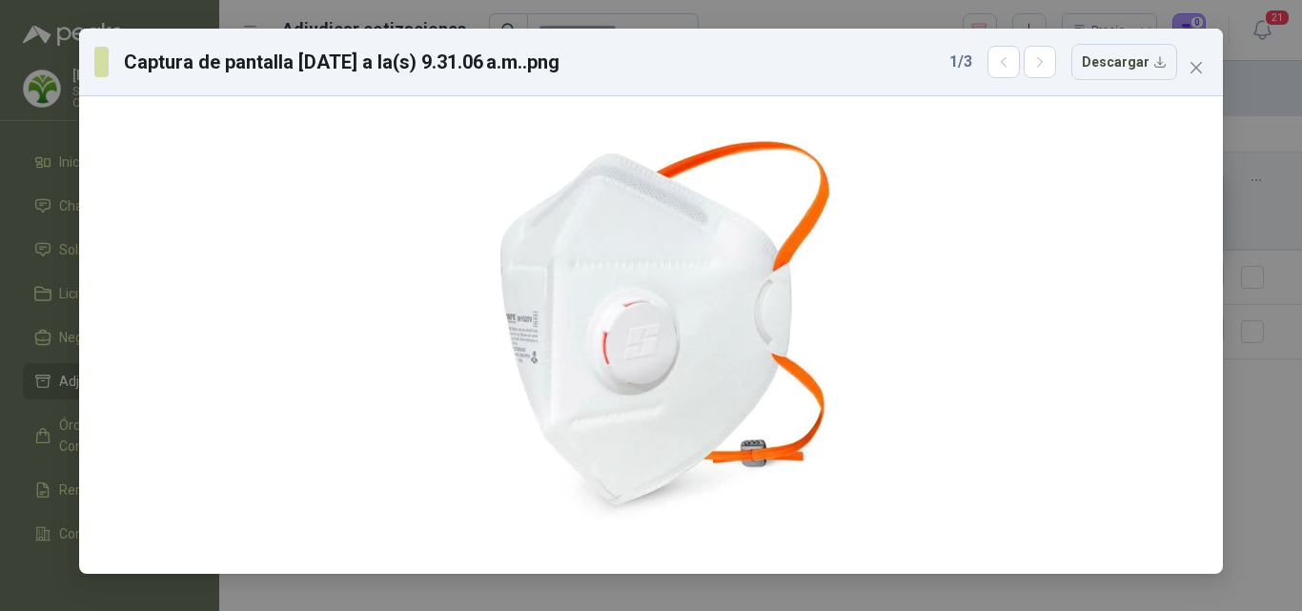
drag, startPoint x: 1200, startPoint y: 69, endPoint x: 1183, endPoint y: 127, distance: 60.6
click at [1197, 71] on icon "close" at bounding box center [1196, 67] width 15 height 15
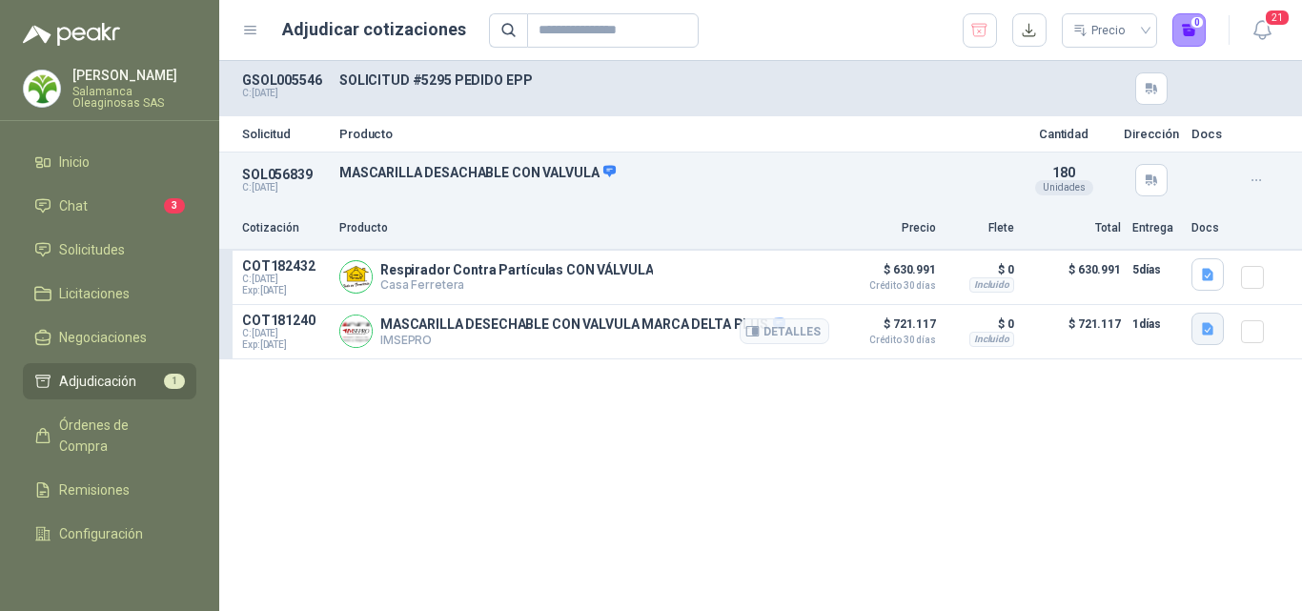
click at [1205, 335] on icon "button" at bounding box center [1207, 328] width 11 height 12
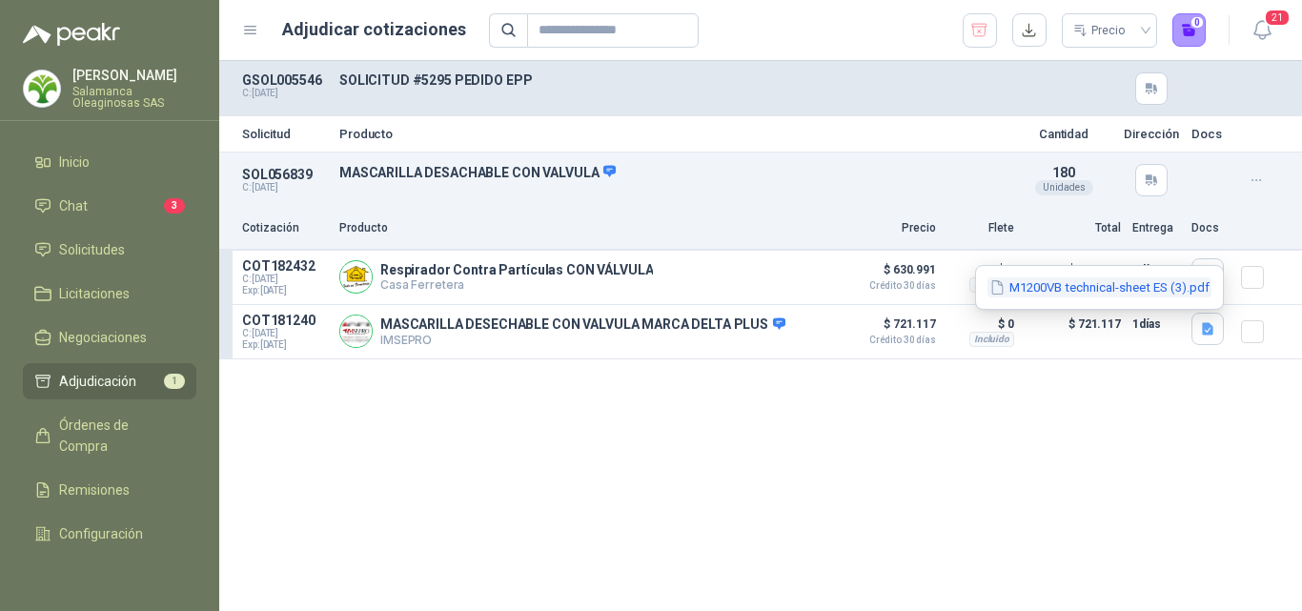
click at [1130, 287] on button "M1200VB technical-sheet ES (3).pdf" at bounding box center [1100, 287] width 224 height 20
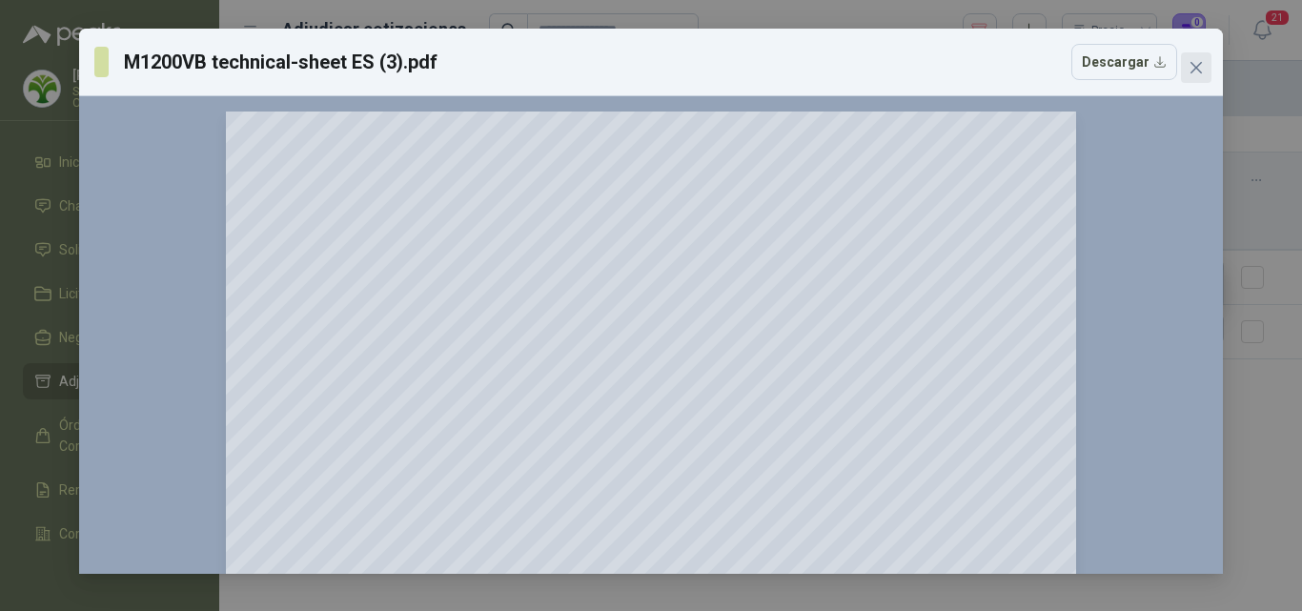
click at [1196, 65] on icon "close" at bounding box center [1196, 67] width 15 height 15
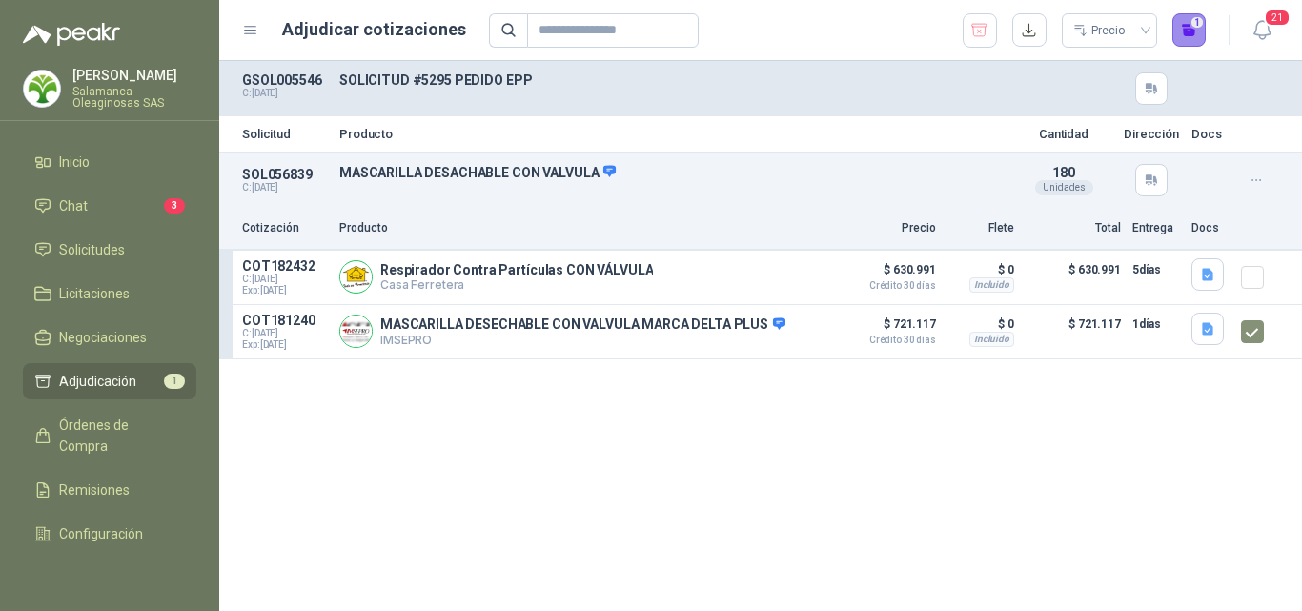
click at [1188, 37] on button "1" at bounding box center [1189, 30] width 34 height 34
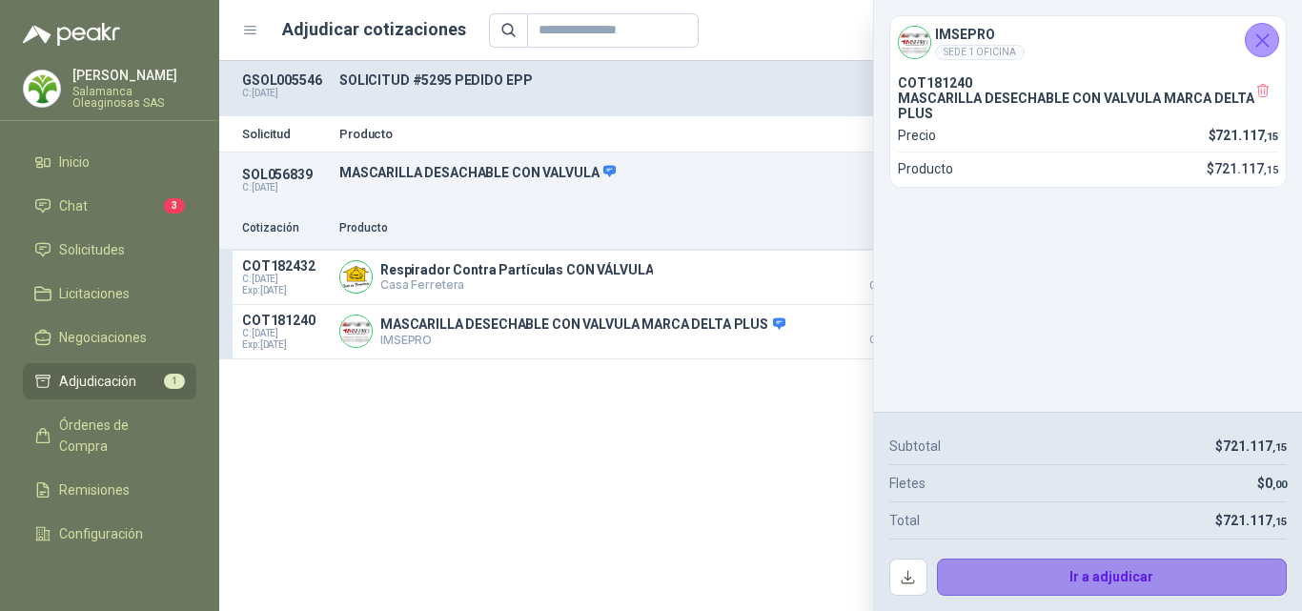
click at [999, 581] on button "Ir a adjudicar" at bounding box center [1112, 578] width 351 height 38
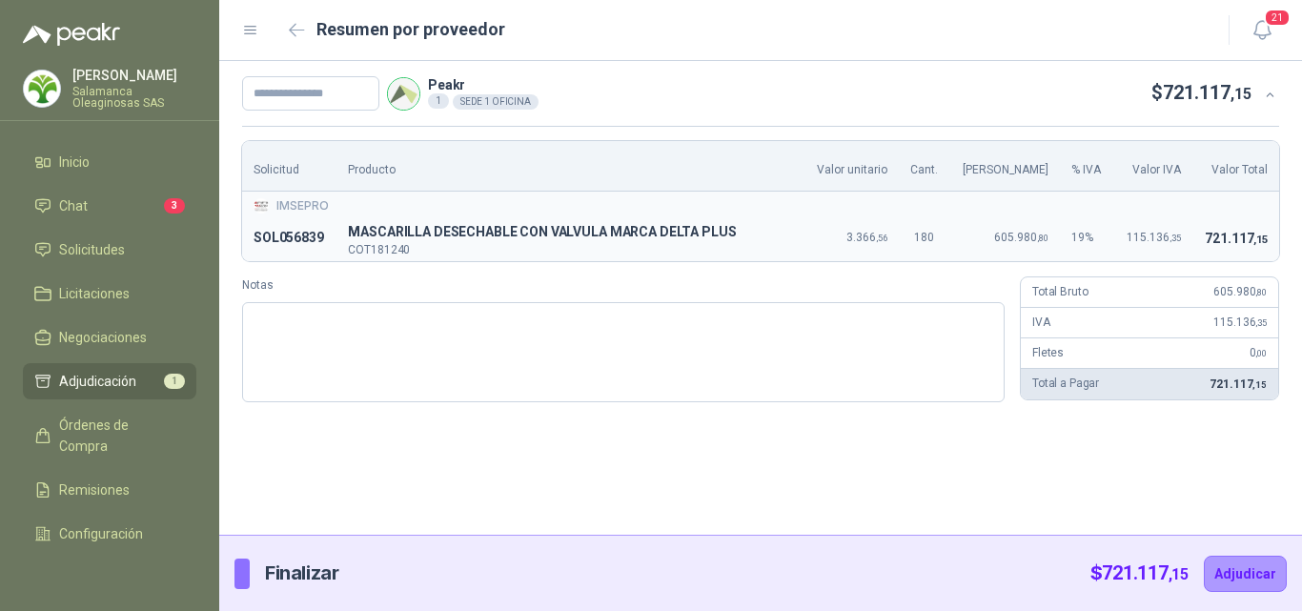
click at [1224, 444] on div "Peakr 1 SEDE 1 OFICINA $ 721.117 ,15 Solicitud Producto Valor unitario Cant. Va…" at bounding box center [760, 298] width 1083 height 474
click at [1211, 486] on div "Peakr 1 SEDE 1 OFICINA $ 721.117 ,15 Solicitud Producto Valor unitario Cant. Va…" at bounding box center [760, 298] width 1083 height 474
click at [295, 97] on input "text" at bounding box center [310, 93] width 137 height 34
type input "**********"
click at [1248, 581] on button "Adjudicar" at bounding box center [1245, 574] width 83 height 36
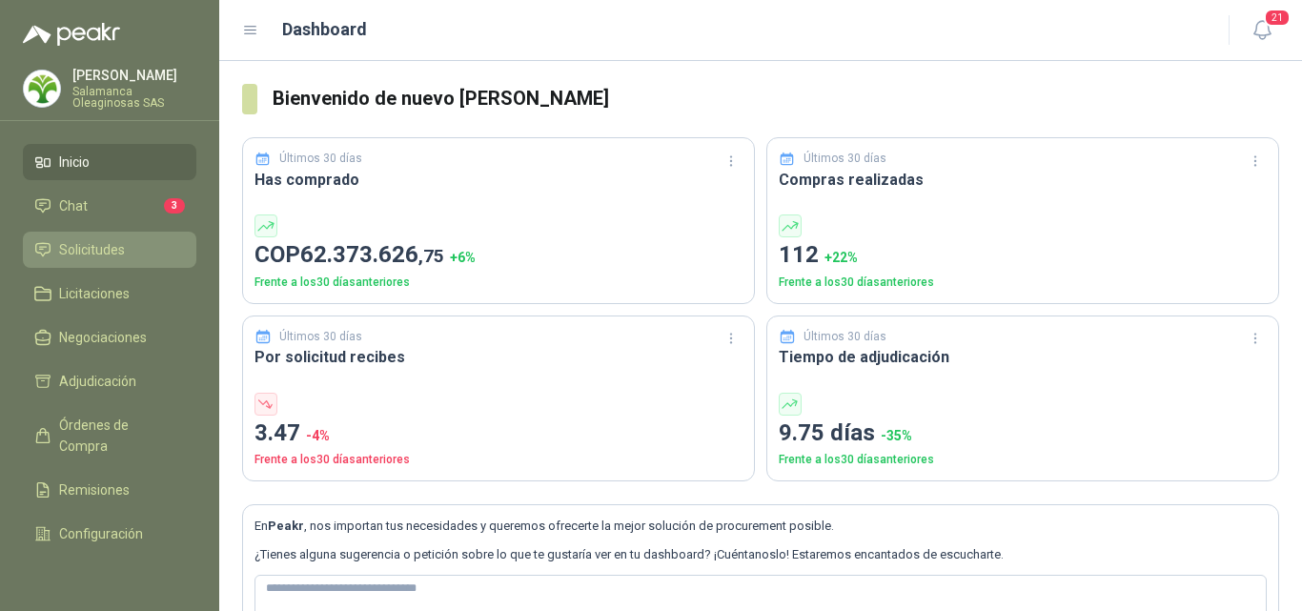
click at [86, 254] on span "Solicitudes" at bounding box center [92, 249] width 66 height 21
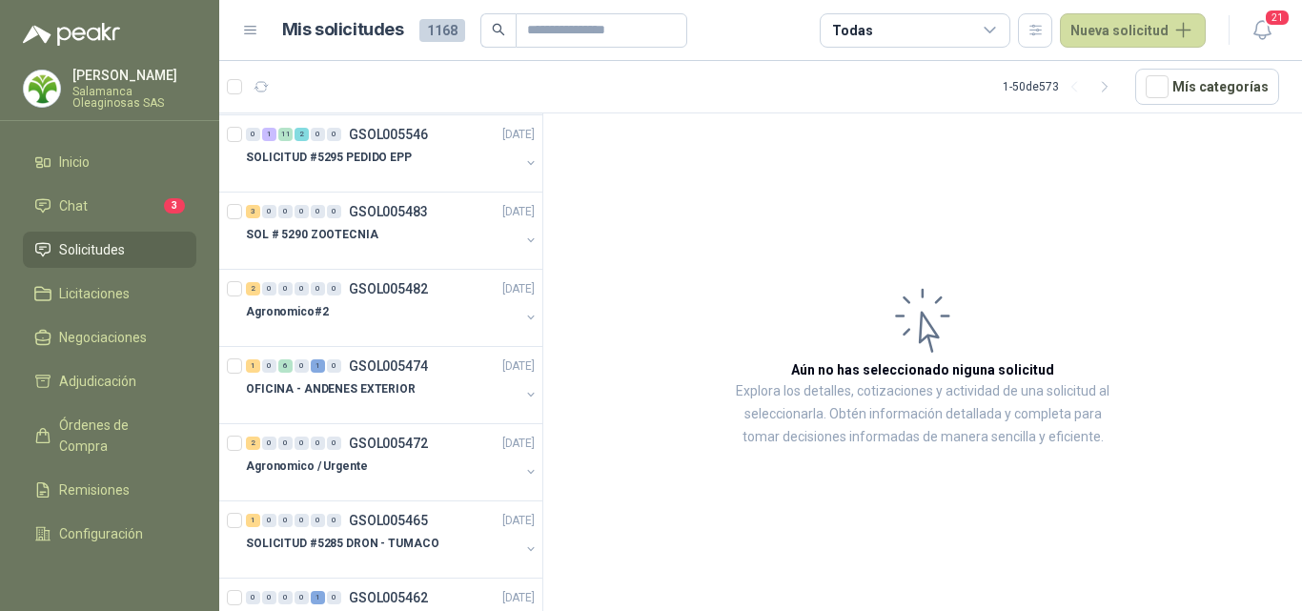
scroll to position [572, 0]
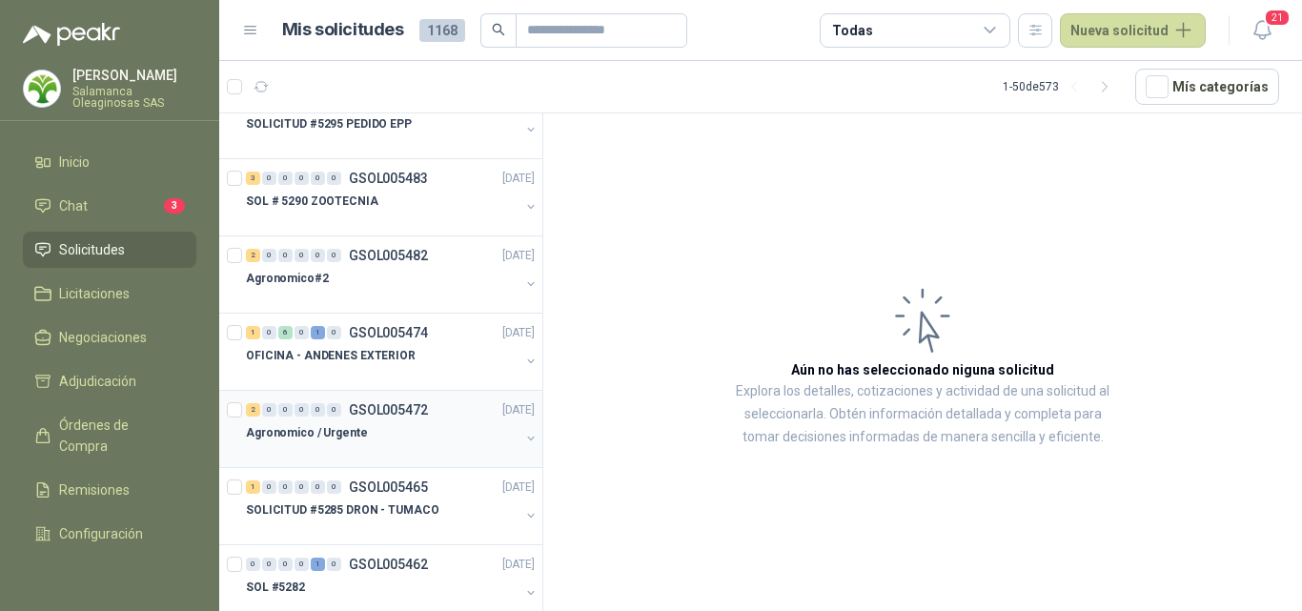
click at [425, 430] on div "Agronomico / Urgente" at bounding box center [383, 432] width 274 height 23
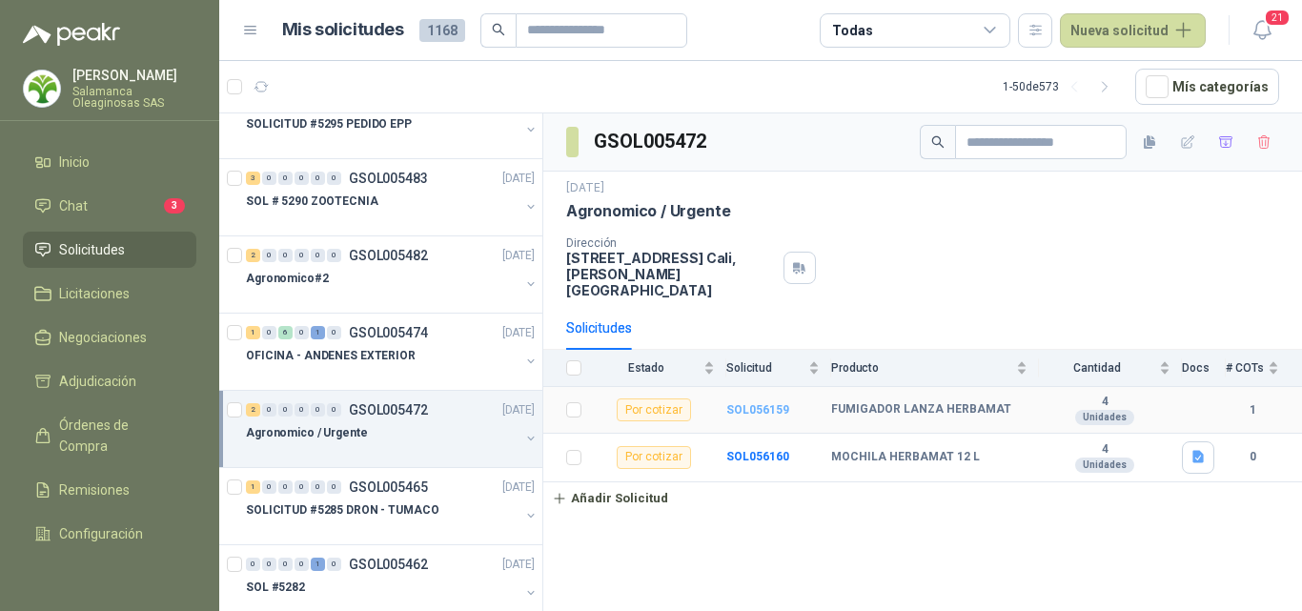
click at [772, 403] on b "SOL056159" at bounding box center [757, 409] width 63 height 13
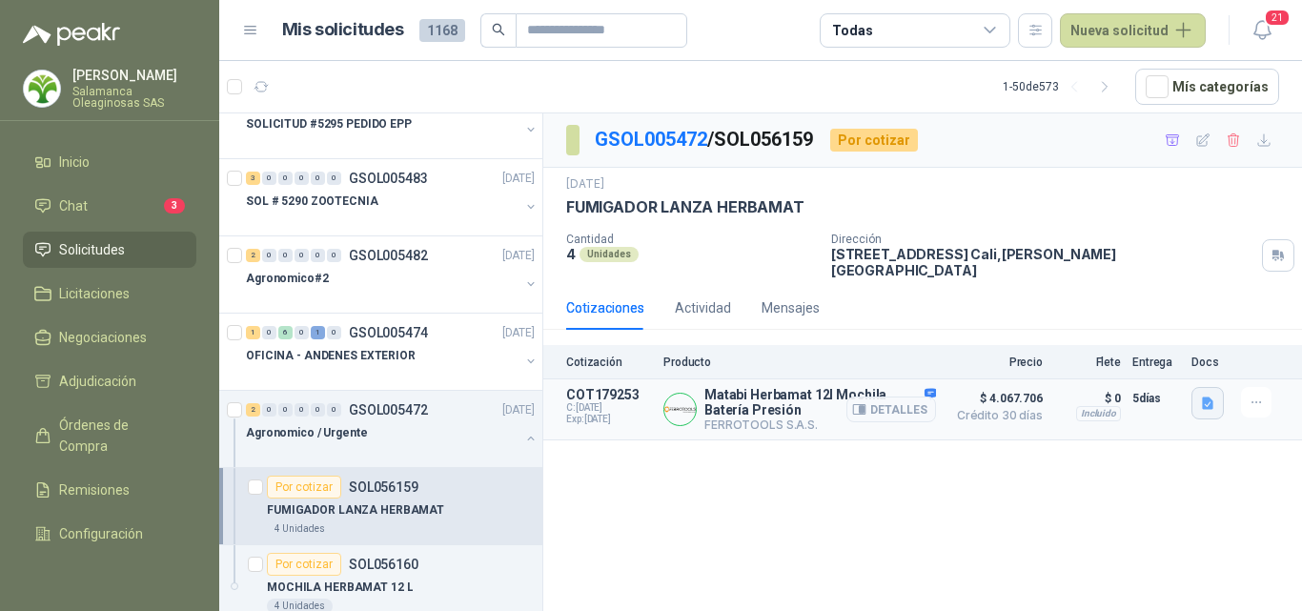
click at [1206, 397] on icon "button" at bounding box center [1207, 403] width 11 height 12
click at [1165, 330] on button "image.png" at bounding box center [1170, 328] width 83 height 20
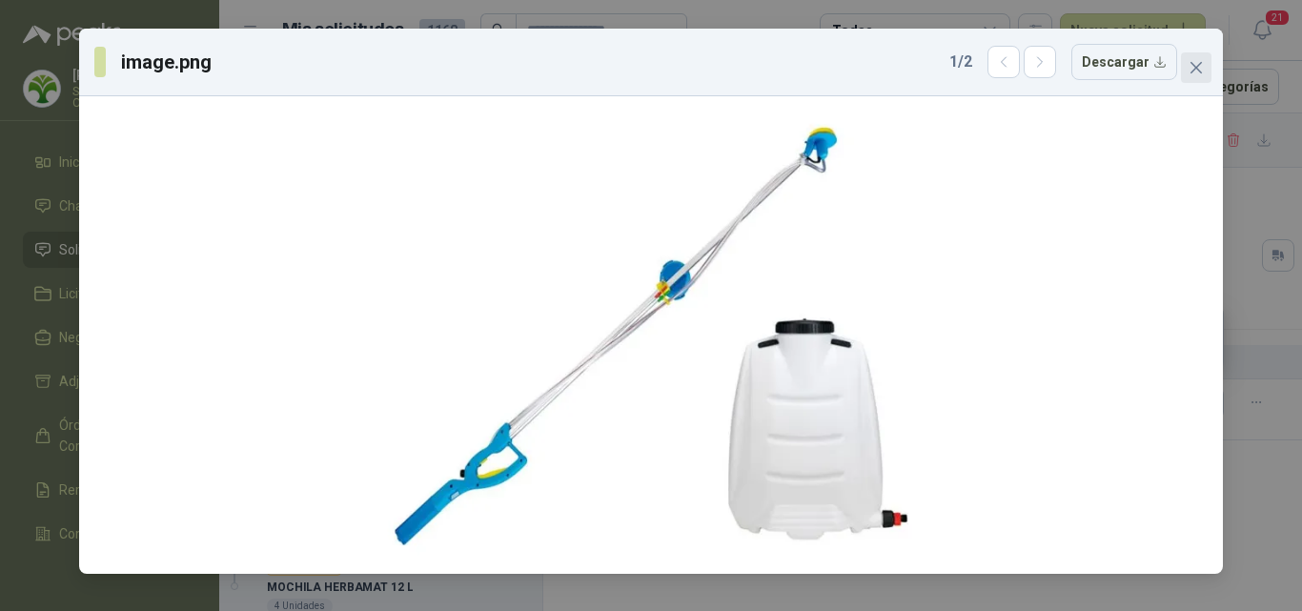
click at [1205, 73] on span "Close" at bounding box center [1196, 67] width 31 height 15
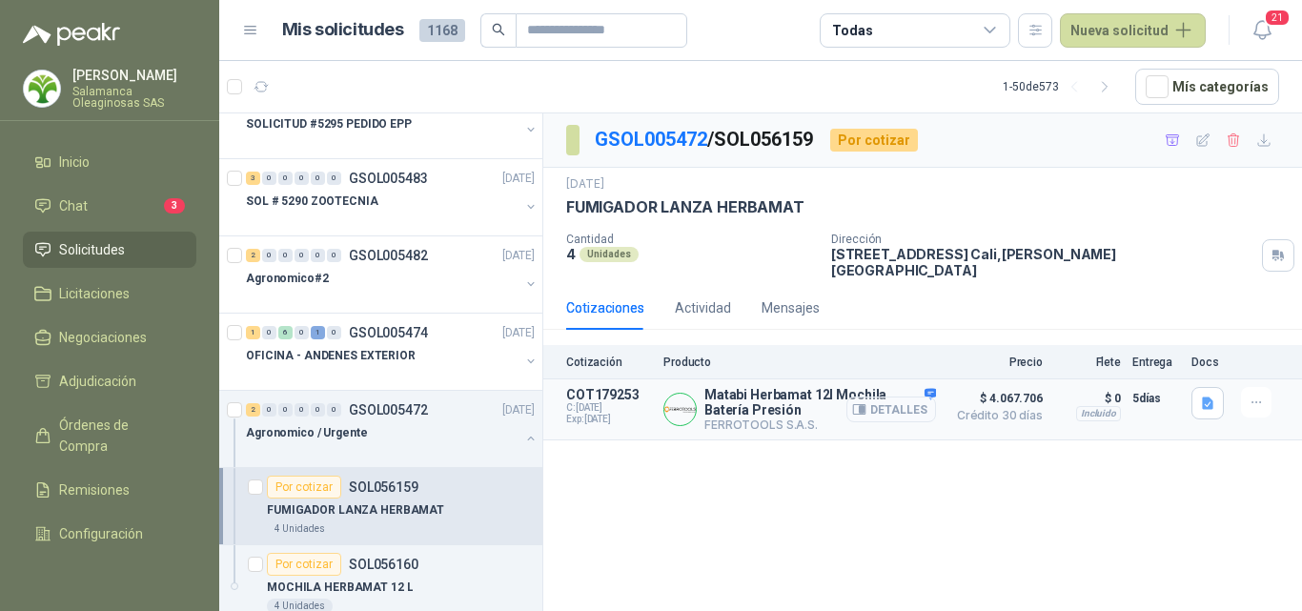
click at [904, 398] on button "Detalles" at bounding box center [891, 410] width 90 height 26
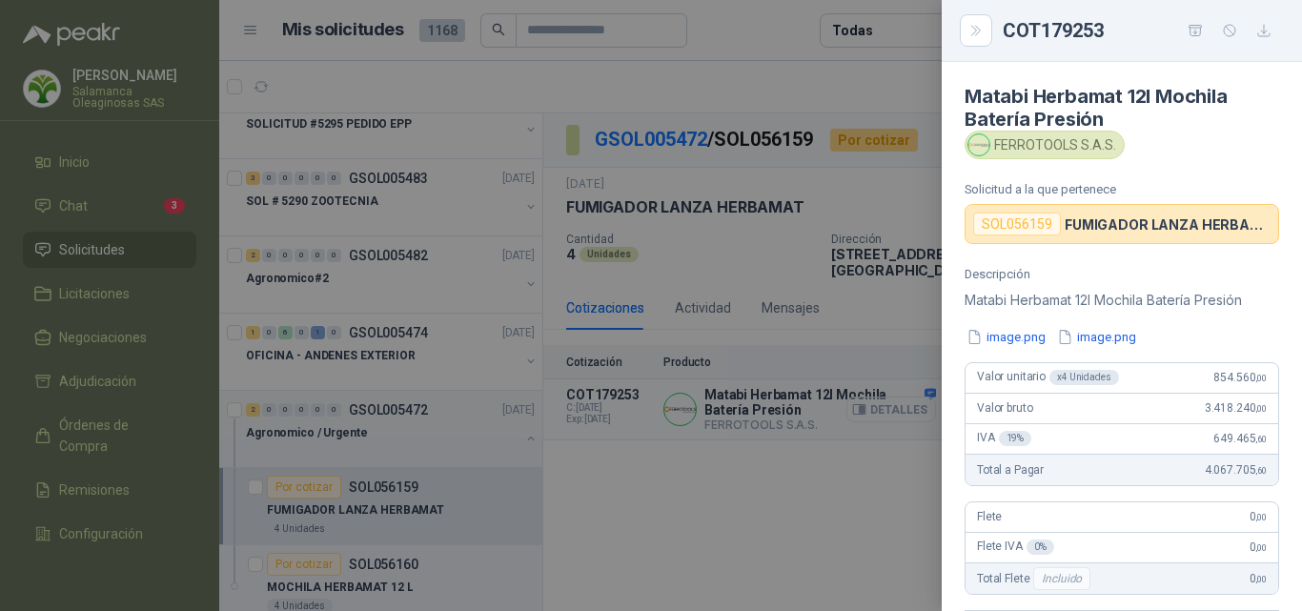
scroll to position [418, 0]
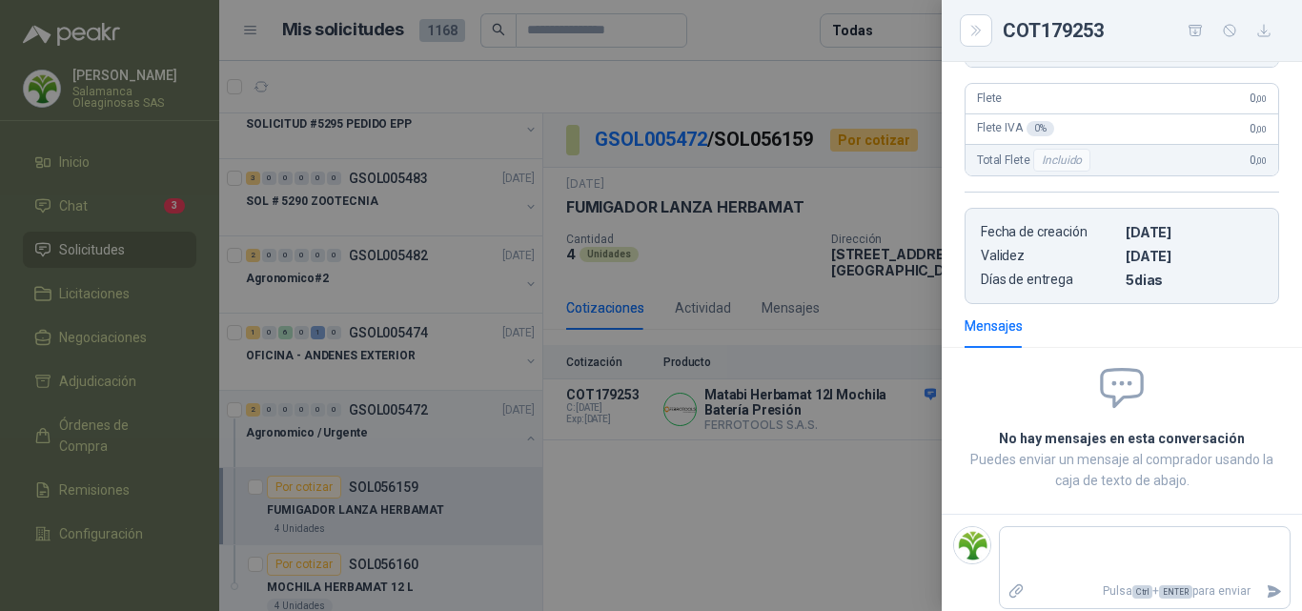
click at [705, 508] on div at bounding box center [651, 305] width 1302 height 611
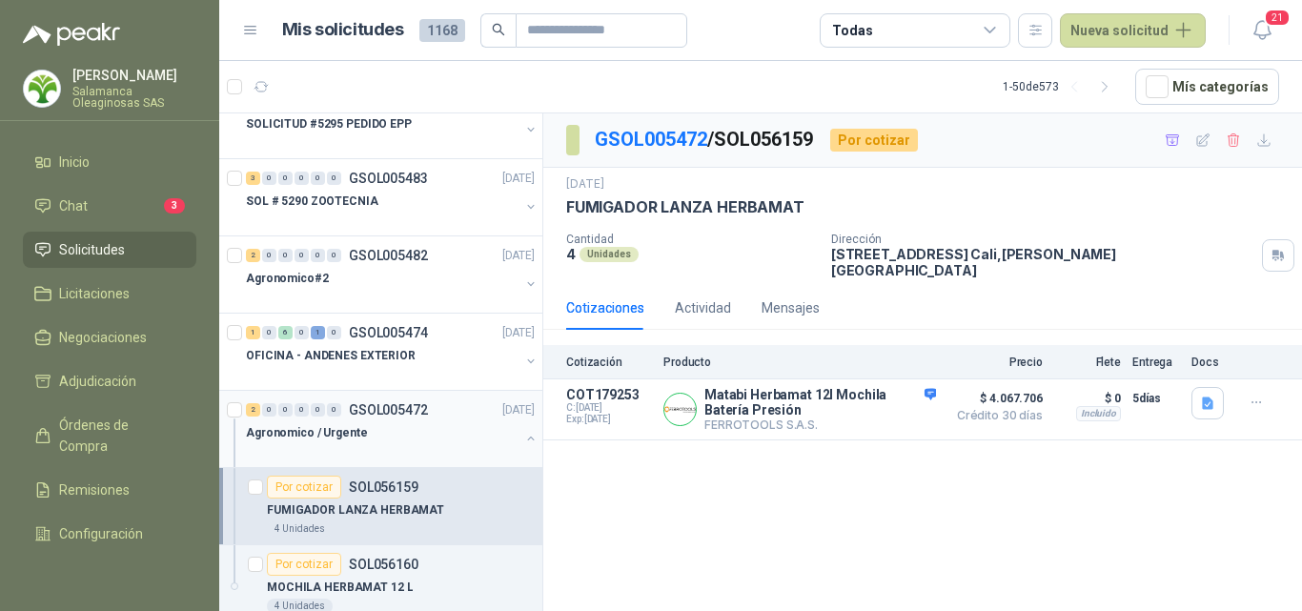
click at [425, 446] on div at bounding box center [383, 451] width 274 height 15
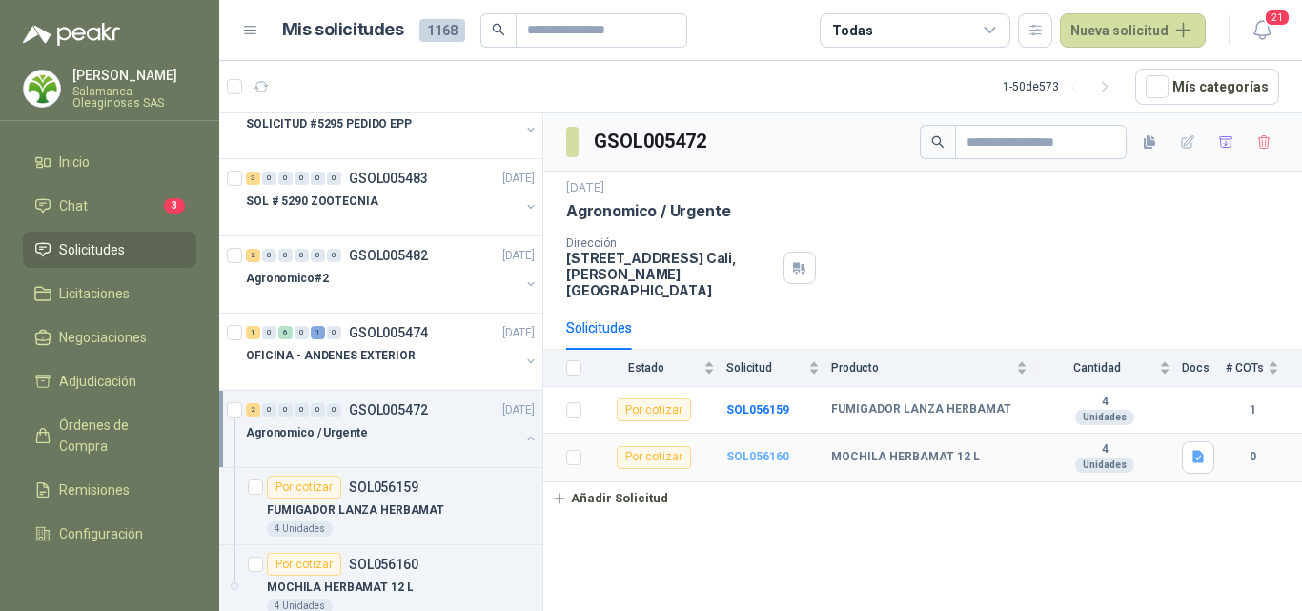
click at [769, 450] on b "SOL056160" at bounding box center [757, 456] width 63 height 13
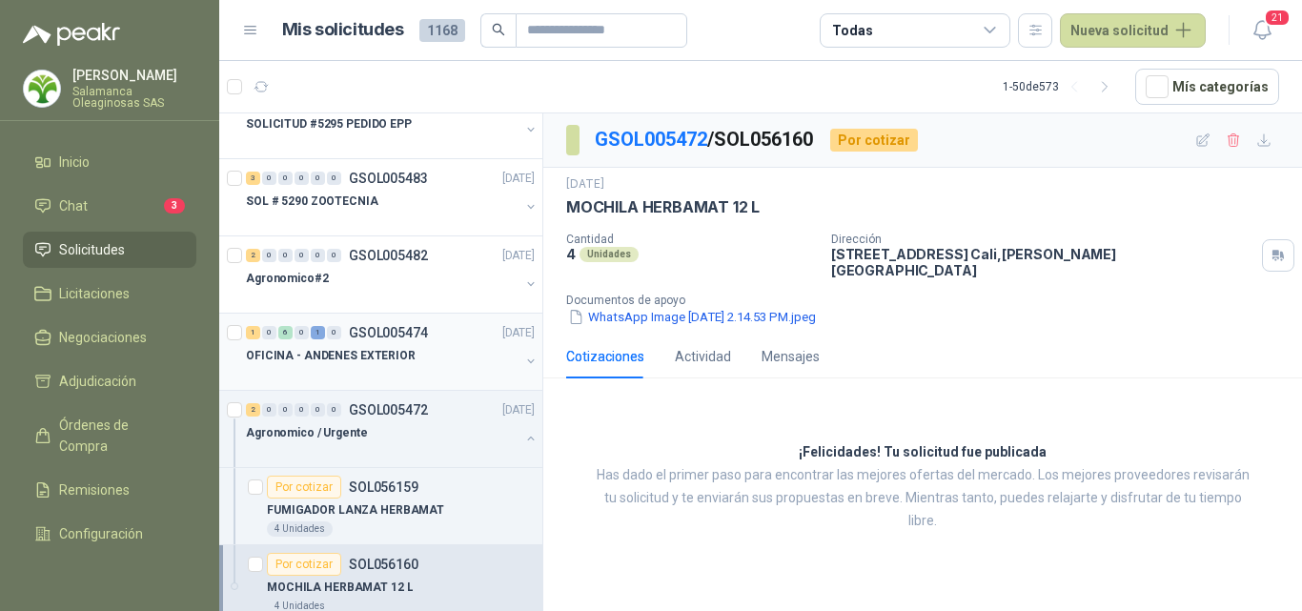
click at [383, 376] on div at bounding box center [383, 374] width 274 height 15
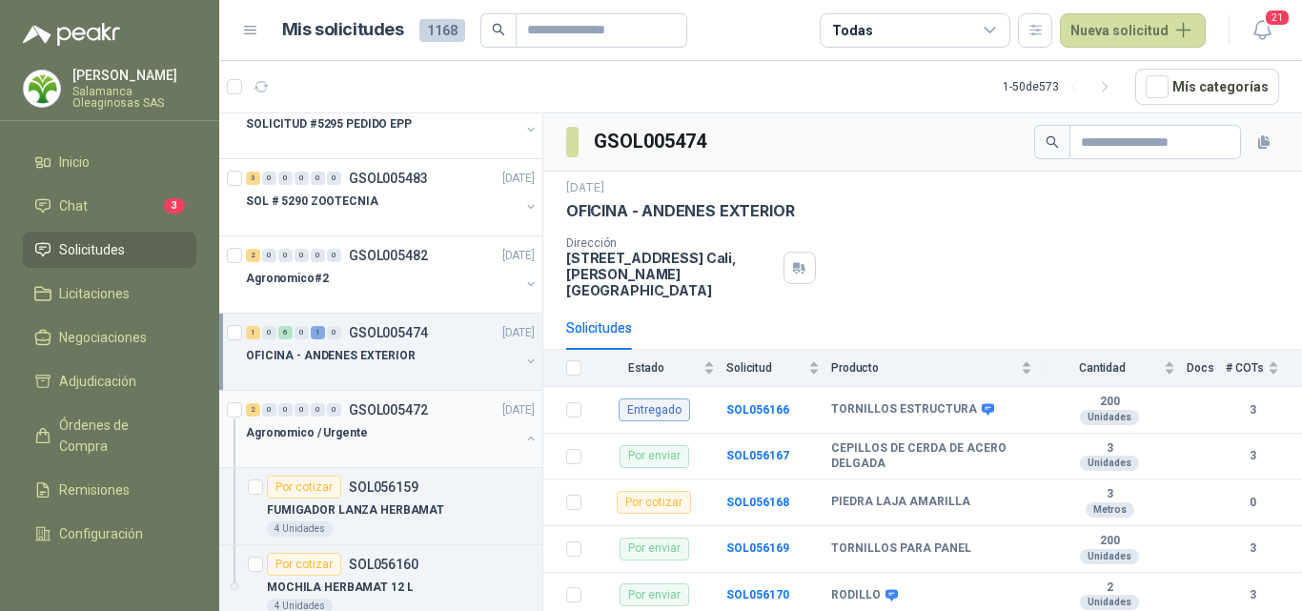
click at [402, 435] on div "Agronomico / Urgente" at bounding box center [383, 432] width 274 height 23
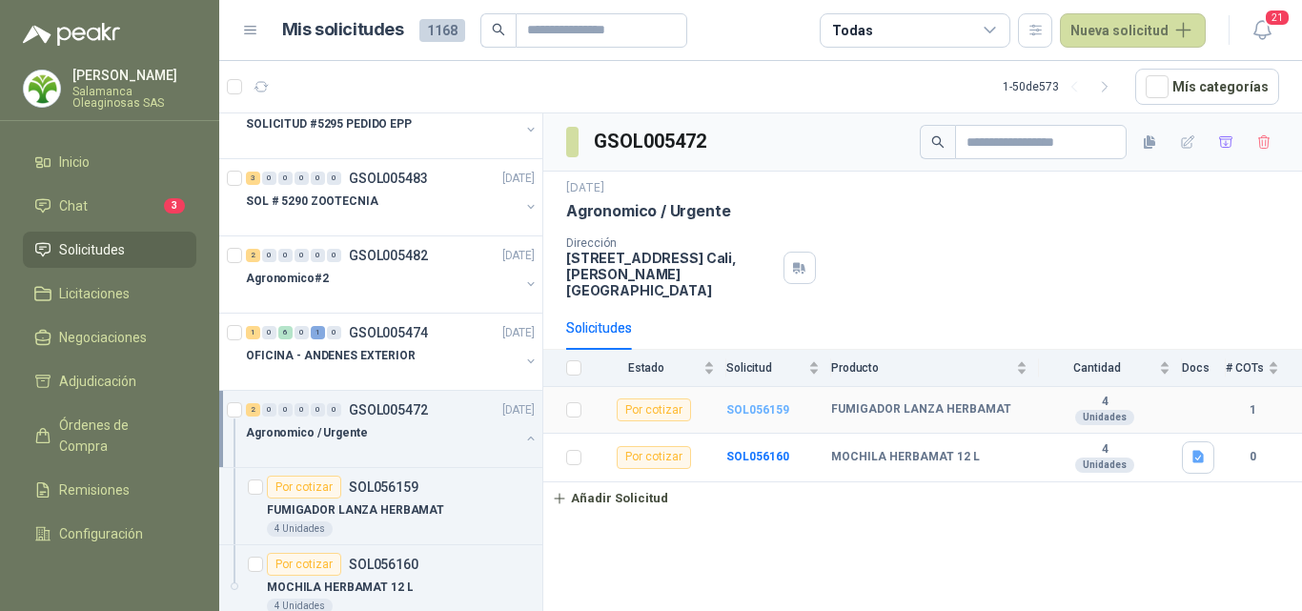
click at [773, 403] on b "SOL056159" at bounding box center [757, 409] width 63 height 13
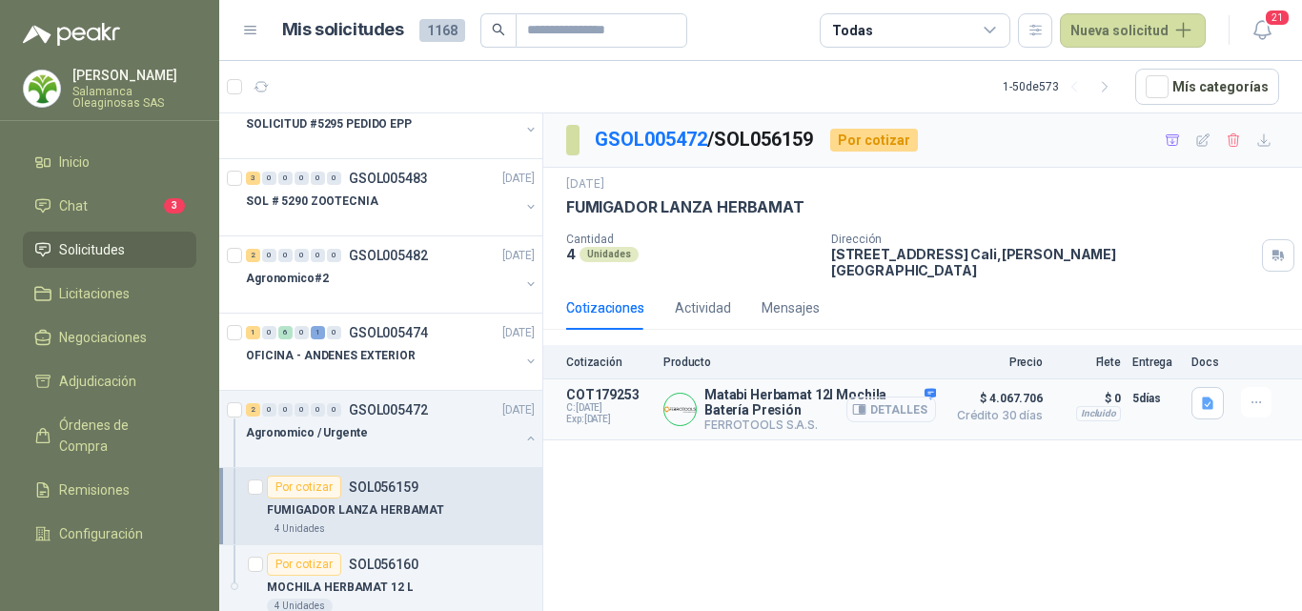
click at [898, 398] on button "Detalles" at bounding box center [891, 410] width 90 height 26
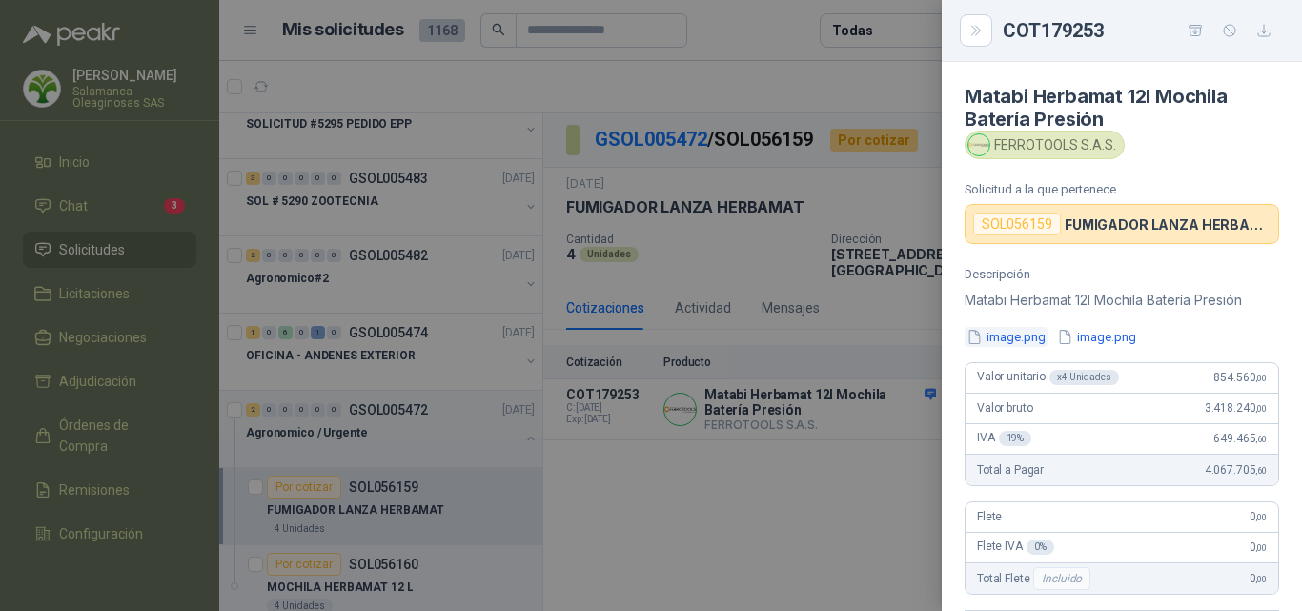
click at [1016, 333] on button "image.png" at bounding box center [1006, 337] width 83 height 20
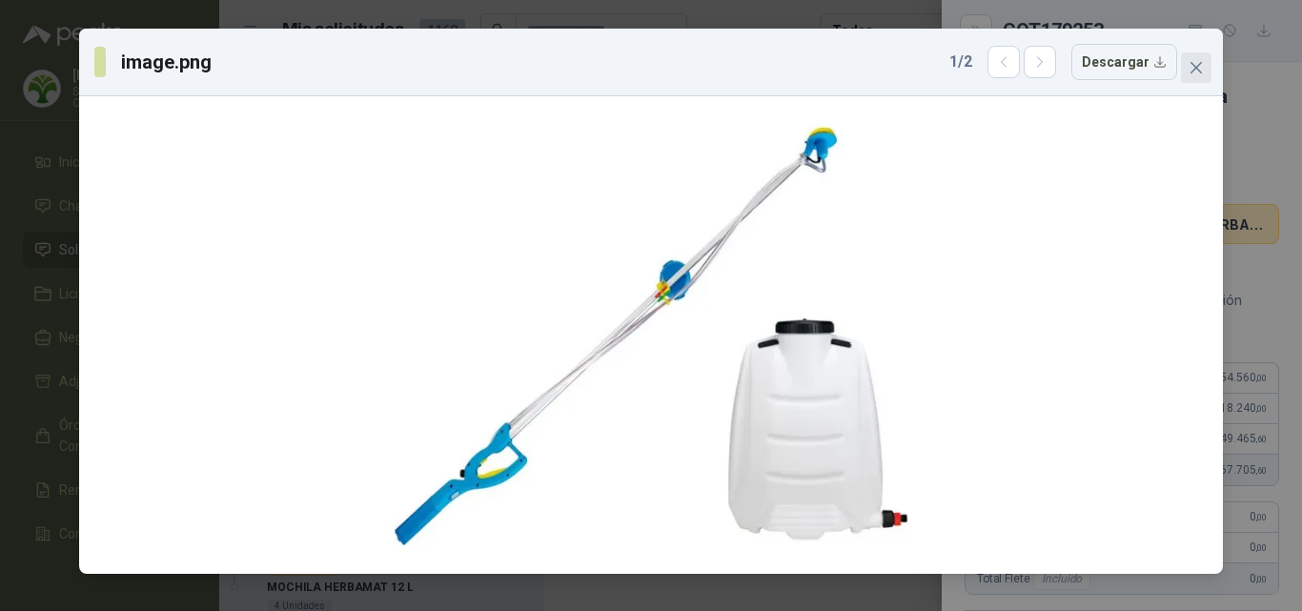
click at [1205, 69] on span "Close" at bounding box center [1196, 67] width 31 height 15
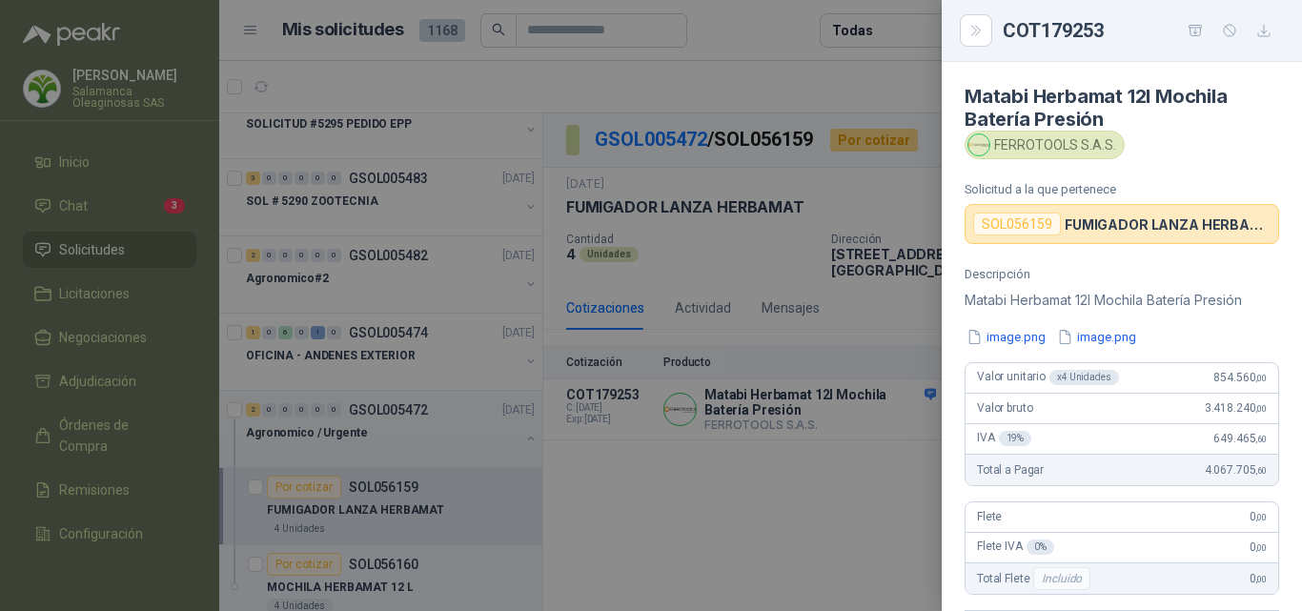
click at [855, 392] on div at bounding box center [651, 305] width 1302 height 611
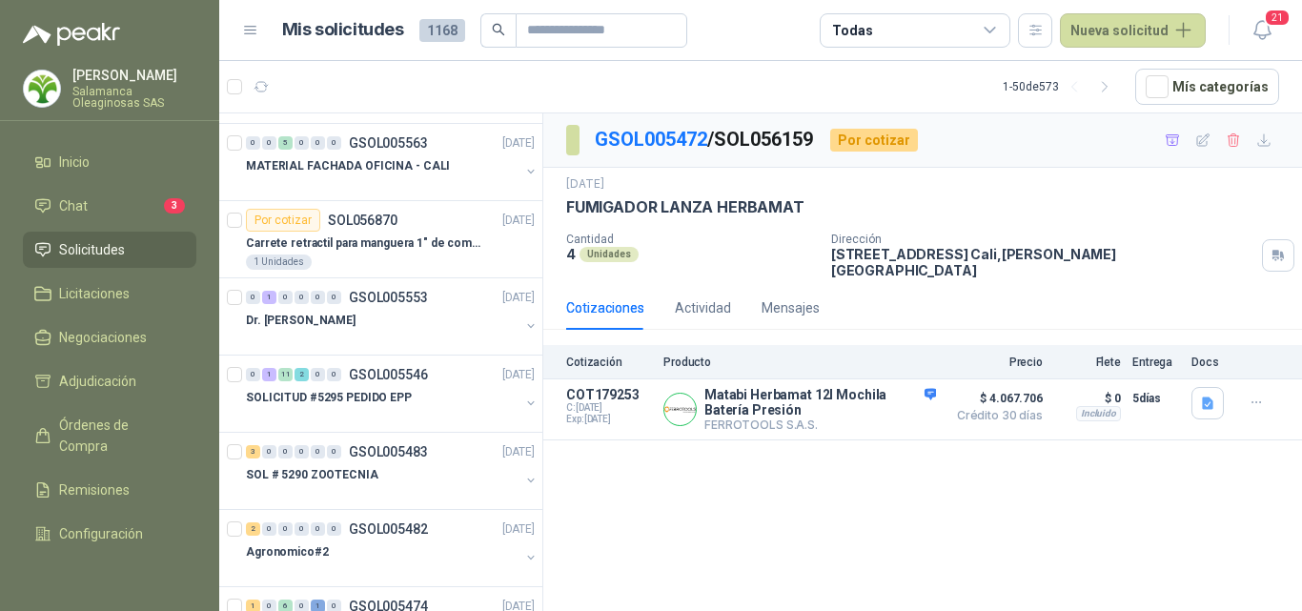
scroll to position [95, 0]
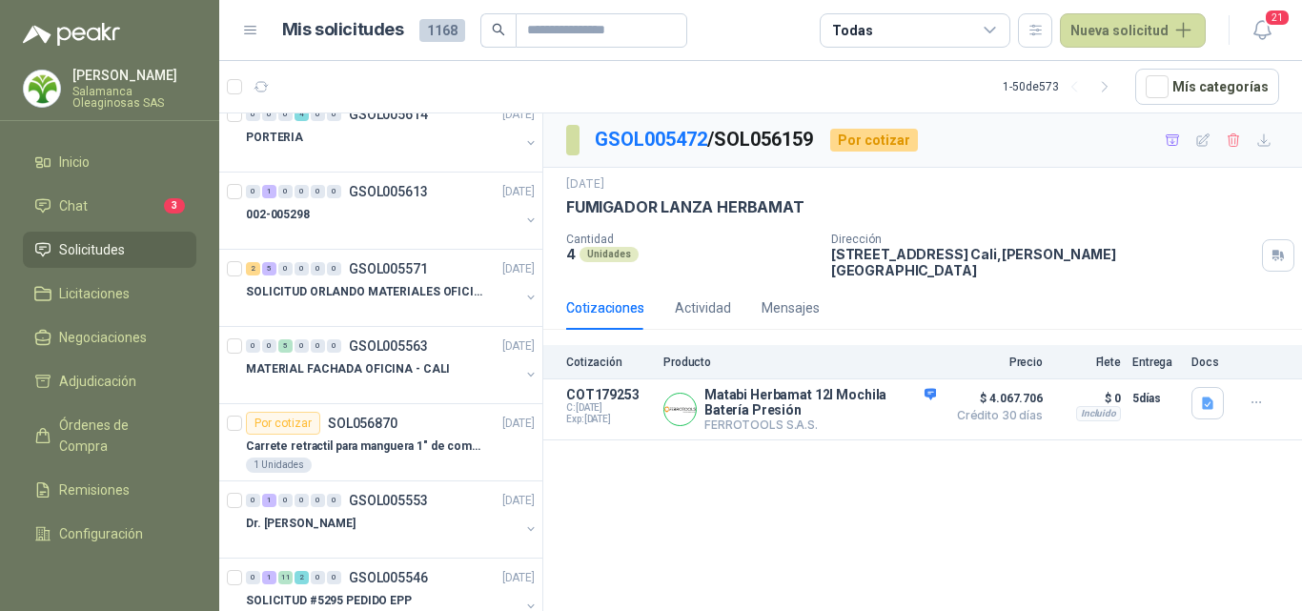
click at [75, 250] on span "Solicitudes" at bounding box center [92, 249] width 66 height 21
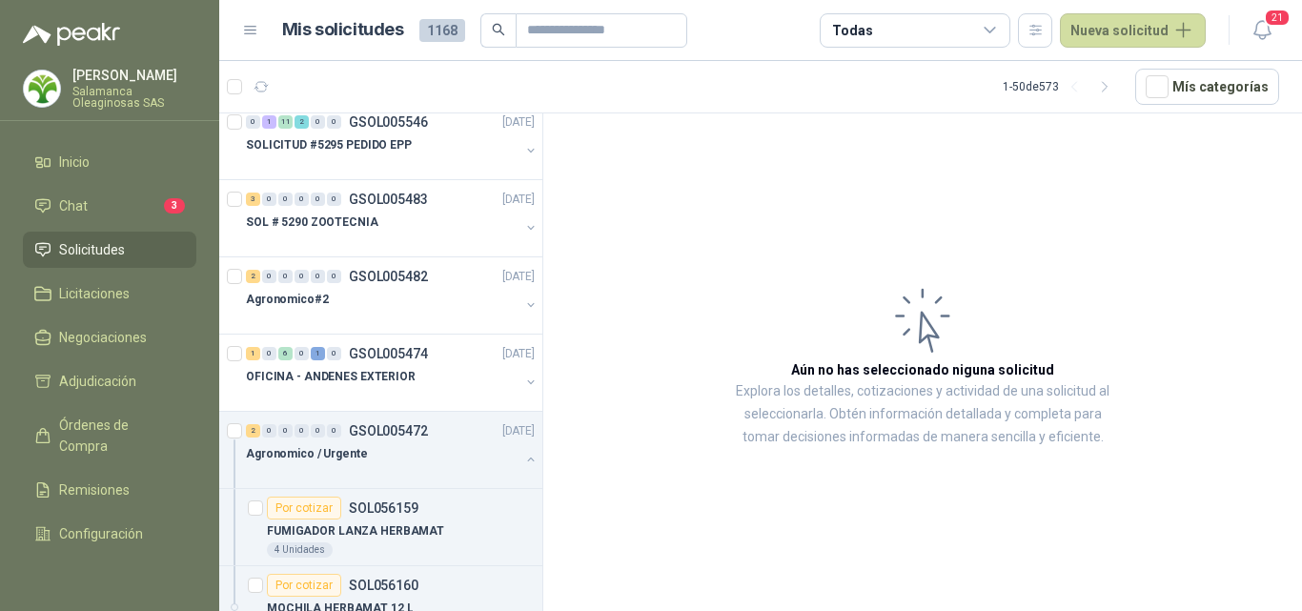
scroll to position [572, 0]
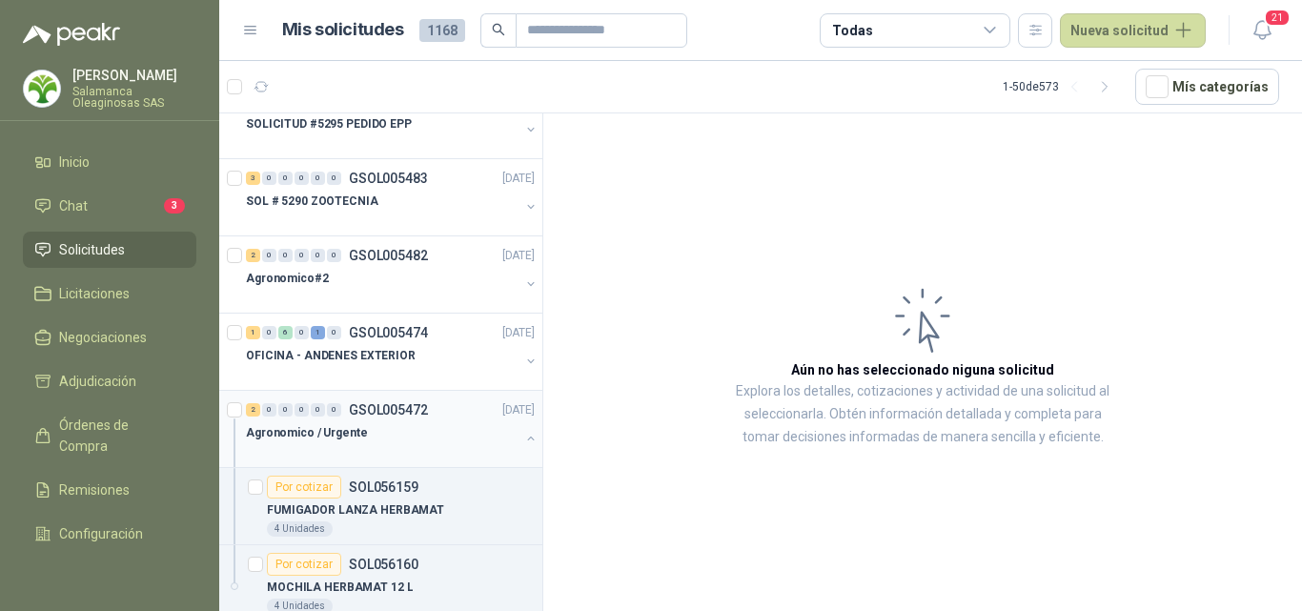
click at [408, 430] on div "Agronomico / Urgente" at bounding box center [383, 432] width 274 height 23
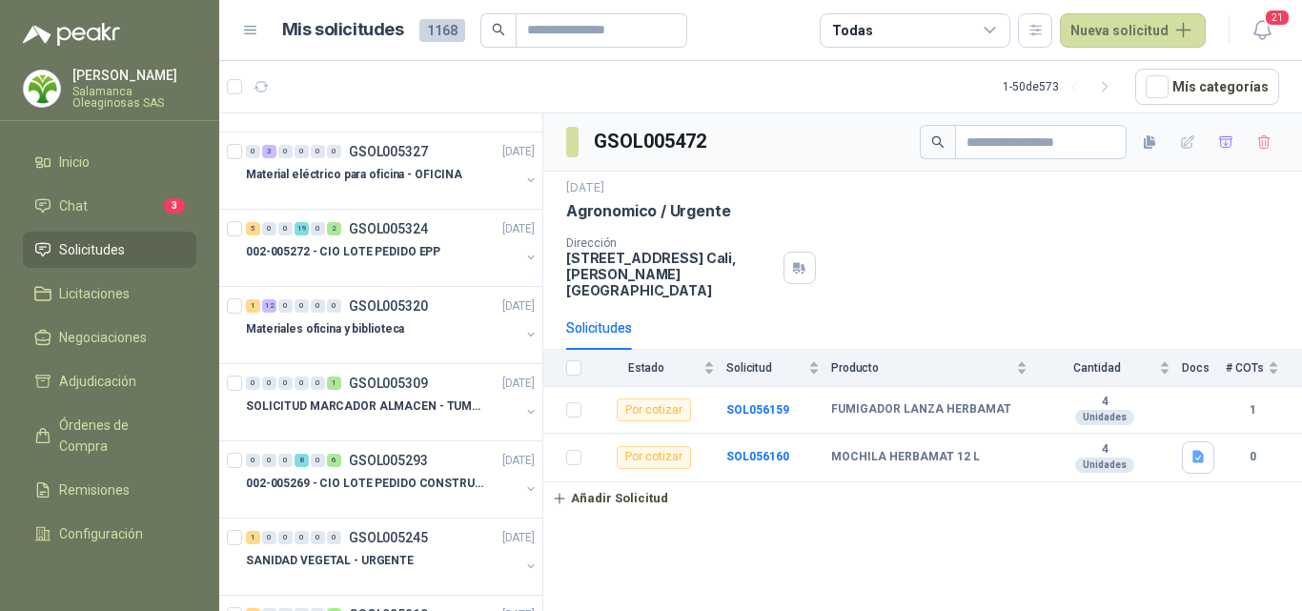
scroll to position [1430, 0]
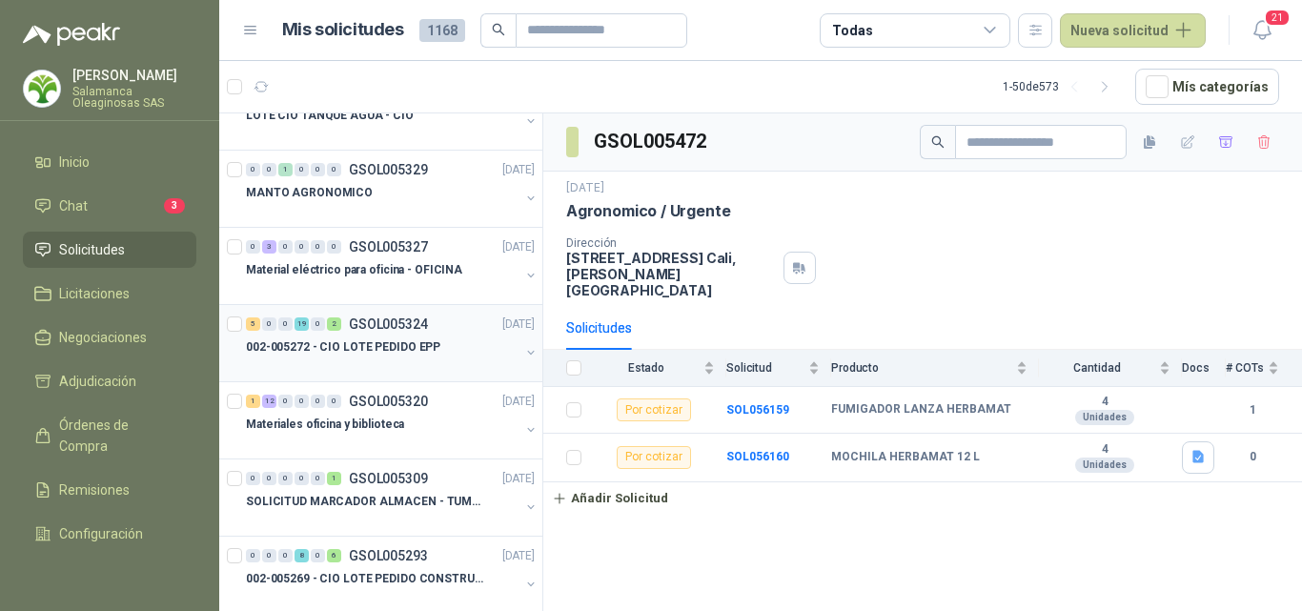
click at [362, 366] on div at bounding box center [383, 365] width 274 height 15
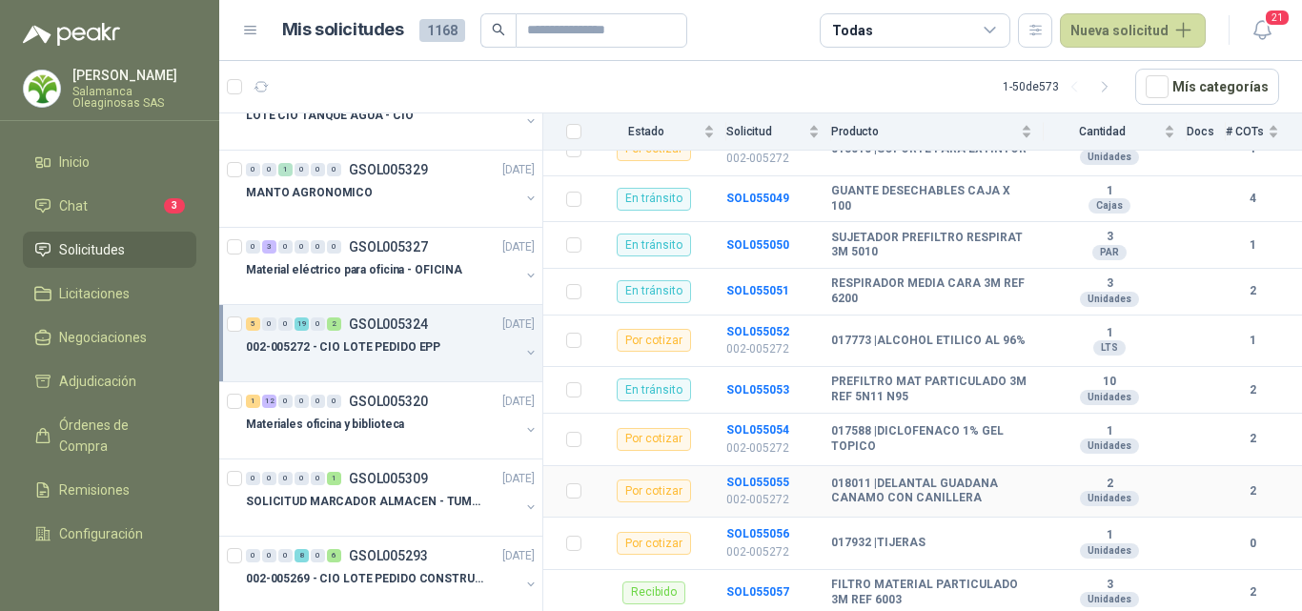
scroll to position [763, 0]
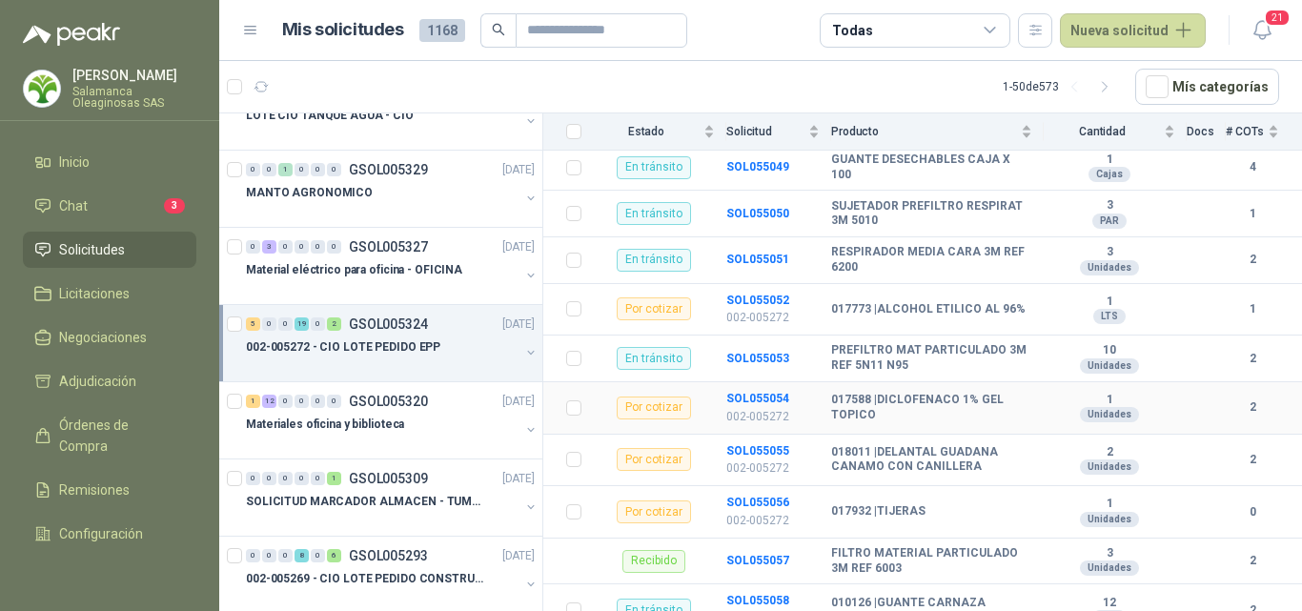
click at [729, 408] on p "002-005272" at bounding box center [772, 417] width 93 height 18
click at [777, 408] on p "002-005272" at bounding box center [772, 417] width 93 height 18
click at [633, 401] on div "Por cotizar" at bounding box center [654, 408] width 74 height 23
click at [762, 512] on p "002-005272" at bounding box center [772, 521] width 93 height 18
click at [764, 512] on p "002-005272" at bounding box center [772, 521] width 93 height 18
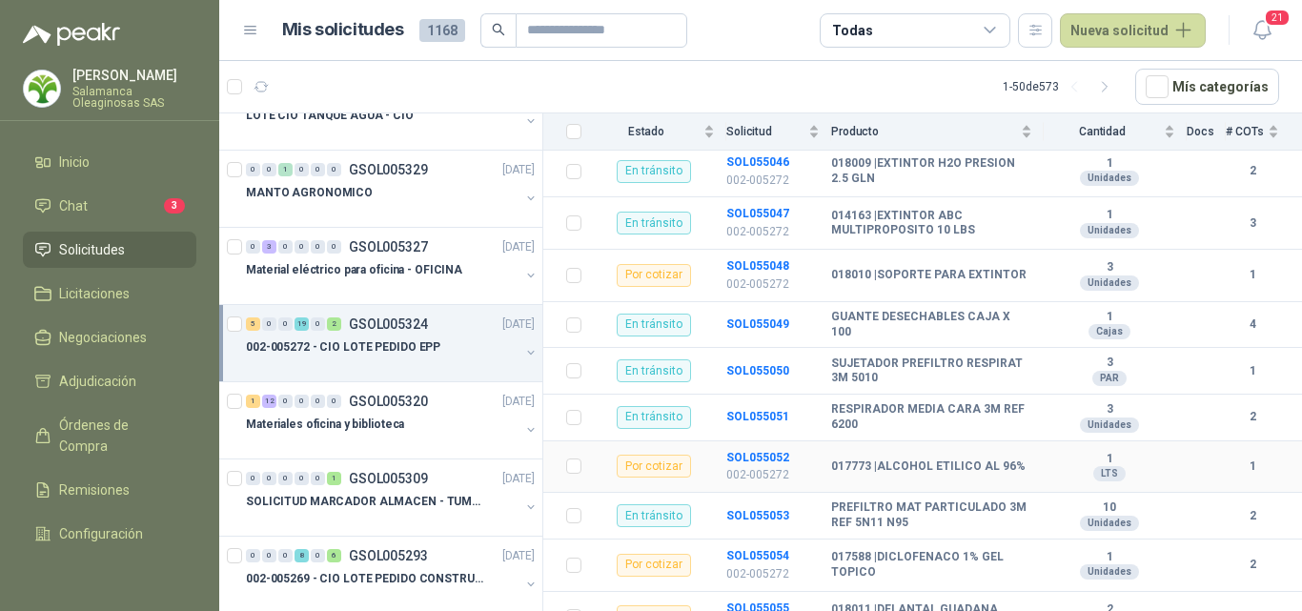
scroll to position [638, 0]
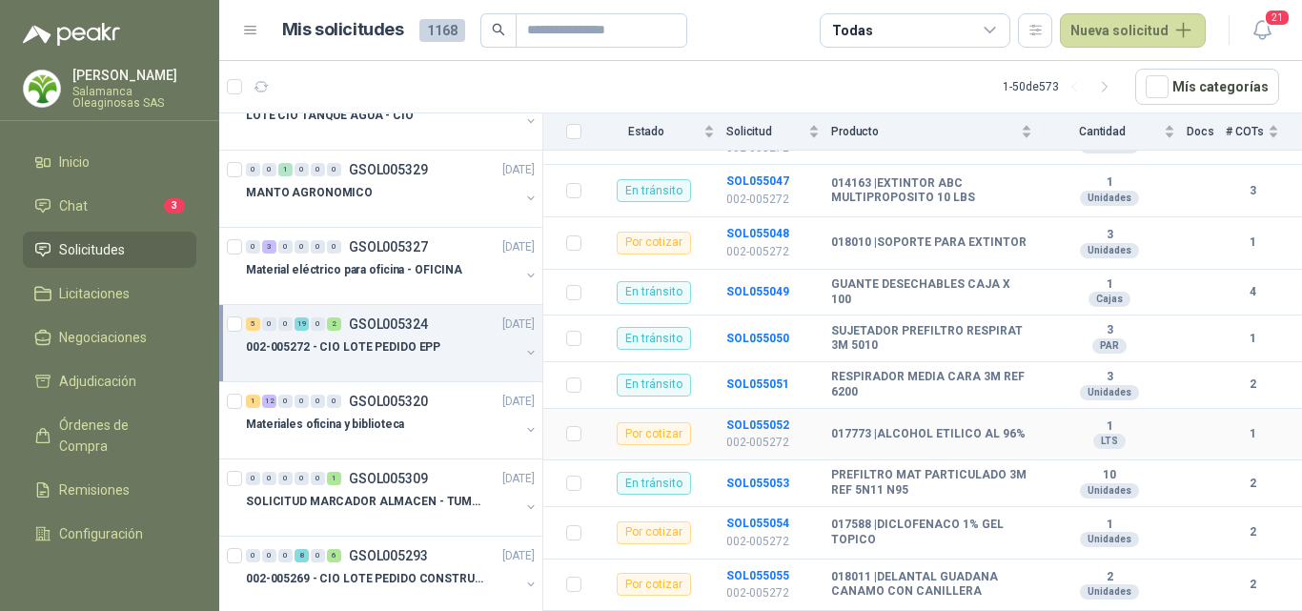
click at [769, 434] on p "002-005272" at bounding box center [772, 443] width 93 height 18
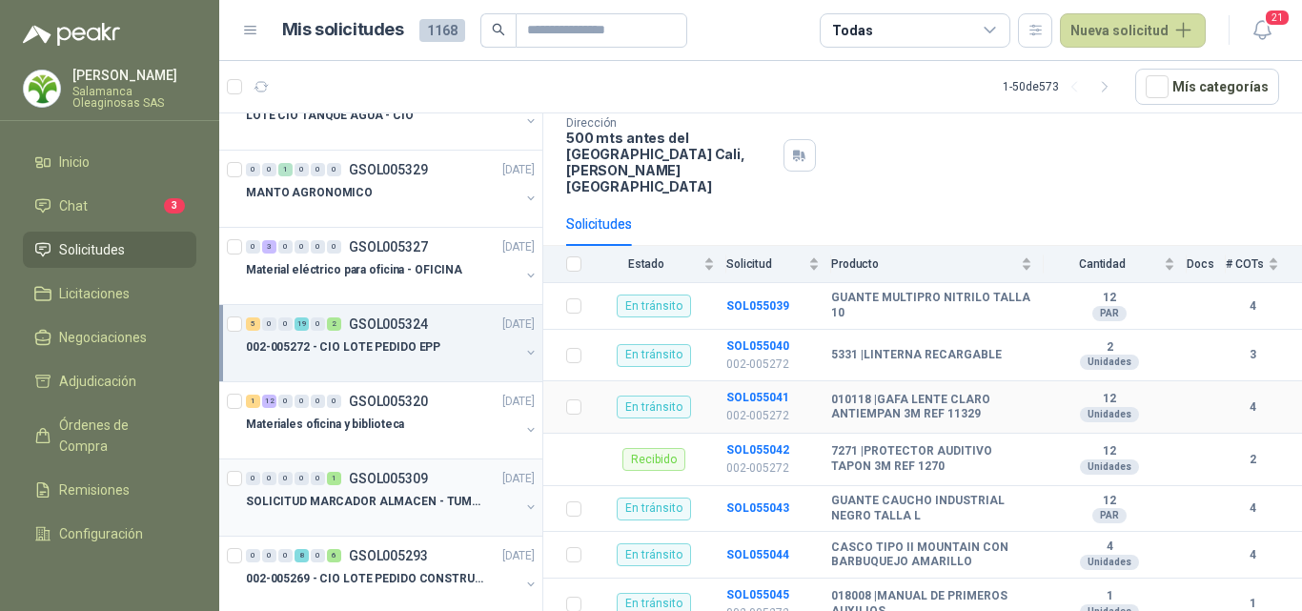
scroll to position [161, 0]
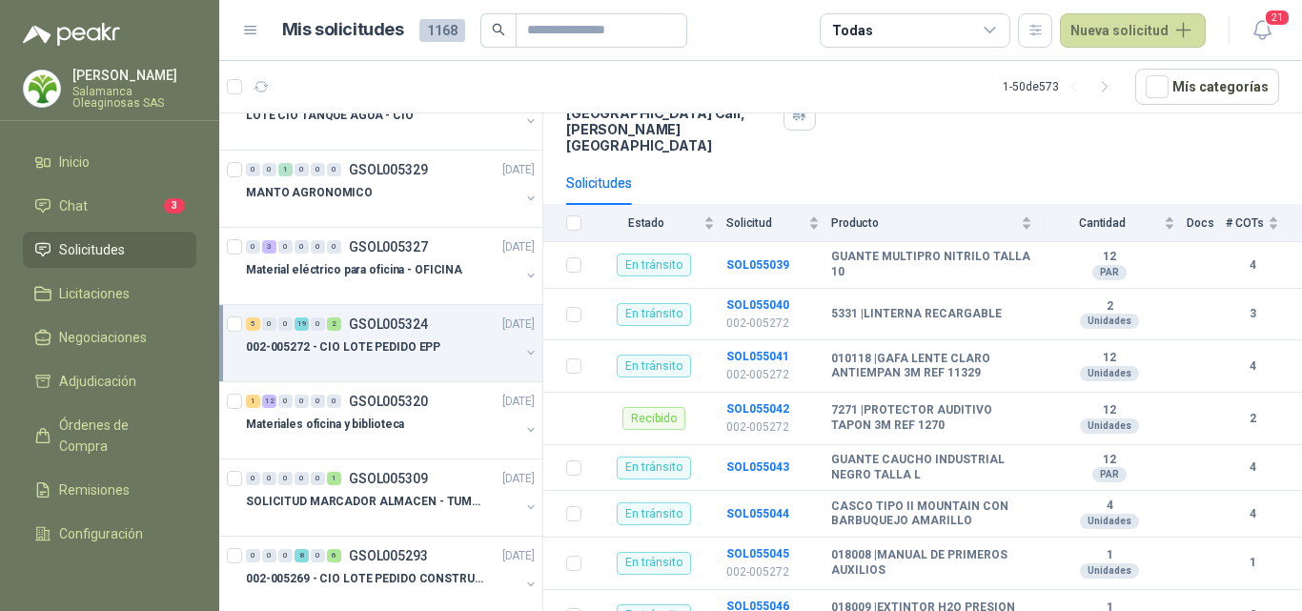
click at [348, 362] on div at bounding box center [383, 365] width 274 height 15
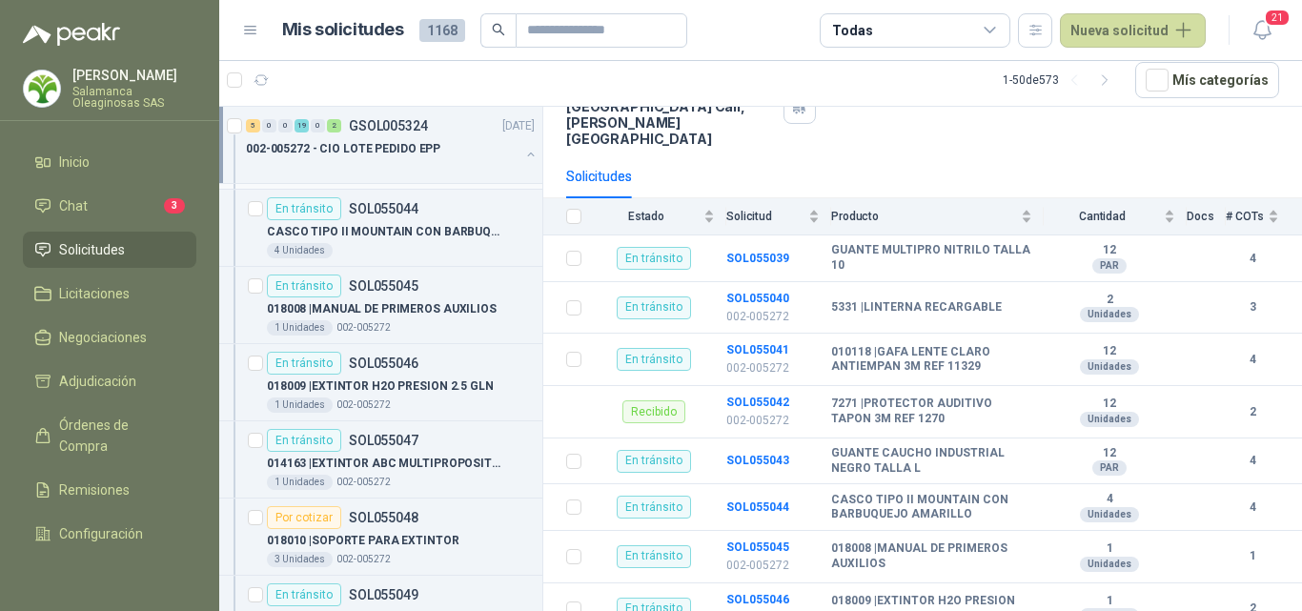
scroll to position [2097, 0]
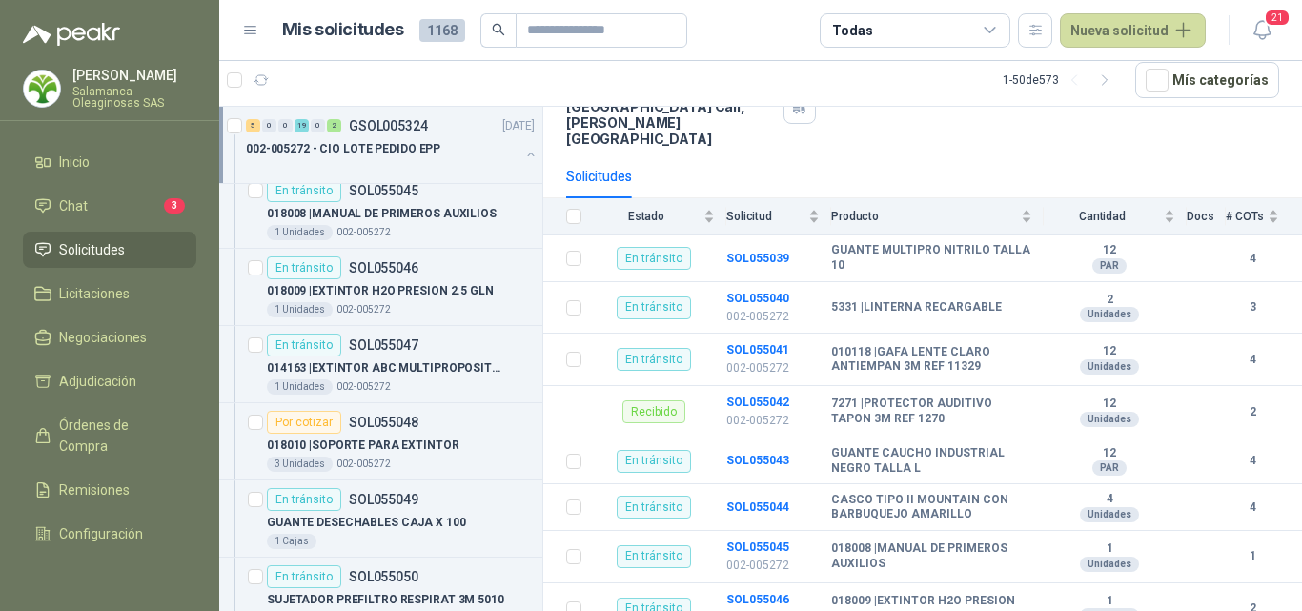
click at [401, 468] on div "3 Unidades 002-005272" at bounding box center [401, 464] width 268 height 15
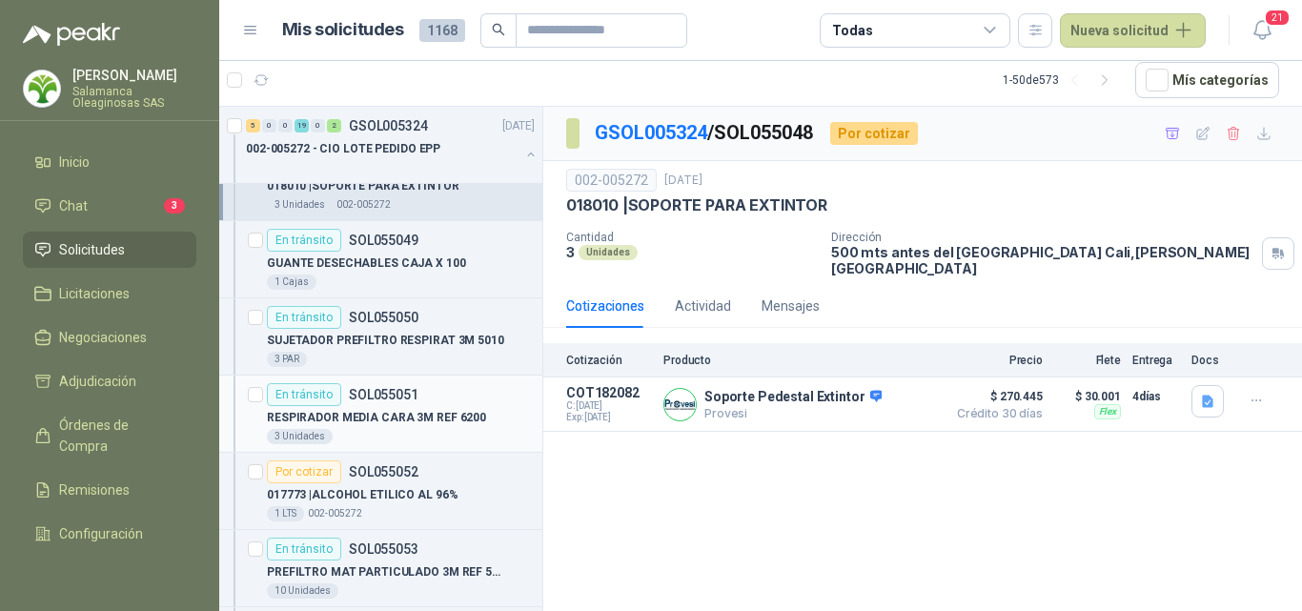
scroll to position [2478, 0]
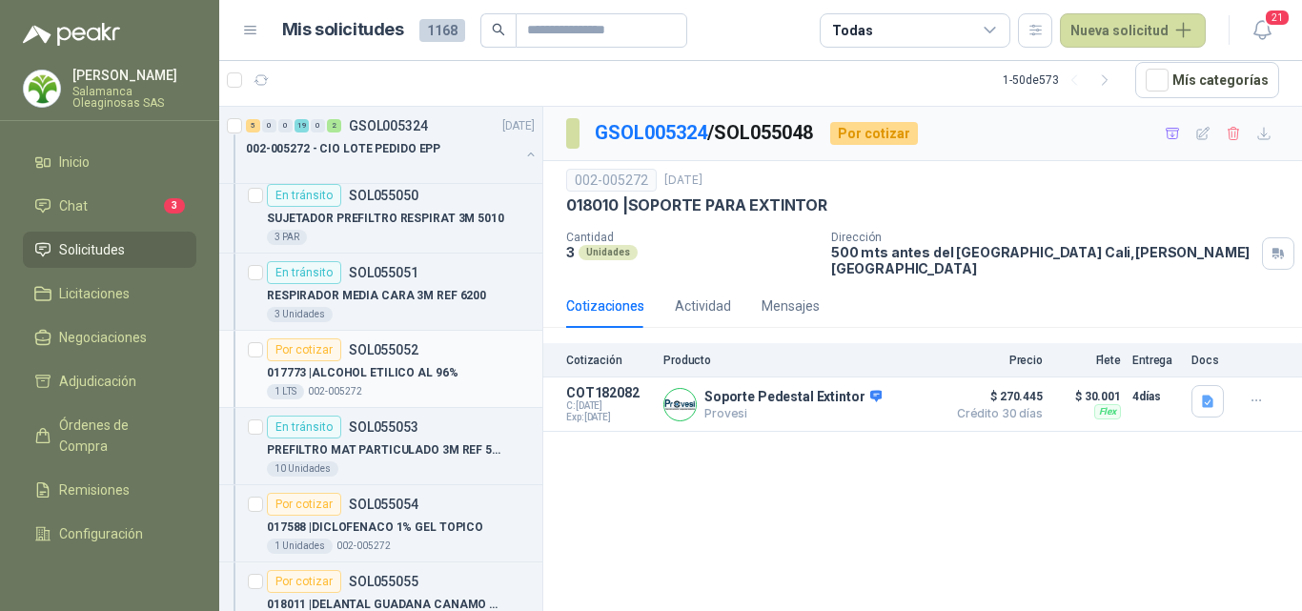
click at [407, 389] on div "1 LTS 002-005272" at bounding box center [401, 391] width 268 height 15
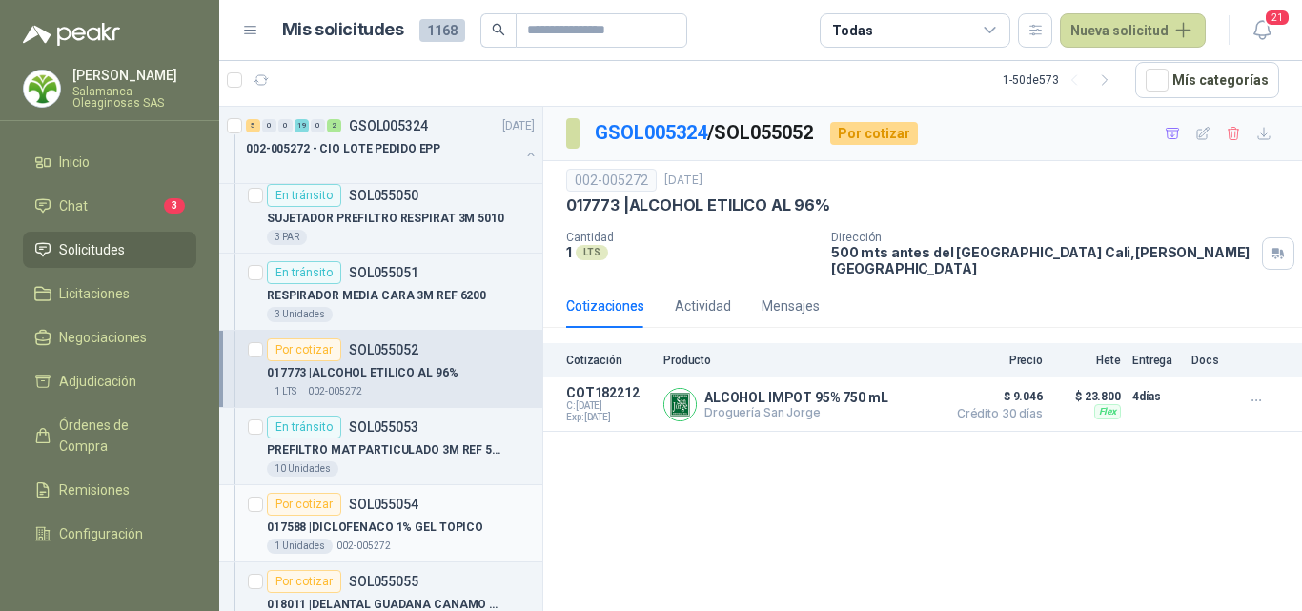
click at [364, 523] on p "017588 | DICLOFENACO 1% GEL TOPICO" at bounding box center [375, 528] width 216 height 18
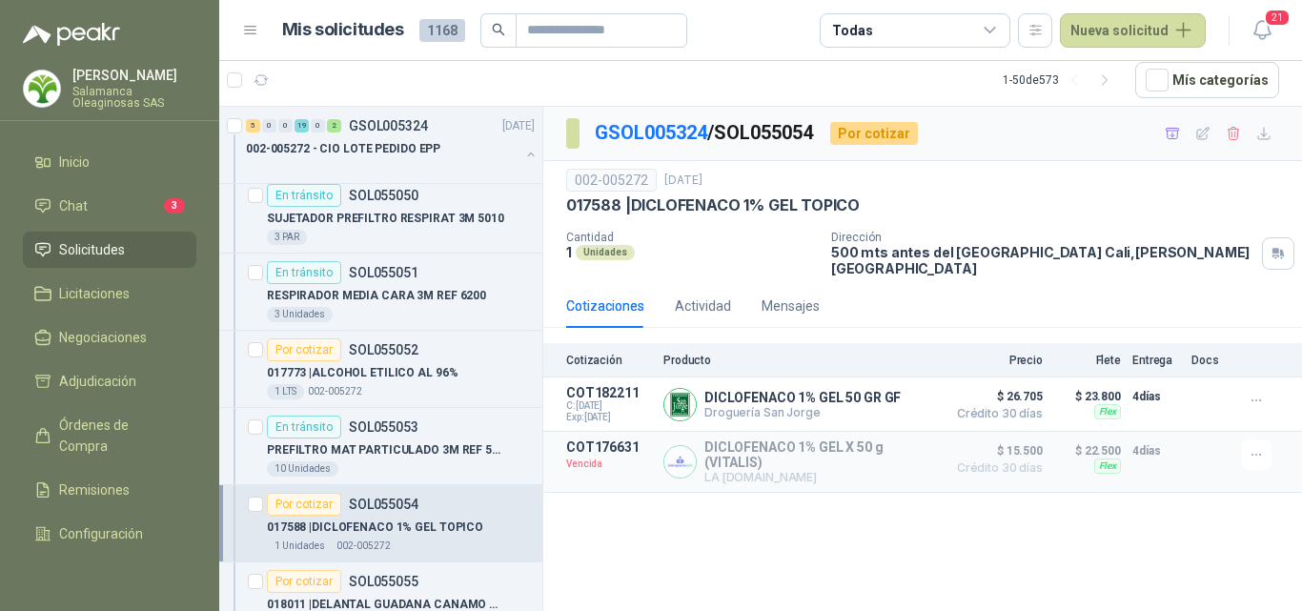
scroll to position [2574, 0]
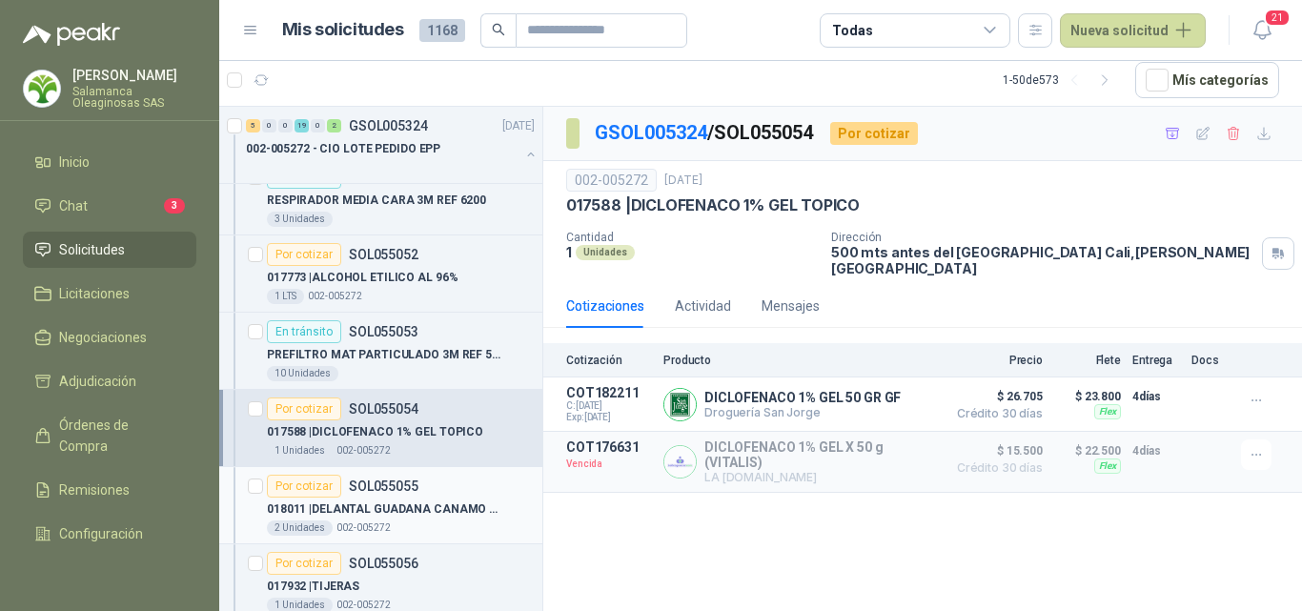
click at [360, 518] on p "018011 | DELANTAL GUADANA CANAMO CON CANILLERA" at bounding box center [385, 509] width 237 height 18
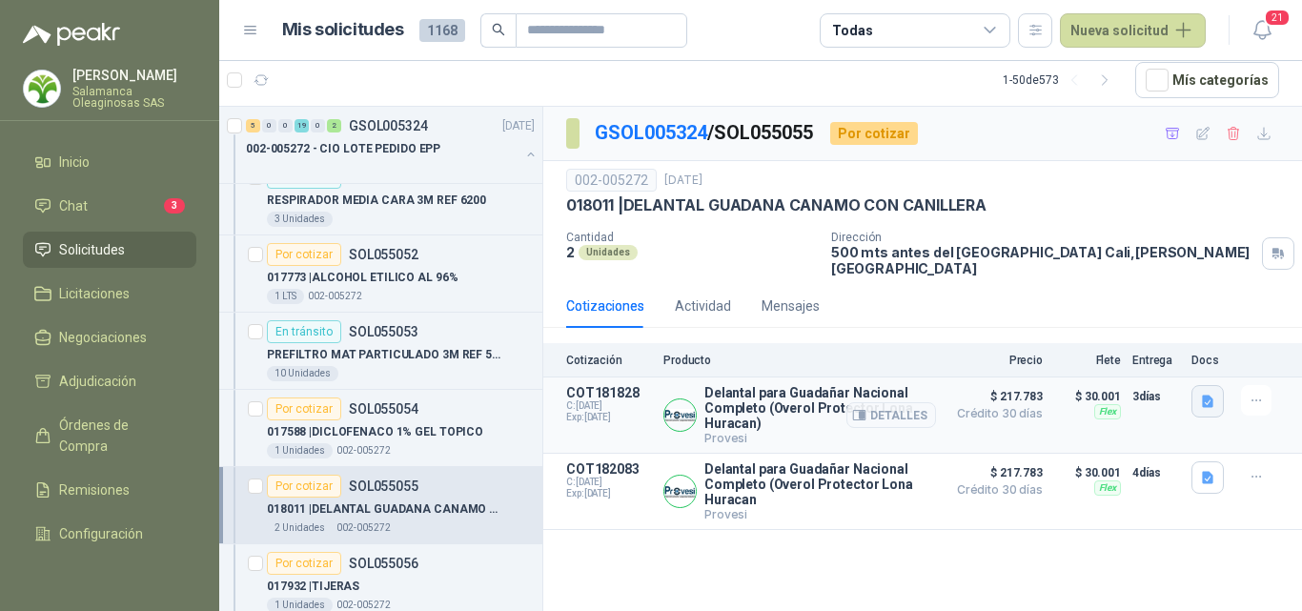
click at [1211, 394] on icon "button" at bounding box center [1208, 402] width 16 height 16
click at [1177, 346] on button "image.png" at bounding box center [1170, 346] width 83 height 20
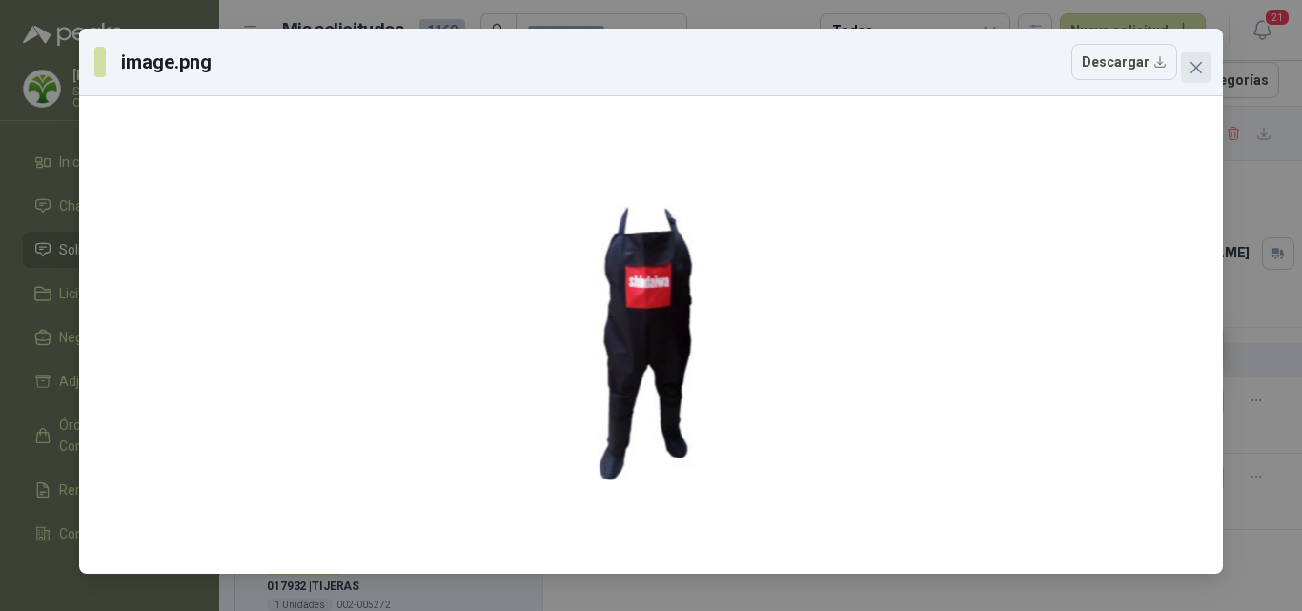
click at [1198, 69] on icon "close" at bounding box center [1196, 67] width 11 height 11
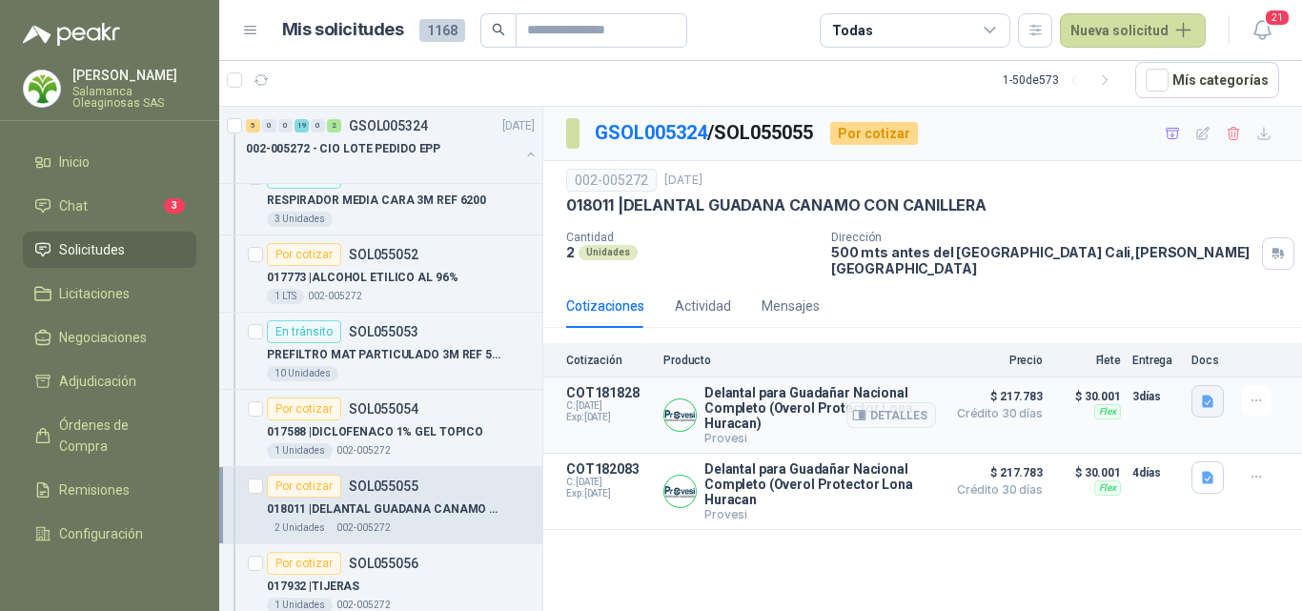
click at [1202, 398] on button "button" at bounding box center [1208, 401] width 32 height 32
click at [1157, 353] on button "image.png" at bounding box center [1170, 346] width 83 height 20
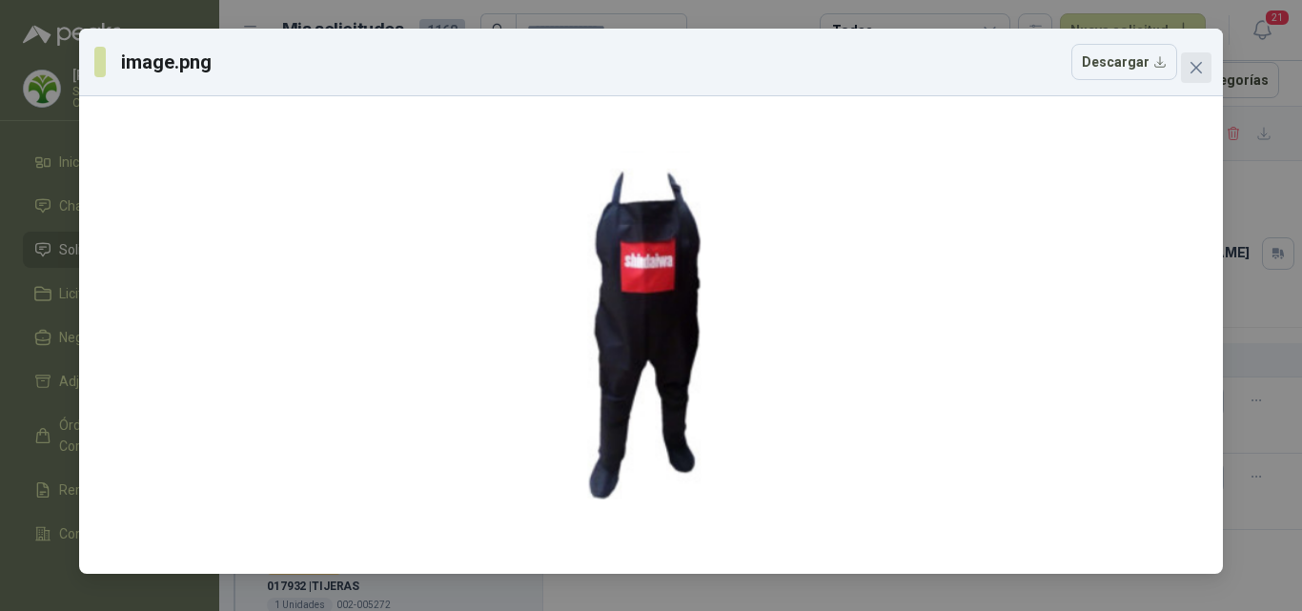
click at [1200, 61] on icon "close" at bounding box center [1196, 67] width 15 height 15
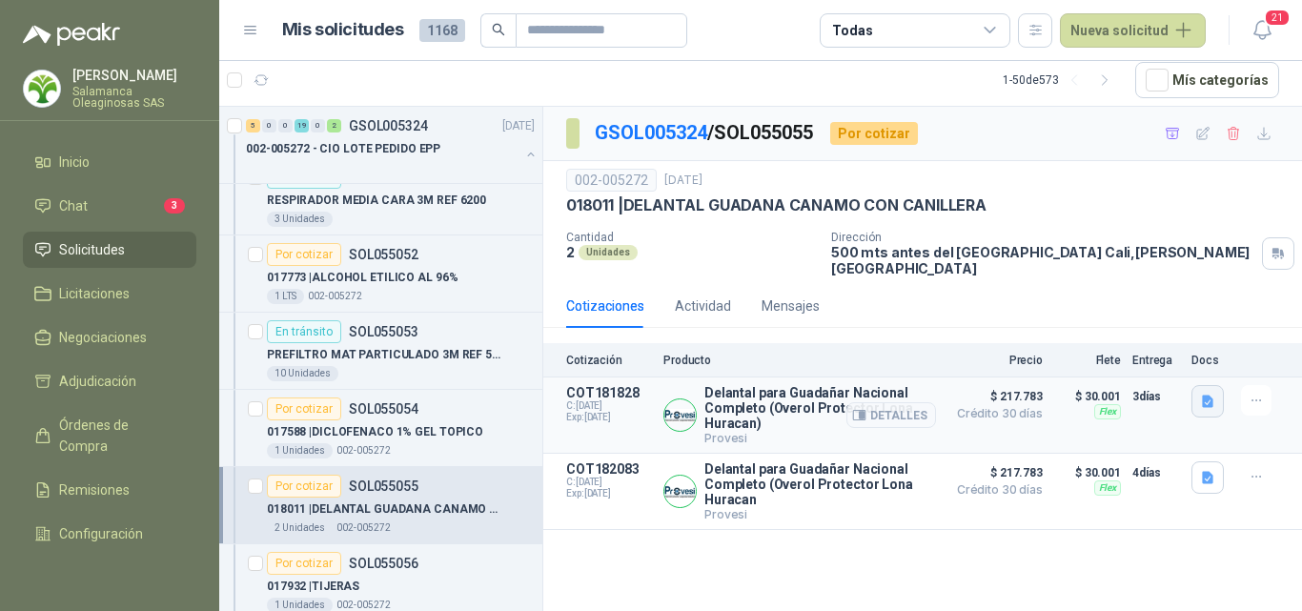
click at [1210, 396] on icon "button" at bounding box center [1207, 402] width 11 height 12
click at [1165, 340] on button "image.png" at bounding box center [1170, 346] width 83 height 20
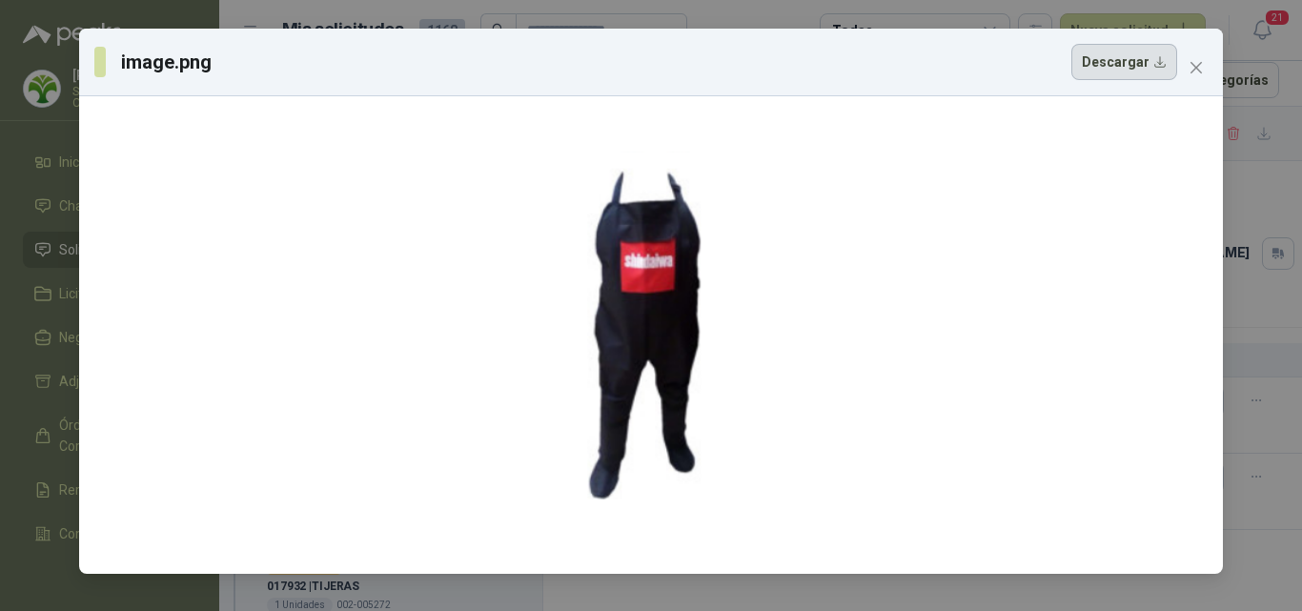
click at [1105, 71] on button "Descargar" at bounding box center [1124, 62] width 106 height 36
click at [1268, 450] on div "image.png Descargar" at bounding box center [651, 305] width 1302 height 611
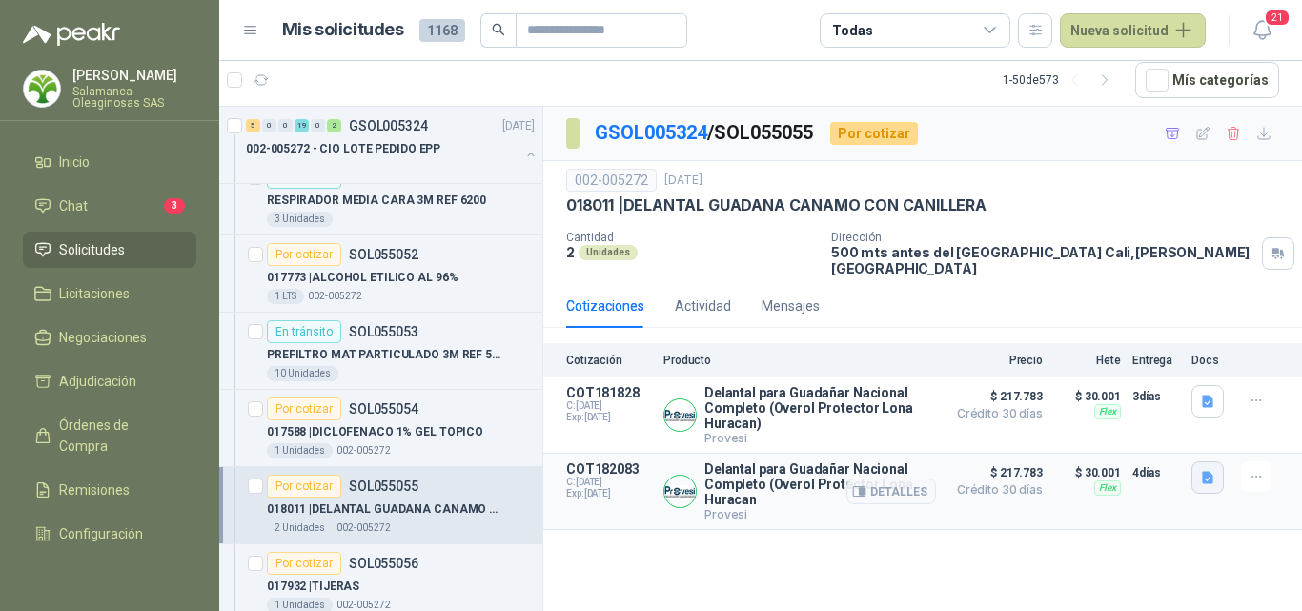
click at [1207, 472] on icon "button" at bounding box center [1207, 478] width 11 height 12
click at [1173, 424] on button "image.png" at bounding box center [1170, 426] width 83 height 20
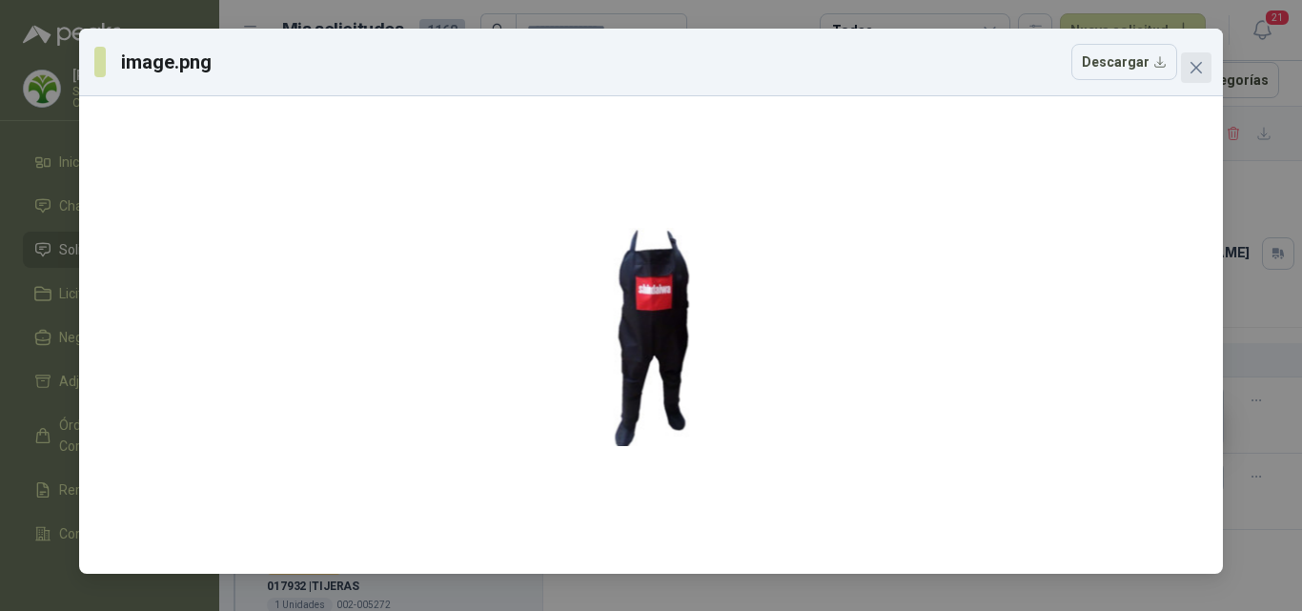
click at [1199, 71] on icon "close" at bounding box center [1196, 67] width 11 height 11
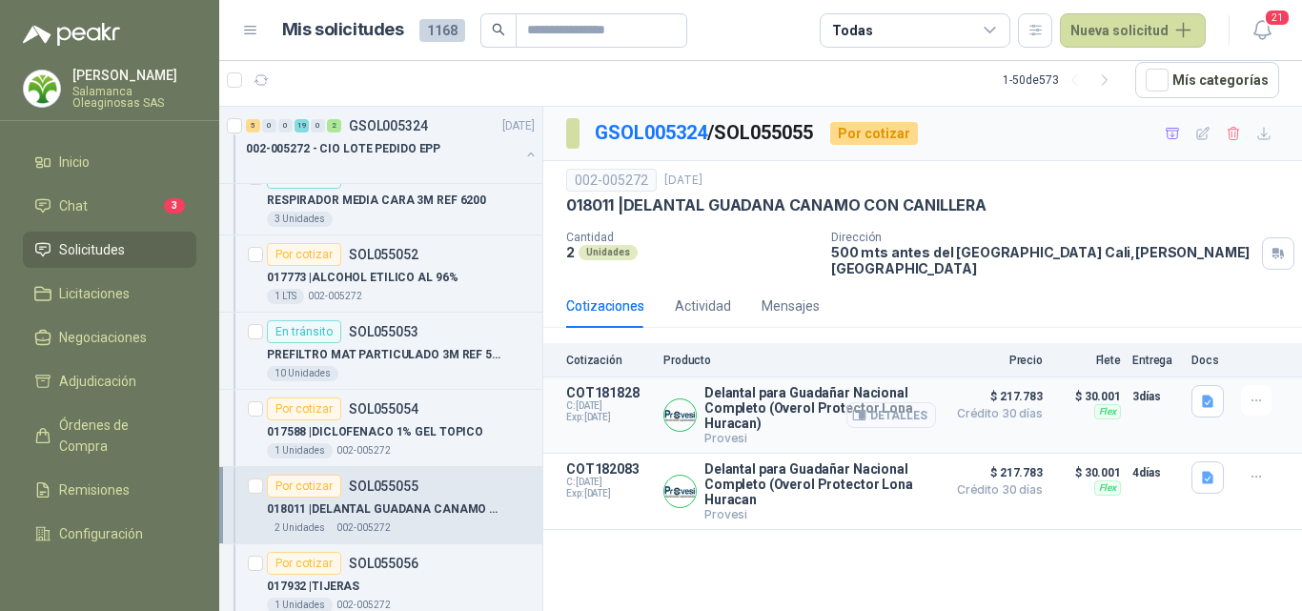
click at [910, 405] on button "Detalles" at bounding box center [891, 415] width 90 height 26
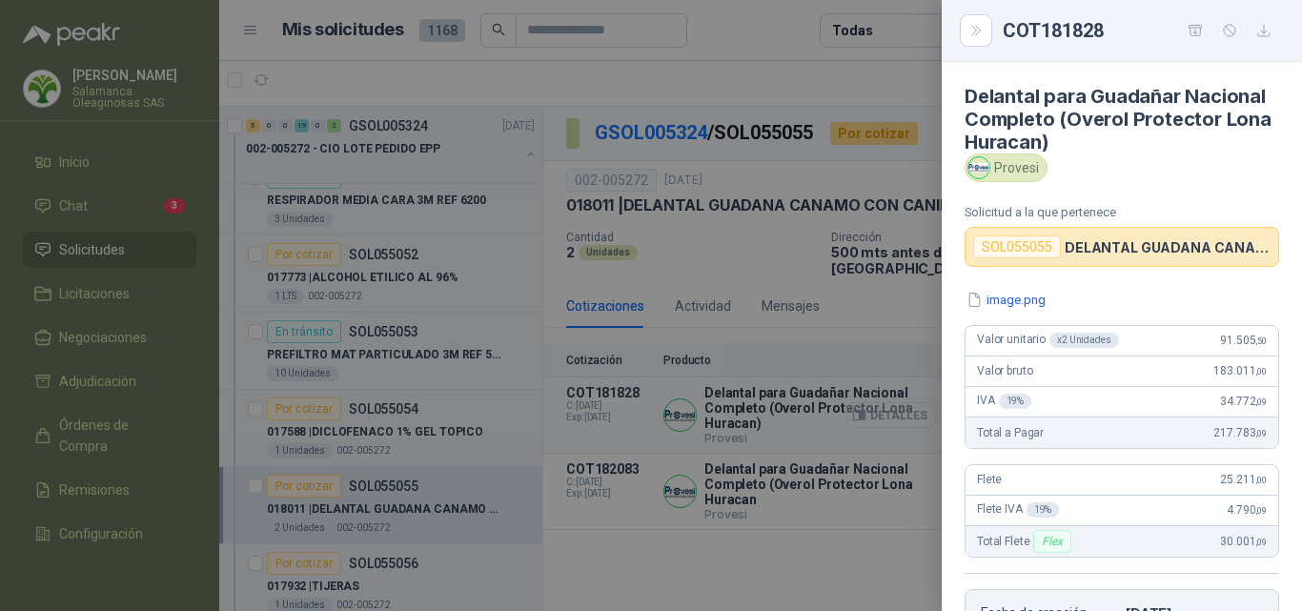
scroll to position [381, 0]
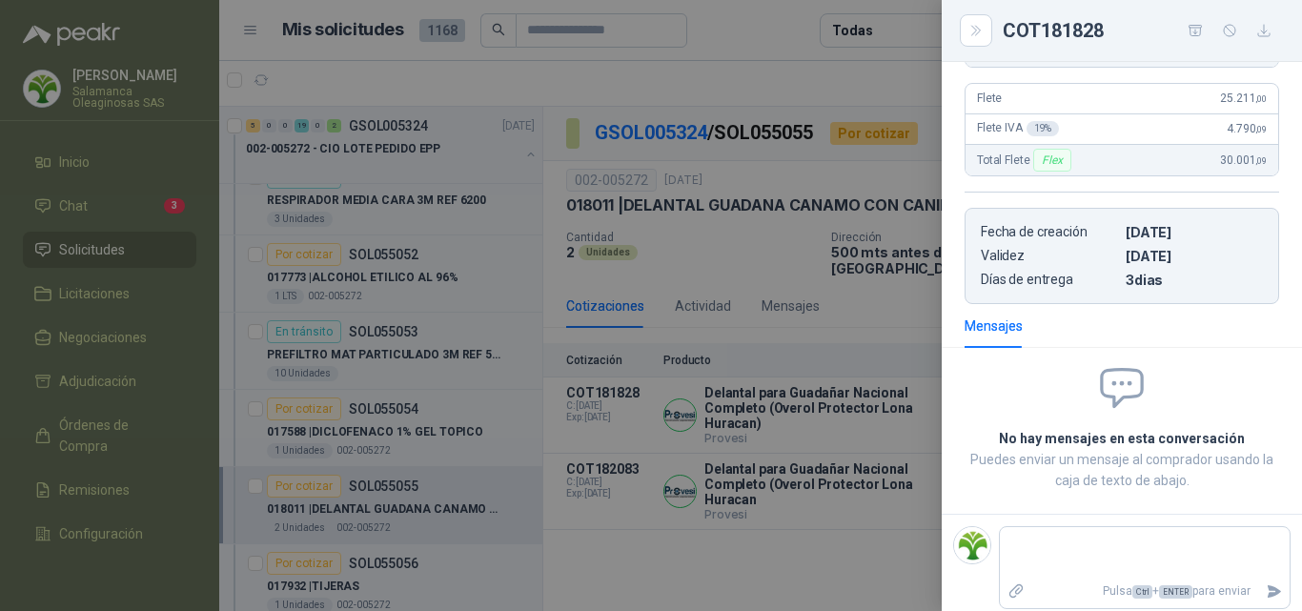
click at [868, 408] on div at bounding box center [651, 305] width 1302 height 611
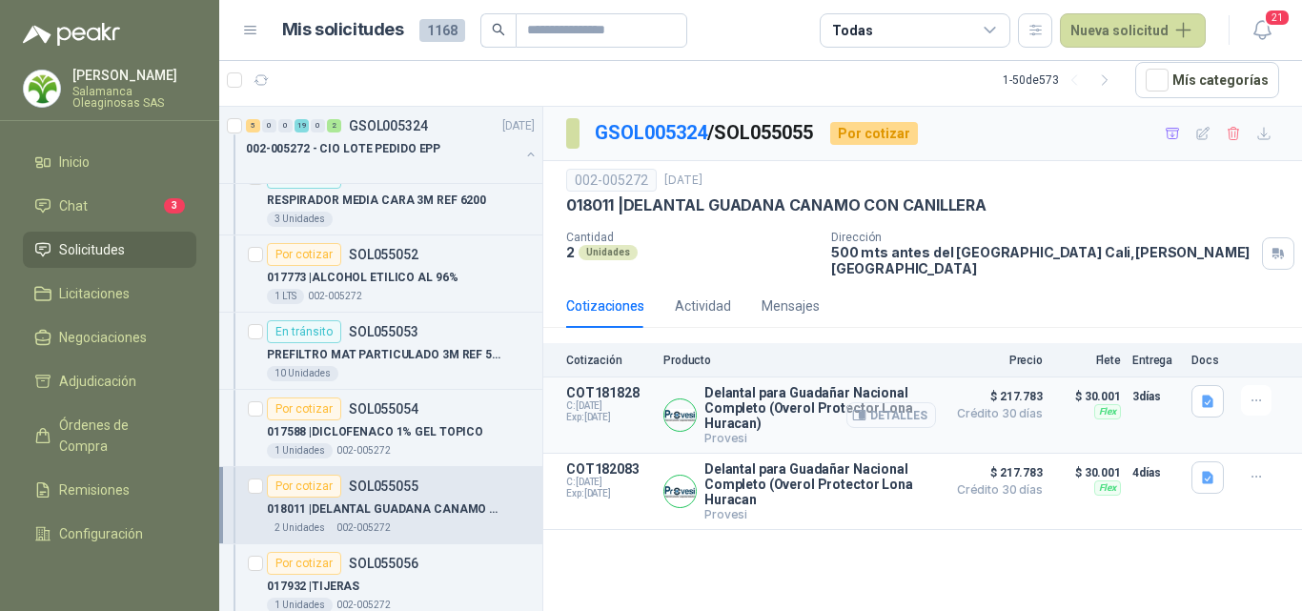
click at [896, 403] on button "Detalles" at bounding box center [891, 415] width 90 height 26
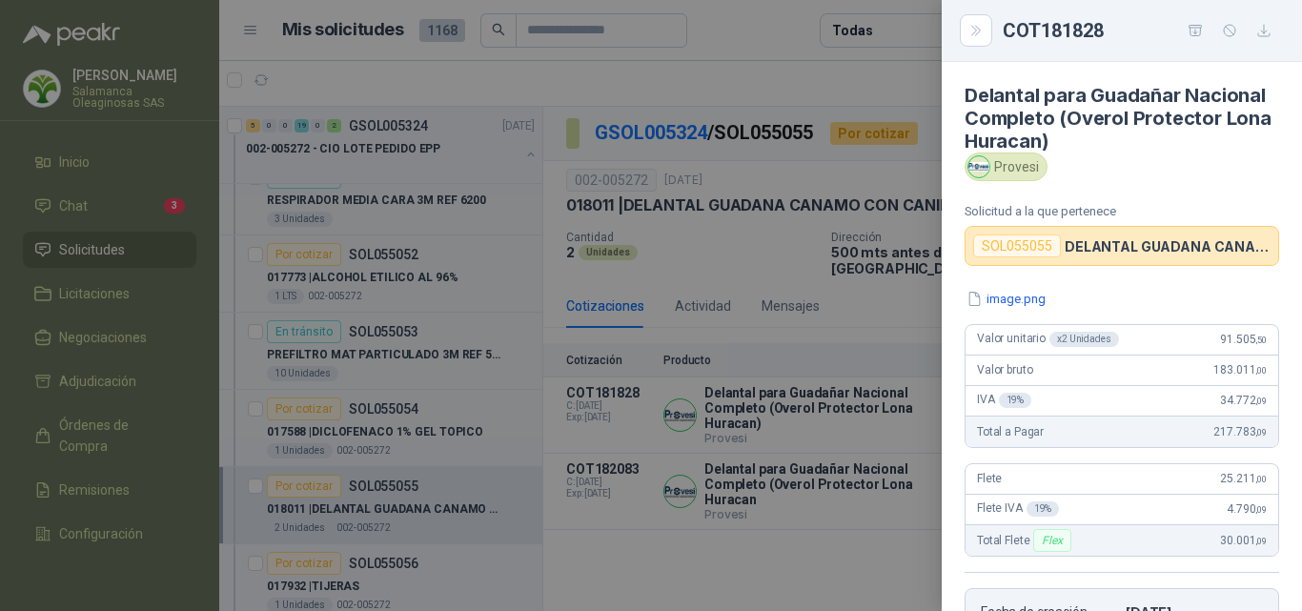
scroll to position [0, 0]
click at [878, 427] on div at bounding box center [651, 305] width 1302 height 611
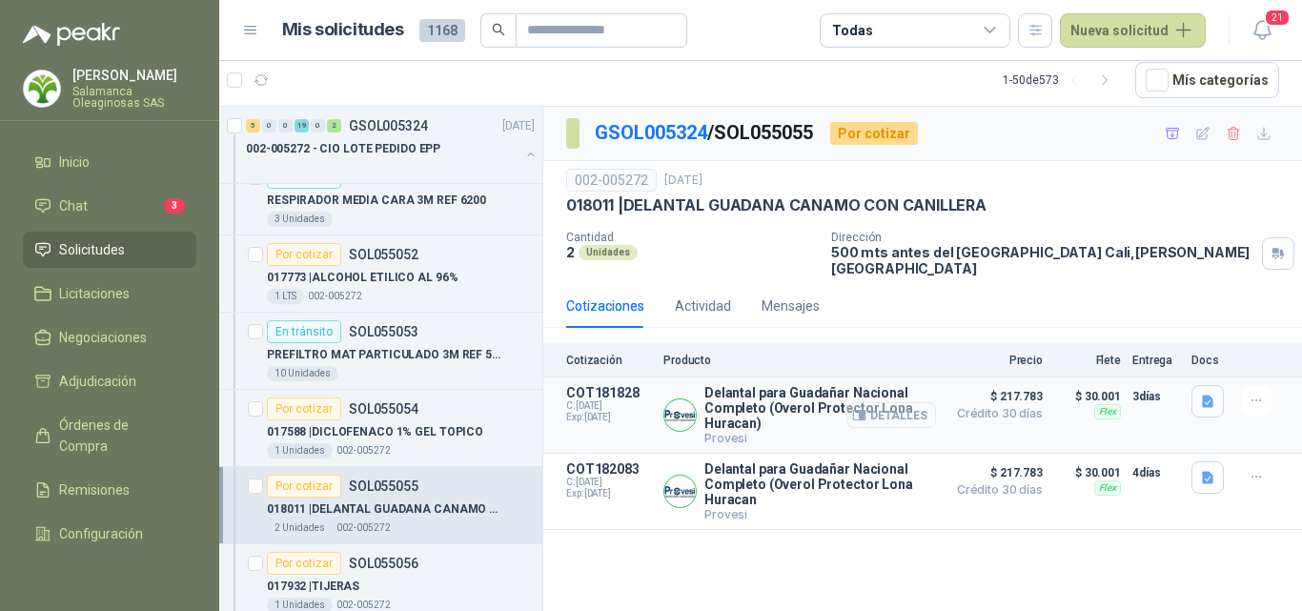
click at [915, 407] on button "Detalles" at bounding box center [891, 415] width 90 height 26
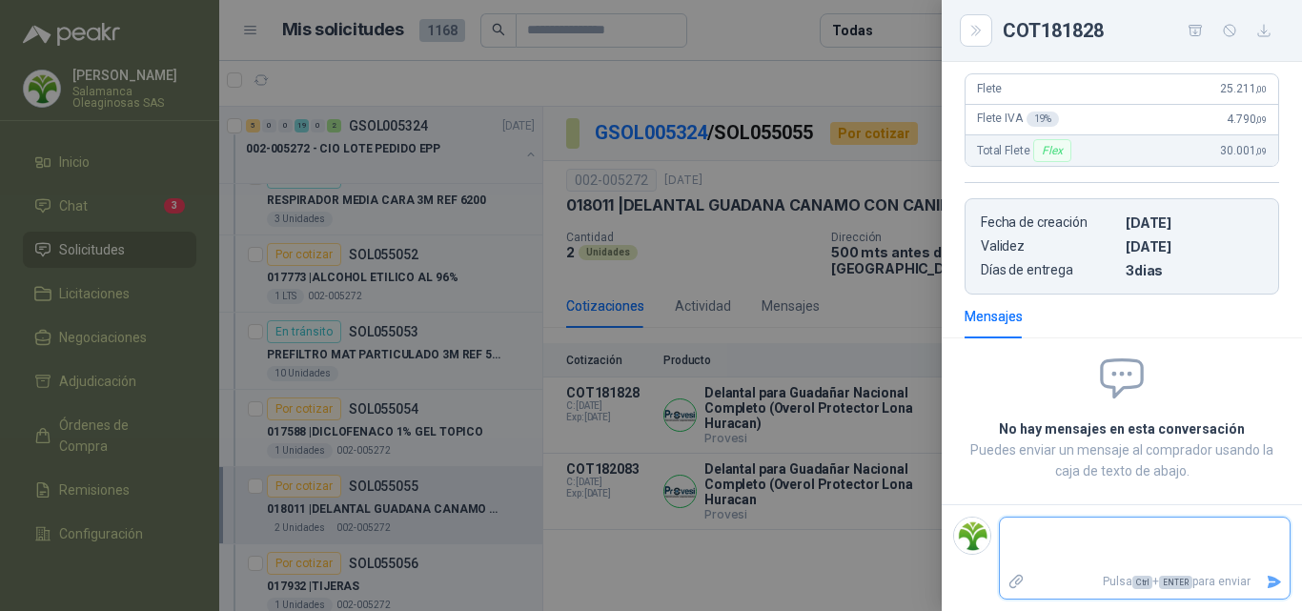
click at [1091, 548] on textarea at bounding box center [1145, 543] width 290 height 44
type textarea "*"
type textarea "**"
type textarea "***"
type textarea "****"
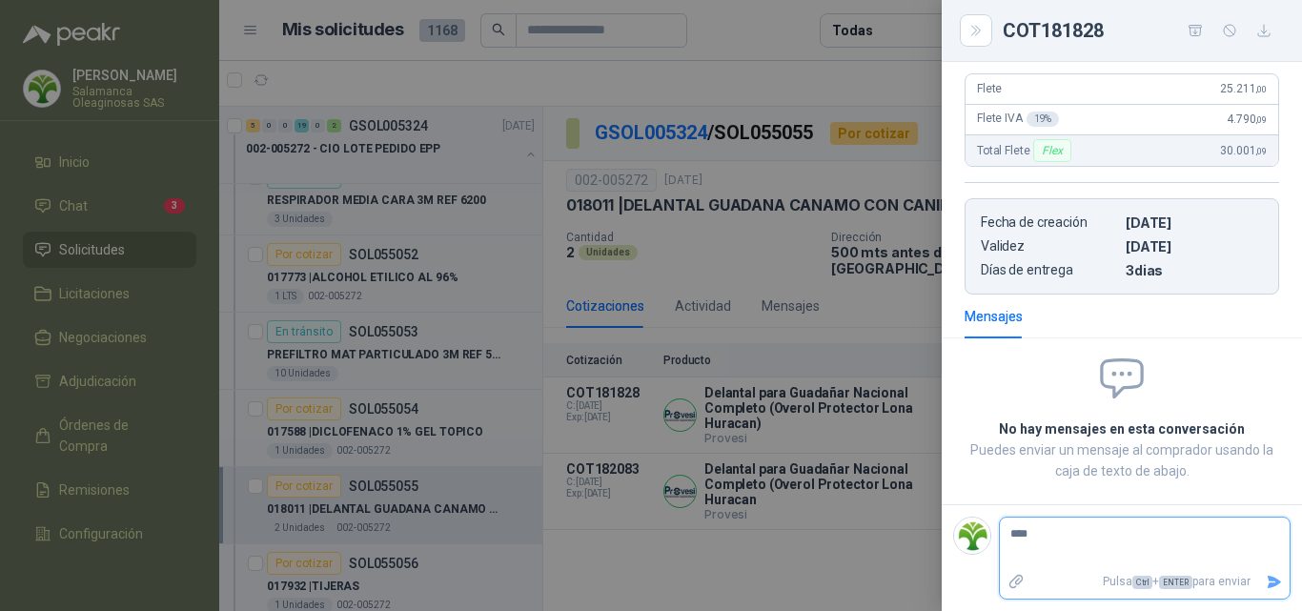
type textarea "*****"
type textarea "****"
type textarea "*****"
type textarea "******"
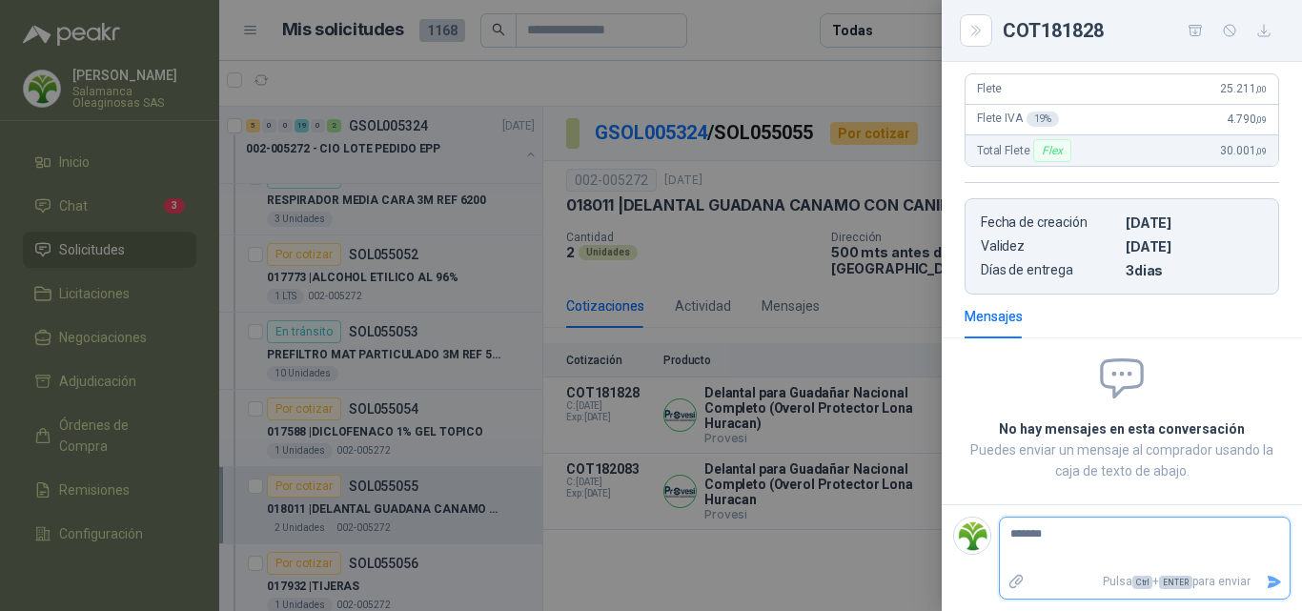
type textarea "********"
type textarea "*********"
type textarea "**********"
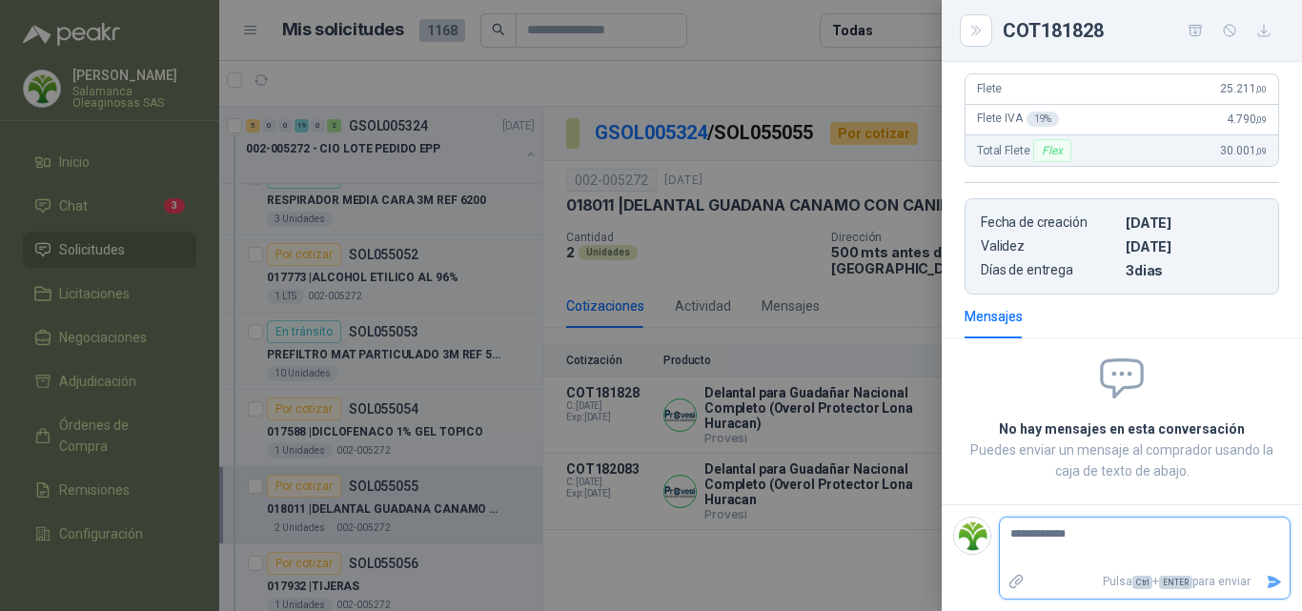
type textarea "**********"
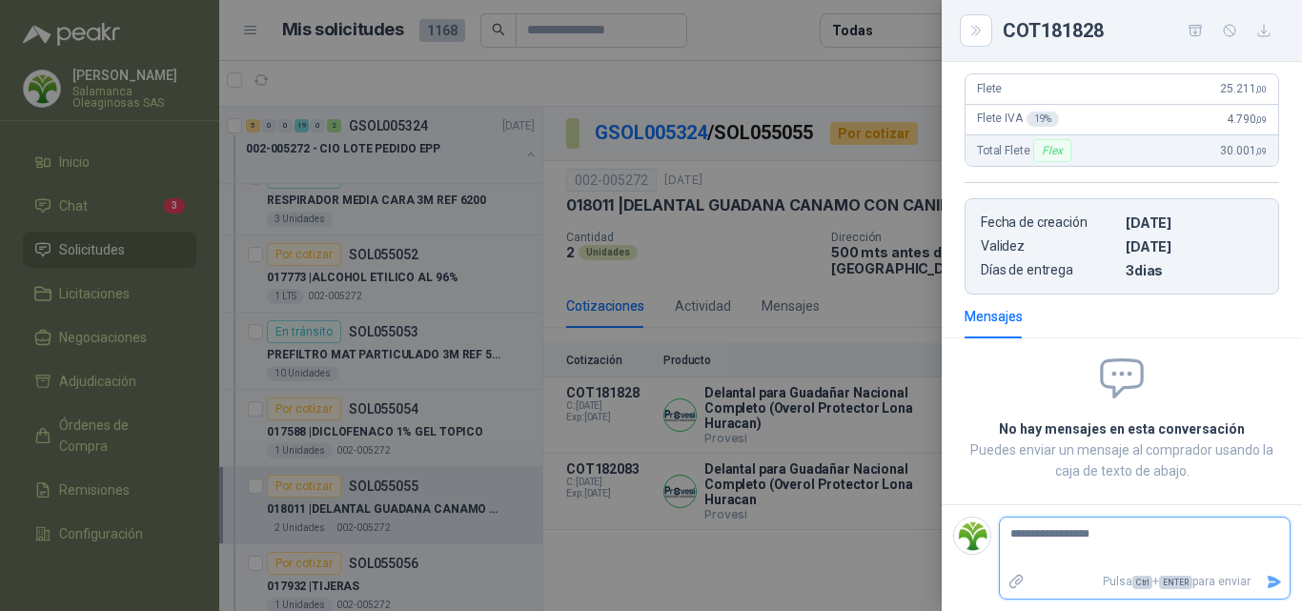
type textarea "**********"
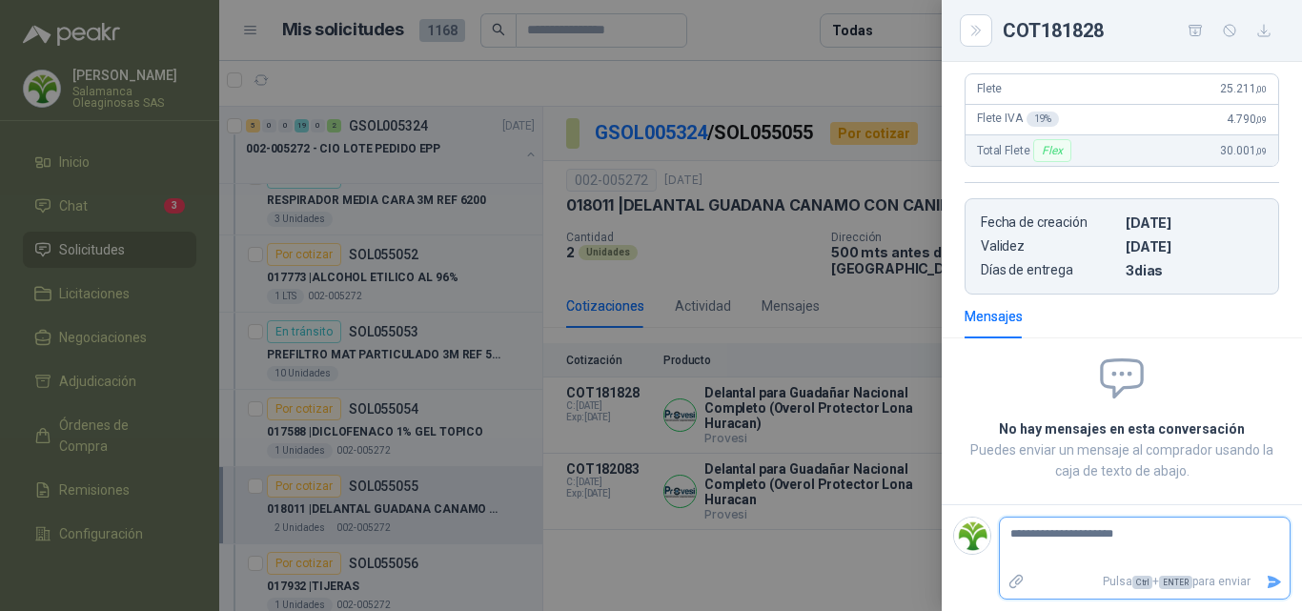
type textarea "**********"
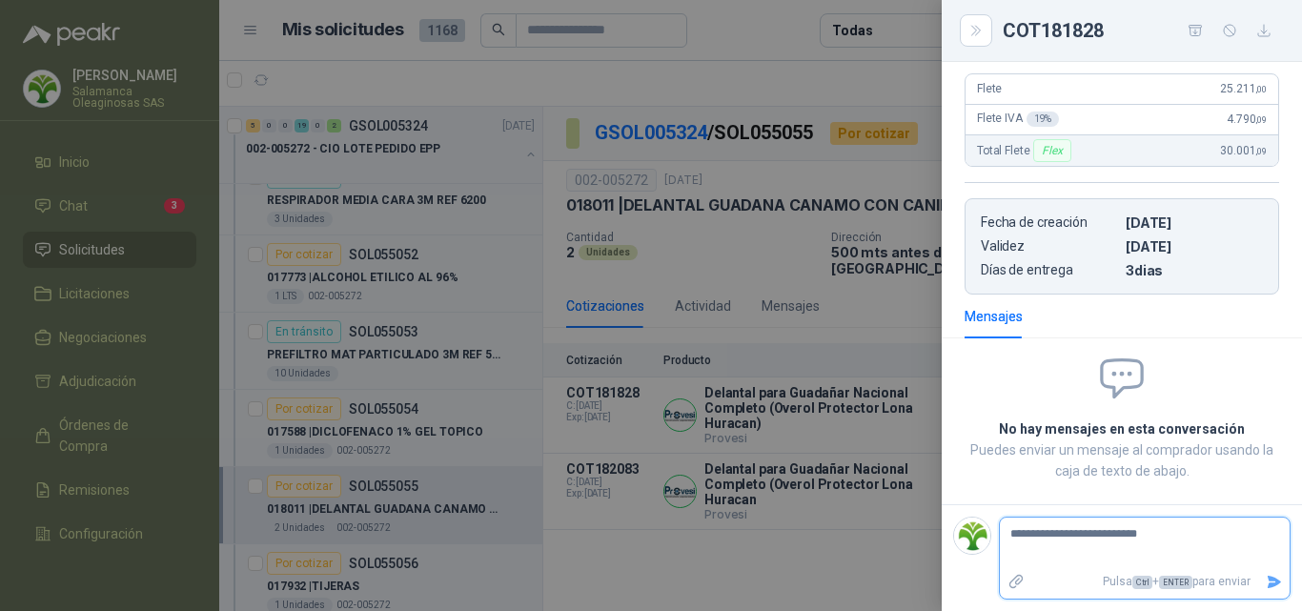
type textarea "**********"
click at [1268, 582] on icon "Enviar" at bounding box center [1274, 582] width 13 height 12
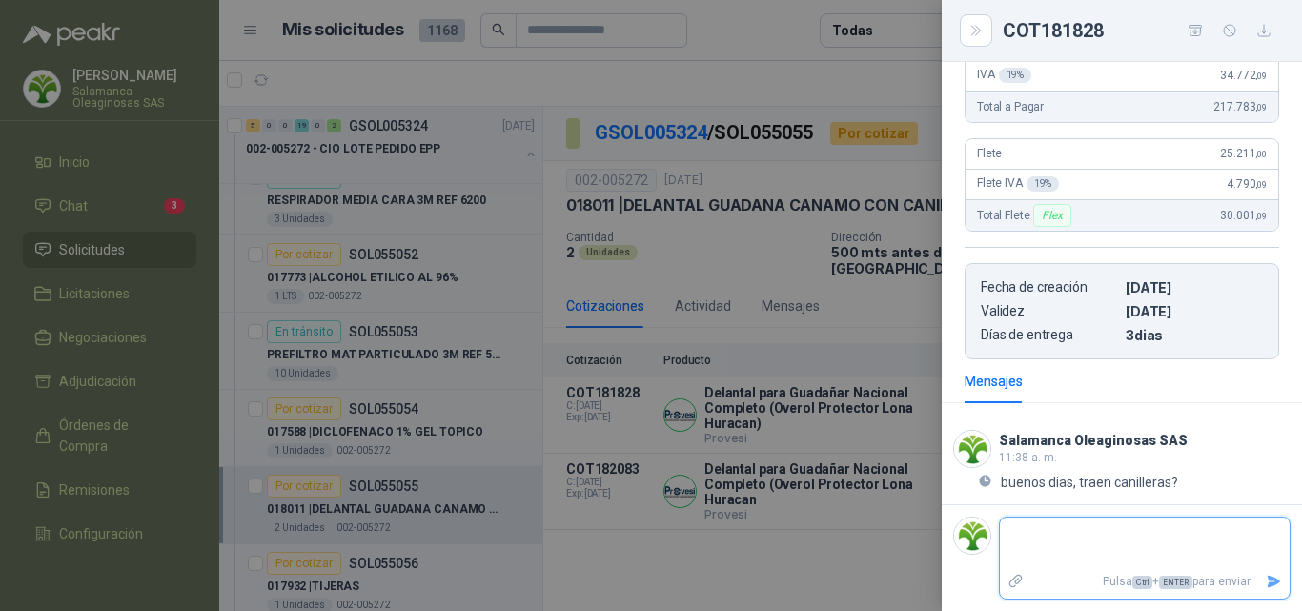
scroll to position [326, 0]
click at [853, 450] on div at bounding box center [651, 305] width 1302 height 611
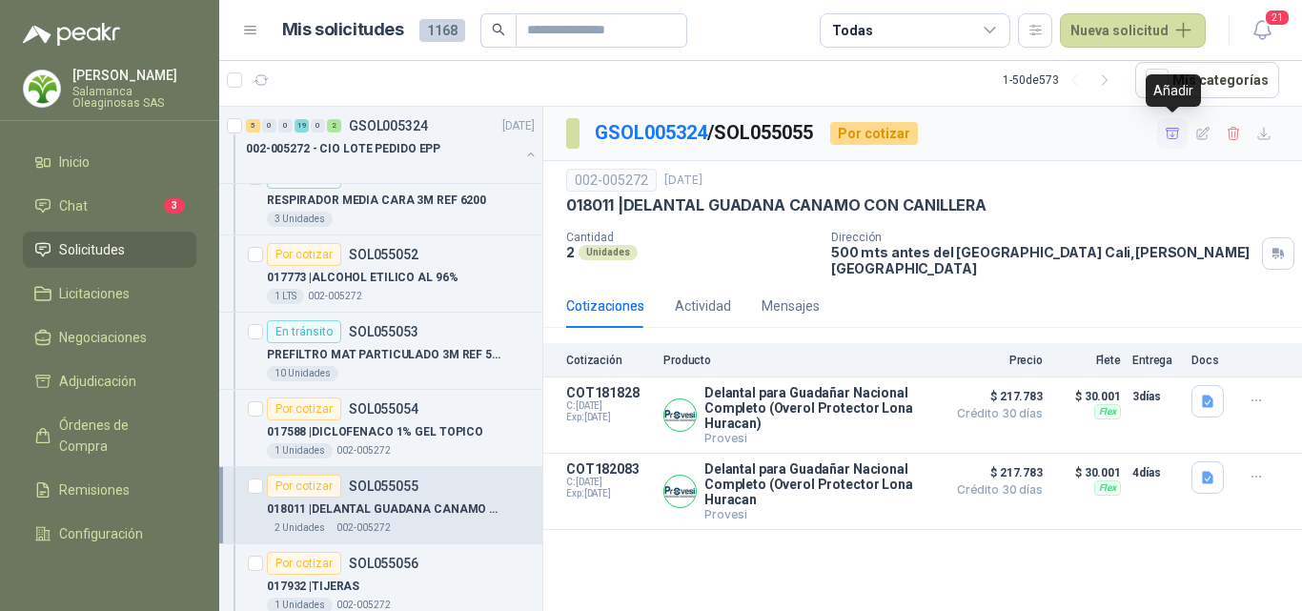
click at [1177, 131] on icon "button" at bounding box center [1172, 133] width 13 height 10
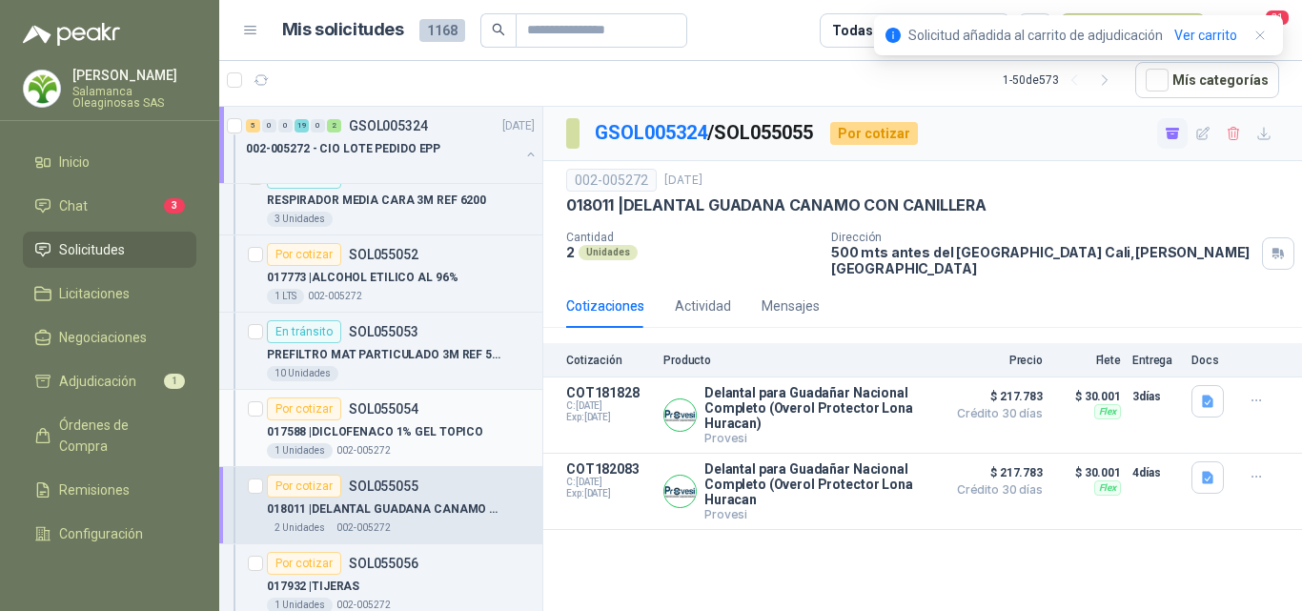
click at [401, 441] on div "017588 | DICLOFENACO 1% GEL TOPICO" at bounding box center [401, 431] width 268 height 23
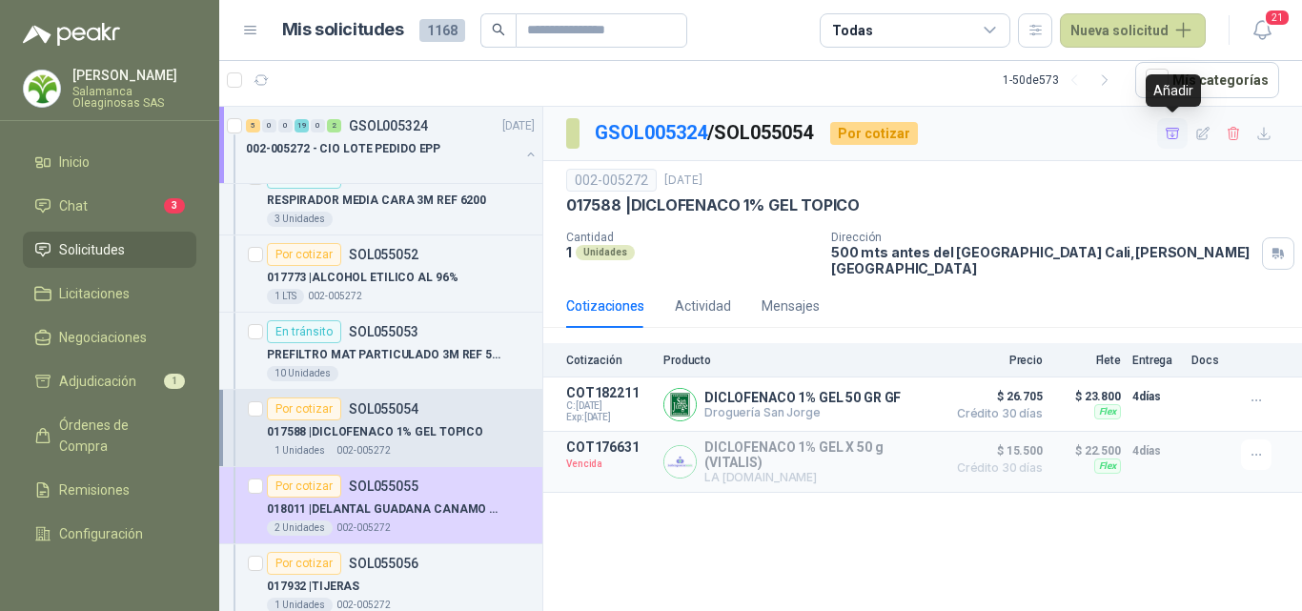
click at [1171, 138] on icon "button" at bounding box center [1173, 134] width 16 height 16
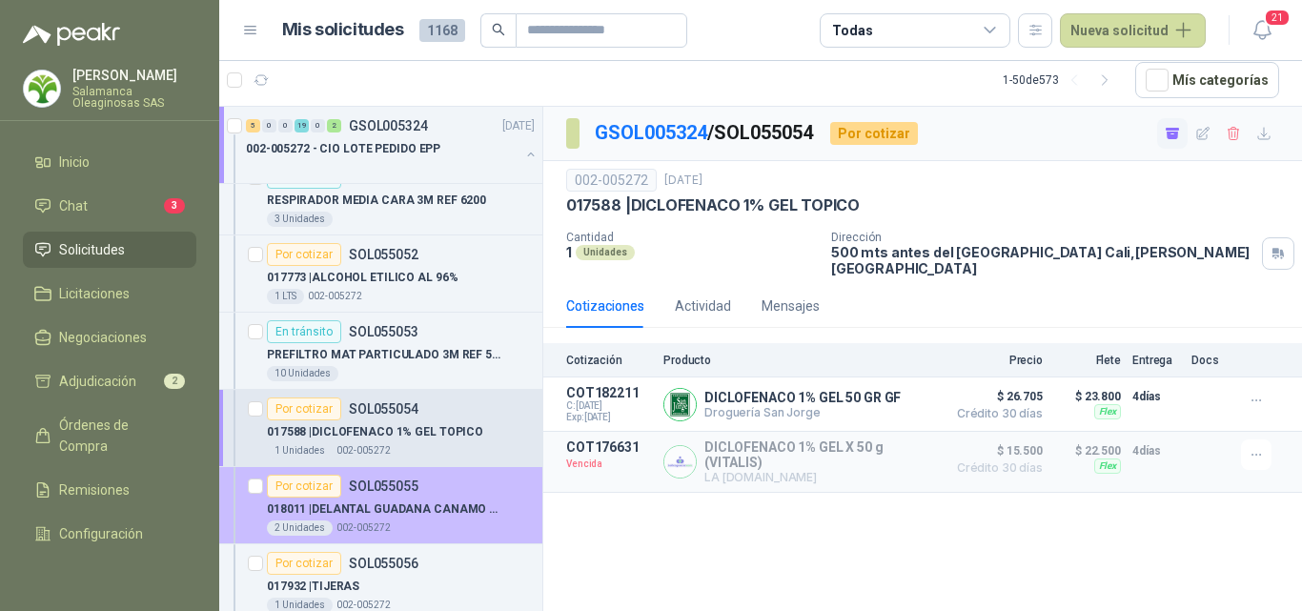
scroll to position [2764, 0]
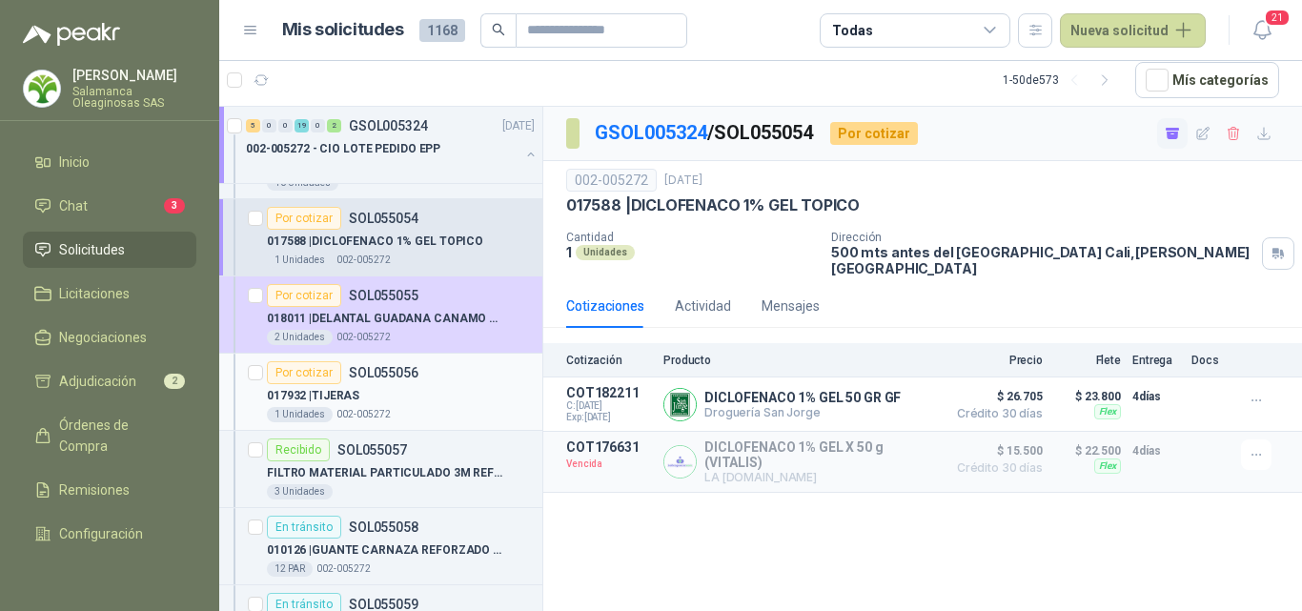
click at [406, 393] on div "017932 | TIJERAS" at bounding box center [401, 395] width 268 height 23
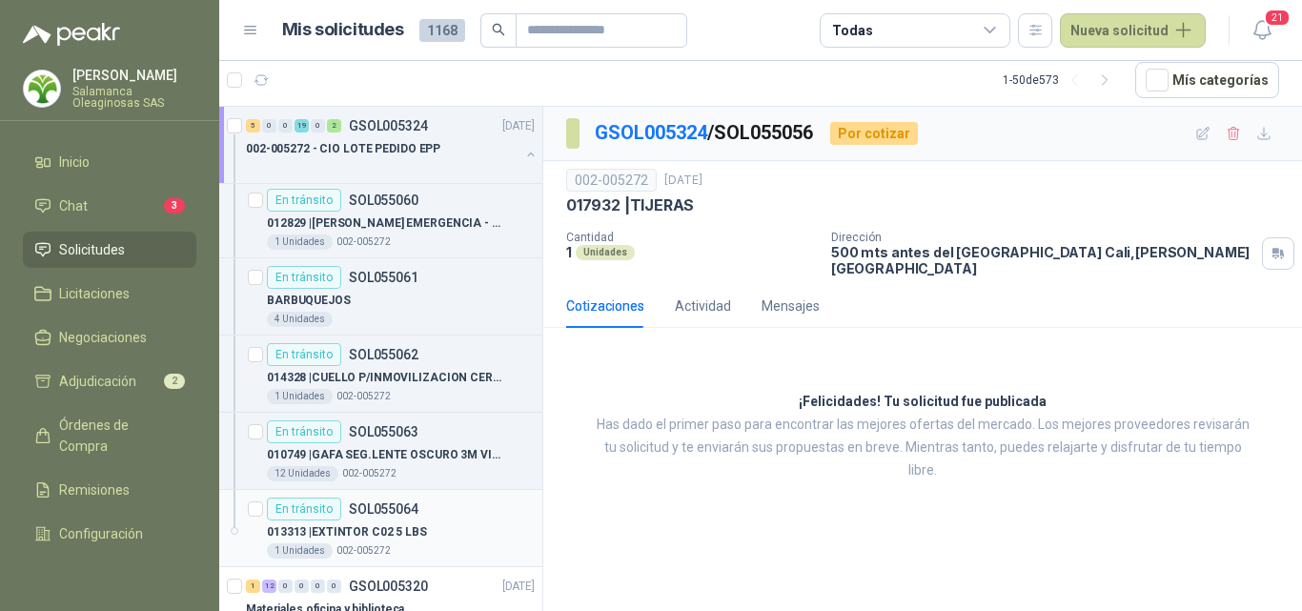
scroll to position [3336, 0]
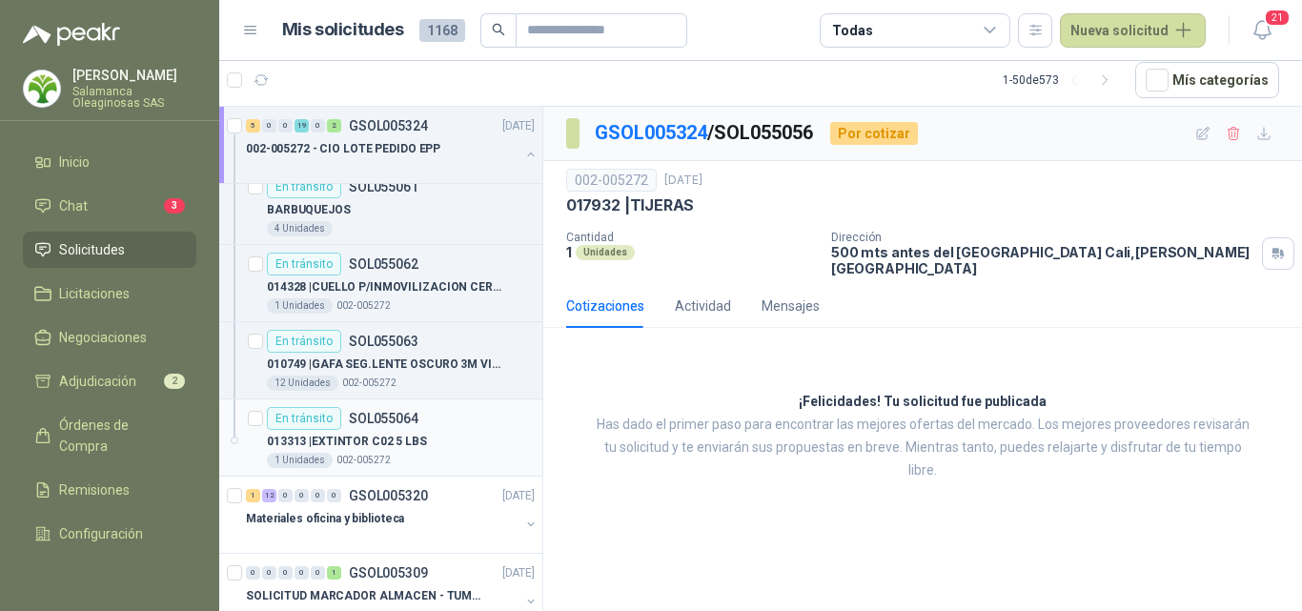
click at [393, 459] on div "1 Unidades 002-005272" at bounding box center [401, 460] width 268 height 15
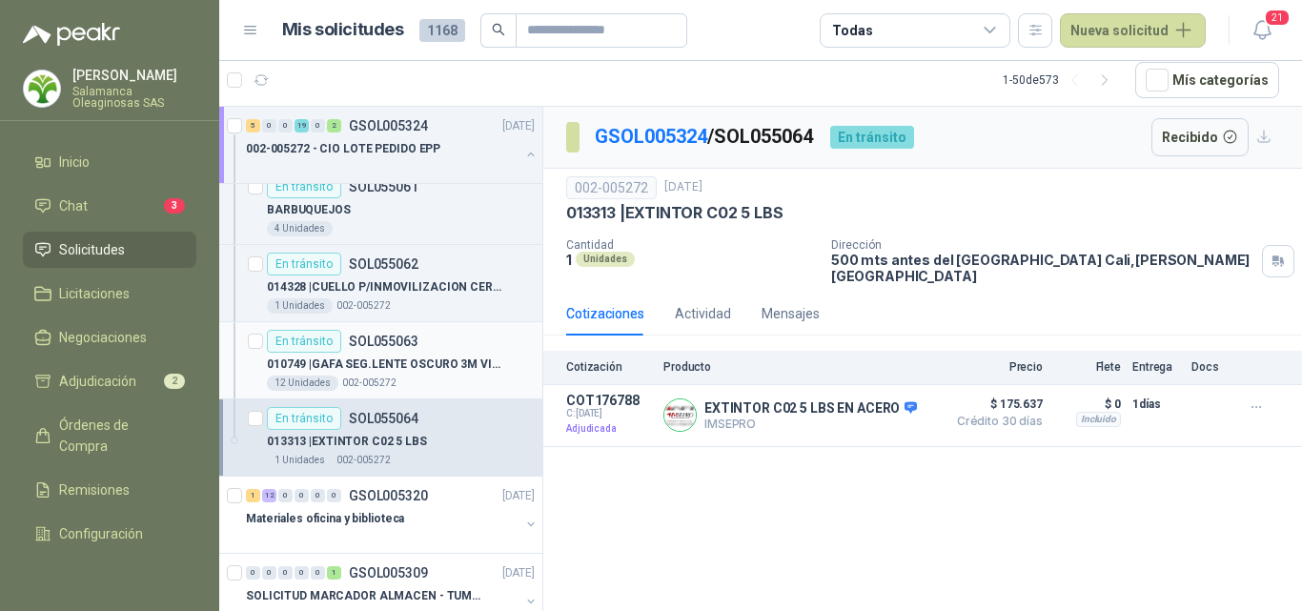
click at [384, 382] on p "002-005272" at bounding box center [369, 383] width 54 height 15
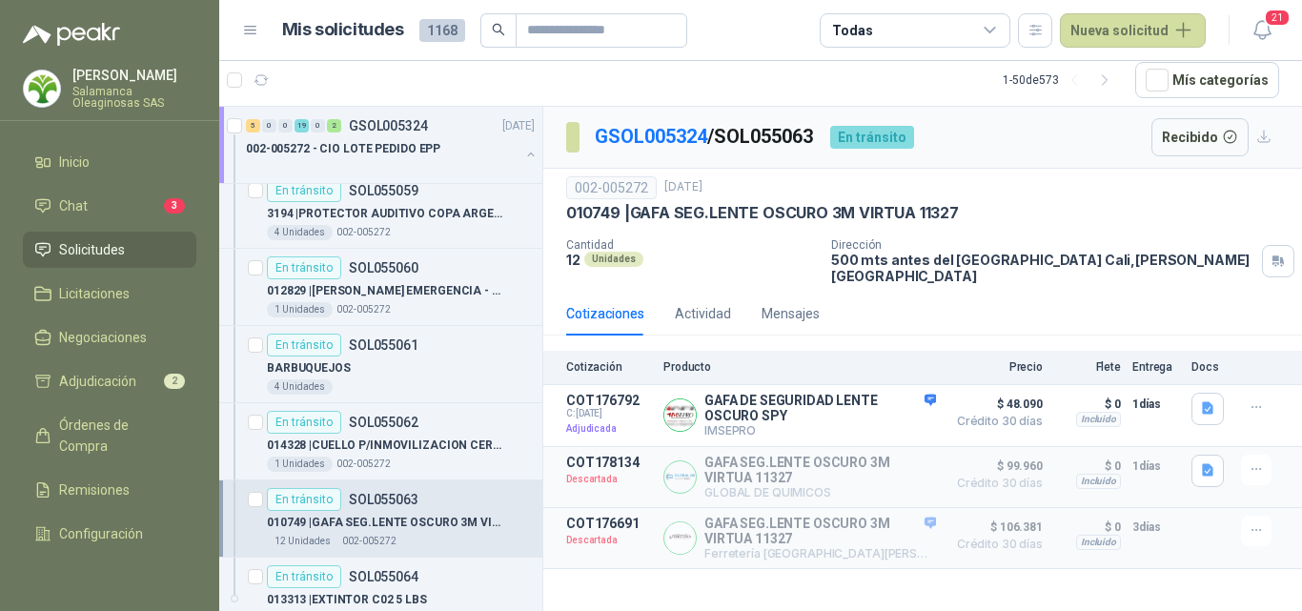
scroll to position [3146, 0]
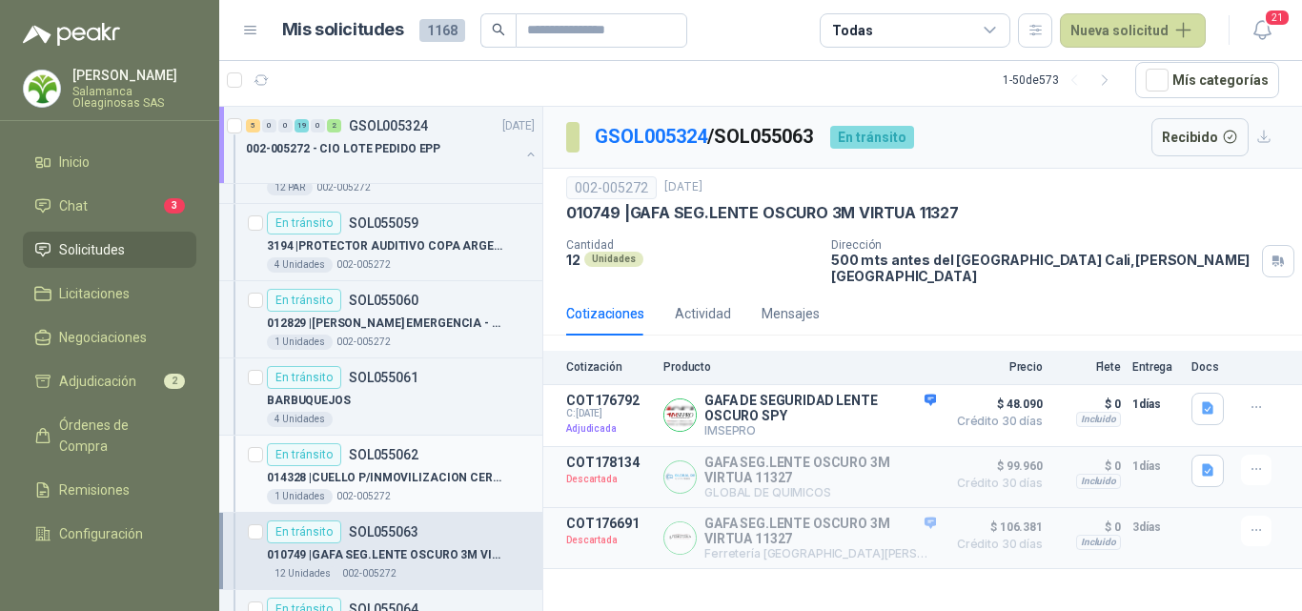
click at [399, 480] on p "014328 | CUELLO P/INMOVILIZACION CERVICAL ADULTO" at bounding box center [385, 478] width 237 height 18
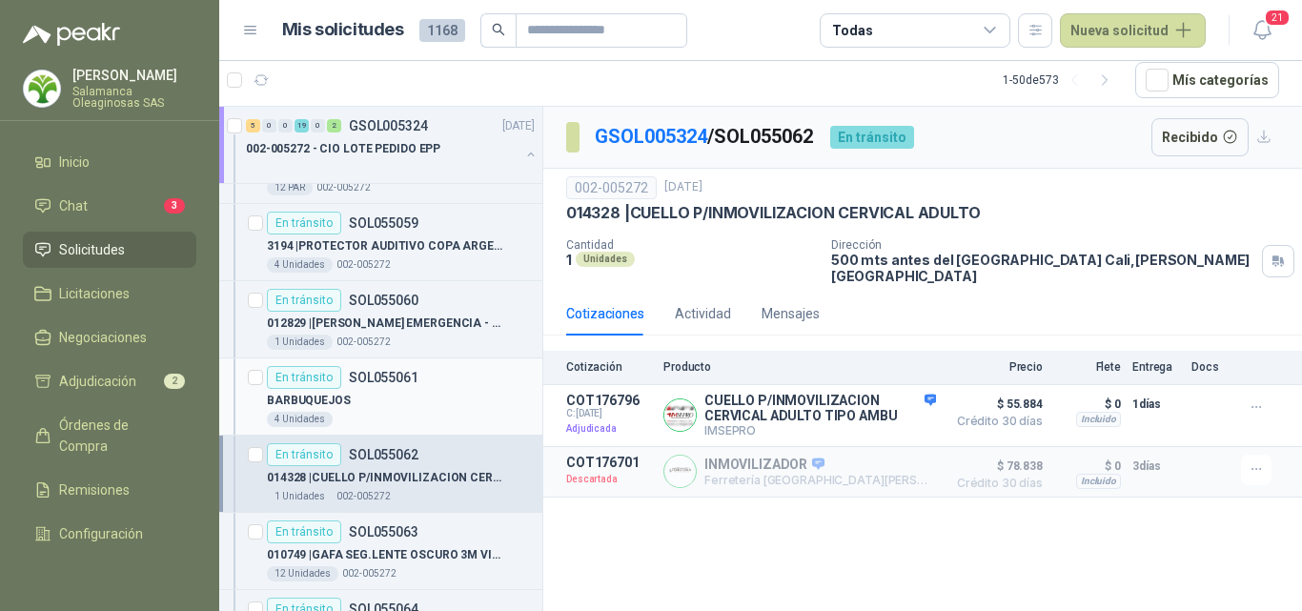
scroll to position [3050, 0]
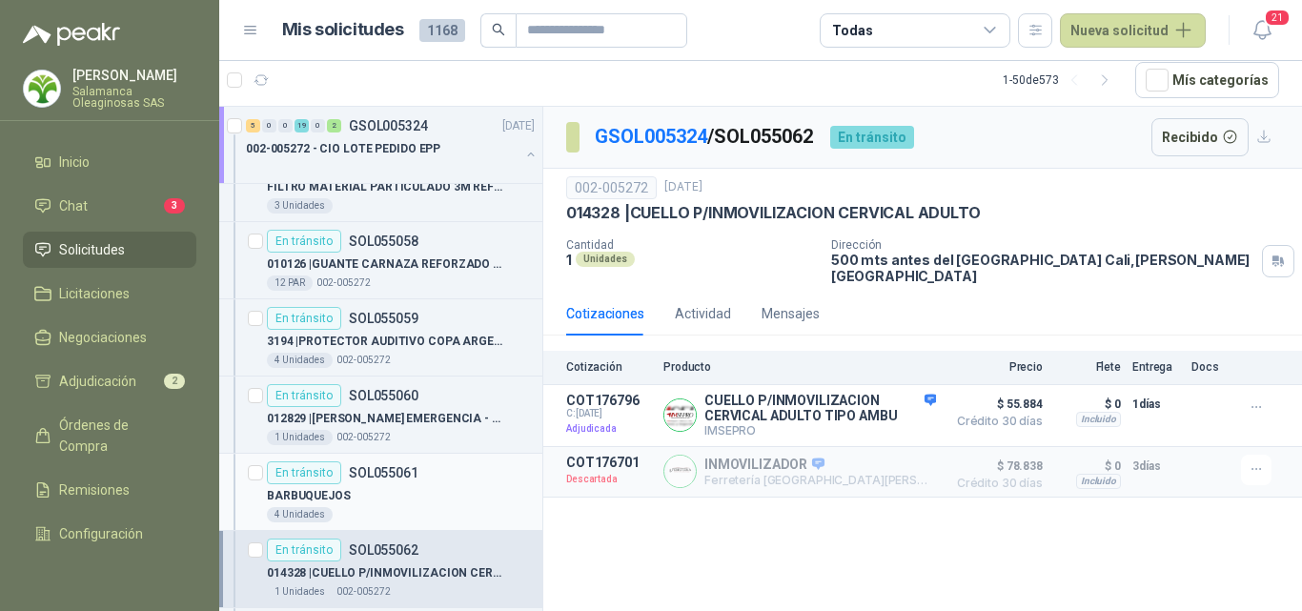
click at [397, 516] on div "4 Unidades" at bounding box center [401, 514] width 268 height 15
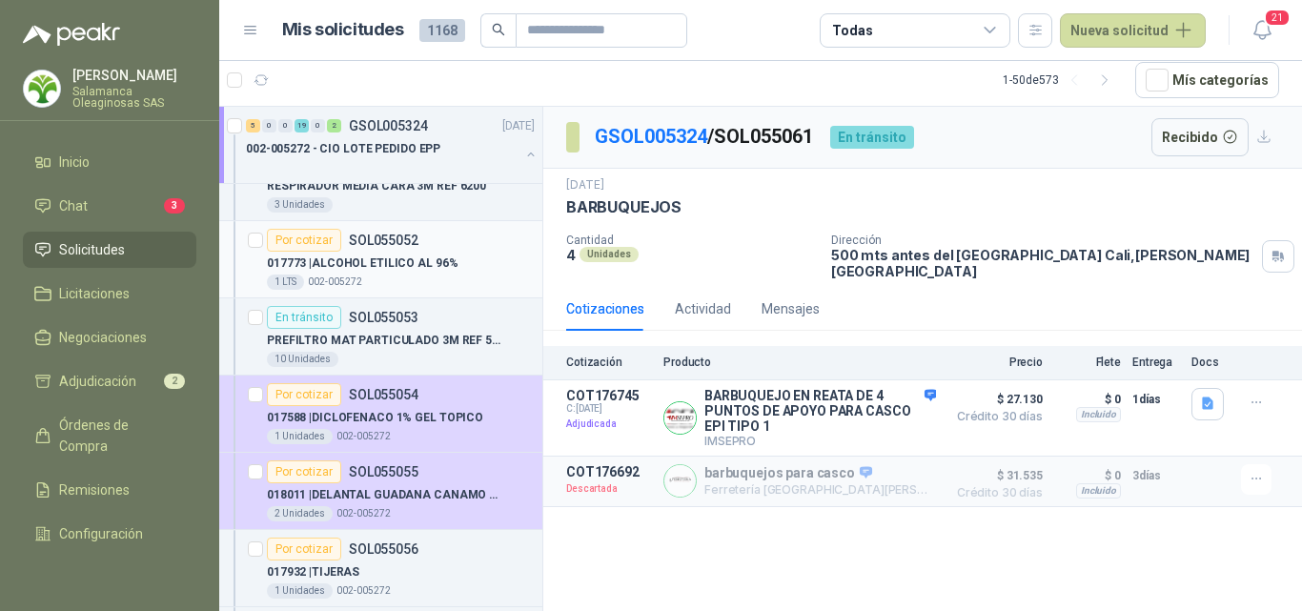
scroll to position [2383, 0]
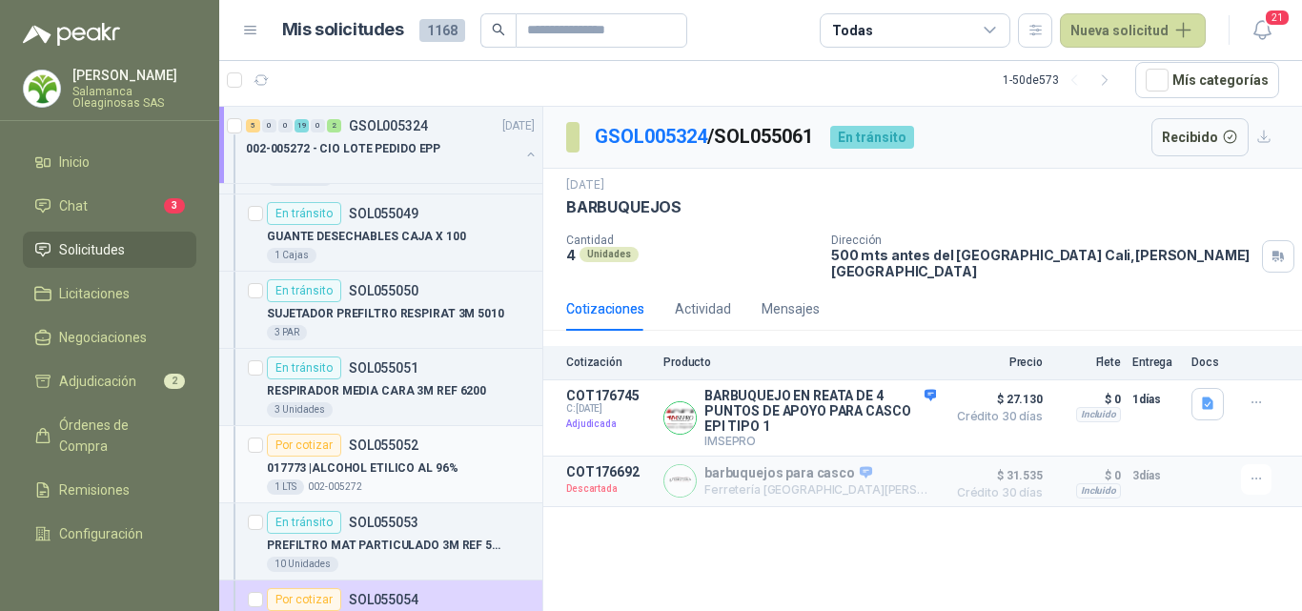
click at [392, 469] on p "017773 | ALCOHOL ETILICO AL 96%" at bounding box center [362, 468] width 191 height 18
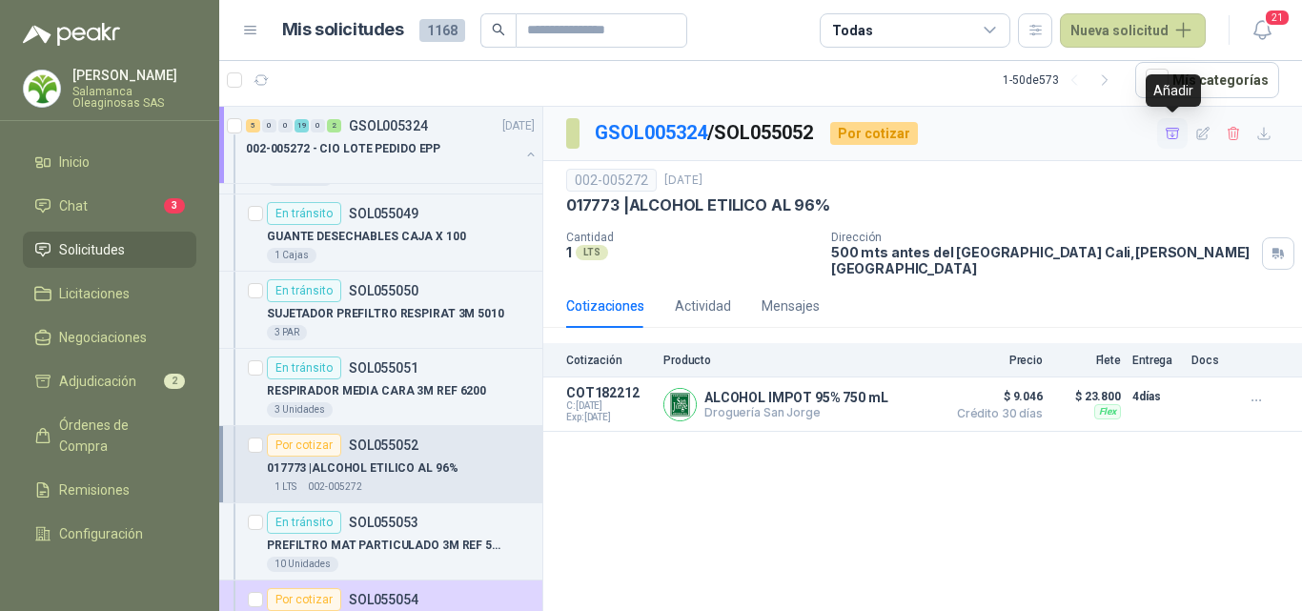
click at [1169, 138] on icon "button" at bounding box center [1172, 133] width 13 height 10
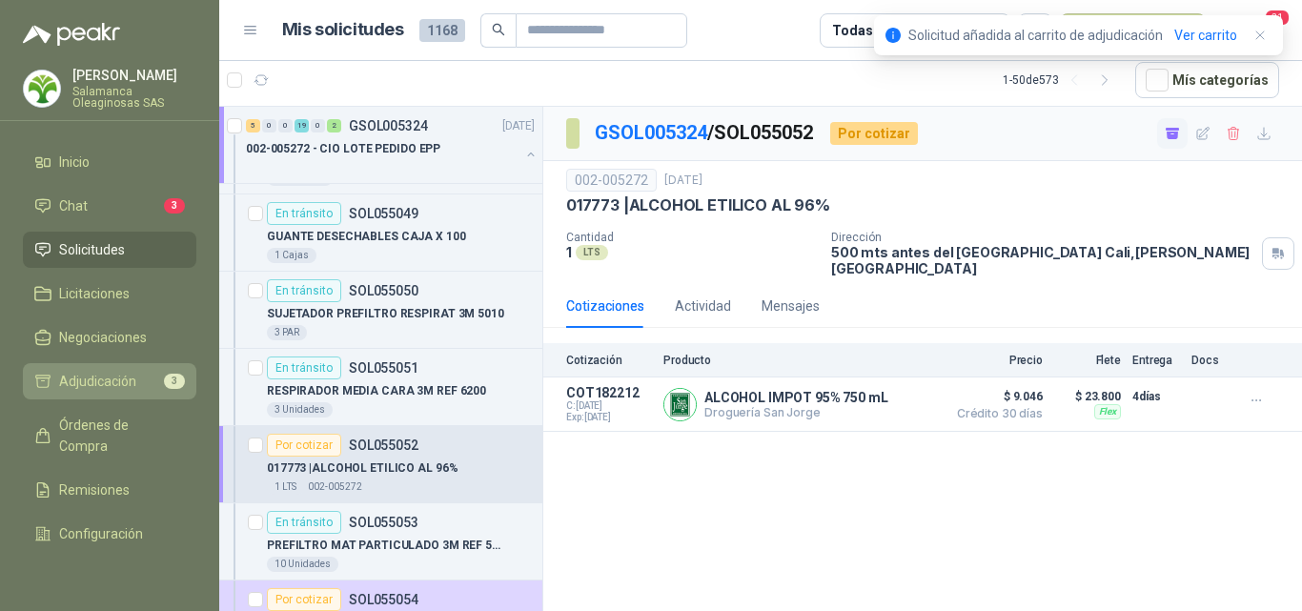
click at [129, 382] on span "Adjudicación" at bounding box center [97, 381] width 77 height 21
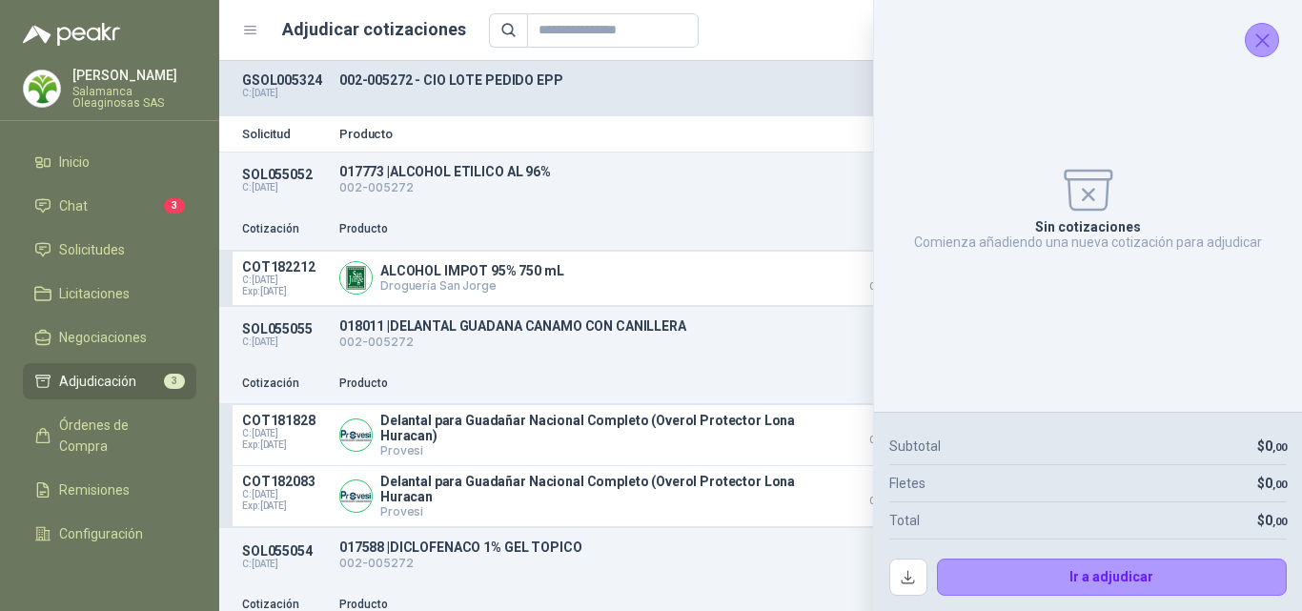
click at [1265, 44] on icon "Cerrar" at bounding box center [1262, 40] width 12 height 12
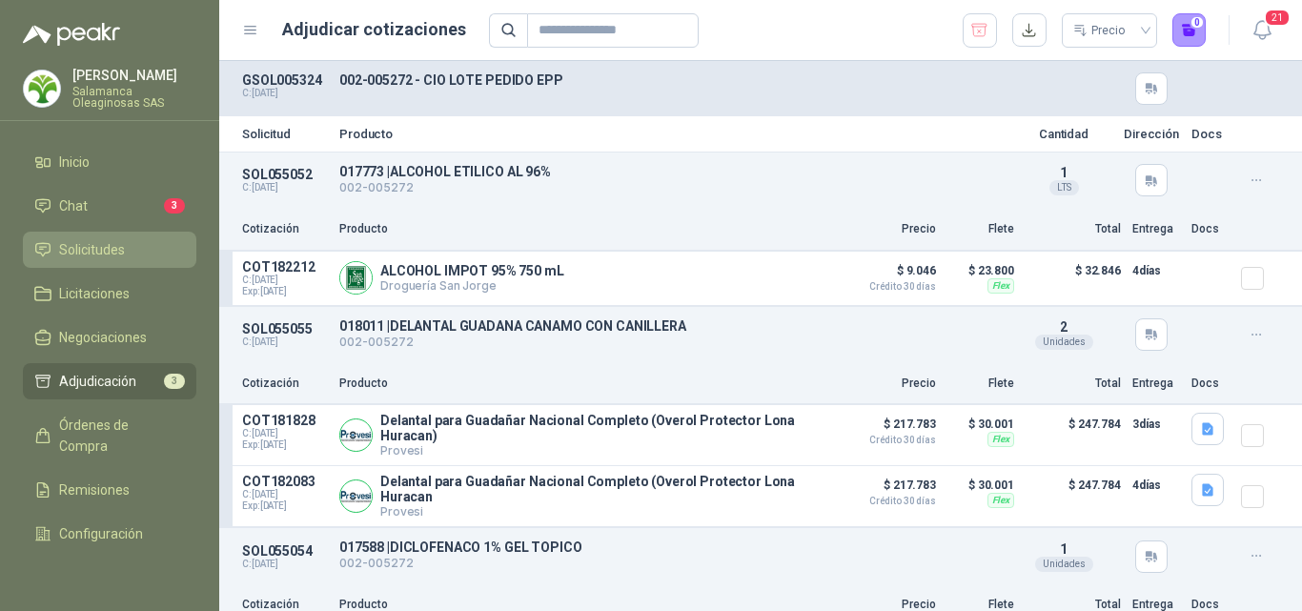
click at [92, 249] on span "Solicitudes" at bounding box center [92, 249] width 66 height 21
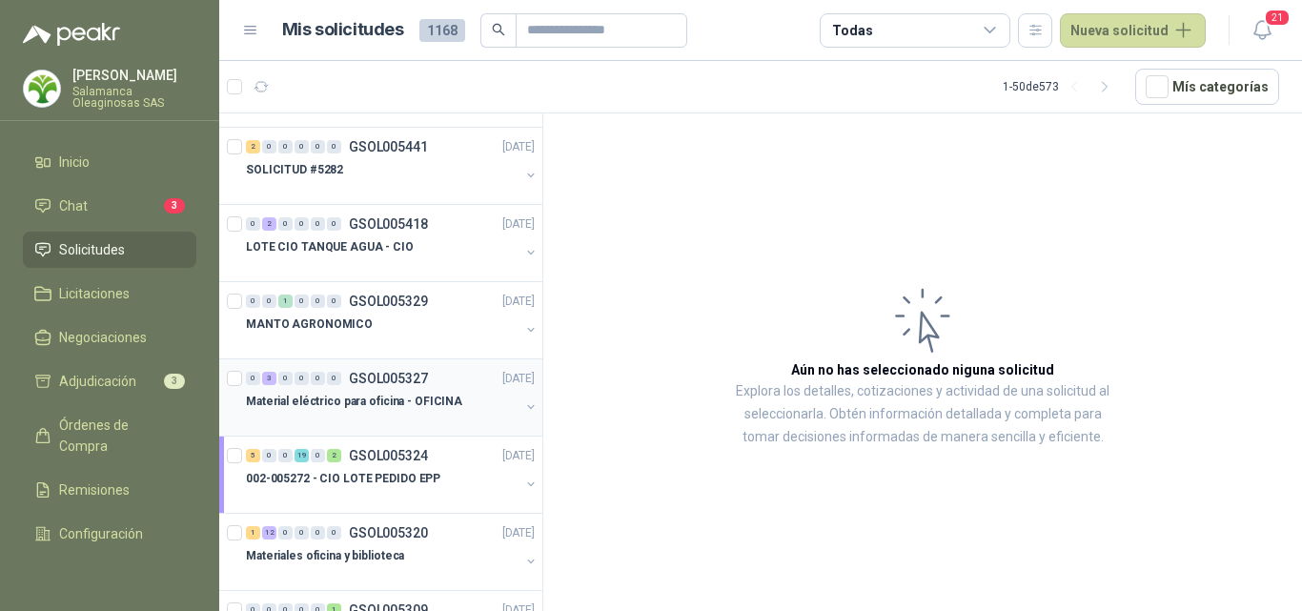
scroll to position [1239, 0]
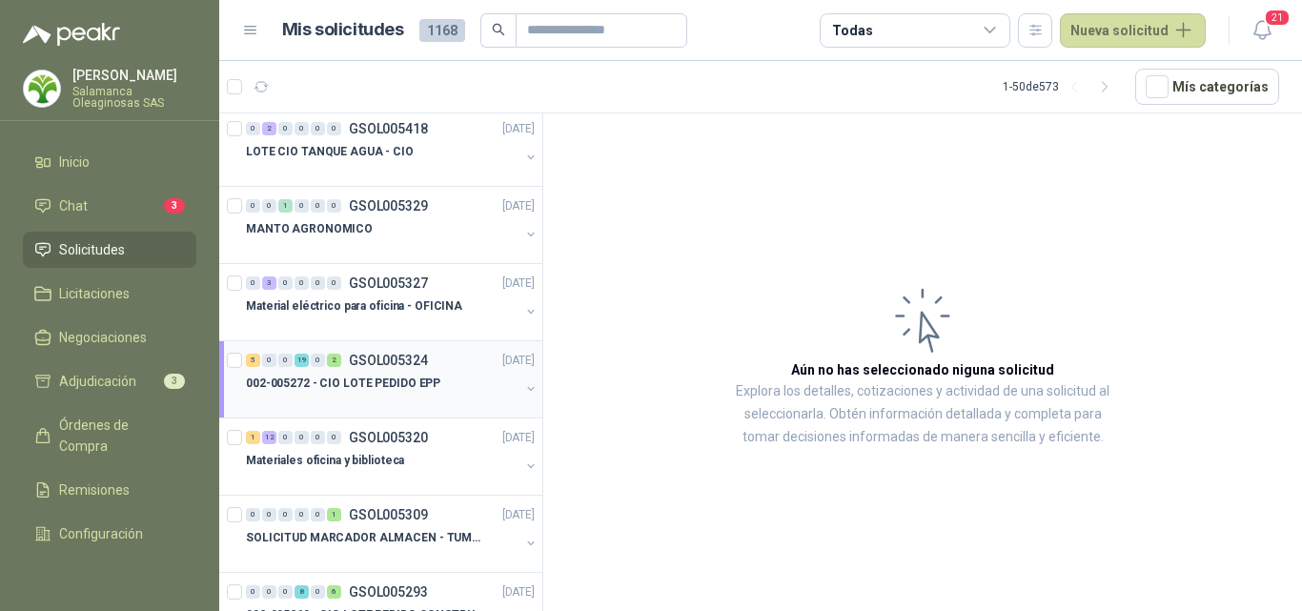
click at [439, 406] on div at bounding box center [383, 402] width 274 height 15
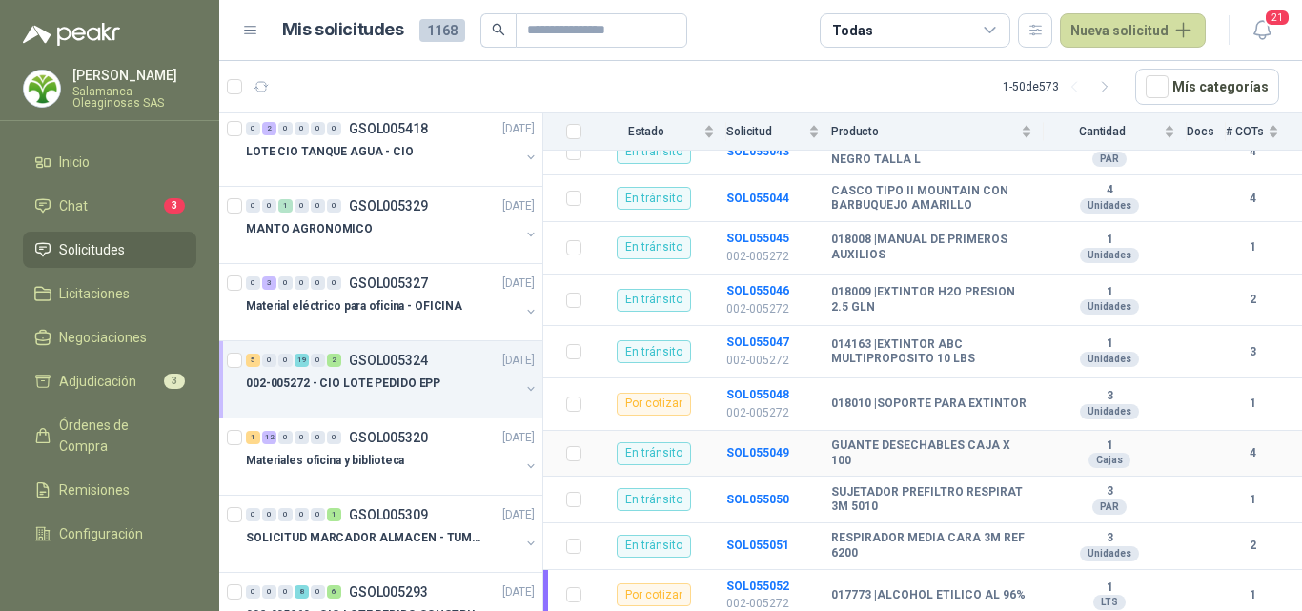
scroll to position [572, 0]
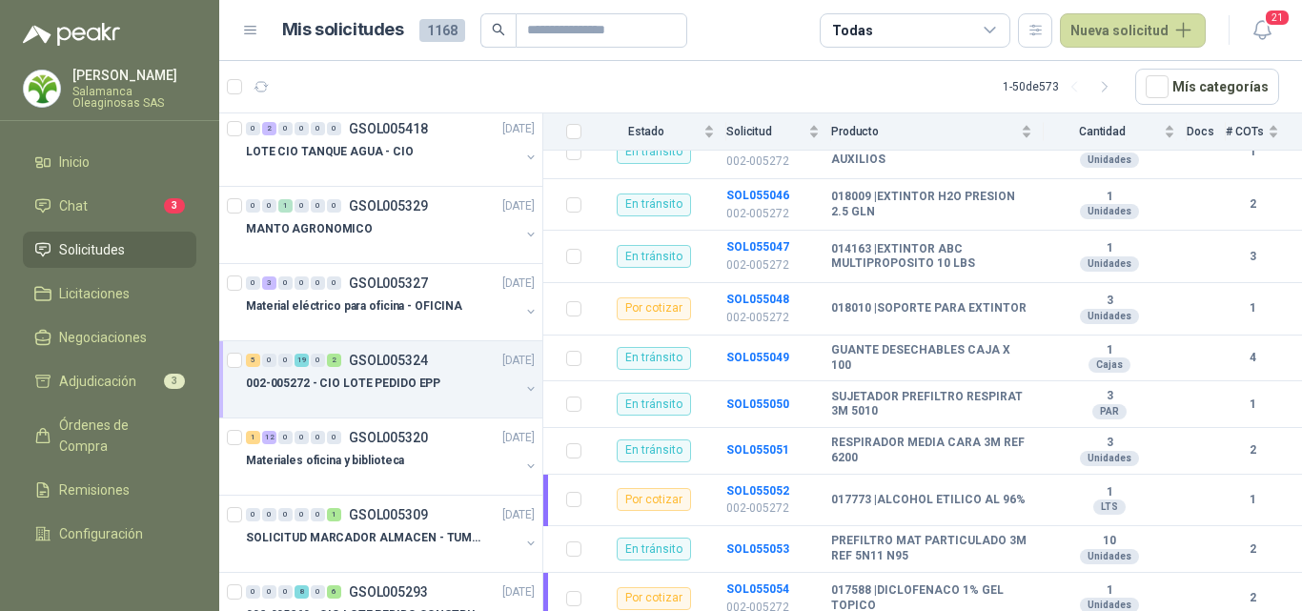
click at [437, 405] on div at bounding box center [383, 402] width 274 height 15
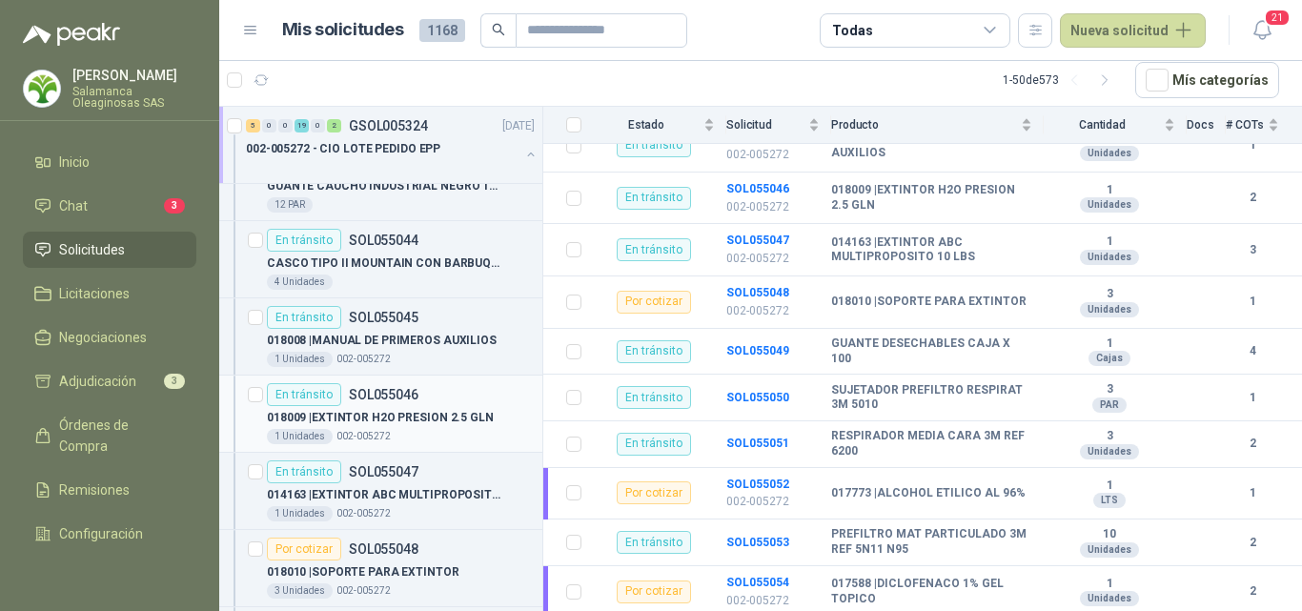
scroll to position [1906, 0]
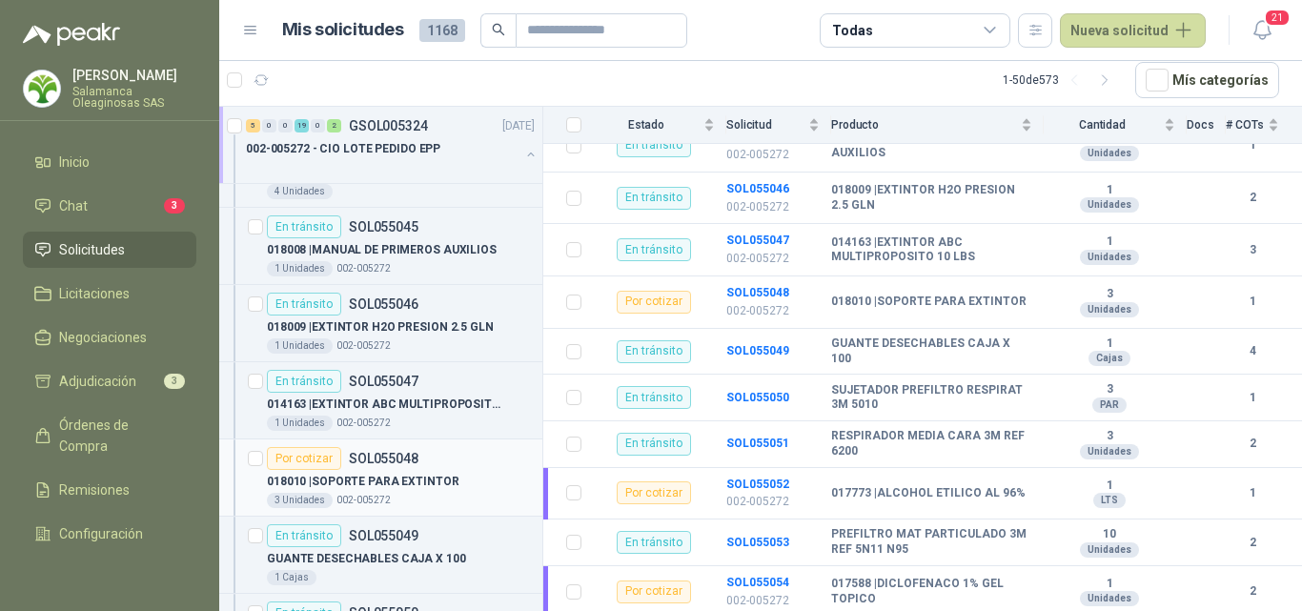
click at [458, 495] on div "3 Unidades 002-005272" at bounding box center [401, 500] width 268 height 15
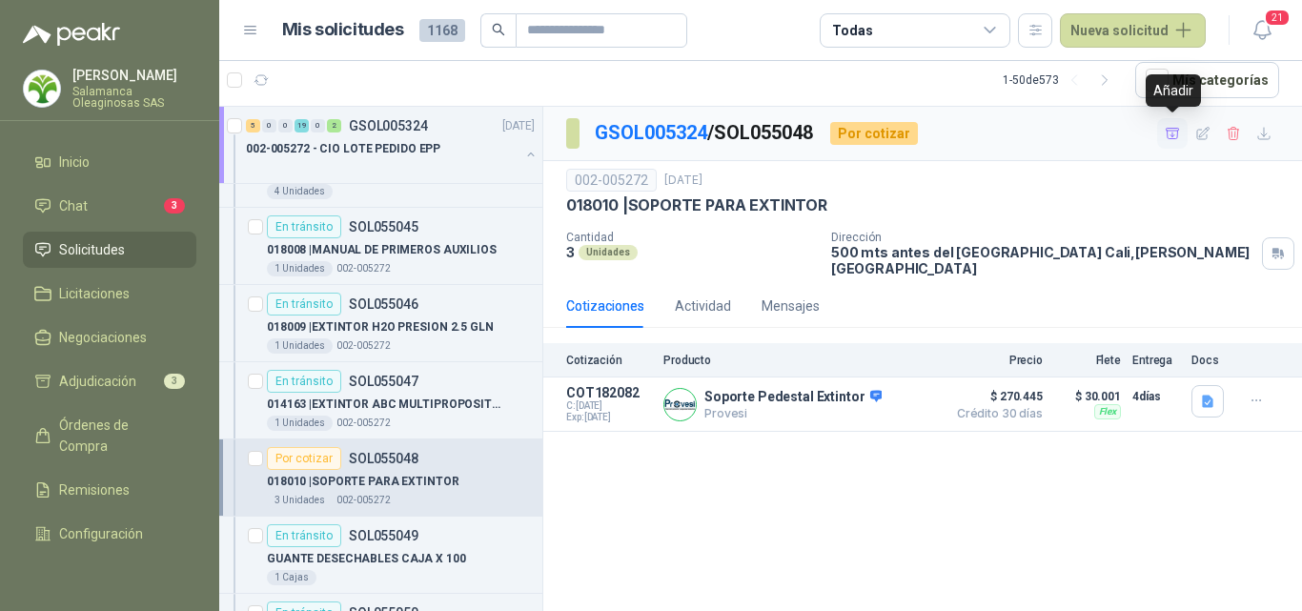
click at [1170, 138] on icon "button" at bounding box center [1173, 134] width 16 height 16
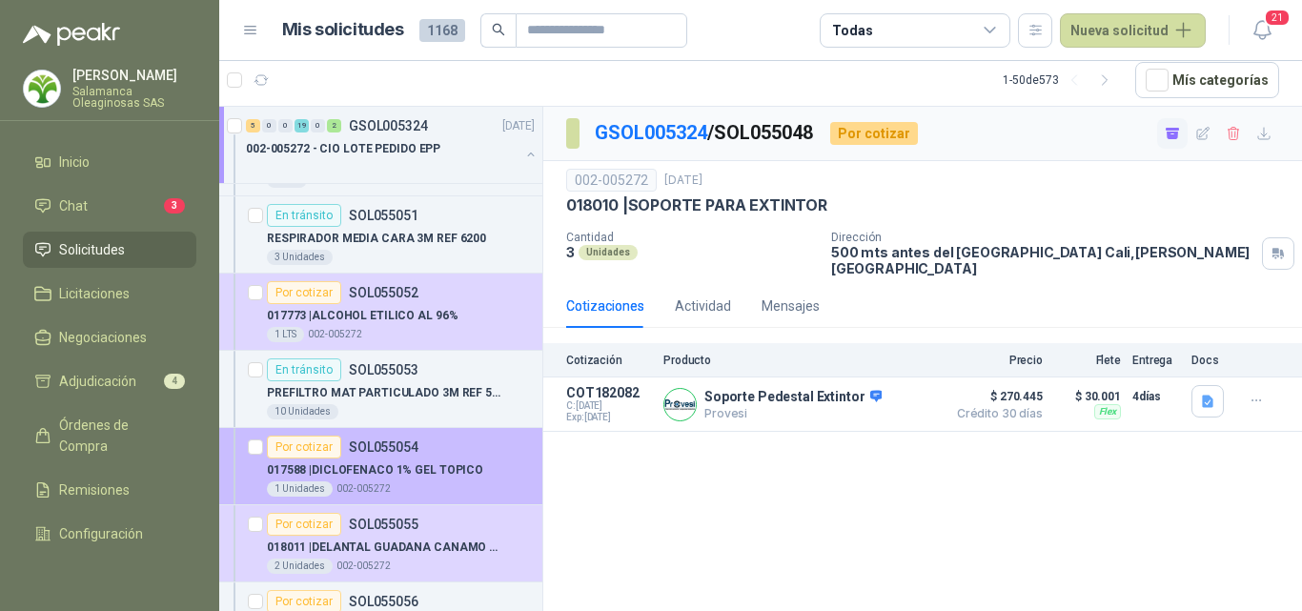
scroll to position [2383, 0]
click at [418, 480] on div "1 Unidades 002-005272" at bounding box center [401, 486] width 268 height 15
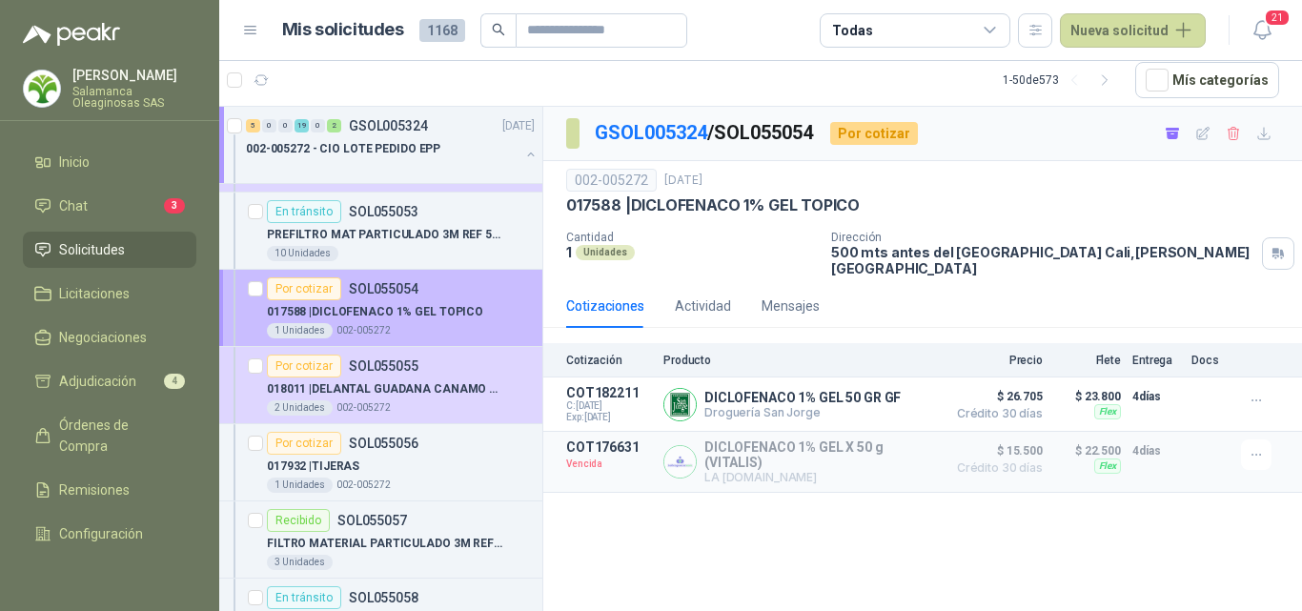
scroll to position [2574, 0]
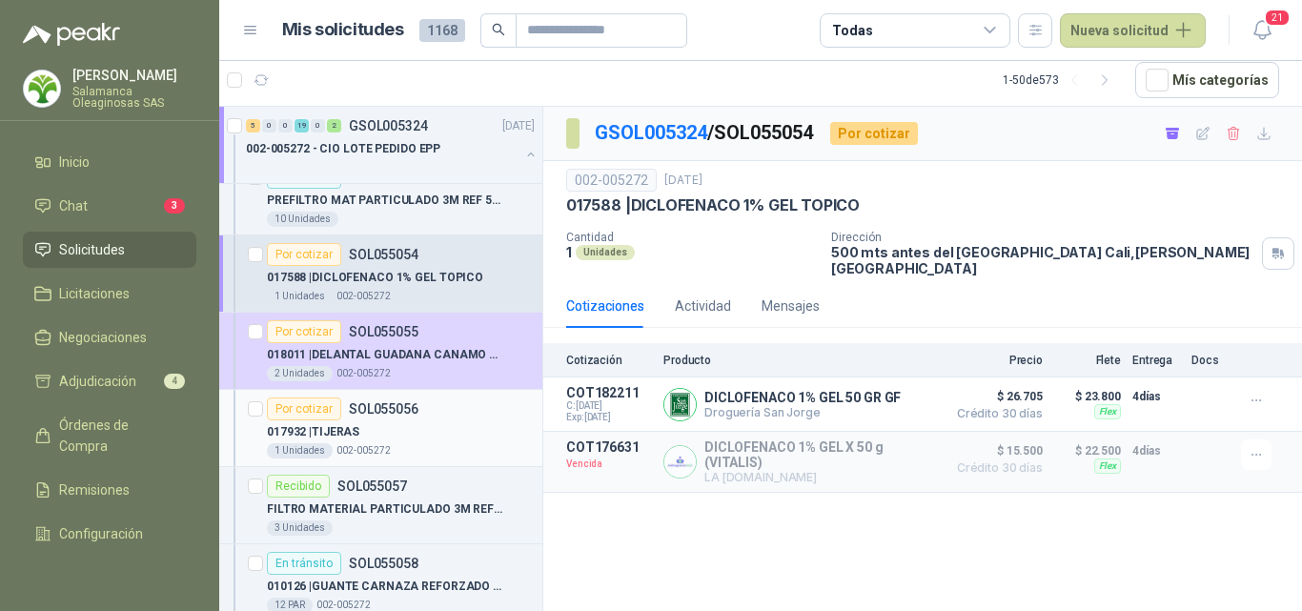
click at [423, 446] on div "1 Unidades 002-005272" at bounding box center [401, 450] width 268 height 15
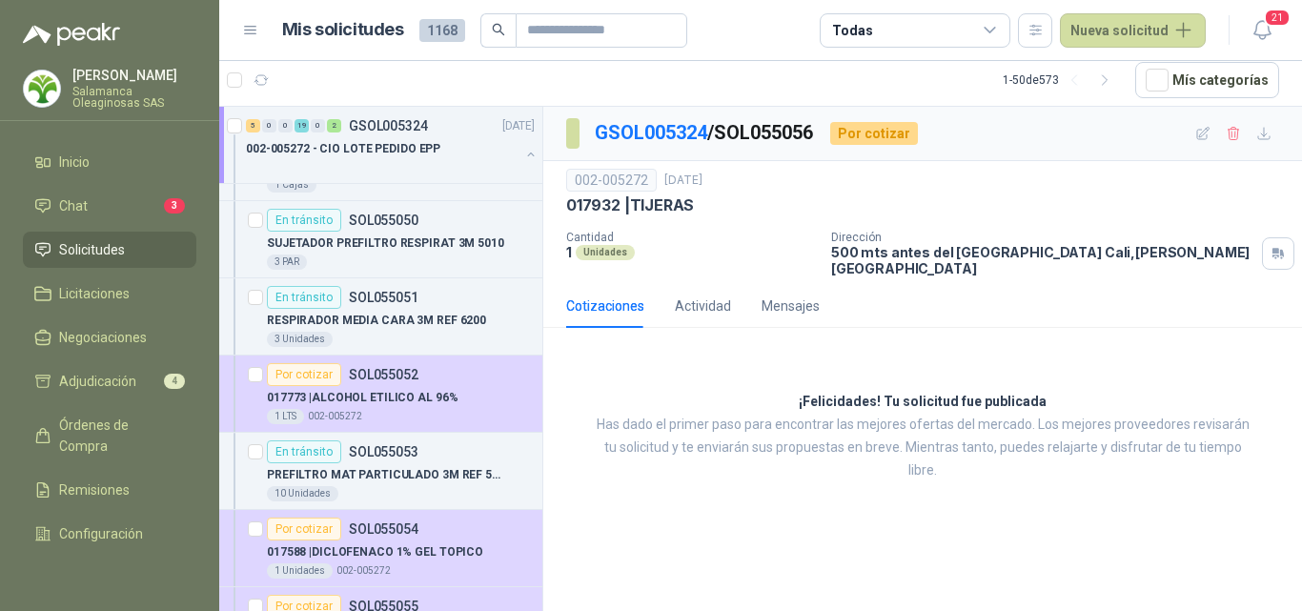
scroll to position [2192, 0]
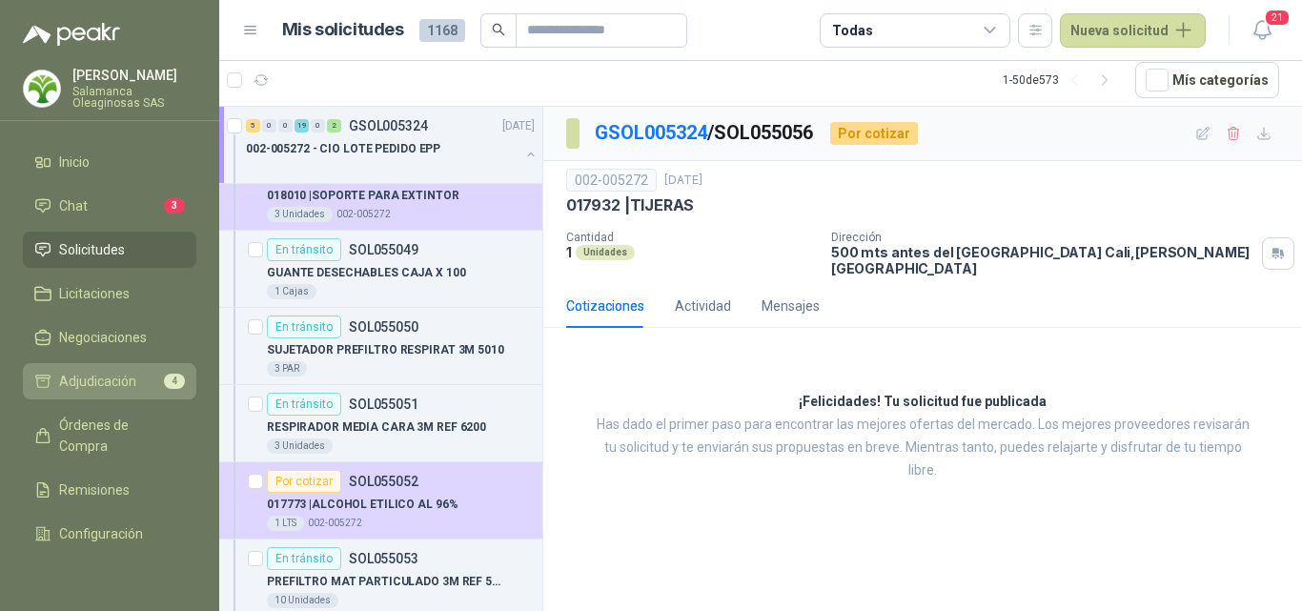
click at [124, 390] on span "Adjudicación" at bounding box center [97, 381] width 77 height 21
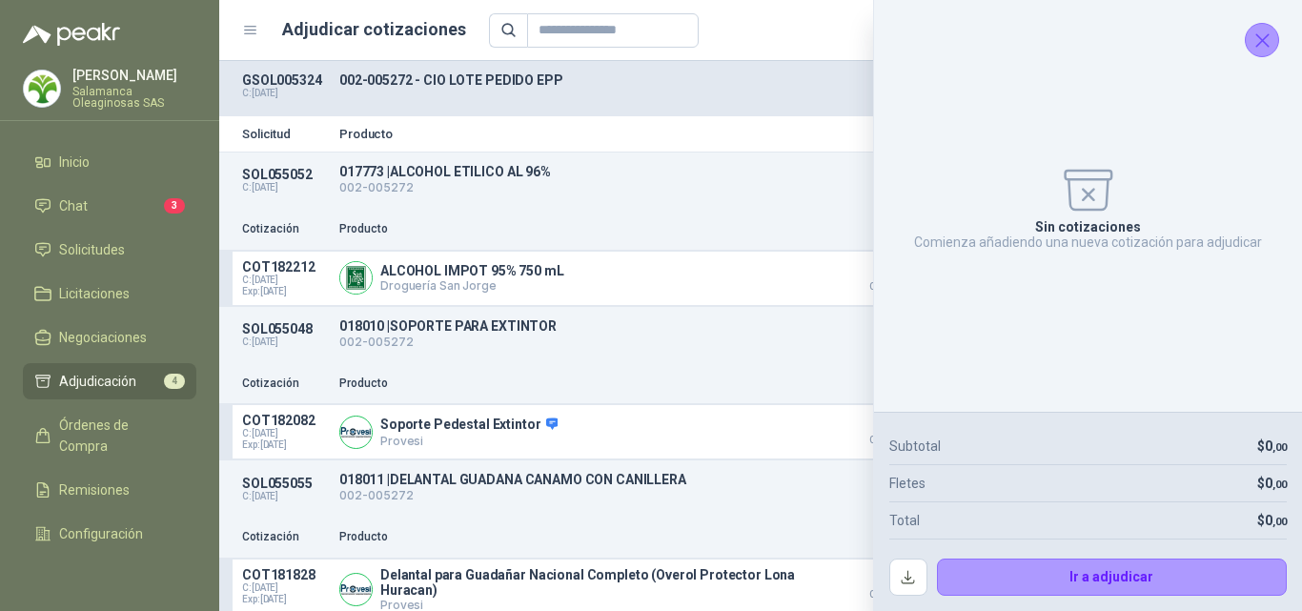
click at [1269, 44] on icon "Cerrar" at bounding box center [1263, 41] width 24 height 24
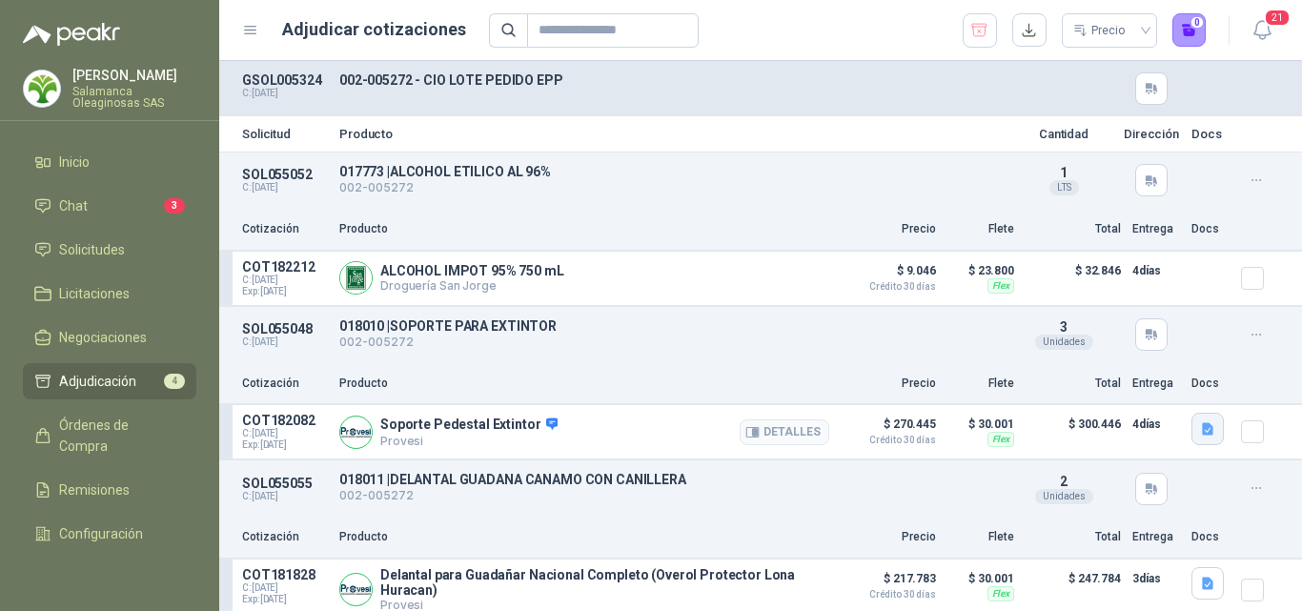
click at [1200, 438] on icon "button" at bounding box center [1208, 429] width 16 height 16
click at [1149, 351] on button "image.png" at bounding box center [1154, 350] width 83 height 20
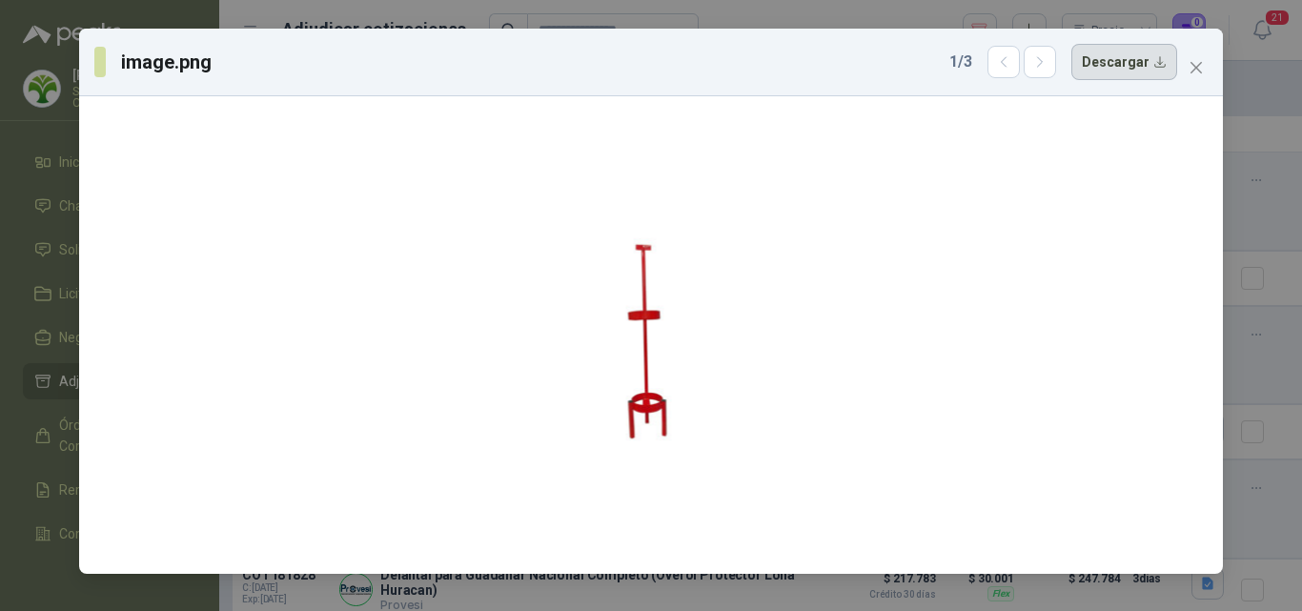
click at [1134, 67] on button "Descargar" at bounding box center [1124, 62] width 106 height 36
click at [1255, 356] on div "image.png 1 / 3 Descargar" at bounding box center [651, 305] width 1302 height 611
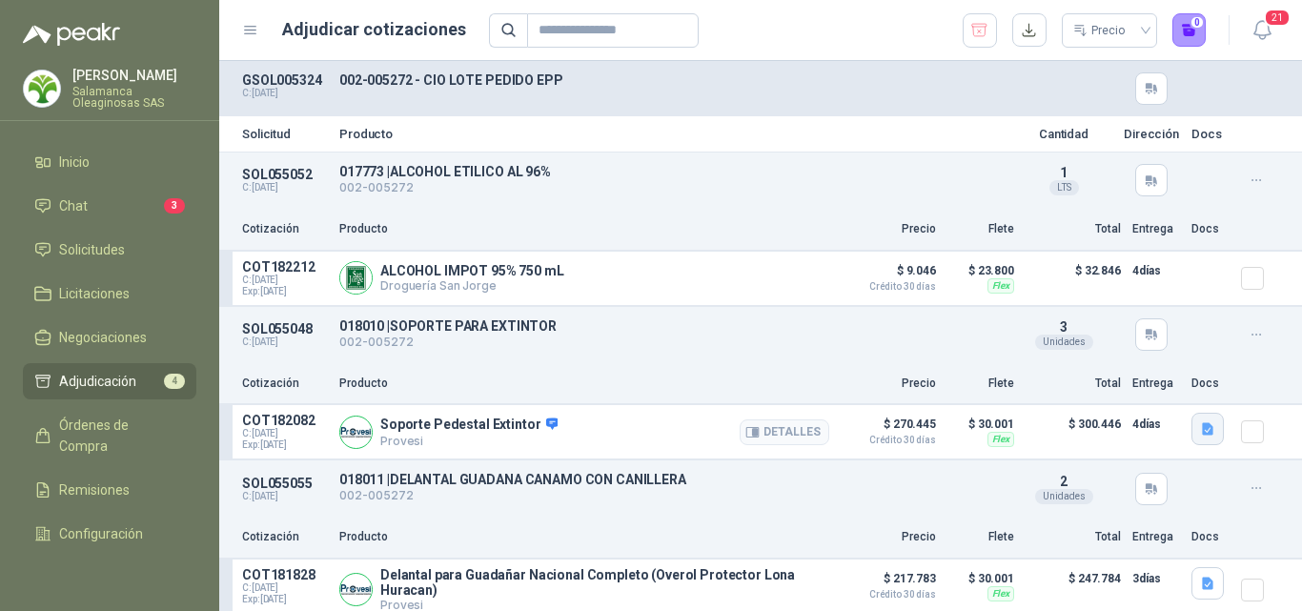
click at [1200, 433] on icon "button" at bounding box center [1208, 429] width 16 height 16
click at [1149, 371] on button "image.png" at bounding box center [1154, 370] width 83 height 20
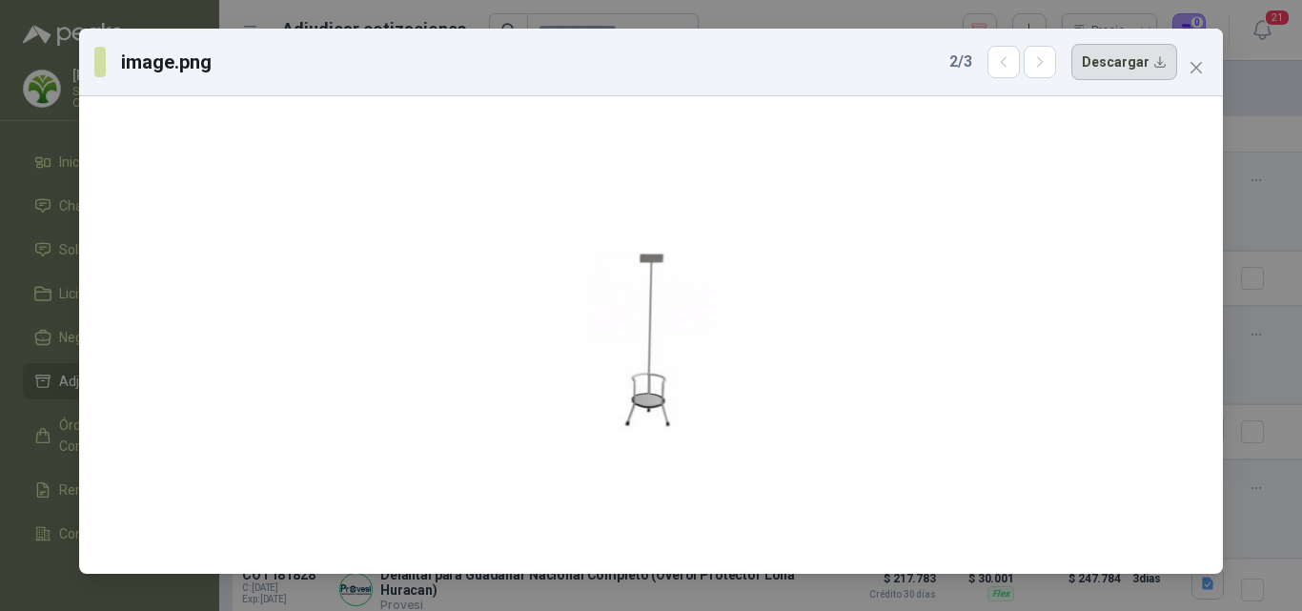
click at [1131, 65] on button "Descargar" at bounding box center [1124, 62] width 106 height 36
click at [1292, 331] on div "image.png 2 / 3 Descargar" at bounding box center [651, 305] width 1302 height 611
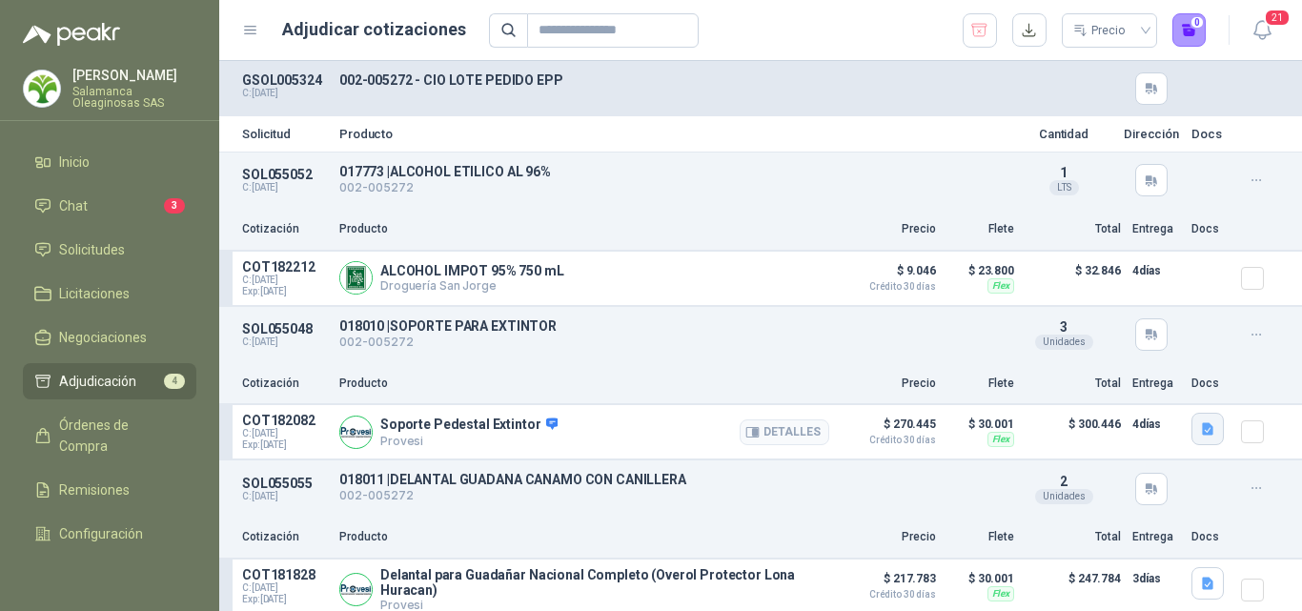
click at [1202, 436] on icon "button" at bounding box center [1207, 429] width 11 height 12
click at [1148, 386] on button "image.png" at bounding box center [1154, 390] width 83 height 20
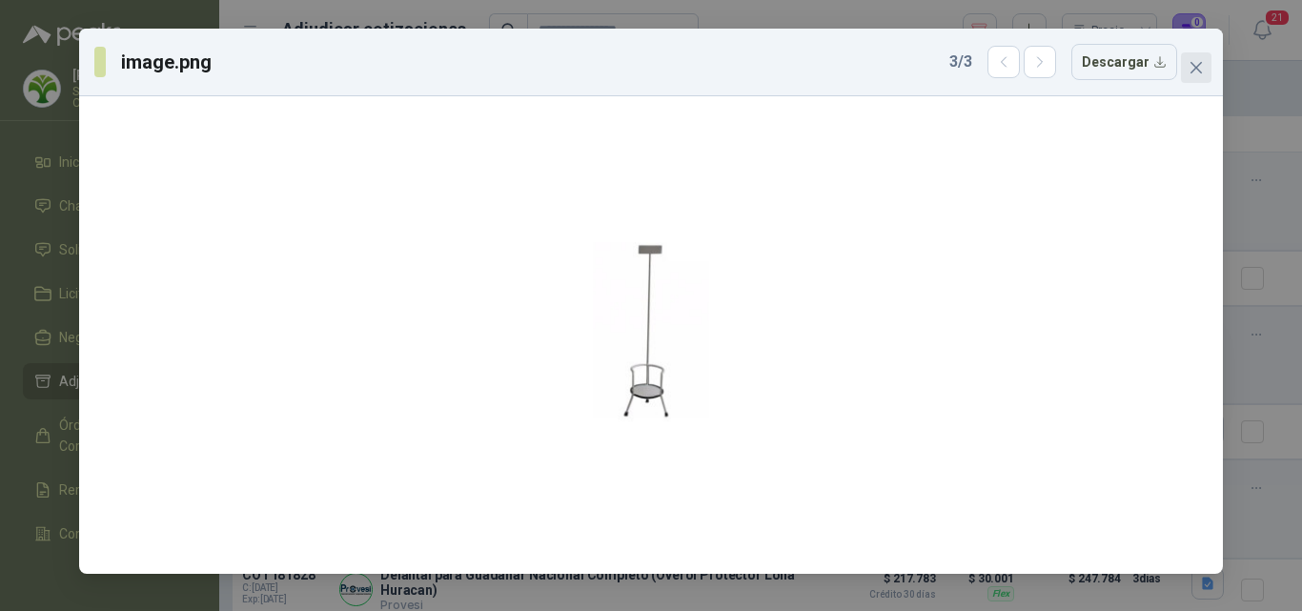
click at [1202, 77] on button "Close" at bounding box center [1196, 67] width 31 height 31
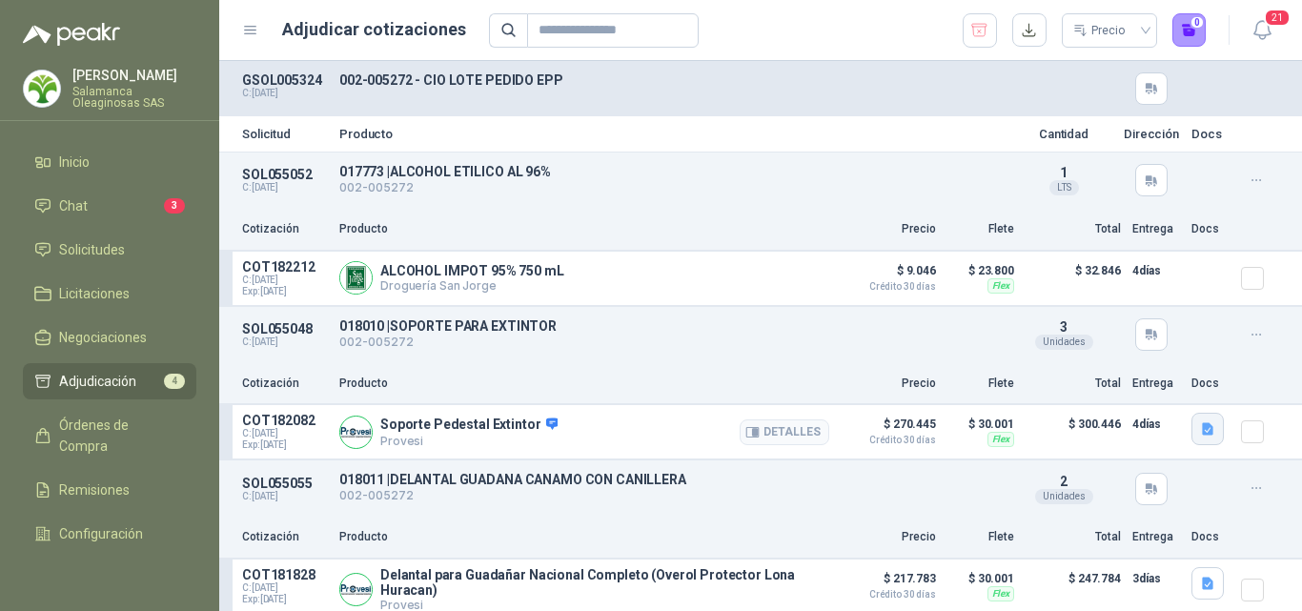
click at [1202, 436] on icon "button" at bounding box center [1207, 429] width 11 height 12
click at [1149, 348] on button "image.png" at bounding box center [1154, 350] width 83 height 20
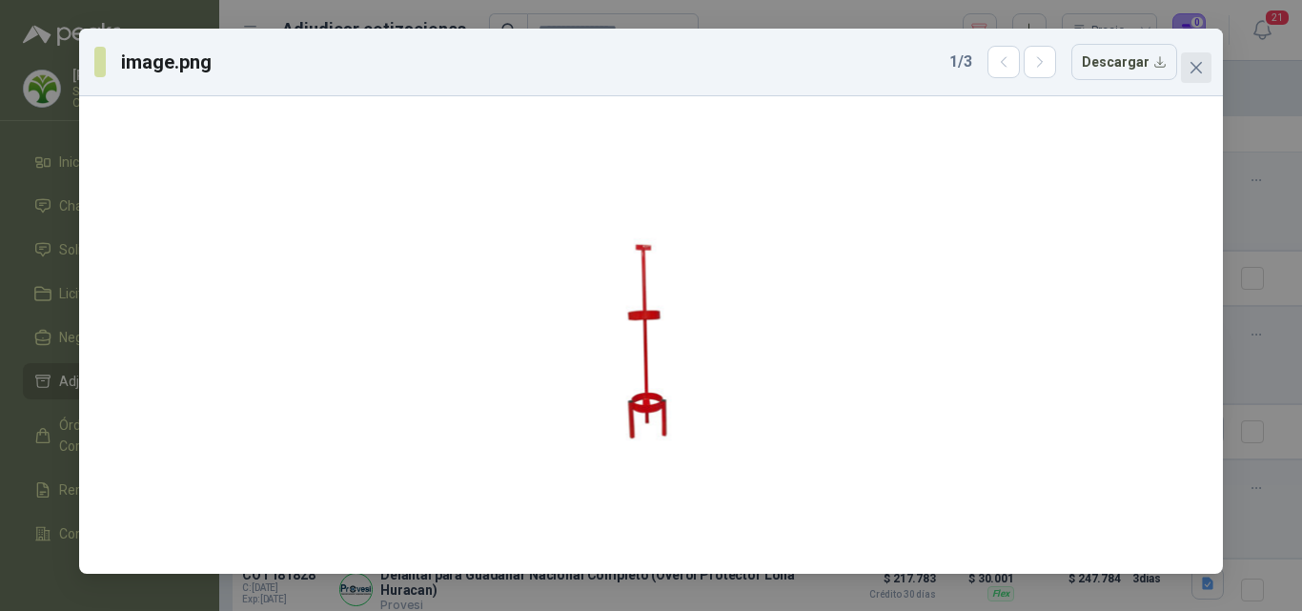
click at [1198, 60] on icon "close" at bounding box center [1196, 67] width 15 height 15
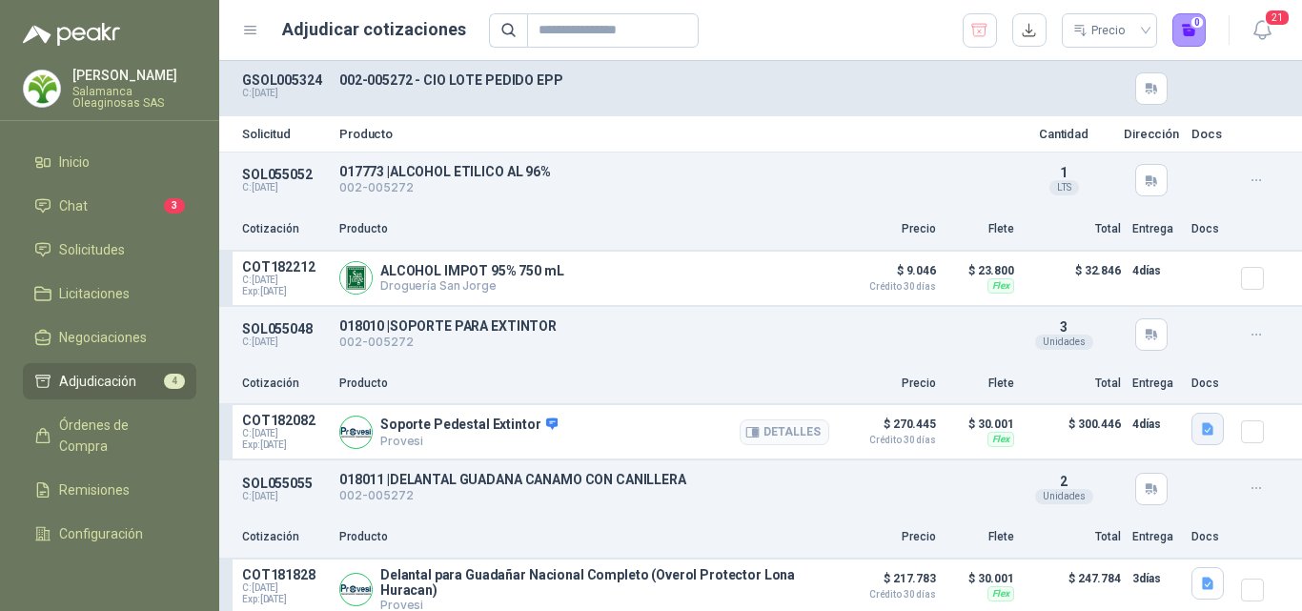
click at [1202, 436] on icon "button" at bounding box center [1207, 429] width 11 height 12
click at [1152, 372] on button "image.png" at bounding box center [1154, 370] width 83 height 20
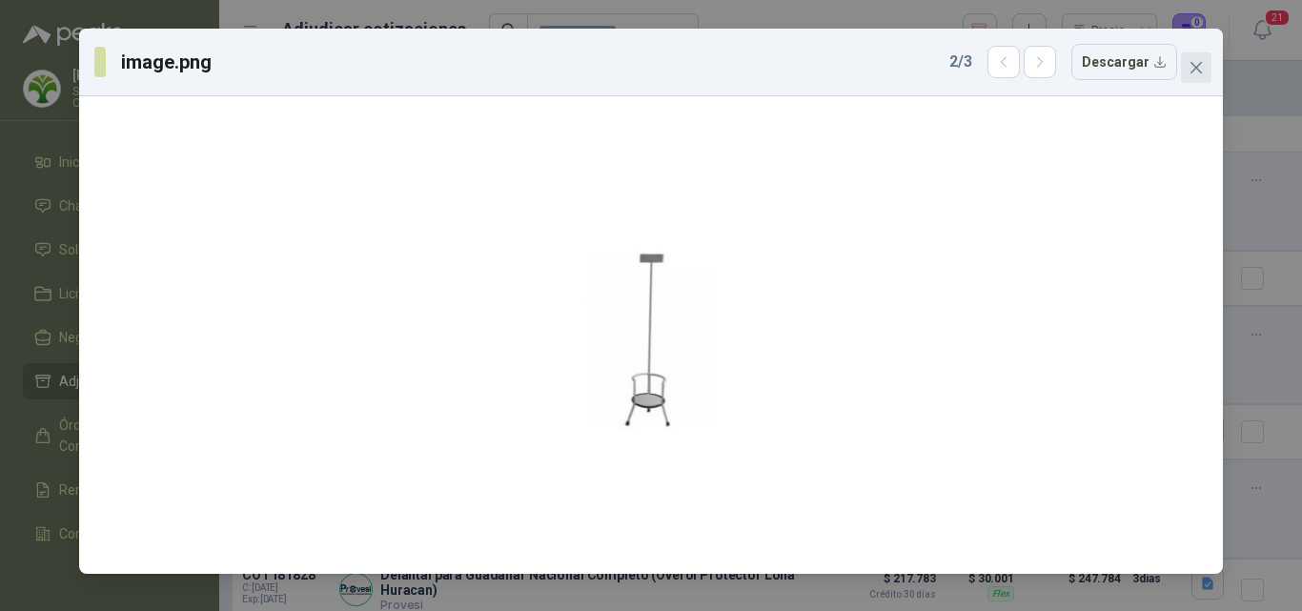
click at [1202, 71] on icon "close" at bounding box center [1196, 67] width 15 height 15
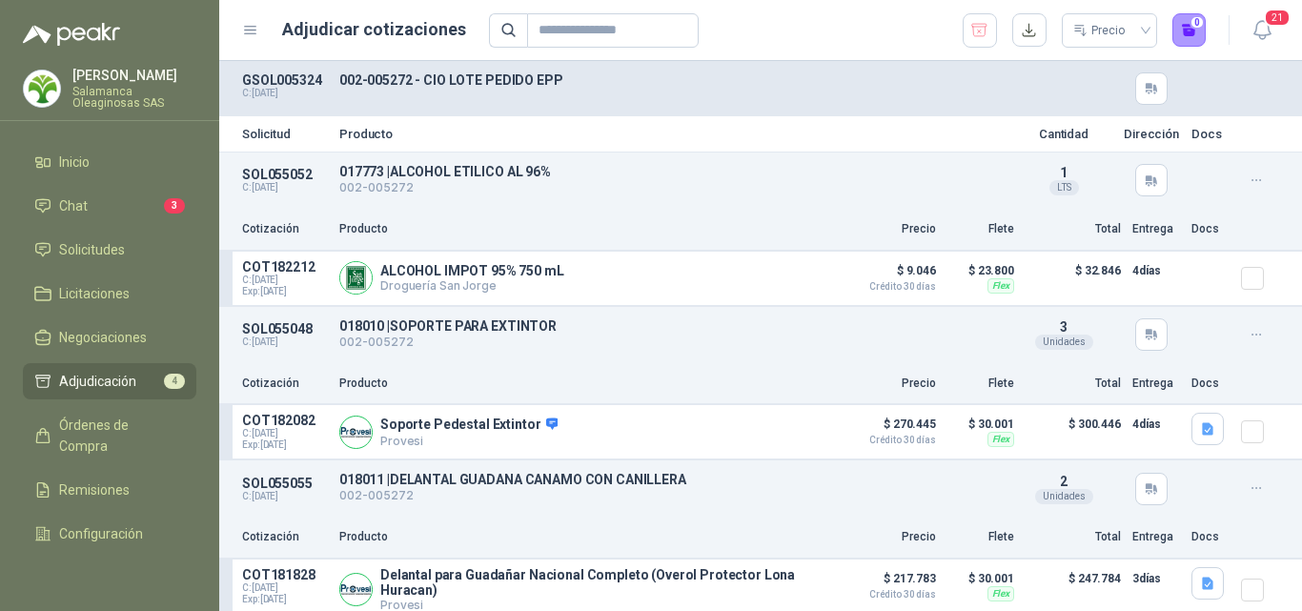
click at [132, 90] on p "Salamanca Oleaginosas SAS" at bounding box center [134, 97] width 124 height 23
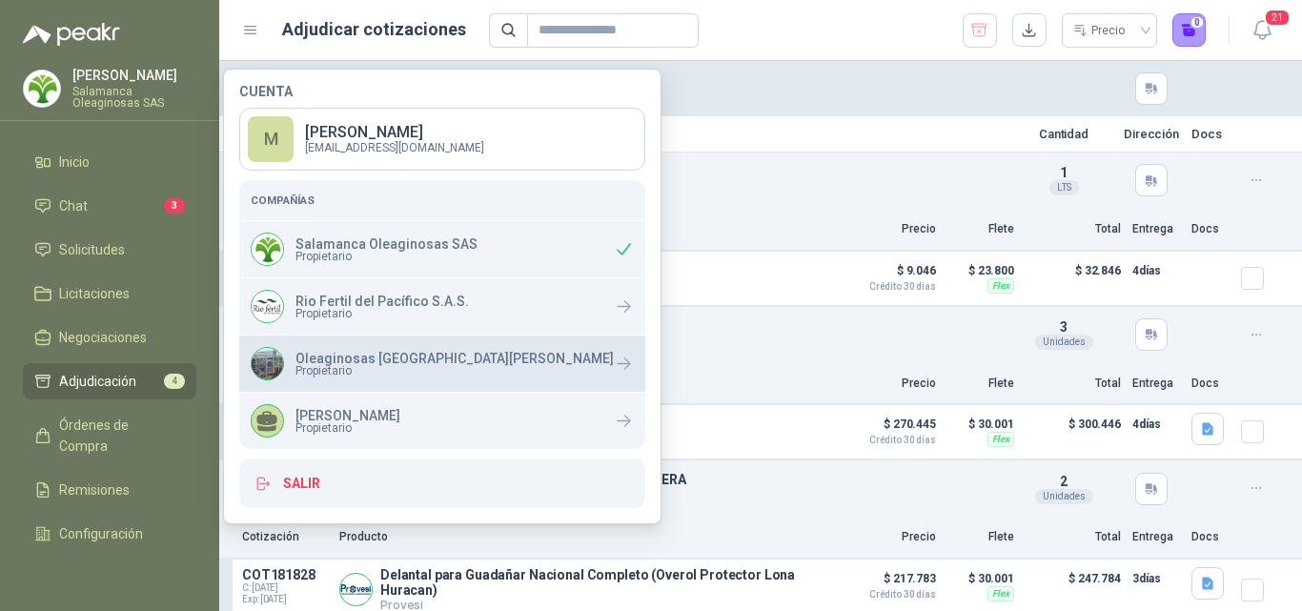
click at [333, 361] on p "Oleaginosas San Fernando" at bounding box center [454, 358] width 318 height 13
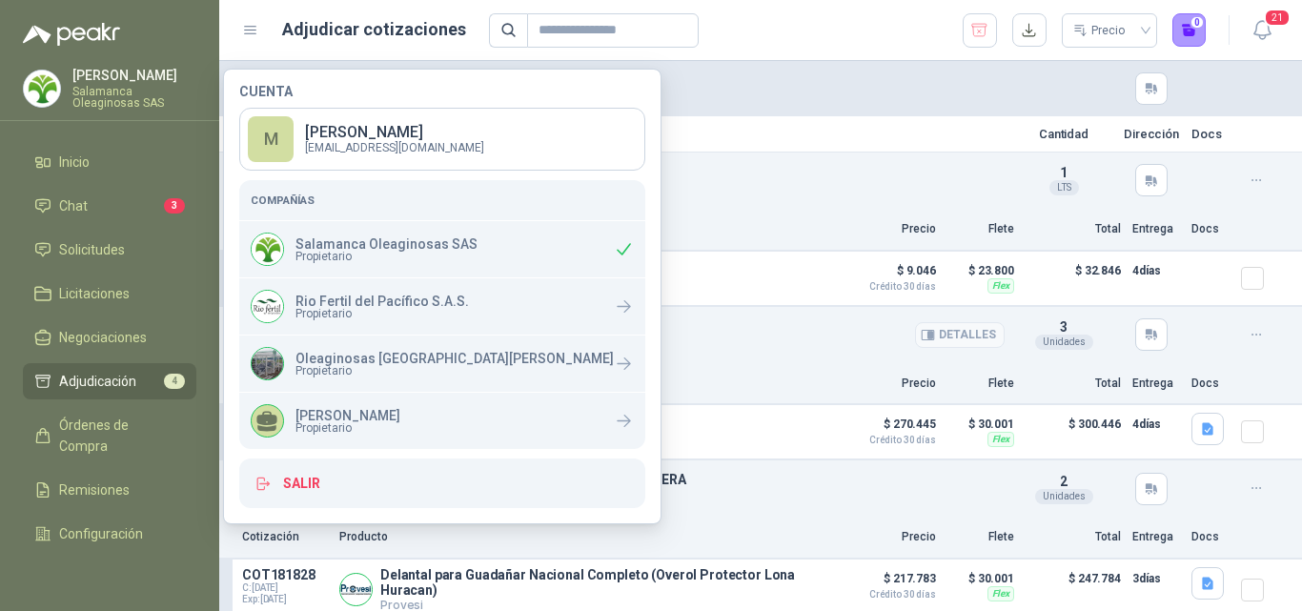
click at [730, 330] on p "018010 | SOPORTE PARA EXTINTOR" at bounding box center [671, 325] width 665 height 15
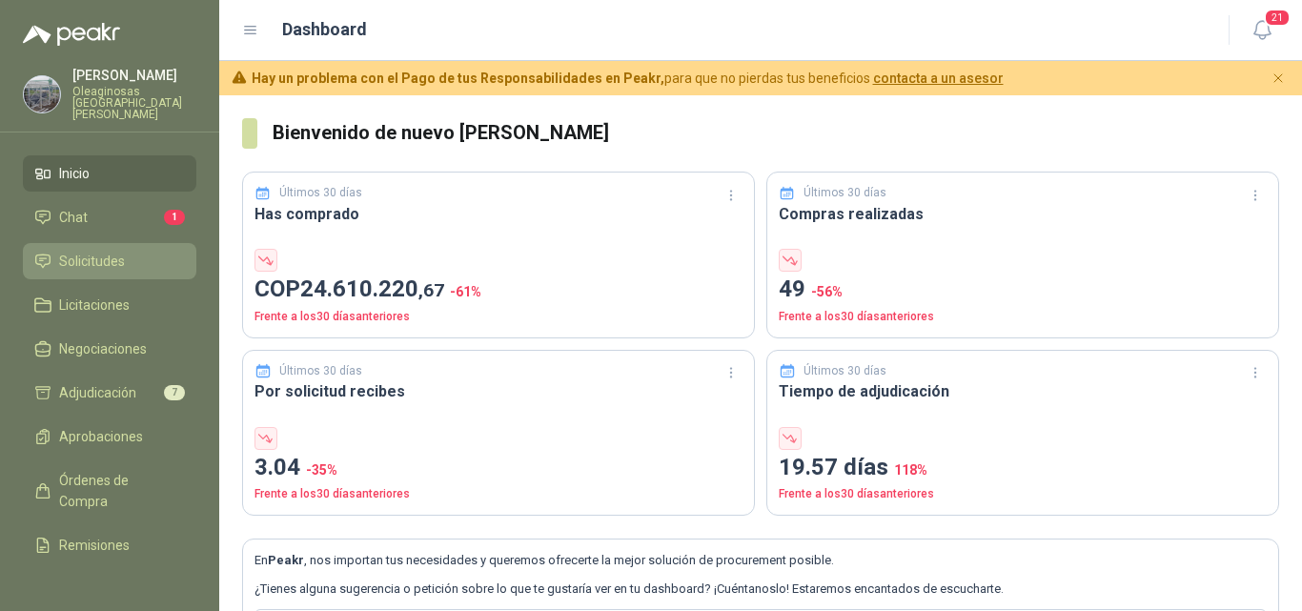
click at [105, 251] on span "Solicitudes" at bounding box center [92, 261] width 66 height 21
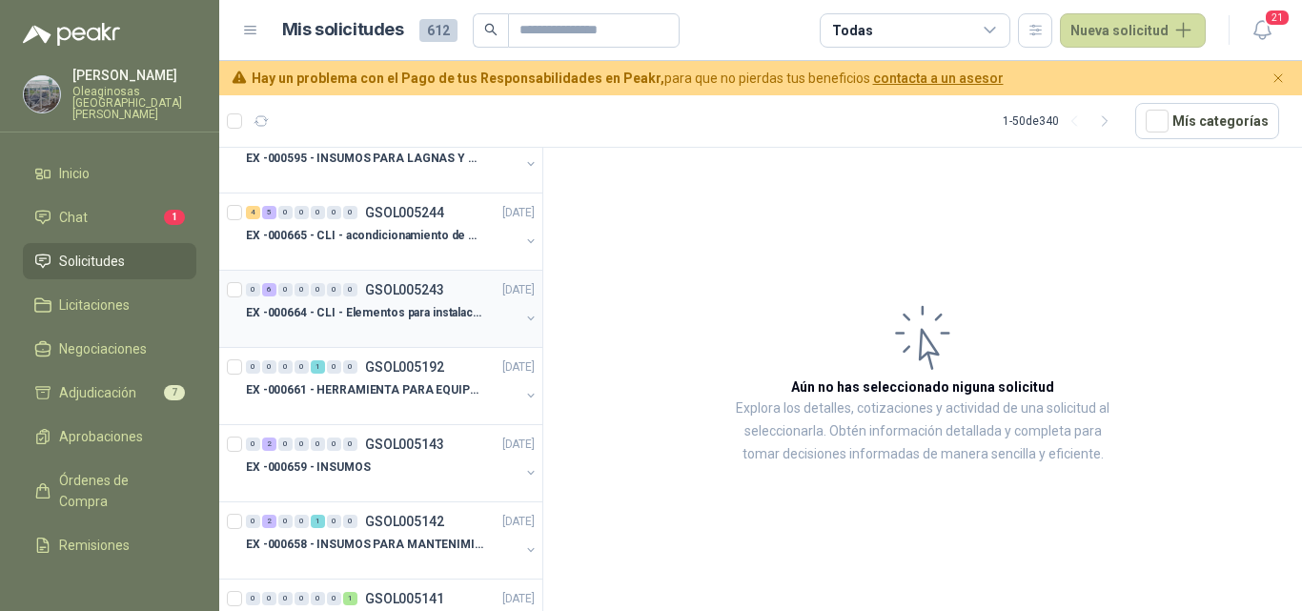
scroll to position [477, 0]
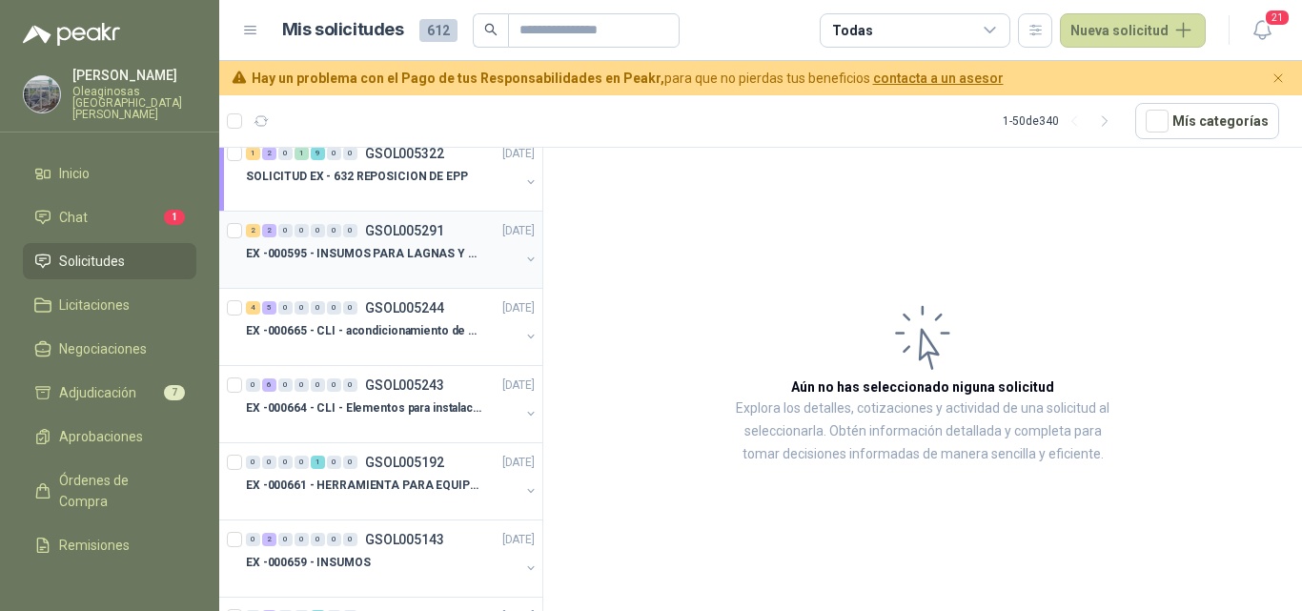
click at [353, 270] on div at bounding box center [383, 272] width 274 height 15
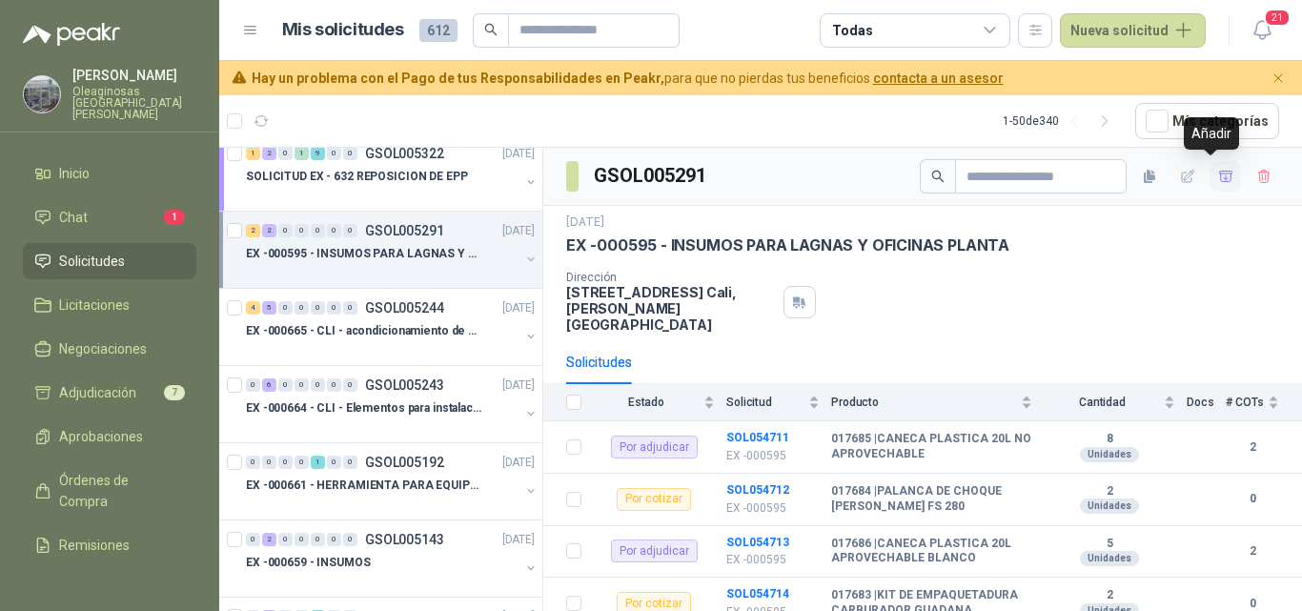
click at [1219, 181] on icon "button" at bounding box center [1225, 176] width 13 height 10
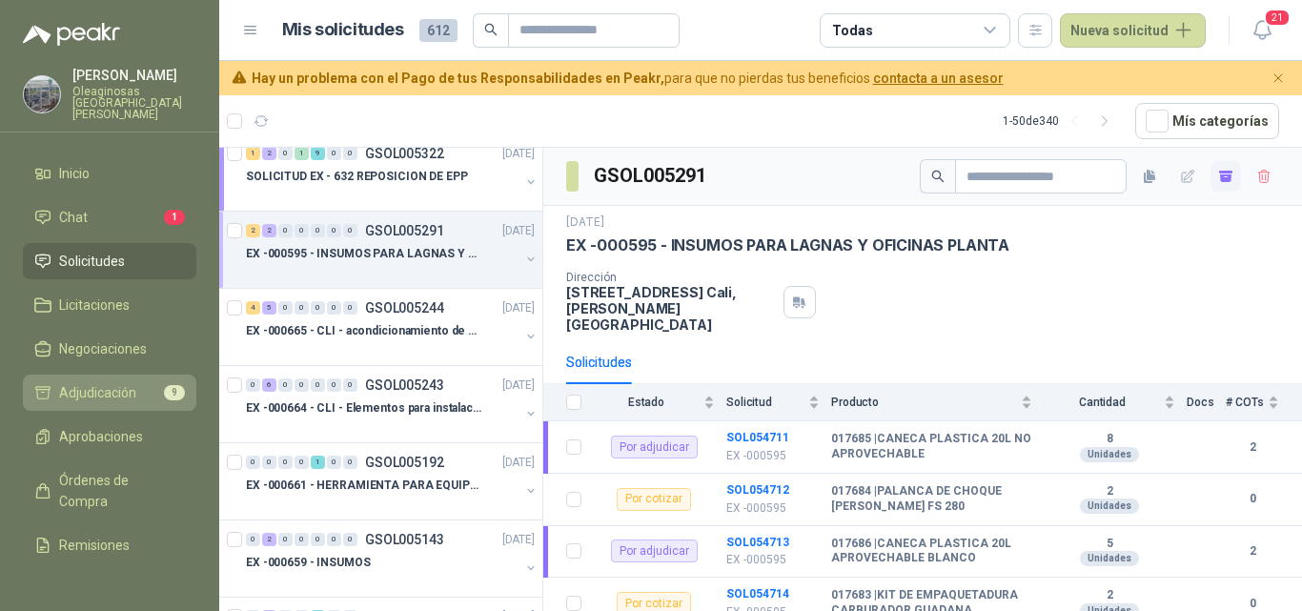
click at [116, 388] on span "Adjudicación" at bounding box center [97, 392] width 77 height 21
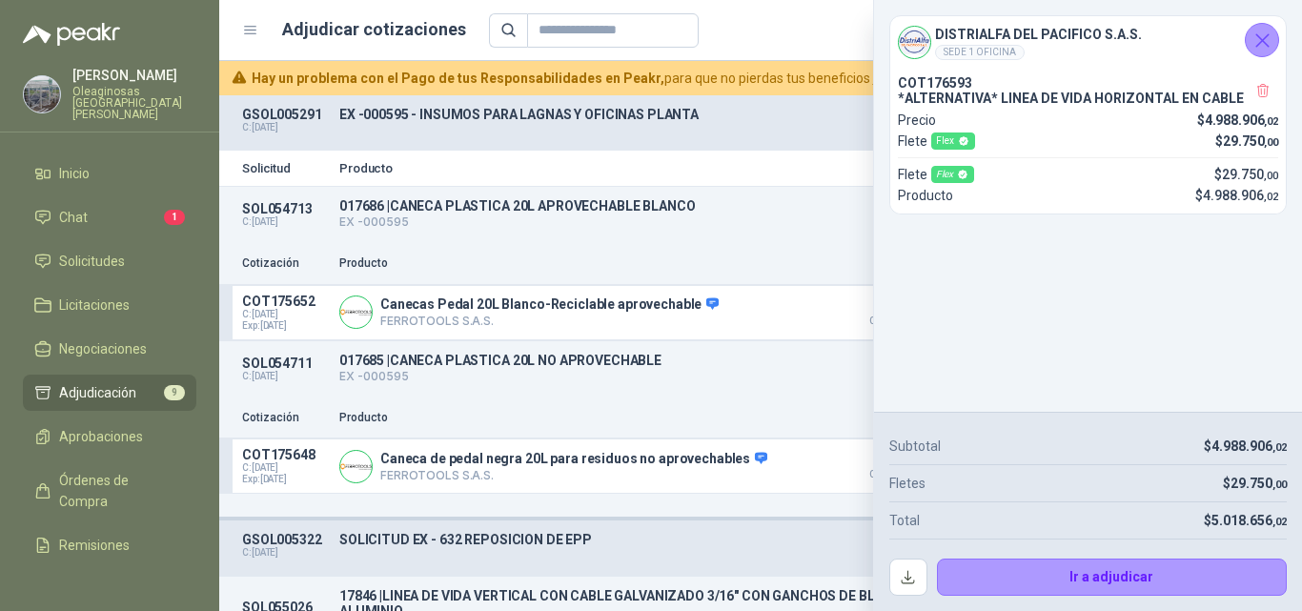
click at [1261, 43] on icon "Cerrar" at bounding box center [1263, 41] width 24 height 24
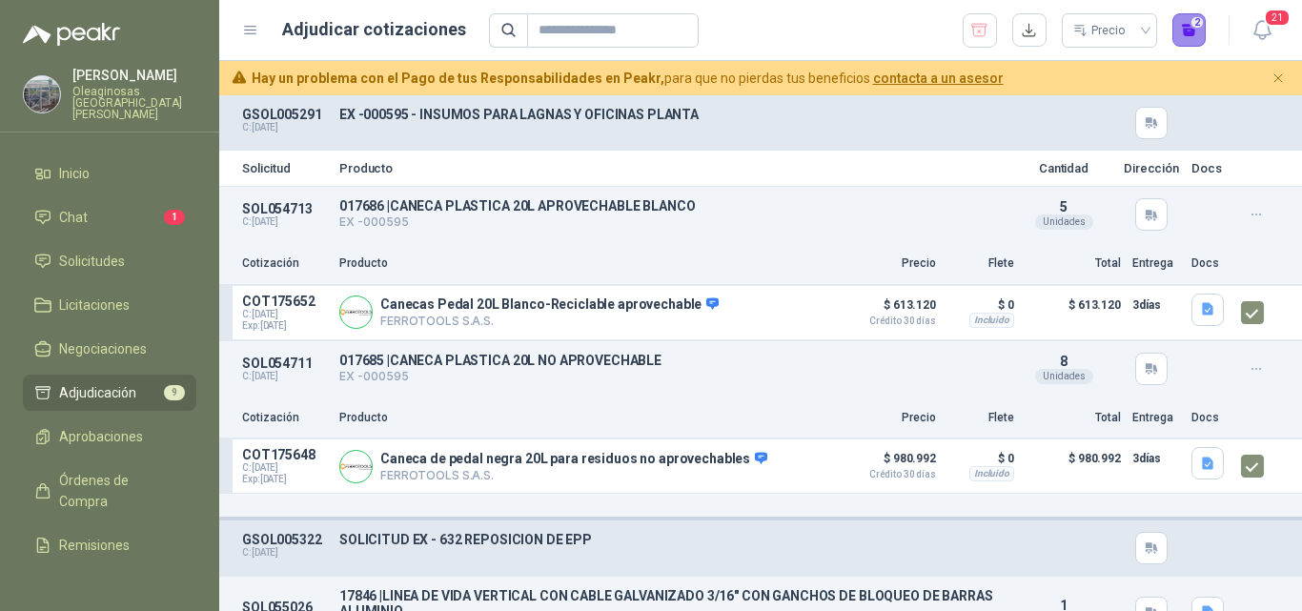
click at [1194, 42] on button "2" at bounding box center [1189, 30] width 34 height 34
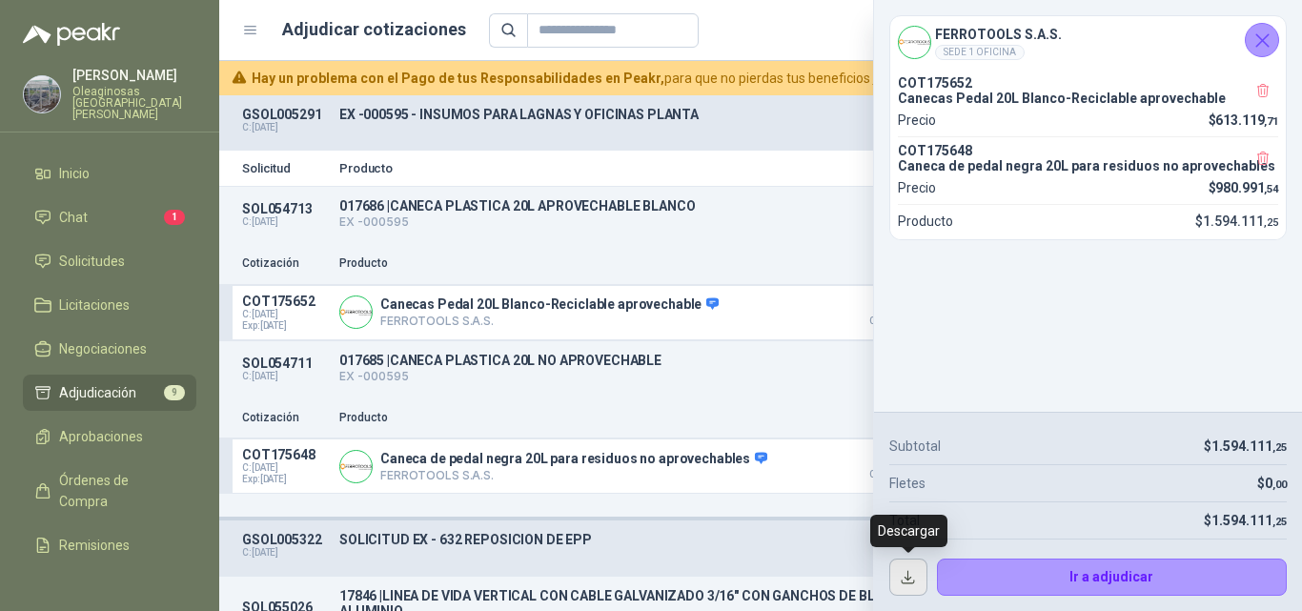
click at [905, 575] on button "button" at bounding box center [908, 578] width 38 height 38
click at [911, 586] on button "button" at bounding box center [908, 578] width 38 height 38
click at [799, 418] on p "Producto" at bounding box center [584, 418] width 490 height 18
click at [1271, 46] on icon "Cerrar" at bounding box center [1263, 41] width 24 height 24
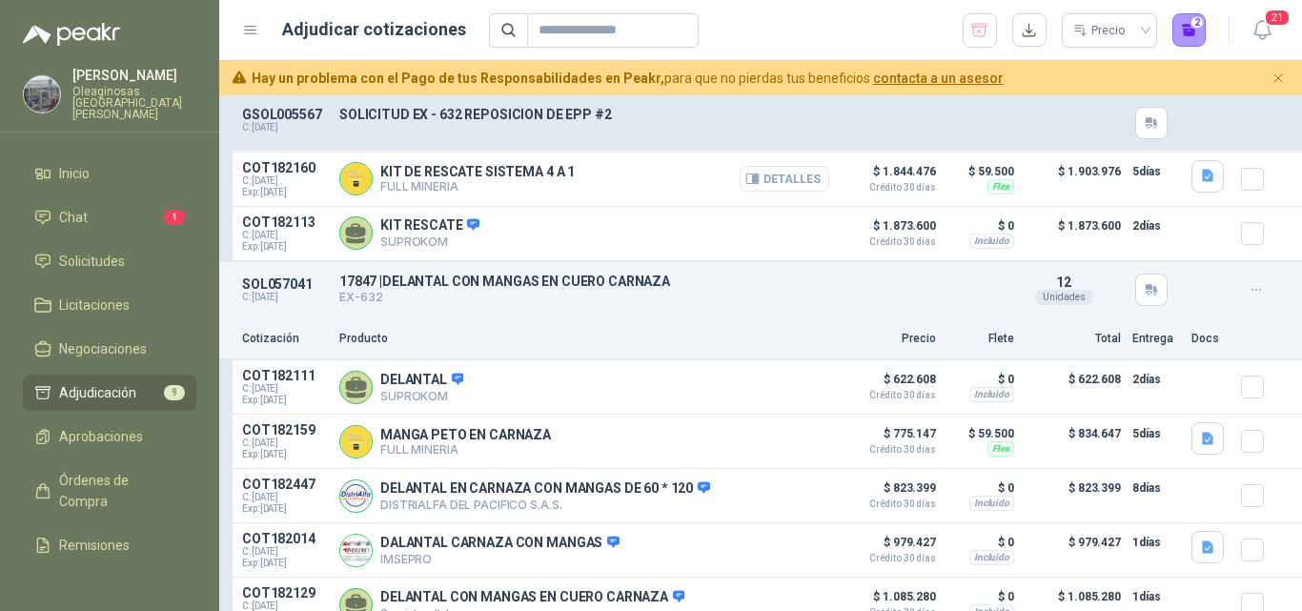
scroll to position [953, 0]
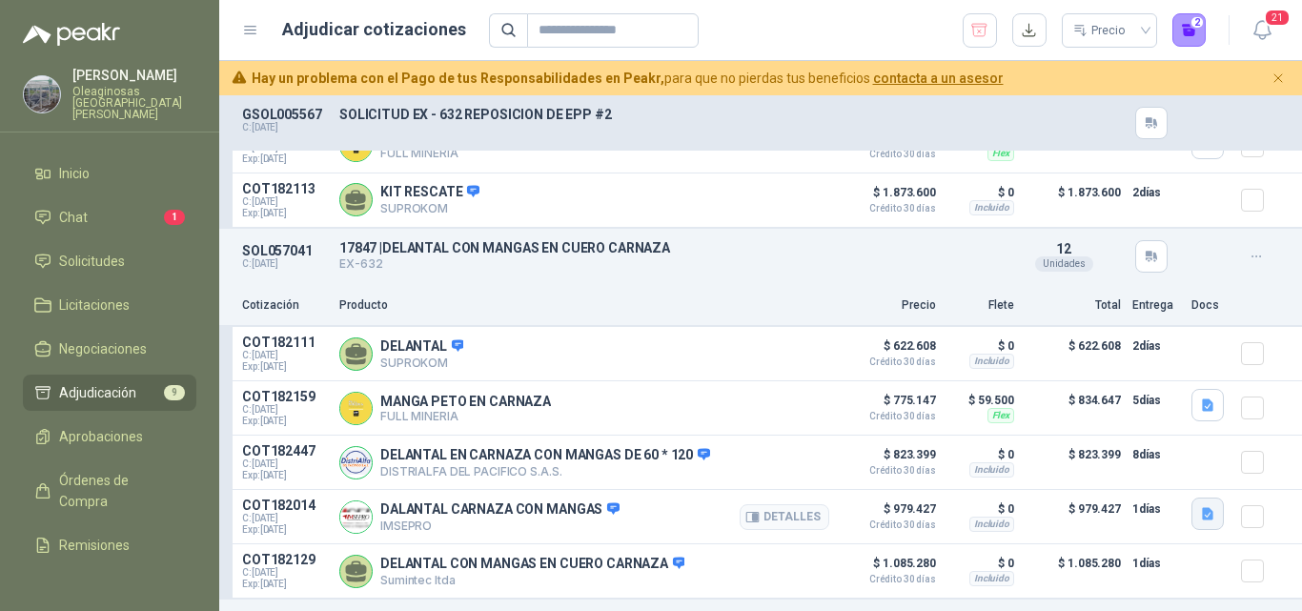
click at [1202, 520] on icon "button" at bounding box center [1207, 514] width 11 height 12
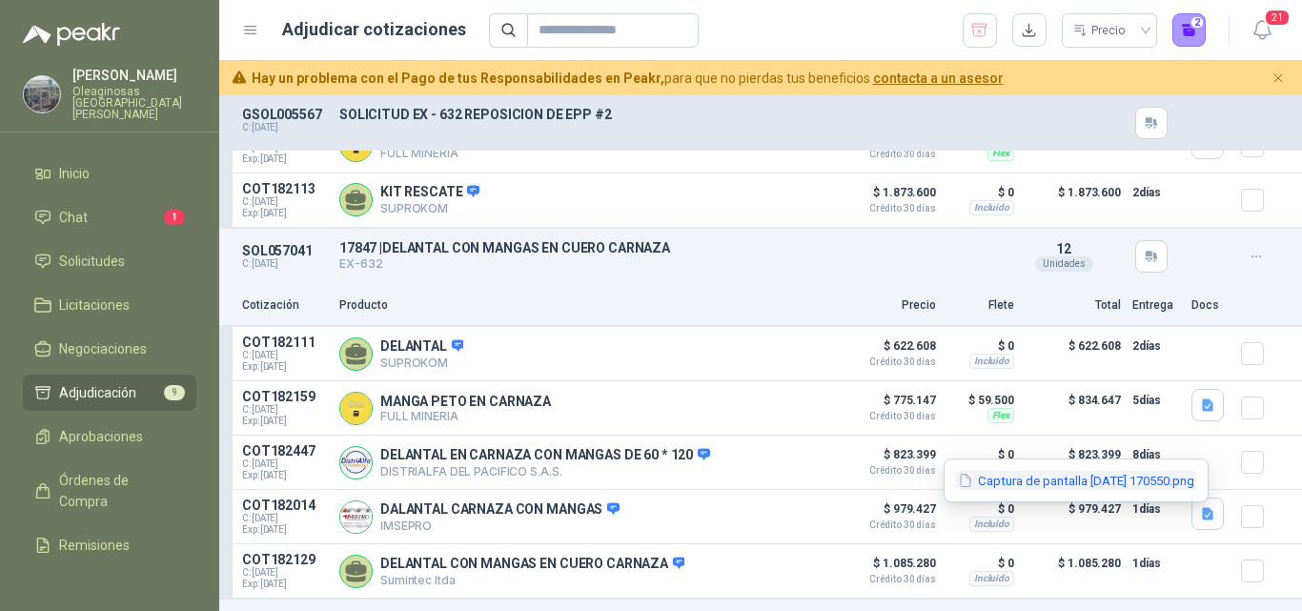
click at [1102, 475] on button "Captura de pantalla 2025-09-23 170550.png" at bounding box center [1076, 481] width 240 height 20
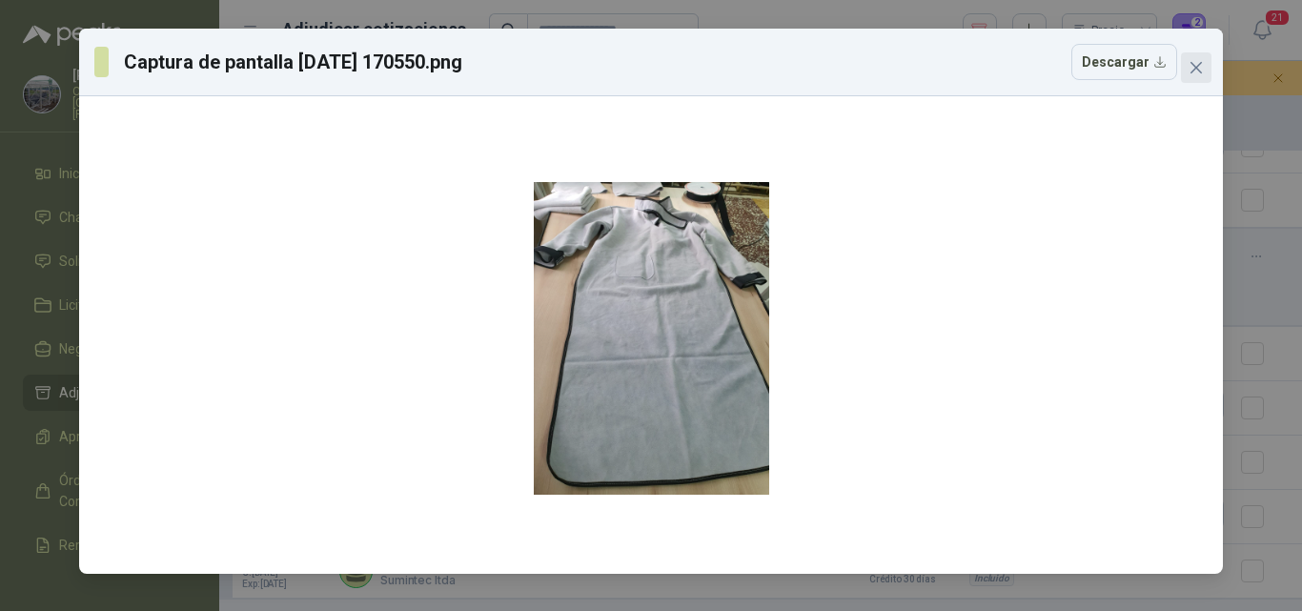
click at [1195, 68] on icon "close" at bounding box center [1196, 67] width 11 height 11
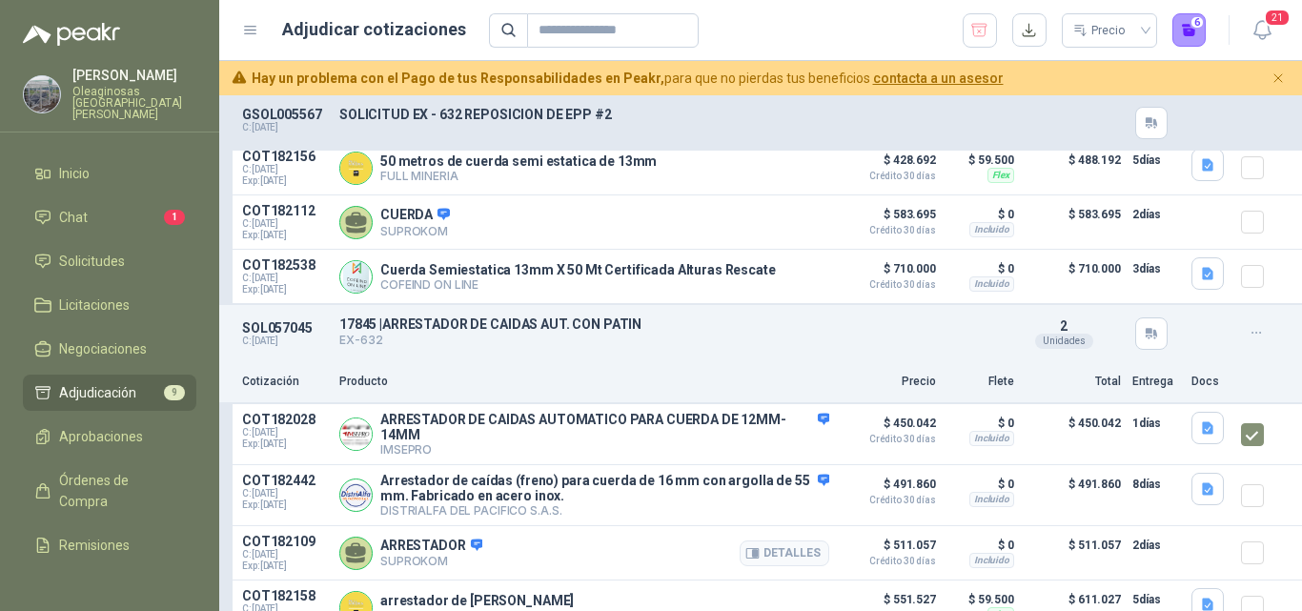
scroll to position [2097, 0]
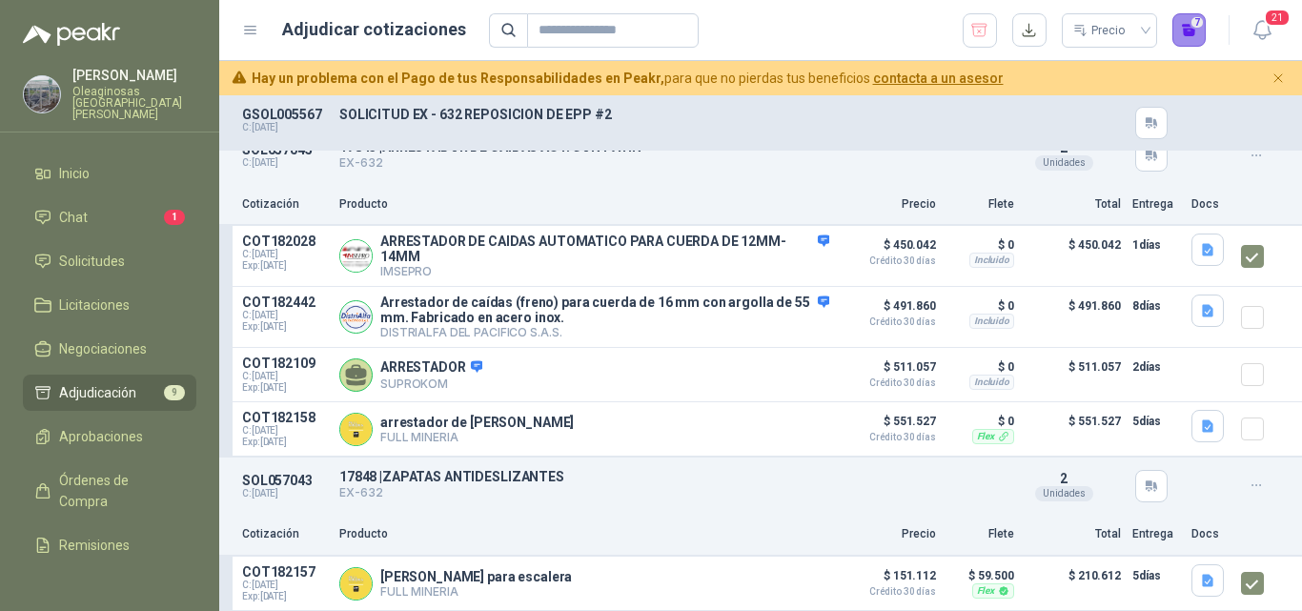
click at [1188, 41] on button "7" at bounding box center [1189, 30] width 34 height 34
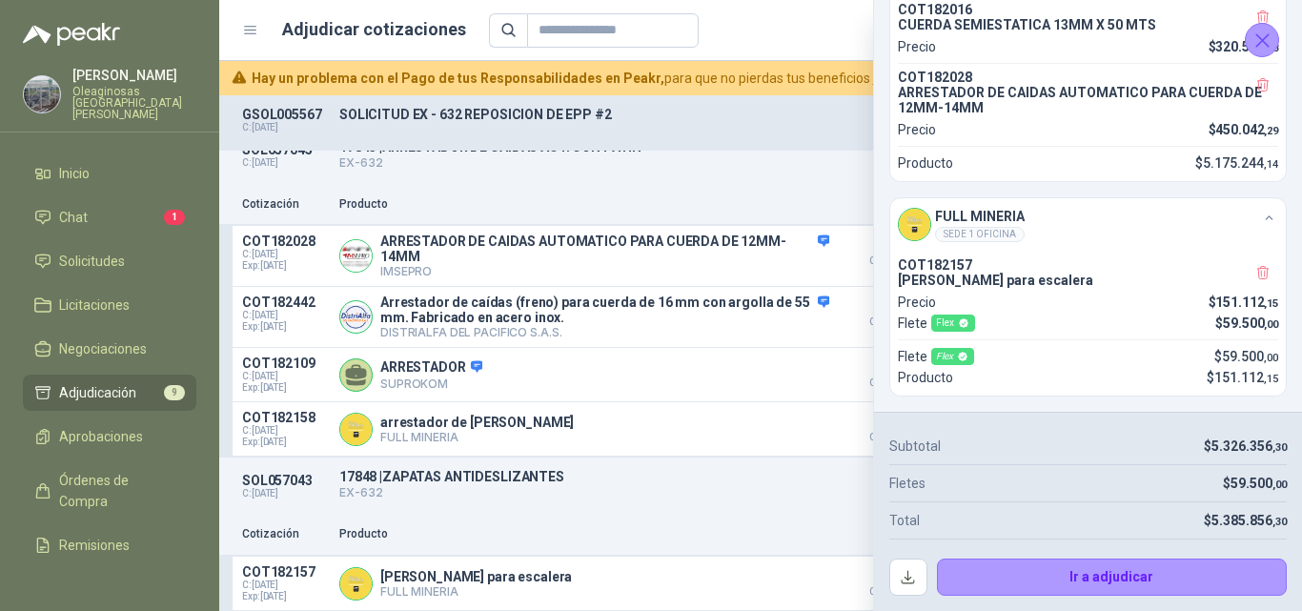
scroll to position [391, 0]
click at [910, 581] on button "button" at bounding box center [908, 578] width 38 height 38
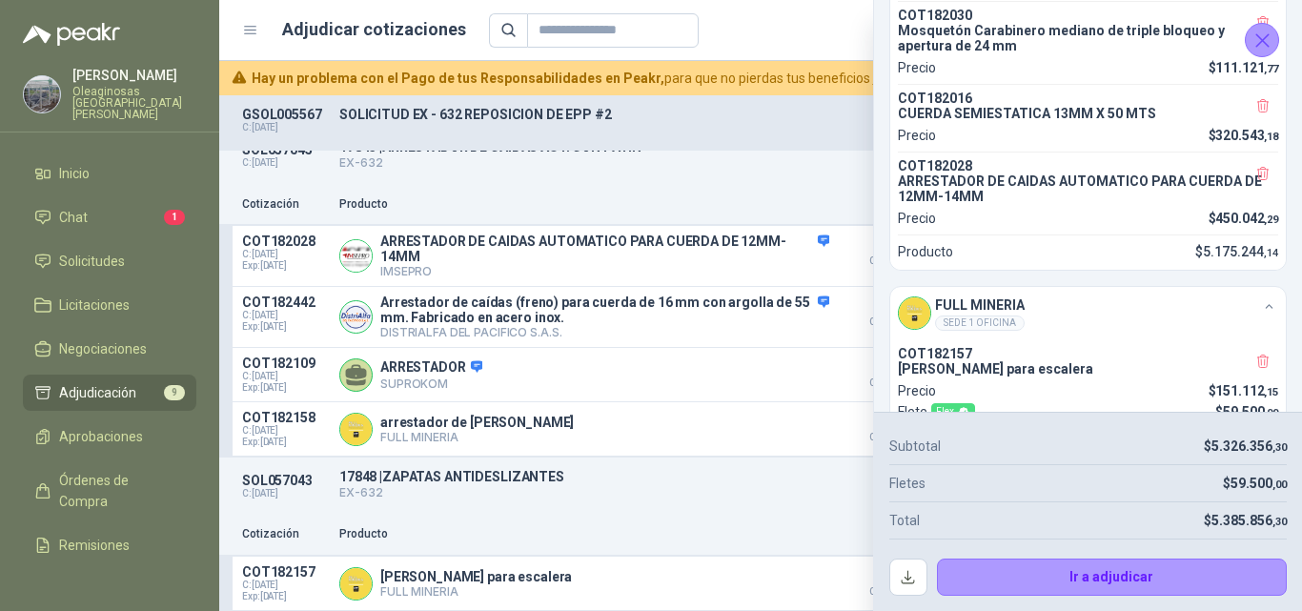
scroll to position [381, 0]
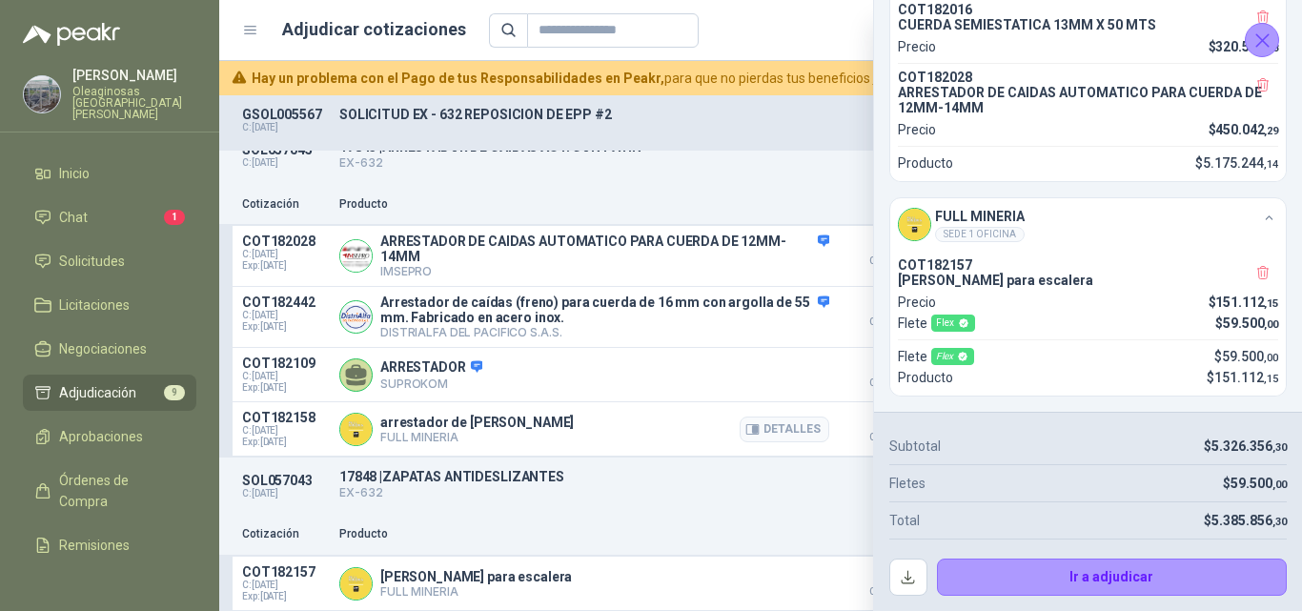
click at [690, 430] on div "arrestador de caidas FULL MINERIA Detalles" at bounding box center [584, 429] width 490 height 38
click at [1270, 39] on icon "Cerrar" at bounding box center [1263, 41] width 24 height 24
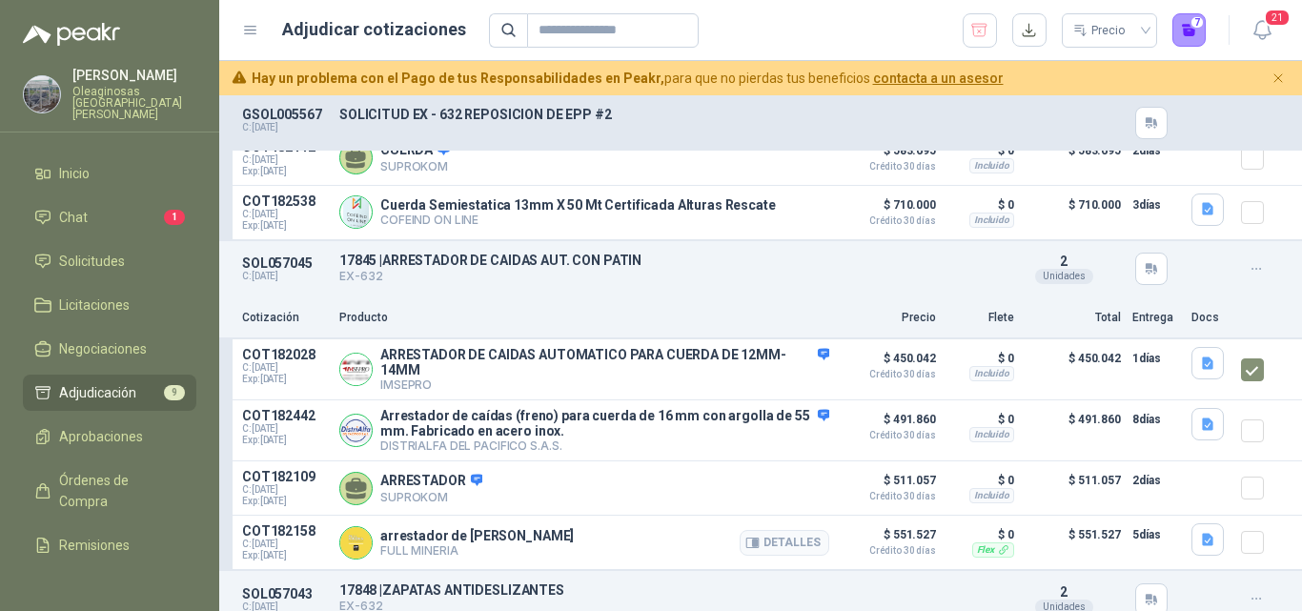
scroll to position [2002, 0]
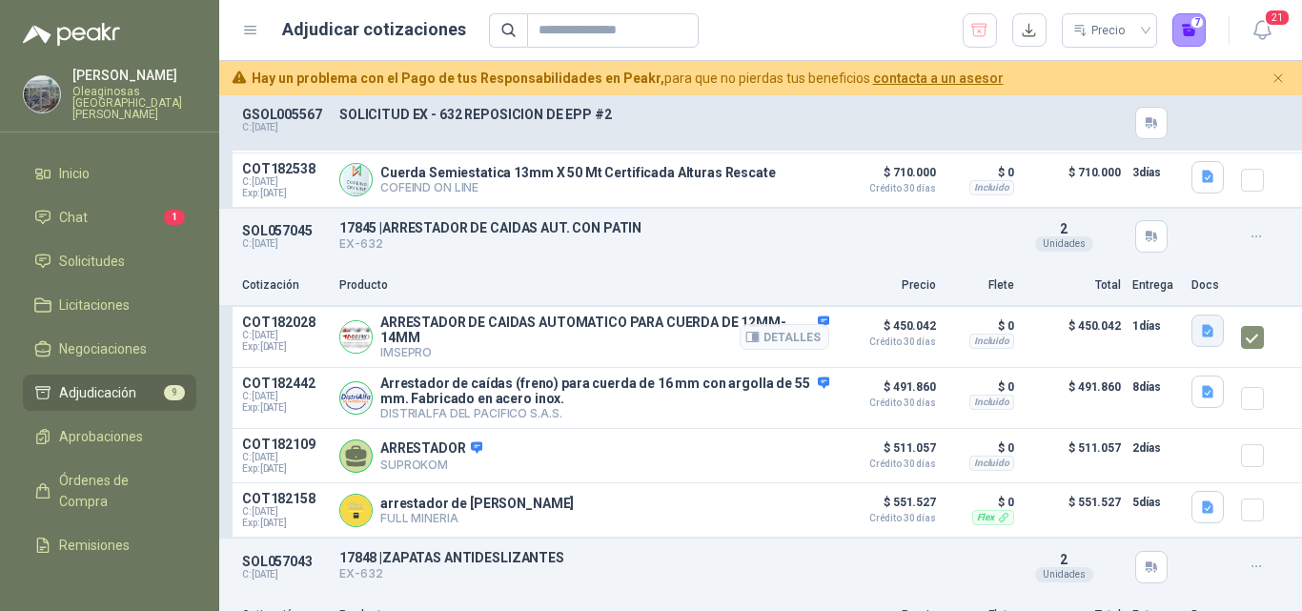
click at [1202, 337] on icon "button" at bounding box center [1207, 331] width 11 height 12
click at [1152, 292] on button "50-40A5.pdf" at bounding box center [1150, 296] width 92 height 20
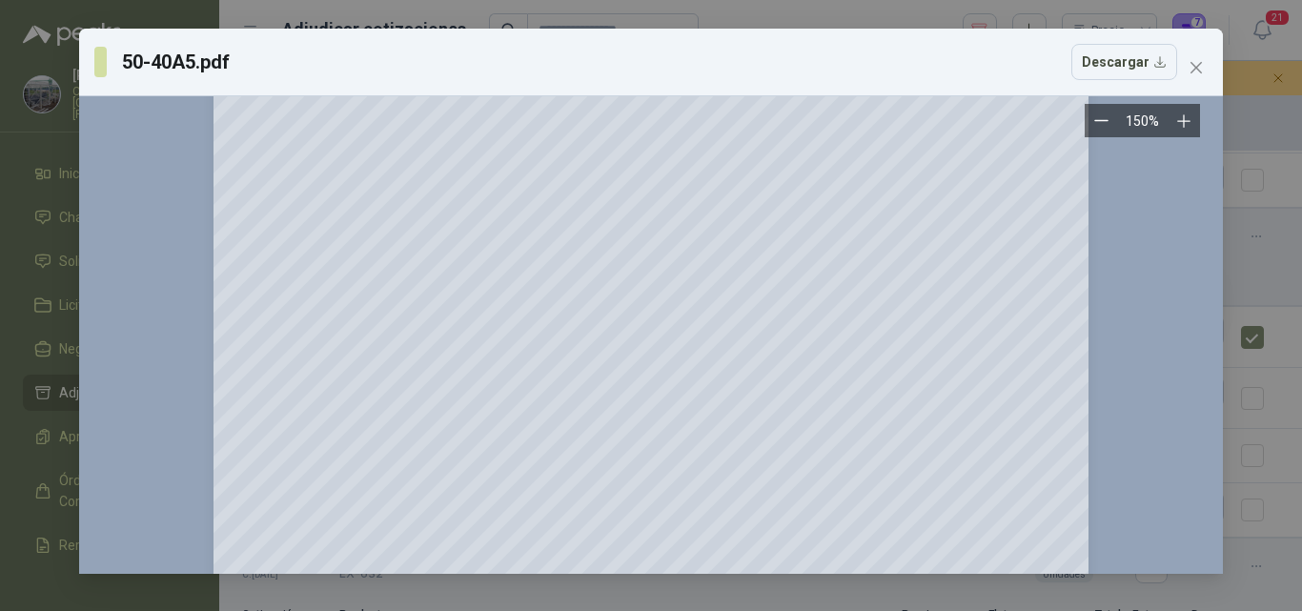
scroll to position [191, 0]
click at [1193, 71] on icon "close" at bounding box center [1196, 67] width 11 height 11
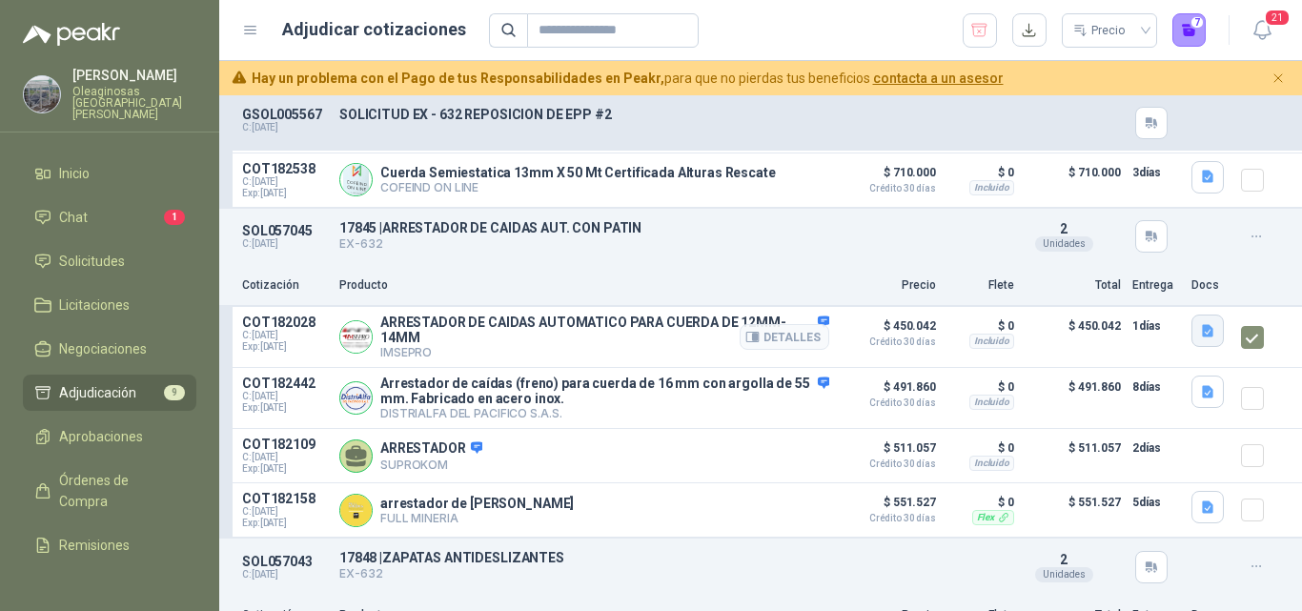
click at [1202, 336] on icon "button" at bounding box center [1207, 331] width 11 height 12
click at [1150, 298] on button "50-40A5.pdf" at bounding box center [1150, 296] width 92 height 20
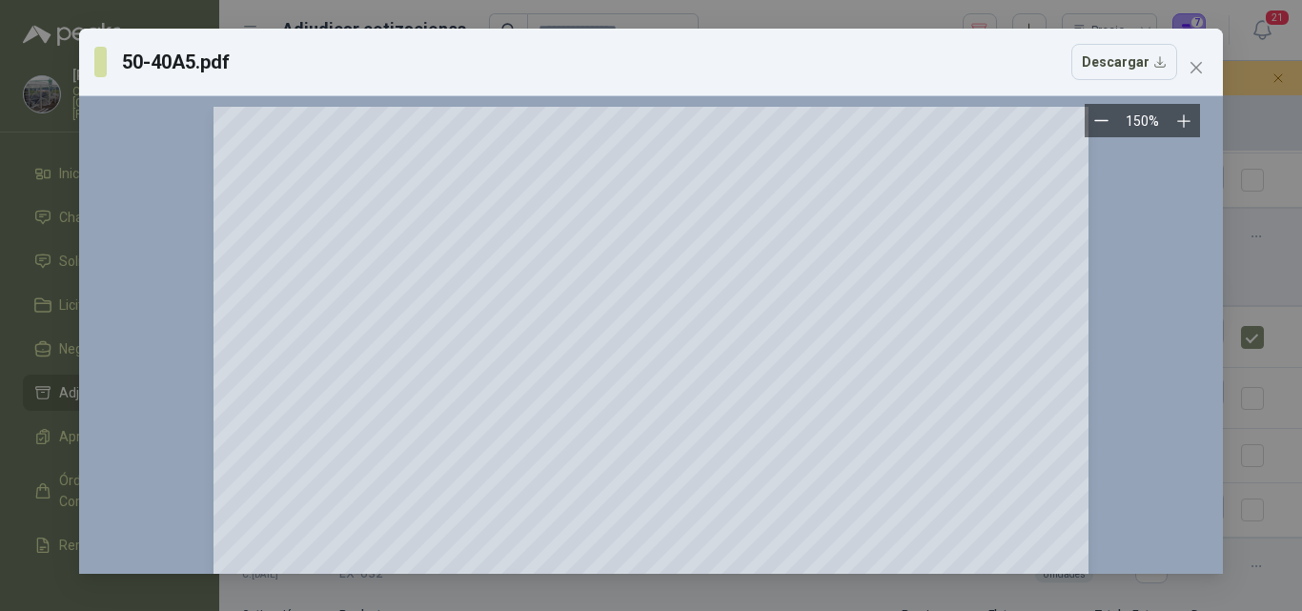
scroll to position [0, 0]
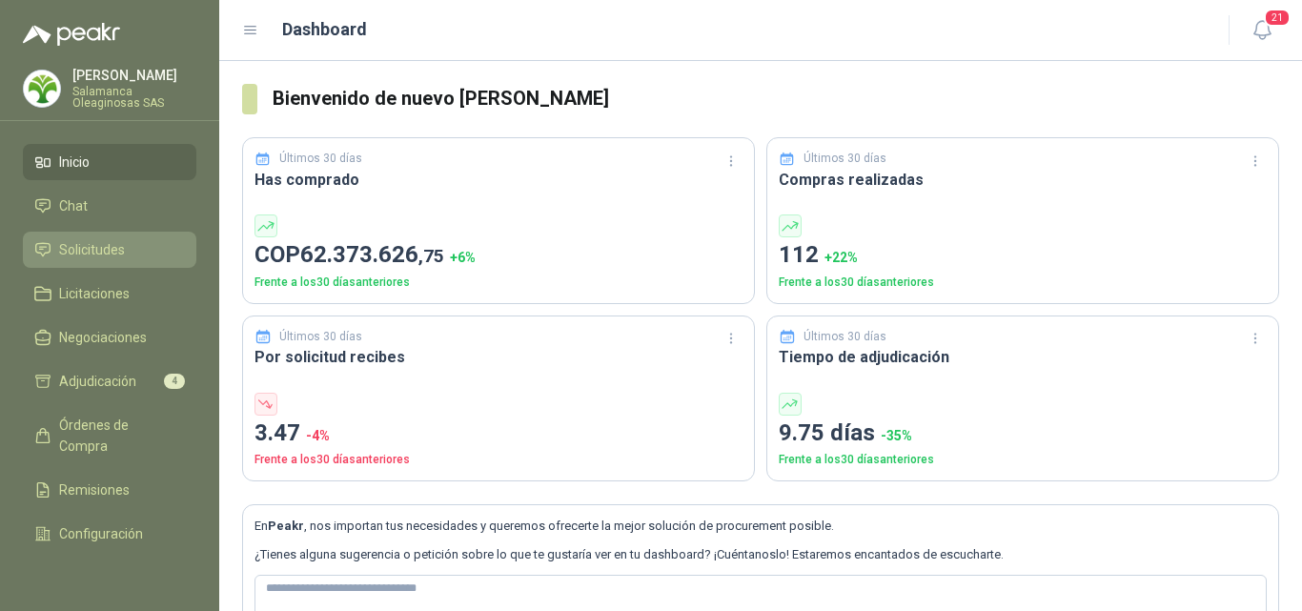
click at [98, 256] on span "Solicitudes" at bounding box center [92, 249] width 66 height 21
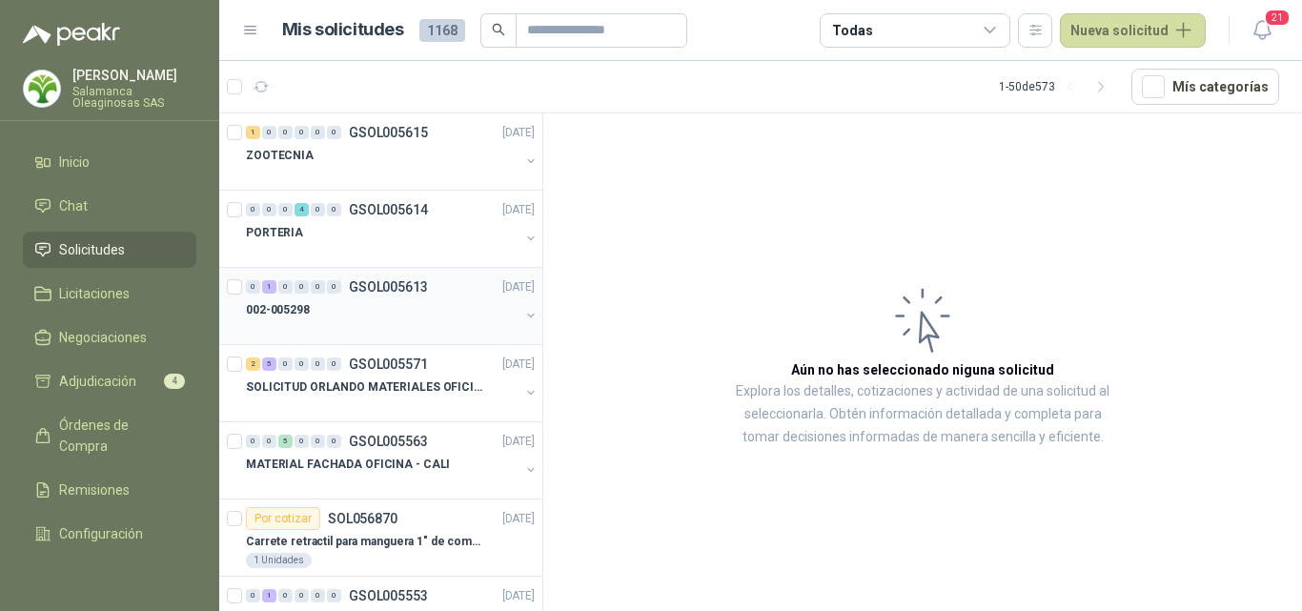
scroll to position [95, 0]
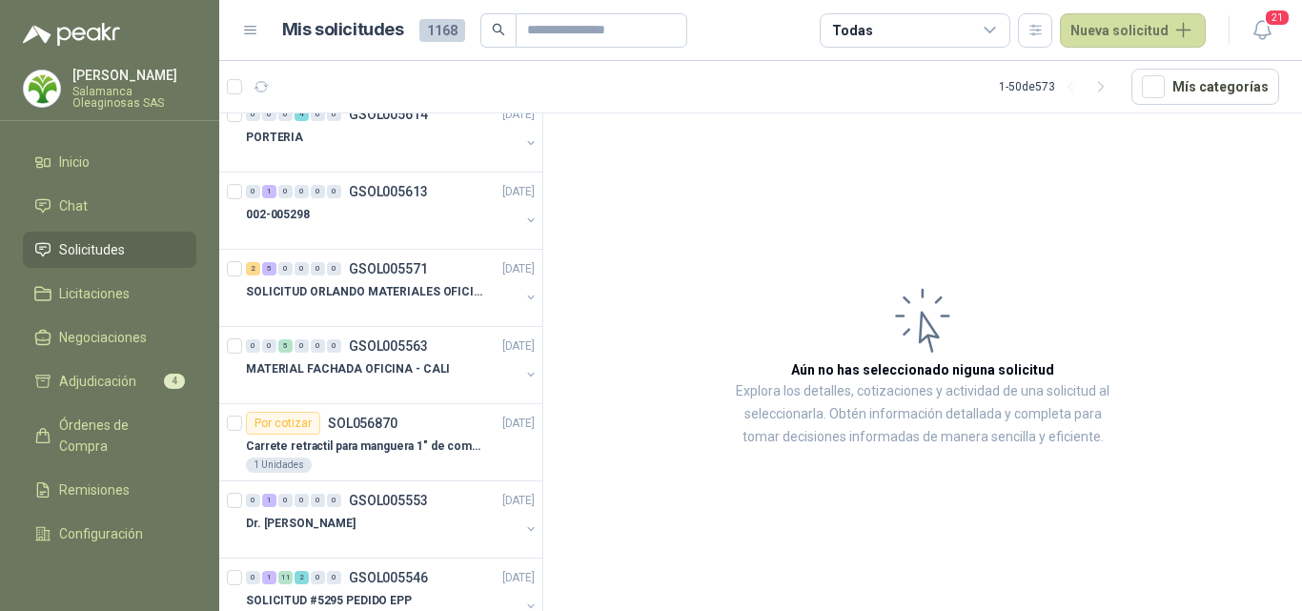
click at [121, 76] on p "[PERSON_NAME]" at bounding box center [134, 75] width 124 height 13
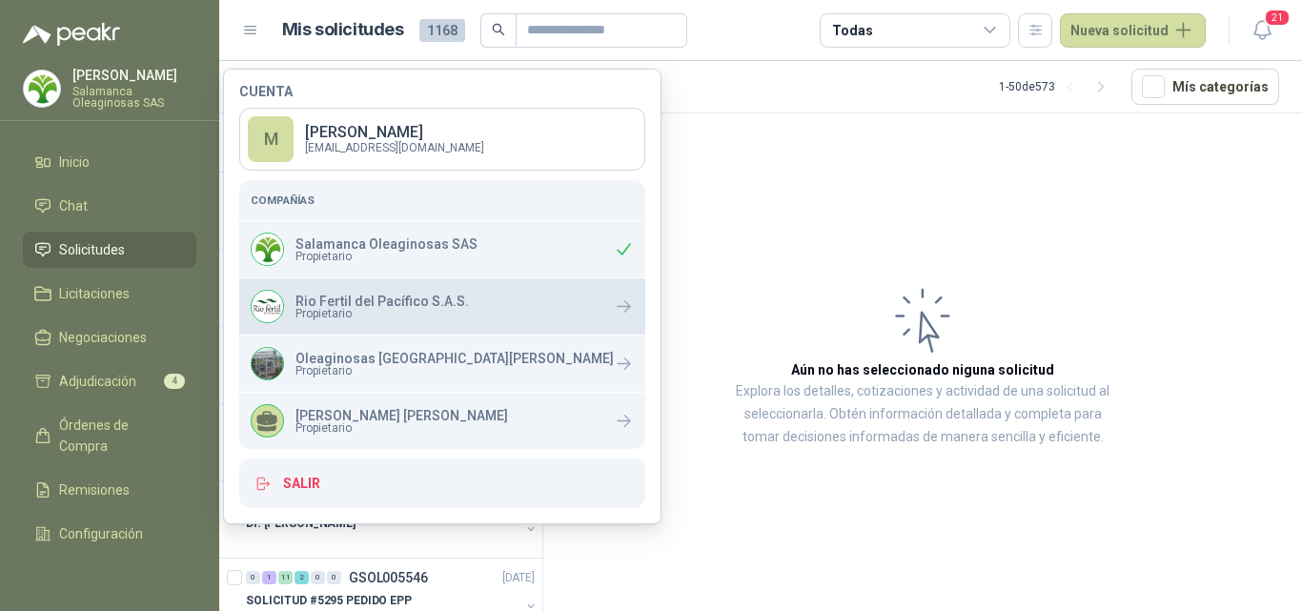
click at [327, 310] on span "Propietario" at bounding box center [381, 313] width 173 height 11
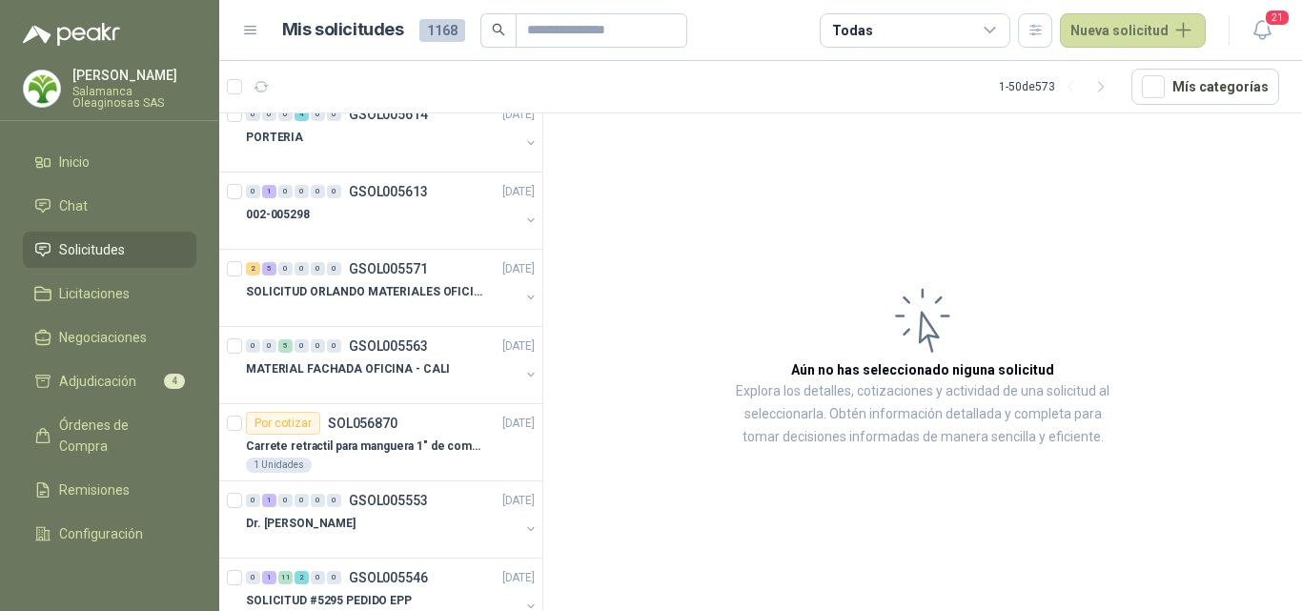
click at [669, 281] on article "Aún no has seleccionado niguna solicitud Explora los detalles, cotizaciones y a…" at bounding box center [922, 365] width 759 height 504
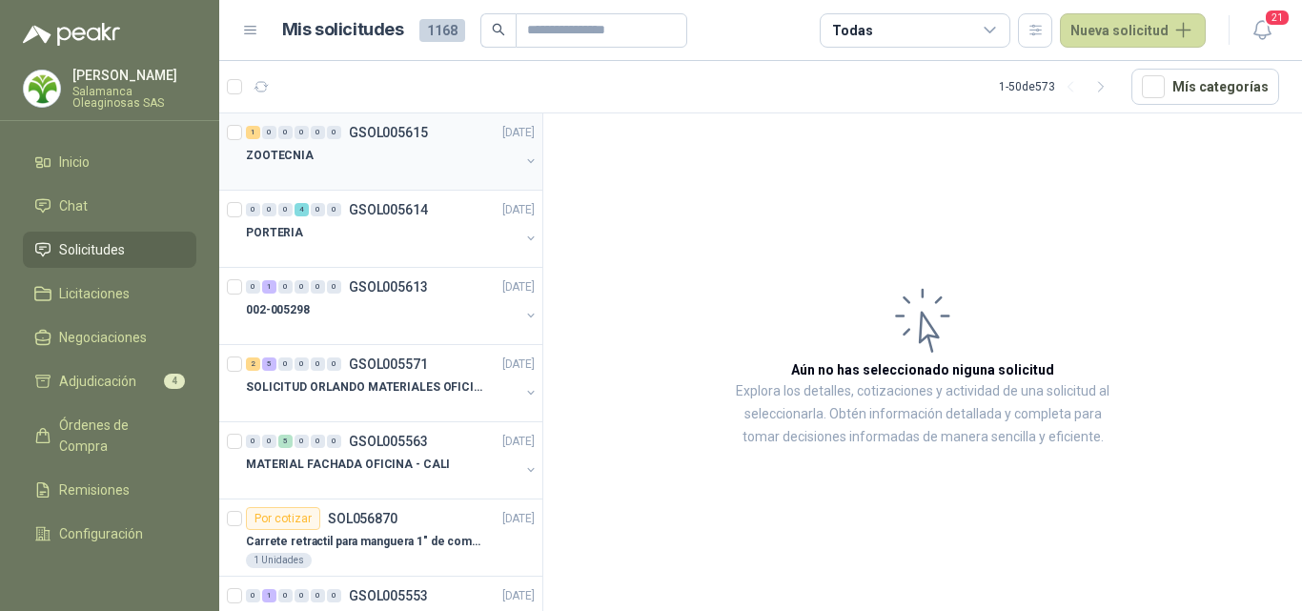
click at [397, 153] on div "ZOOTECNIA" at bounding box center [383, 155] width 274 height 23
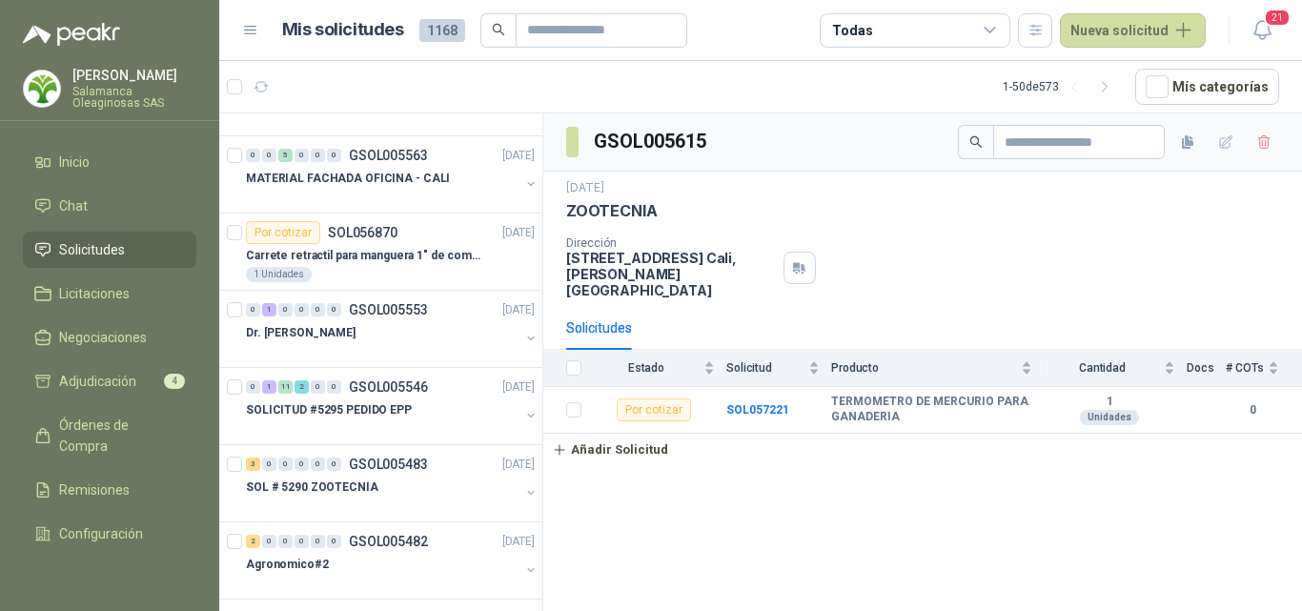
scroll to position [381, 0]
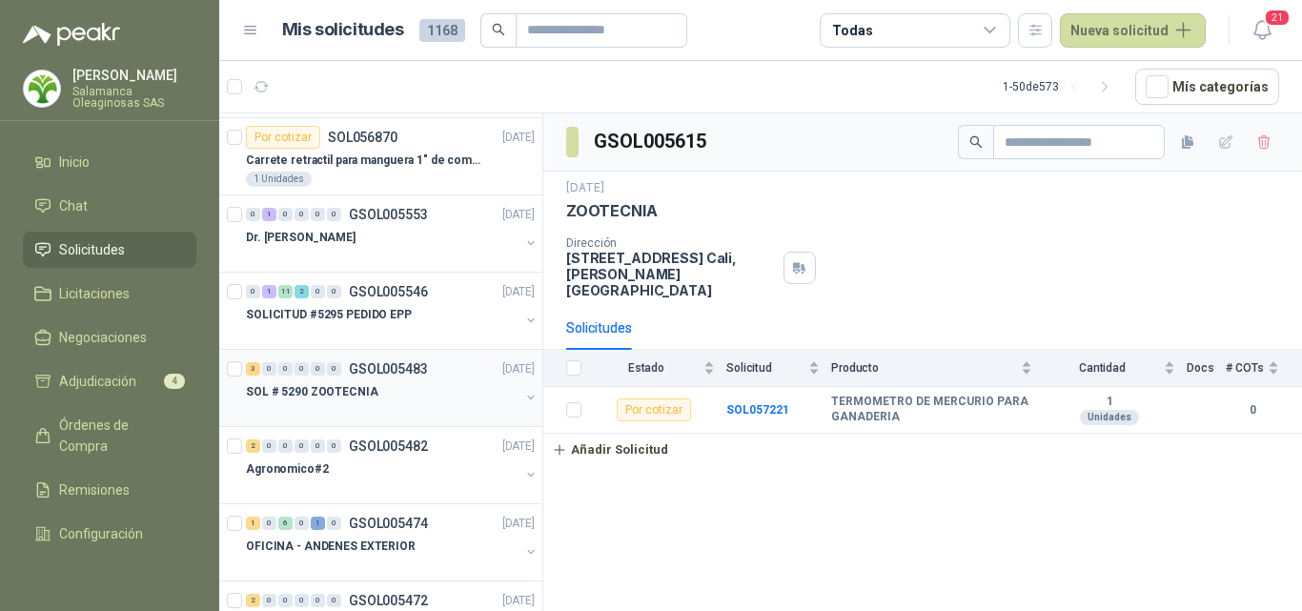
click at [410, 396] on div "SOL # 5290 ZOOTECNIA" at bounding box center [383, 391] width 274 height 23
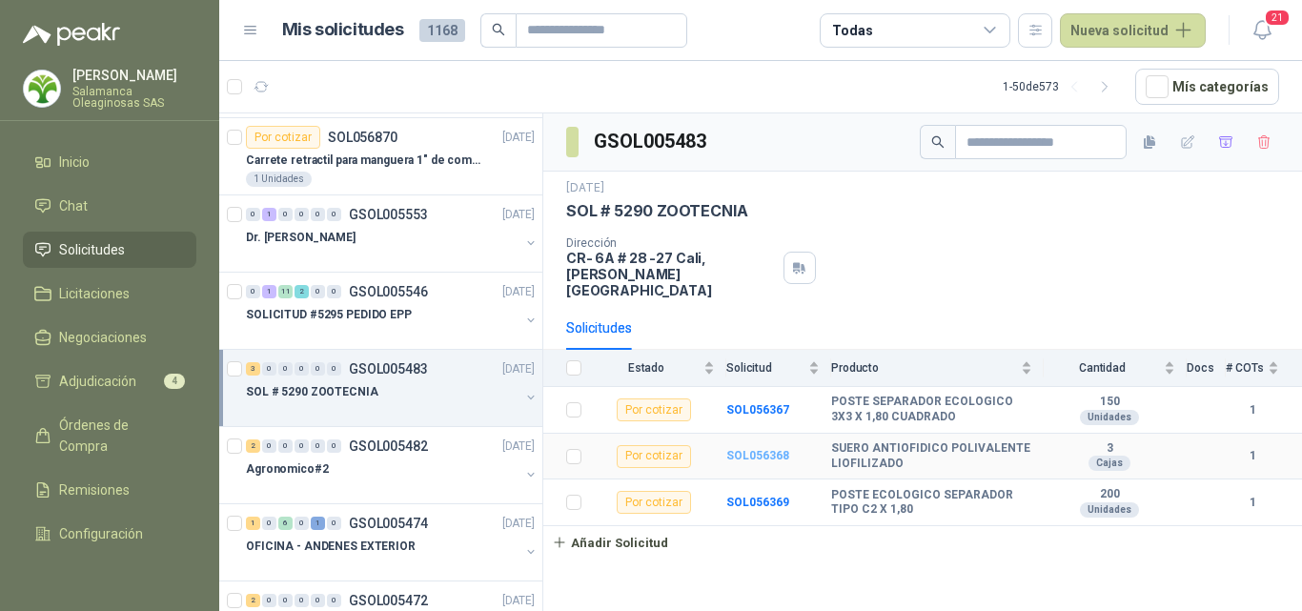
click at [771, 449] on b "SOL056368" at bounding box center [757, 455] width 63 height 13
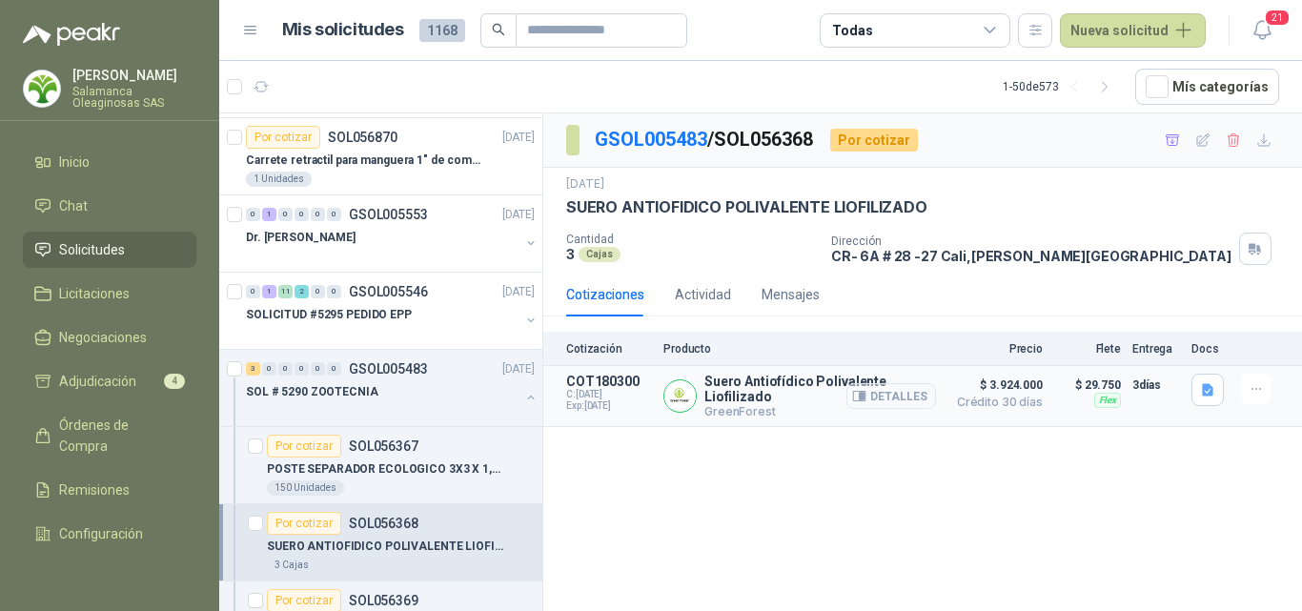
click at [895, 391] on button "Detalles" at bounding box center [891, 396] width 90 height 26
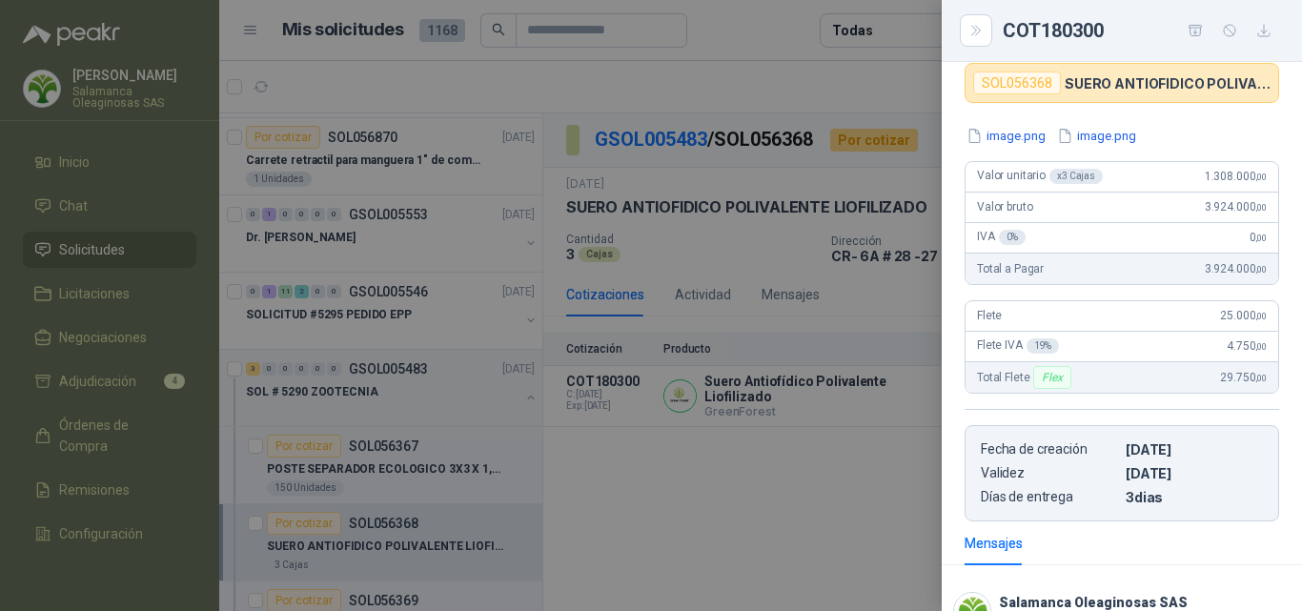
scroll to position [118, 0]
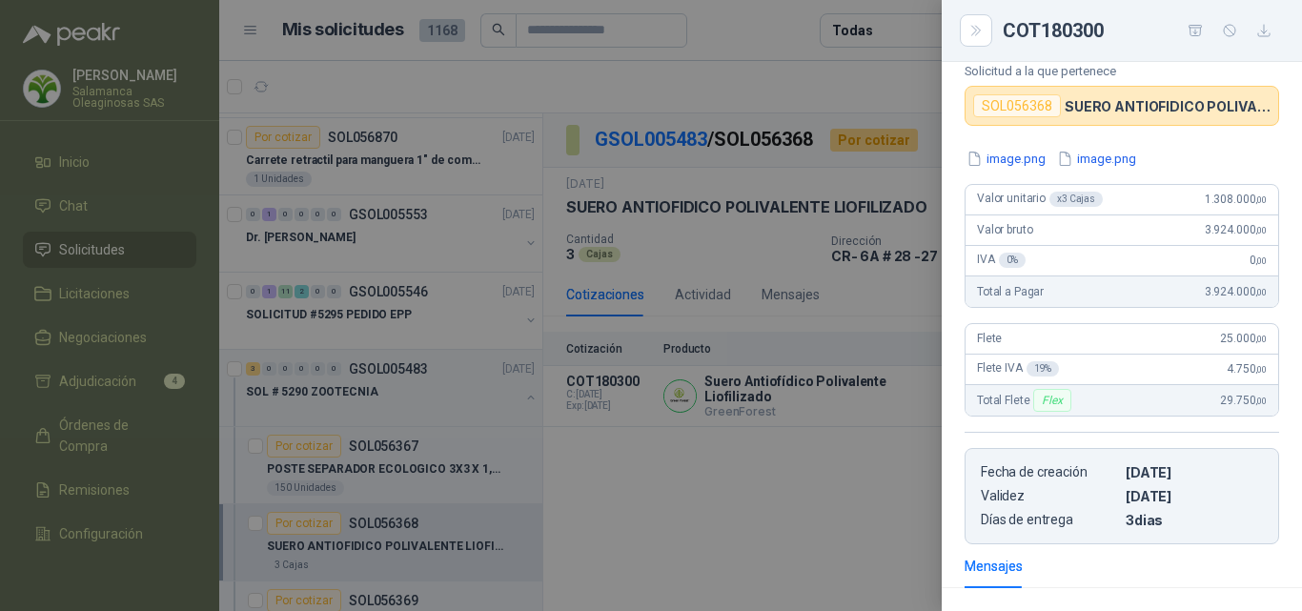
click at [1257, 289] on div "Total a Pagar 3.924.000 ,00" at bounding box center [1122, 291] width 313 height 31
click at [1273, 478] on div "image.png image.png Valor unitario x 3 Cajas 1.308.000 ,00 Valor bruto 3.924.00…" at bounding box center [1122, 347] width 360 height 396
click at [1259, 451] on article "Fecha de creación 18/09/2025 Validez 10/10/2025 Días de entrega 3 dias" at bounding box center [1122, 496] width 315 height 96
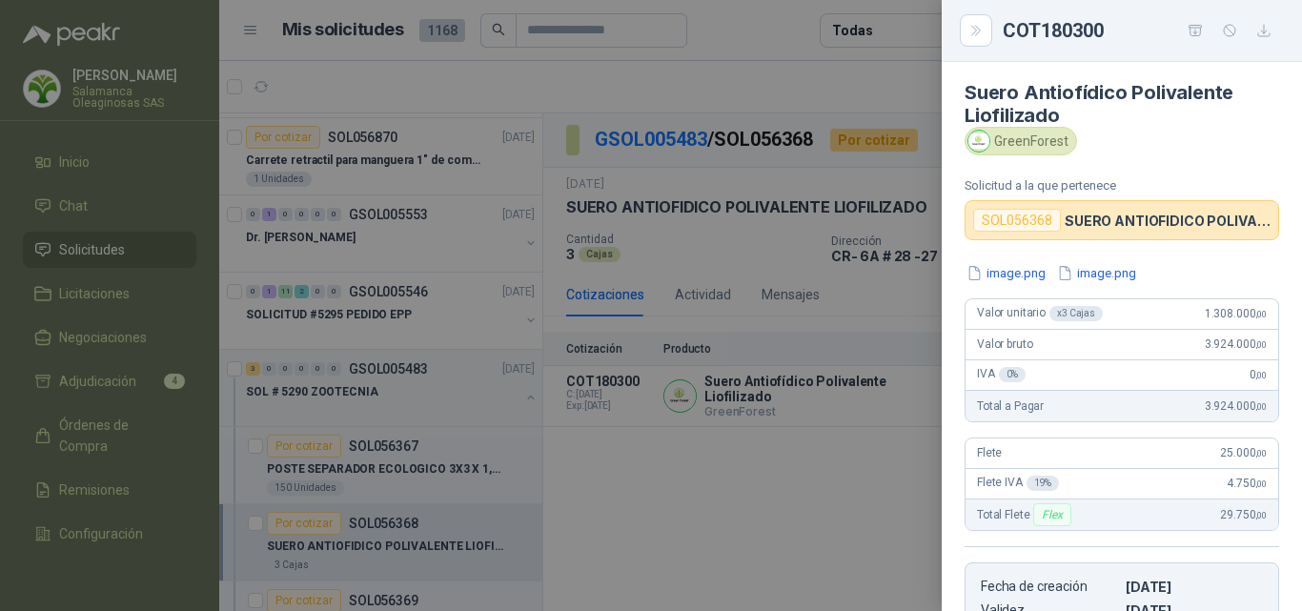
scroll to position [0, 0]
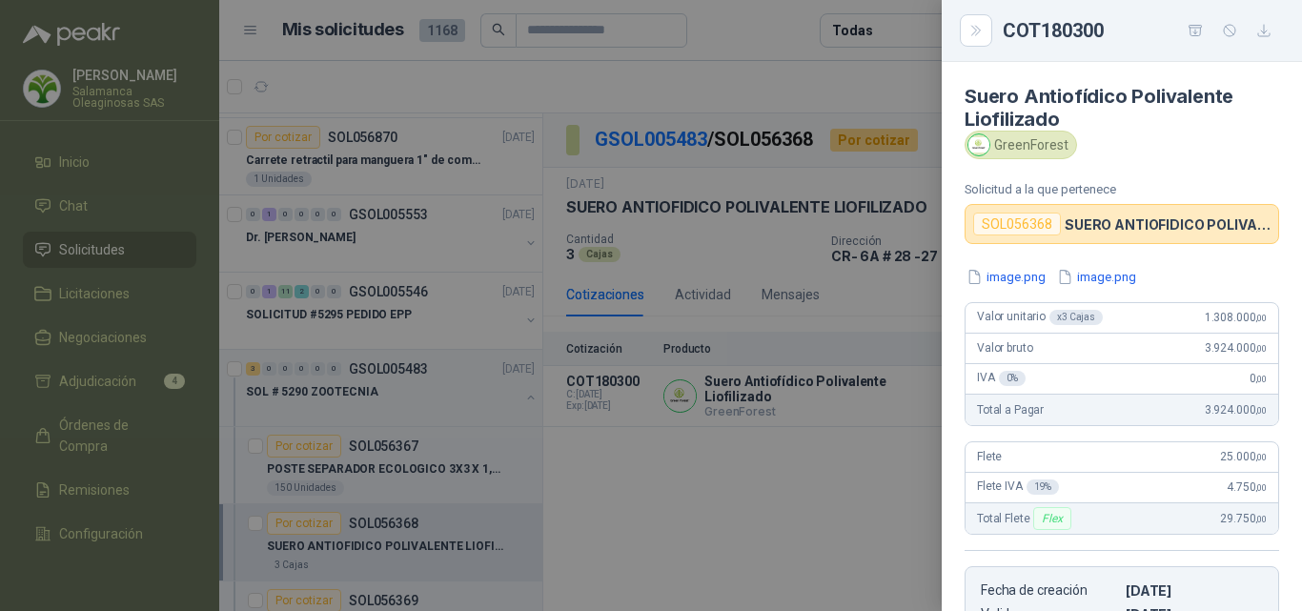
click at [831, 491] on div at bounding box center [651, 305] width 1302 height 611
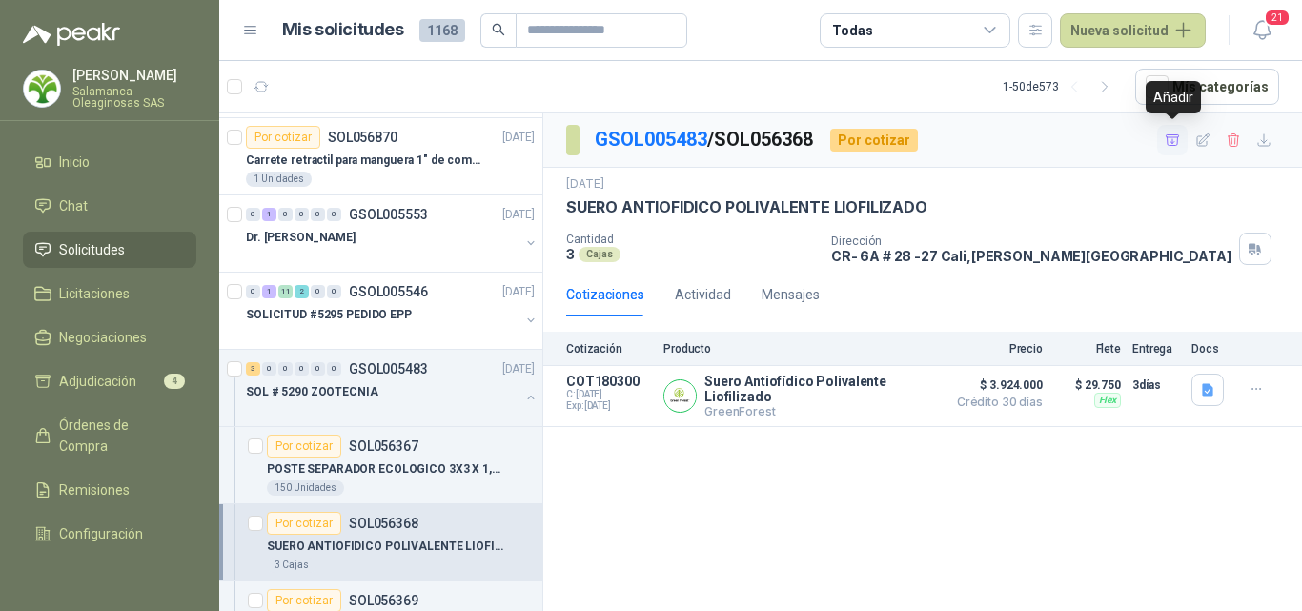
click at [1168, 146] on icon "button" at bounding box center [1173, 140] width 16 height 16
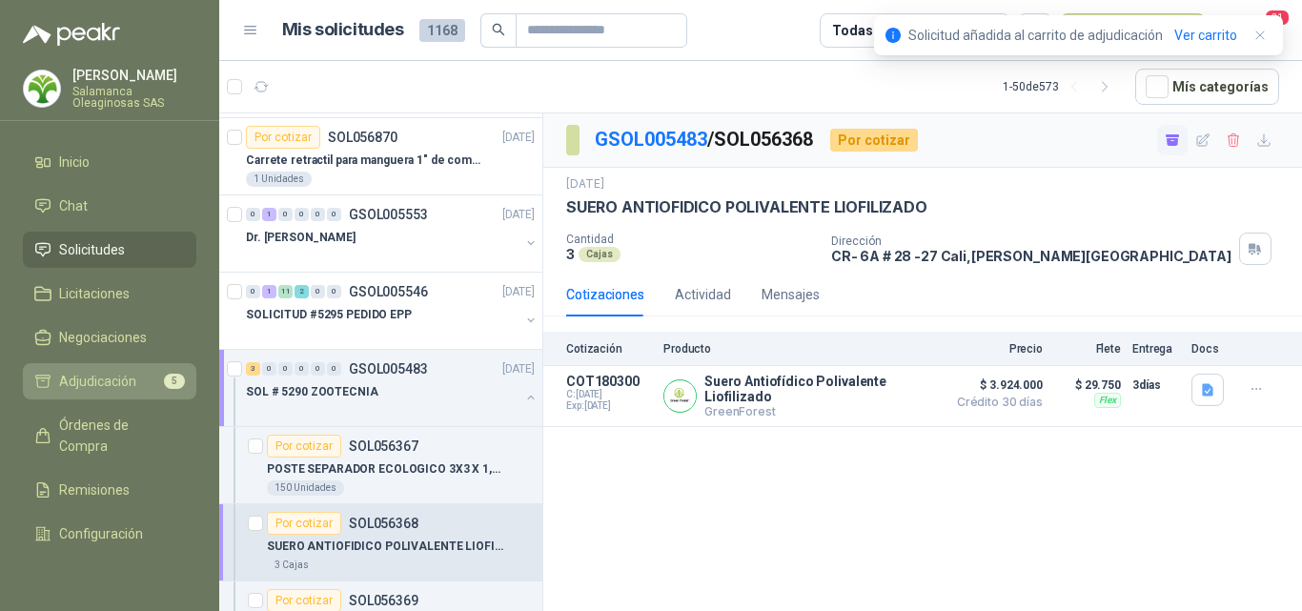
click at [117, 385] on span "Adjudicación" at bounding box center [97, 381] width 77 height 21
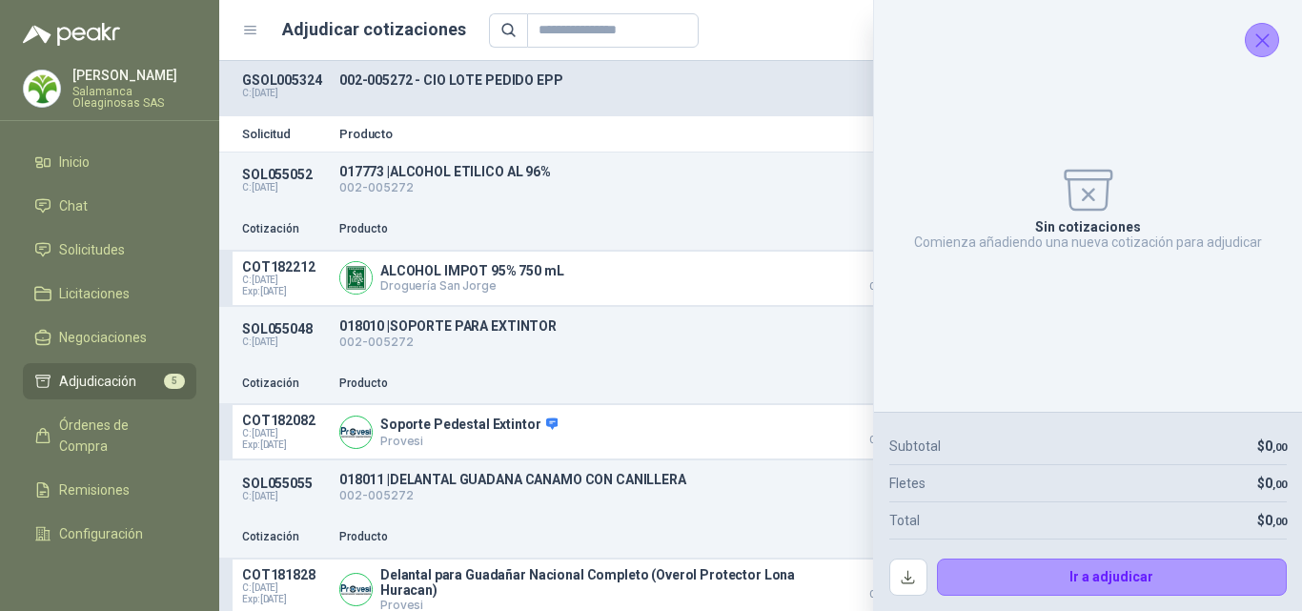
click at [1256, 44] on icon "Cerrar" at bounding box center [1263, 41] width 24 height 24
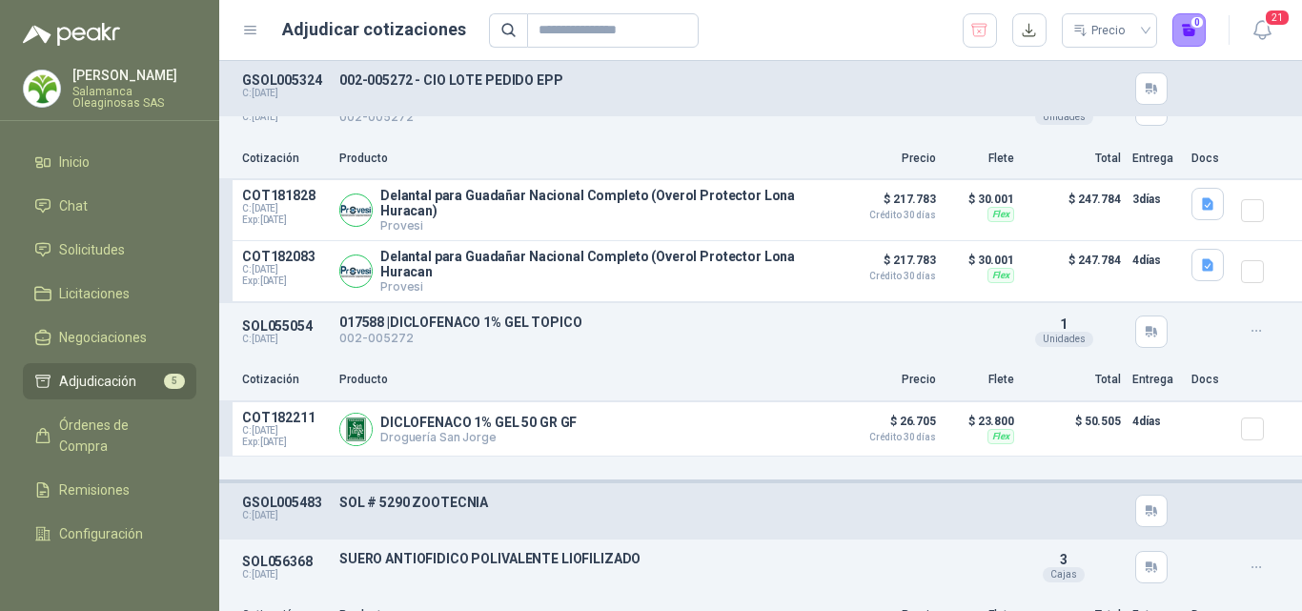
scroll to position [472, 0]
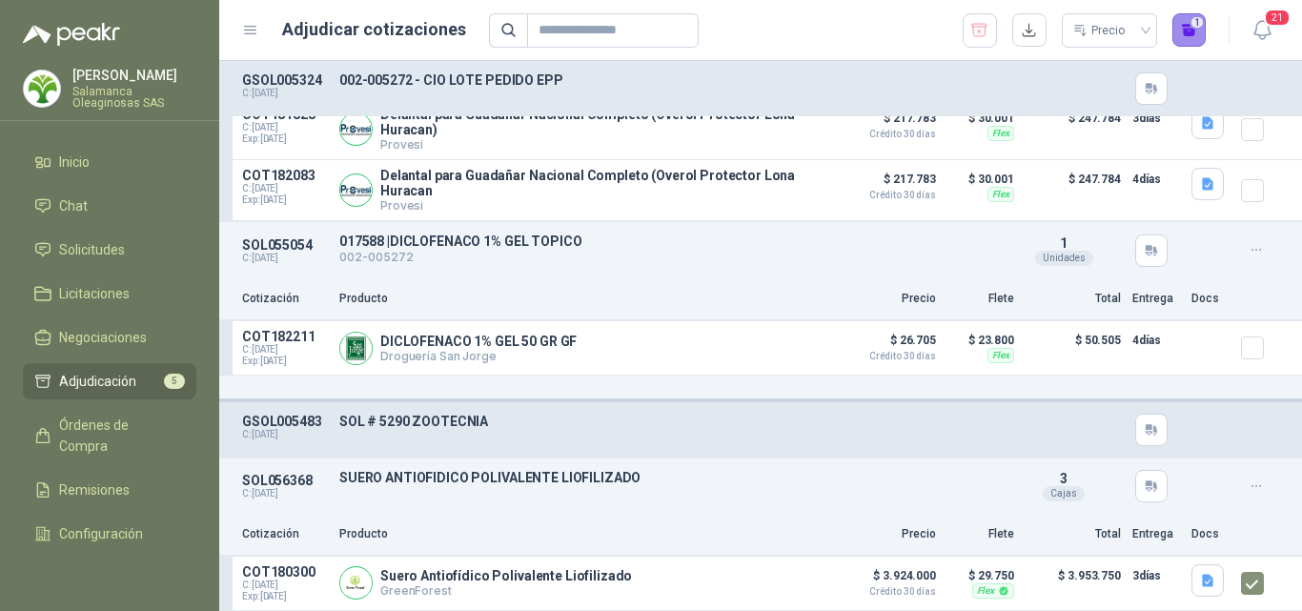
click at [1184, 31] on button "1" at bounding box center [1189, 30] width 34 height 34
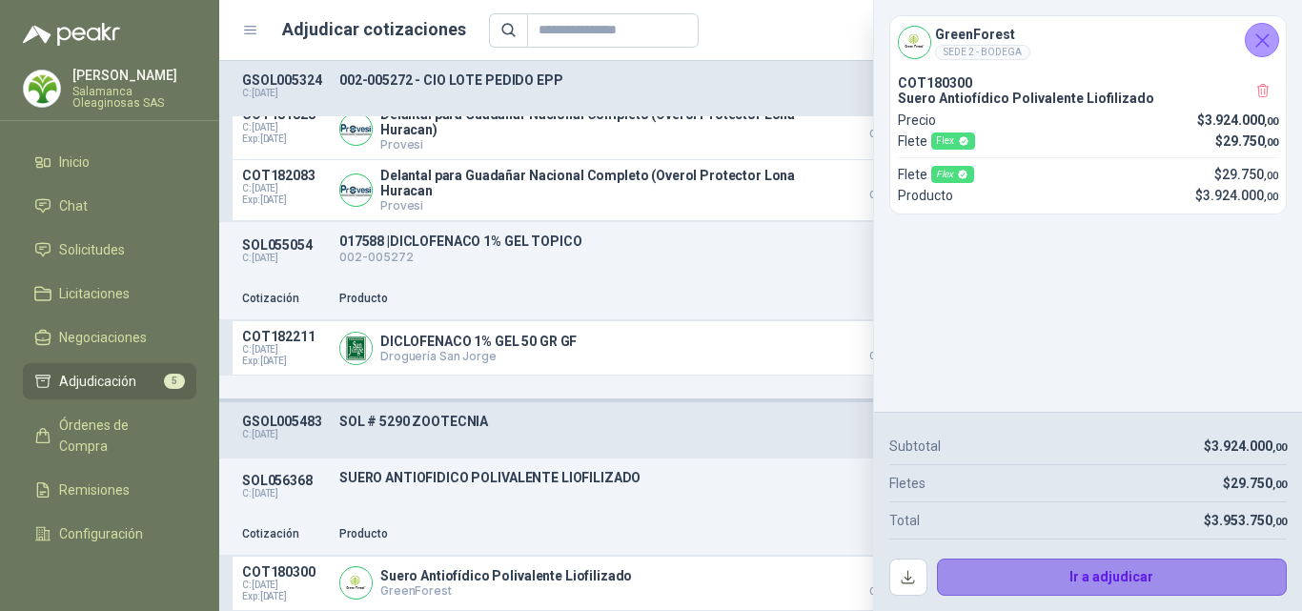
click at [1038, 587] on button "Ir a adjudicar" at bounding box center [1112, 578] width 351 height 38
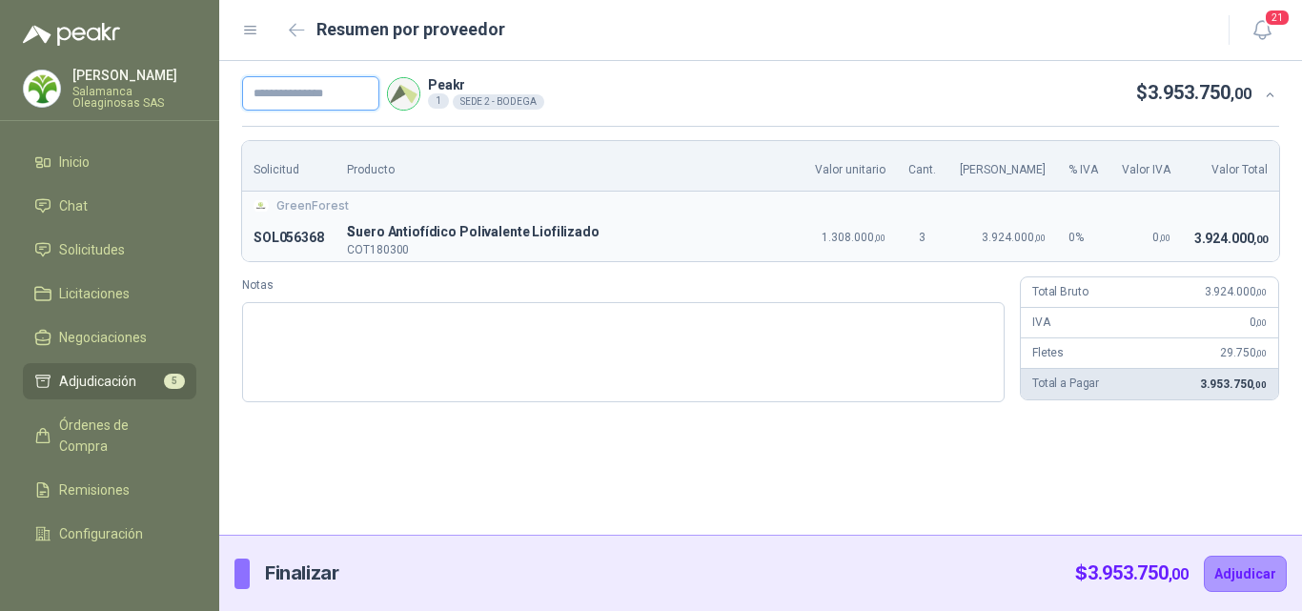
click at [306, 100] on input "text" at bounding box center [310, 93] width 137 height 34
type input "**********"
click at [1236, 569] on button "Adjudicar" at bounding box center [1245, 574] width 83 height 36
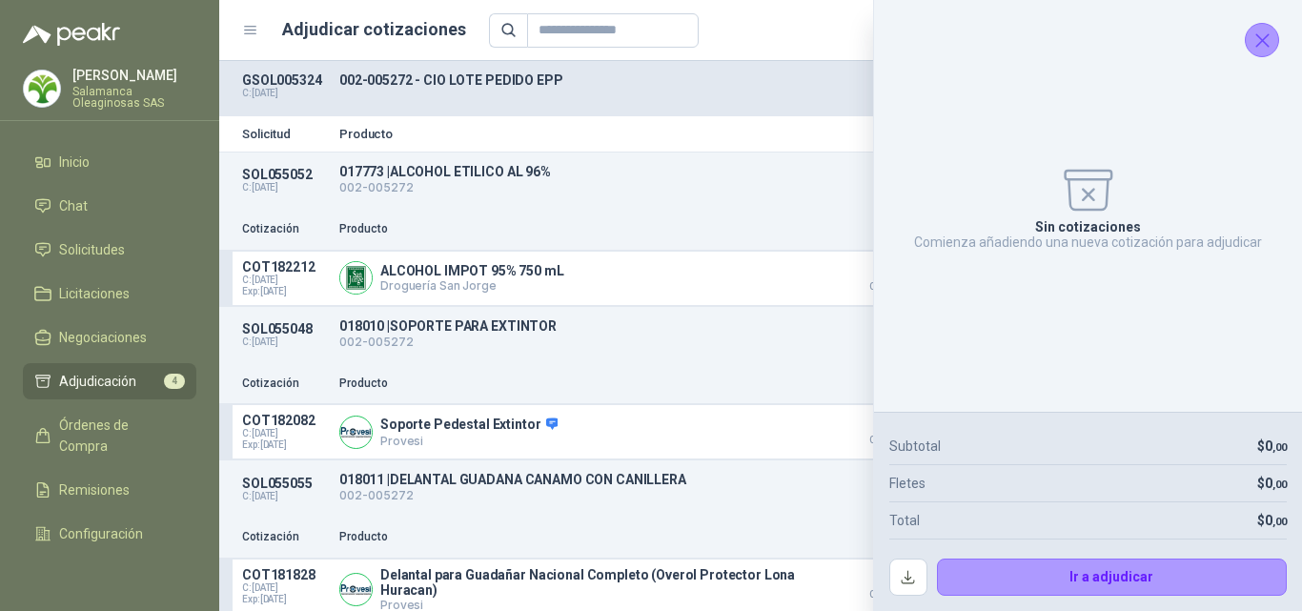
click at [1263, 30] on icon "Cerrar" at bounding box center [1263, 41] width 24 height 24
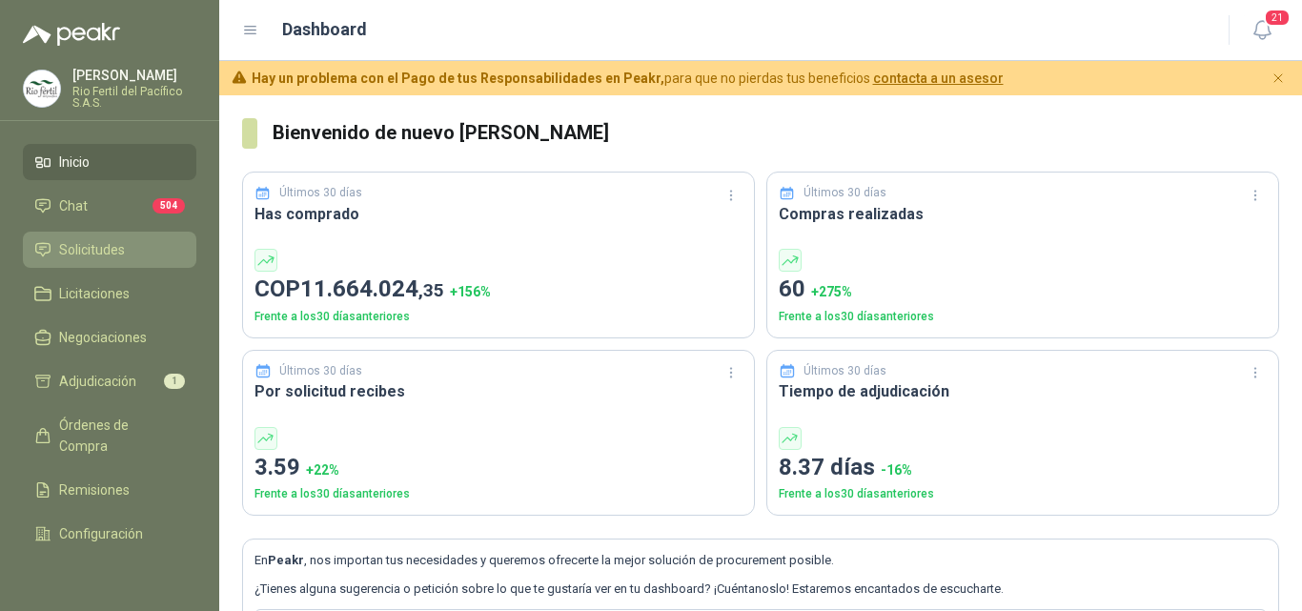
click at [130, 252] on li "Solicitudes" at bounding box center [109, 249] width 151 height 21
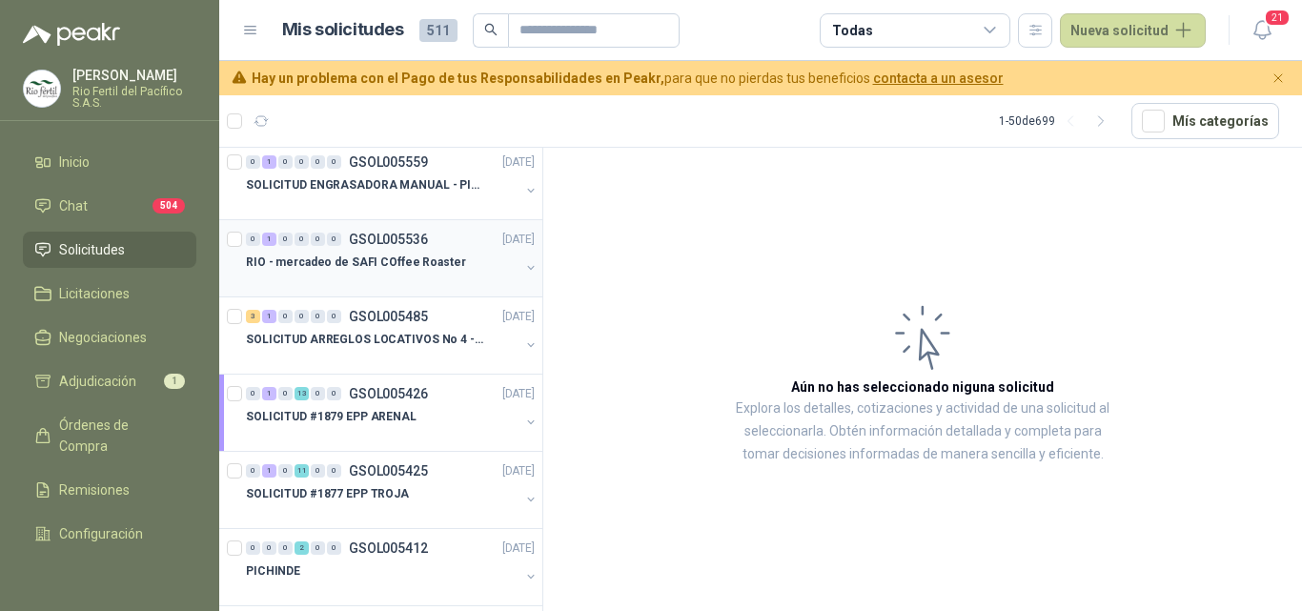
scroll to position [286, 0]
